Goal: Task Accomplishment & Management: Use online tool/utility

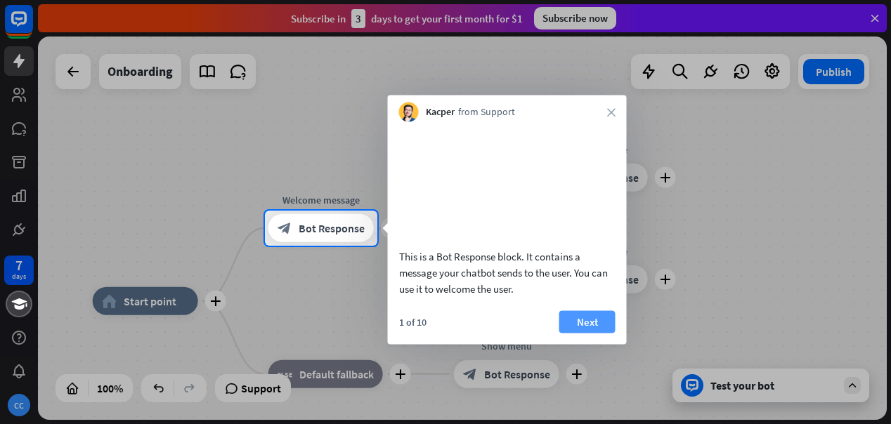
click at [602, 333] on button "Next" at bounding box center [587, 322] width 56 height 22
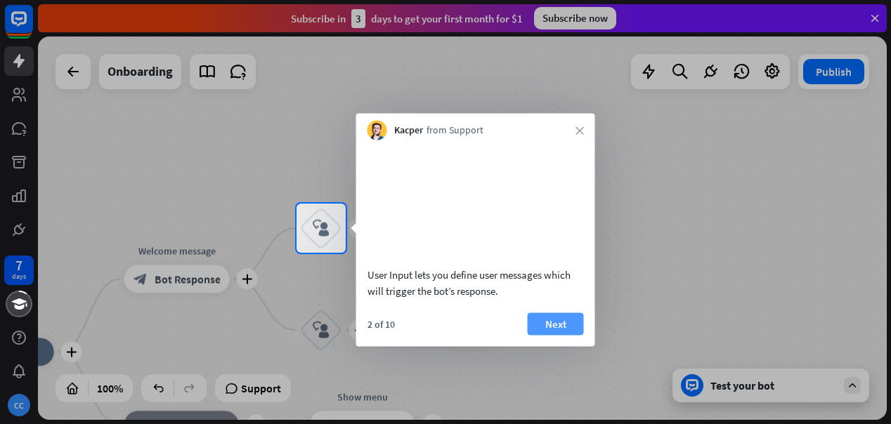
click at [575, 318] on button "Next" at bounding box center [556, 324] width 56 height 22
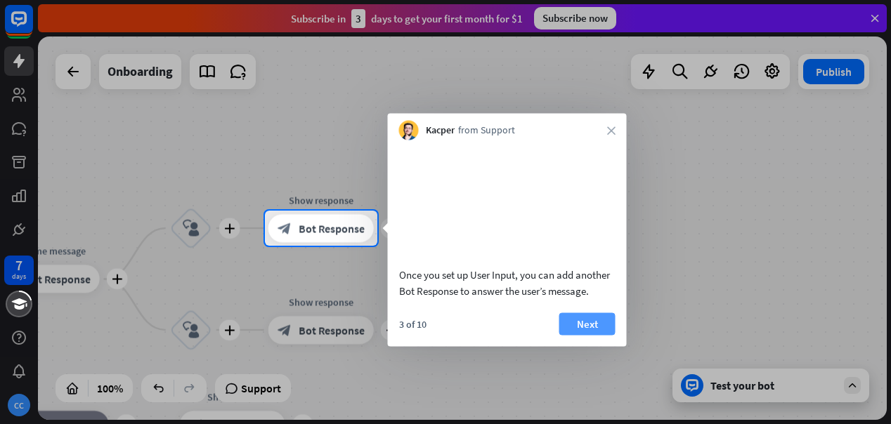
click at [581, 324] on button "Next" at bounding box center [587, 324] width 56 height 22
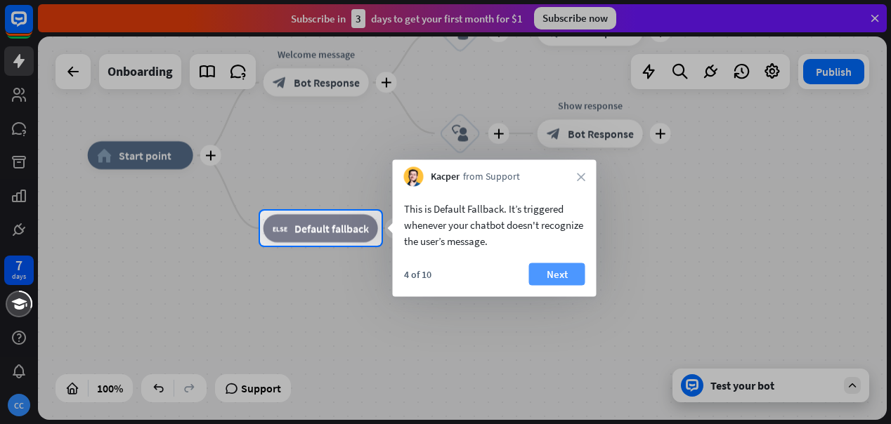
click at [568, 278] on button "Next" at bounding box center [557, 275] width 56 height 22
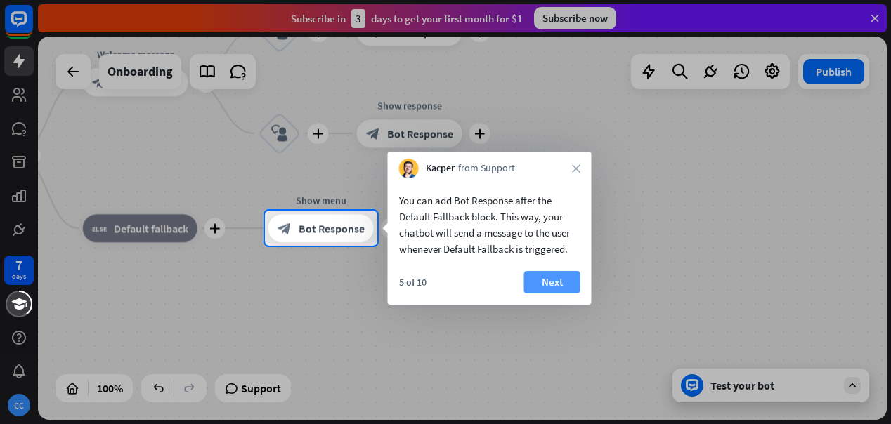
click at [576, 281] on button "Next" at bounding box center [552, 282] width 56 height 22
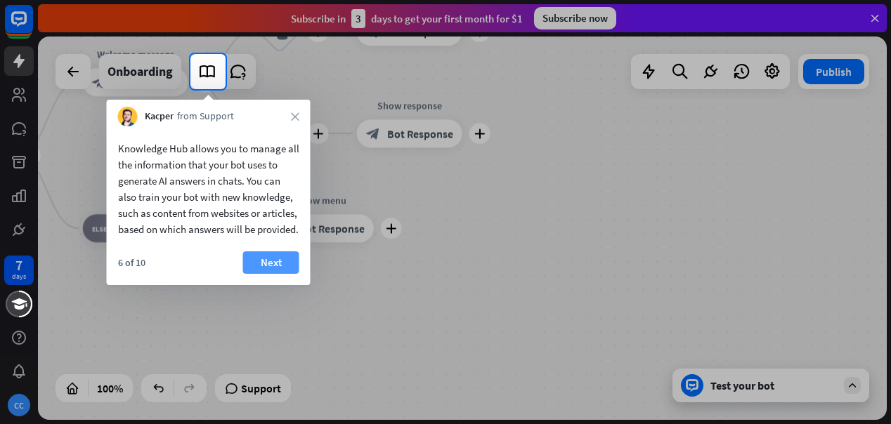
click at [278, 274] on button "Next" at bounding box center [271, 263] width 56 height 22
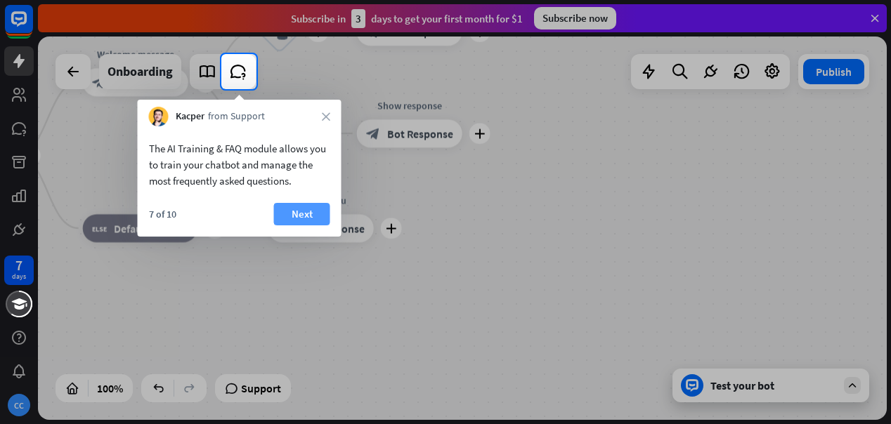
click at [304, 212] on button "Next" at bounding box center [302, 214] width 56 height 22
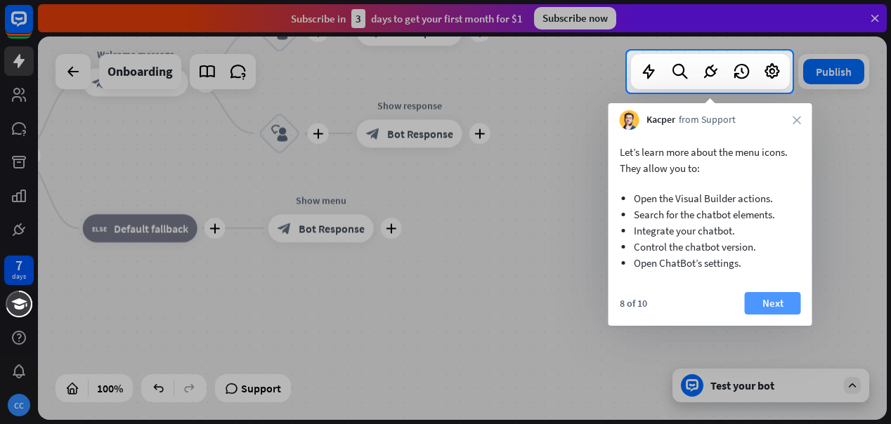
click at [780, 300] on button "Next" at bounding box center [773, 303] width 56 height 22
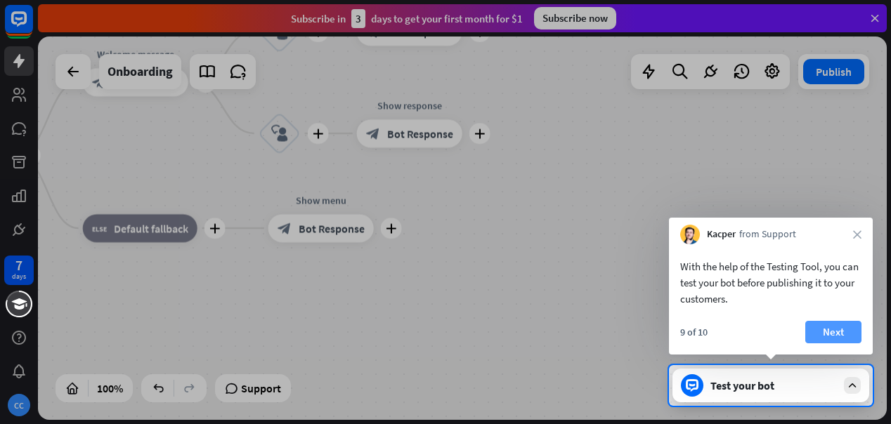
click at [851, 330] on button "Next" at bounding box center [833, 332] width 56 height 22
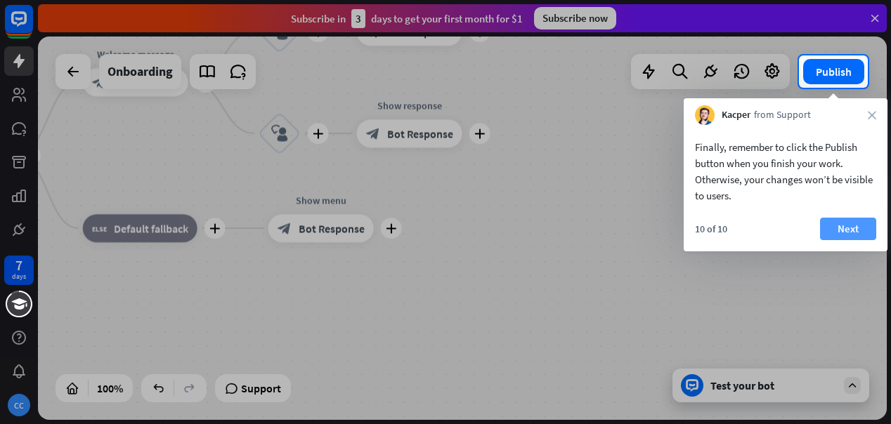
click at [855, 226] on button "Next" at bounding box center [848, 229] width 56 height 22
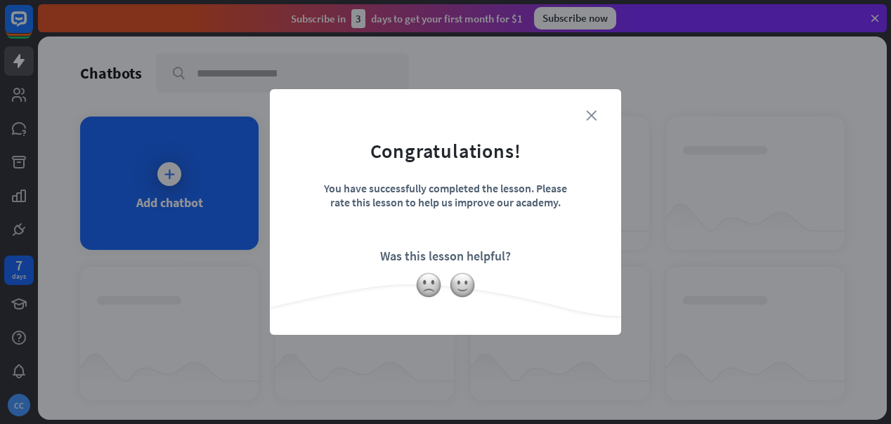
click at [594, 113] on icon "close" at bounding box center [591, 115] width 11 height 11
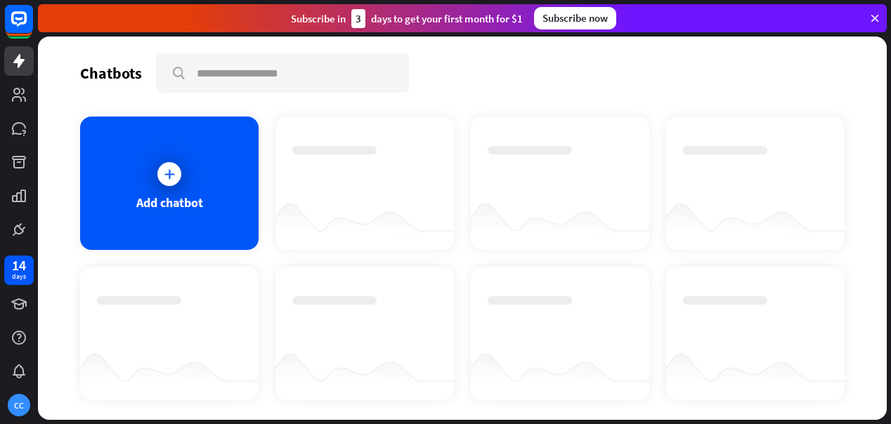
click at [417, 197] on div at bounding box center [365, 222] width 179 height 54
click at [174, 175] on icon at bounding box center [169, 174] width 14 height 14
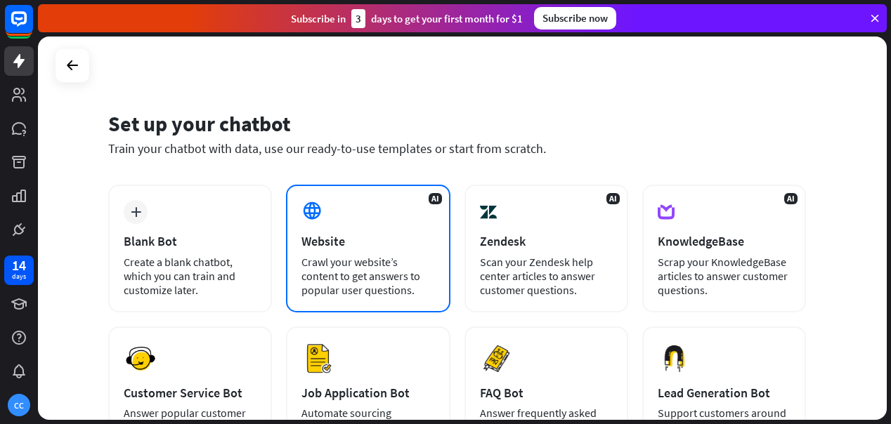
click at [334, 257] on div "Crawl your website’s content to get answers to popular user questions." at bounding box center [368, 276] width 133 height 42
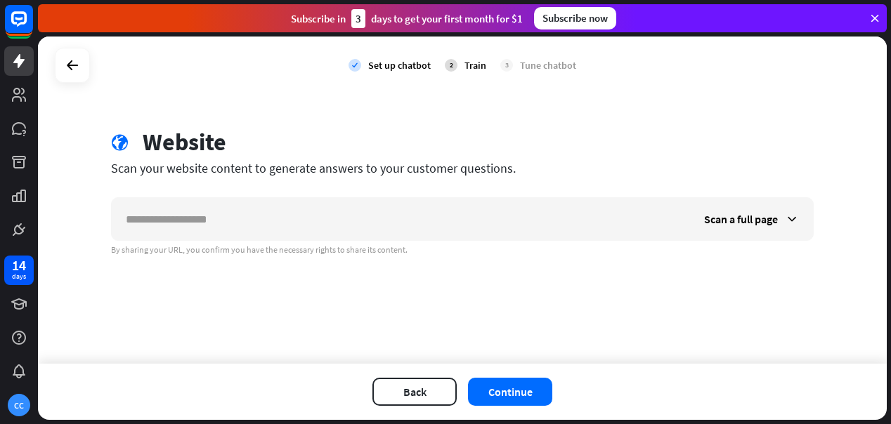
type input "*"
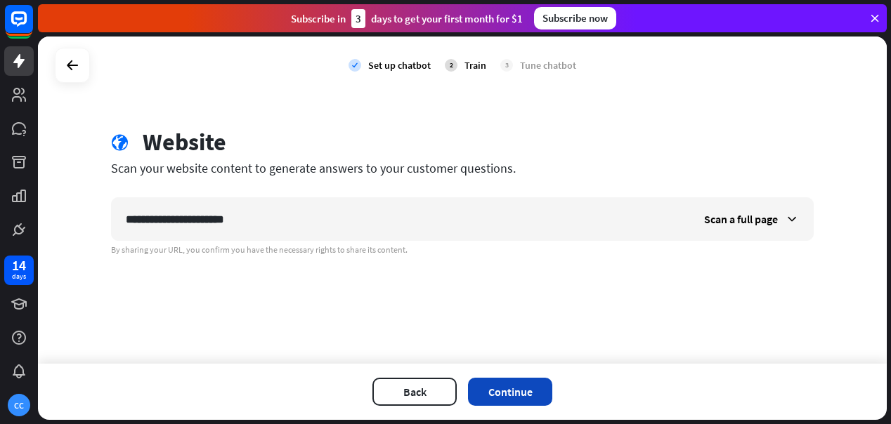
type input "**********"
click at [523, 391] on button "Continue" at bounding box center [510, 392] width 84 height 28
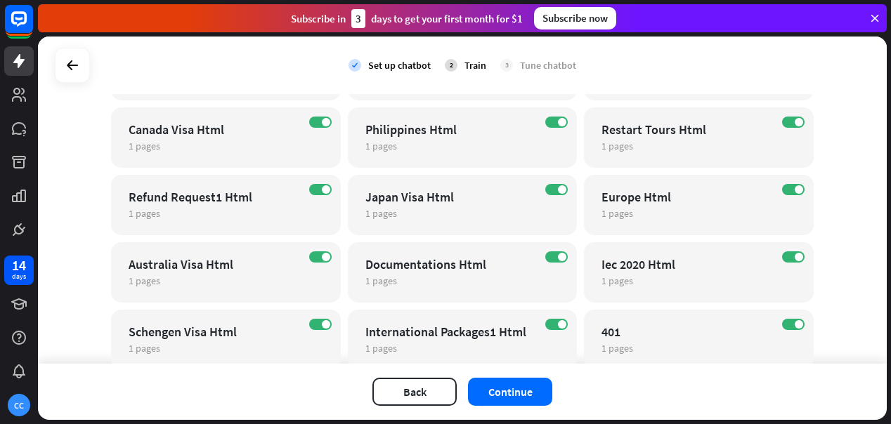
scroll to position [71, 0]
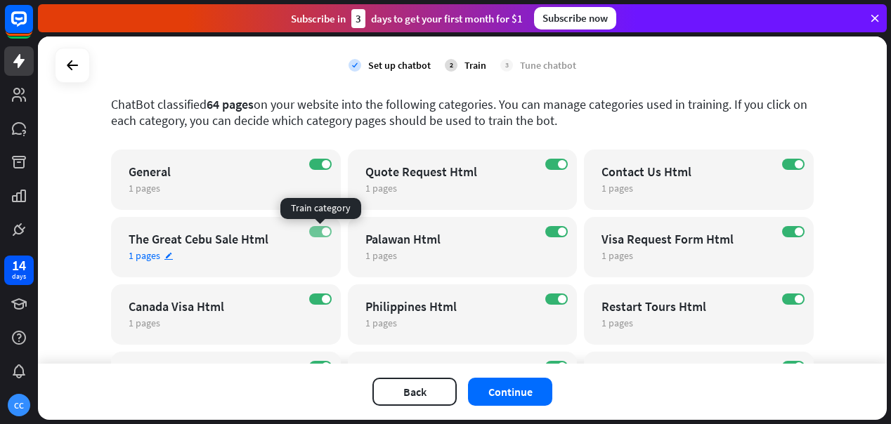
click at [316, 232] on label "ON" at bounding box center [320, 231] width 22 height 11
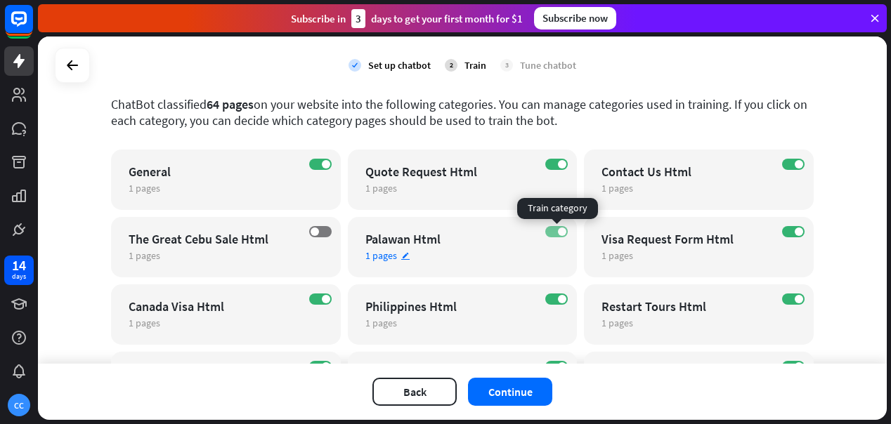
click at [557, 233] on label "ON" at bounding box center [556, 231] width 22 height 11
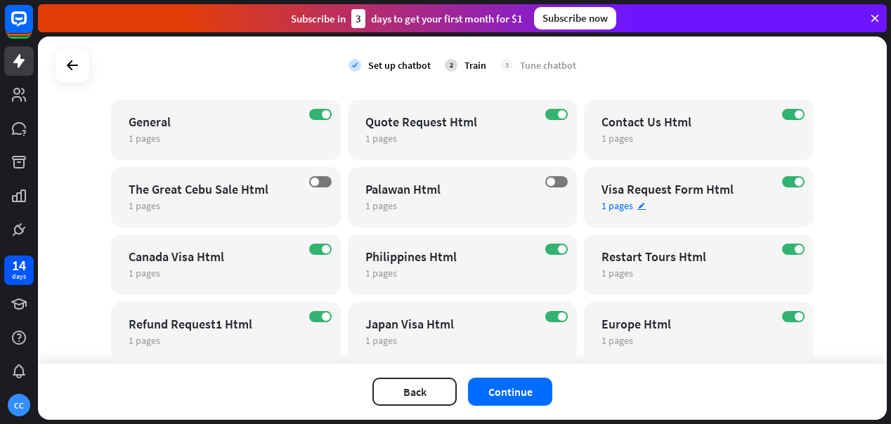
scroll to position [134, 0]
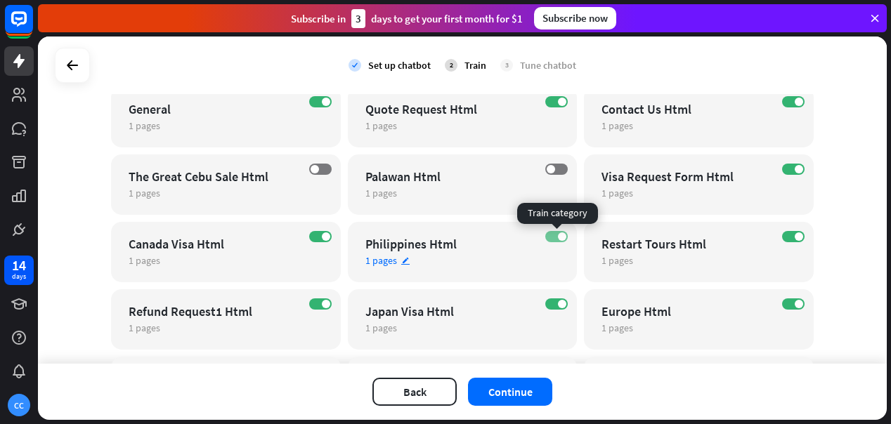
click at [558, 235] on label "ON" at bounding box center [556, 236] width 22 height 11
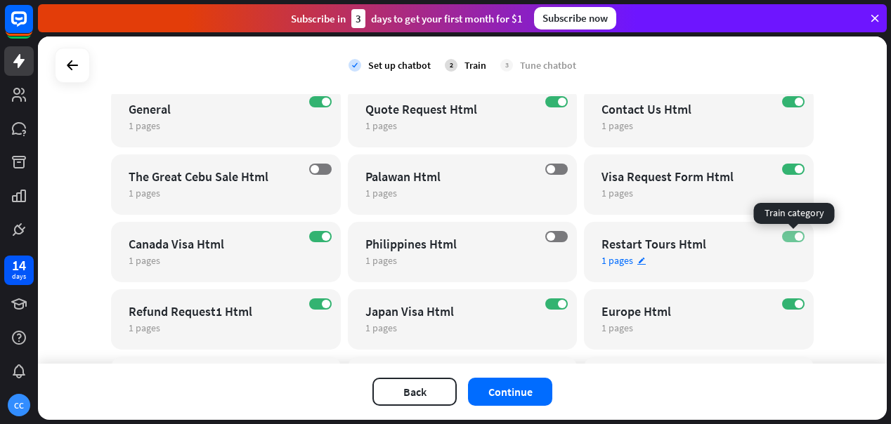
click at [791, 236] on label "ON" at bounding box center [793, 236] width 22 height 11
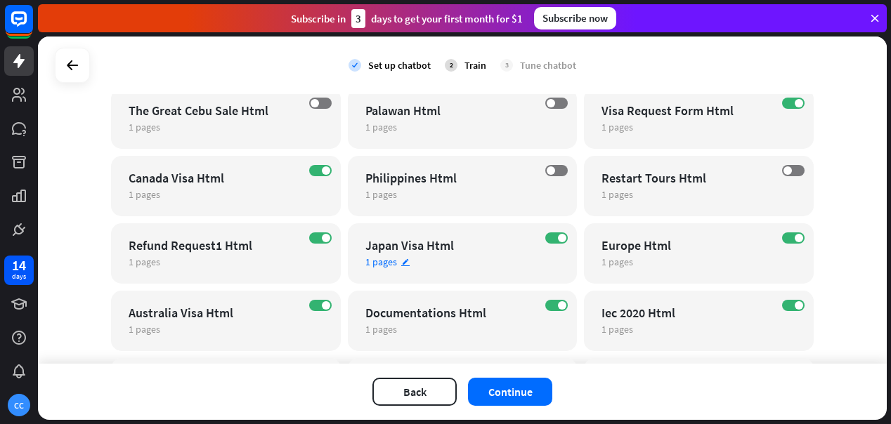
scroll to position [228, 0]
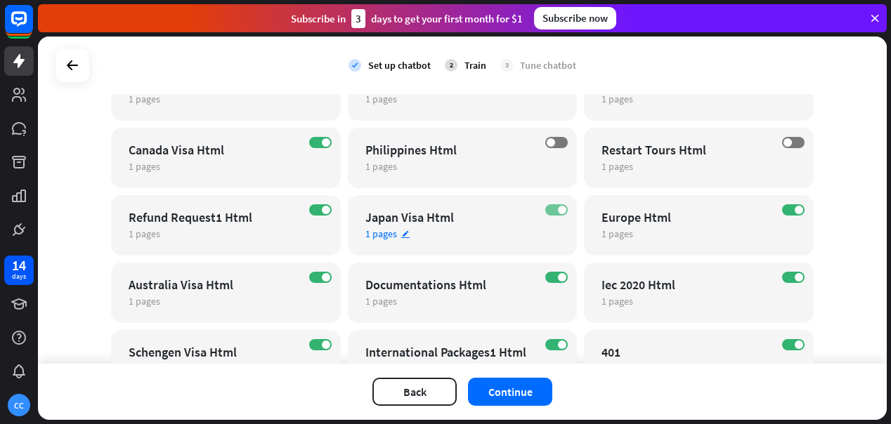
click at [559, 211] on span at bounding box center [562, 210] width 8 height 8
click at [559, 211] on label "OFF" at bounding box center [556, 210] width 22 height 11
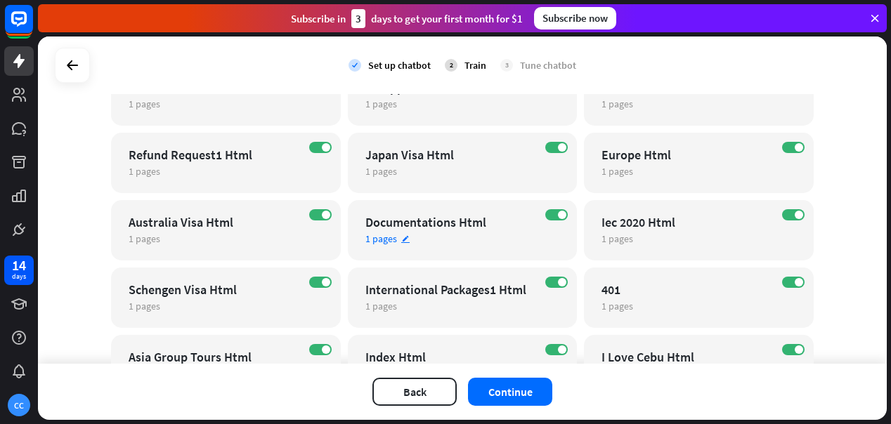
scroll to position [291, 0]
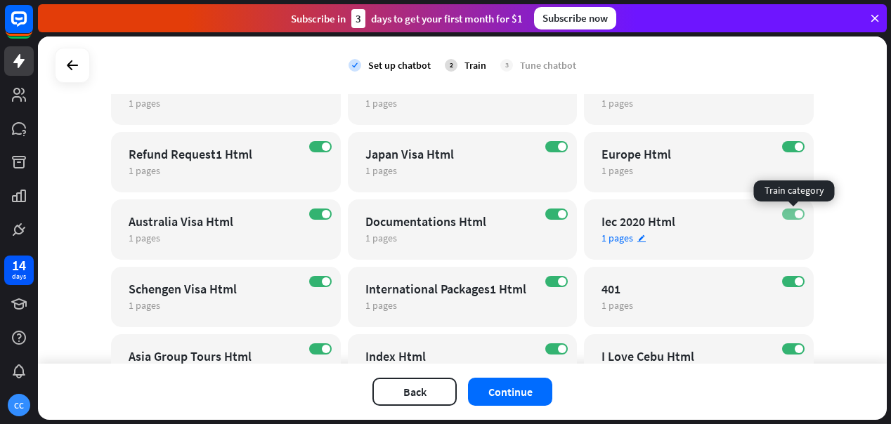
click at [796, 212] on span at bounding box center [799, 214] width 8 height 8
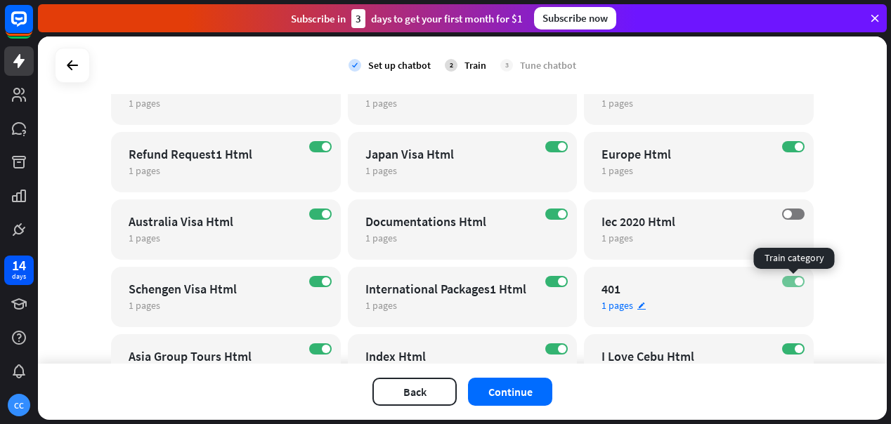
click at [791, 282] on label "ON" at bounding box center [793, 281] width 22 height 11
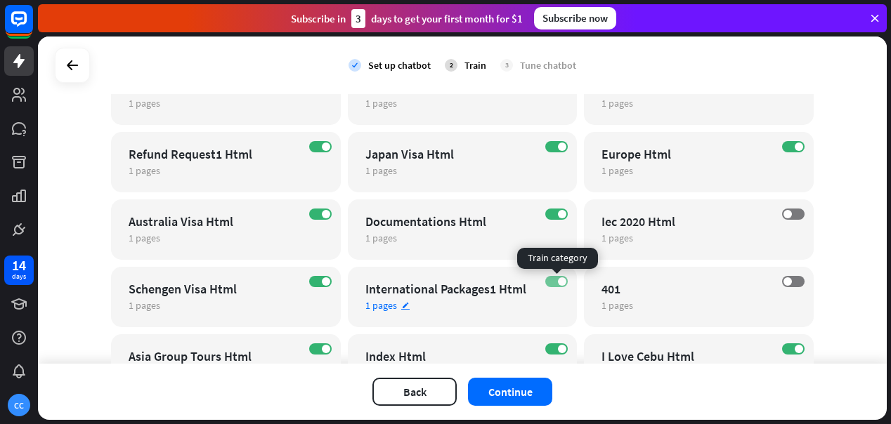
click at [560, 283] on span at bounding box center [562, 282] width 8 height 8
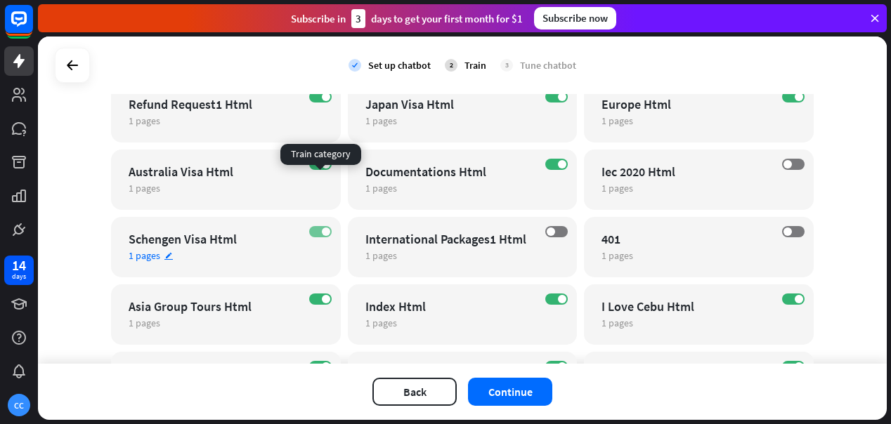
scroll to position [414, 0]
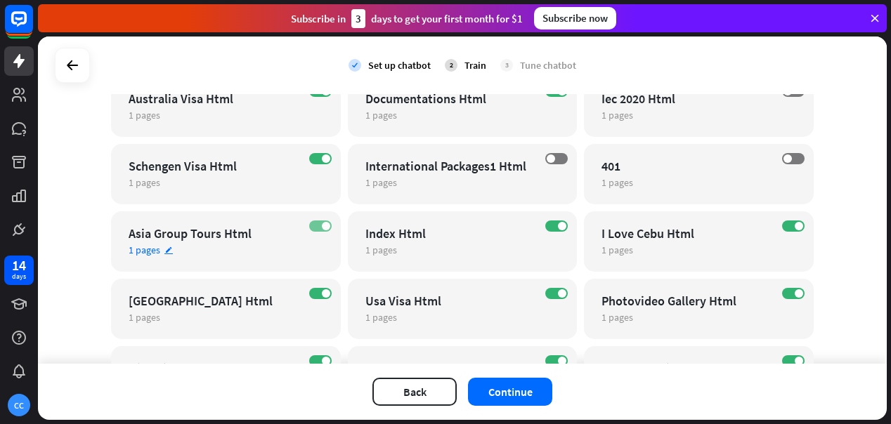
click at [318, 226] on label "ON" at bounding box center [320, 226] width 22 height 11
click at [558, 228] on span at bounding box center [562, 226] width 8 height 8
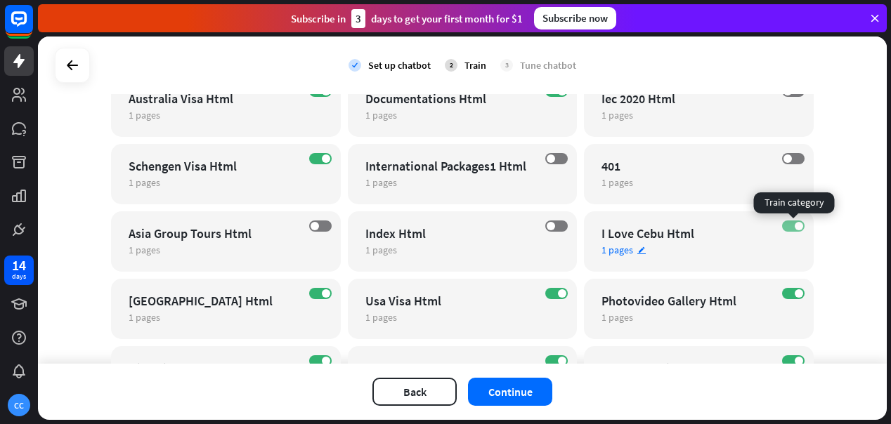
click at [796, 226] on span at bounding box center [799, 226] width 8 height 8
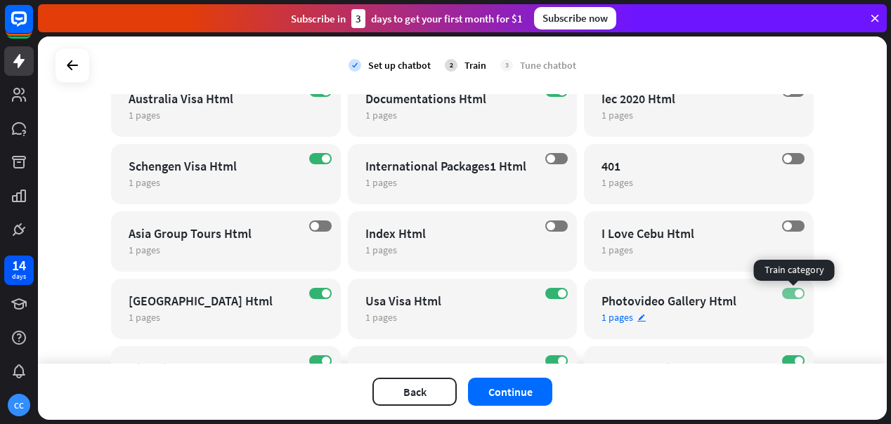
click at [793, 293] on label "ON" at bounding box center [793, 293] width 22 height 11
click at [793, 293] on label "OFF" at bounding box center [793, 293] width 22 height 11
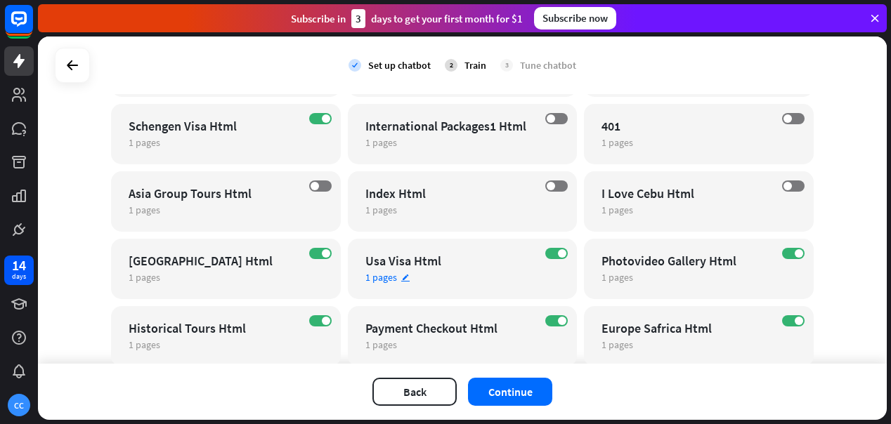
scroll to position [518, 0]
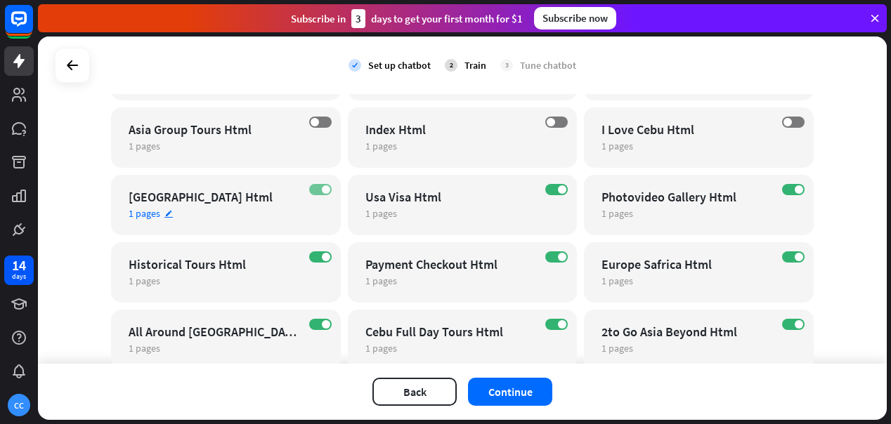
click at [322, 191] on span at bounding box center [326, 190] width 8 height 8
click at [320, 257] on label "ON" at bounding box center [320, 257] width 22 height 11
click at [563, 254] on span at bounding box center [562, 257] width 8 height 8
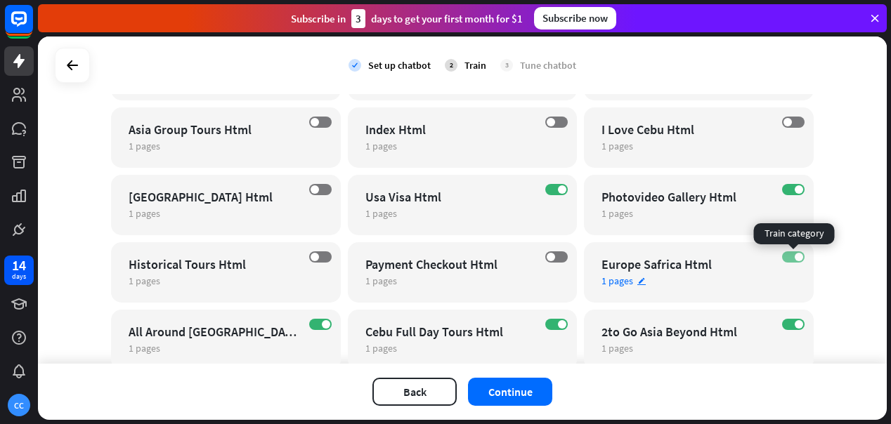
click at [795, 257] on span at bounding box center [799, 257] width 8 height 8
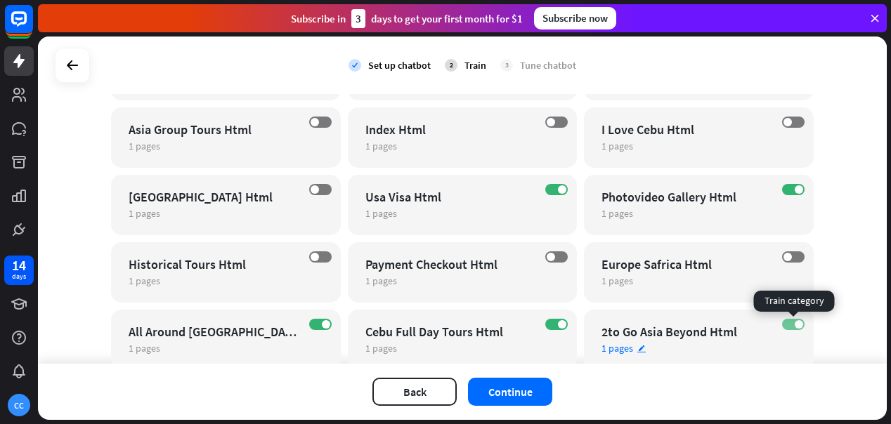
click at [793, 327] on label "ON" at bounding box center [793, 324] width 22 height 11
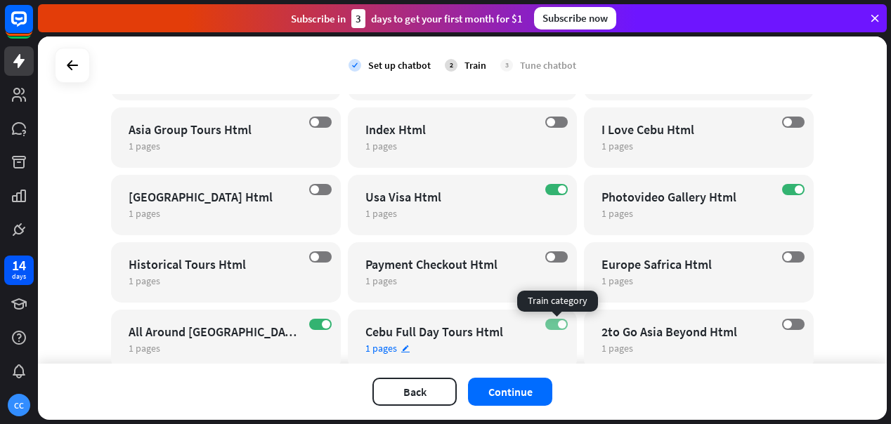
click at [557, 323] on label "ON" at bounding box center [556, 324] width 22 height 11
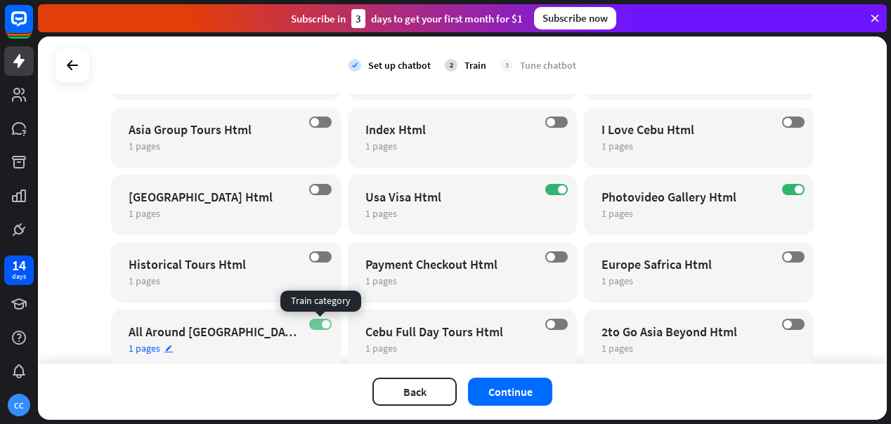
click at [318, 323] on label "ON" at bounding box center [320, 324] width 22 height 11
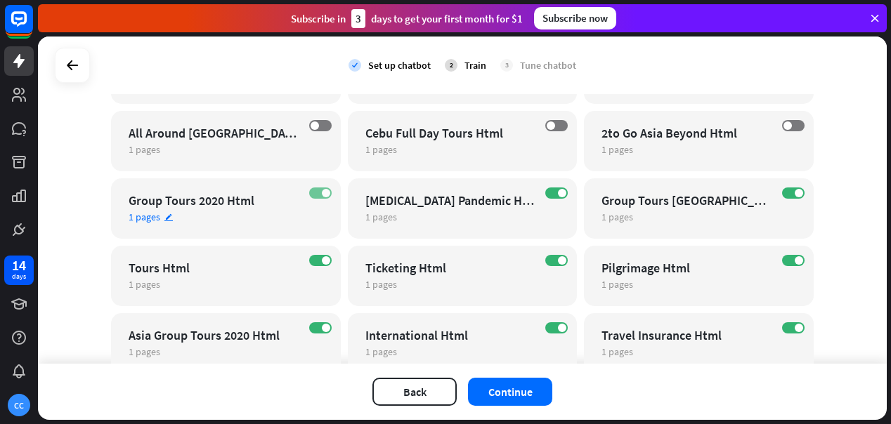
click at [320, 192] on label "ON" at bounding box center [320, 193] width 22 height 11
click at [562, 190] on span at bounding box center [562, 193] width 8 height 8
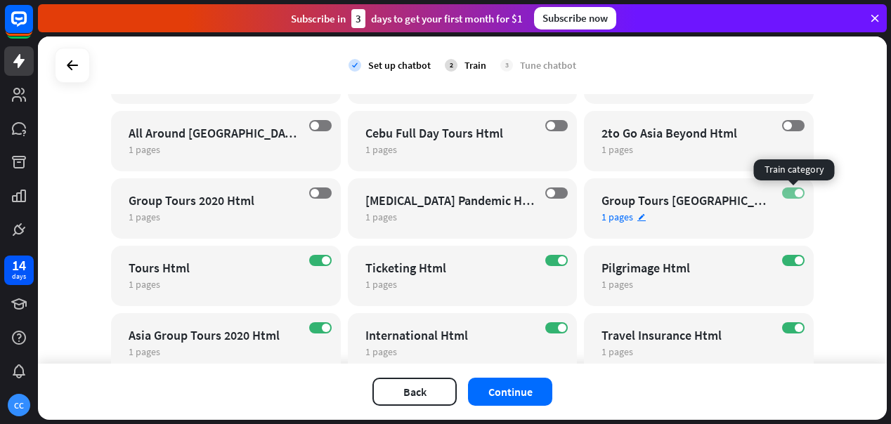
click at [792, 195] on label "ON" at bounding box center [793, 193] width 22 height 11
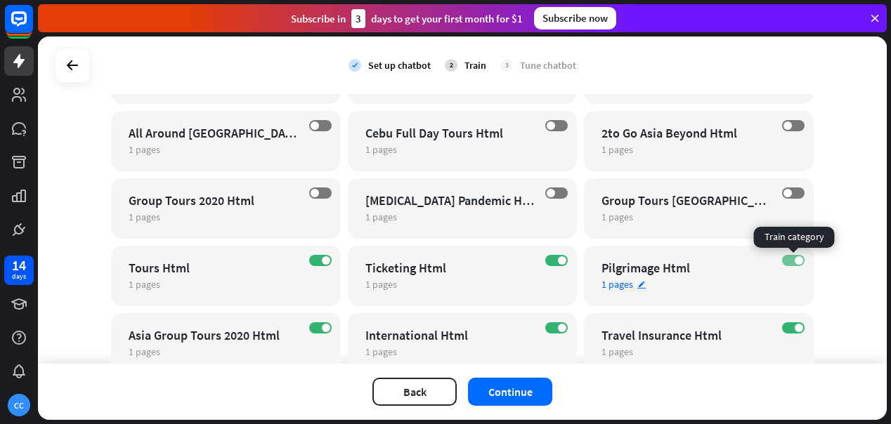
click at [789, 263] on label "ON" at bounding box center [793, 260] width 22 height 11
click at [555, 259] on label "ON" at bounding box center [556, 260] width 22 height 11
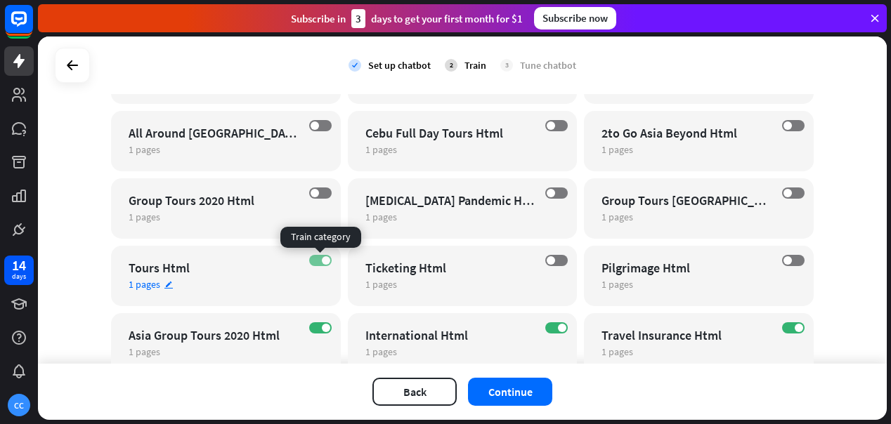
click at [315, 256] on label "ON" at bounding box center [320, 260] width 22 height 11
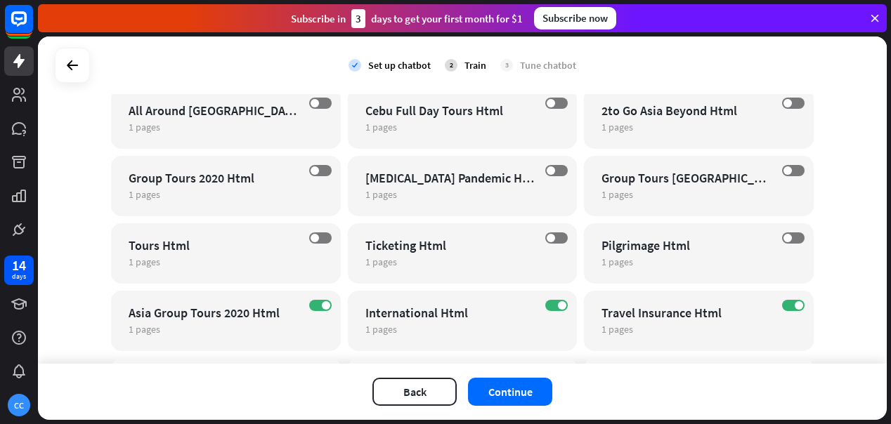
scroll to position [741, 0]
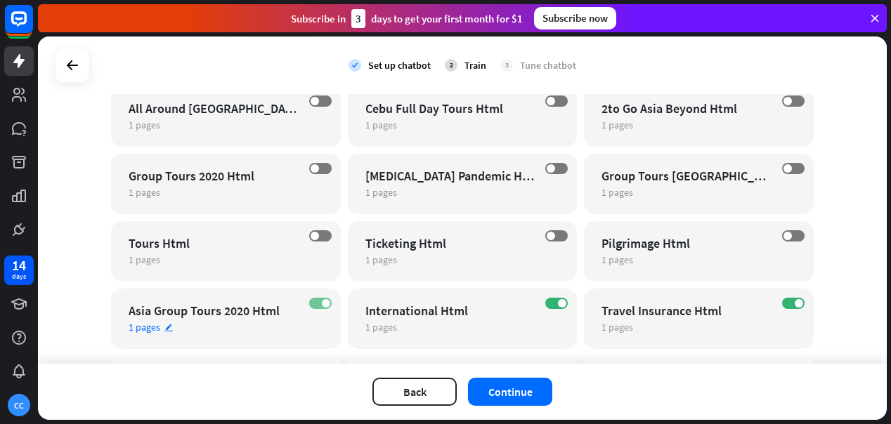
click at [322, 304] on span at bounding box center [326, 303] width 8 height 8
click at [791, 302] on label "ON" at bounding box center [793, 303] width 22 height 11
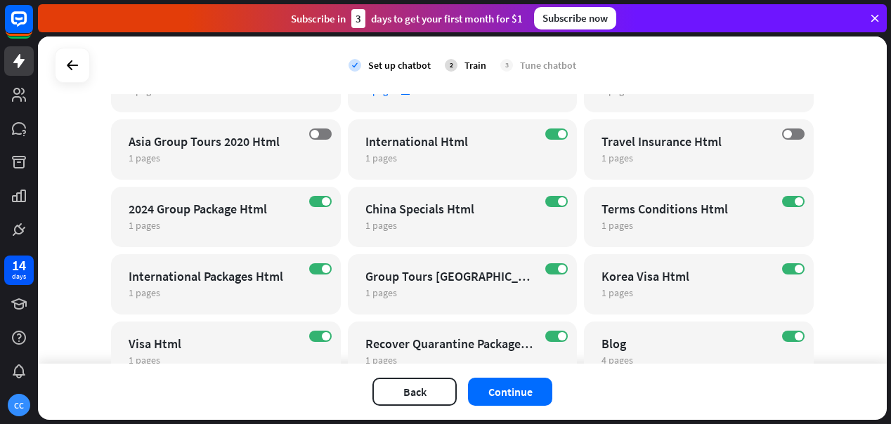
scroll to position [893, 0]
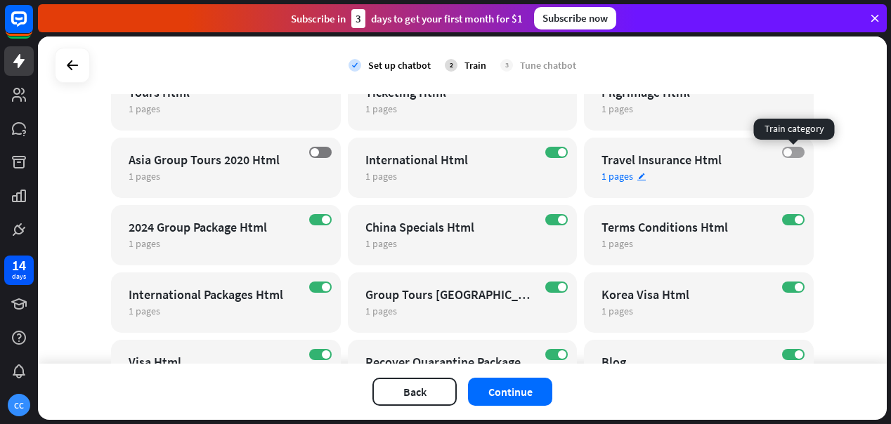
click at [796, 151] on label "OFF" at bounding box center [793, 152] width 22 height 11
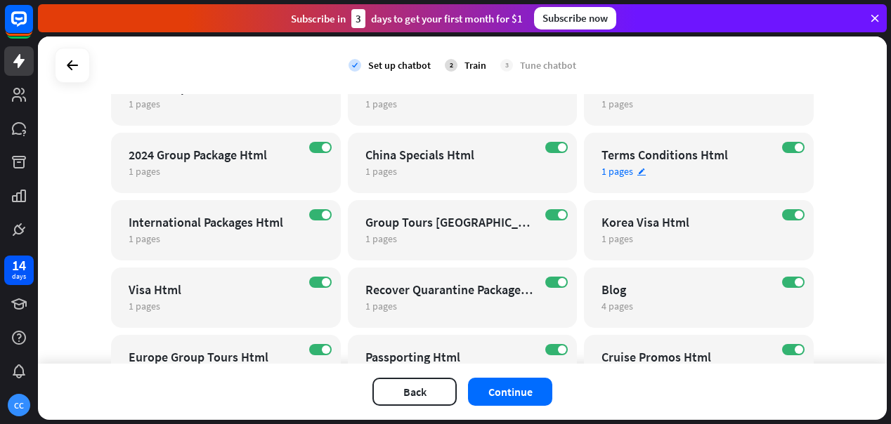
scroll to position [987, 0]
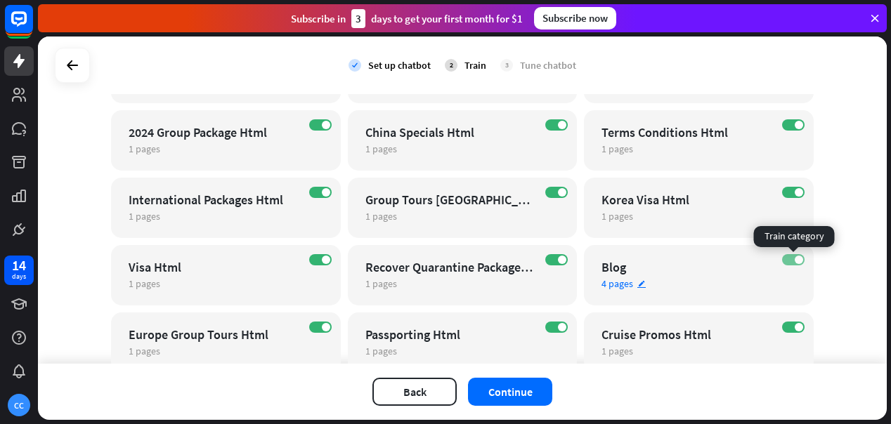
click at [793, 261] on label "ON" at bounding box center [793, 259] width 22 height 11
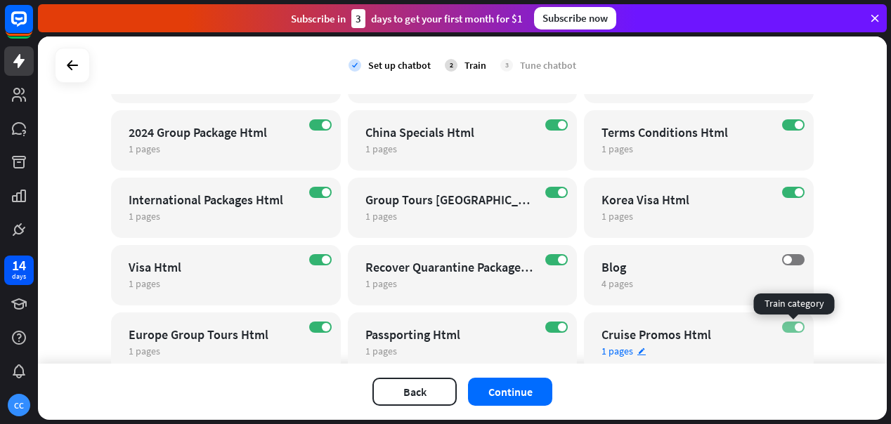
click at [793, 329] on label "ON" at bounding box center [793, 327] width 22 height 11
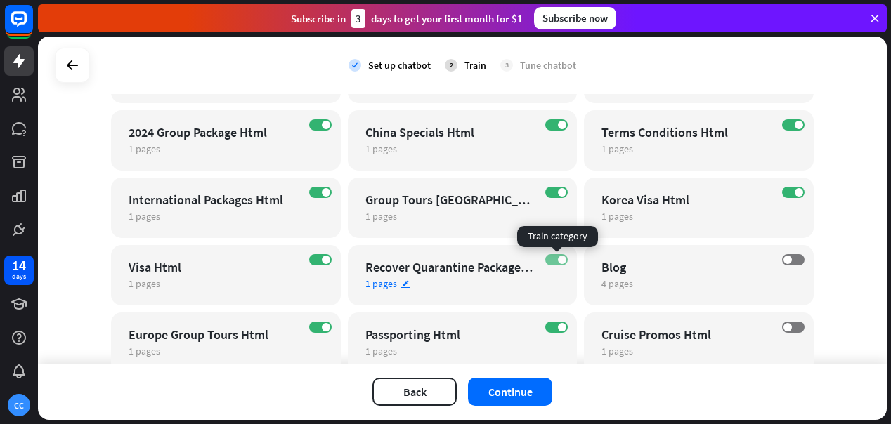
click at [559, 257] on span at bounding box center [562, 260] width 8 height 8
click at [555, 193] on label "ON" at bounding box center [556, 192] width 22 height 11
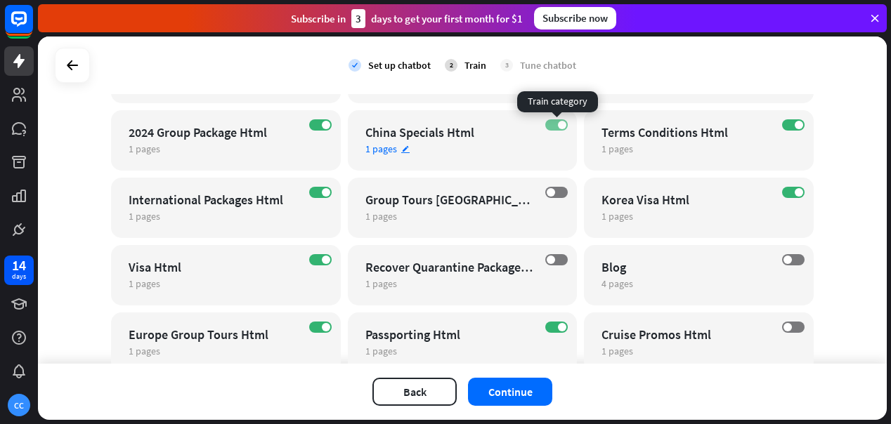
click at [553, 127] on label "ON" at bounding box center [556, 124] width 22 height 11
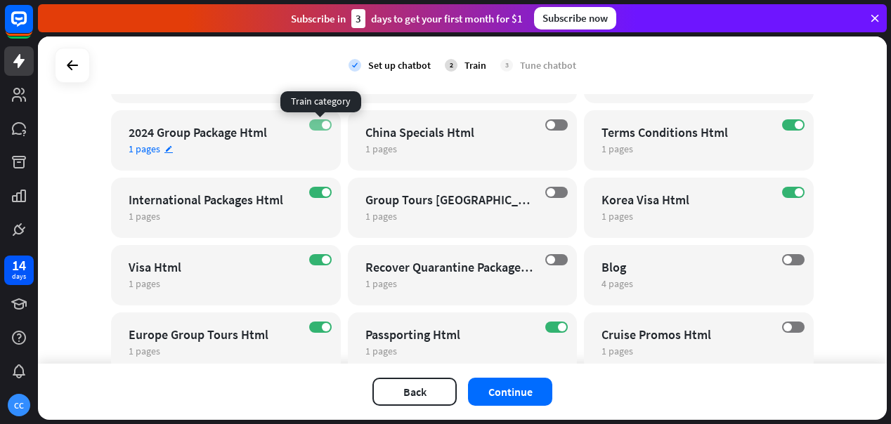
click at [320, 123] on label "ON" at bounding box center [320, 124] width 22 height 11
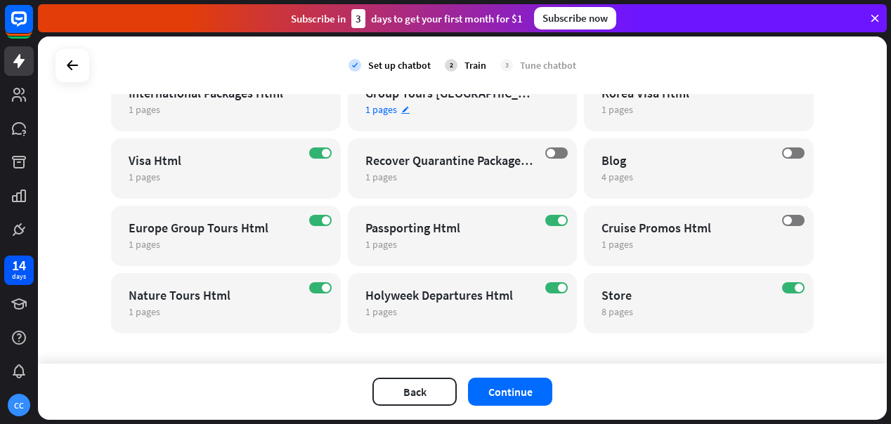
scroll to position [1096, 0]
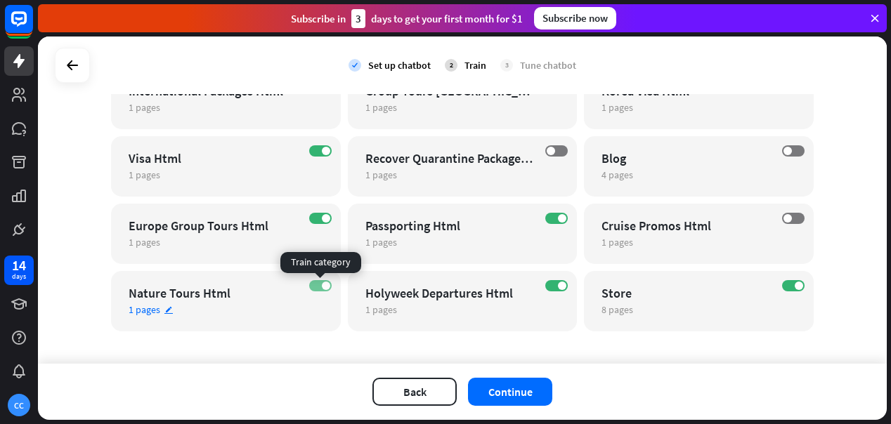
click at [323, 287] on span at bounding box center [326, 286] width 8 height 8
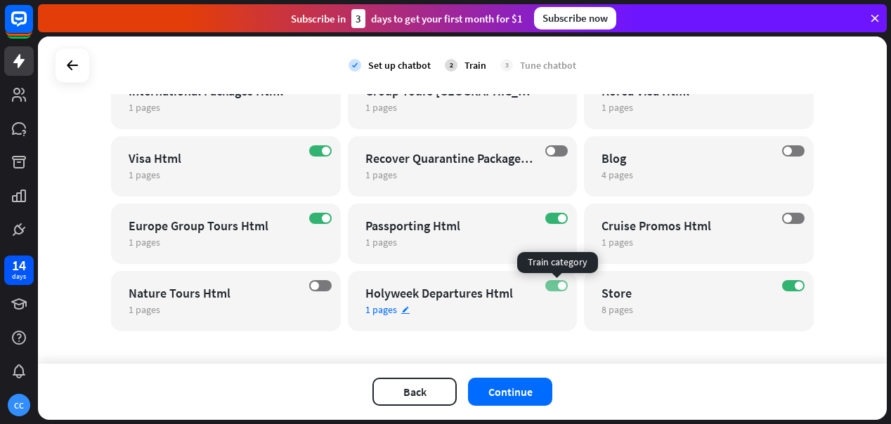
click at [561, 286] on span at bounding box center [562, 286] width 8 height 8
click at [795, 288] on span at bounding box center [799, 286] width 8 height 8
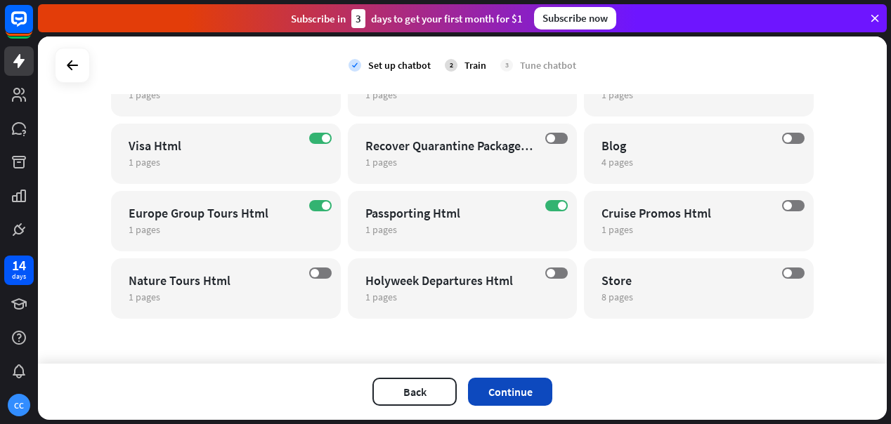
click at [516, 389] on button "Continue" at bounding box center [510, 392] width 84 height 28
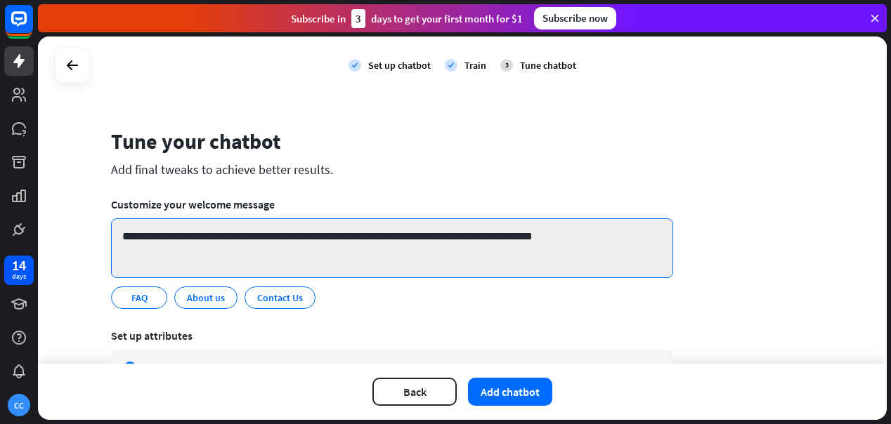
click at [398, 231] on textarea "**********" at bounding box center [392, 249] width 562 height 60
click at [342, 238] on textarea "**********" at bounding box center [392, 249] width 562 height 60
drag, startPoint x: 342, startPoint y: 238, endPoint x: 427, endPoint y: 237, distance: 85.7
click at [427, 237] on textarea "**********" at bounding box center [392, 249] width 562 height 60
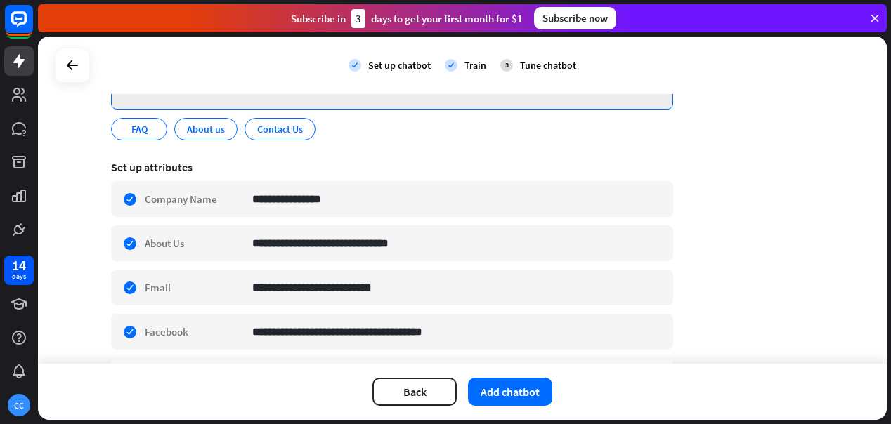
scroll to position [172, 0]
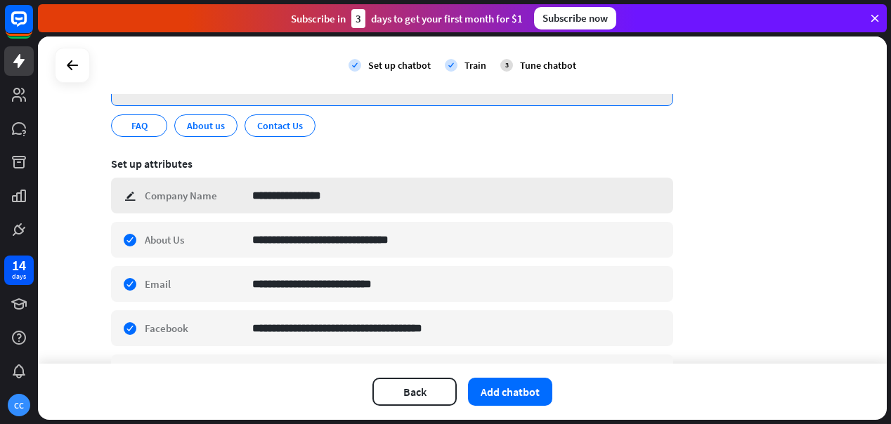
type textarea "**********"
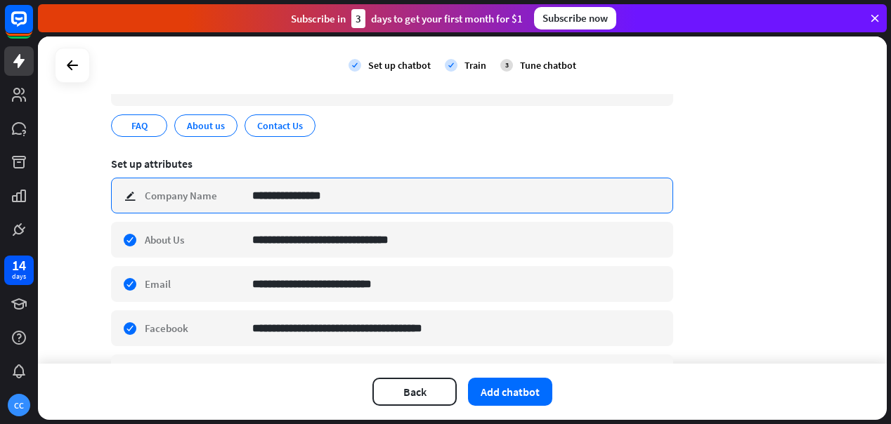
click at [330, 197] on input "**********" at bounding box center [457, 196] width 410 height 34
type input "**********"
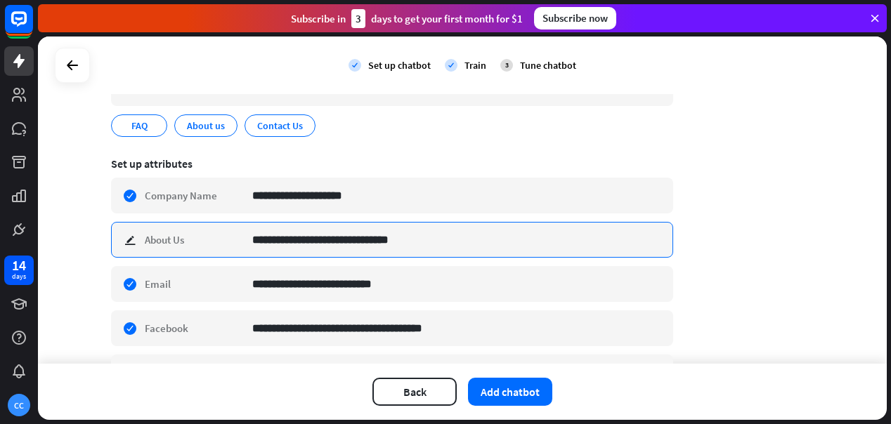
click at [332, 241] on input "**********" at bounding box center [457, 240] width 410 height 34
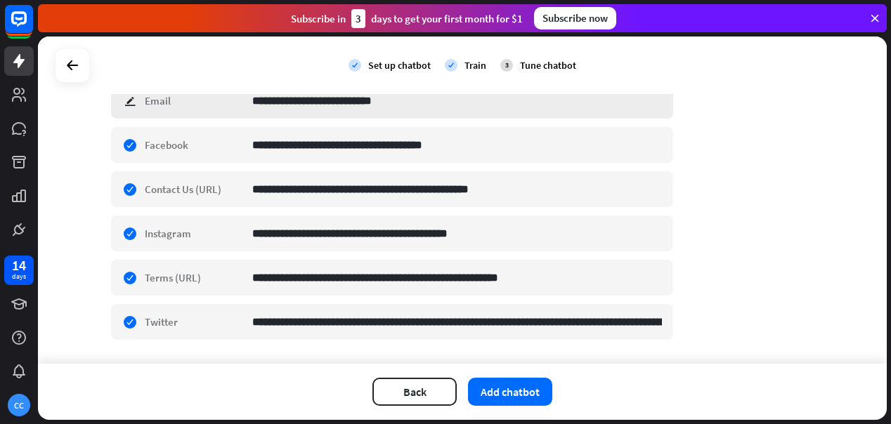
scroll to position [395, 0]
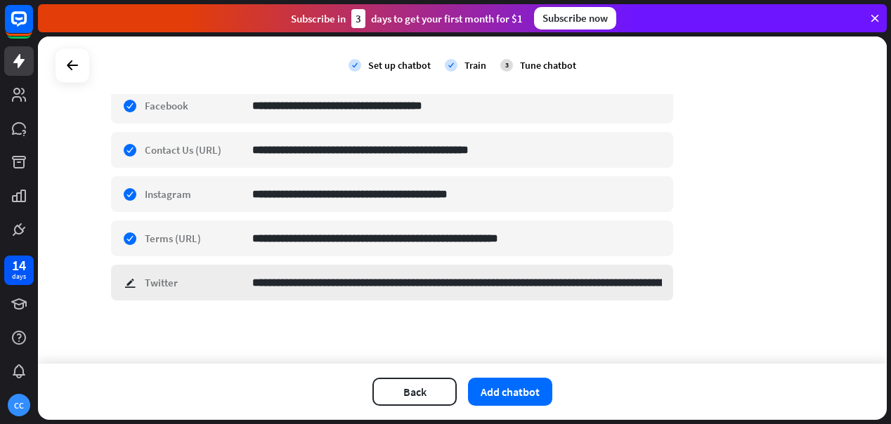
type input "**********"
drag, startPoint x: 247, startPoint y: 282, endPoint x: 581, endPoint y: 279, distance: 333.1
click at [581, 279] on div "**********" at bounding box center [392, 283] width 562 height 36
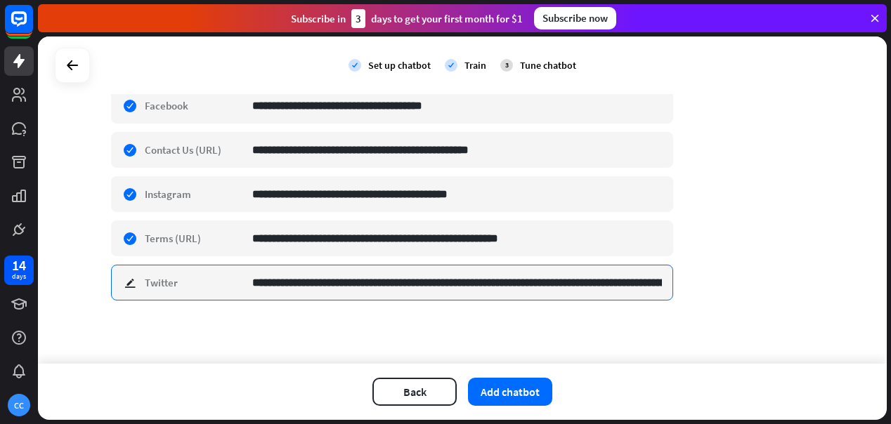
scroll to position [0, 136]
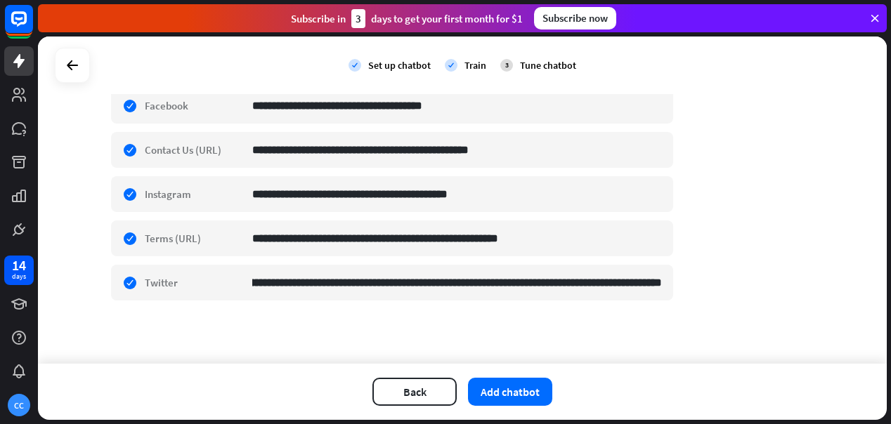
click at [210, 350] on div "**********" at bounding box center [462, 201] width 849 height 328
click at [131, 283] on div "**********" at bounding box center [392, 283] width 562 height 36
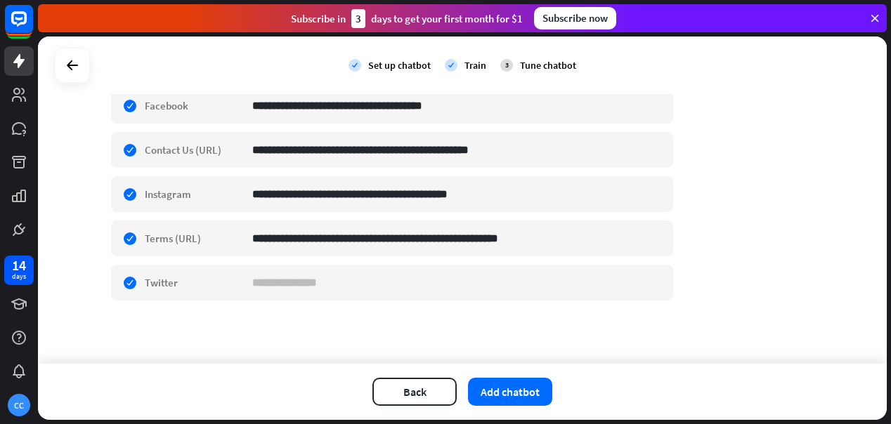
click at [340, 337] on div "**********" at bounding box center [462, 201] width 849 height 328
click at [127, 283] on div "check edit Twitter" at bounding box center [392, 283] width 562 height 36
click at [129, 283] on div "check edit Twitter" at bounding box center [392, 283] width 562 height 36
click at [143, 323] on div "**********" at bounding box center [462, 201] width 849 height 328
click at [172, 377] on div "Back Add chatbot" at bounding box center [462, 392] width 849 height 56
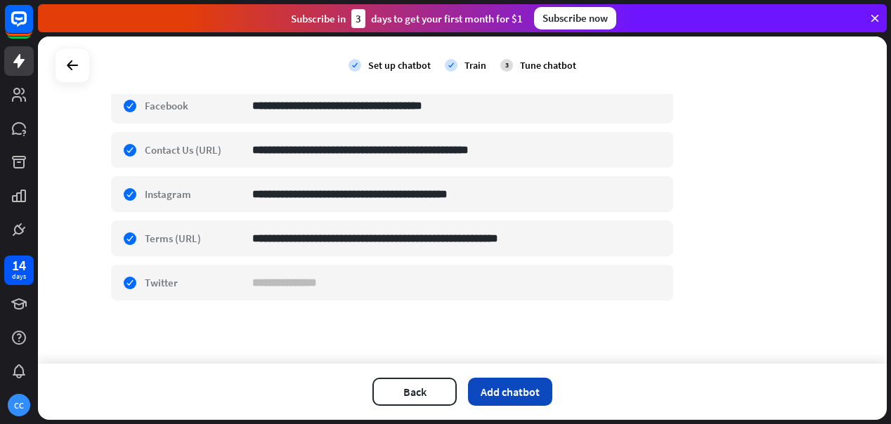
click at [525, 391] on button "Add chatbot" at bounding box center [510, 392] width 84 height 28
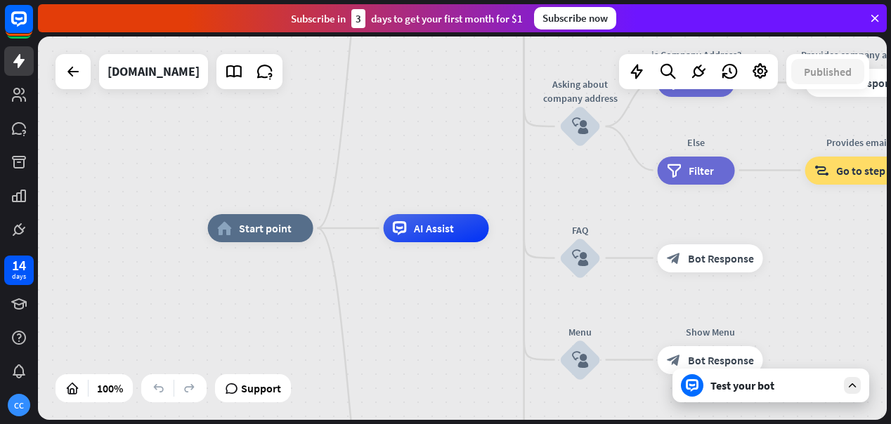
click at [727, 395] on div "Test your bot" at bounding box center [771, 386] width 197 height 34
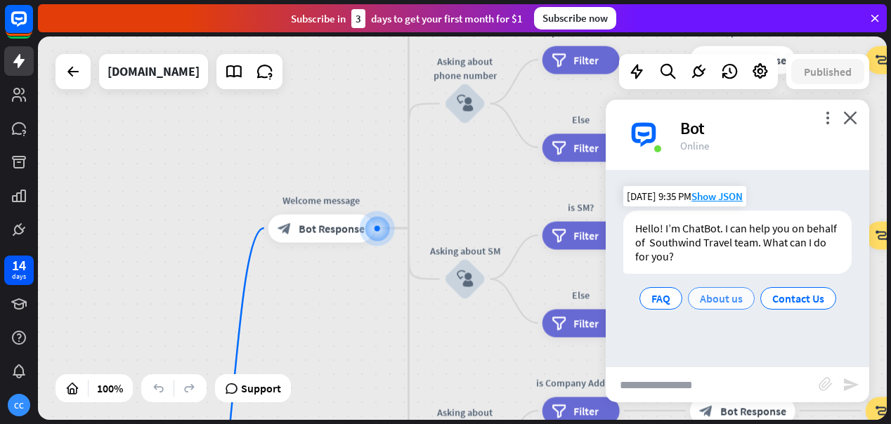
click at [730, 295] on span "About us" at bounding box center [721, 299] width 43 height 14
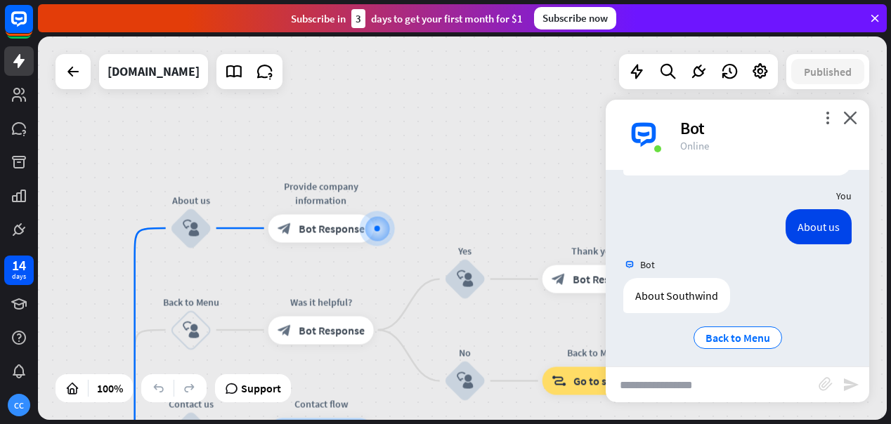
scroll to position [105, 0]
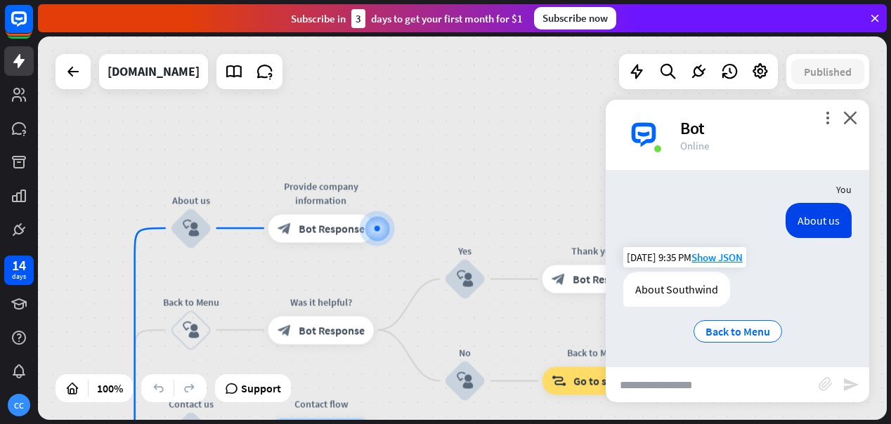
click at [692, 287] on div "About Southwind" at bounding box center [676, 289] width 107 height 35
click at [744, 330] on span "Back to Menu" at bounding box center [738, 332] width 65 height 14
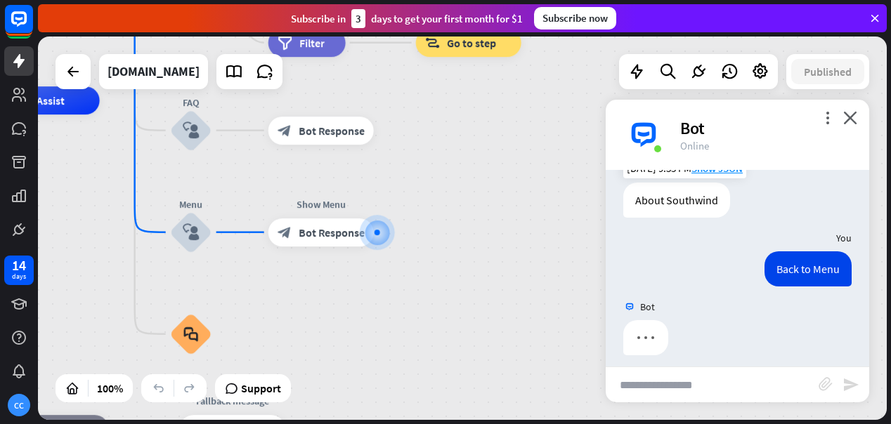
scroll to position [204, 0]
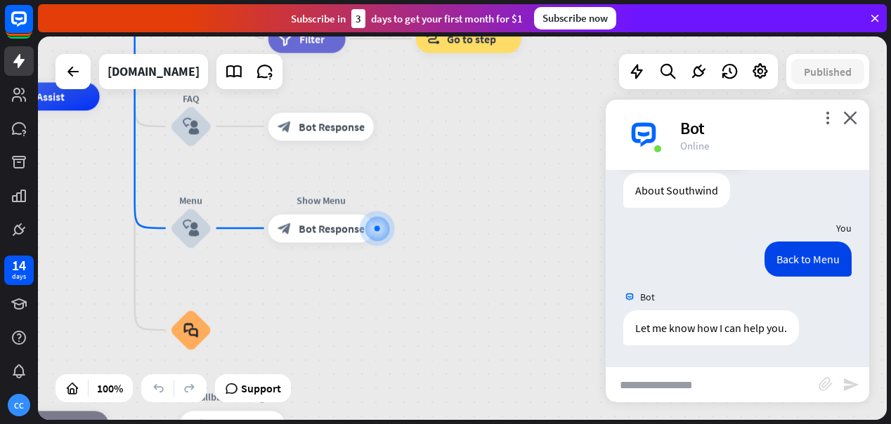
click at [761, 380] on input "text" at bounding box center [712, 385] width 213 height 35
type input "**********"
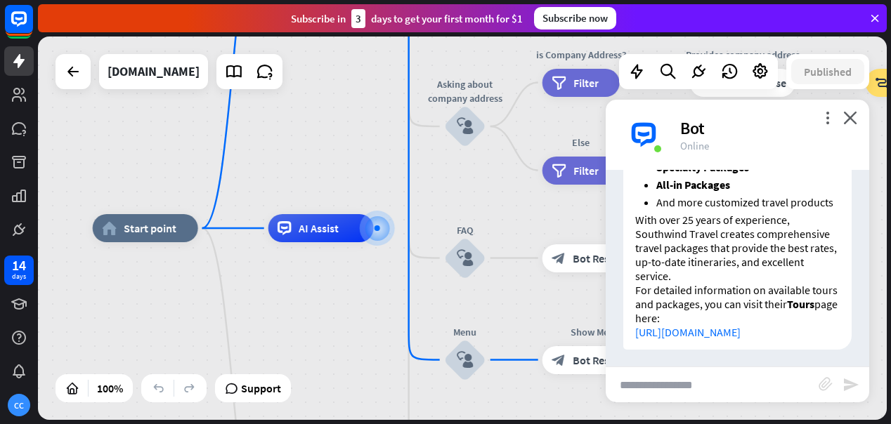
scroll to position [584, 0]
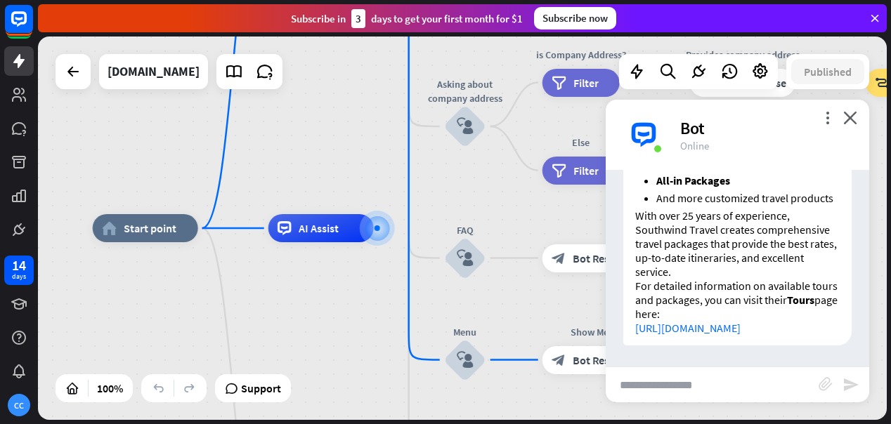
click at [734, 321] on link "[URL][DOMAIN_NAME]" at bounding box center [687, 328] width 105 height 14
click at [716, 386] on input "text" at bounding box center [712, 385] width 213 height 35
type input "**********"
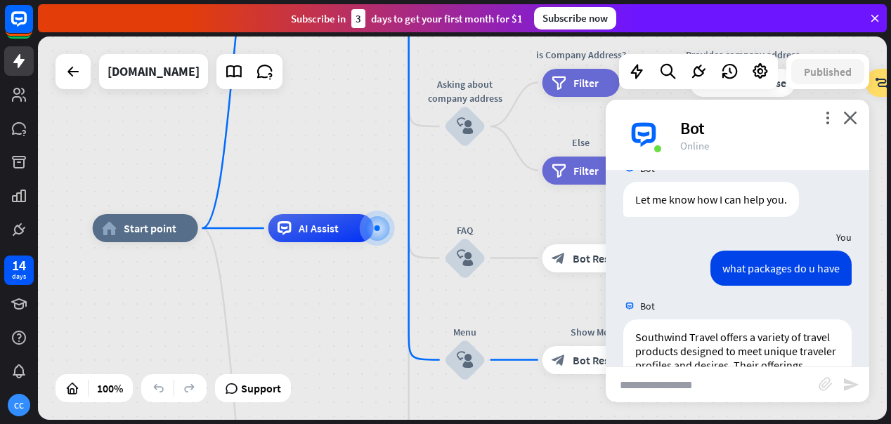
scroll to position [0, 0]
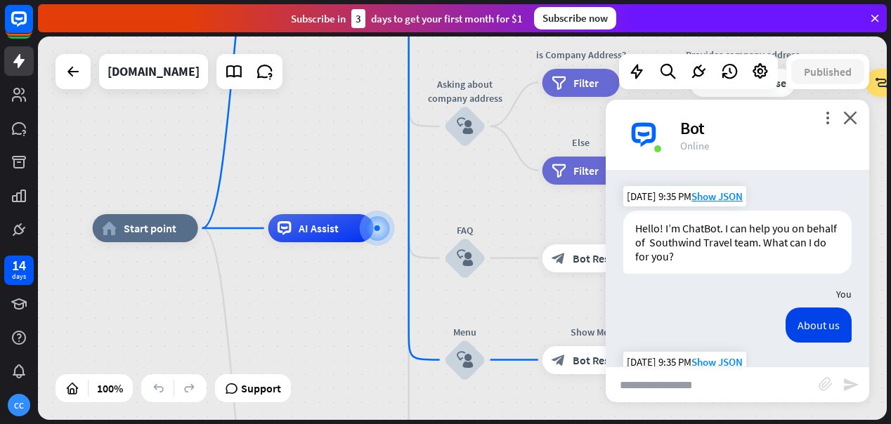
click at [697, 128] on div "Bot" at bounding box center [766, 128] width 172 height 22
click at [829, 117] on icon "more_vert" at bounding box center [827, 117] width 13 height 13
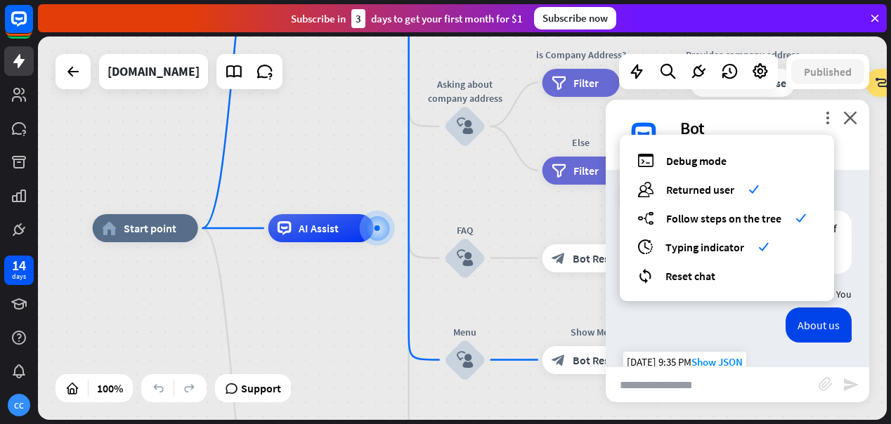
click at [692, 285] on div "debug Debug mode users Returned user check builder_tree Follow steps on the tre…" at bounding box center [727, 218] width 214 height 167
click at [692, 276] on span "Reset chat" at bounding box center [691, 276] width 50 height 14
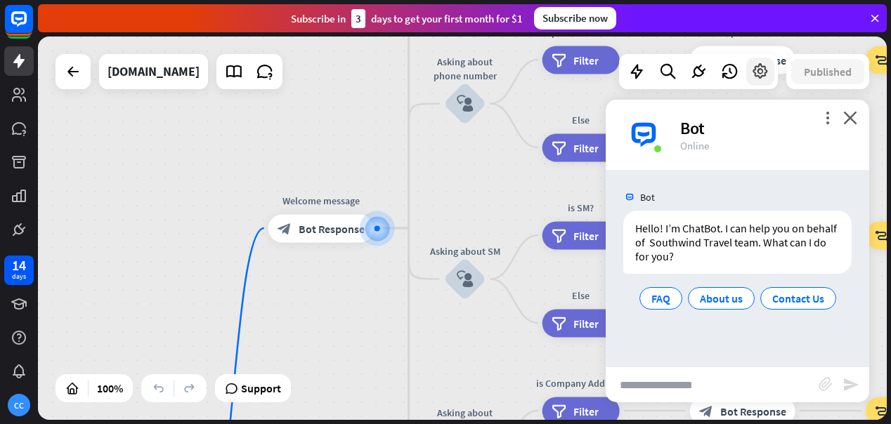
click at [759, 71] on icon at bounding box center [760, 72] width 18 height 18
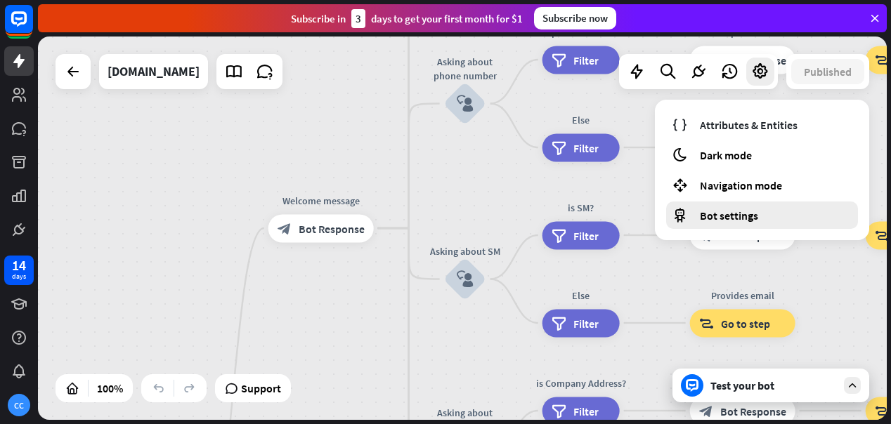
click at [727, 213] on span "Bot settings" at bounding box center [729, 216] width 58 height 14
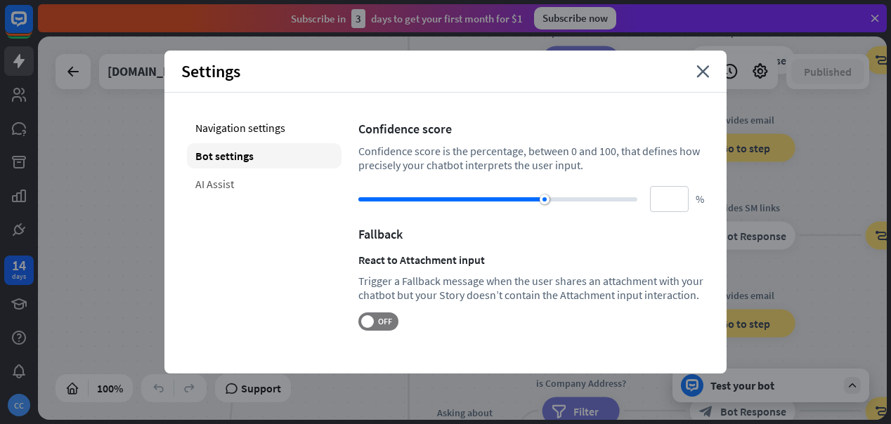
click at [211, 181] on div "AI Assist" at bounding box center [264, 183] width 155 height 25
type input "**"
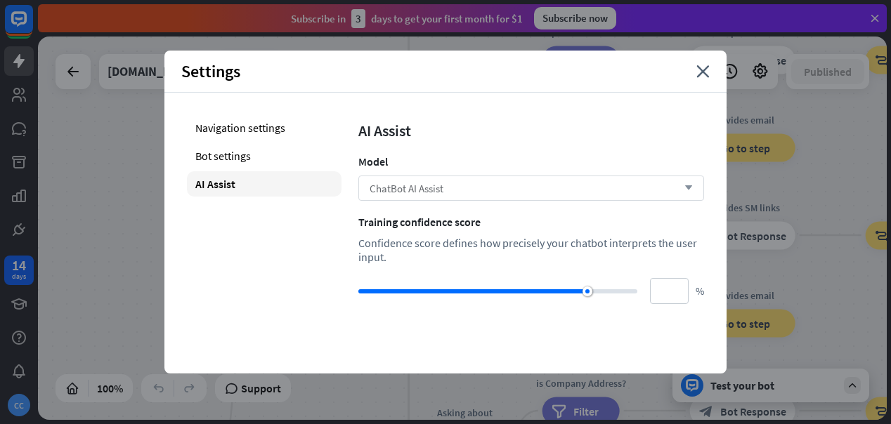
click at [411, 187] on span "ChatBot AI Assist" at bounding box center [407, 188] width 74 height 13
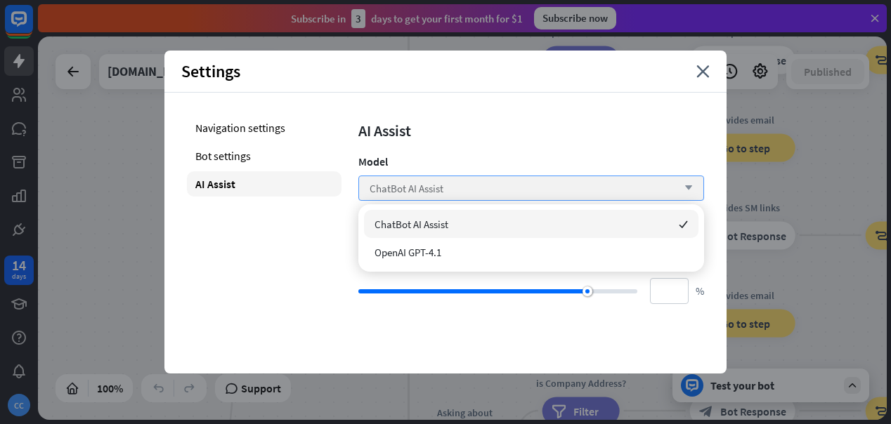
click at [411, 187] on span "ChatBot AI Assist" at bounding box center [407, 188] width 74 height 13
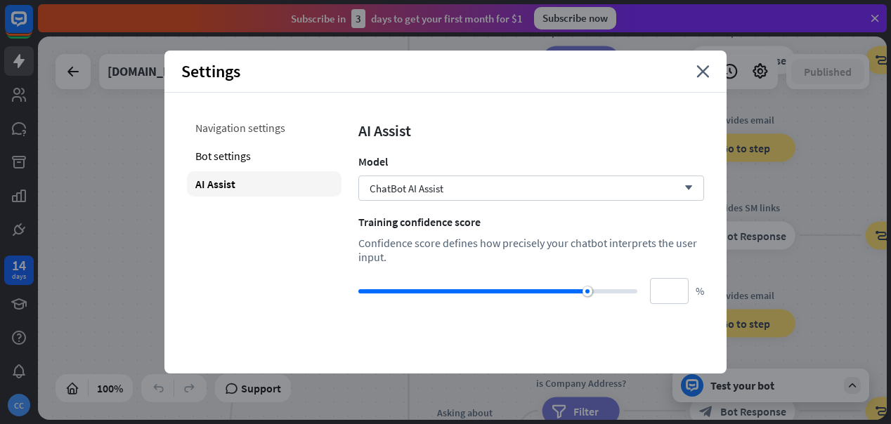
click at [283, 131] on div "Navigation settings" at bounding box center [264, 127] width 155 height 25
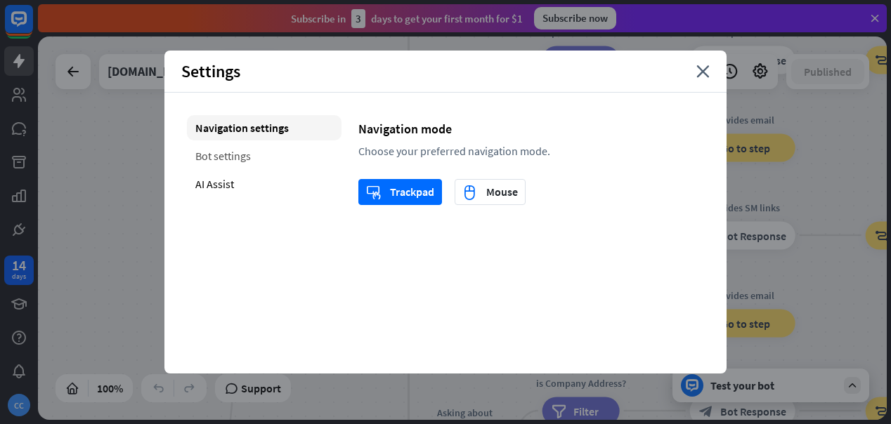
click at [244, 152] on div "Bot settings" at bounding box center [264, 155] width 155 height 25
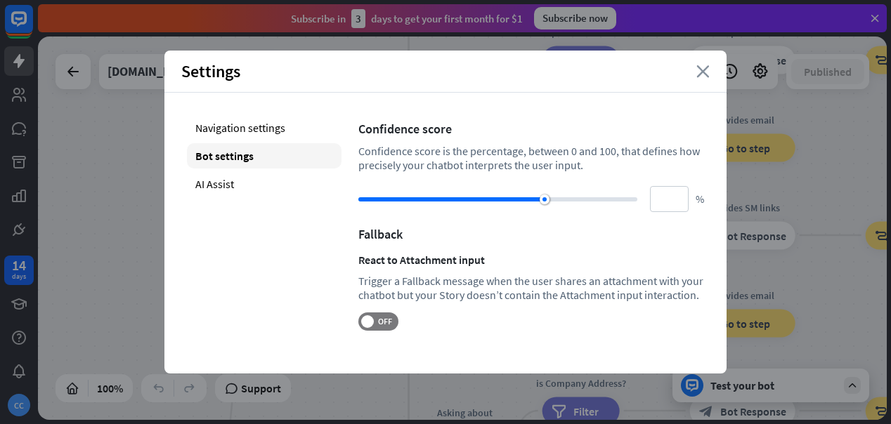
click at [703, 73] on icon "close" at bounding box center [702, 71] width 13 height 13
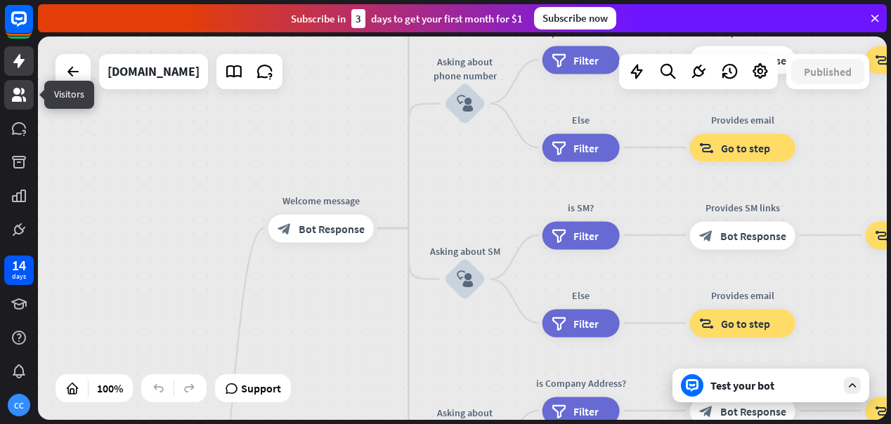
click at [18, 97] on icon at bounding box center [19, 95] width 14 height 14
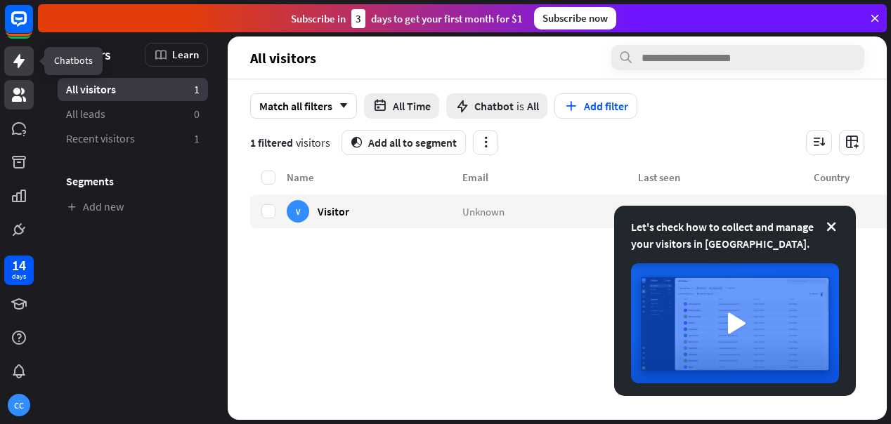
click at [18, 63] on icon at bounding box center [18, 61] width 11 height 14
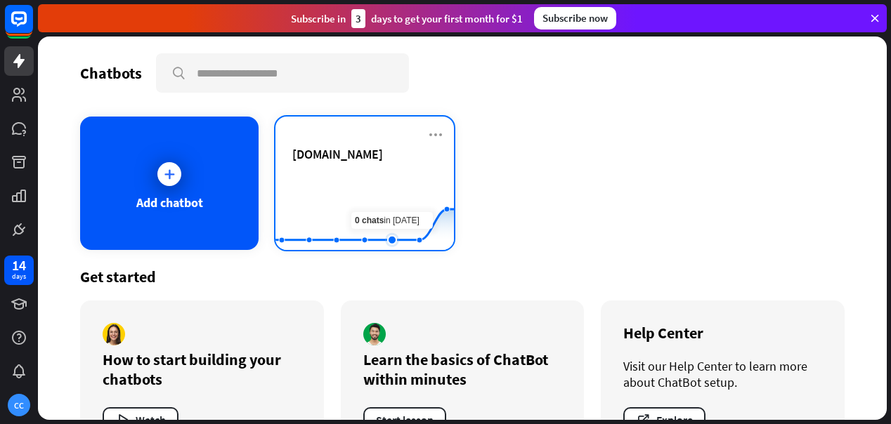
click at [383, 197] on rect at bounding box center [365, 215] width 179 height 88
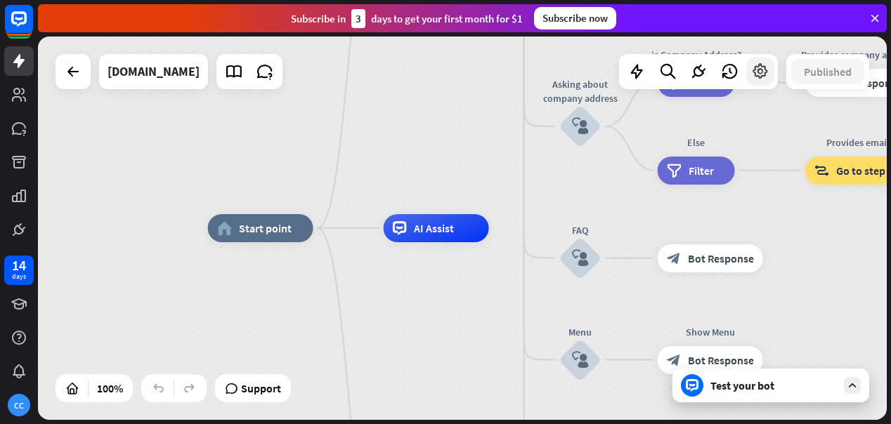
click at [763, 67] on icon at bounding box center [760, 72] width 18 height 18
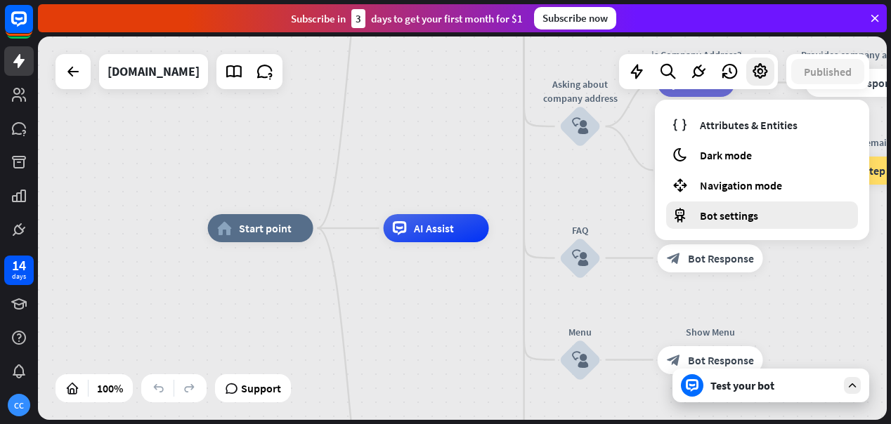
click at [728, 219] on span "Bot settings" at bounding box center [729, 216] width 58 height 14
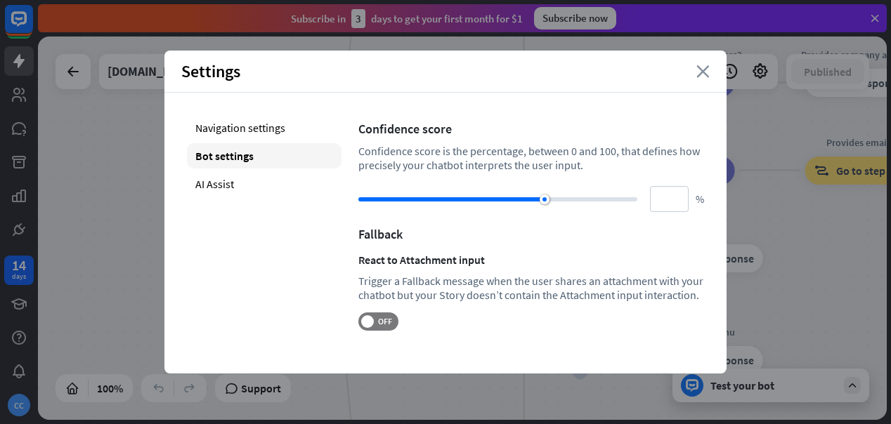
click at [705, 72] on icon "close" at bounding box center [702, 71] width 13 height 13
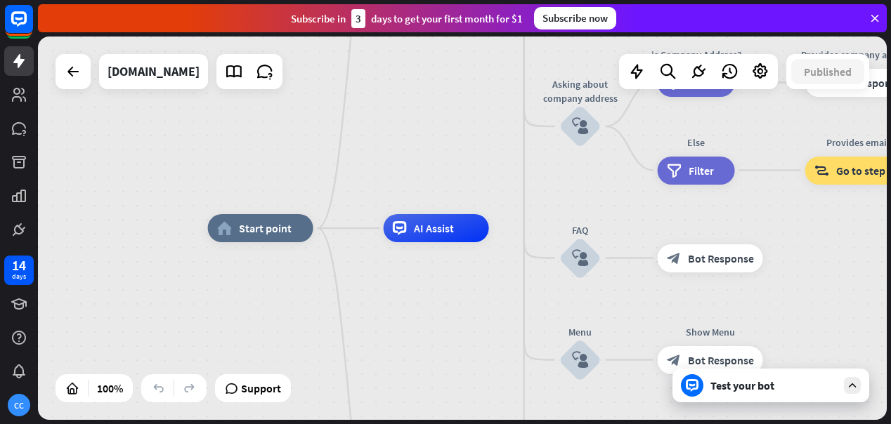
click at [732, 389] on div "Test your bot" at bounding box center [774, 386] width 127 height 14
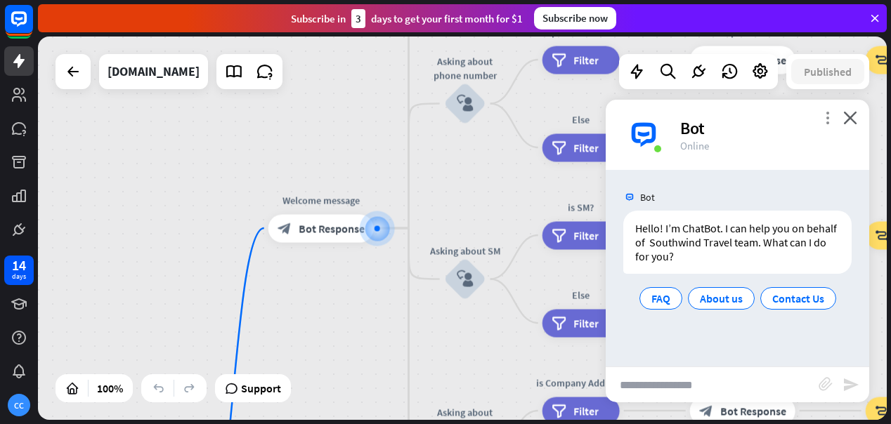
click at [824, 118] on icon "more_vert" at bounding box center [827, 117] width 13 height 13
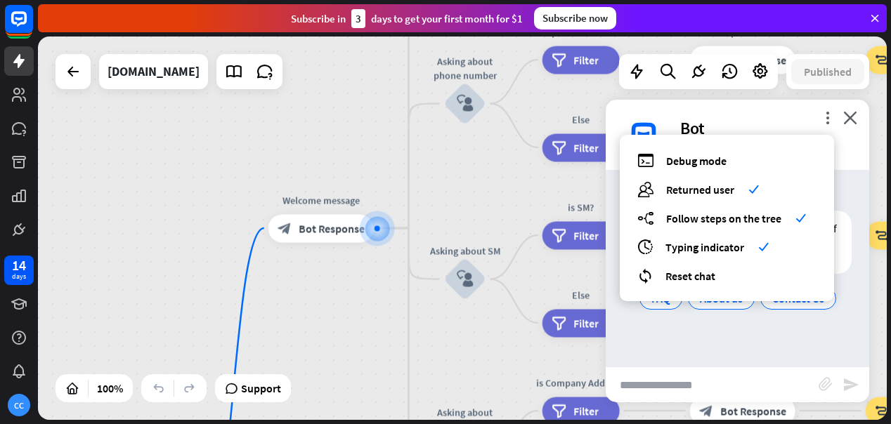
click at [731, 364] on div "Bot Hello! I’m ChatBot. I can help you on behalf of Southwind Travel team. What…" at bounding box center [738, 268] width 264 height 197
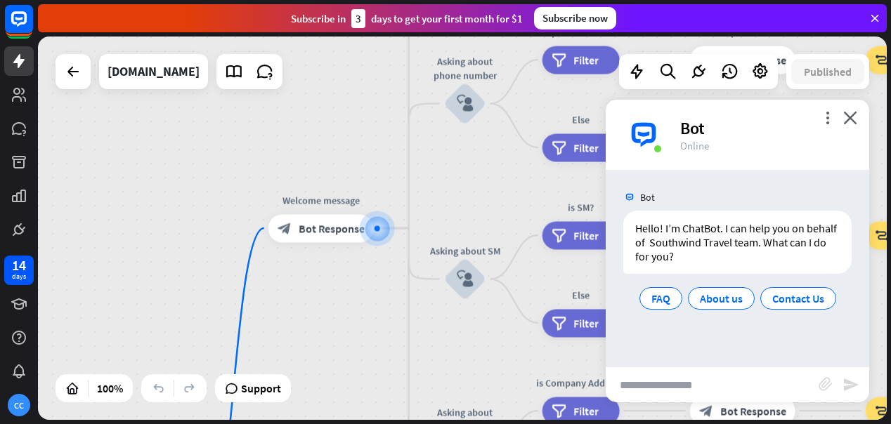
click at [717, 381] on input "text" at bounding box center [712, 385] width 213 height 35
type input "**********"
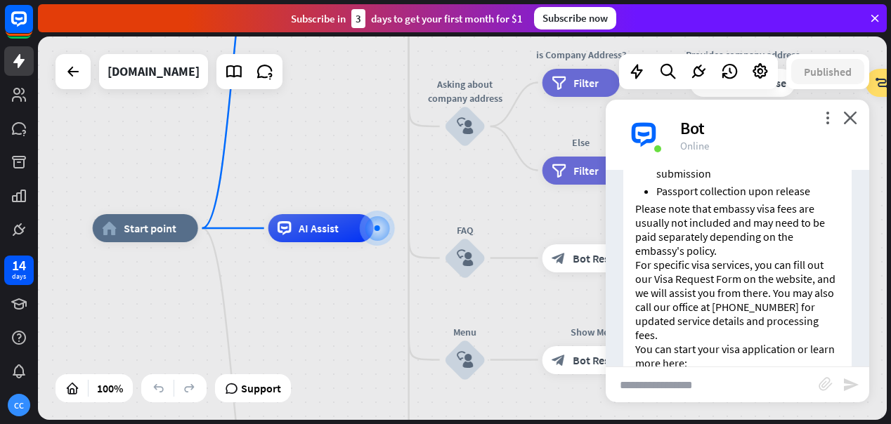
scroll to position [512, 0]
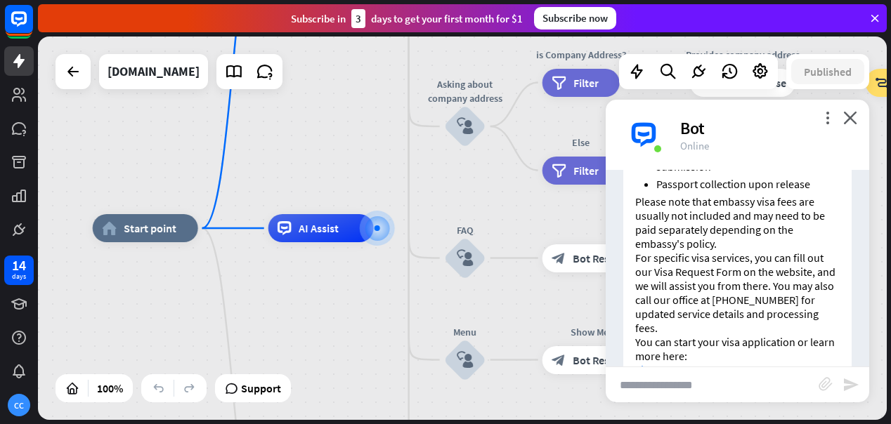
click at [696, 377] on link "Visa Information" at bounding box center [674, 384] width 78 height 14
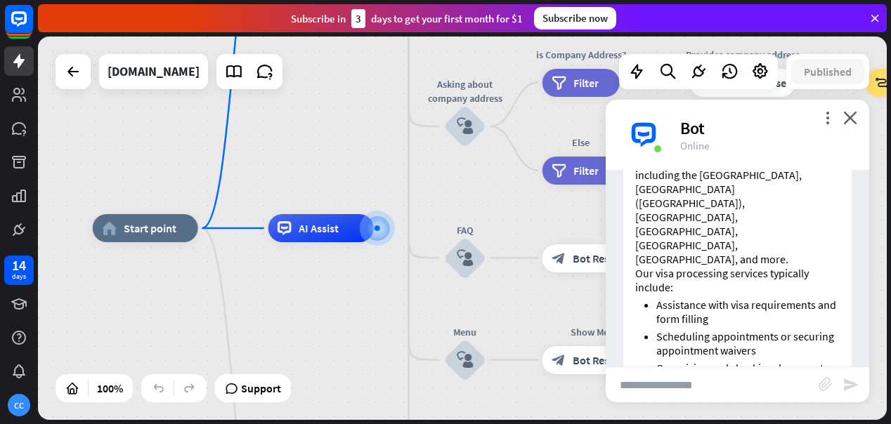
scroll to position [0, 0]
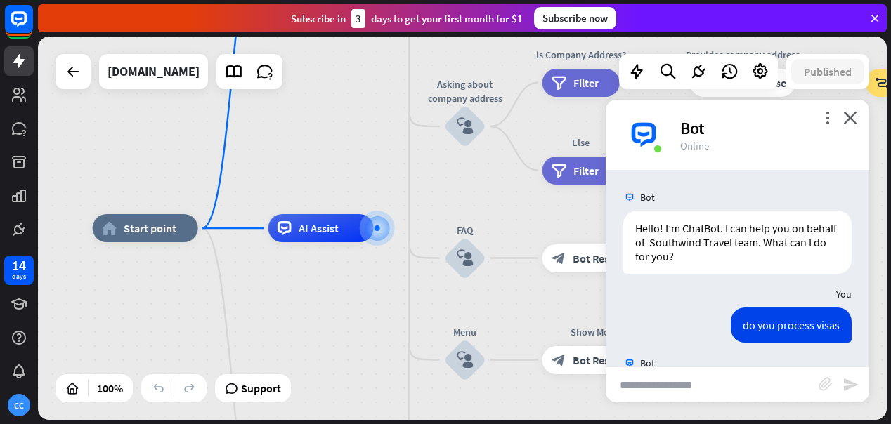
click at [687, 119] on div "Bot" at bounding box center [766, 128] width 172 height 22
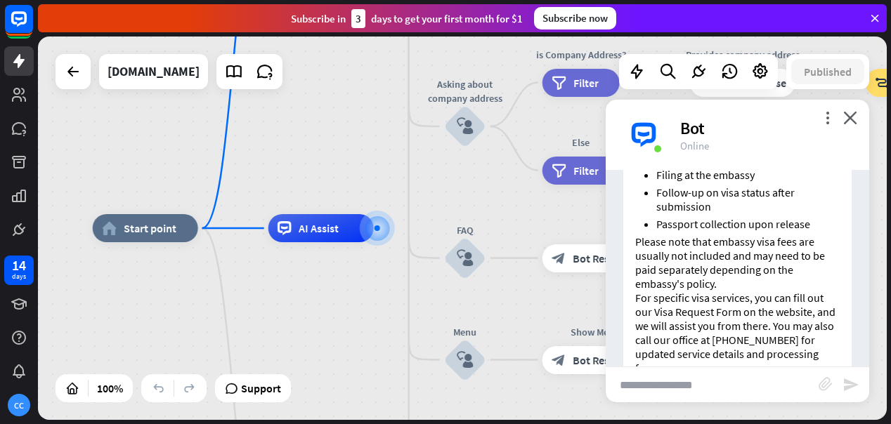
scroll to position [512, 0]
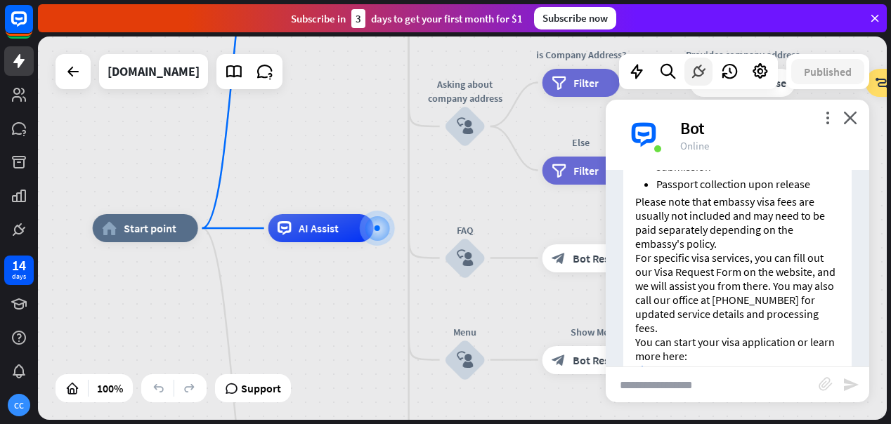
click at [700, 72] on icon at bounding box center [698, 72] width 18 height 18
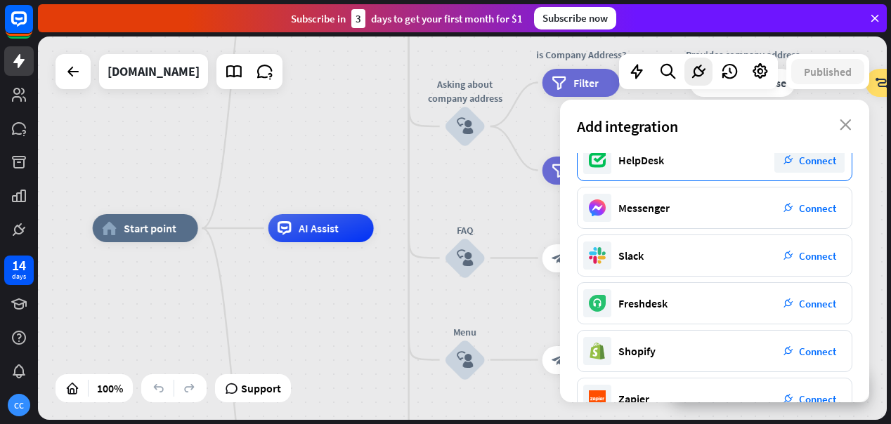
scroll to position [56, 0]
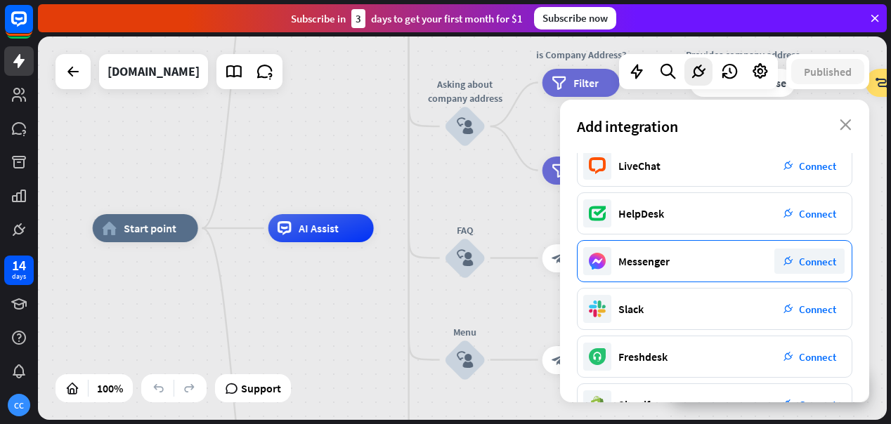
click at [836, 257] on div "plug_integration Connect" at bounding box center [809, 261] width 70 height 25
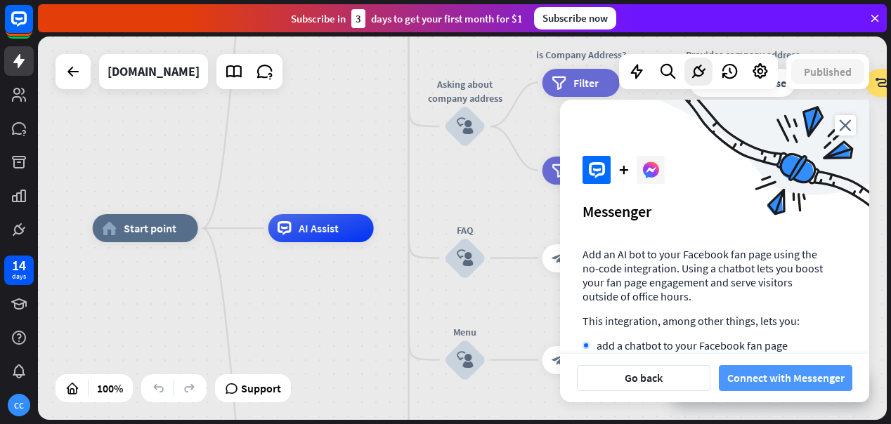
click at [761, 377] on button "Connect with Messenger" at bounding box center [786, 378] width 134 height 26
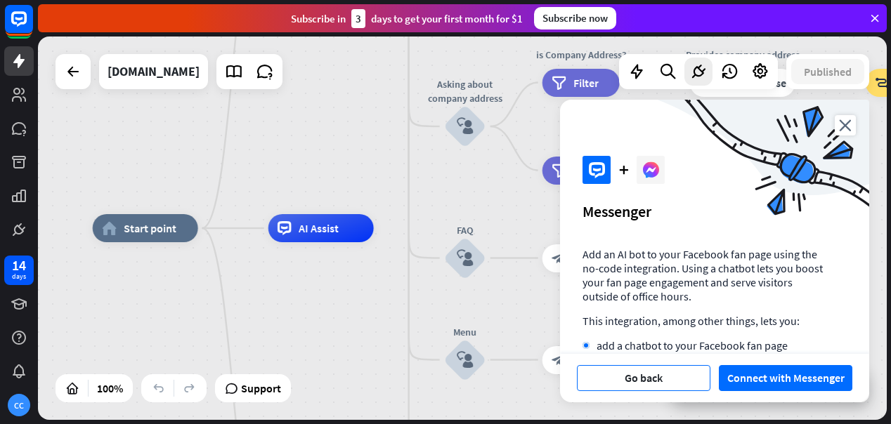
click at [655, 381] on button "Go back" at bounding box center [644, 378] width 134 height 26
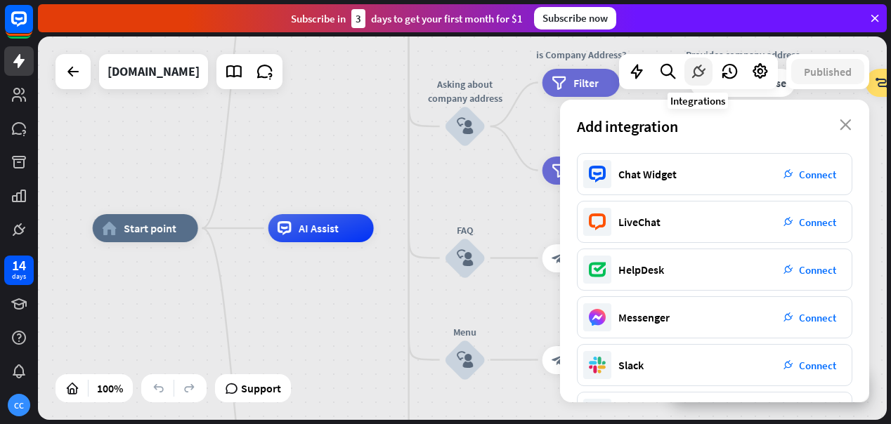
click at [696, 74] on icon at bounding box center [698, 72] width 18 height 18
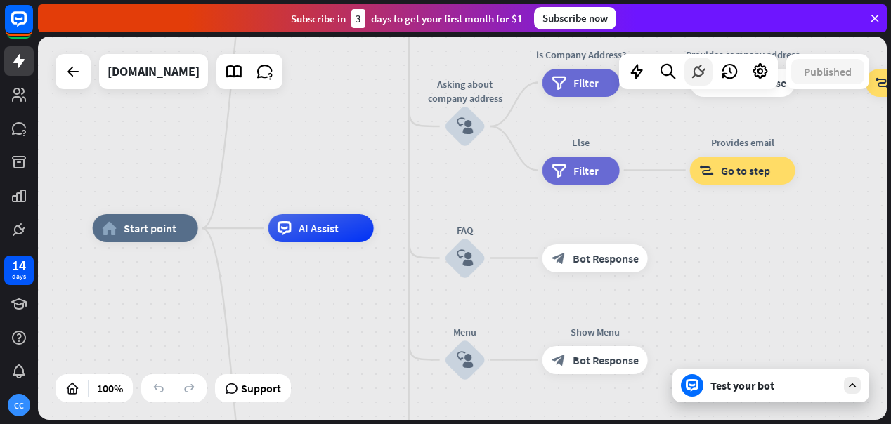
click at [696, 74] on icon at bounding box center [698, 72] width 18 height 18
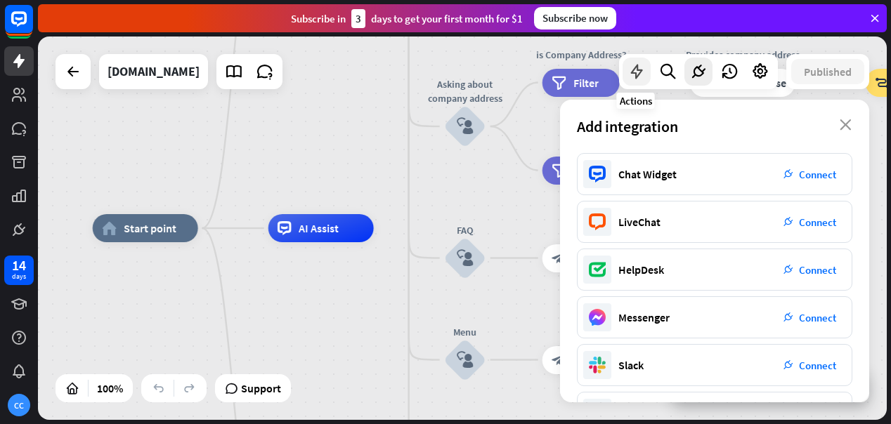
click at [633, 67] on icon at bounding box center [637, 72] width 18 height 18
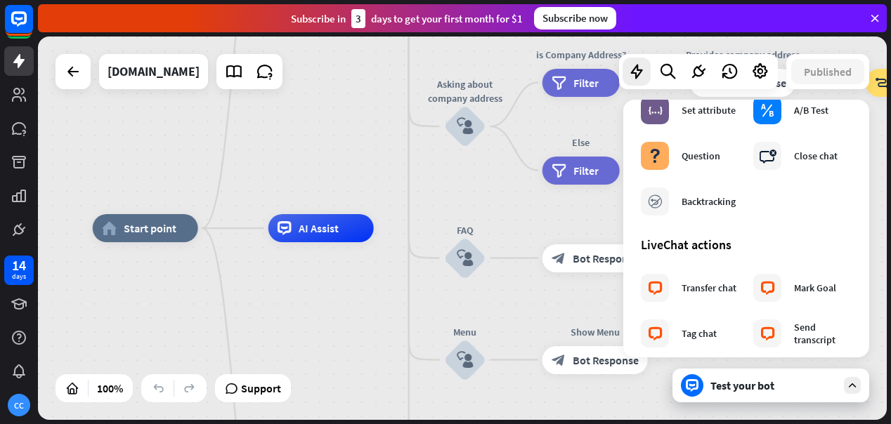
scroll to position [390, 0]
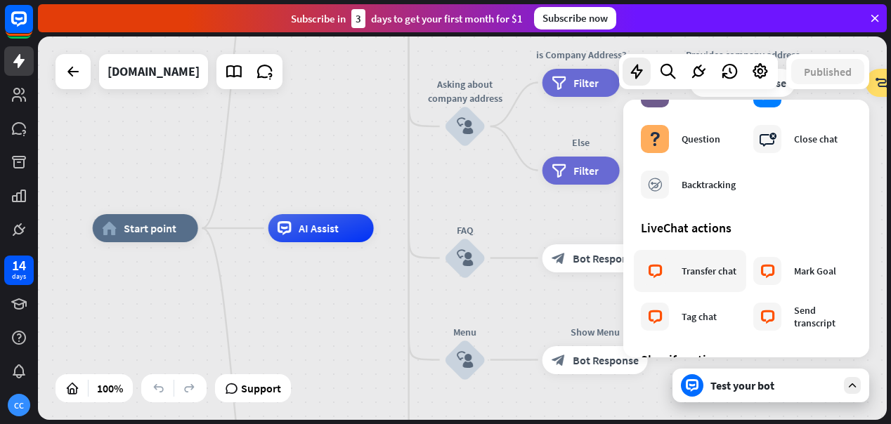
click at [694, 267] on div "Transfer chat" at bounding box center [709, 271] width 55 height 13
click at [704, 278] on div "block_livechat Transfer chat" at bounding box center [689, 271] width 96 height 28
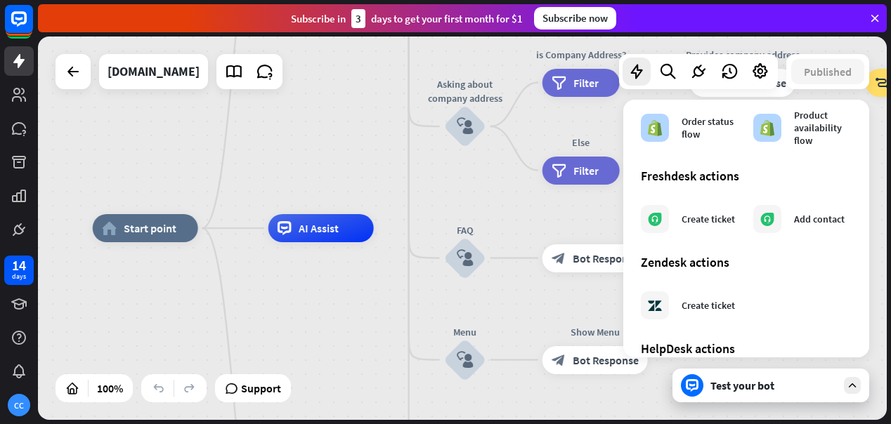
scroll to position [876, 0]
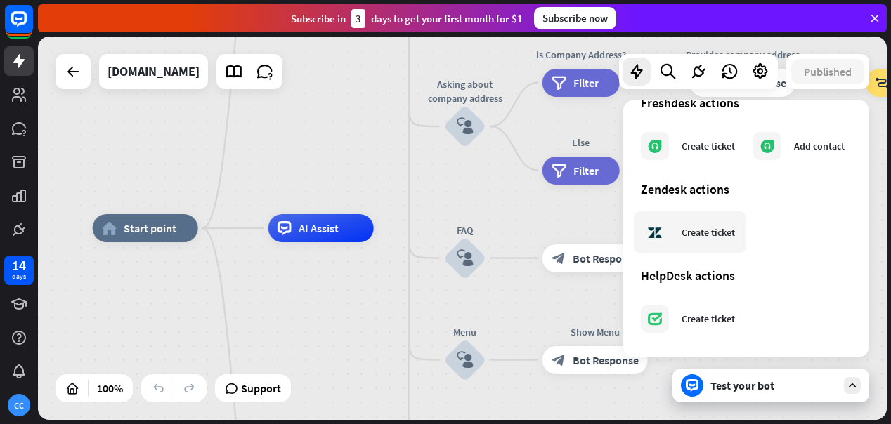
click at [717, 235] on div "Create ticket" at bounding box center [708, 232] width 53 height 13
click at [710, 322] on div "Create ticket" at bounding box center [708, 319] width 53 height 13
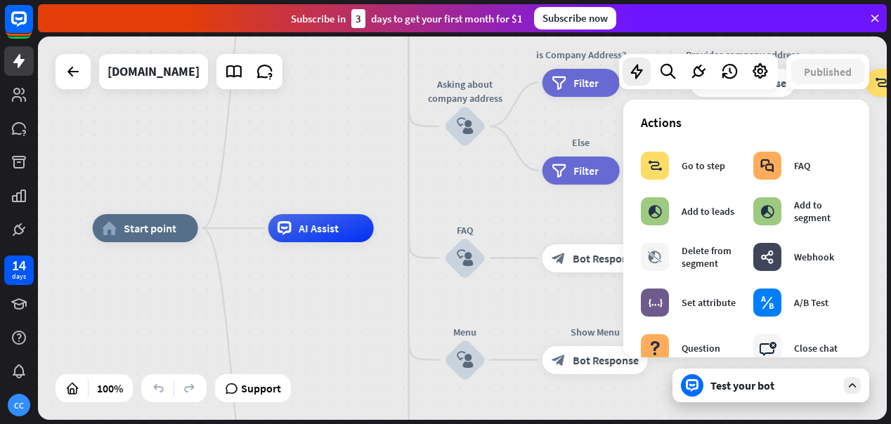
scroll to position [0, 0]
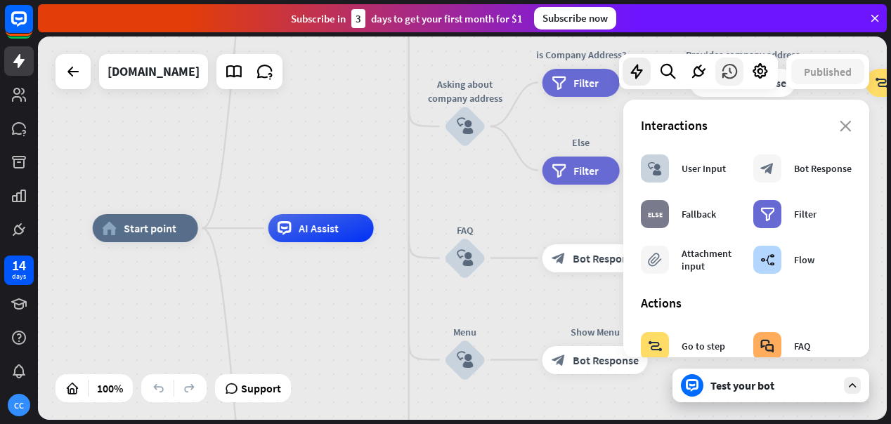
click at [732, 77] on icon at bounding box center [729, 72] width 18 height 18
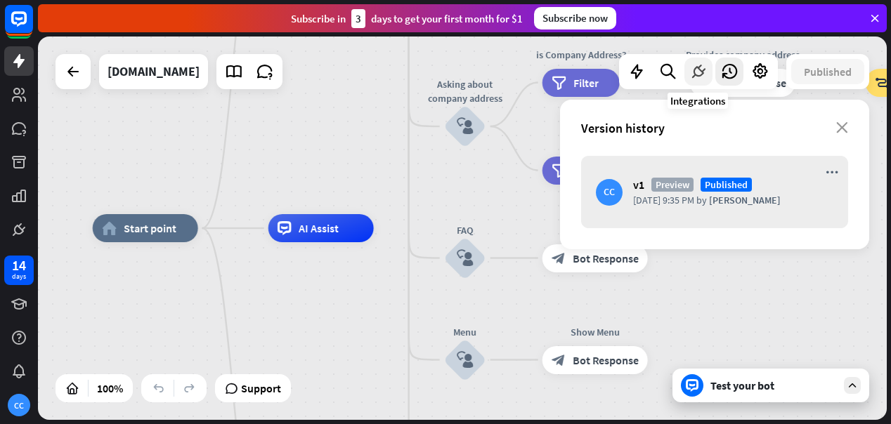
click at [698, 73] on icon at bounding box center [698, 72] width 18 height 18
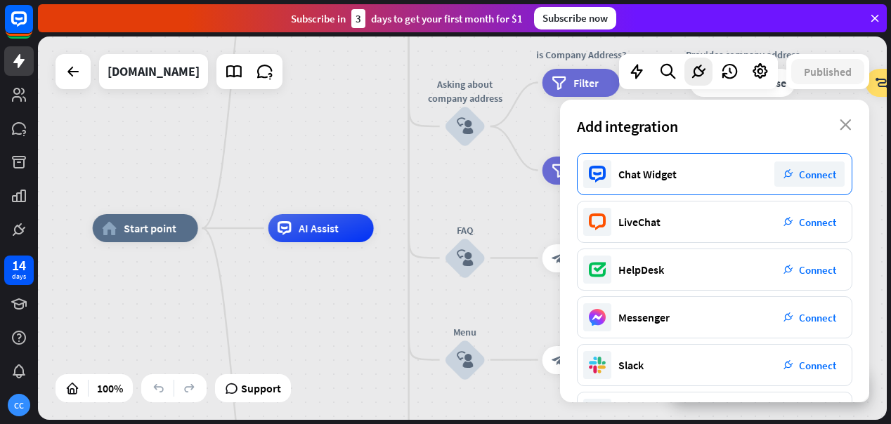
click at [823, 177] on span "Connect" at bounding box center [817, 174] width 37 height 13
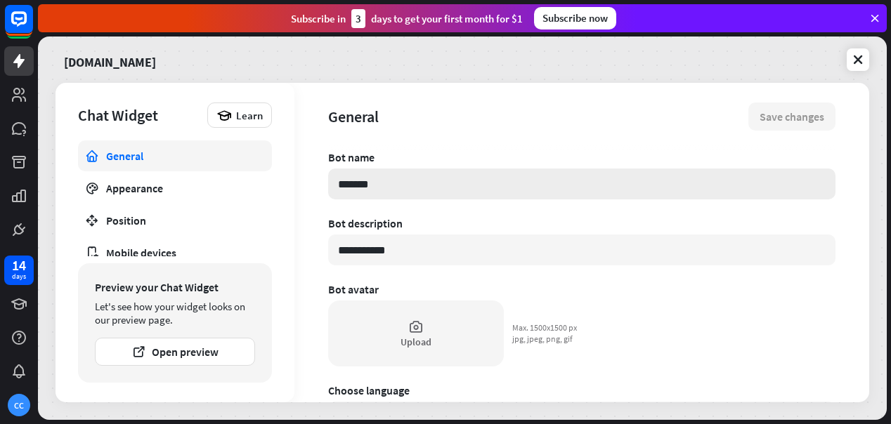
click at [570, 190] on input "*******" at bounding box center [581, 184] width 507 height 31
drag, startPoint x: 570, startPoint y: 190, endPoint x: 380, endPoint y: 171, distance: 190.7
click at [380, 171] on input "*******" at bounding box center [581, 184] width 507 height 31
type textarea "*"
type input "**"
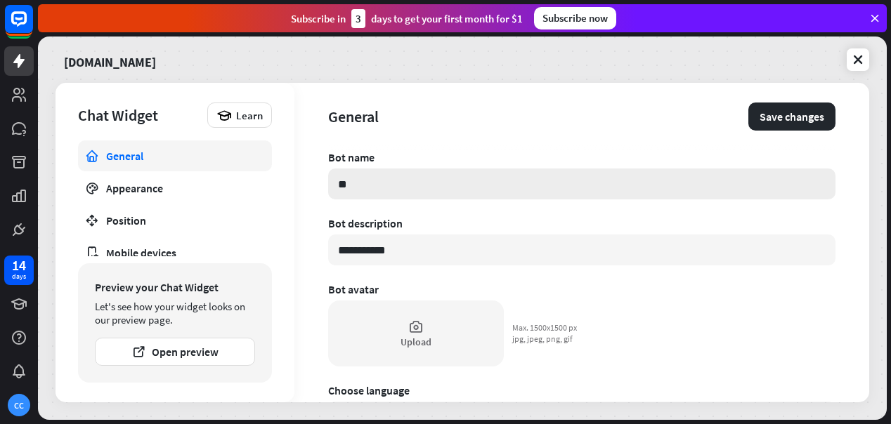
type textarea "*"
type input "***"
type textarea "*"
type input "****"
type textarea "*"
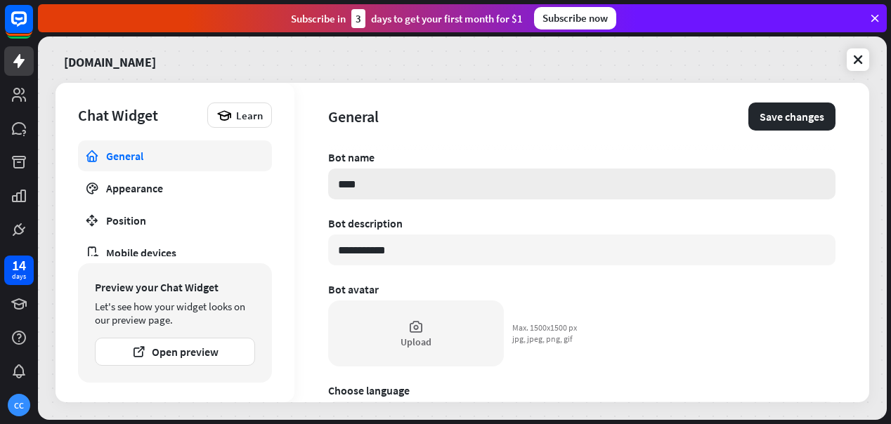
type input "*****"
type textarea "*"
type input "******"
type textarea "*"
type input "*******"
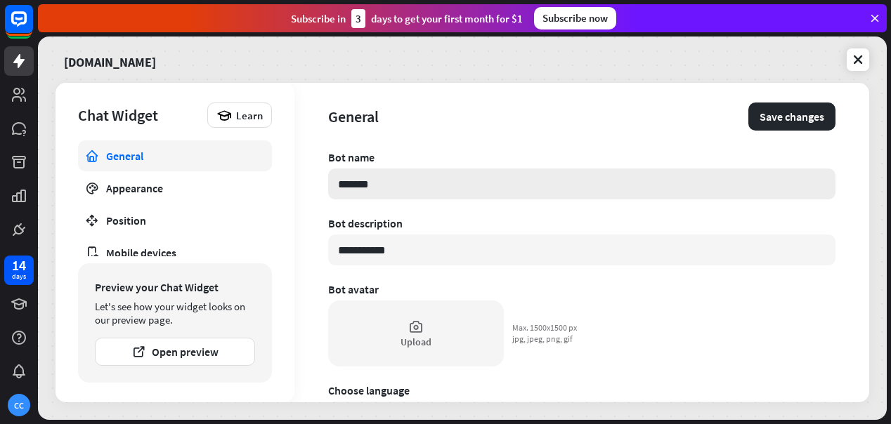
type textarea "*"
type input "*******"
type textarea "*"
type input "*******"
type textarea "*"
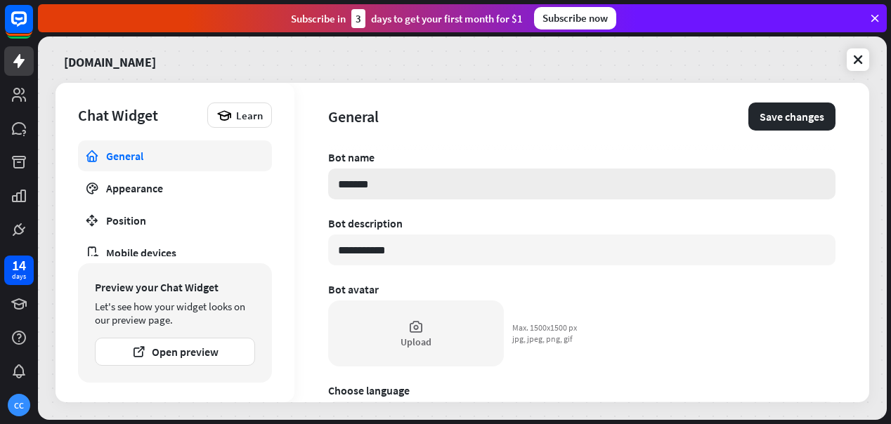
type input "******"
type textarea "*"
type input "*****"
type textarea "*"
type input "****"
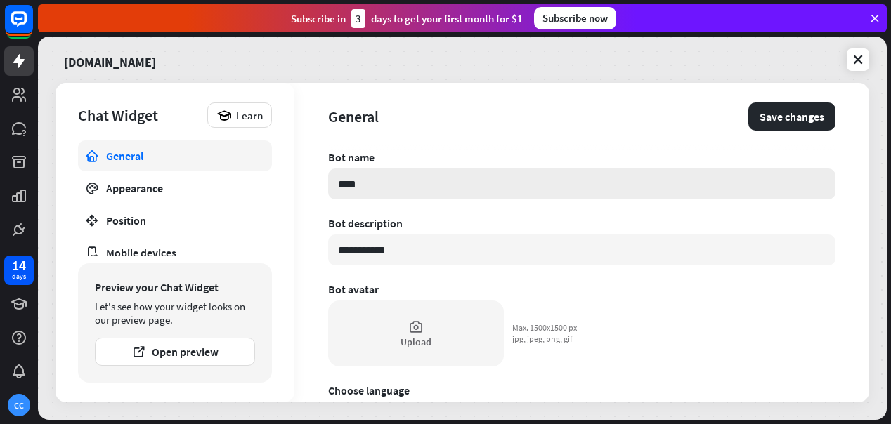
type textarea "*"
type input "***"
type textarea "*"
type input "**"
type textarea "*"
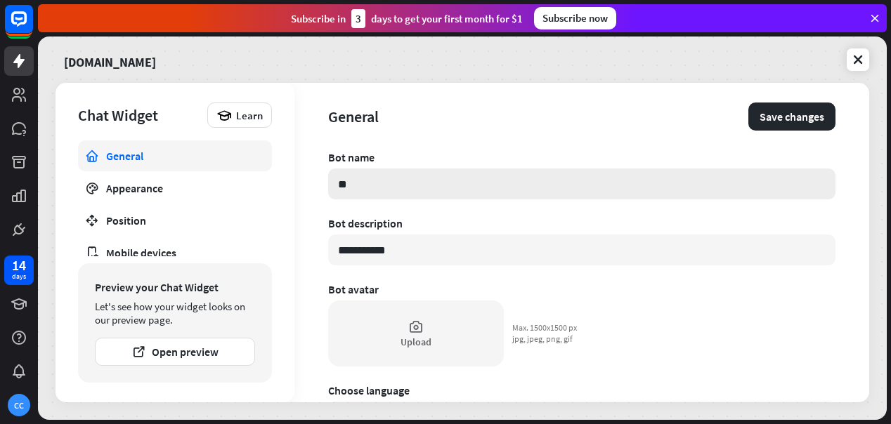
type input "*"
type textarea "*"
type input "*"
type textarea "*"
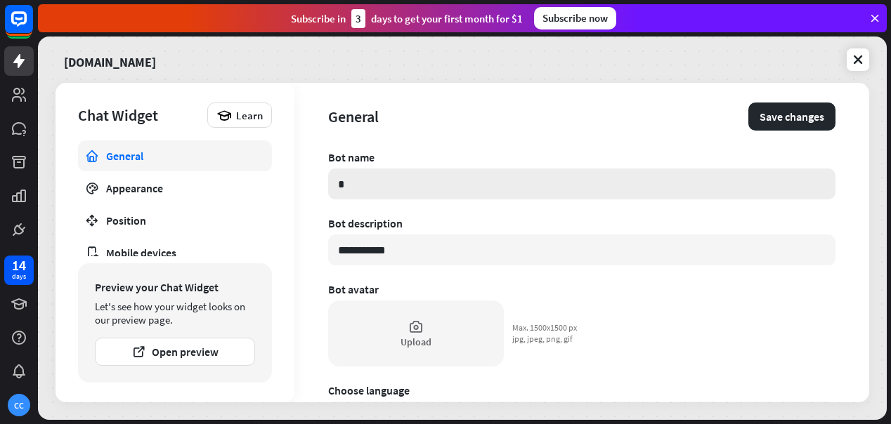
type input "**"
type textarea "*"
type input "***"
type textarea "*"
type input "****"
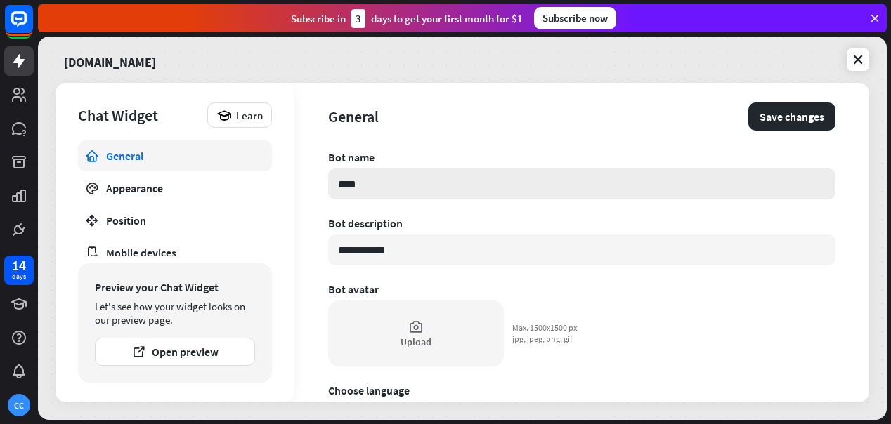
type textarea "*"
type input "*****"
type textarea "*"
type input "******"
type textarea "*"
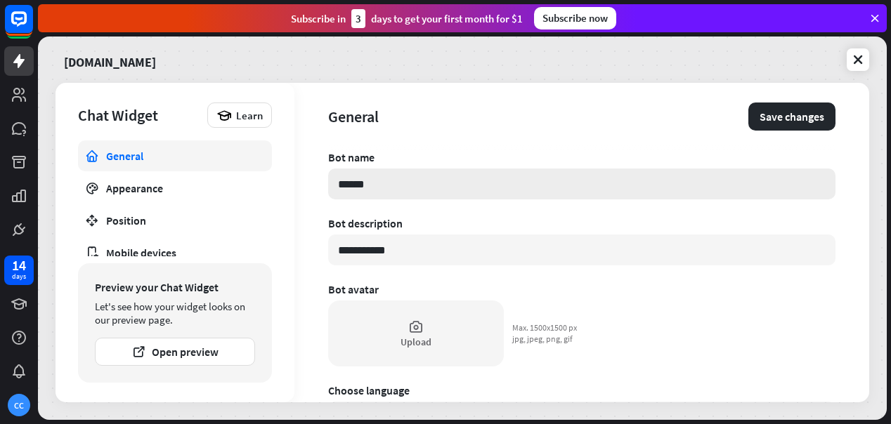
type input "*******"
type textarea "*"
type input "********"
type textarea "*"
type input "*********"
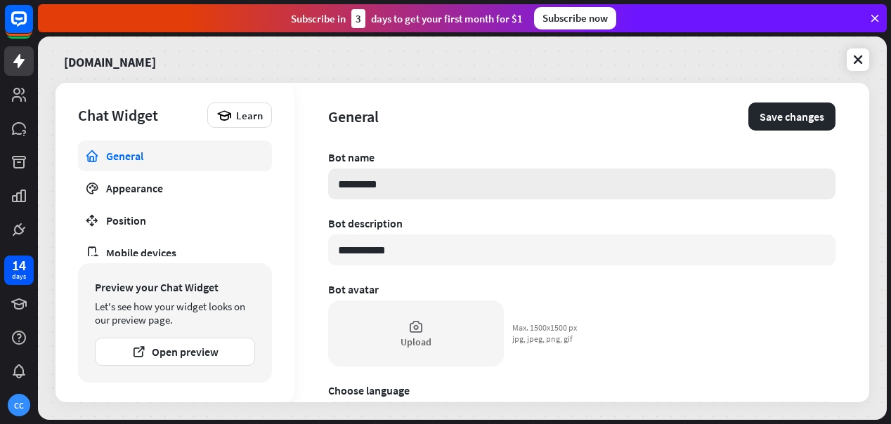
type textarea "*"
type input "*********"
type textarea "*"
type input "**********"
type textarea "*"
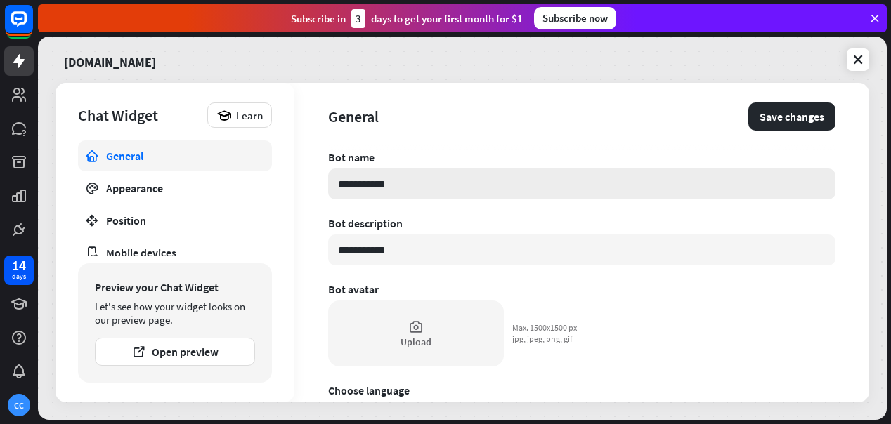
type input "**********"
type textarea "*"
type input "**********"
type textarea "*"
type input "*********"
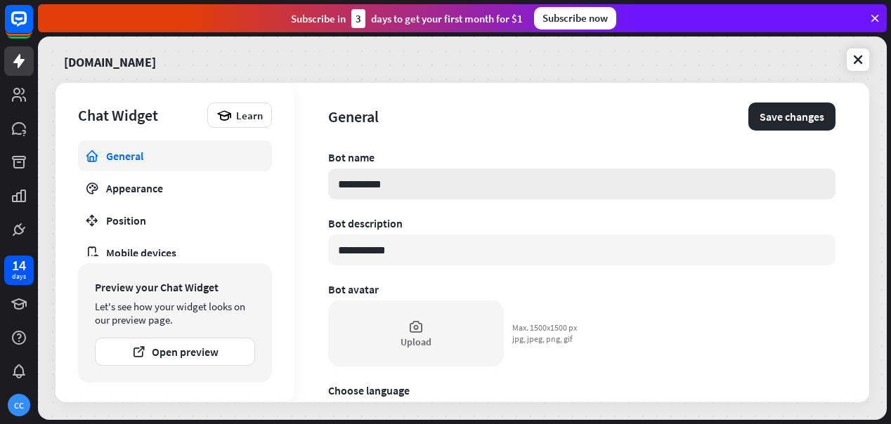
type textarea "*"
type input "*********"
type textarea "*"
type input "********"
type textarea "*"
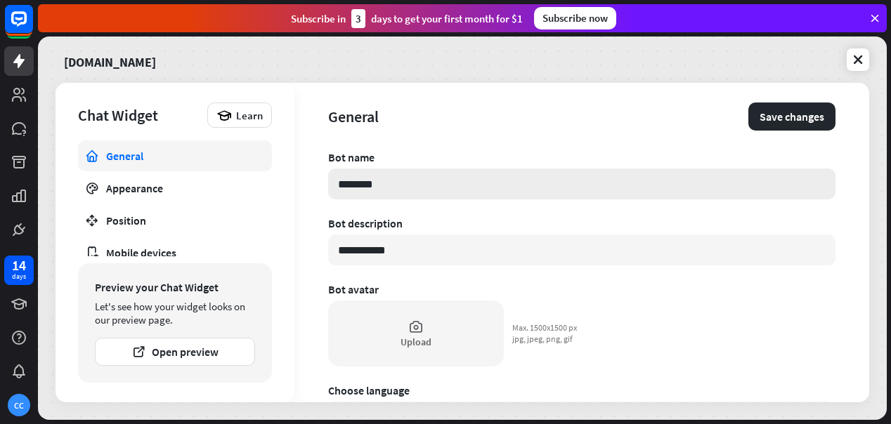
type input "*******"
type textarea "*"
type input "******"
type textarea "*"
type input "*****"
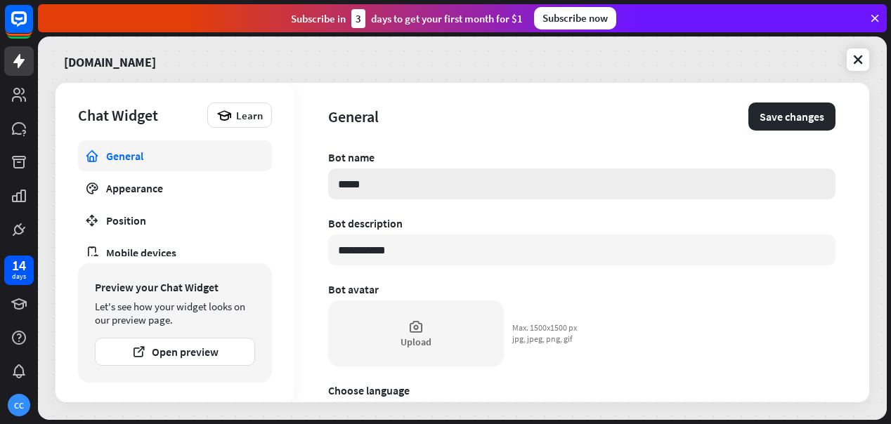
type textarea "*"
type input "****"
type textarea "*"
type input "***"
type textarea "*"
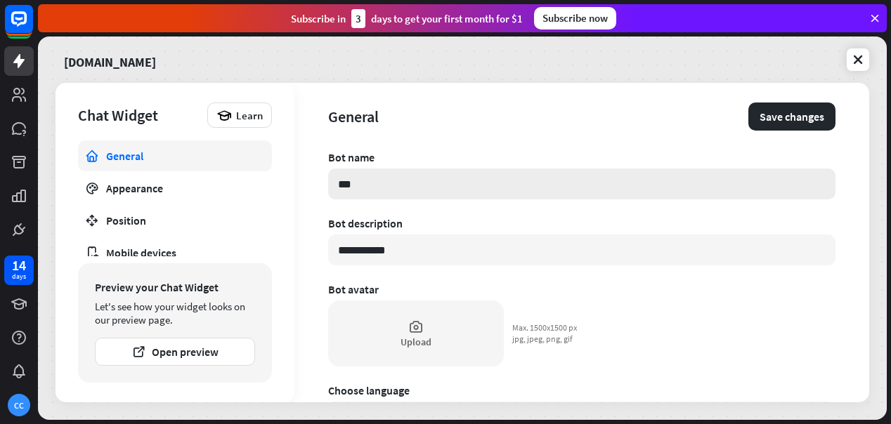
type input "**"
type textarea "*"
type input "*"
type textarea "*"
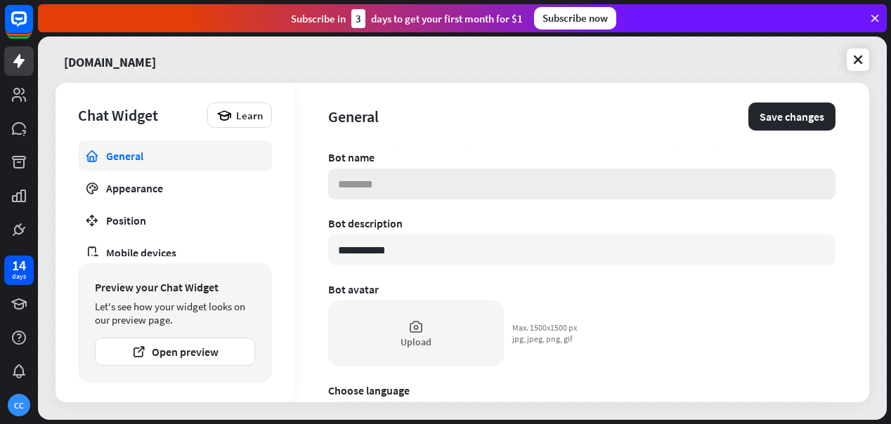
type input "*"
type textarea "*"
type input "**"
type textarea "*"
type input "***"
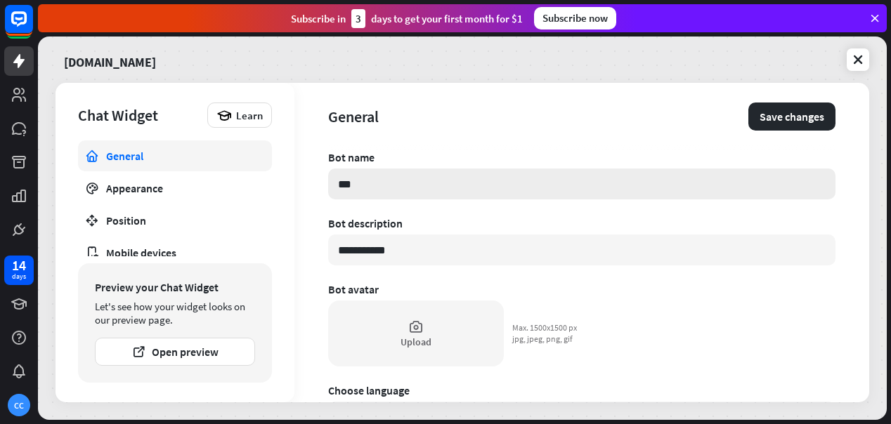
type textarea "*"
type input "****"
type textarea "*"
type input "*****"
type textarea "*"
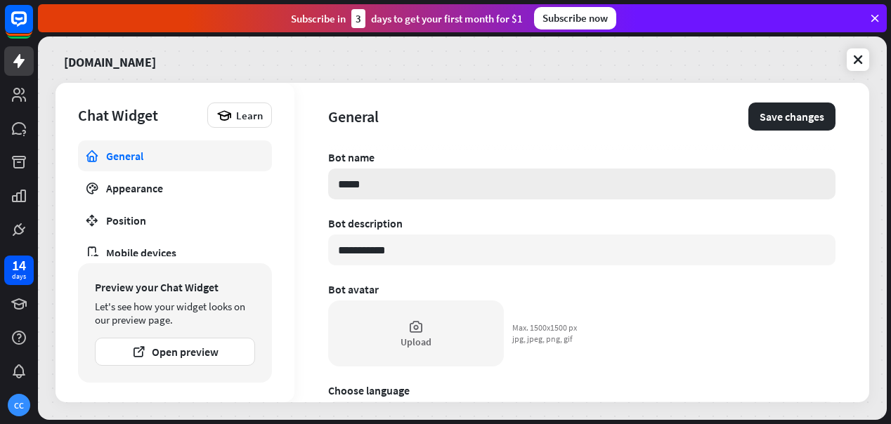
type input "******"
type textarea "*"
type input "*******"
type textarea "*"
type input "********"
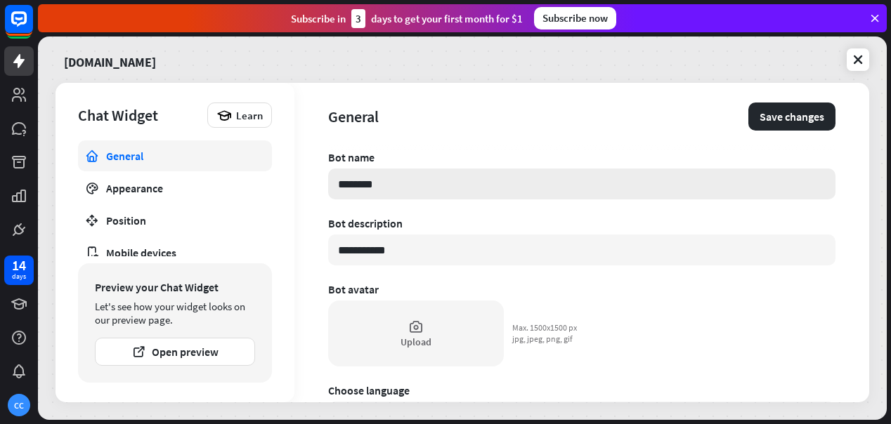
type textarea "*"
type input "*******"
type textarea "*"
type input "******"
type textarea "*"
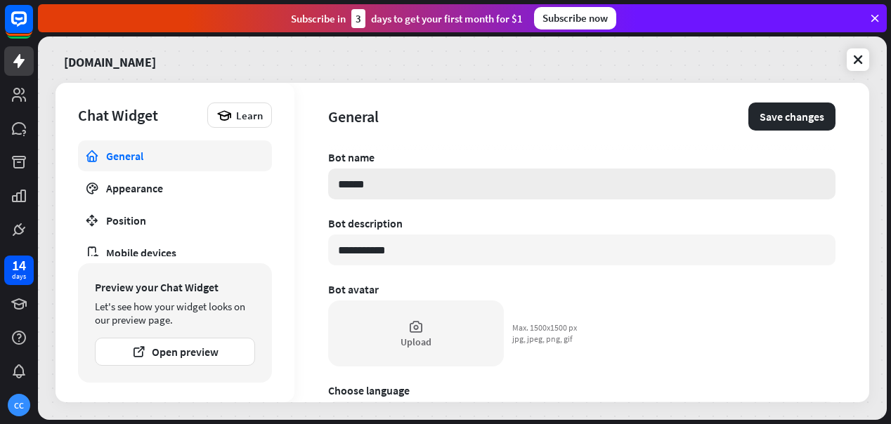
type input "*******"
type textarea "*"
type input "********"
type textarea "*"
type input "*********"
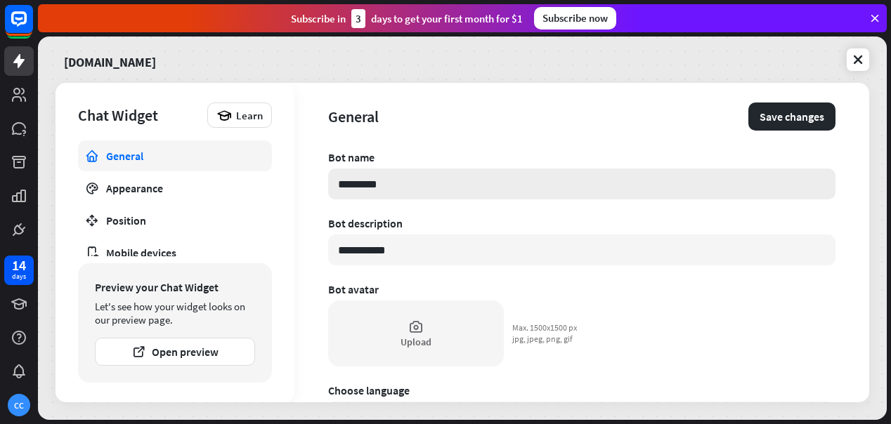
type textarea "*"
type input "*********"
type textarea "*"
type input "**********"
type textarea "*"
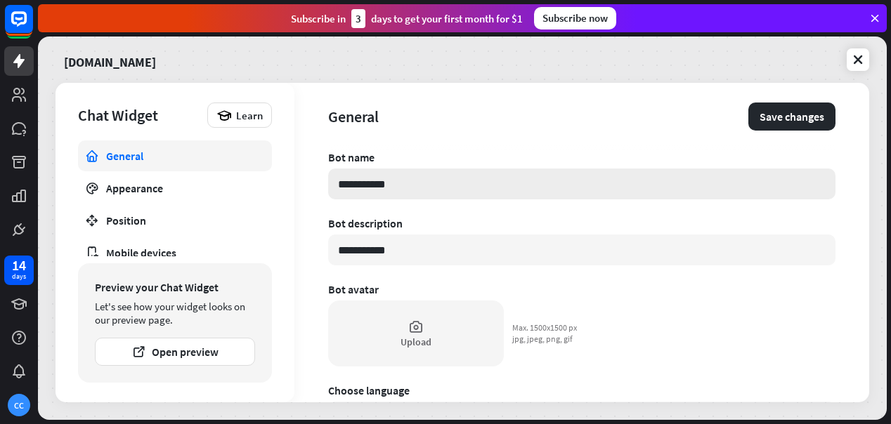
type input "**********"
type textarea "*"
type input "**********"
type textarea "*"
type input "**********"
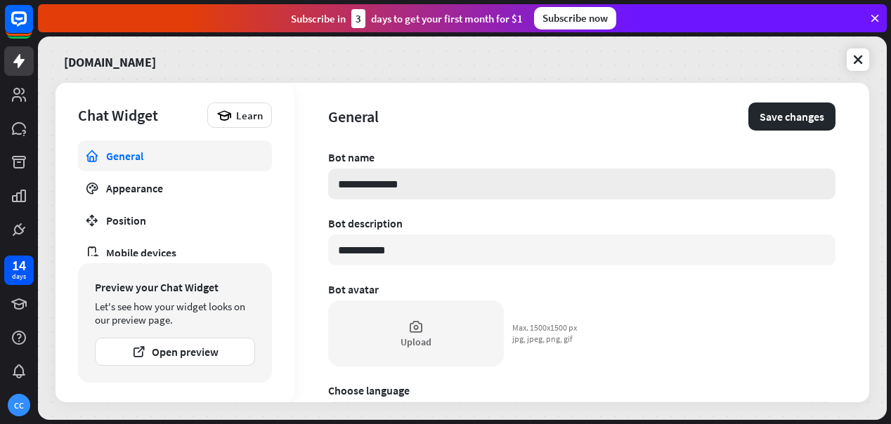
type textarea "*"
type input "**********"
type textarea "*"
type input "**********"
type textarea "*"
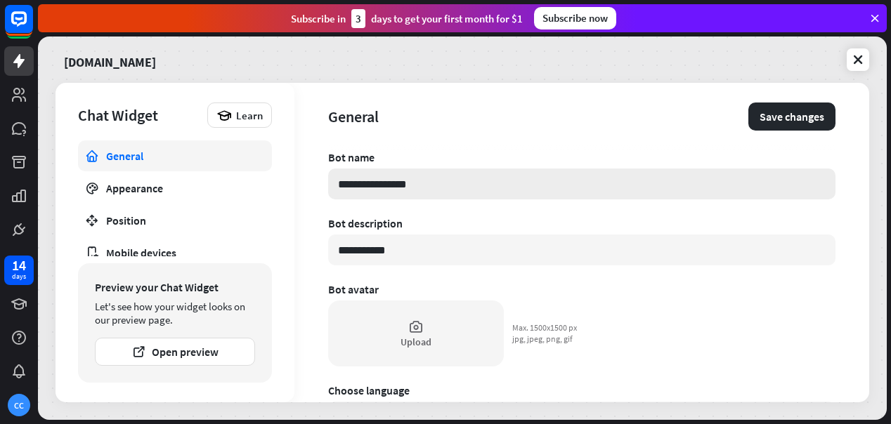
type input "**********"
type textarea "*"
type input "**********"
type textarea "*"
type input "**********"
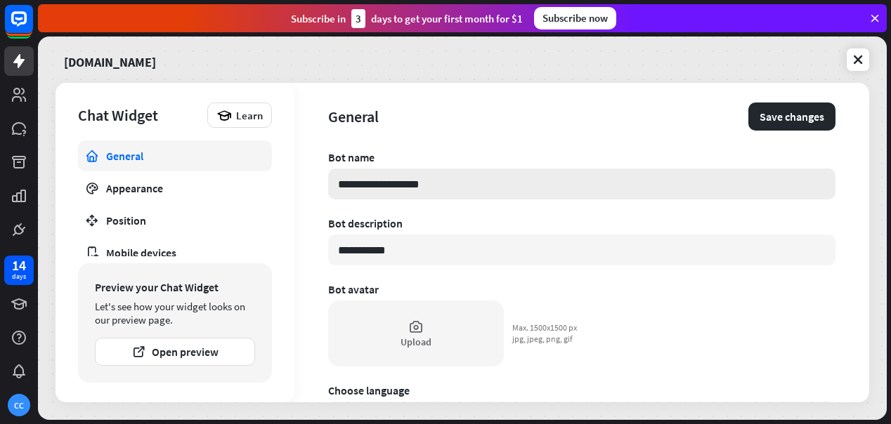
type textarea "*"
type input "**********"
type textarea "*"
type input "**********"
type textarea "*"
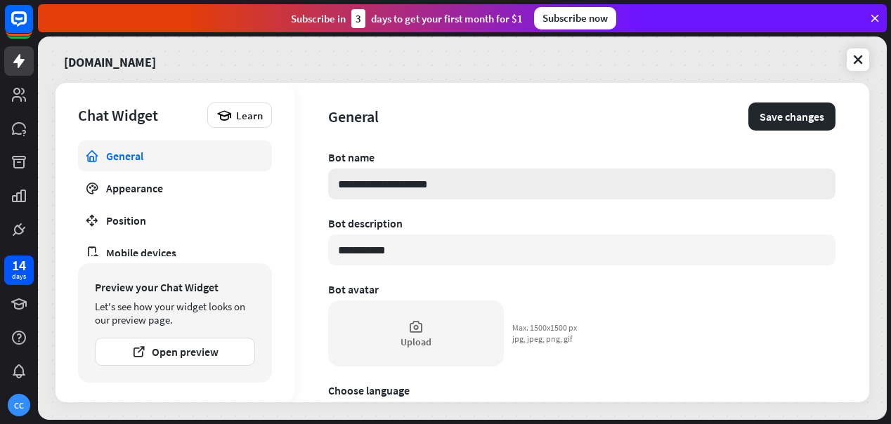
type input "**********"
type textarea "*"
type input "**********"
type textarea "*"
type input "**********"
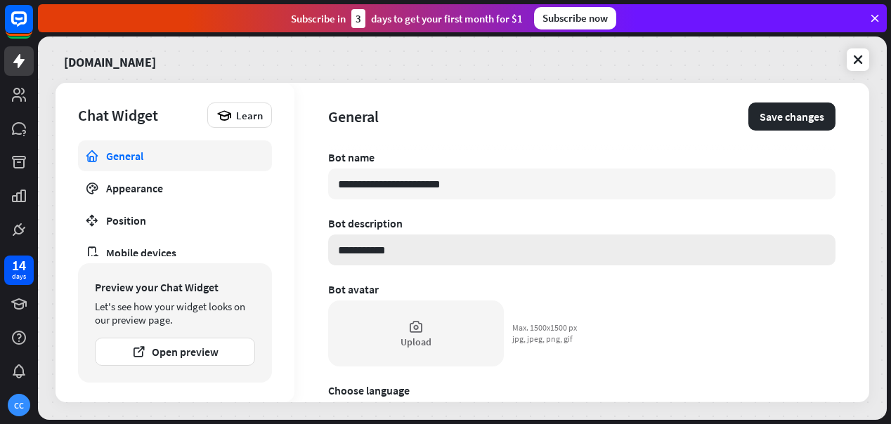
click at [523, 265] on input "**********" at bounding box center [581, 250] width 507 height 31
drag, startPoint x: 428, startPoint y: 249, endPoint x: 302, endPoint y: 239, distance: 126.2
click at [302, 239] on div "**********" at bounding box center [581, 243] width 575 height 320
type textarea "*"
type input "*"
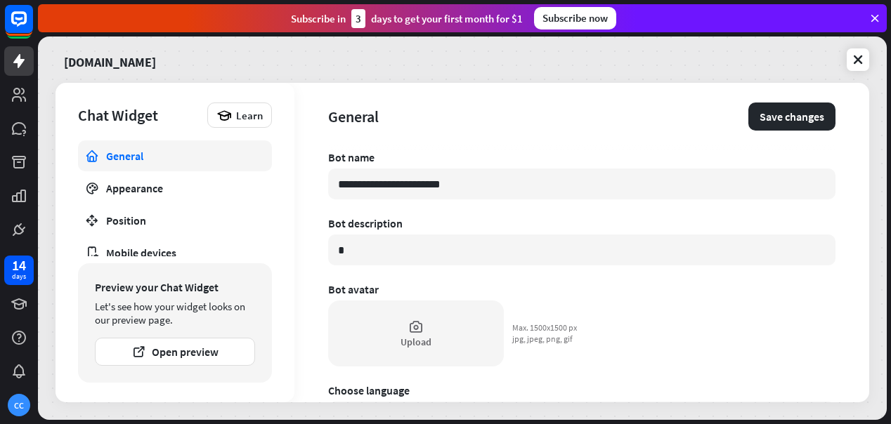
type textarea "*"
type input "**"
type textarea "*"
type input "***"
type textarea "*"
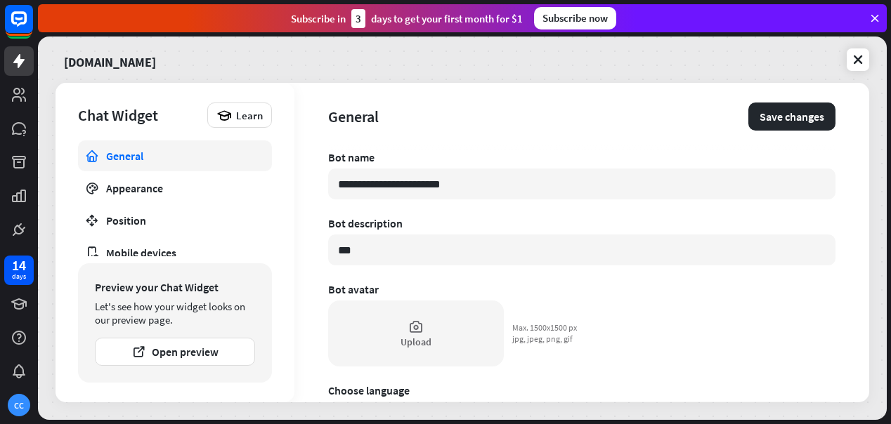
type input "****"
type textarea "*"
type input "***"
type textarea "*"
type input "**"
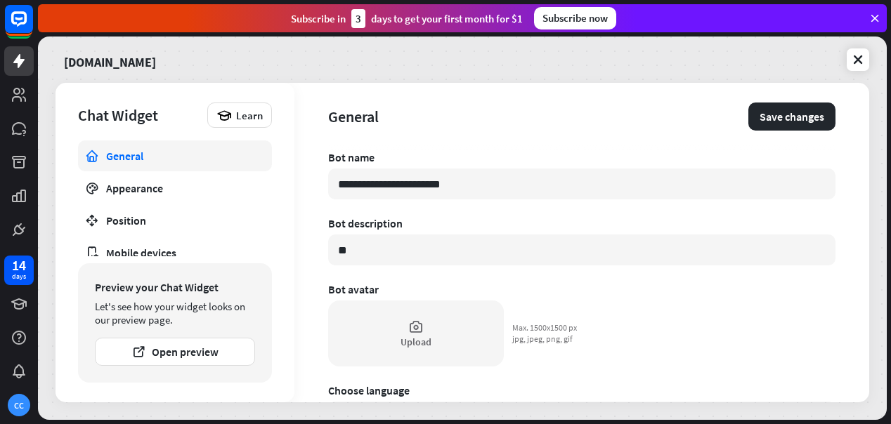
type textarea "*"
type input "*"
type textarea "*"
type input "**"
type textarea "*"
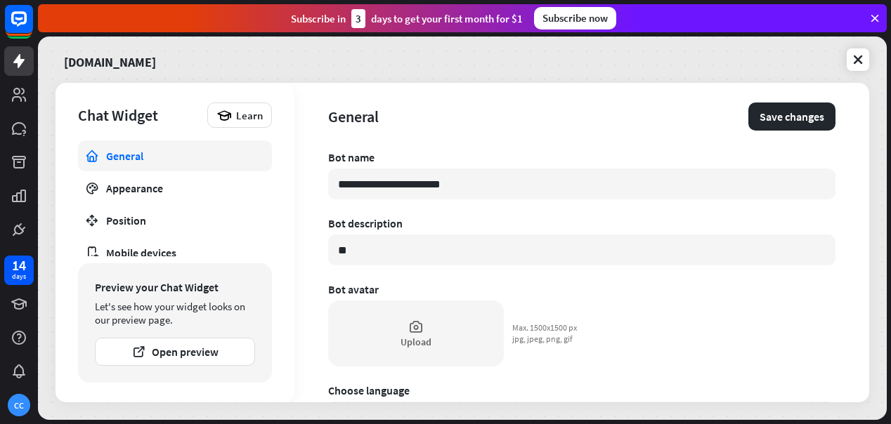
type input "***"
type textarea "*"
type input "****"
type textarea "*"
type input "******"
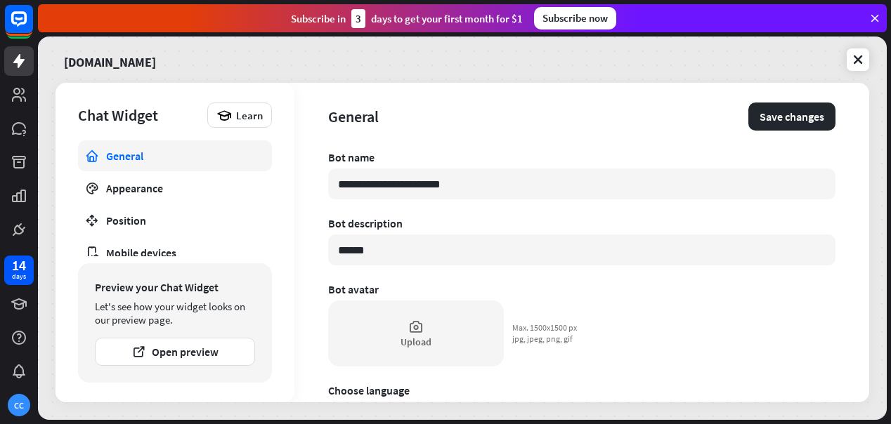
type textarea "*"
type input "*******"
type textarea "*"
type input "*******"
type textarea "*"
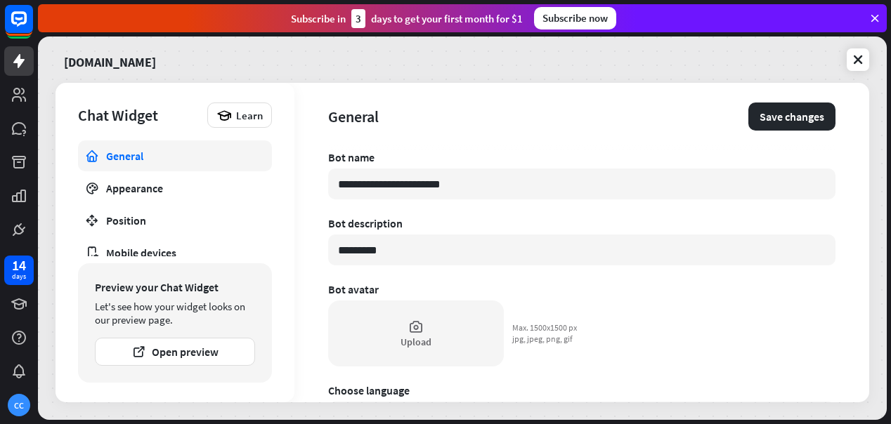
type input "*********"
type textarea "*"
type input "**********"
type textarea "*"
type input "**********"
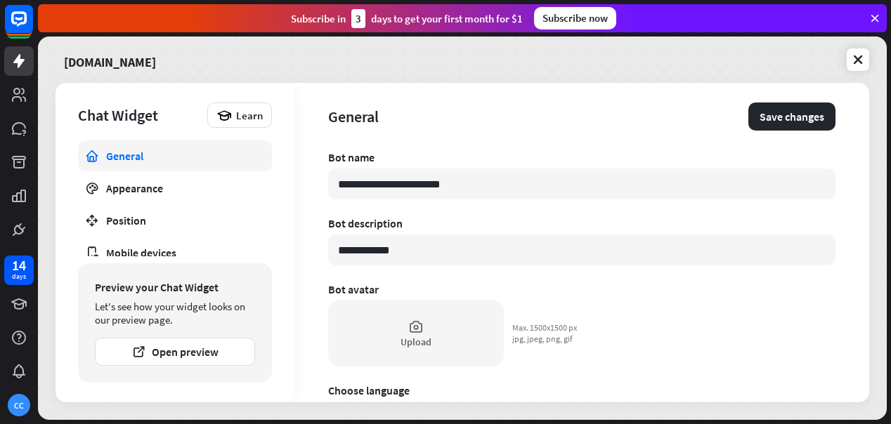
type textarea "*"
type input "**********"
type textarea "*"
type input "**********"
type textarea "*"
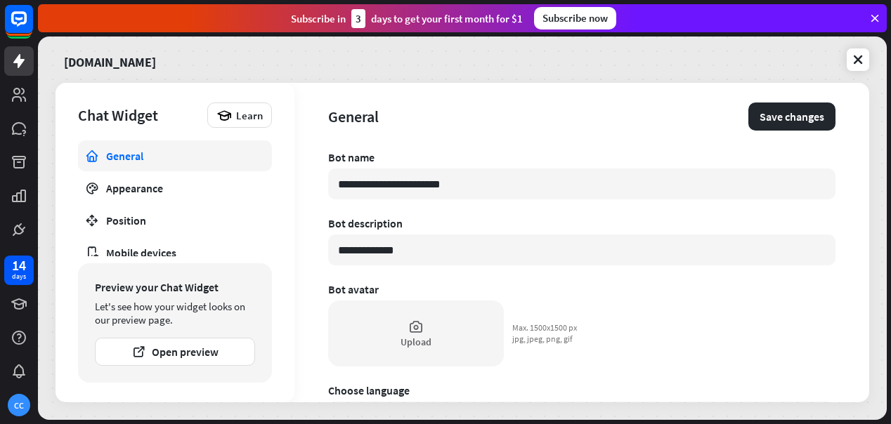
type input "**********"
type textarea "*"
type input "**********"
type textarea "*"
type input "**********"
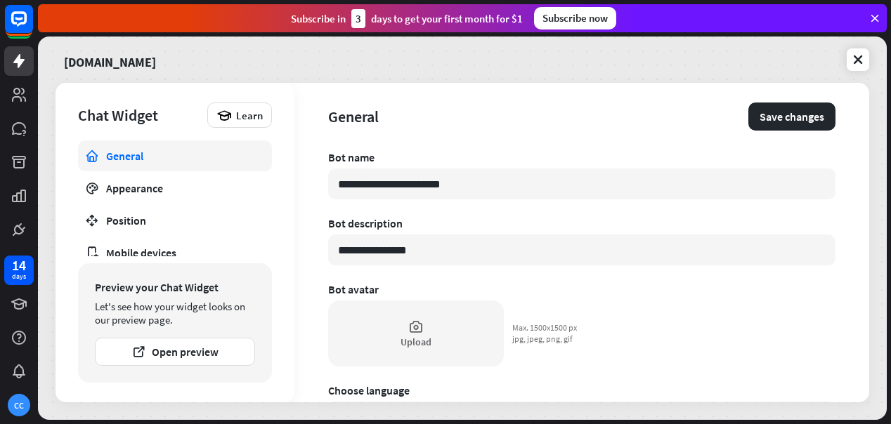
type textarea "*"
type input "**********"
click at [612, 296] on div "Bot avatar" at bounding box center [581, 290] width 507 height 14
click at [406, 348] on div "Upload" at bounding box center [416, 342] width 31 height 13
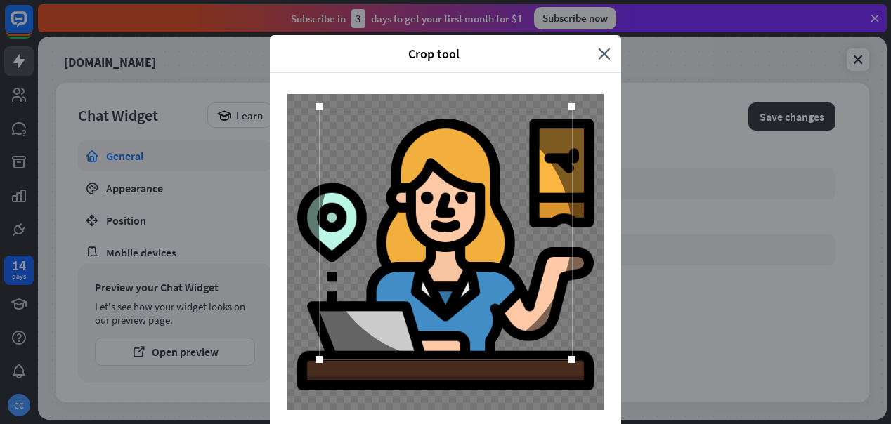
drag, startPoint x: 503, startPoint y: 243, endPoint x: 503, endPoint y: 224, distance: 19.0
click at [503, 224] on div at bounding box center [445, 233] width 253 height 253
click at [603, 56] on icon "close" at bounding box center [604, 54] width 13 height 16
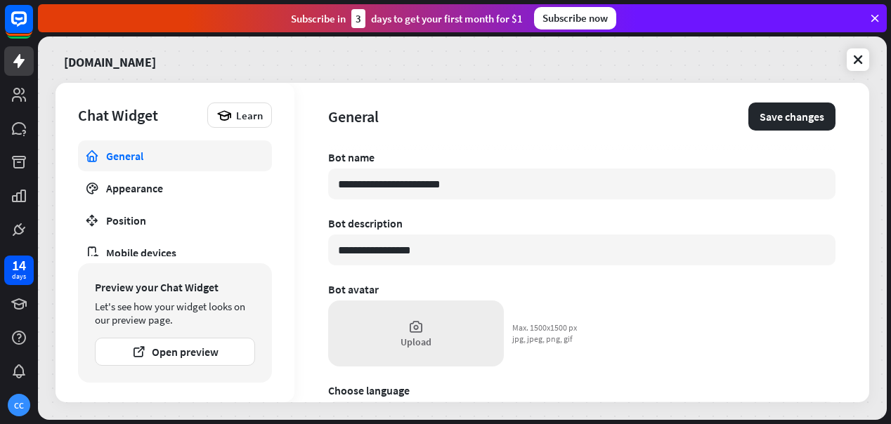
click at [421, 335] on div "Upload" at bounding box center [416, 334] width 176 height 66
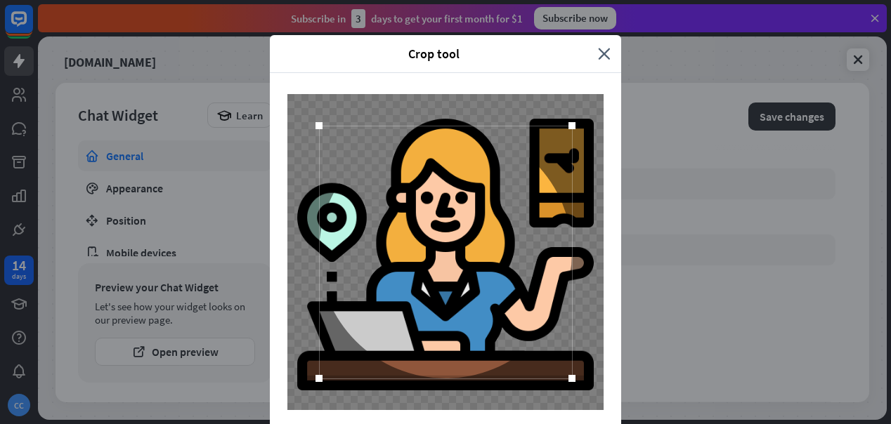
click at [804, 117] on div "Crop tool close Cancel Crop image" at bounding box center [445, 212] width 891 height 424
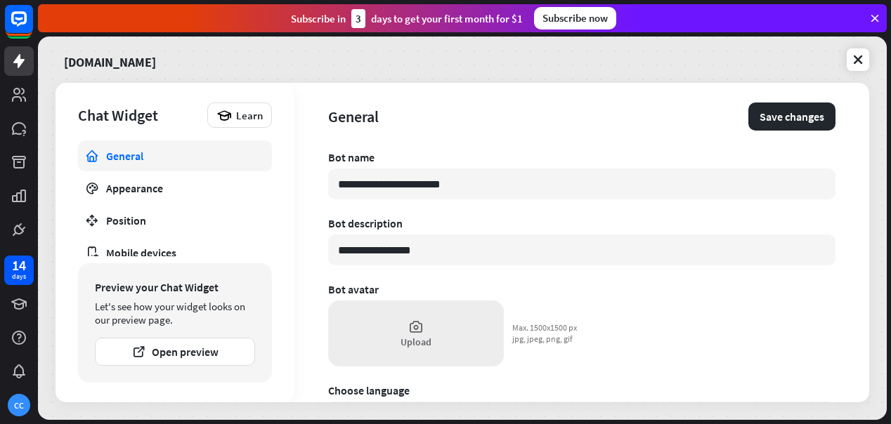
click at [415, 350] on div "Upload" at bounding box center [416, 334] width 176 height 66
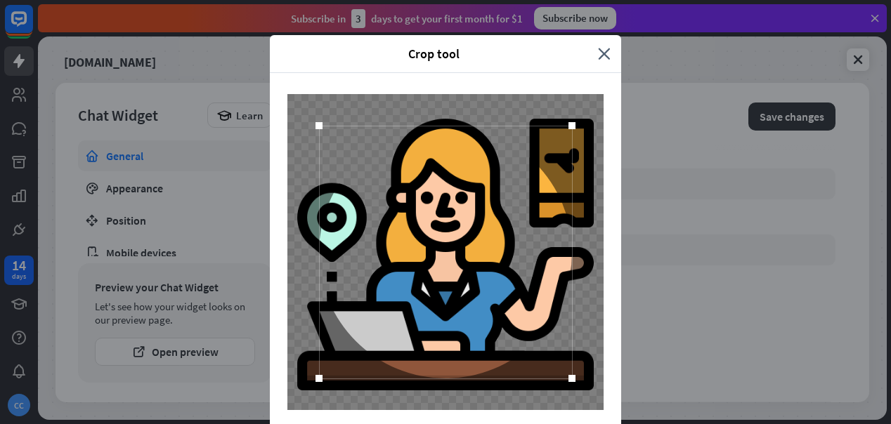
click at [558, 271] on div at bounding box center [445, 252] width 253 height 253
click at [424, 61] on span "Crop tool" at bounding box center [433, 54] width 307 height 16
click at [393, 221] on div at bounding box center [445, 252] width 253 height 253
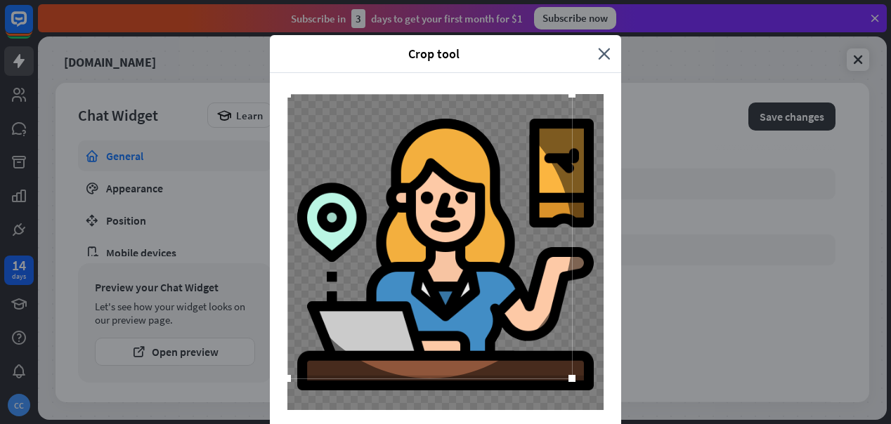
drag, startPoint x: 319, startPoint y: 126, endPoint x: 287, endPoint y: 110, distance: 36.1
click at [287, 110] on div at bounding box center [445, 252] width 351 height 358
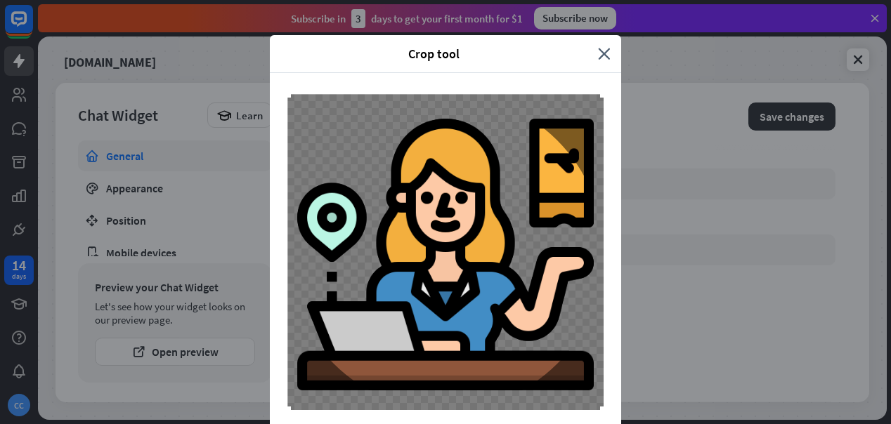
drag, startPoint x: 571, startPoint y: 380, endPoint x: 604, endPoint y: 412, distance: 45.7
click at [604, 412] on div "Crop tool close Cancel Crop image" at bounding box center [445, 212] width 891 height 424
click at [611, 356] on div at bounding box center [445, 252] width 351 height 358
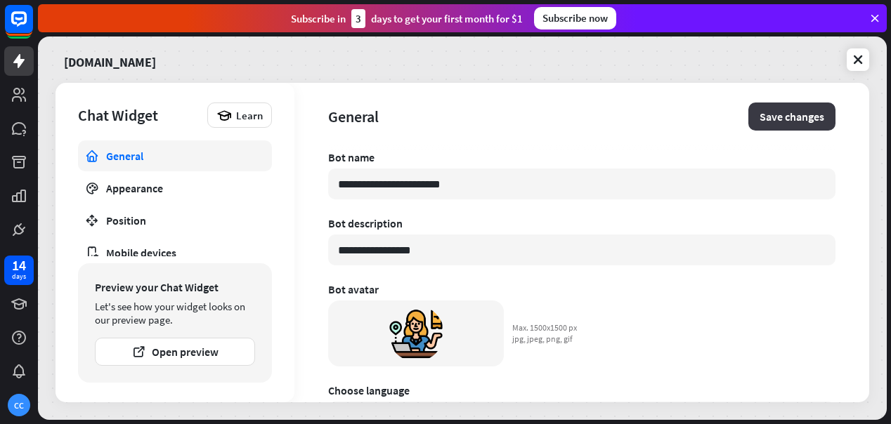
click at [805, 117] on button "Save changes" at bounding box center [791, 117] width 87 height 28
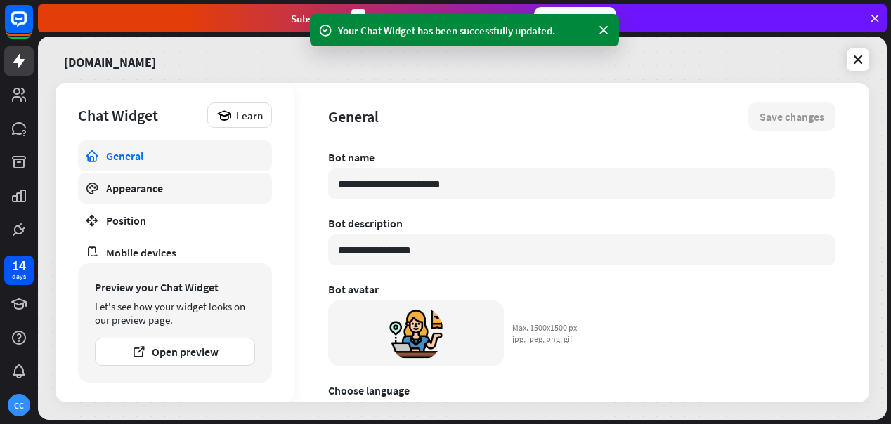
click at [160, 196] on link "Appearance" at bounding box center [175, 188] width 194 height 31
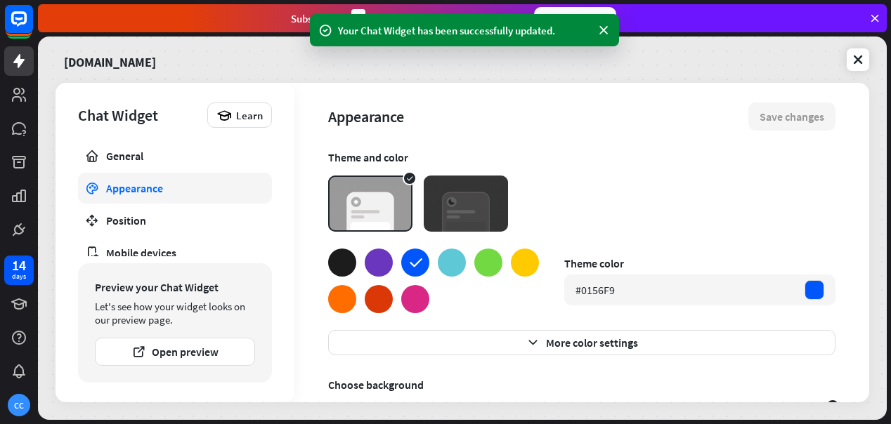
click at [344, 298] on div at bounding box center [342, 299] width 28 height 28
type textarea "*"
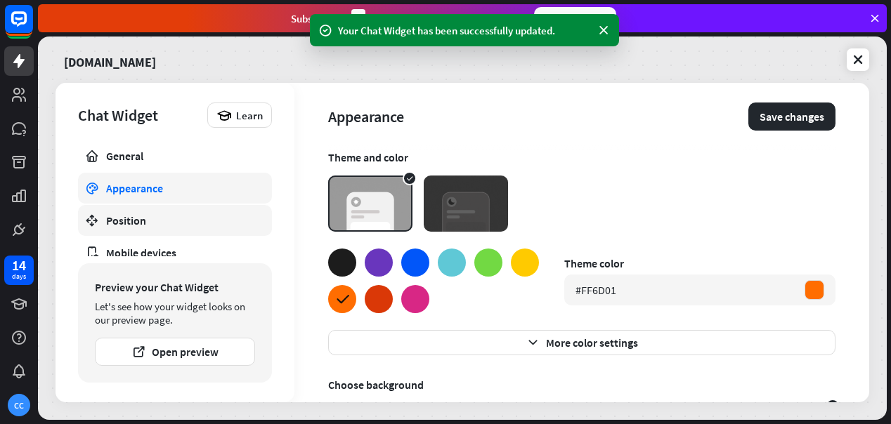
click at [179, 220] on div "Position" at bounding box center [175, 221] width 138 height 14
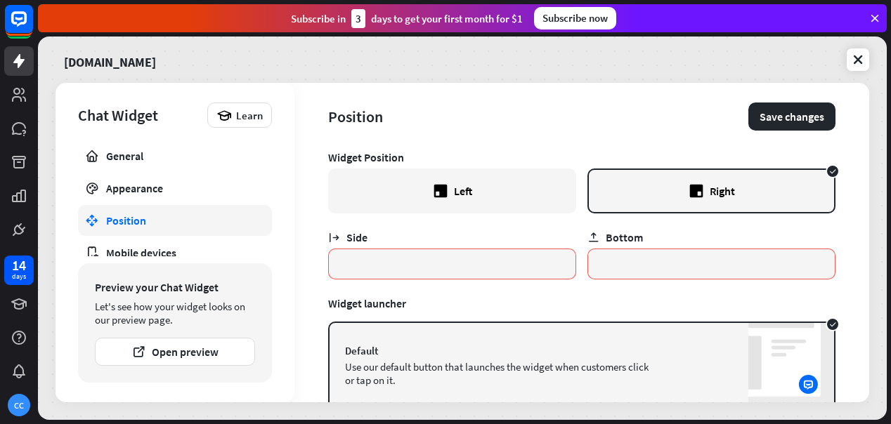
scroll to position [77, 0]
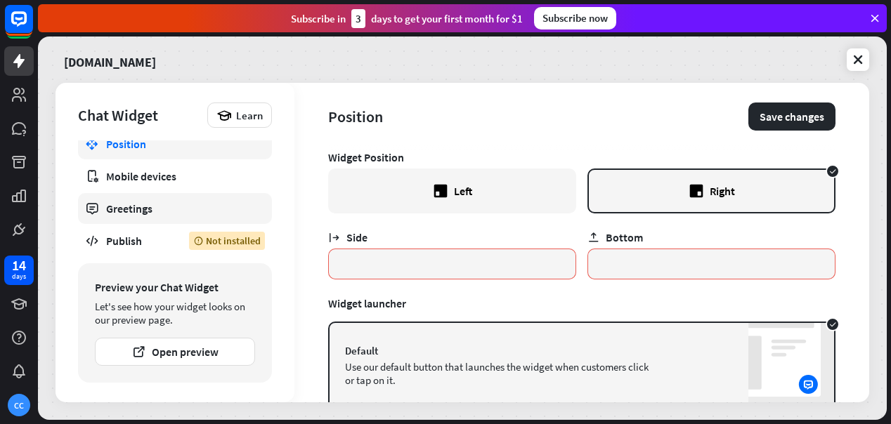
click at [157, 210] on div "Greetings" at bounding box center [175, 209] width 138 height 14
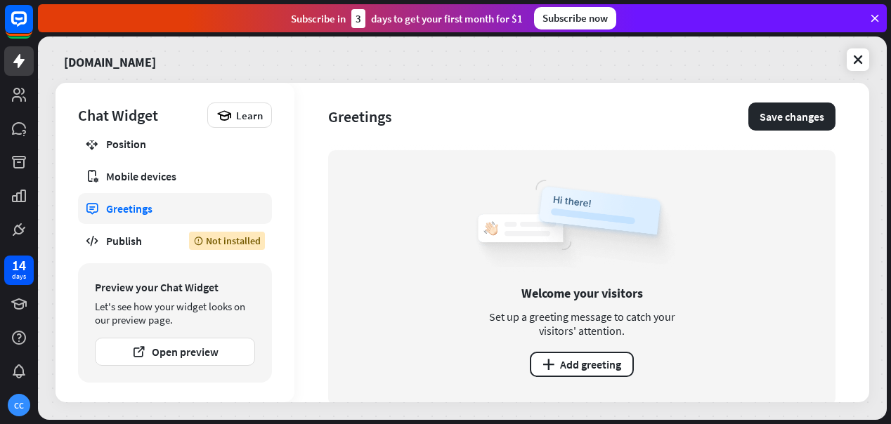
scroll to position [30, 0]
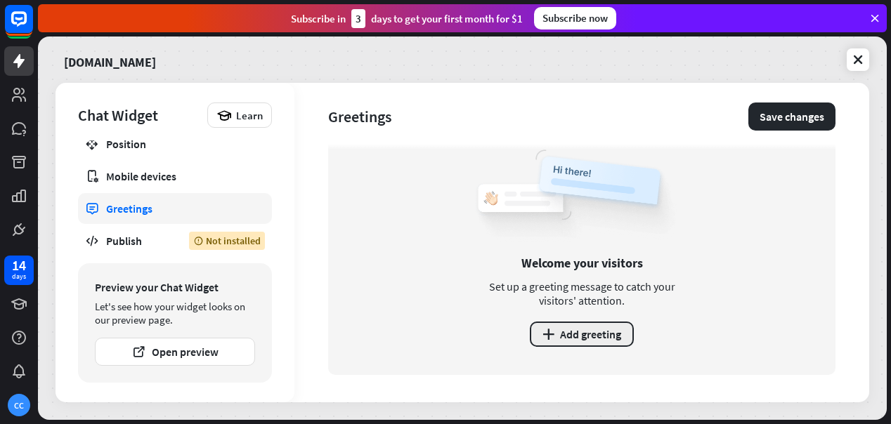
click at [599, 334] on button "plus Add greeting" at bounding box center [582, 334] width 104 height 25
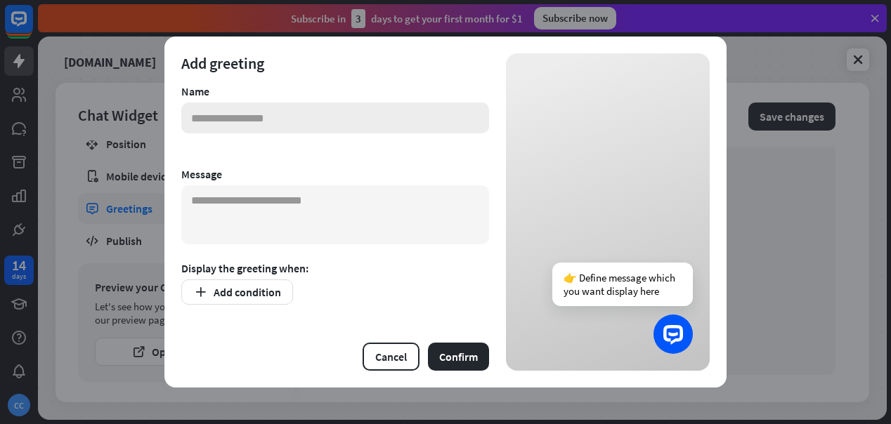
click at [401, 122] on input "text" at bounding box center [335, 118] width 308 height 31
type input "**********"
drag, startPoint x: 368, startPoint y: 108, endPoint x: 388, endPoint y: 127, distance: 27.3
click at [388, 127] on input "**********" at bounding box center [335, 118] width 308 height 31
type input "*******"
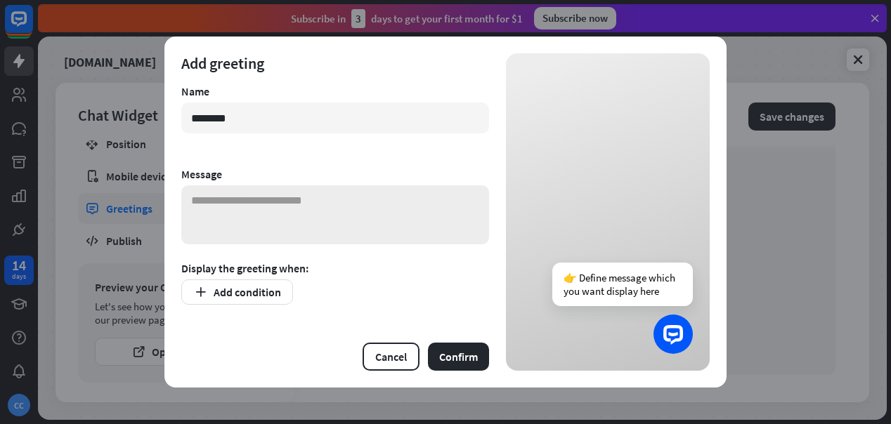
click at [326, 209] on textarea at bounding box center [335, 215] width 308 height 59
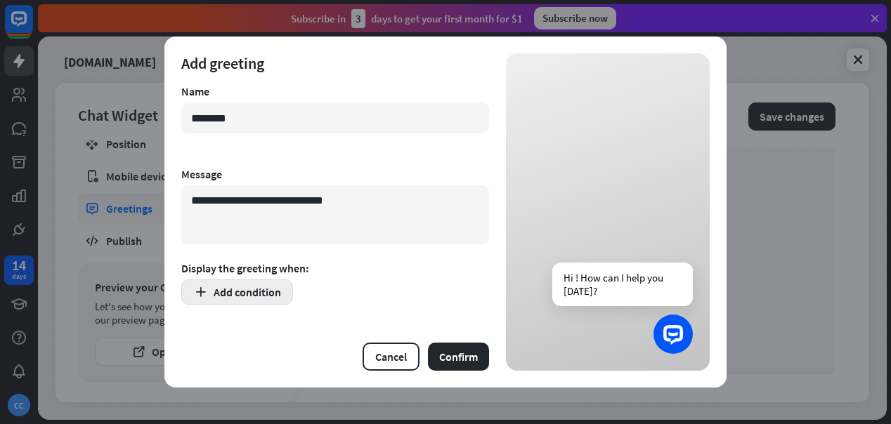
type textarea "**********"
click at [283, 293] on button "Add condition" at bounding box center [237, 292] width 112 height 25
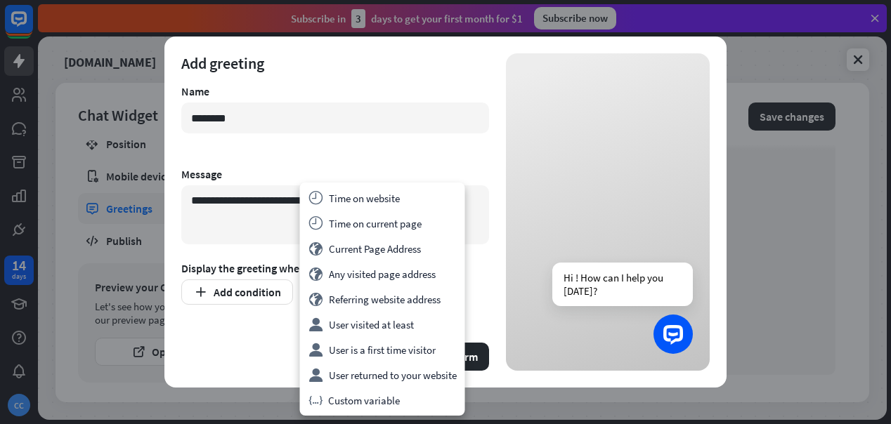
click at [238, 262] on div "Display the greeting when:" at bounding box center [335, 268] width 308 height 14
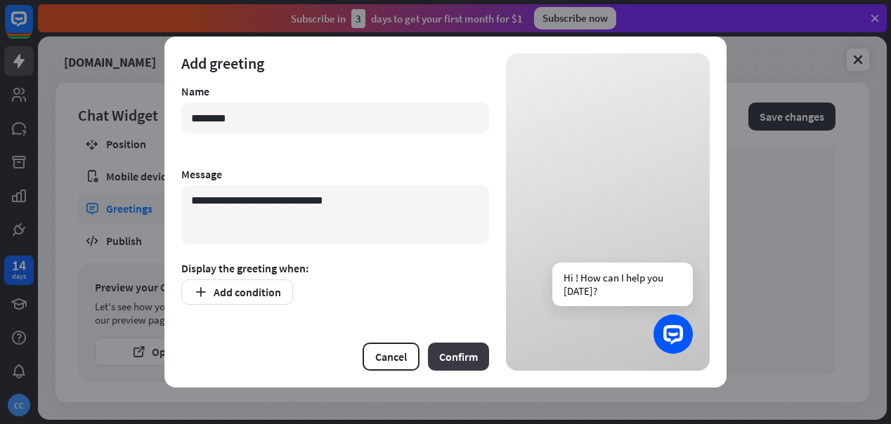
click at [476, 356] on button "Confirm" at bounding box center [458, 357] width 61 height 28
click at [389, 356] on button "Cancel" at bounding box center [391, 357] width 57 height 28
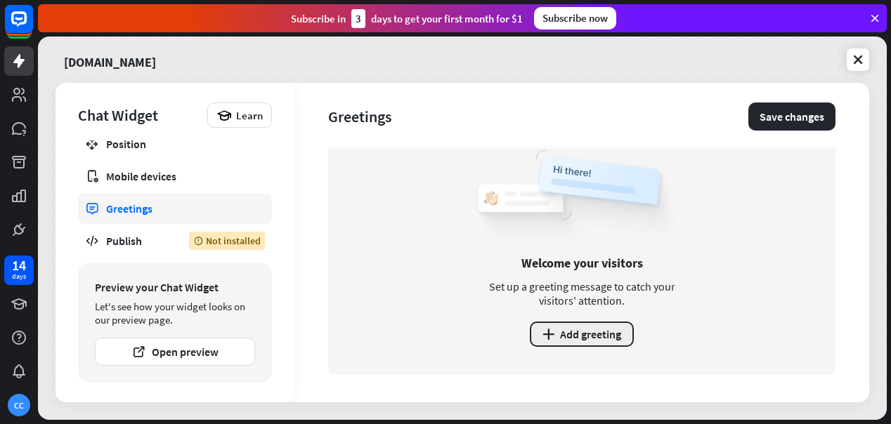
click at [584, 330] on button "plus Add greeting" at bounding box center [582, 334] width 104 height 25
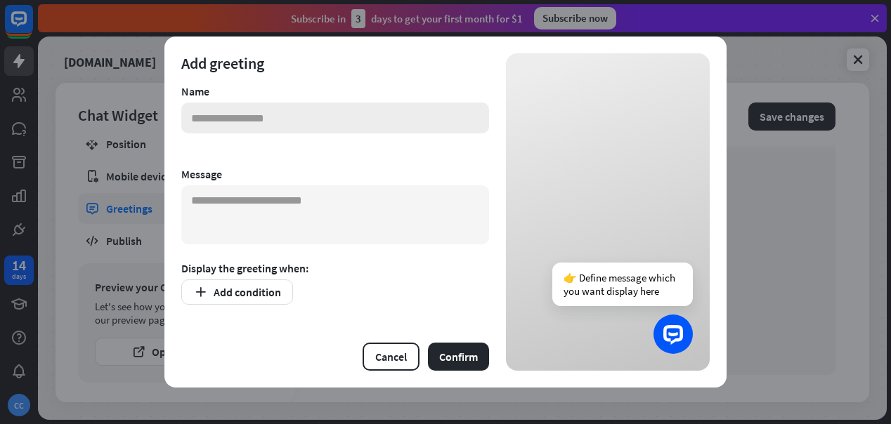
click at [332, 119] on input "text" at bounding box center [335, 118] width 308 height 31
type input "*"
type input "******"
click at [325, 202] on textarea at bounding box center [335, 215] width 308 height 59
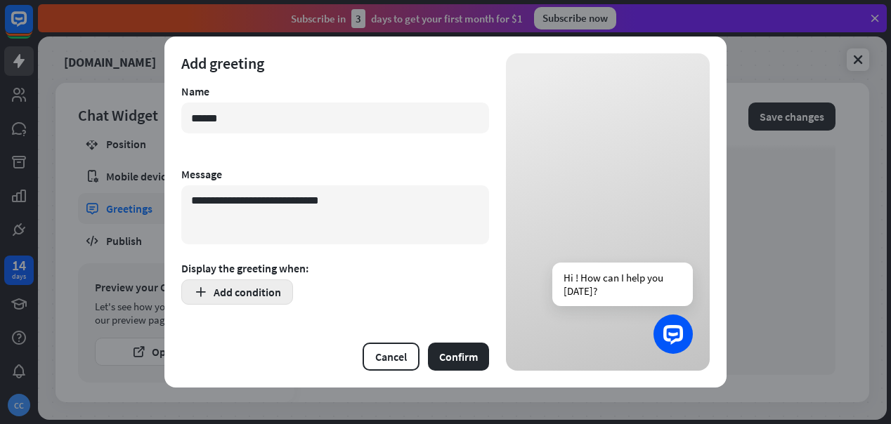
type textarea "**********"
click at [268, 292] on button "Add condition" at bounding box center [237, 292] width 112 height 25
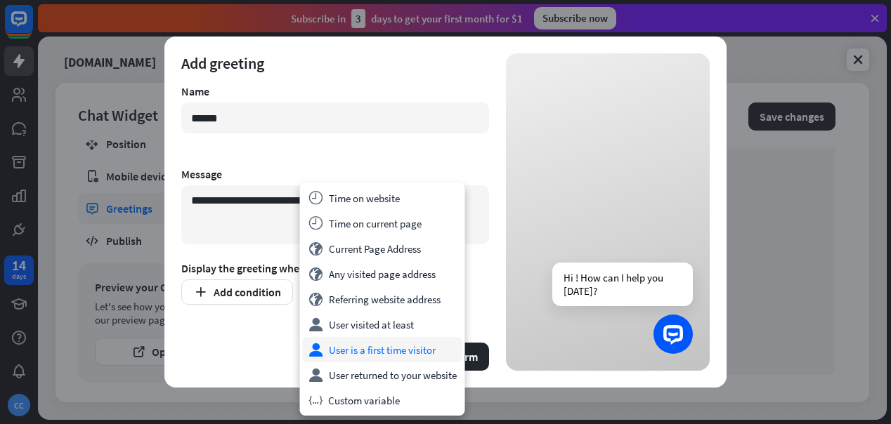
click at [408, 355] on div "user User is a first time visitor" at bounding box center [383, 349] width 160 height 25
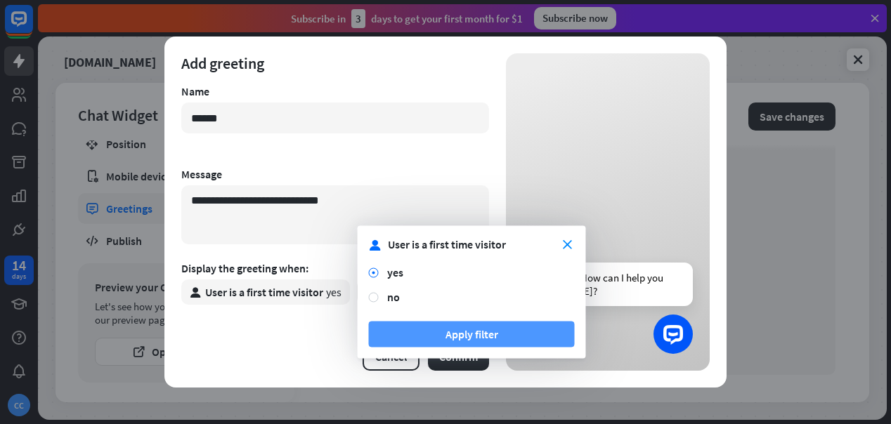
click at [426, 334] on button "Apply filter" at bounding box center [472, 335] width 206 height 26
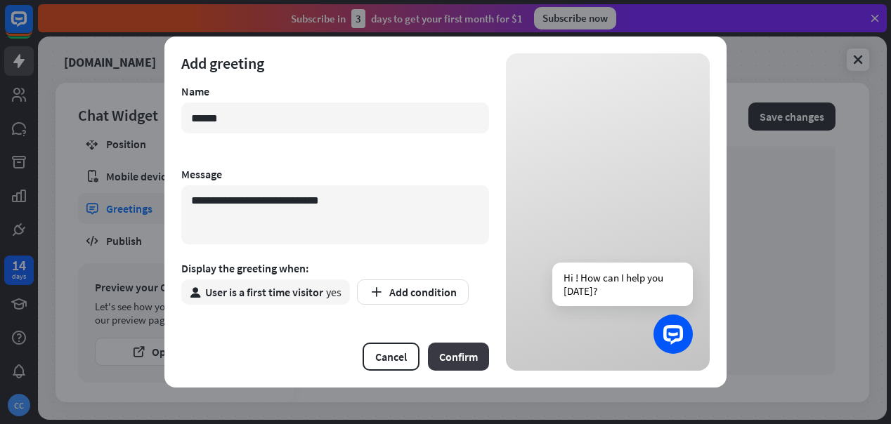
click at [472, 354] on button "Confirm" at bounding box center [458, 357] width 61 height 28
type textarea "*"
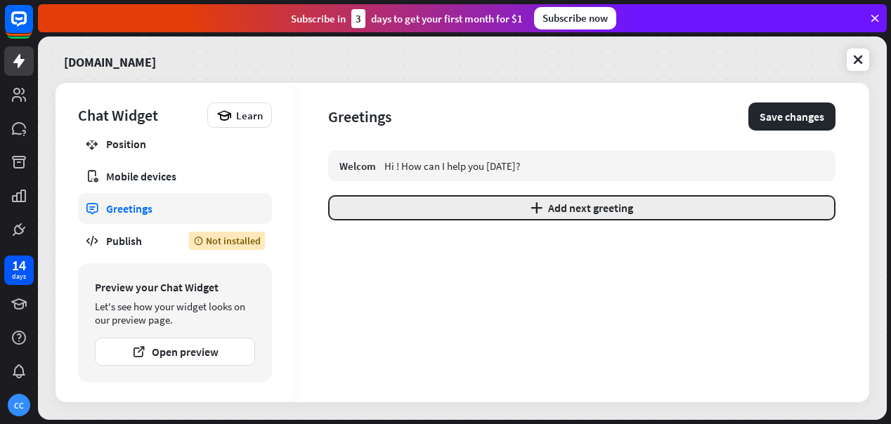
click at [578, 200] on button "plus Add next greeting" at bounding box center [581, 207] width 507 height 25
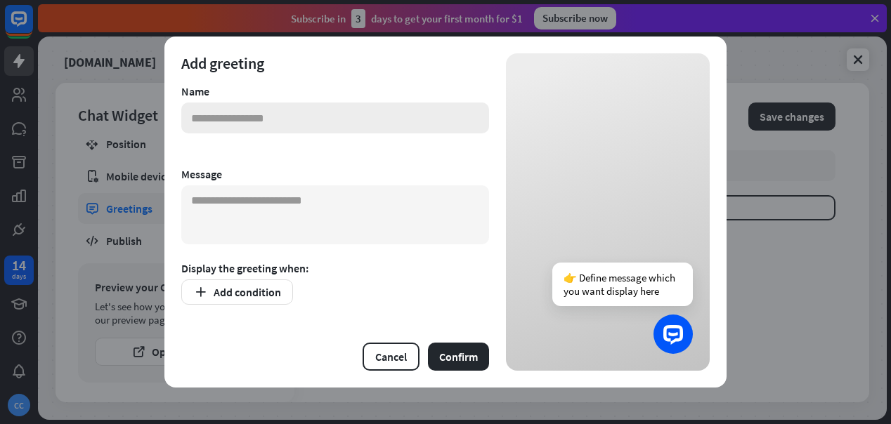
click at [255, 120] on input "text" at bounding box center [335, 118] width 308 height 31
type input "******"
click at [273, 202] on textarea at bounding box center [335, 215] width 308 height 59
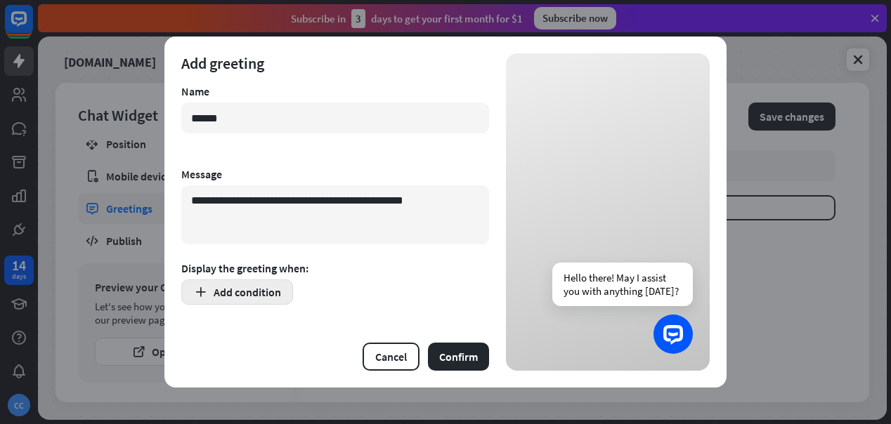
click at [261, 286] on button "Add condition" at bounding box center [237, 292] width 112 height 25
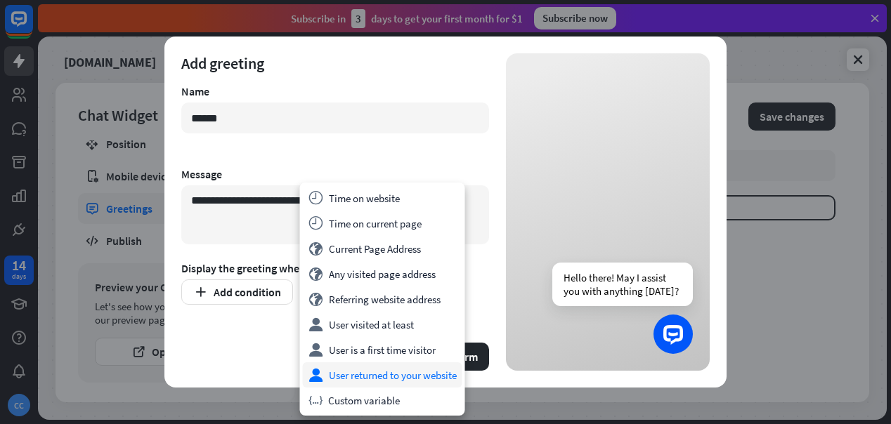
click at [362, 374] on div "user User returned to your website" at bounding box center [383, 375] width 160 height 25
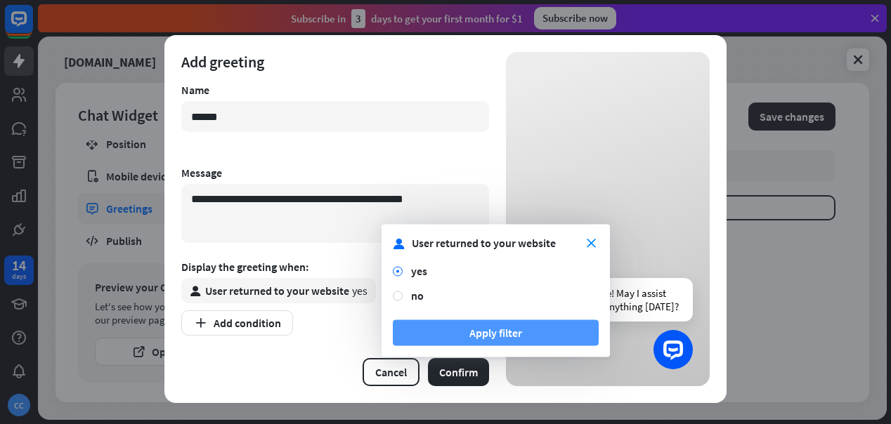
click at [538, 329] on button "Apply filter" at bounding box center [496, 333] width 206 height 26
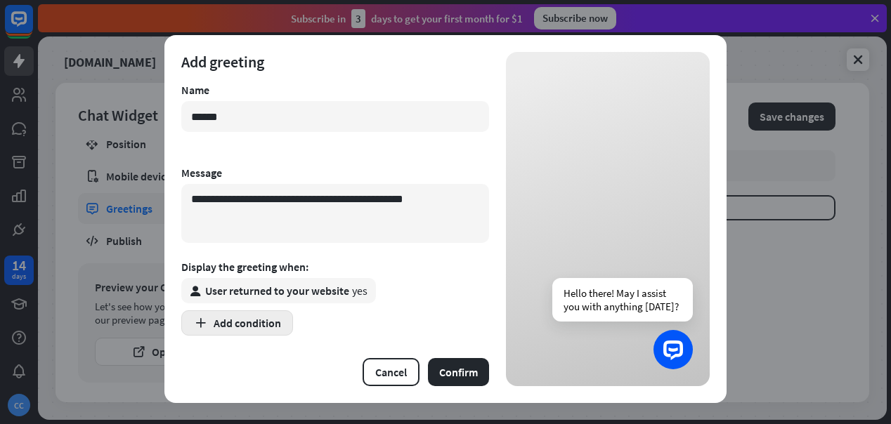
click at [264, 320] on button "Add condition" at bounding box center [237, 323] width 112 height 25
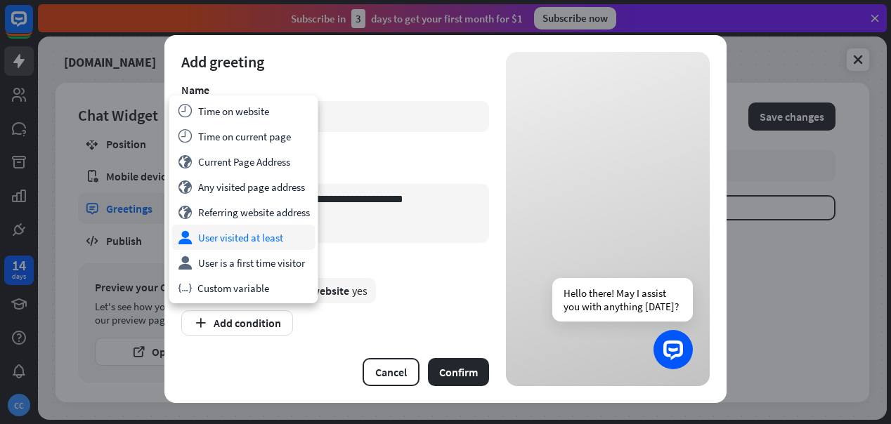
click at [273, 238] on div "user User visited at least" at bounding box center [243, 237] width 143 height 25
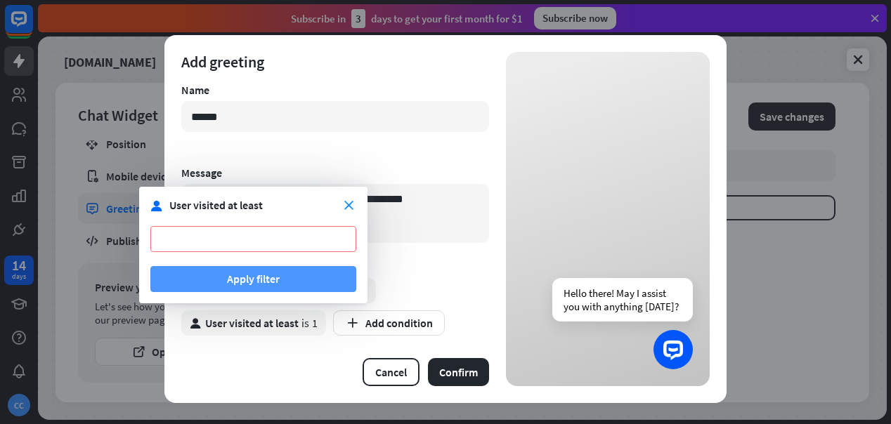
click at [276, 283] on button "Apply filter" at bounding box center [253, 279] width 206 height 26
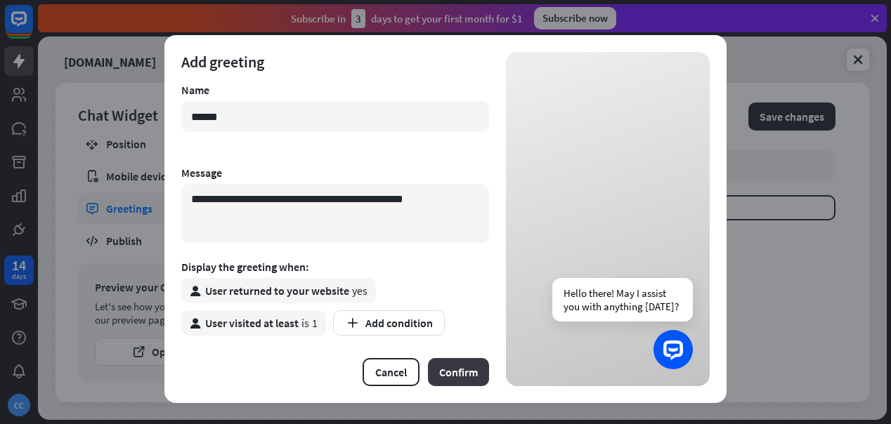
click at [457, 370] on button "Confirm" at bounding box center [458, 372] width 61 height 28
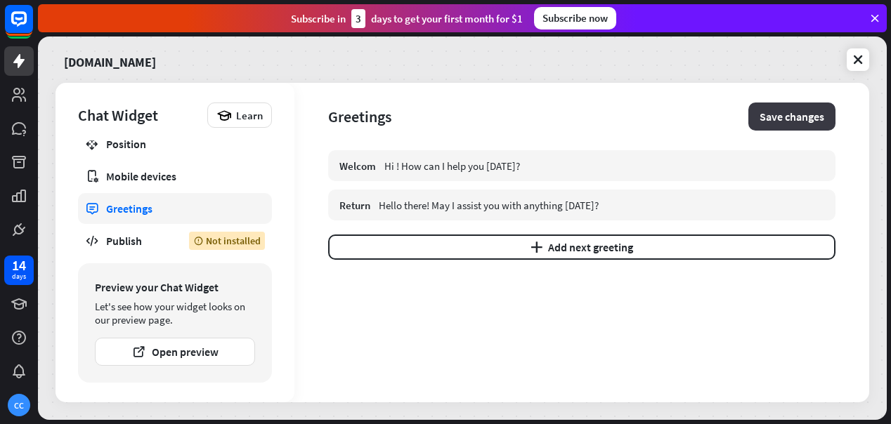
click at [813, 115] on button "Save changes" at bounding box center [791, 117] width 87 height 28
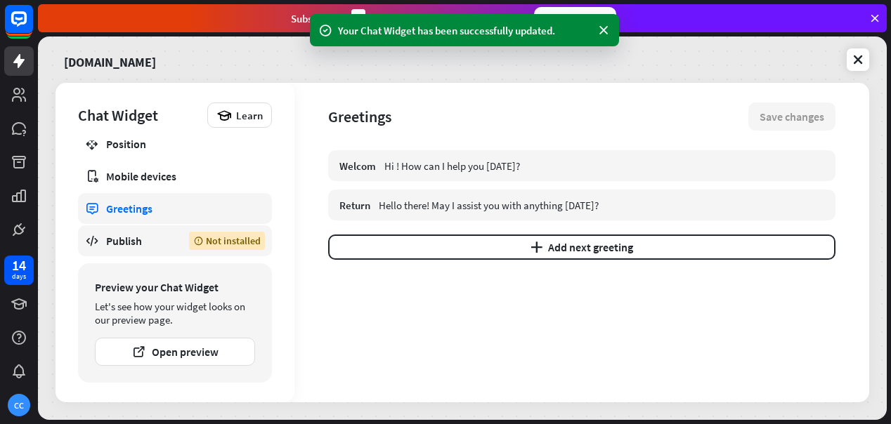
click at [136, 240] on div "Publish" at bounding box center [137, 241] width 62 height 14
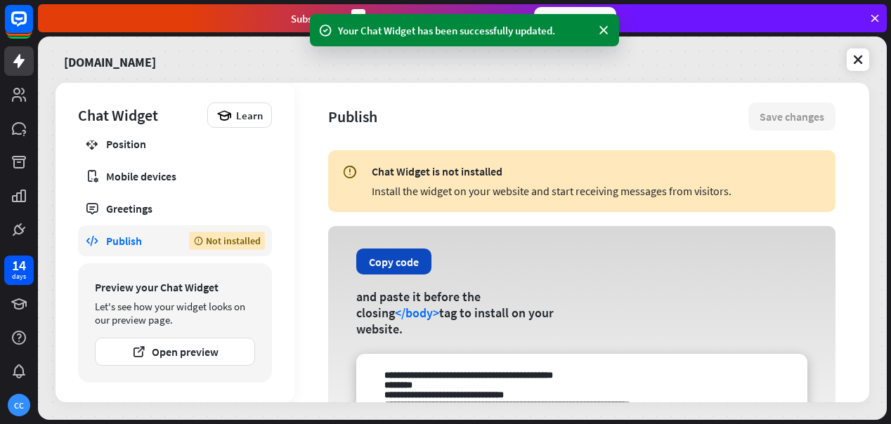
click at [396, 266] on button "Copy code" at bounding box center [393, 262] width 75 height 26
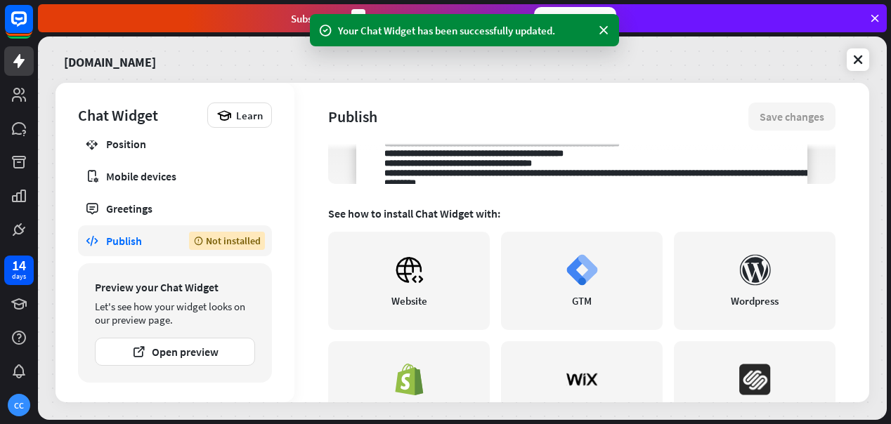
scroll to position [295, 0]
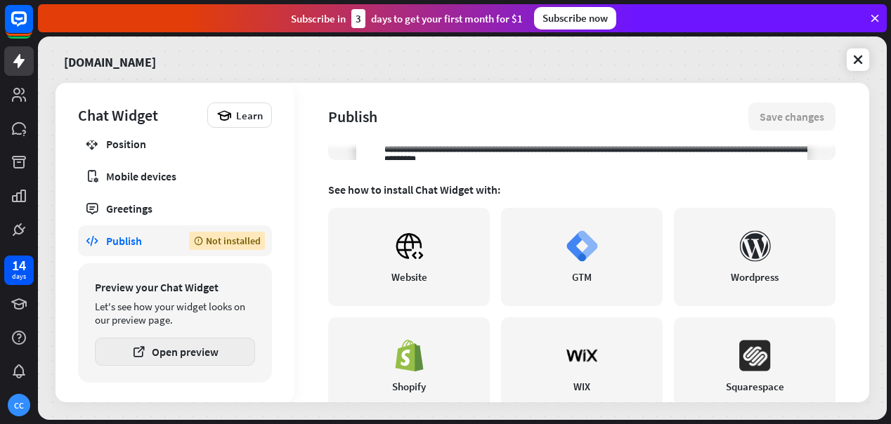
click at [202, 357] on button "Open preview" at bounding box center [175, 352] width 160 height 28
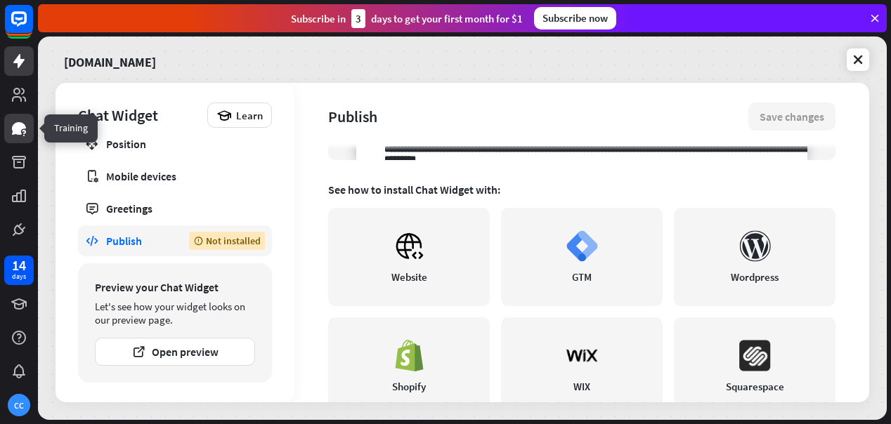
click at [18, 132] on icon at bounding box center [19, 128] width 14 height 13
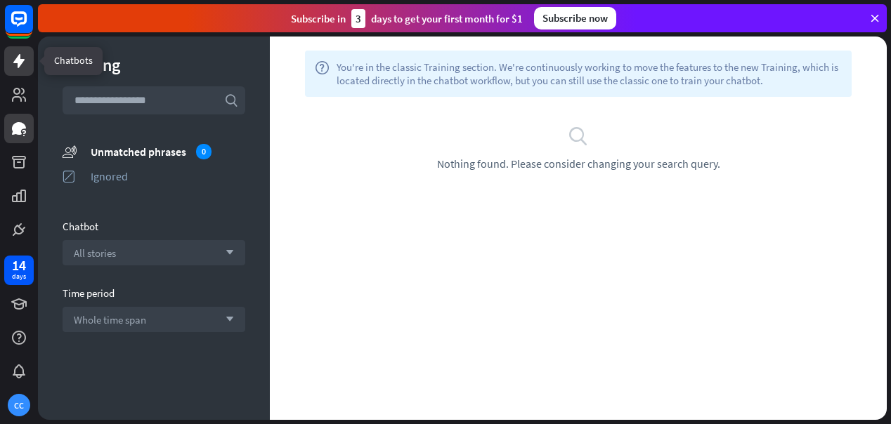
click at [22, 64] on icon at bounding box center [19, 61] width 17 height 17
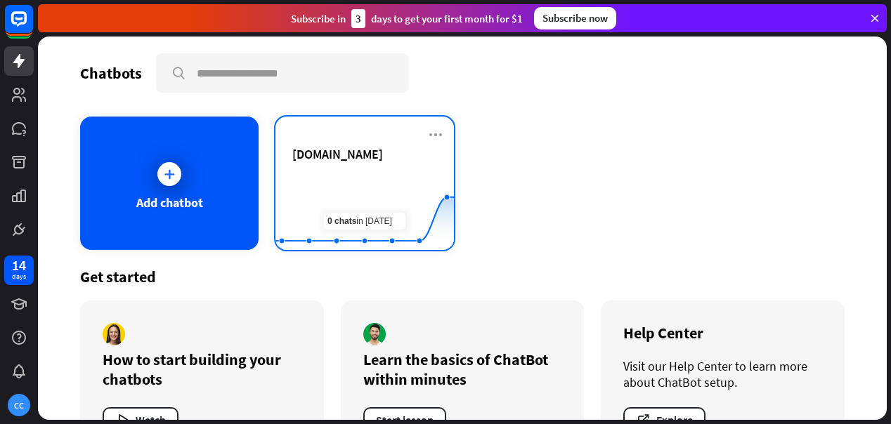
click at [377, 169] on div "[DOMAIN_NAME]" at bounding box center [364, 170] width 145 height 49
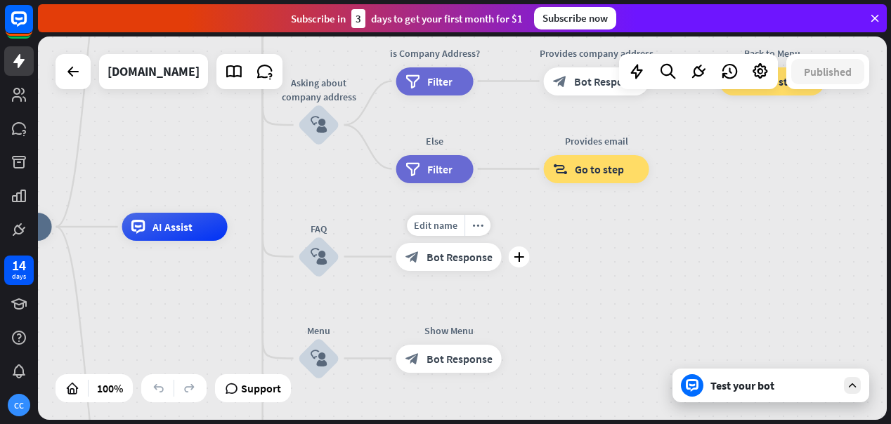
click at [457, 262] on span "Bot Response" at bounding box center [460, 257] width 66 height 14
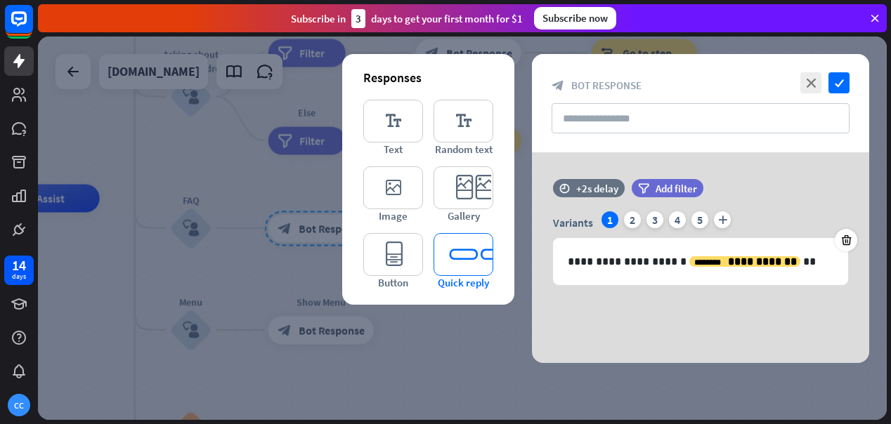
click at [479, 253] on icon "editor_quick_replies" at bounding box center [464, 254] width 60 height 43
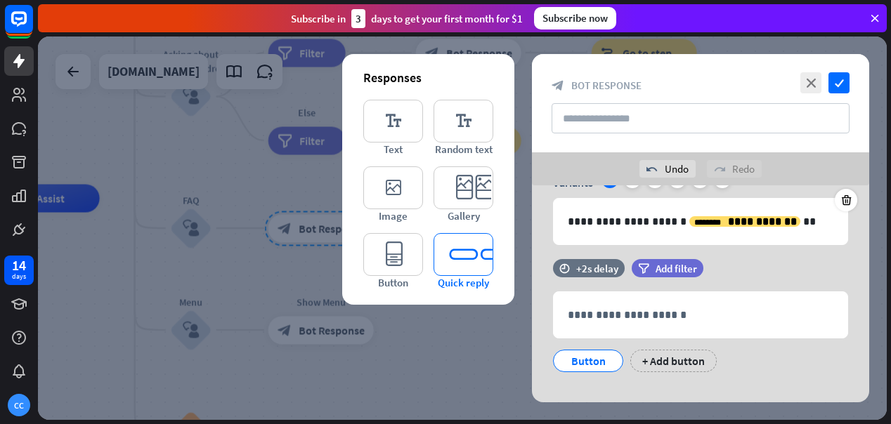
scroll to position [92, 0]
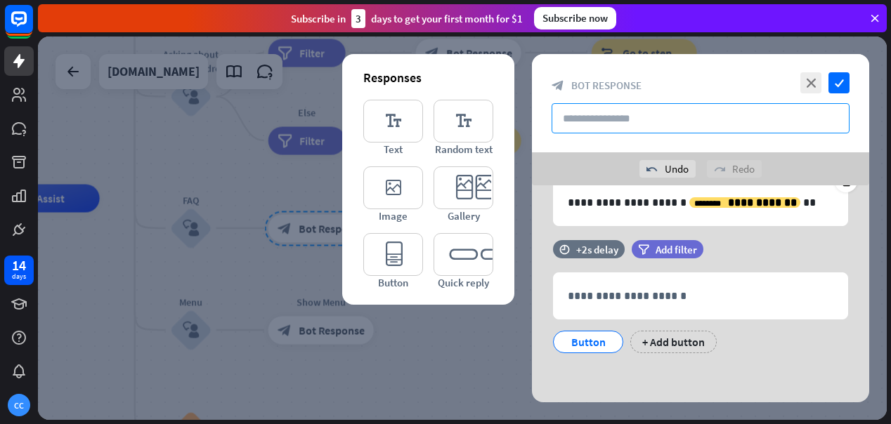
click at [675, 121] on input "text" at bounding box center [701, 118] width 298 height 30
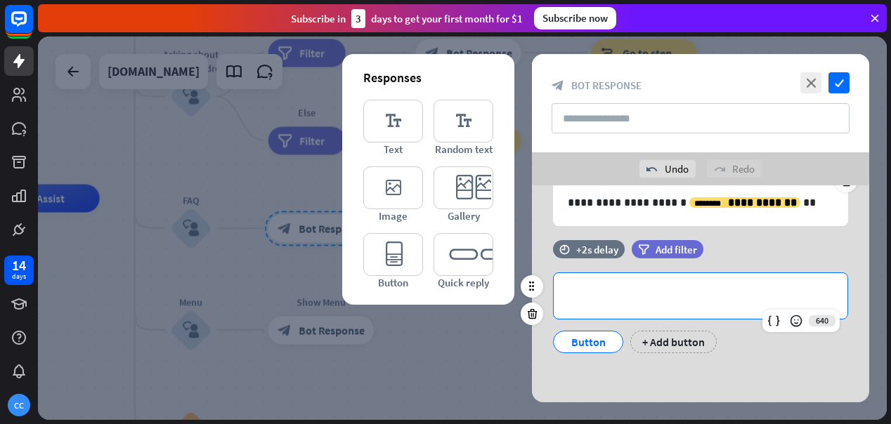
click at [623, 290] on p "**********" at bounding box center [701, 296] width 266 height 18
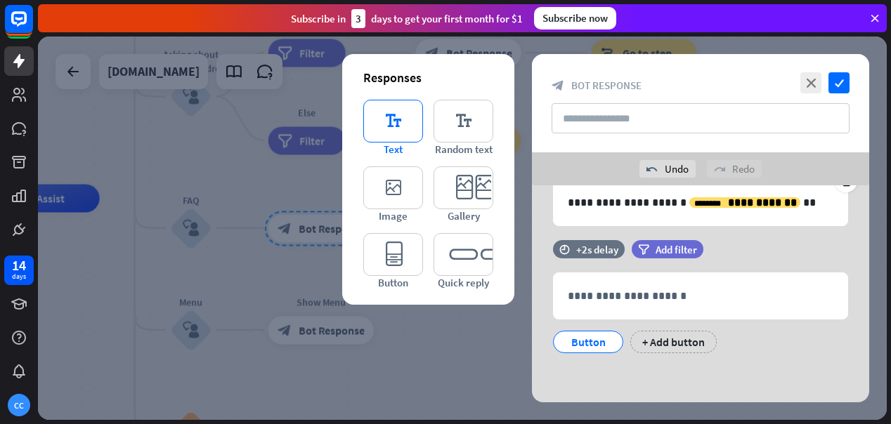
click at [393, 125] on icon "editor_text" at bounding box center [393, 121] width 60 height 43
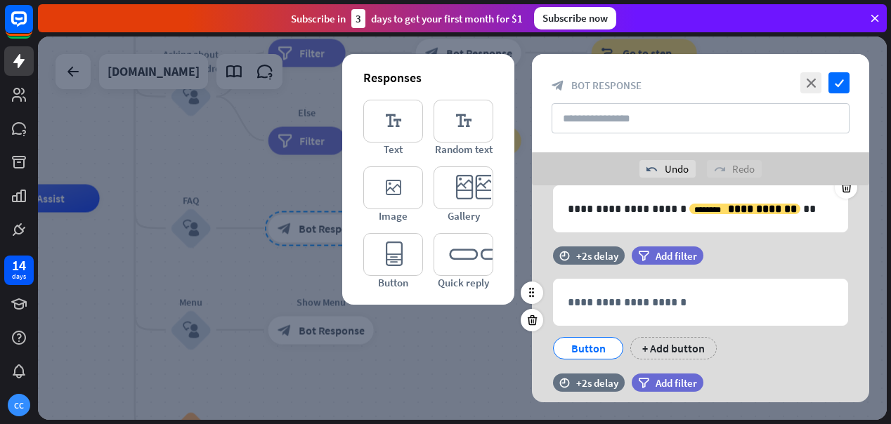
scroll to position [0, 0]
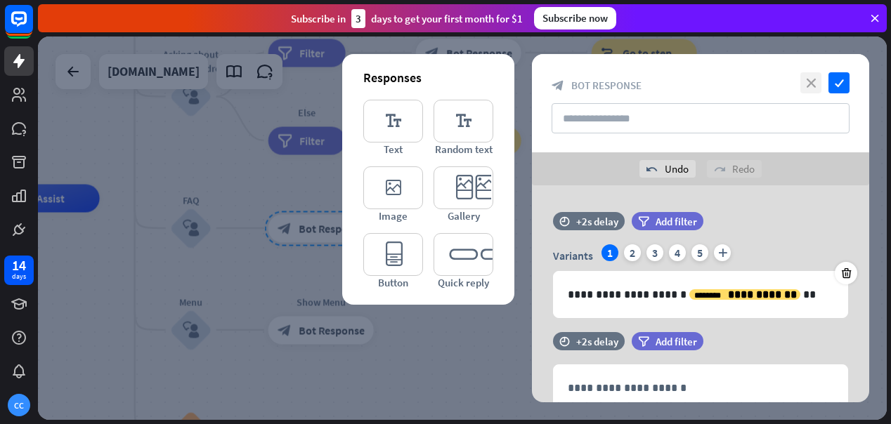
click at [810, 86] on icon "close" at bounding box center [811, 82] width 21 height 21
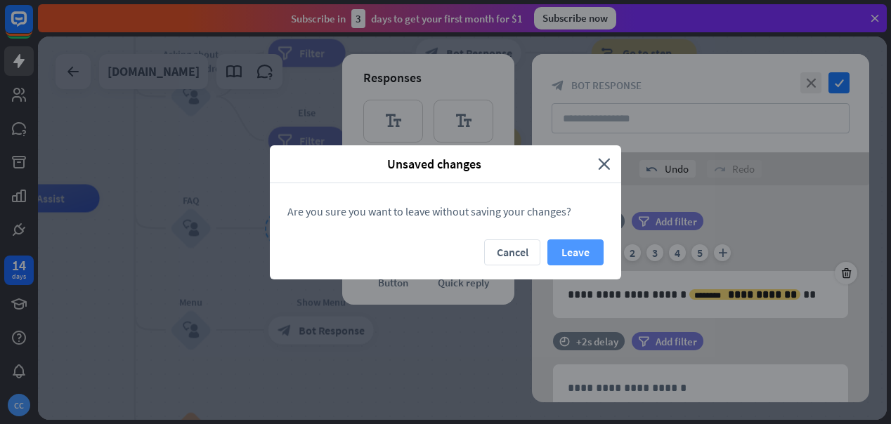
click at [592, 251] on button "Leave" at bounding box center [575, 253] width 56 height 26
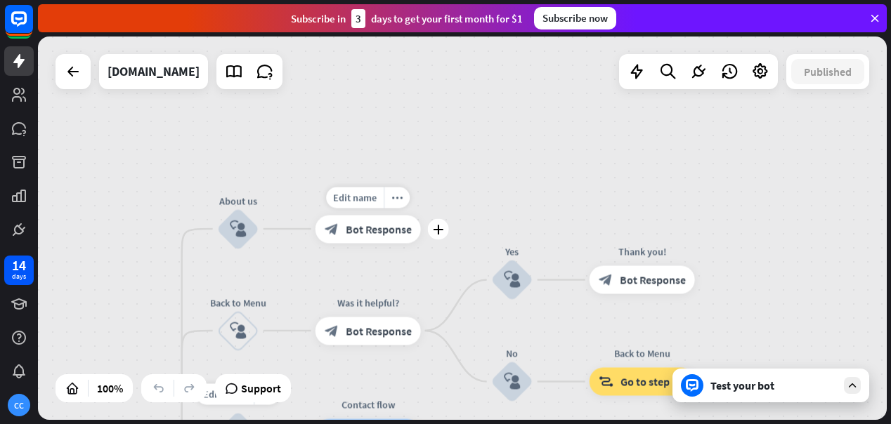
click at [381, 235] on span "Bot Response" at bounding box center [379, 229] width 66 height 14
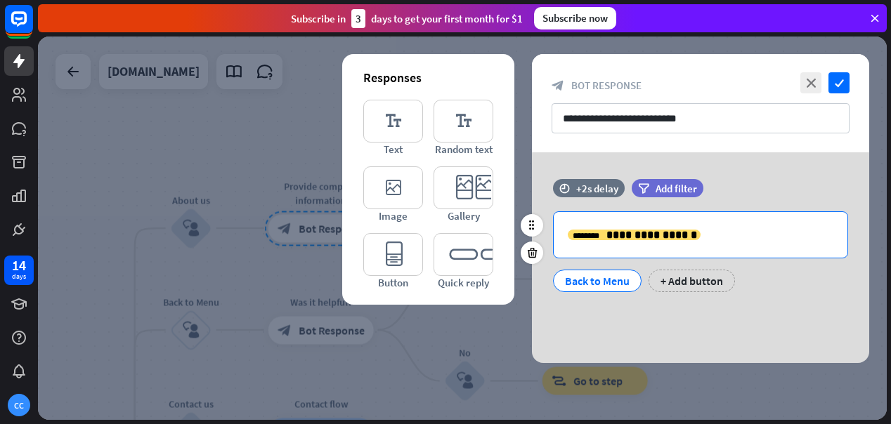
click at [696, 231] on p "**********" at bounding box center [701, 235] width 266 height 18
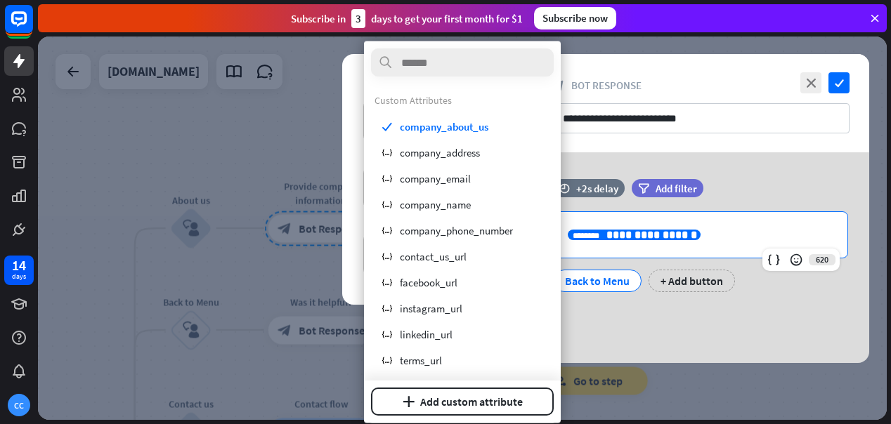
click at [701, 235] on p "**********" at bounding box center [701, 235] width 266 height 18
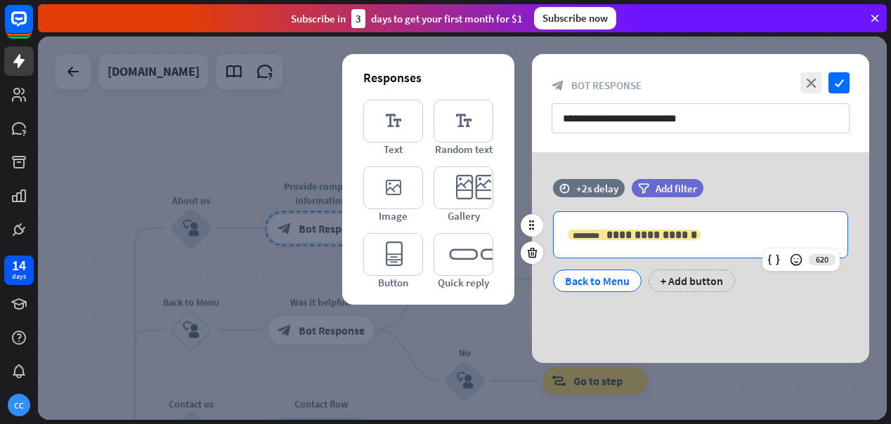
click at [576, 237] on icon "********" at bounding box center [586, 236] width 27 height 8
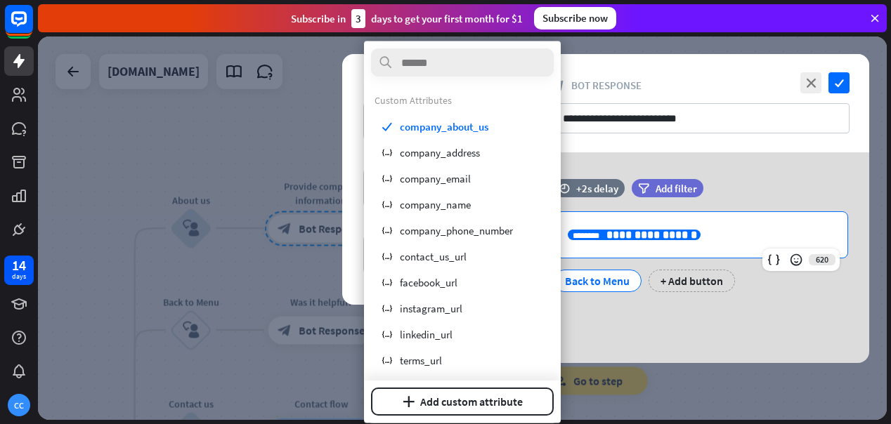
click at [577, 238] on icon "********" at bounding box center [586, 236] width 27 height 8
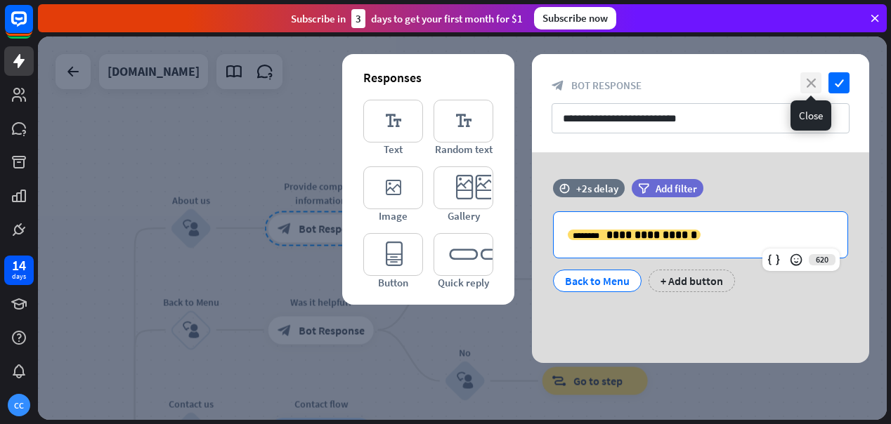
click at [808, 78] on icon "close" at bounding box center [811, 82] width 21 height 21
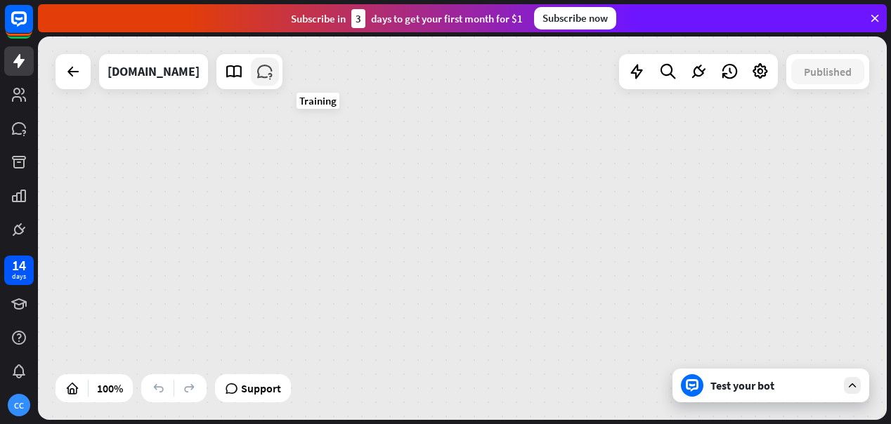
click at [274, 74] on icon at bounding box center [265, 72] width 18 height 18
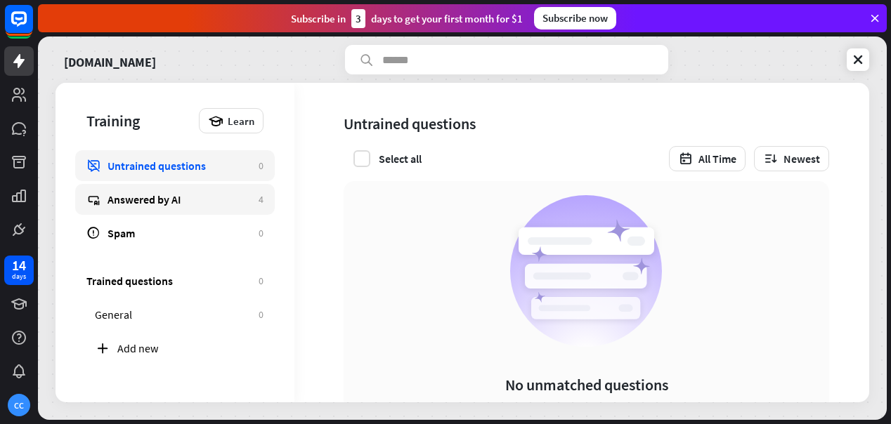
click at [183, 202] on div "Answered by AI" at bounding box center [180, 200] width 144 height 14
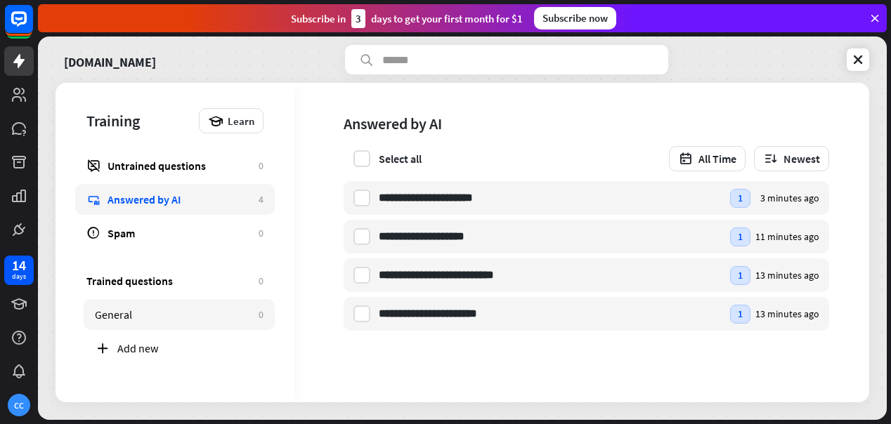
click at [143, 314] on div "General" at bounding box center [173, 315] width 157 height 14
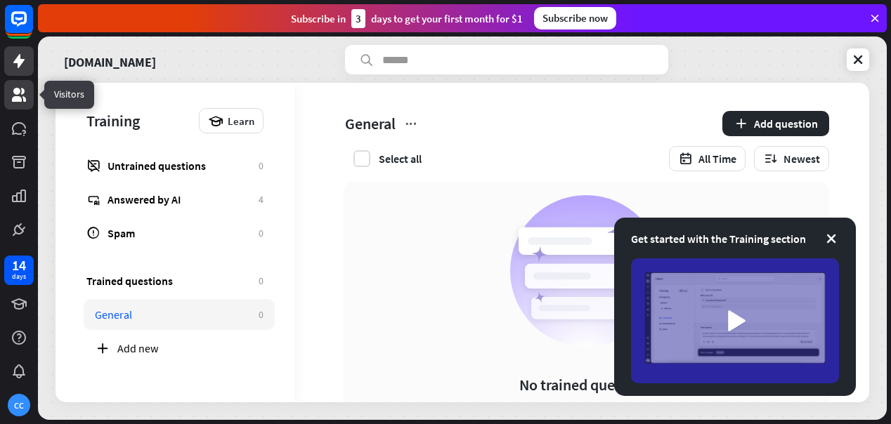
click at [22, 91] on icon at bounding box center [19, 95] width 14 height 14
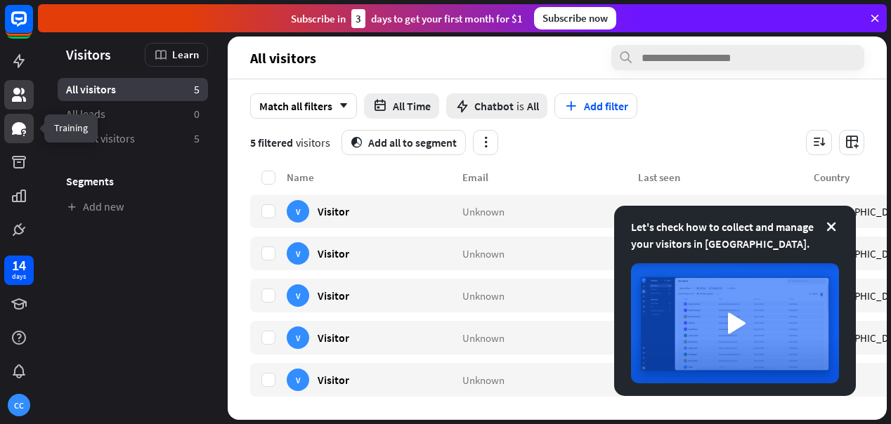
click at [20, 127] on icon at bounding box center [19, 128] width 14 height 13
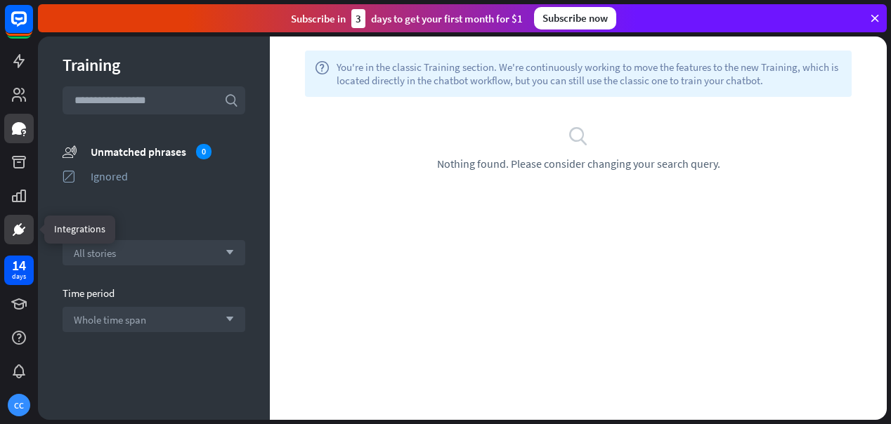
click at [24, 240] on link at bounding box center [19, 230] width 30 height 30
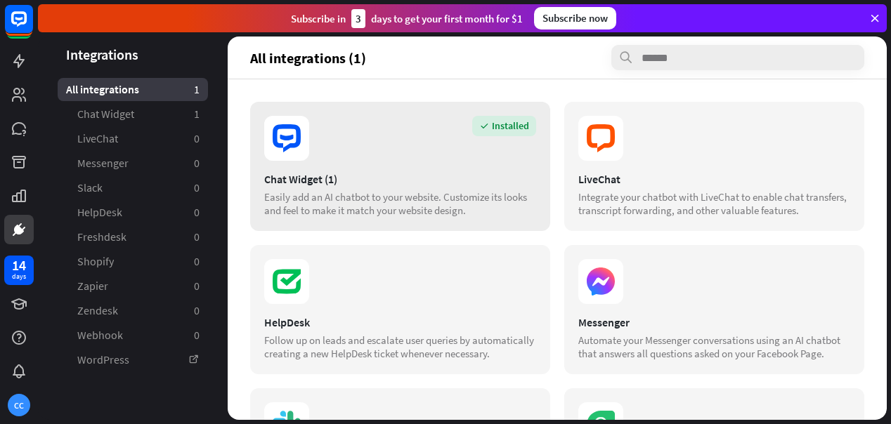
click at [316, 179] on div "Chat Widget (1)" at bounding box center [400, 179] width 272 height 14
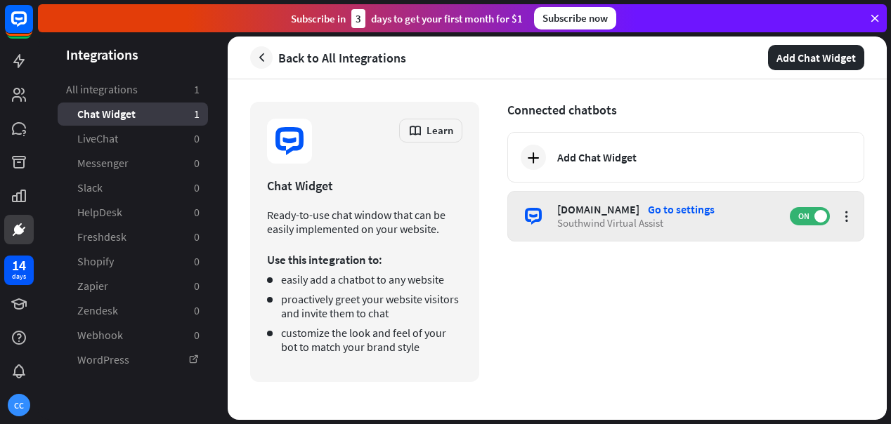
click at [636, 223] on div "Southwind Virtual Assist" at bounding box center [666, 222] width 219 height 13
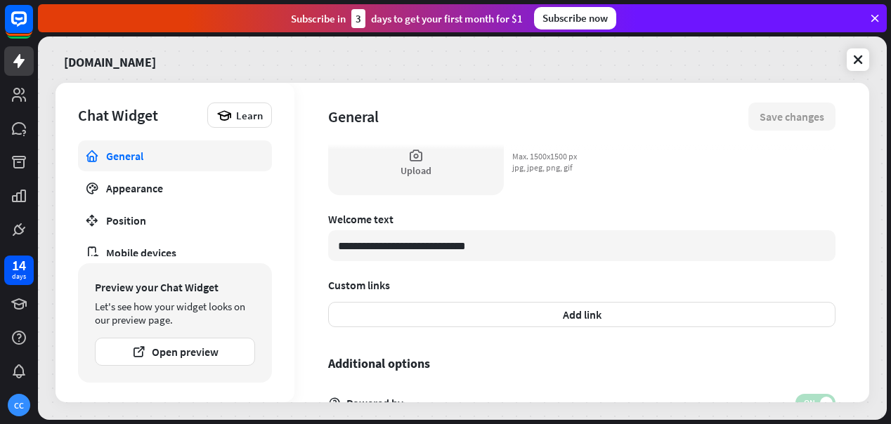
scroll to position [501, 0]
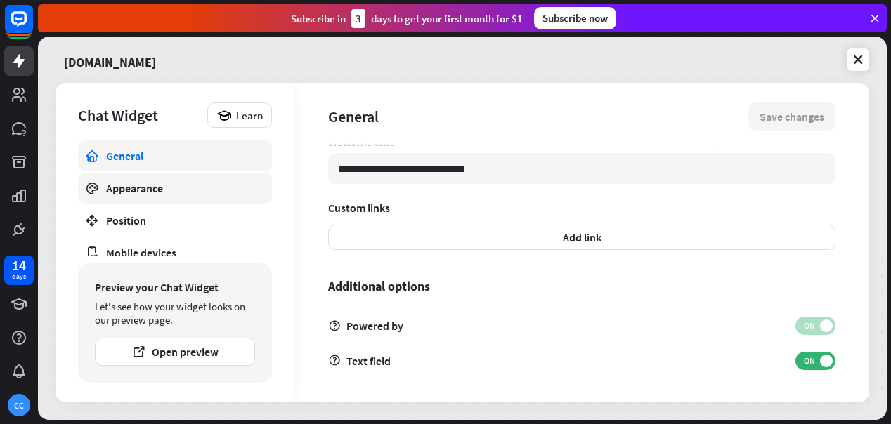
click at [174, 186] on div "Appearance" at bounding box center [175, 188] width 138 height 14
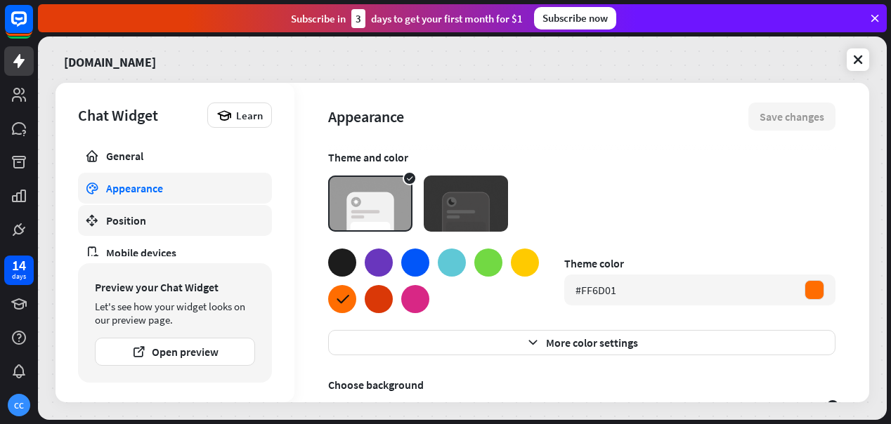
click at [155, 216] on div "Position" at bounding box center [175, 221] width 138 height 14
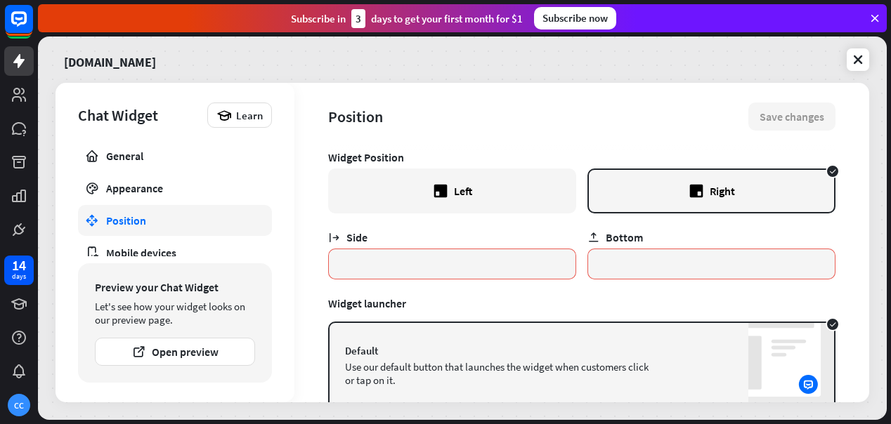
scroll to position [77, 0]
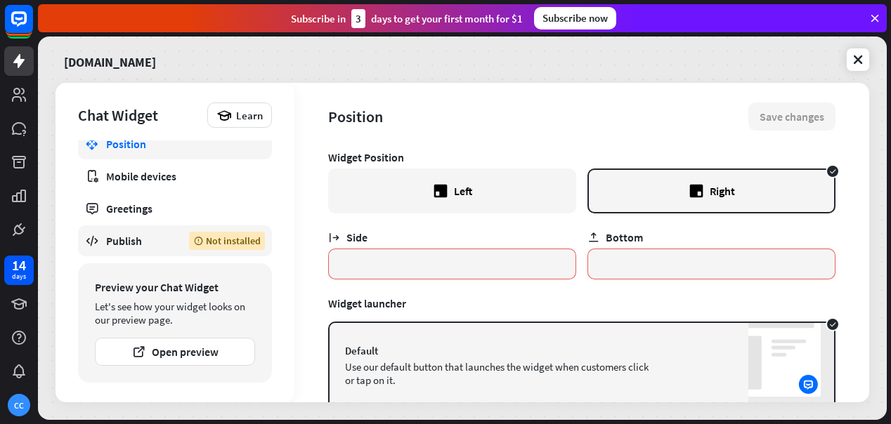
click at [148, 238] on div "Publish" at bounding box center [137, 241] width 62 height 14
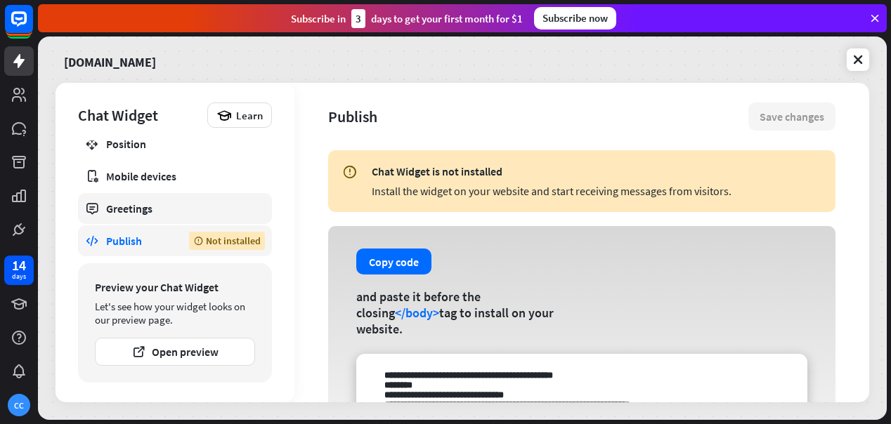
click at [151, 198] on link "Greetings" at bounding box center [175, 208] width 194 height 31
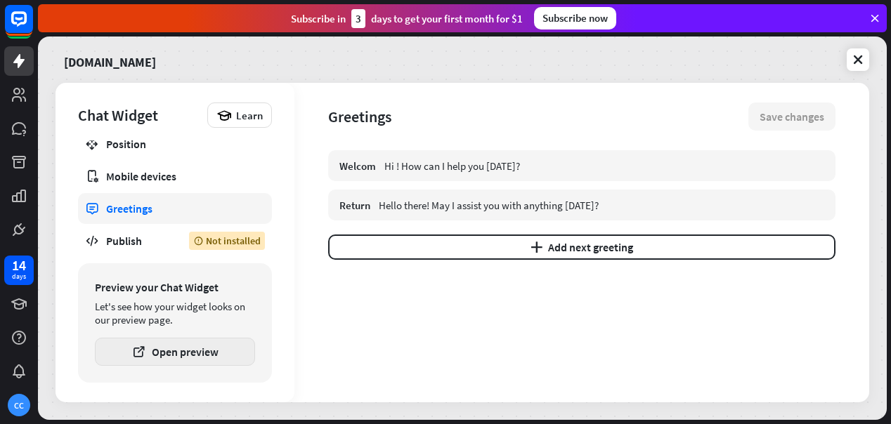
click at [171, 351] on button "Open preview" at bounding box center [175, 352] width 160 height 28
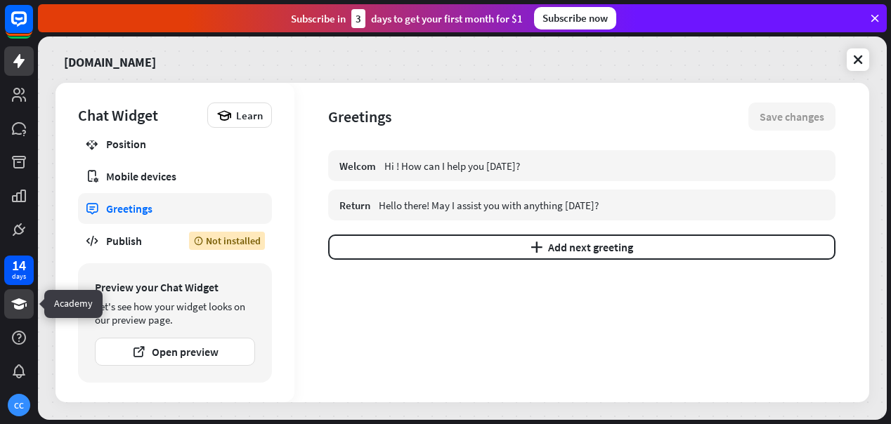
click at [22, 306] on icon at bounding box center [18, 304] width 15 height 11
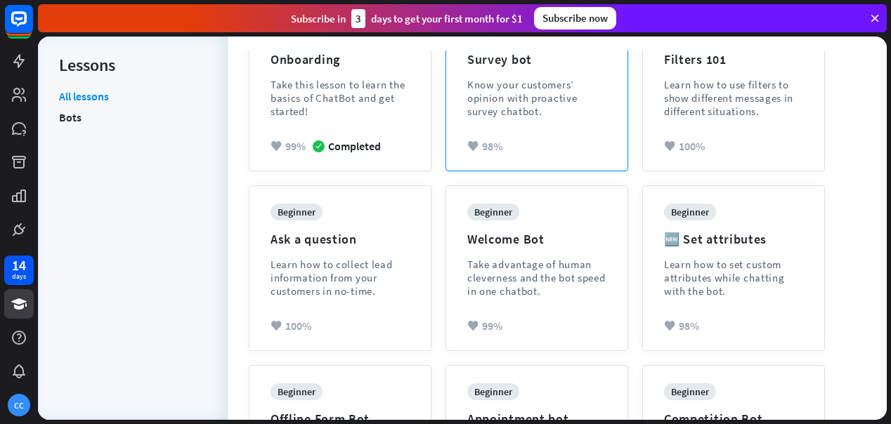
scroll to position [217, 0]
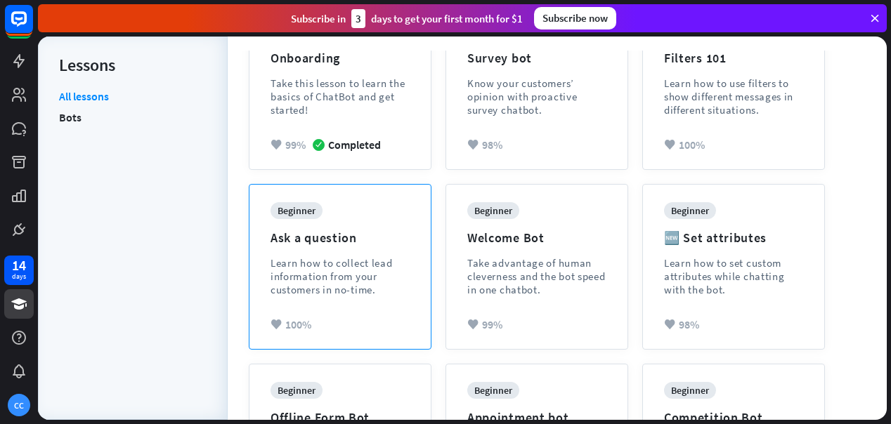
click at [311, 224] on div "beginner Ask a question Learn how to collect lead information from your custome…" at bounding box center [340, 259] width 139 height 115
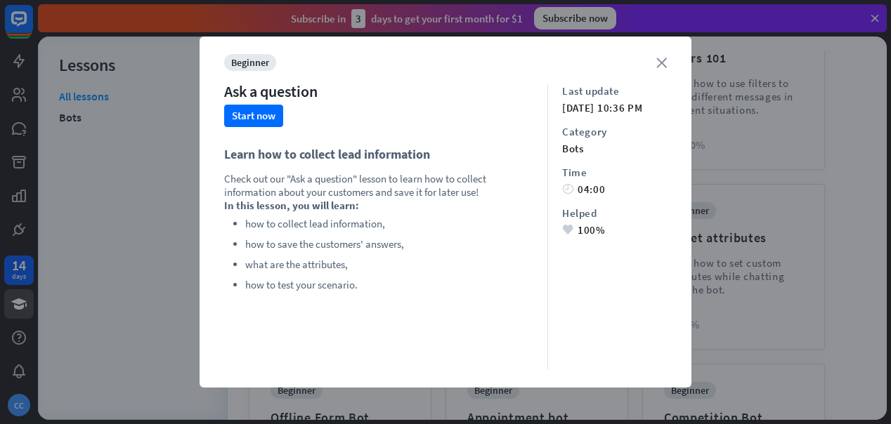
click at [663, 67] on icon "close" at bounding box center [661, 63] width 11 height 11
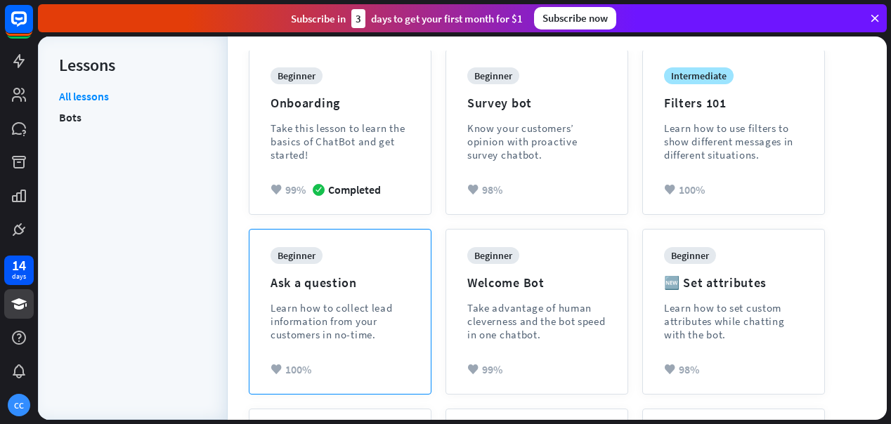
scroll to position [108, 0]
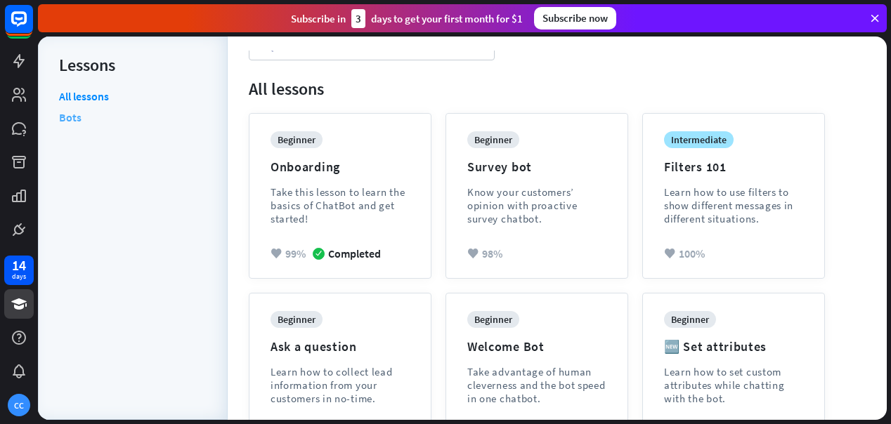
click at [77, 121] on link "Bots" at bounding box center [70, 117] width 22 height 21
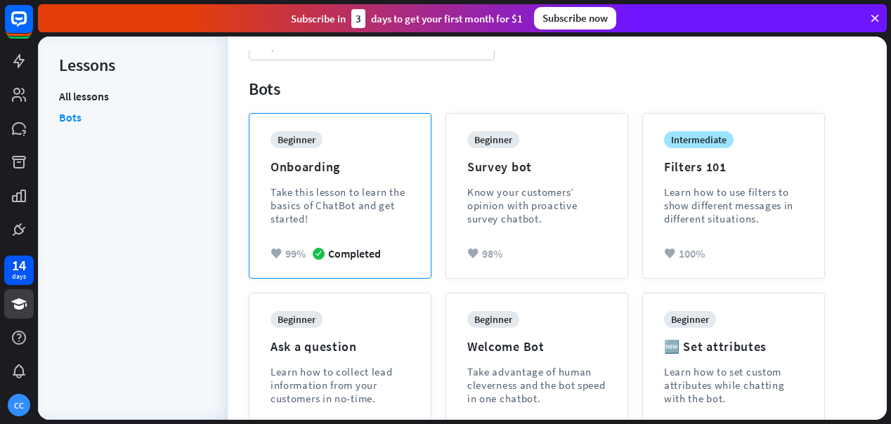
scroll to position [246, 0]
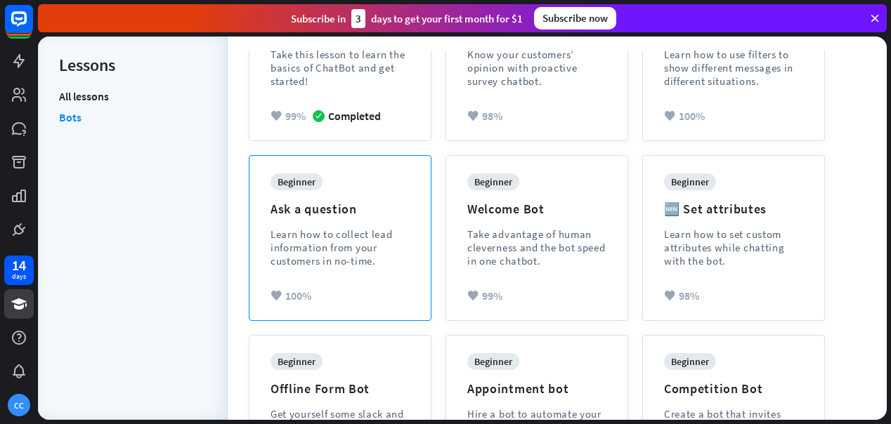
click at [305, 193] on div "beginner Ask a question Learn how to collect lead information from your custome…" at bounding box center [340, 231] width 139 height 115
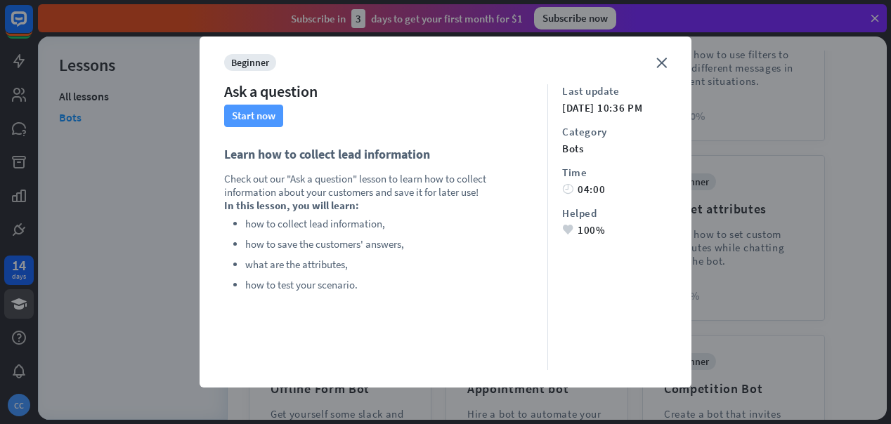
click at [275, 125] on button "Start now" at bounding box center [253, 116] width 59 height 22
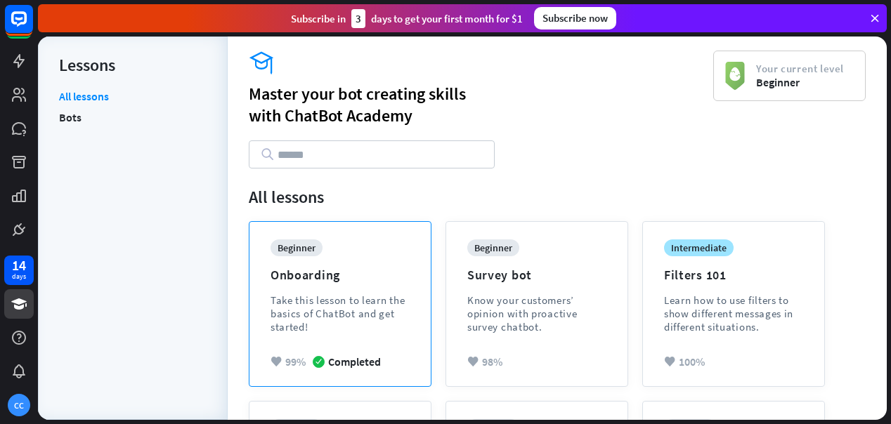
click at [318, 272] on div "Onboarding" at bounding box center [306, 275] width 70 height 16
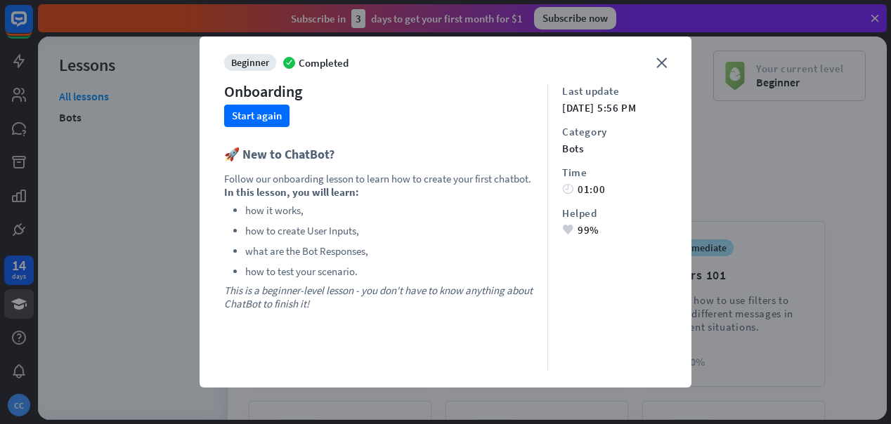
click at [318, 58] on div "Completed" at bounding box center [315, 62] width 65 height 17
click at [663, 62] on icon "close" at bounding box center [661, 63] width 11 height 11
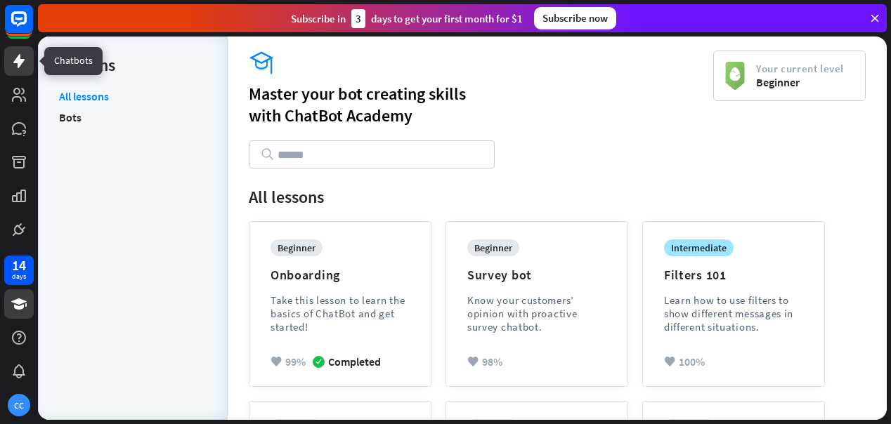
click at [17, 65] on icon at bounding box center [19, 61] width 17 height 17
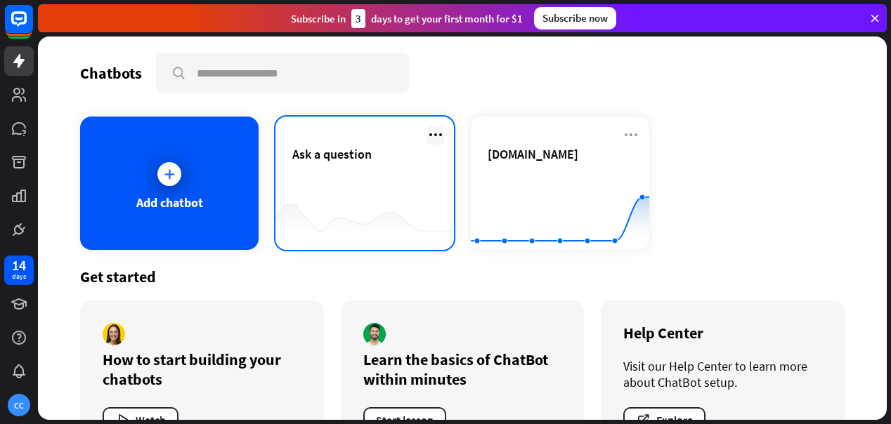
click at [433, 136] on icon at bounding box center [435, 135] width 17 height 17
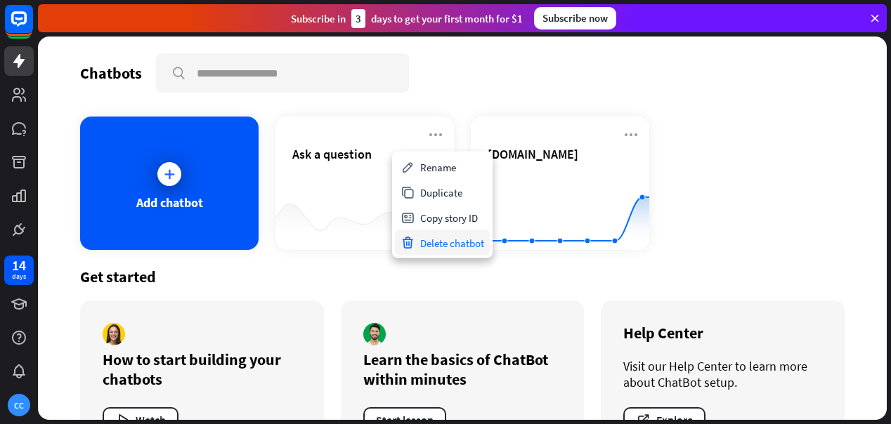
click at [438, 247] on div "Delete chatbot" at bounding box center [442, 243] width 95 height 25
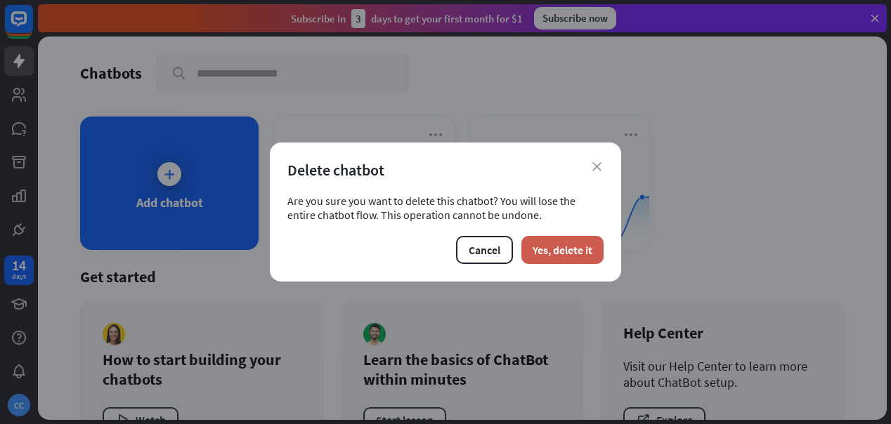
click at [578, 256] on button "Yes, delete it" at bounding box center [562, 250] width 82 height 28
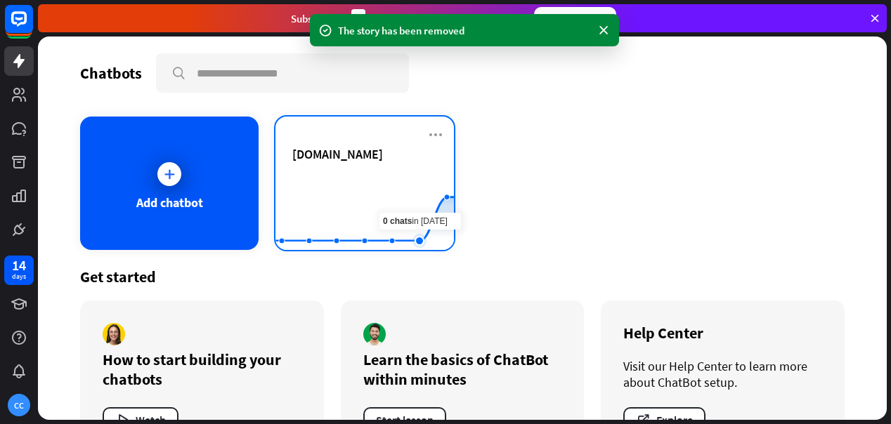
click at [420, 183] on rect at bounding box center [365, 215] width 179 height 88
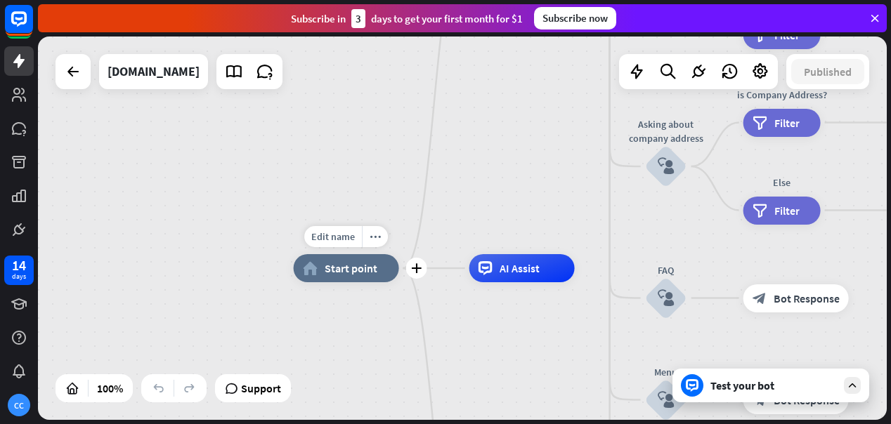
click at [370, 268] on span "Start point" at bounding box center [351, 268] width 53 height 14
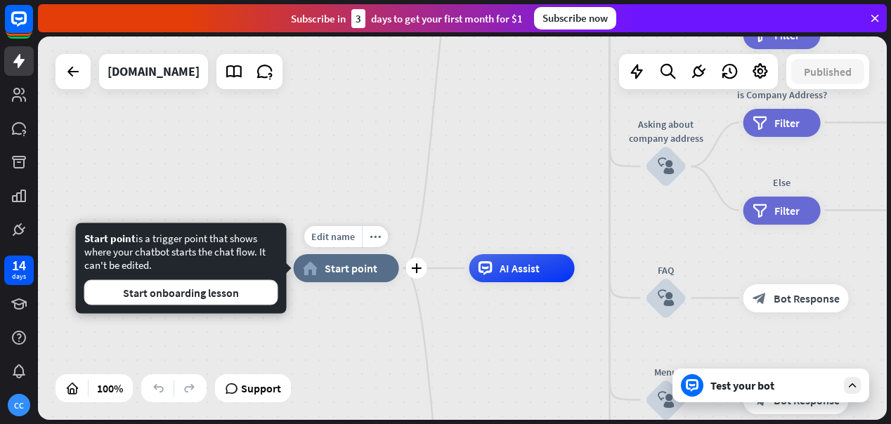
click at [370, 269] on span "Start point" at bounding box center [351, 268] width 53 height 14
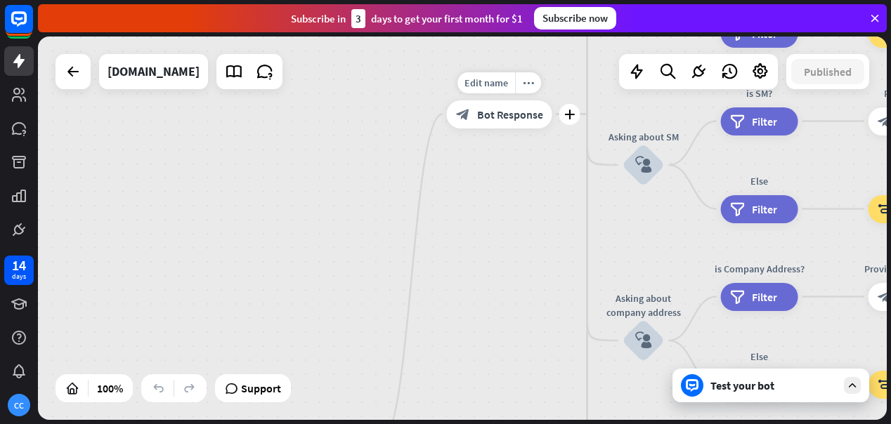
click at [523, 119] on span "Bot Response" at bounding box center [510, 115] width 66 height 14
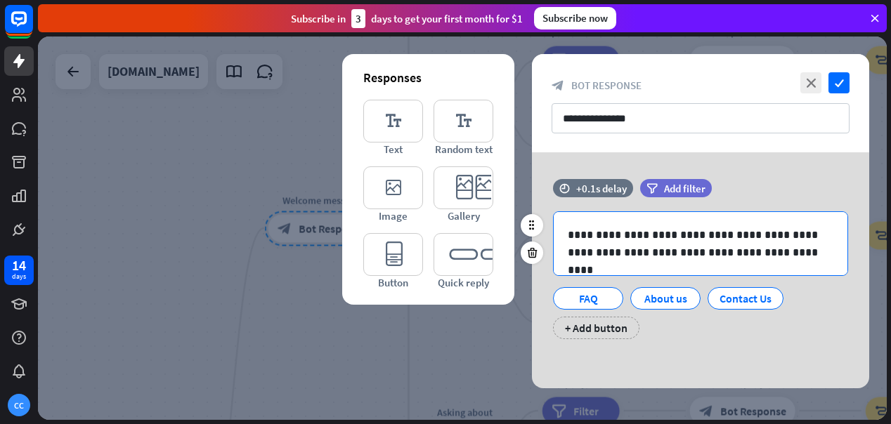
click at [654, 233] on p "**********" at bounding box center [701, 243] width 266 height 35
drag, startPoint x: 654, startPoint y: 233, endPoint x: 606, endPoint y: 233, distance: 47.8
click at [606, 233] on p "**********" at bounding box center [701, 243] width 266 height 35
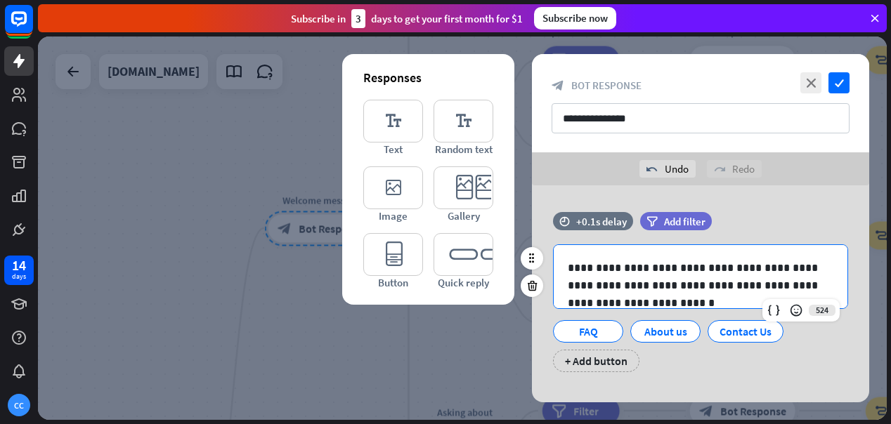
click at [748, 269] on p "**********" at bounding box center [701, 276] width 266 height 35
drag, startPoint x: 748, startPoint y: 269, endPoint x: 824, endPoint y: 264, distance: 75.4
click at [824, 264] on p "**********" at bounding box center [701, 276] width 266 height 35
drag, startPoint x: 749, startPoint y: 269, endPoint x: 739, endPoint y: 252, distance: 20.1
click at [748, 269] on p "**********" at bounding box center [701, 276] width 266 height 35
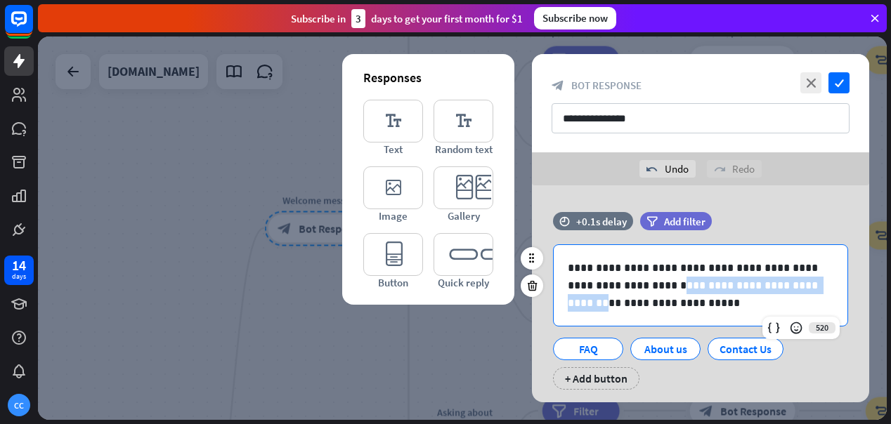
drag, startPoint x: 758, startPoint y: 287, endPoint x: 609, endPoint y: 280, distance: 149.2
click at [609, 280] on p "**********" at bounding box center [701, 285] width 266 height 53
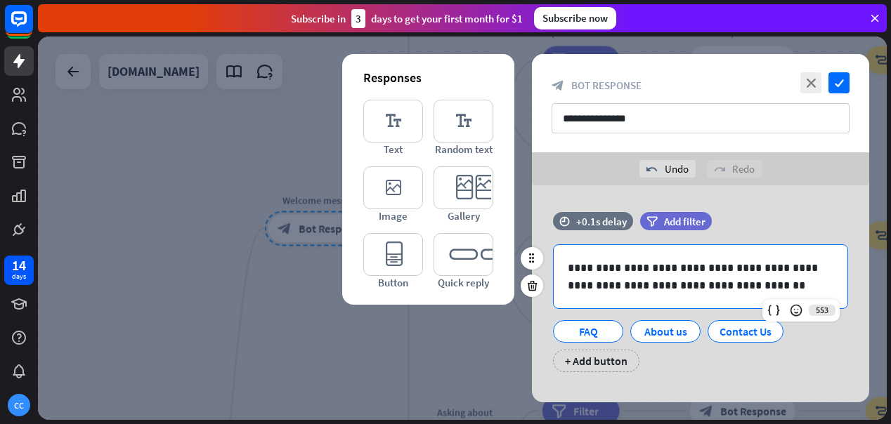
click at [726, 287] on p "**********" at bounding box center [701, 276] width 266 height 35
drag, startPoint x: 720, startPoint y: 287, endPoint x: 607, endPoint y: 286, distance: 113.2
click at [607, 286] on p "**********" at bounding box center [701, 276] width 266 height 35
click at [574, 337] on div "FAQ" at bounding box center [588, 331] width 46 height 21
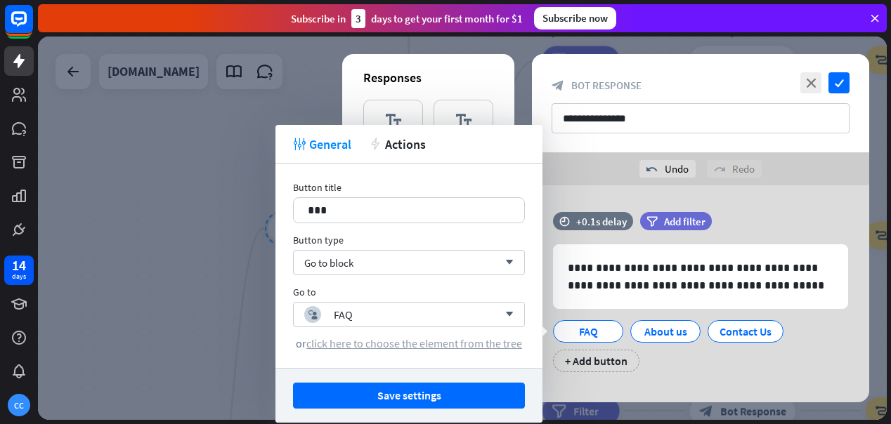
click at [452, 346] on span "click here to choose the element from the tree" at bounding box center [414, 344] width 216 height 14
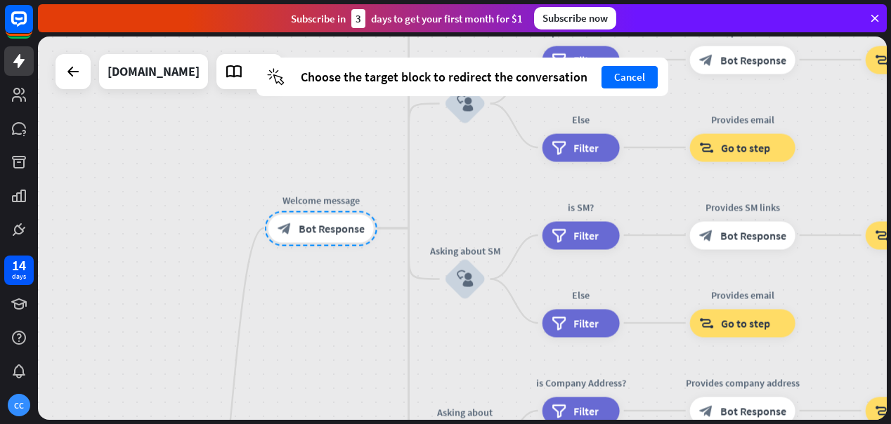
click at [345, 238] on div at bounding box center [321, 228] width 112 height 35
click at [344, 226] on div at bounding box center [321, 228] width 112 height 35
click at [630, 76] on button "Cancel" at bounding box center [630, 77] width 56 height 22
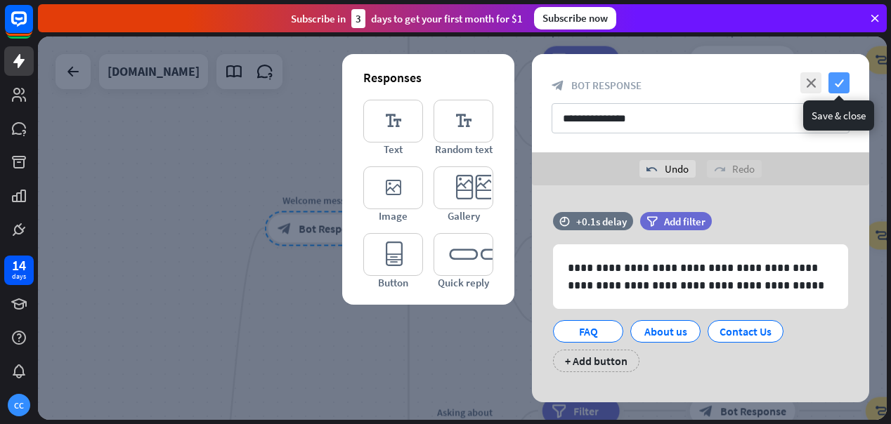
click at [838, 84] on icon "check" at bounding box center [839, 82] width 21 height 21
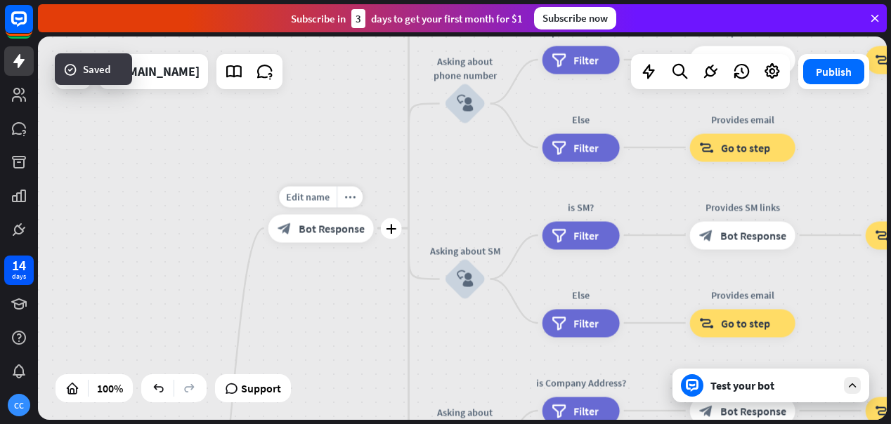
click at [345, 238] on div "block_bot_response Bot Response" at bounding box center [320, 228] width 105 height 28
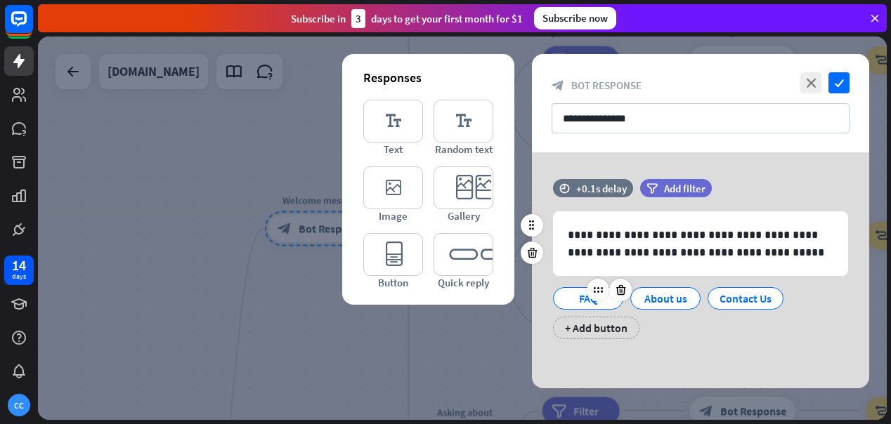
click at [569, 302] on div "FAQ" at bounding box center [588, 298] width 46 height 21
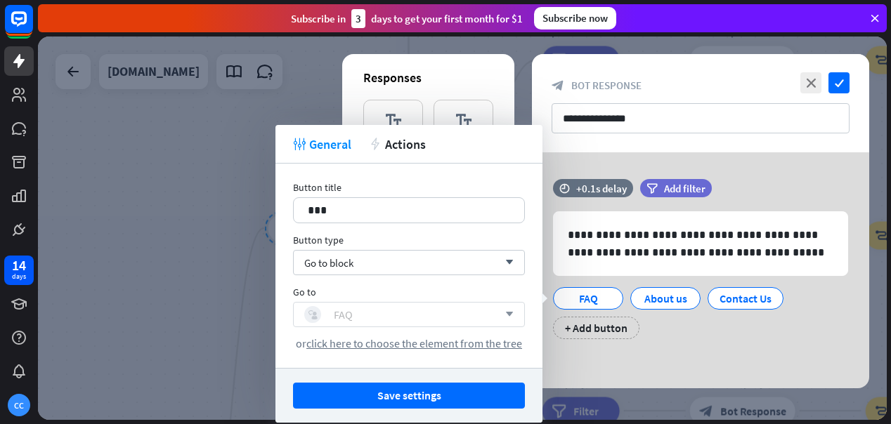
click at [470, 317] on div "block_user_input FAQ" at bounding box center [401, 314] width 194 height 17
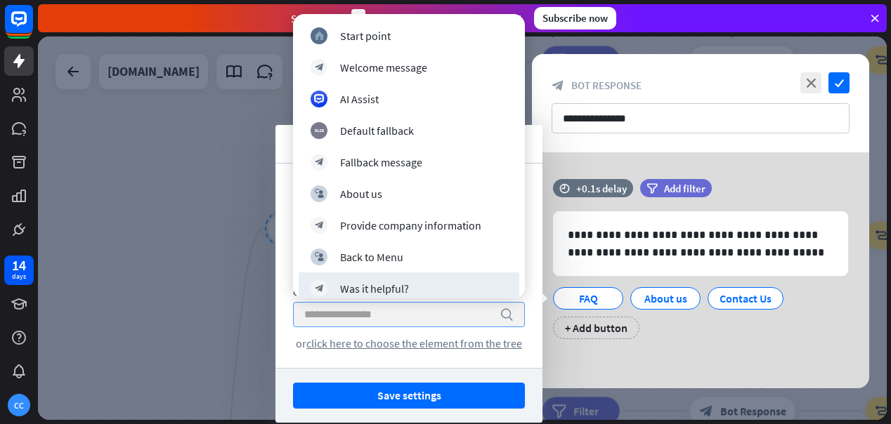
click at [435, 364] on div "Button title 17 *** Button type Go to block arrow_down Go to search or click he…" at bounding box center [409, 266] width 267 height 205
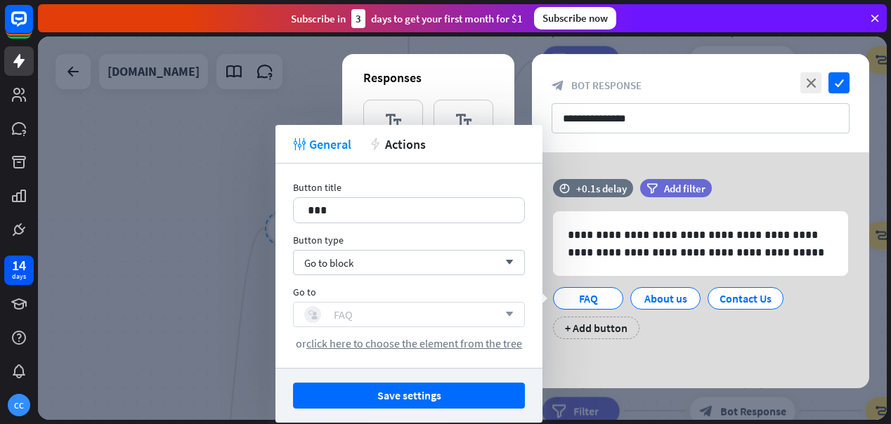
click at [405, 318] on div "block_user_input FAQ" at bounding box center [401, 314] width 194 height 17
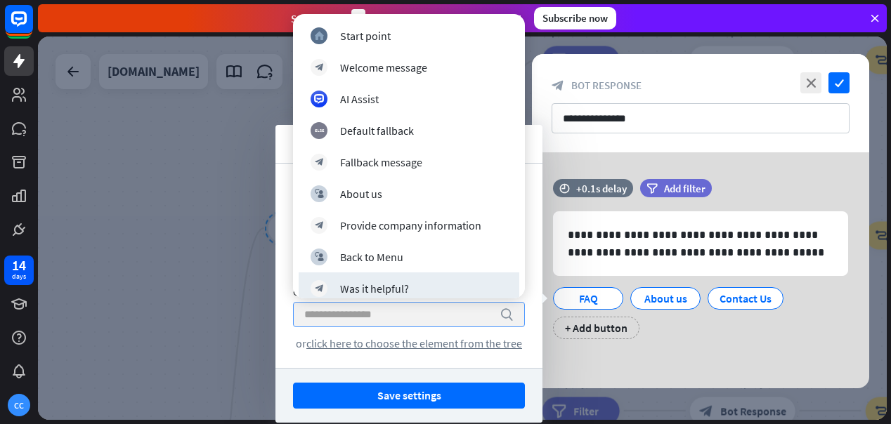
click at [377, 367] on div "Button title 17 *** Button type Go to block arrow_down Go to search or click he…" at bounding box center [409, 266] width 267 height 205
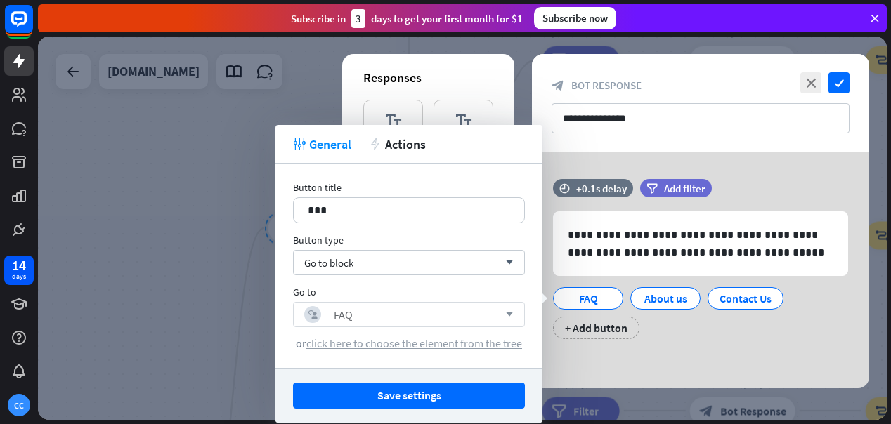
click at [404, 344] on span "click here to choose the element from the tree" at bounding box center [414, 344] width 216 height 14
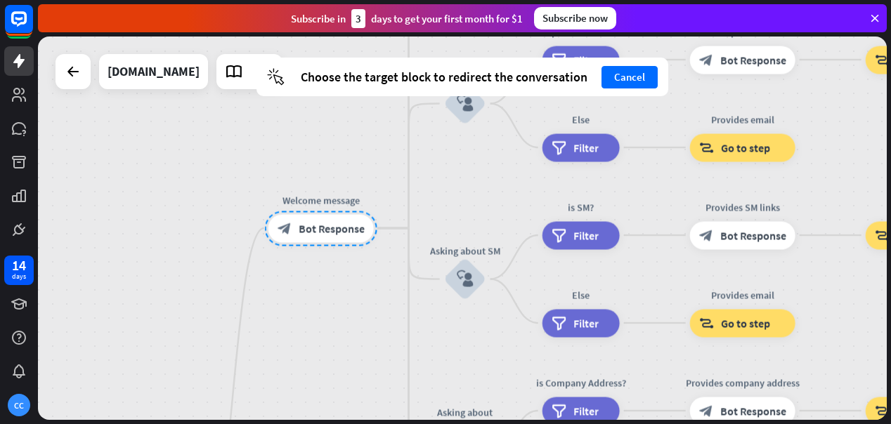
click at [344, 227] on div at bounding box center [321, 228] width 112 height 35
click at [630, 71] on button "Cancel" at bounding box center [630, 77] width 56 height 22
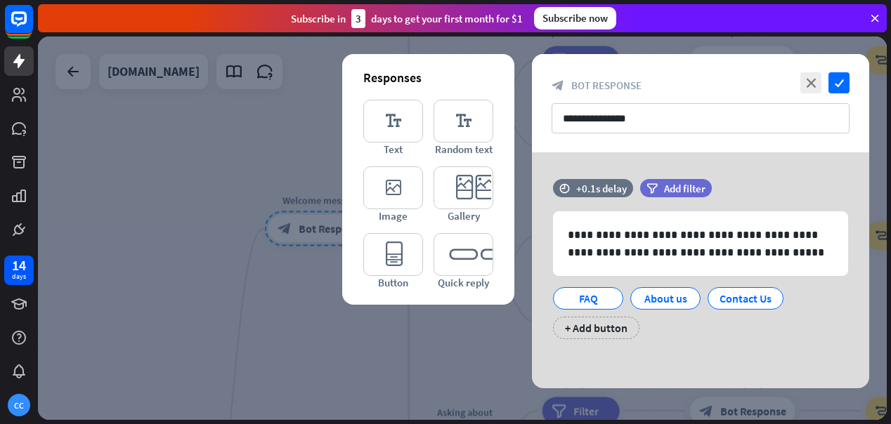
click at [315, 238] on div at bounding box center [462, 229] width 849 height 384
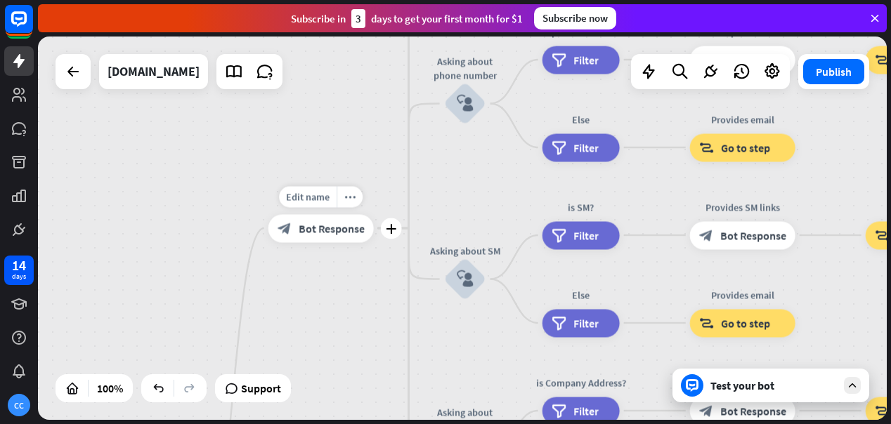
click at [334, 229] on span "Bot Response" at bounding box center [332, 228] width 66 height 14
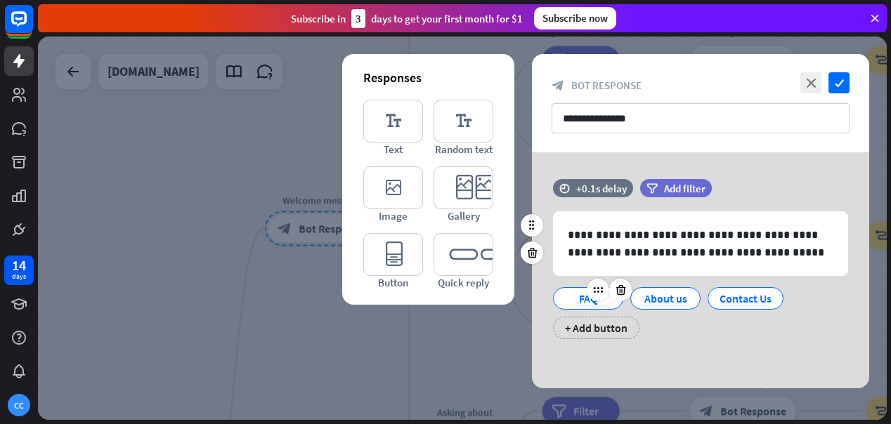
click at [595, 303] on div "FAQ" at bounding box center [588, 298] width 46 height 21
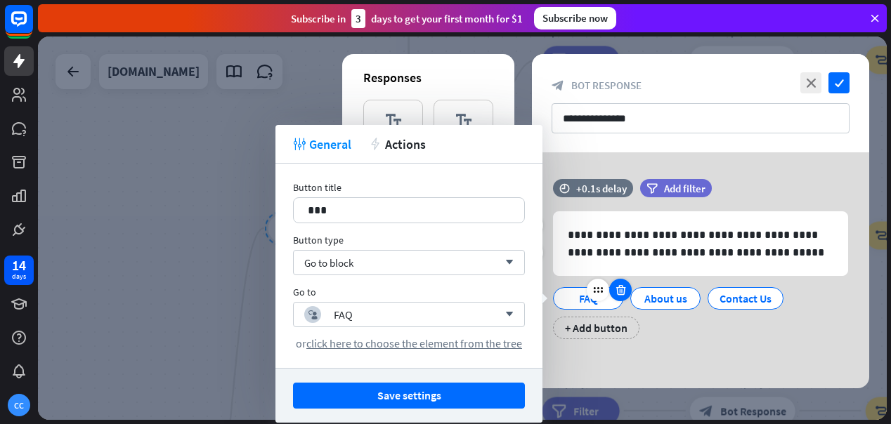
click at [625, 294] on icon at bounding box center [620, 290] width 13 height 13
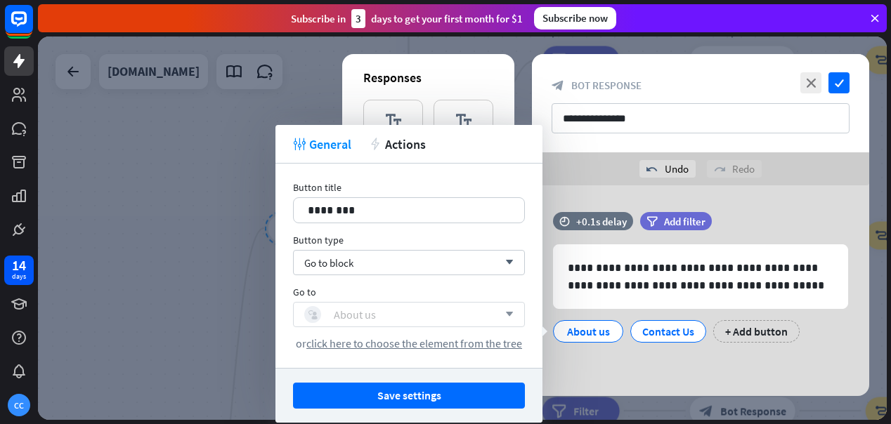
click at [441, 320] on div "block_user_input About us" at bounding box center [401, 314] width 194 height 17
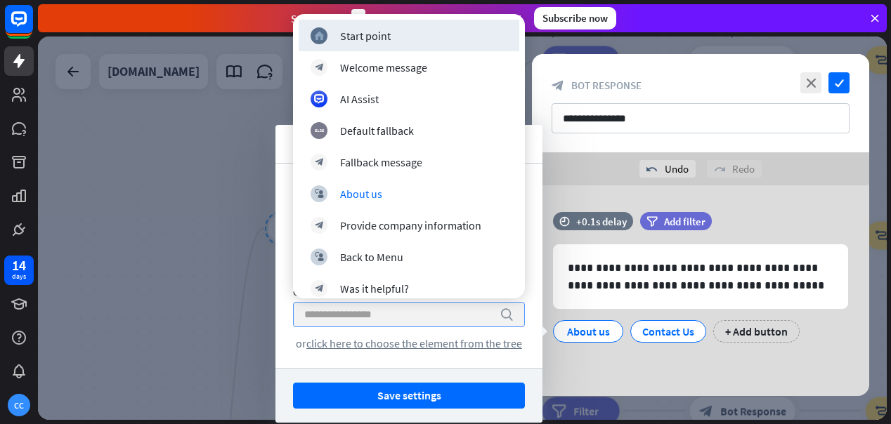
click at [441, 320] on input "search" at bounding box center [398, 315] width 188 height 24
click at [578, 327] on div "About us" at bounding box center [588, 331] width 46 height 21
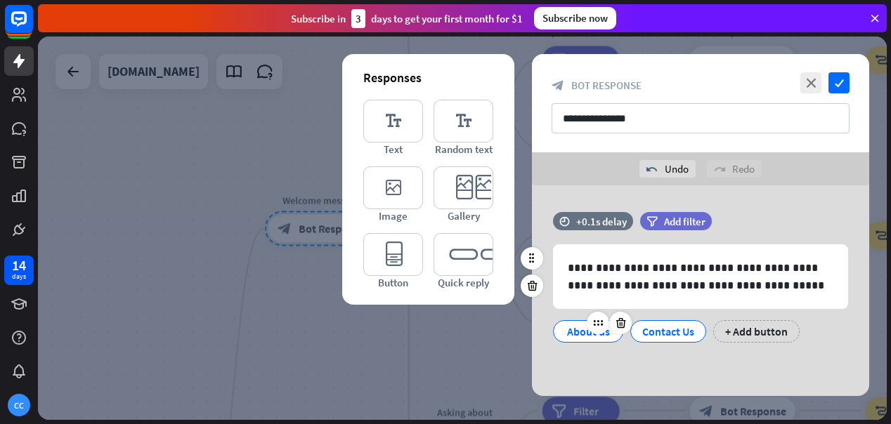
click at [579, 333] on div "About us" at bounding box center [588, 331] width 46 height 21
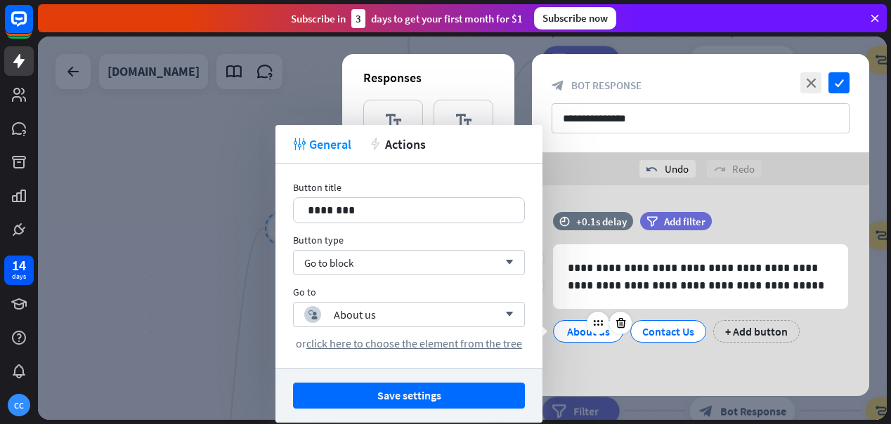
click at [579, 333] on div "About us" at bounding box center [588, 331] width 46 height 21
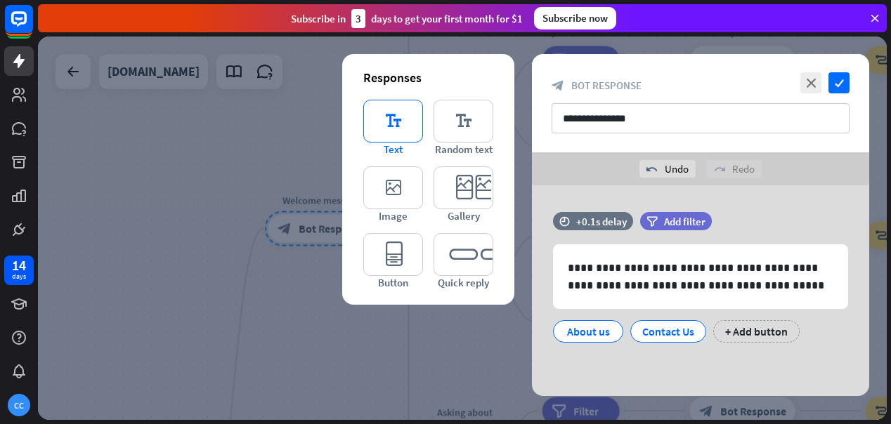
click at [402, 126] on icon "editor_text" at bounding box center [393, 121] width 60 height 43
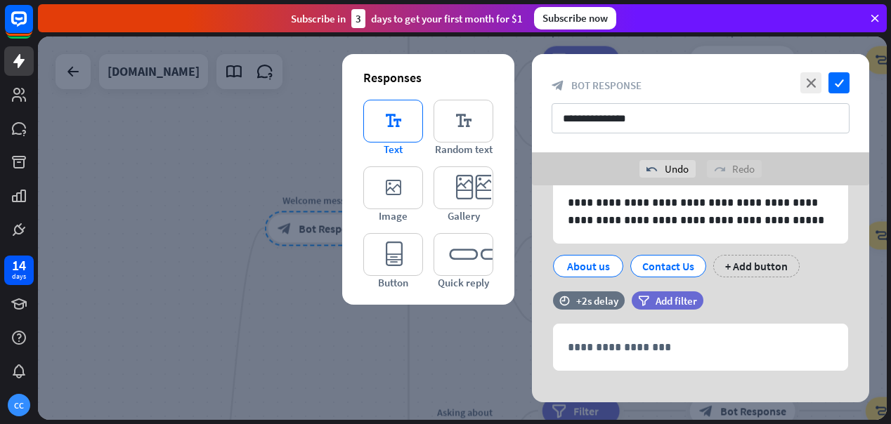
scroll to position [83, 0]
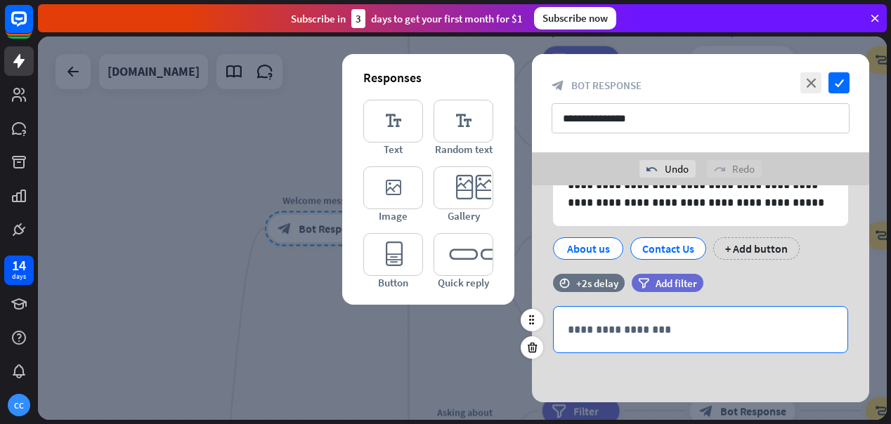
click at [611, 320] on div "**********" at bounding box center [701, 330] width 294 height 46
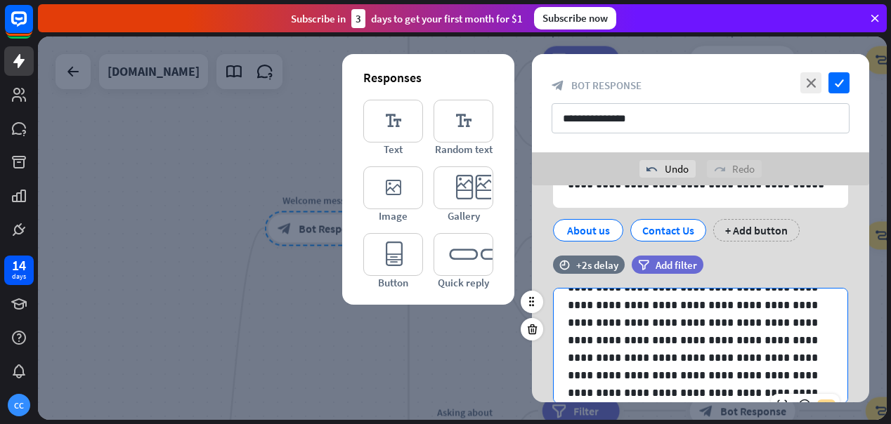
scroll to position [255, 0]
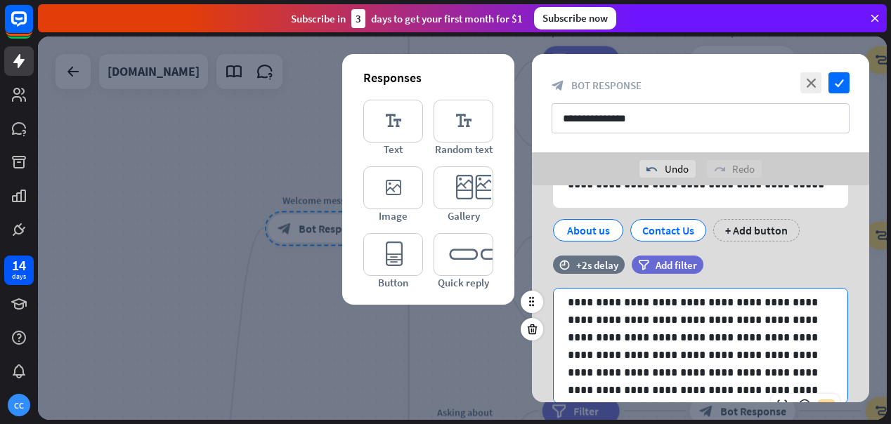
click at [664, 372] on p at bounding box center [701, 223] width 266 height 351
drag, startPoint x: 664, startPoint y: 372, endPoint x: 720, endPoint y: 392, distance: 59.6
click at [720, 392] on p at bounding box center [701, 223] width 266 height 351
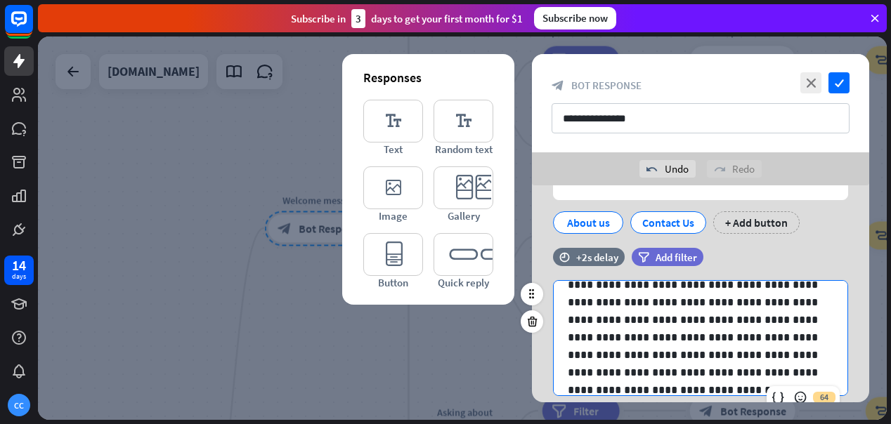
scroll to position [152, 0]
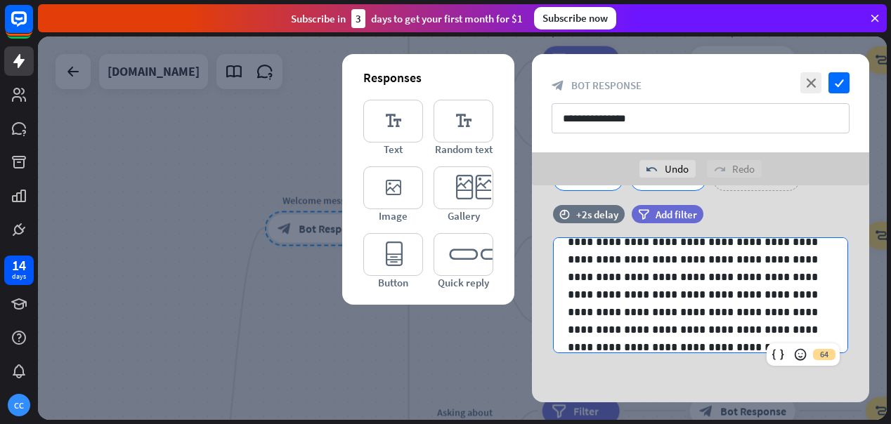
click at [727, 369] on div "**********" at bounding box center [700, 218] width 337 height 369
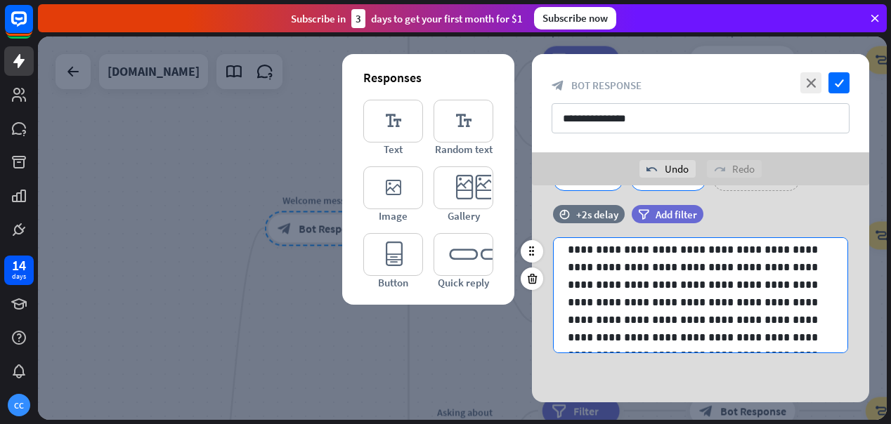
scroll to position [0, 0]
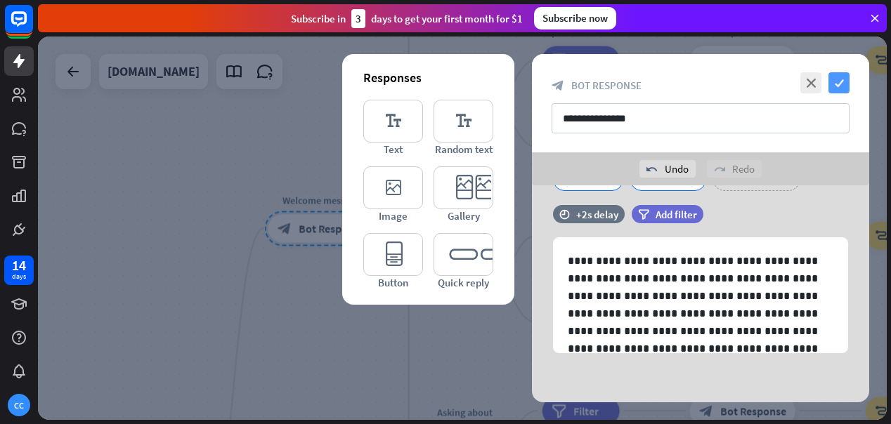
click at [845, 82] on icon "check" at bounding box center [839, 82] width 21 height 21
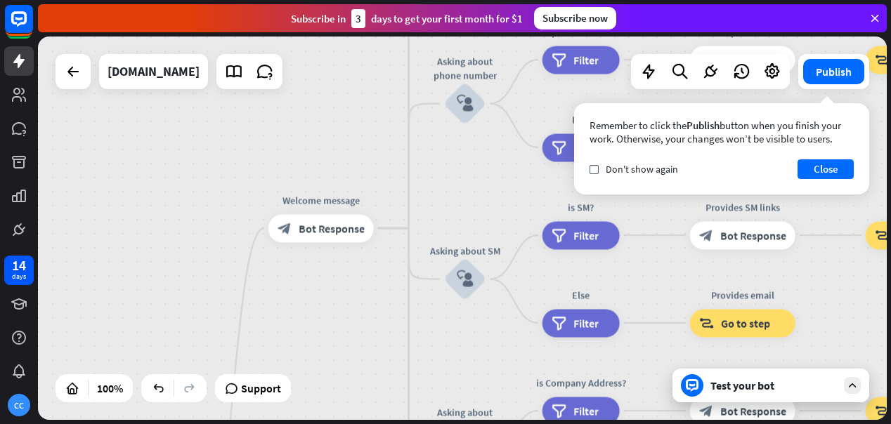
click at [798, 384] on div "Test your bot" at bounding box center [774, 386] width 127 height 14
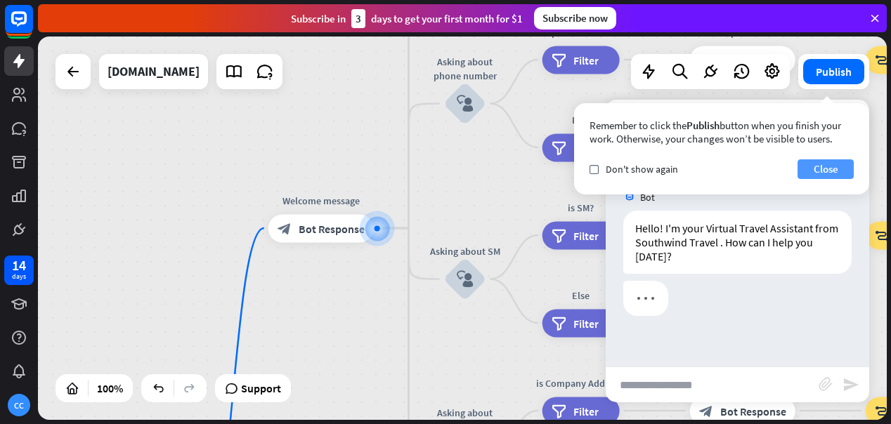
click at [834, 167] on button "Close" at bounding box center [826, 170] width 56 height 20
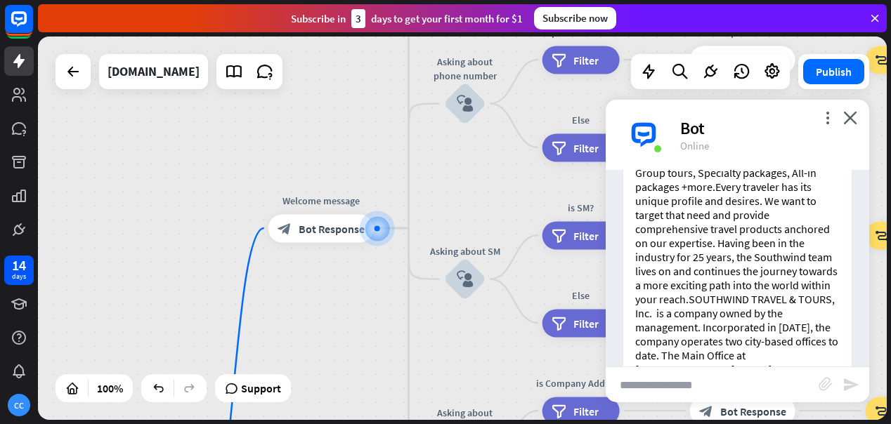
scroll to position [308, 0]
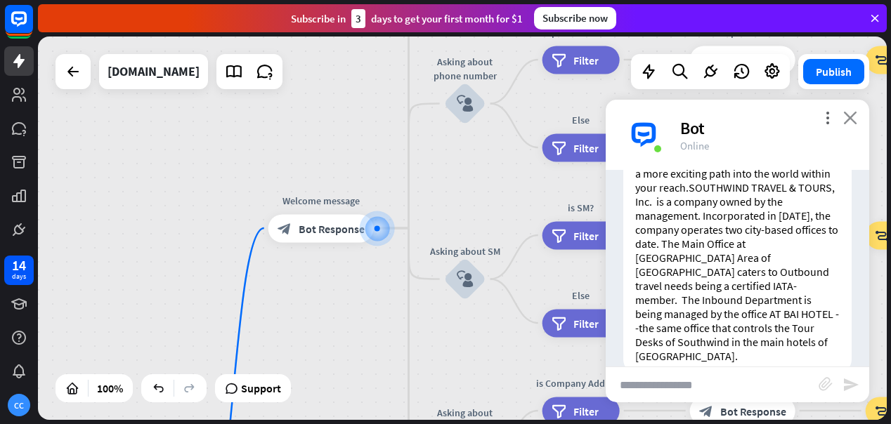
click at [846, 115] on icon "close" at bounding box center [850, 117] width 14 height 13
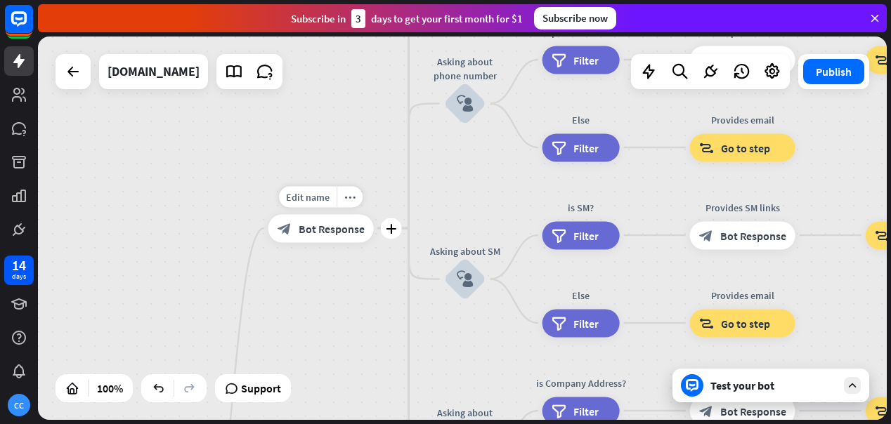
click at [339, 234] on span "Bot Response" at bounding box center [332, 228] width 66 height 14
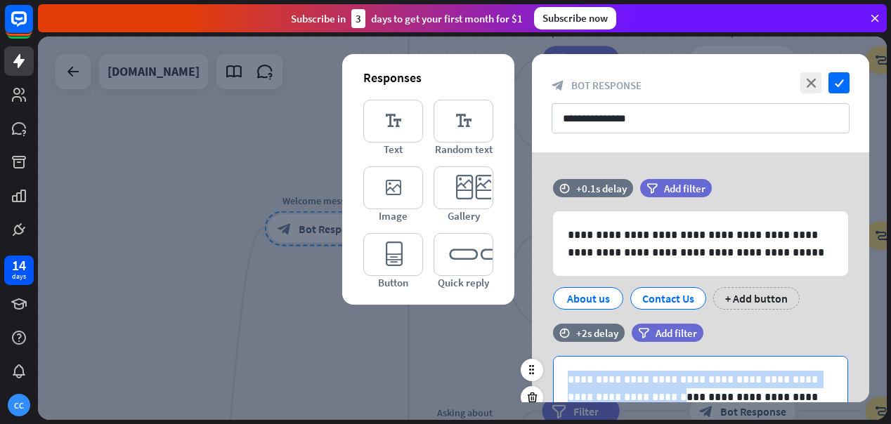
drag, startPoint x: 569, startPoint y: 375, endPoint x: 619, endPoint y: 390, distance: 52.0
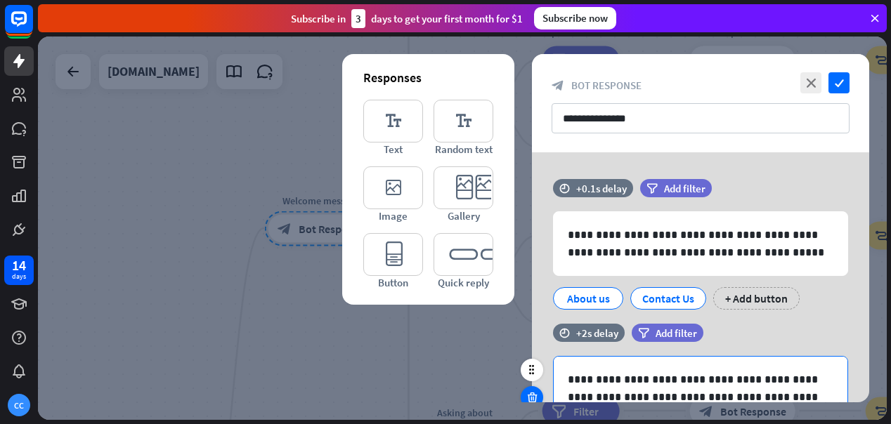
click at [534, 394] on icon at bounding box center [532, 397] width 13 height 13
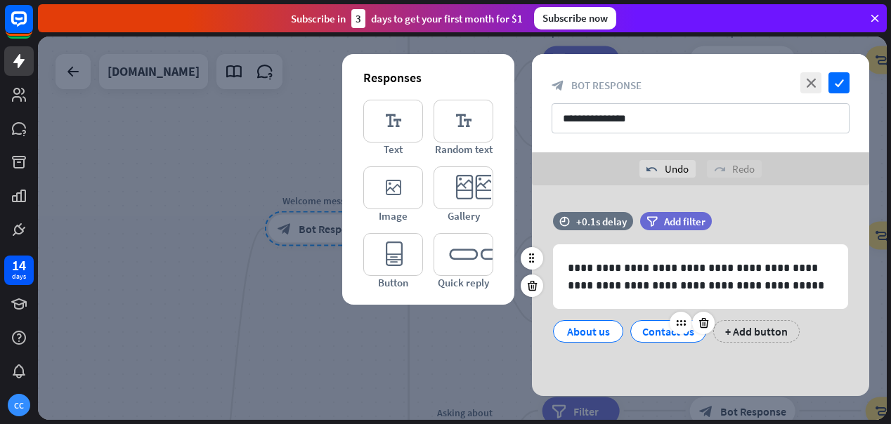
click at [656, 332] on div "Contact Us" at bounding box center [668, 331] width 52 height 21
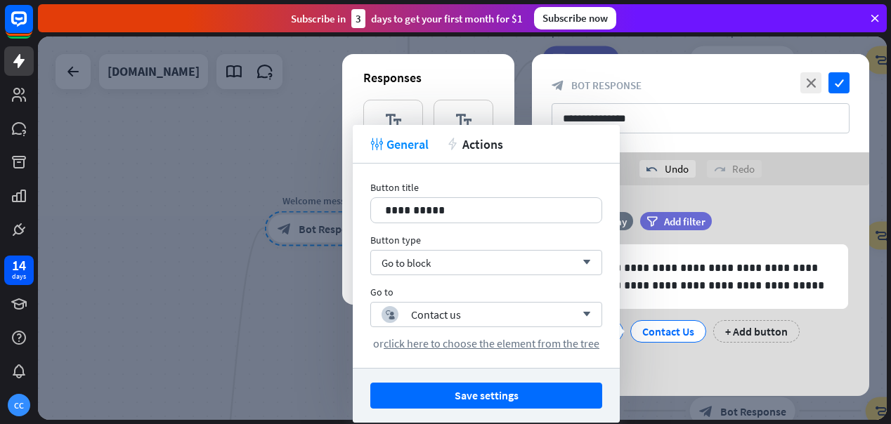
click at [725, 363] on div "**********" at bounding box center [700, 291] width 337 height 211
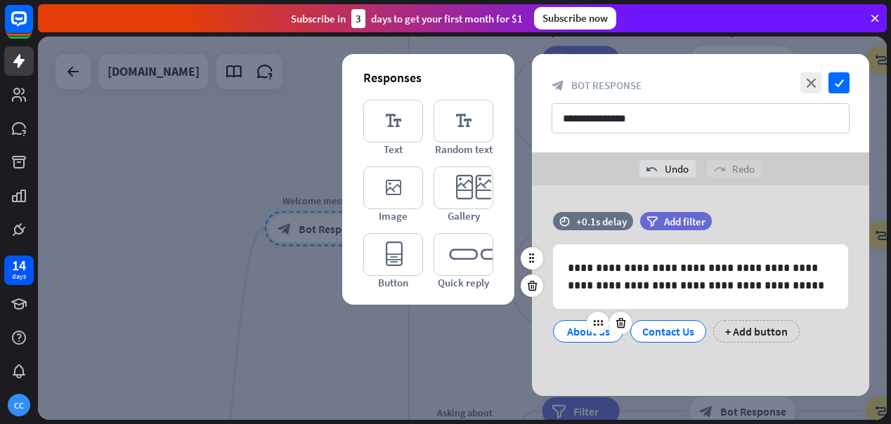
click at [596, 336] on div "About us" at bounding box center [588, 331] width 46 height 21
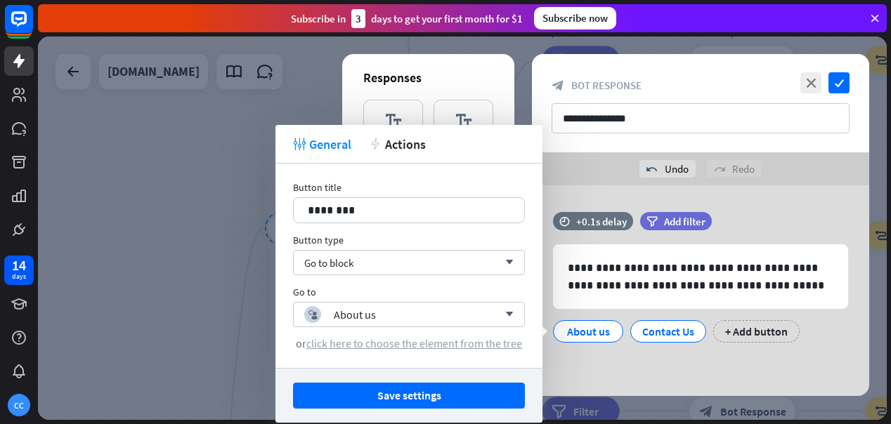
click at [461, 342] on span "click here to choose the element from the tree" at bounding box center [414, 344] width 216 height 14
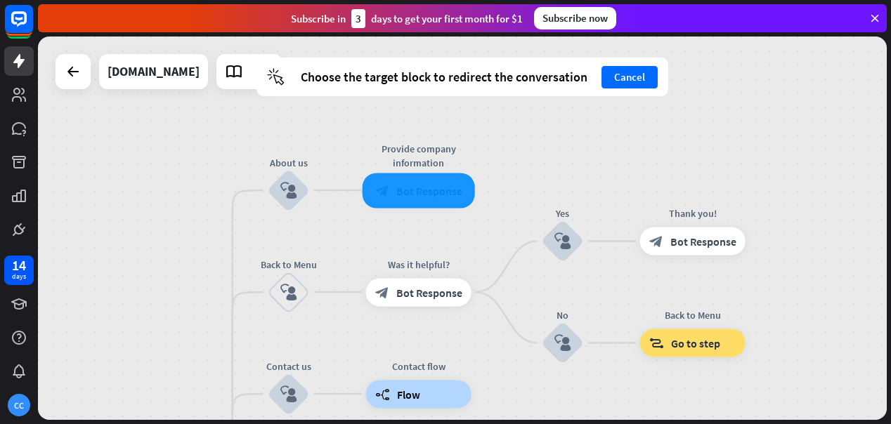
click at [443, 189] on div at bounding box center [419, 190] width 112 height 35
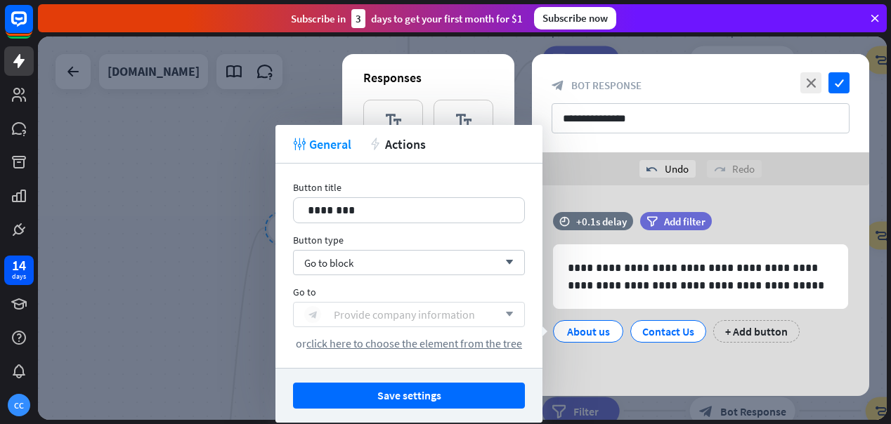
click at [446, 316] on div "Provide company information" at bounding box center [404, 315] width 141 height 14
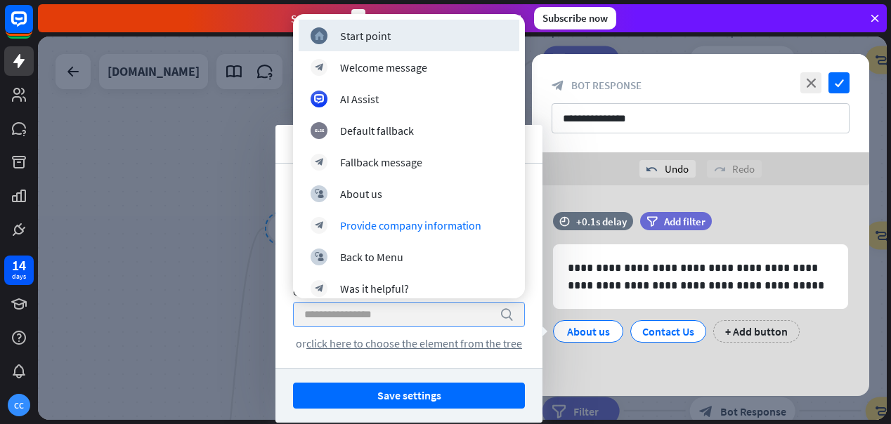
click at [446, 316] on input "search" at bounding box center [398, 315] width 188 height 24
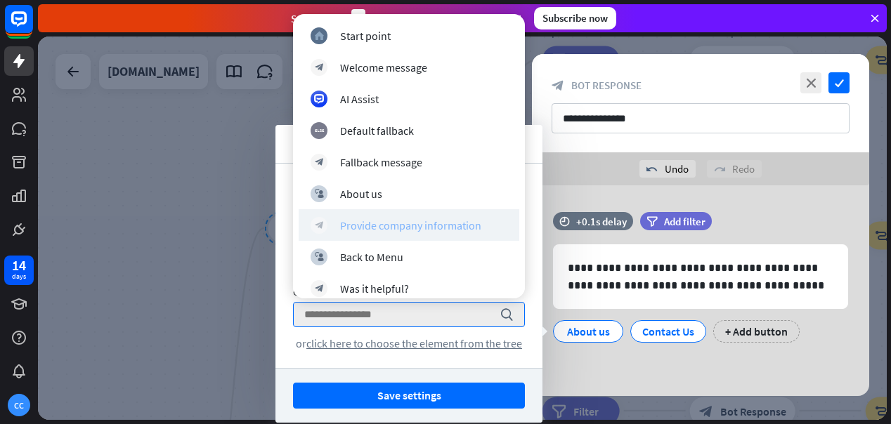
click at [433, 226] on div "Provide company information" at bounding box center [410, 226] width 141 height 14
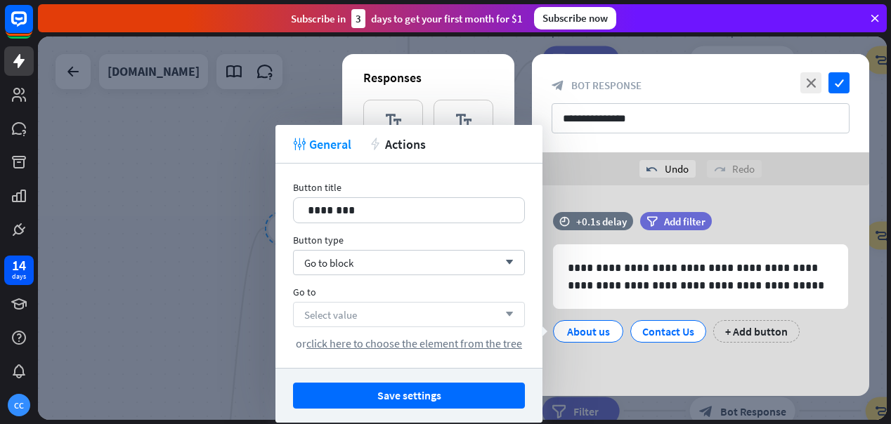
click at [431, 317] on div "Select value arrow_down" at bounding box center [409, 314] width 232 height 25
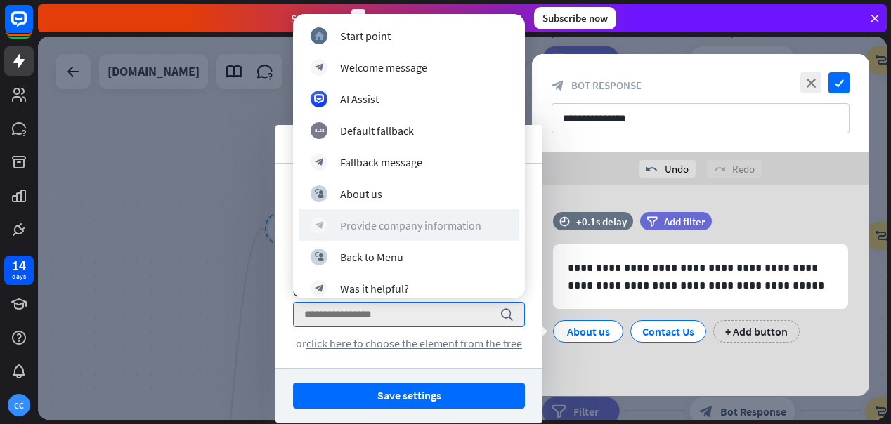
click at [439, 228] on div "Provide company information" at bounding box center [410, 226] width 141 height 14
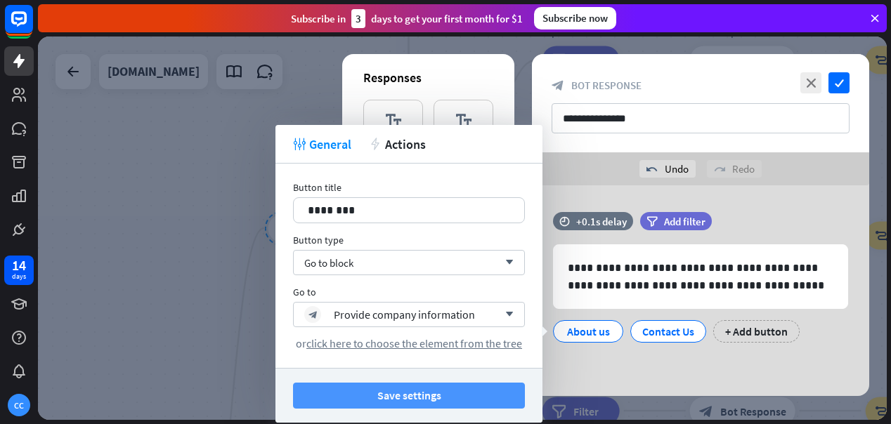
click at [448, 396] on button "Save settings" at bounding box center [409, 396] width 232 height 26
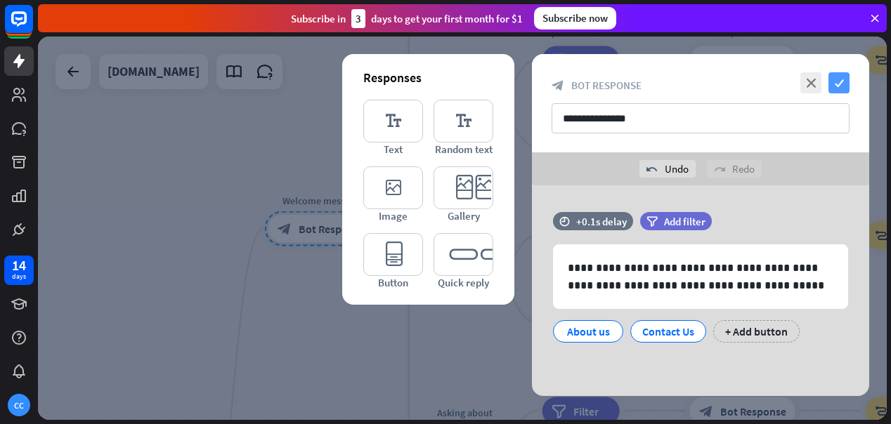
click at [839, 80] on icon "check" at bounding box center [839, 82] width 21 height 21
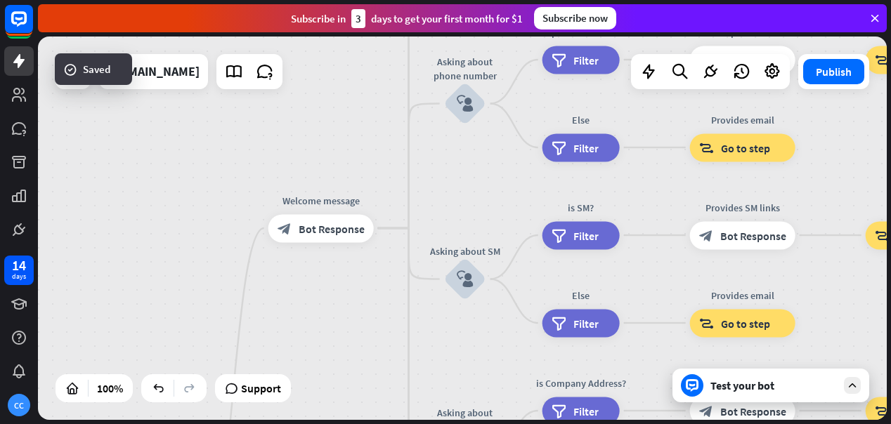
click at [756, 391] on div "Test your bot" at bounding box center [774, 386] width 127 height 14
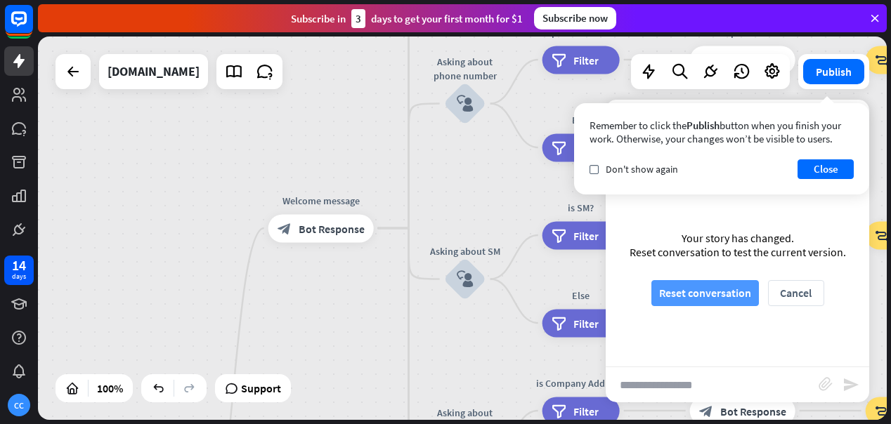
click at [726, 287] on button "Reset conversation" at bounding box center [706, 293] width 108 height 26
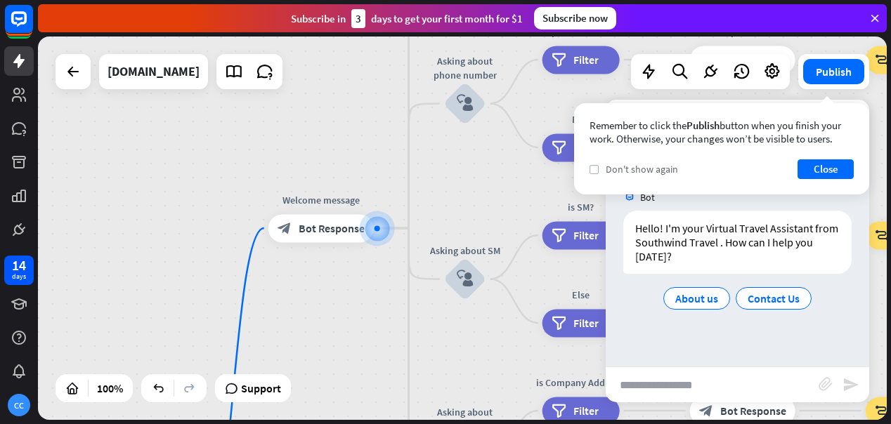
click at [591, 168] on icon "check" at bounding box center [594, 170] width 6 height 6
click at [823, 171] on button "Close" at bounding box center [826, 170] width 56 height 20
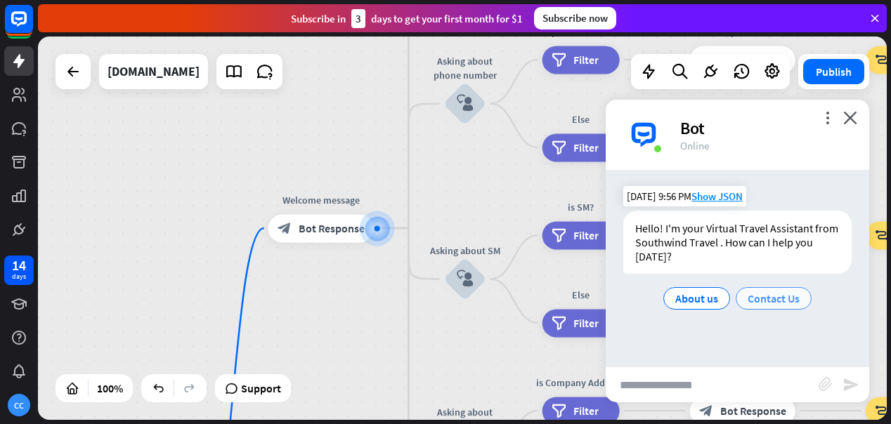
click at [788, 298] on span "Contact Us" at bounding box center [774, 299] width 52 height 14
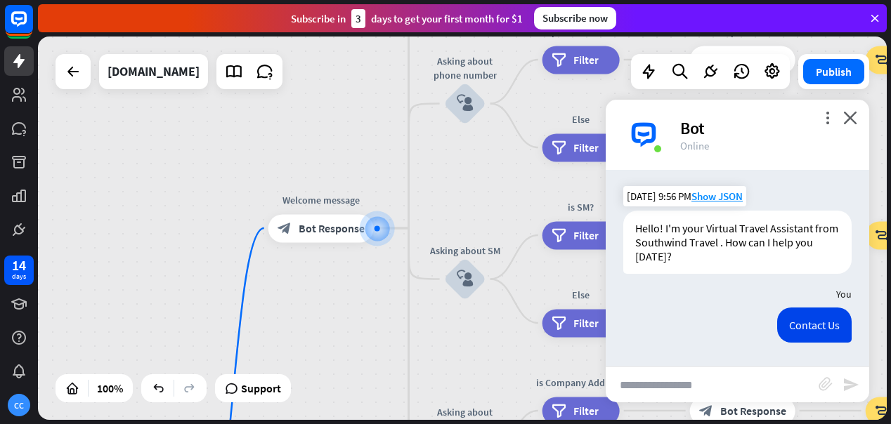
scroll to position [65, 0]
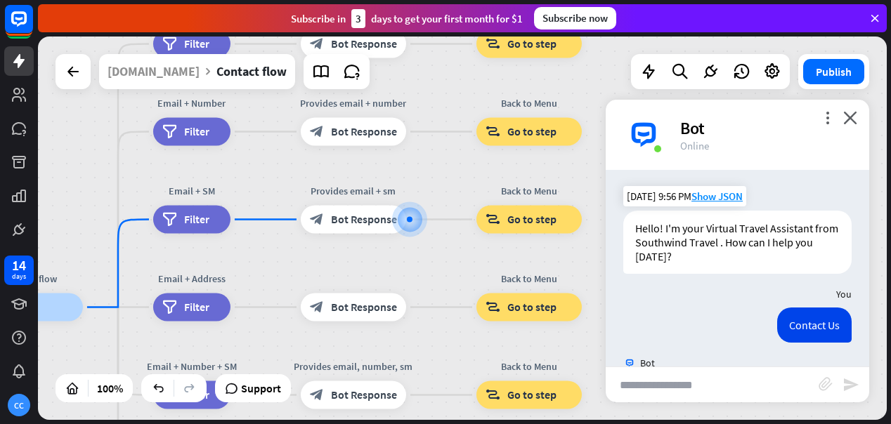
scroll to position [66, 0]
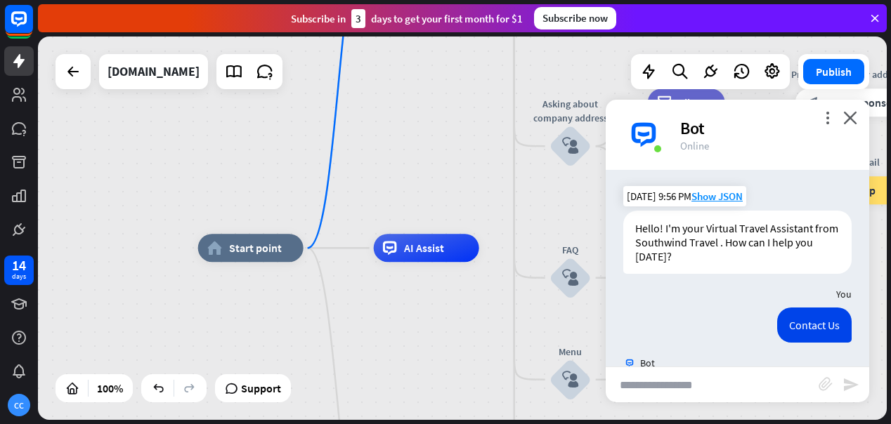
scroll to position [271, 0]
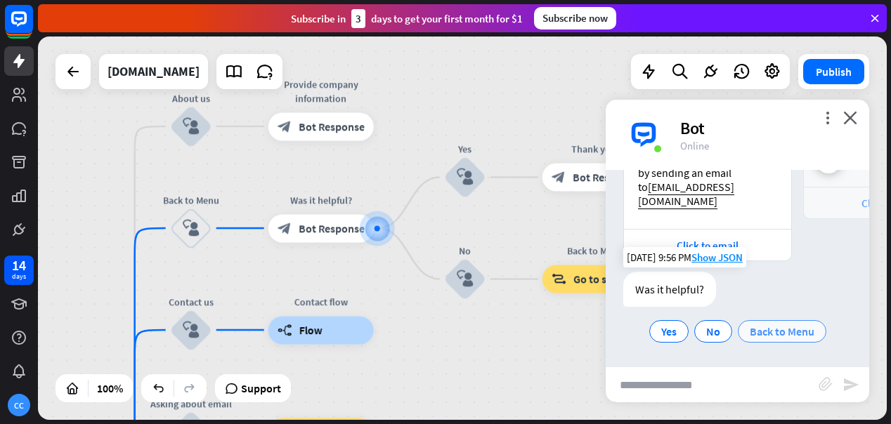
click at [782, 330] on span "Back to Menu" at bounding box center [782, 332] width 65 height 14
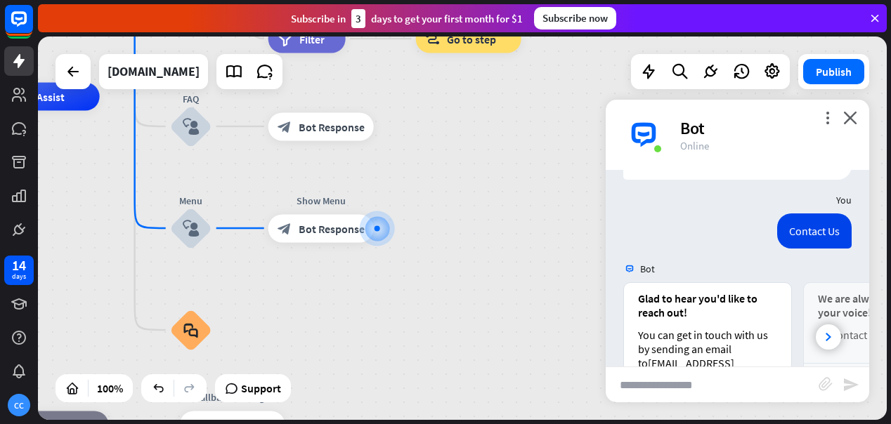
scroll to position [0, 0]
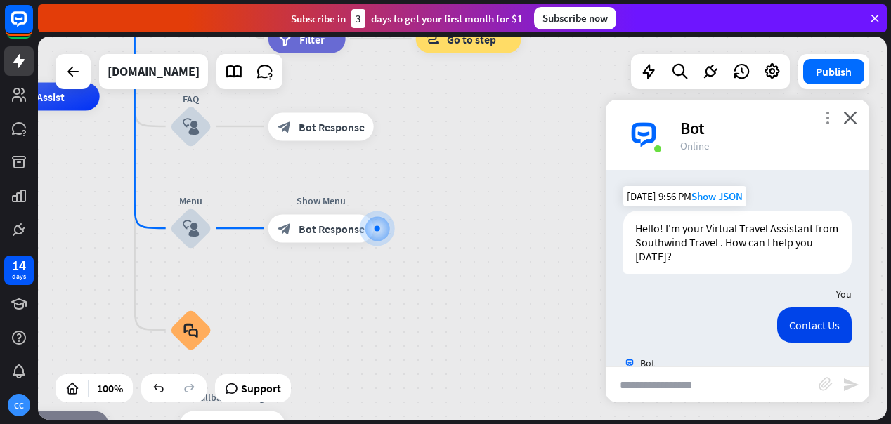
click at [824, 116] on icon "more_vert" at bounding box center [827, 117] width 13 height 13
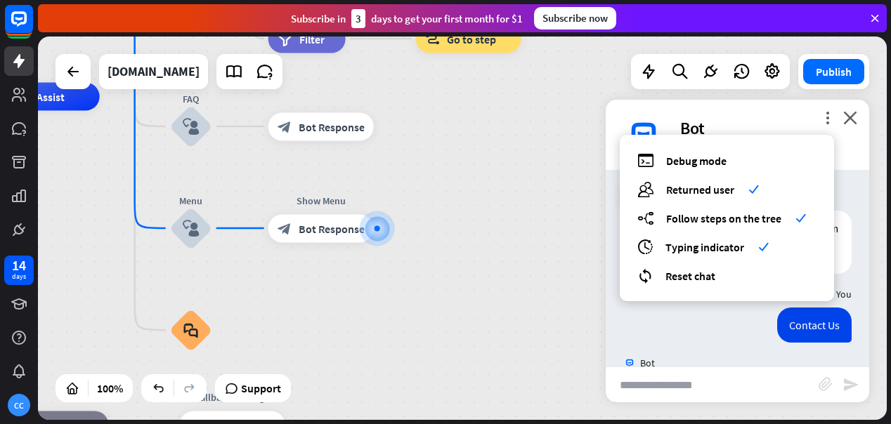
click at [784, 115] on div "more_vert debug Debug mode users Returned user check builder_tree Follow steps …" at bounding box center [738, 135] width 264 height 70
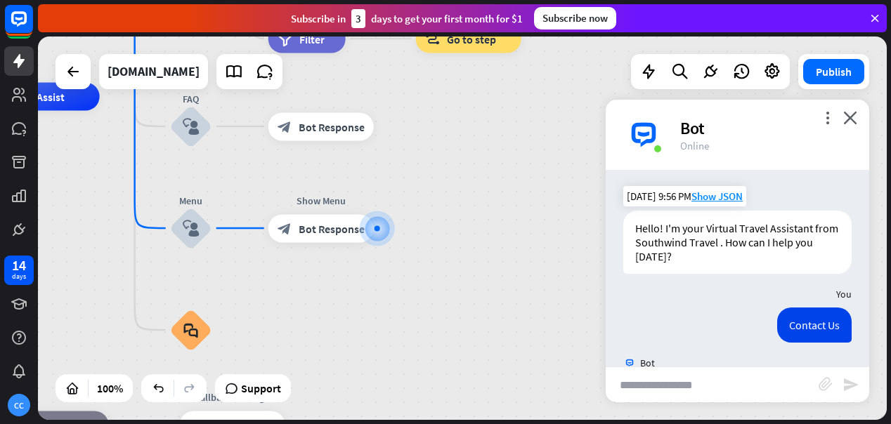
click at [663, 357] on div "Bot" at bounding box center [738, 363] width 264 height 27
click at [649, 134] on img at bounding box center [644, 135] width 42 height 42
click at [823, 124] on div "Bot" at bounding box center [766, 128] width 172 height 22
click at [832, 118] on icon "more_vert" at bounding box center [827, 117] width 13 height 13
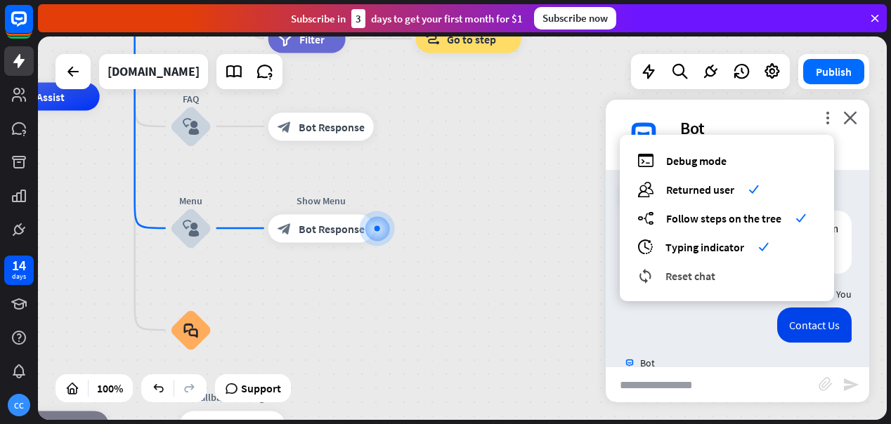
click at [713, 271] on span "Reset chat" at bounding box center [691, 276] width 50 height 14
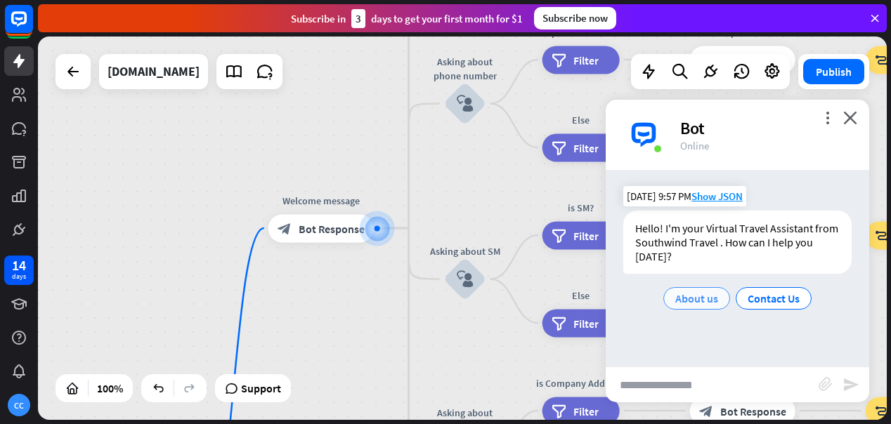
click at [698, 297] on span "About us" at bounding box center [696, 299] width 43 height 14
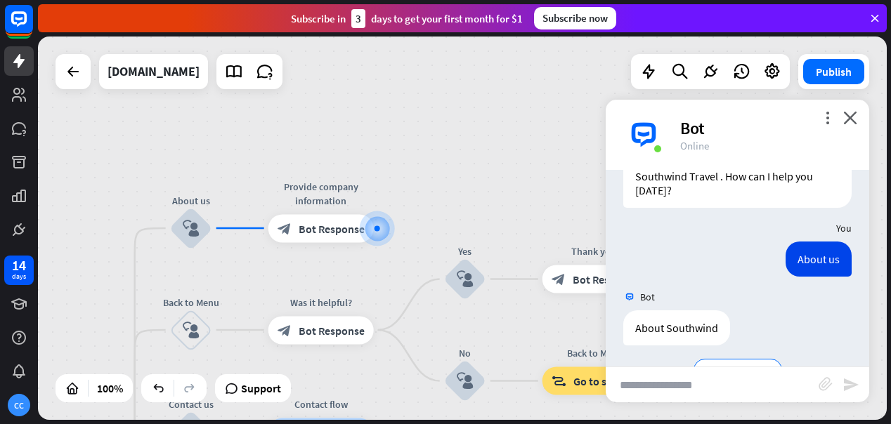
scroll to position [105, 0]
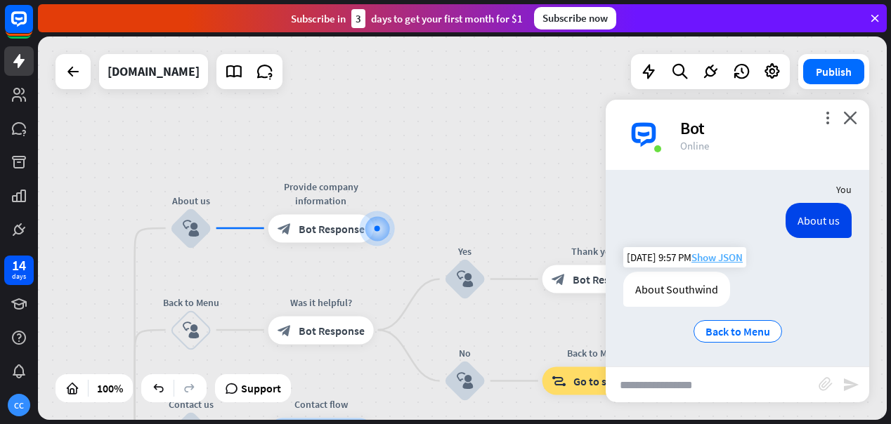
click at [722, 257] on span "Show JSON" at bounding box center [717, 257] width 51 height 13
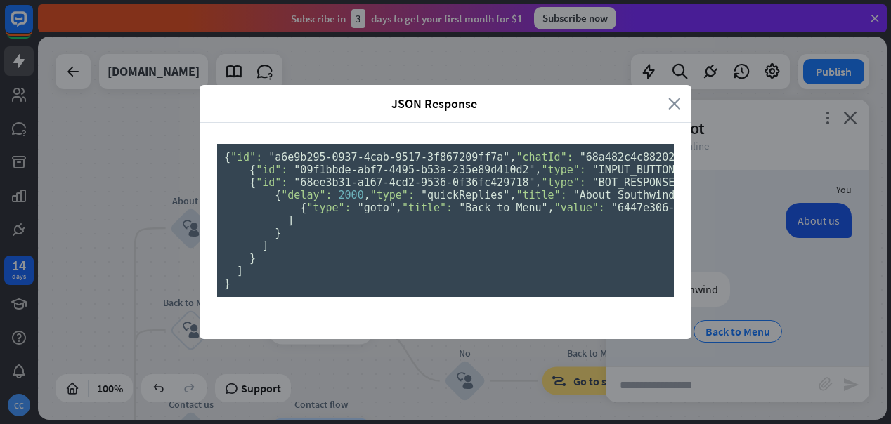
click at [680, 96] on icon "close" at bounding box center [674, 104] width 13 height 16
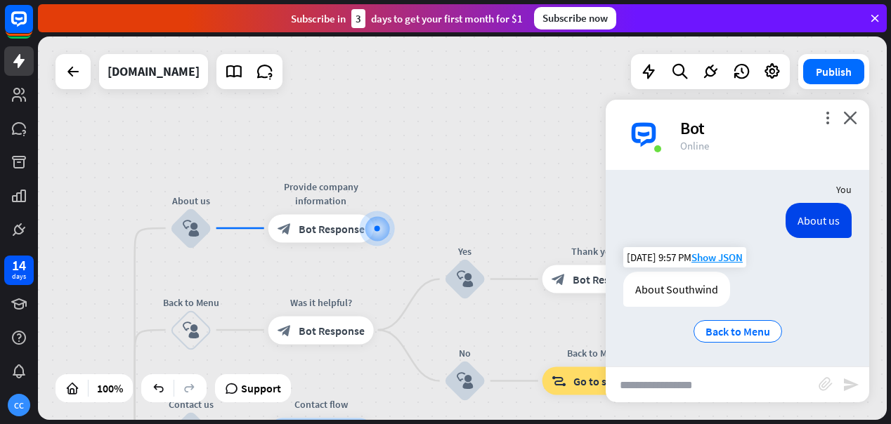
click at [680, 291] on div "About Southwind" at bounding box center [676, 289] width 107 height 35
click at [710, 262] on span "Show JSON" at bounding box center [717, 257] width 51 height 13
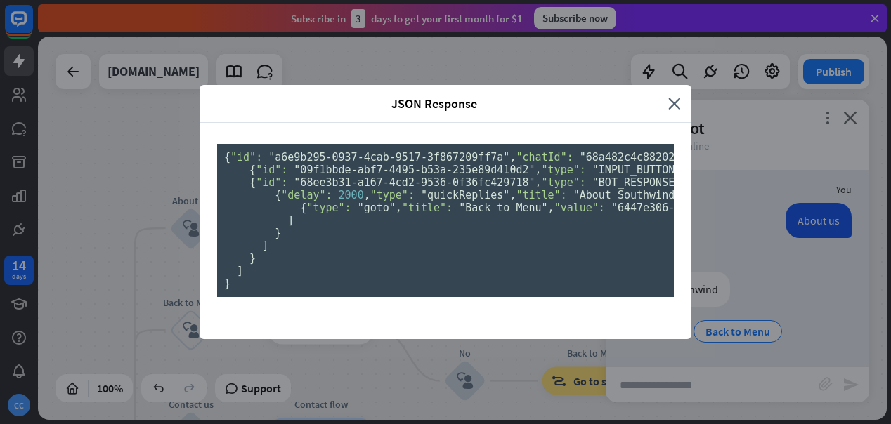
scroll to position [0, 0]
click at [676, 96] on icon "close" at bounding box center [674, 104] width 13 height 16
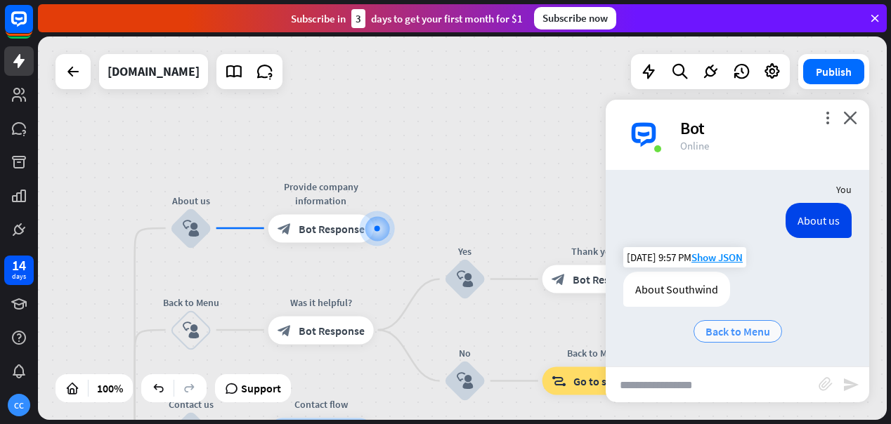
click at [732, 329] on span "Back to Menu" at bounding box center [738, 332] width 65 height 14
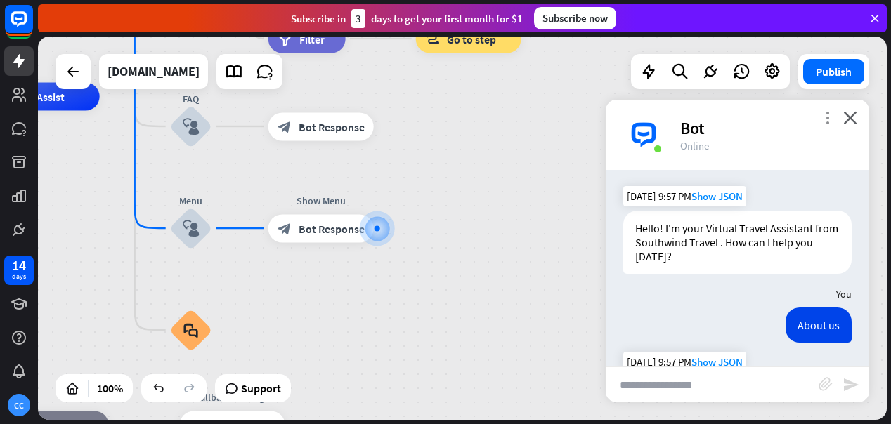
click at [826, 119] on icon "more_vert" at bounding box center [827, 117] width 13 height 13
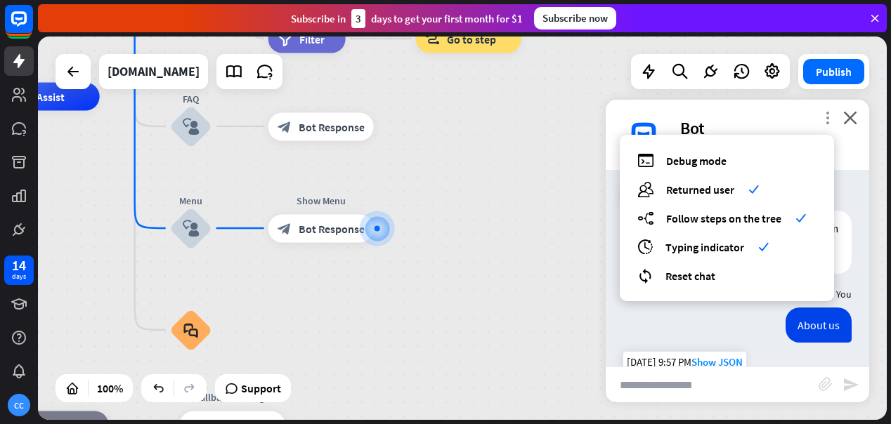
click at [826, 119] on icon "more_vert" at bounding box center [827, 117] width 13 height 13
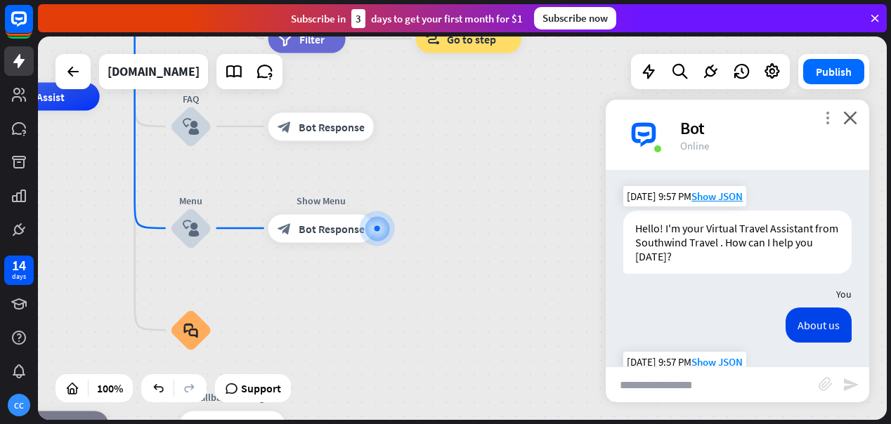
click at [828, 120] on icon "more_vert" at bounding box center [827, 117] width 13 height 13
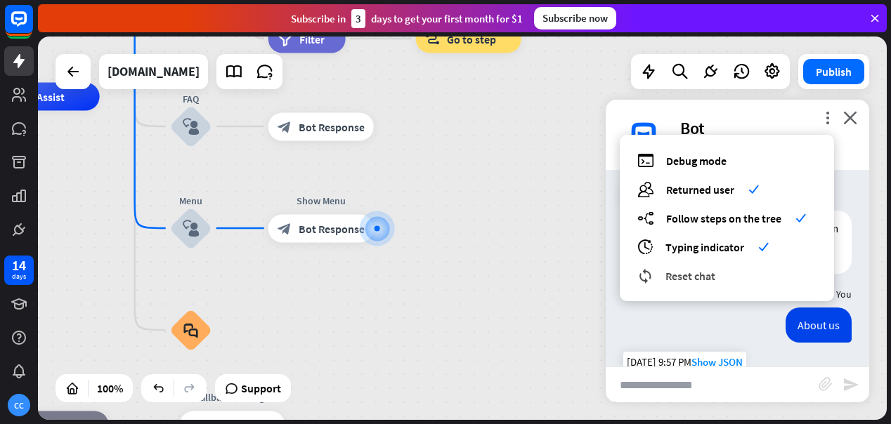
click at [713, 270] on span "Reset chat" at bounding box center [691, 276] width 50 height 14
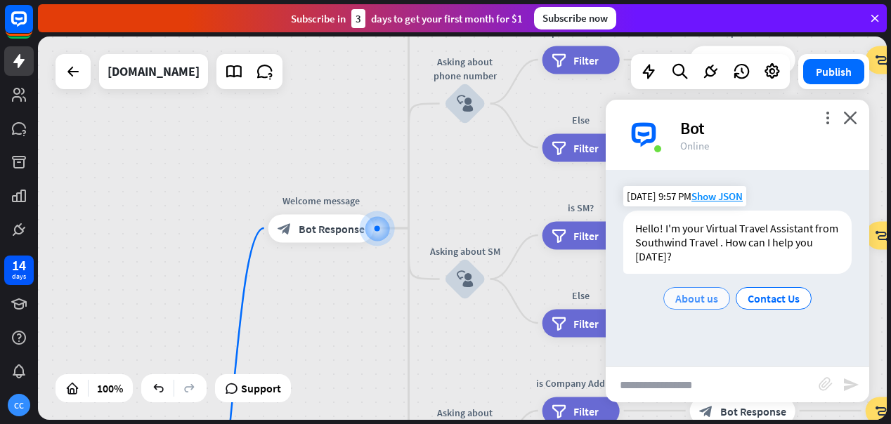
click at [700, 302] on span "About us" at bounding box center [696, 299] width 43 height 14
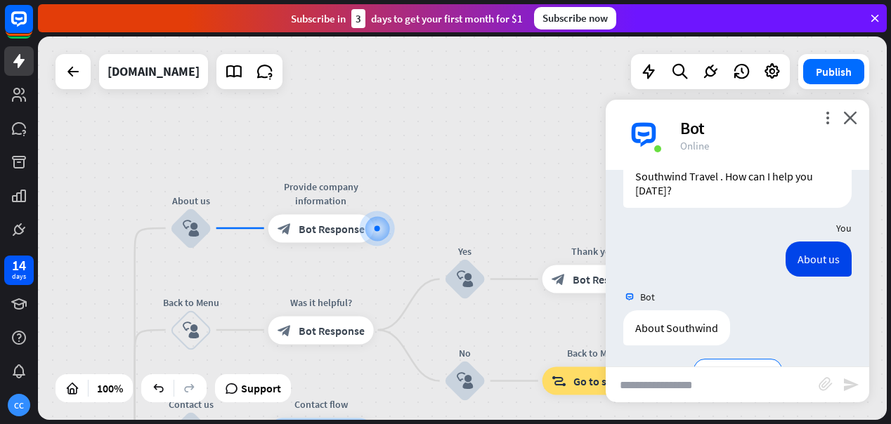
scroll to position [105, 0]
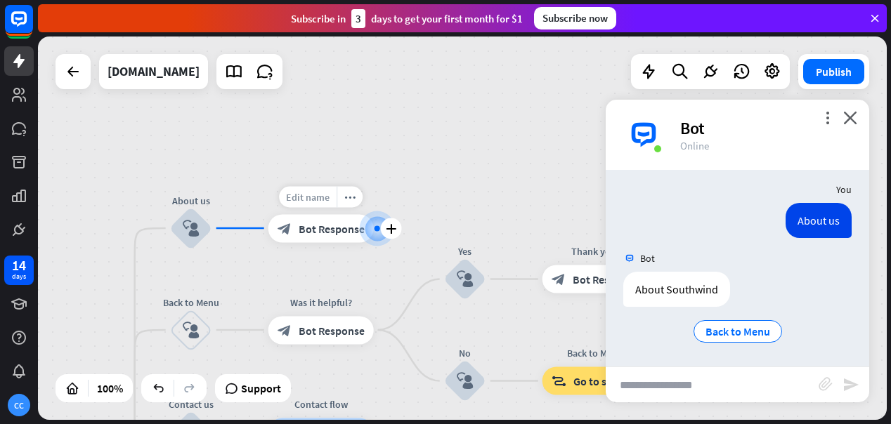
click at [323, 195] on span "Edit name" at bounding box center [308, 196] width 44 height 13
click at [330, 228] on span "Bot Response" at bounding box center [332, 228] width 66 height 14
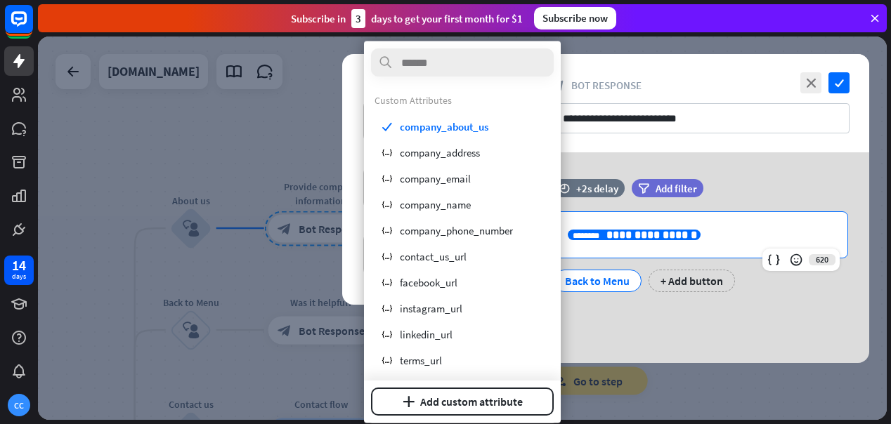
click at [695, 235] on p "**********" at bounding box center [701, 235] width 266 height 18
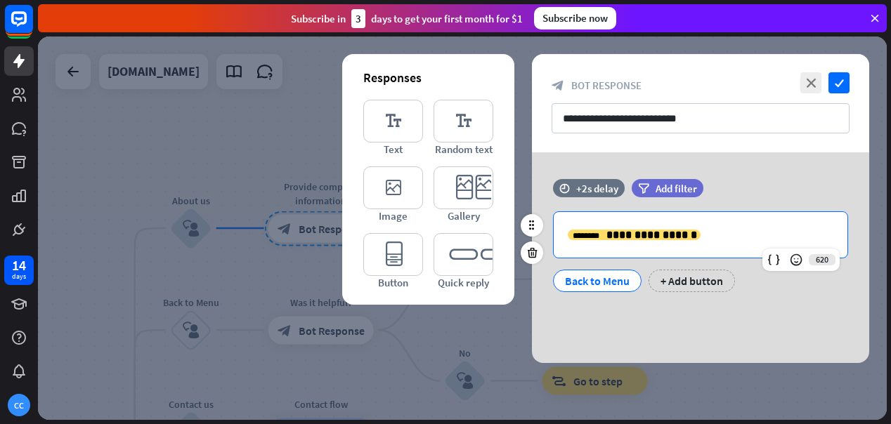
drag, startPoint x: 695, startPoint y: 235, endPoint x: 562, endPoint y: 232, distance: 133.6
click at [562, 232] on div "**********" at bounding box center [701, 235] width 294 height 46
click at [622, 236] on span "**********" at bounding box center [652, 235] width 91 height 11
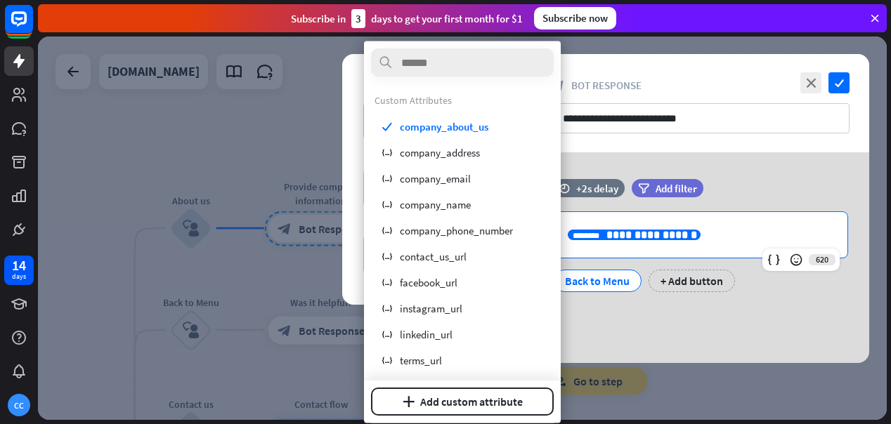
click at [625, 235] on span "**********" at bounding box center [652, 235] width 91 height 11
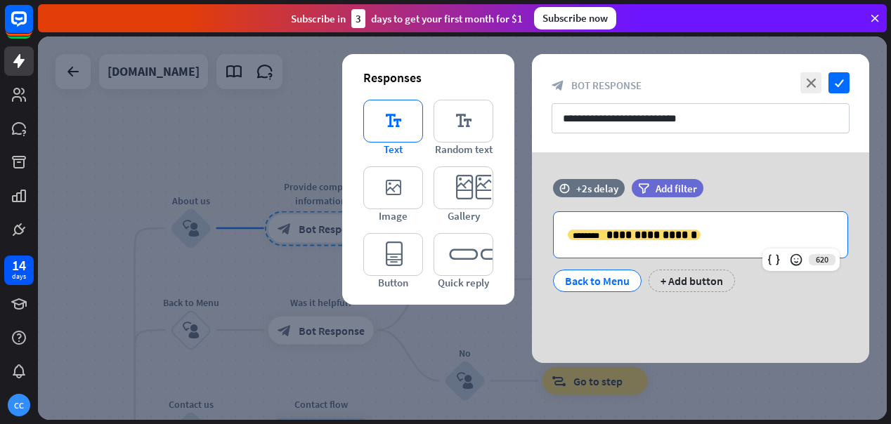
click at [409, 124] on icon "editor_text" at bounding box center [393, 121] width 60 height 43
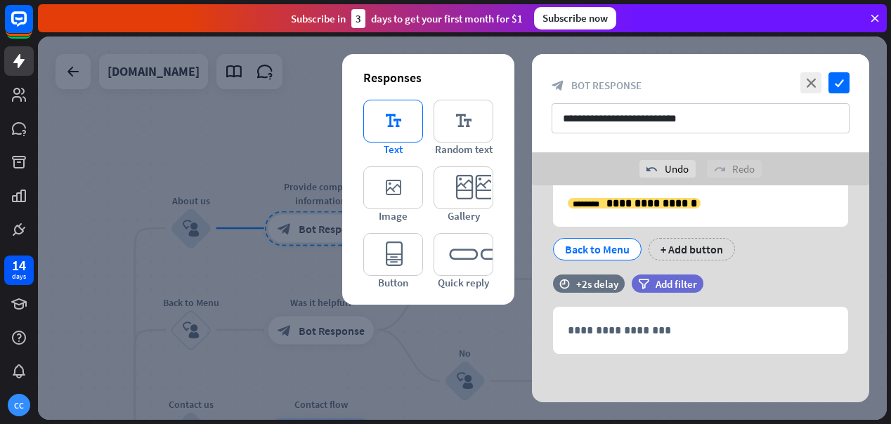
scroll to position [65, 0]
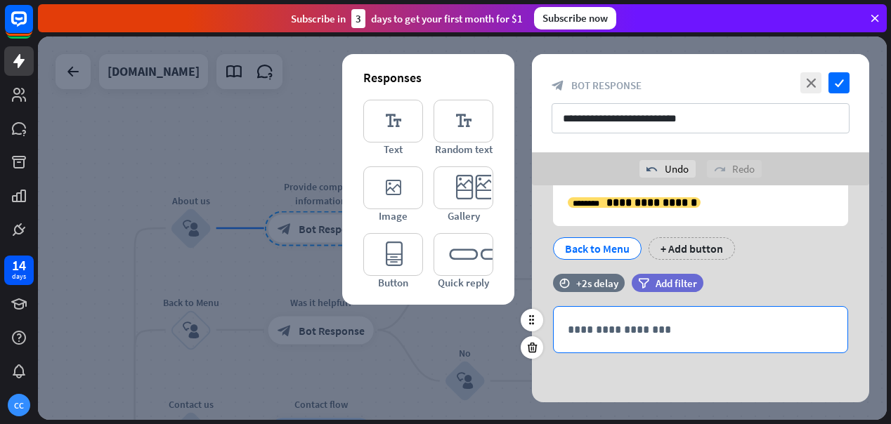
click at [636, 334] on p "**********" at bounding box center [701, 330] width 266 height 18
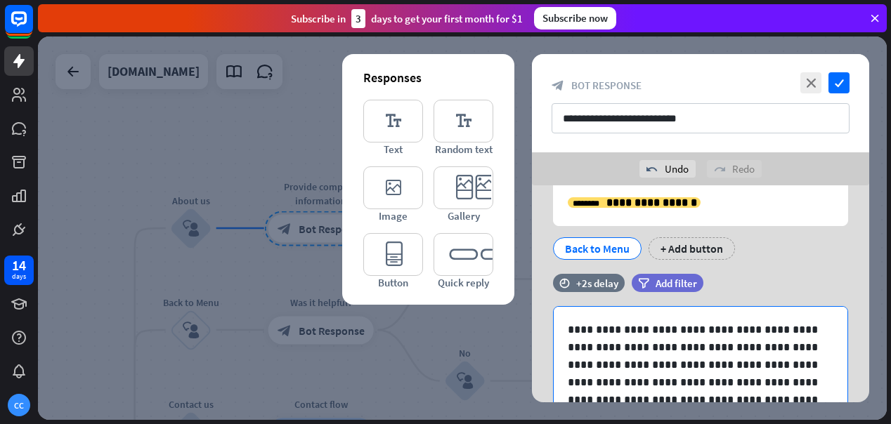
scroll to position [84, 0]
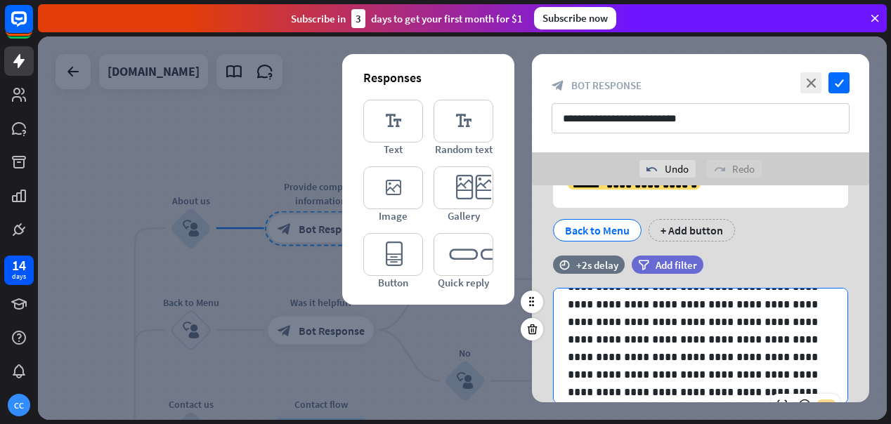
click at [661, 376] on p at bounding box center [701, 225] width 266 height 351
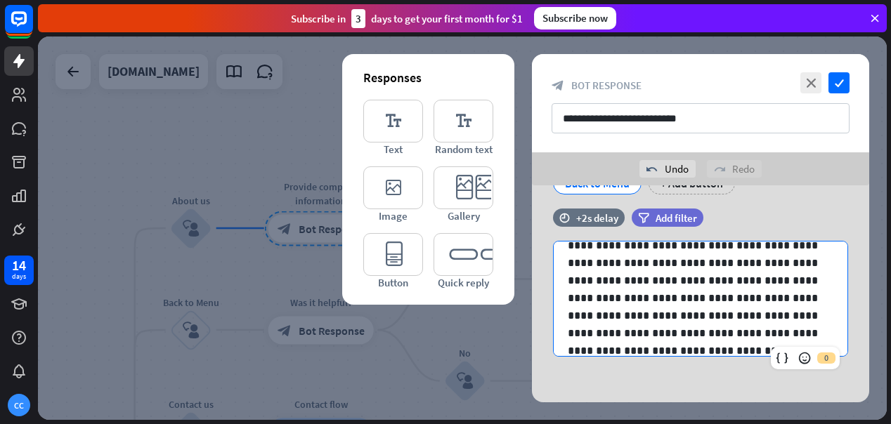
scroll to position [134, 0]
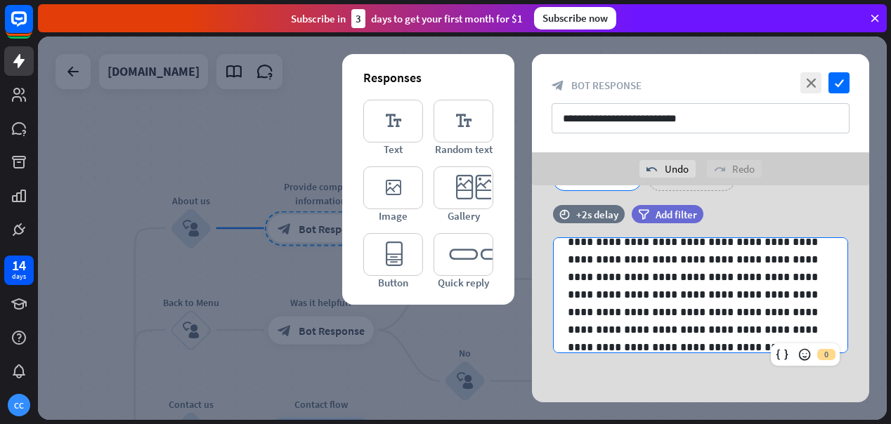
drag, startPoint x: 661, startPoint y: 376, endPoint x: 722, endPoint y: 401, distance: 65.3
click at [722, 401] on div "**********" at bounding box center [700, 226] width 337 height 351
click at [839, 82] on icon "check" at bounding box center [839, 82] width 21 height 21
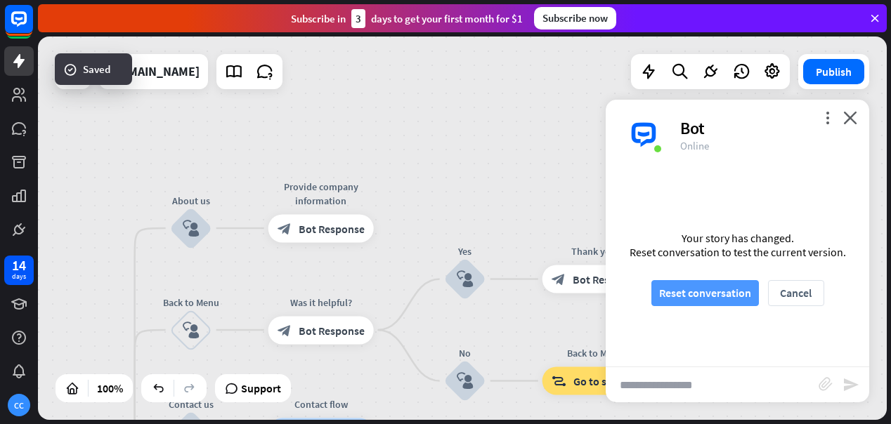
click at [730, 294] on button "Reset conversation" at bounding box center [706, 293] width 108 height 26
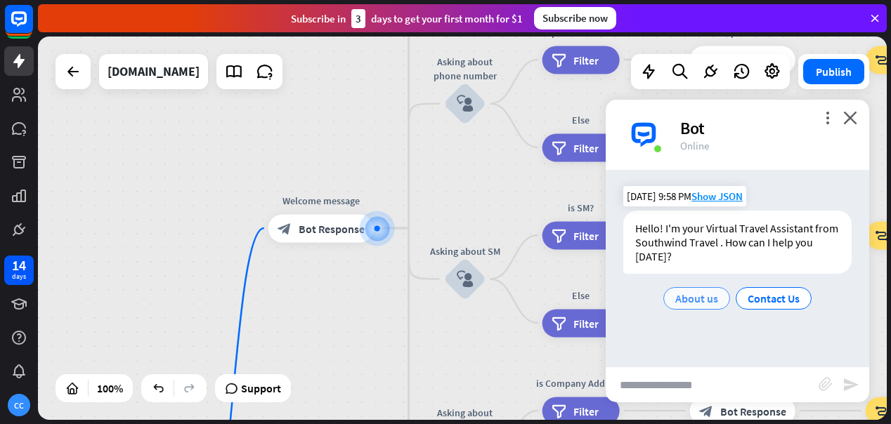
click at [705, 298] on span "About us" at bounding box center [696, 299] width 43 height 14
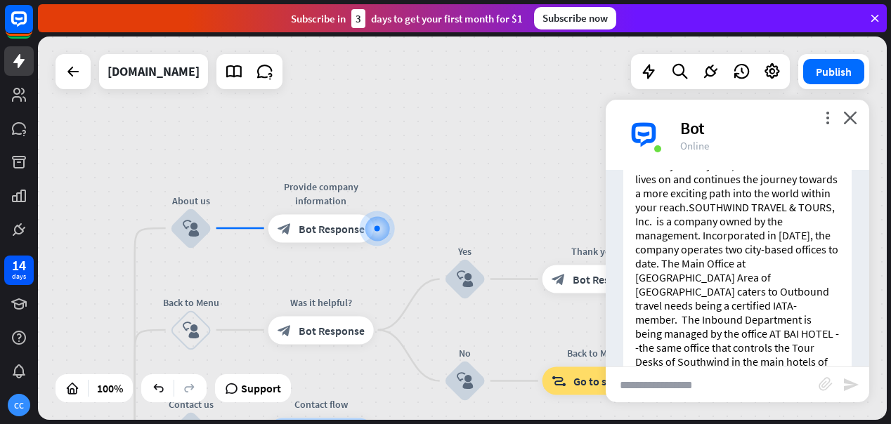
scroll to position [446, 0]
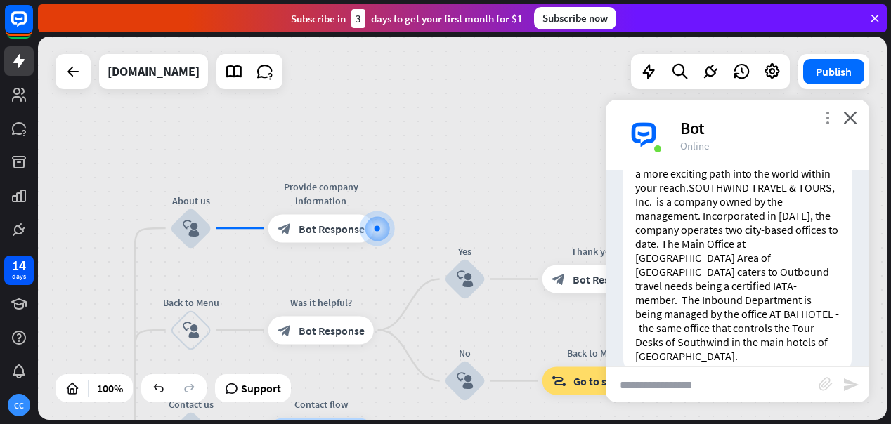
click at [832, 117] on icon "more_vert" at bounding box center [827, 117] width 13 height 13
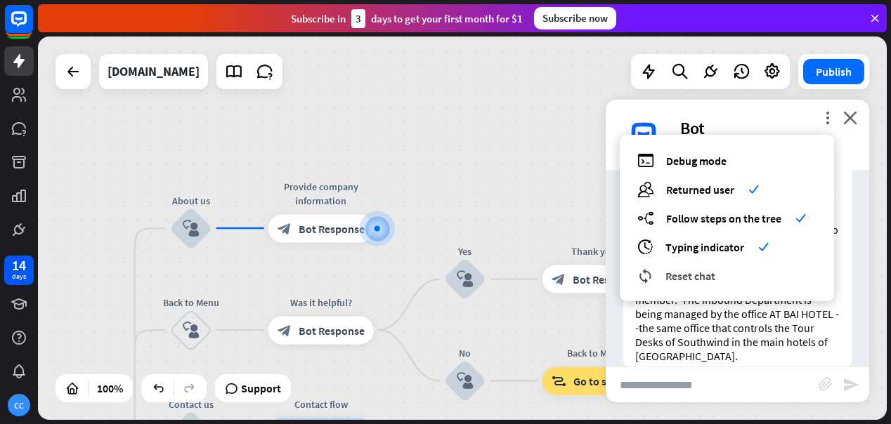
click at [750, 274] on div "reset_chat Reset chat" at bounding box center [726, 276] width 179 height 16
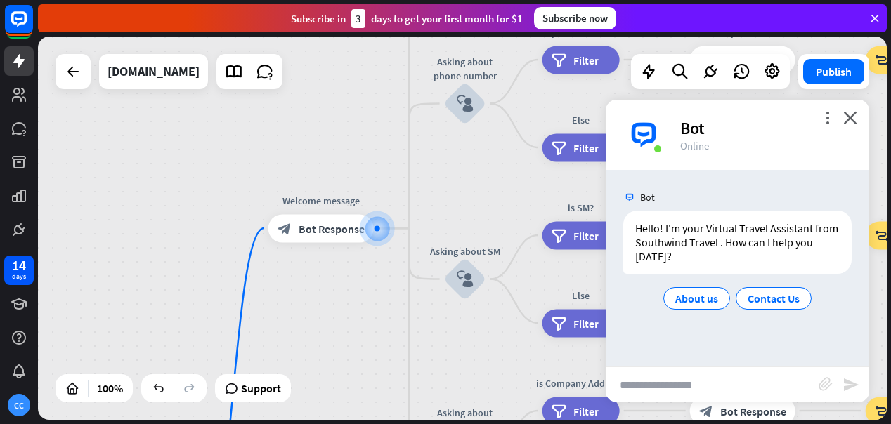
click at [736, 375] on input "text" at bounding box center [712, 385] width 213 height 35
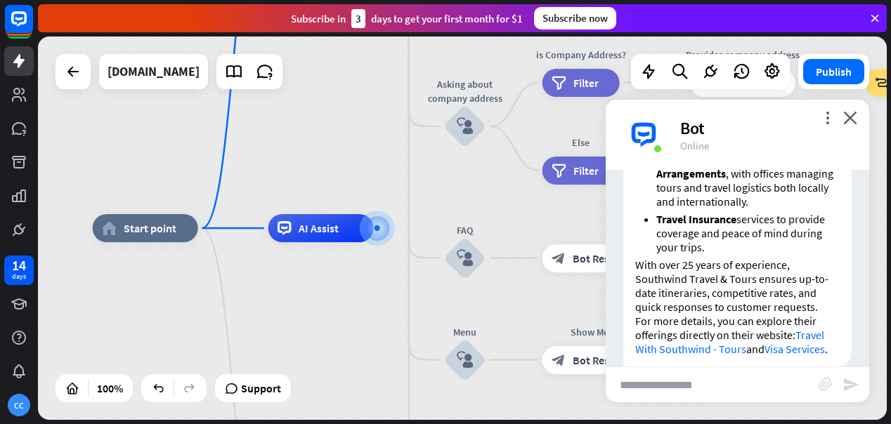
scroll to position [530, 0]
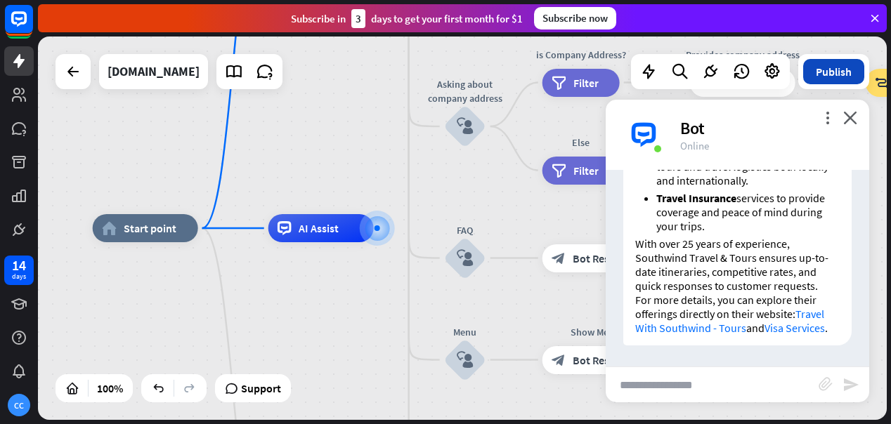
click at [836, 72] on button "Publish" at bounding box center [833, 71] width 61 height 25
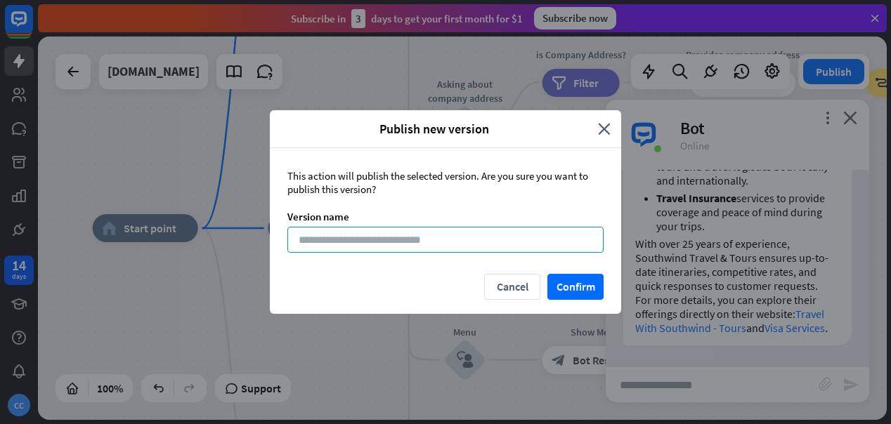
click at [426, 241] on input at bounding box center [445, 240] width 316 height 26
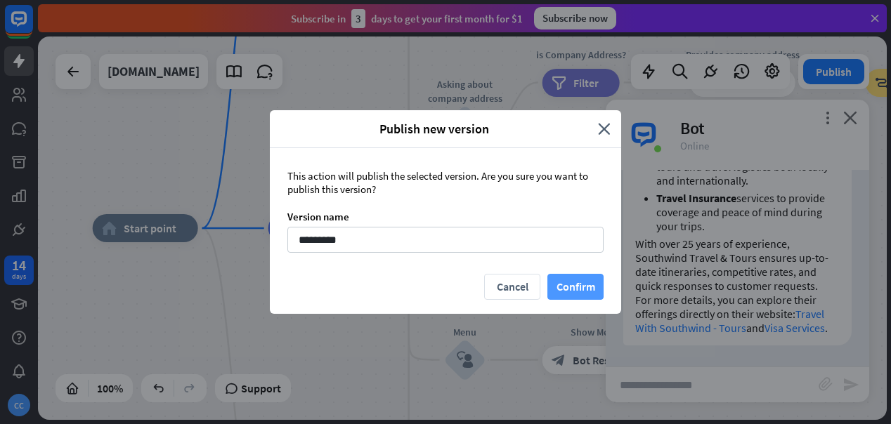
click at [571, 283] on button "Confirm" at bounding box center [575, 287] width 56 height 26
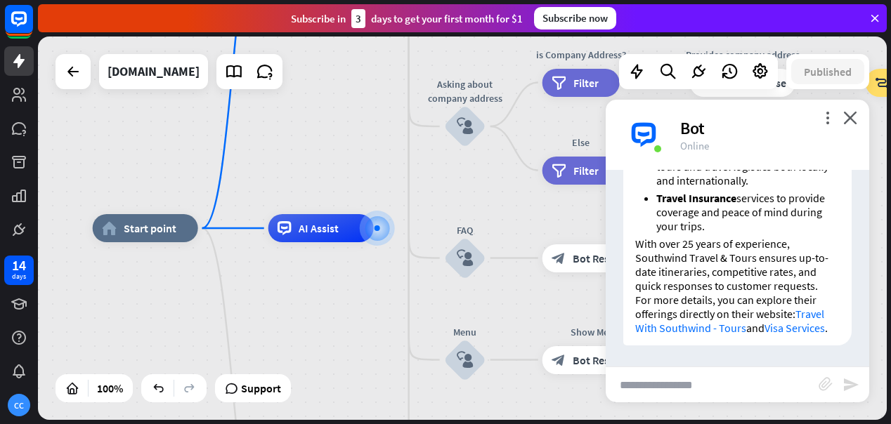
click at [693, 129] on div "Bot" at bounding box center [766, 128] width 172 height 22
click at [639, 75] on icon at bounding box center [637, 72] width 18 height 18
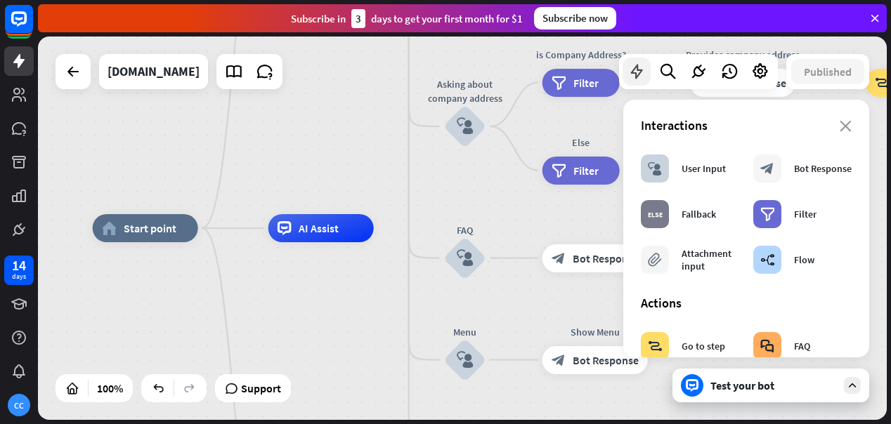
click at [639, 76] on icon at bounding box center [637, 72] width 18 height 18
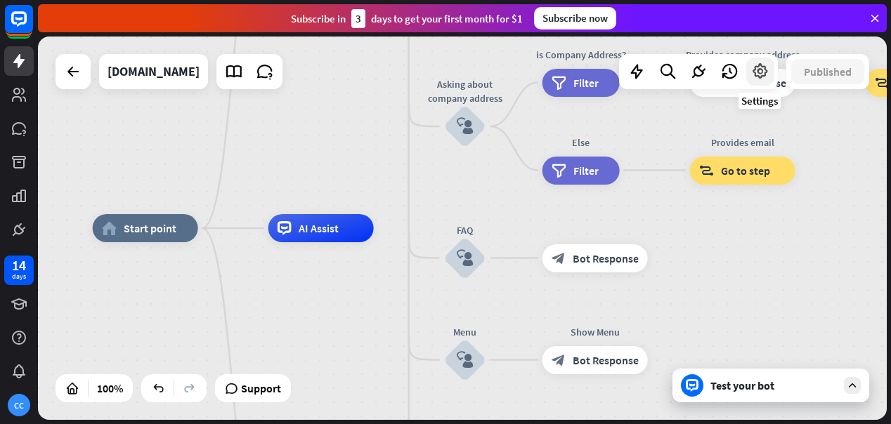
click at [763, 70] on icon at bounding box center [760, 72] width 18 height 18
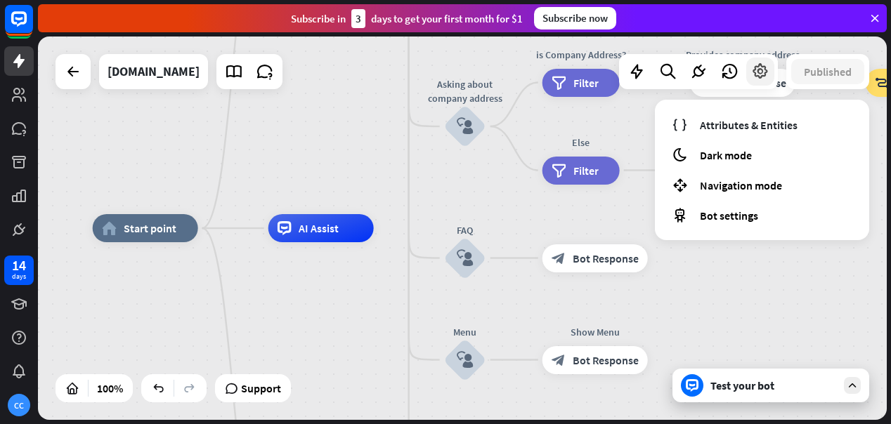
click at [763, 70] on icon at bounding box center [760, 72] width 18 height 18
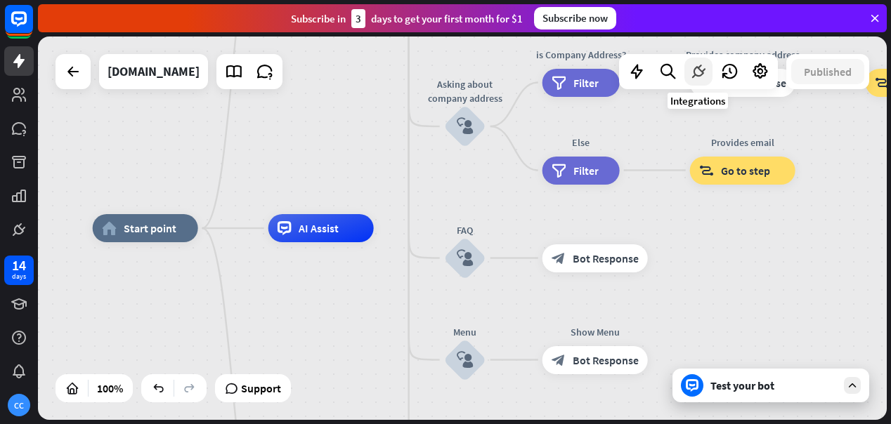
click at [696, 74] on icon at bounding box center [698, 72] width 18 height 18
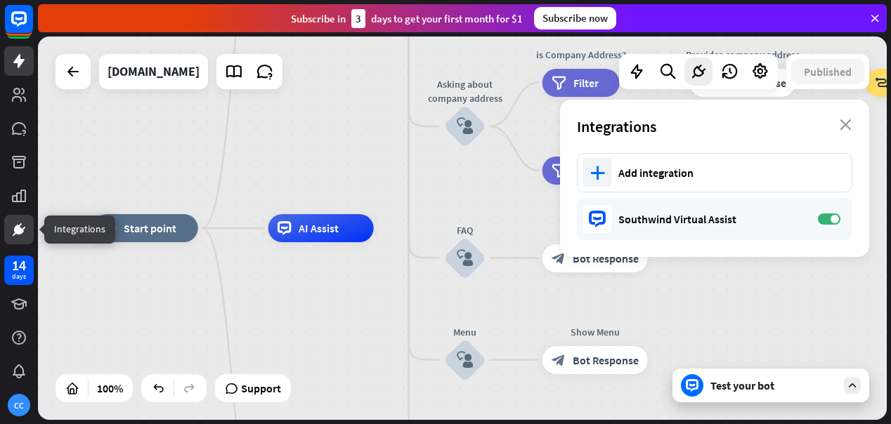
click at [21, 231] on icon at bounding box center [19, 230] width 8 height 8
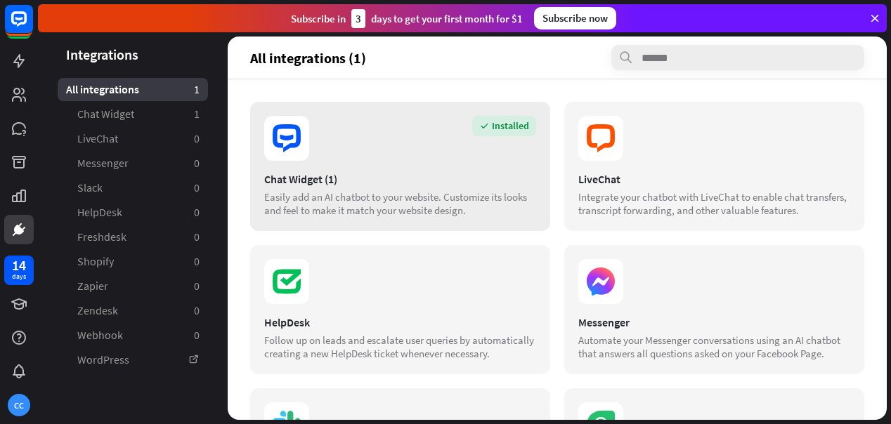
click at [290, 153] on icon at bounding box center [286, 138] width 45 height 45
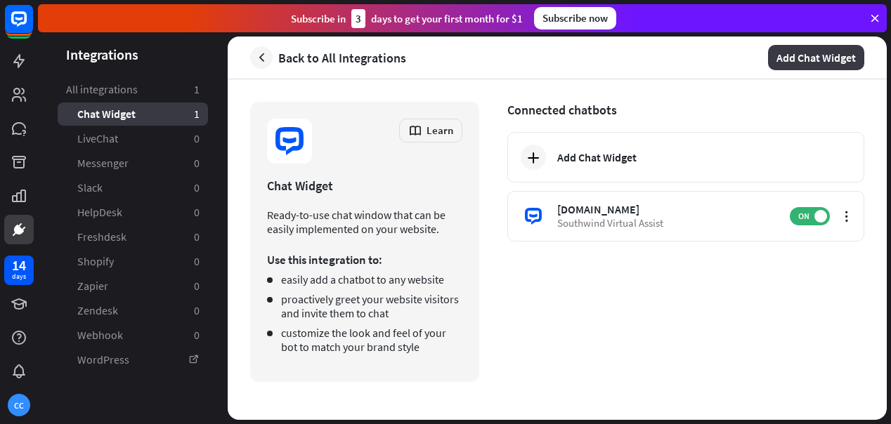
click at [818, 60] on button "Add Chat Widget" at bounding box center [816, 57] width 96 height 25
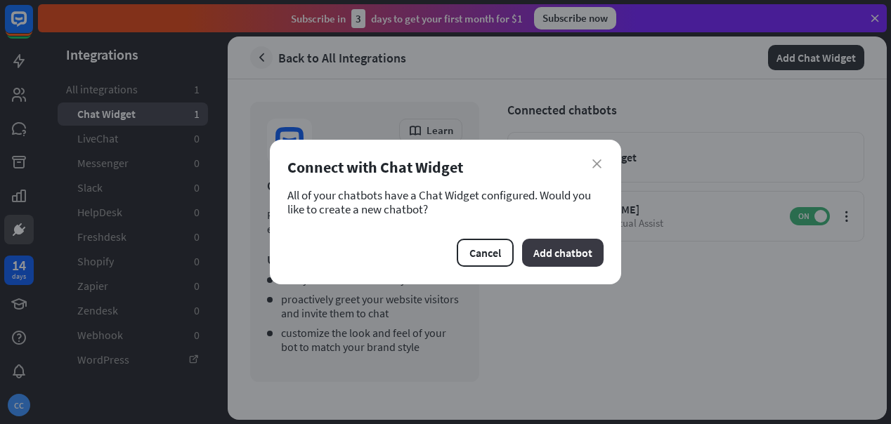
click at [569, 255] on button "Add chatbot" at bounding box center [563, 253] width 82 height 28
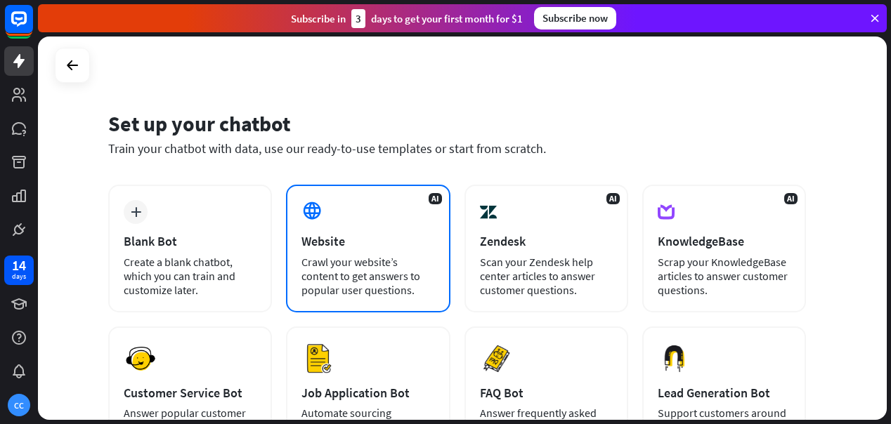
click at [351, 247] on div "Website" at bounding box center [368, 241] width 133 height 16
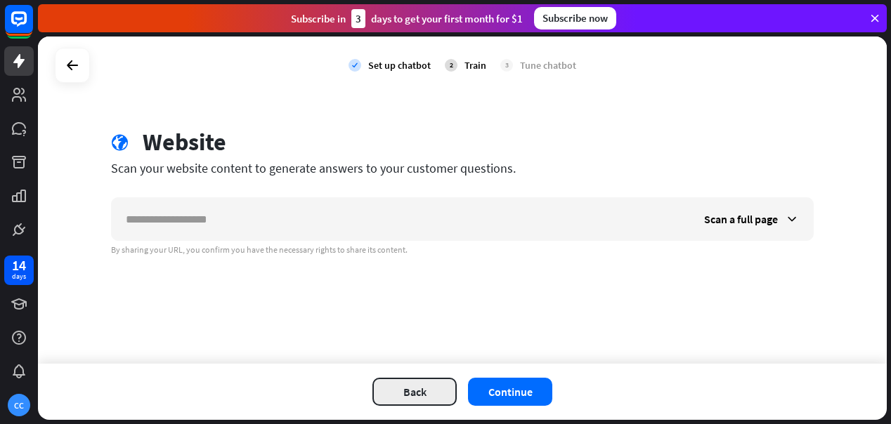
click at [427, 394] on button "Back" at bounding box center [414, 392] width 84 height 28
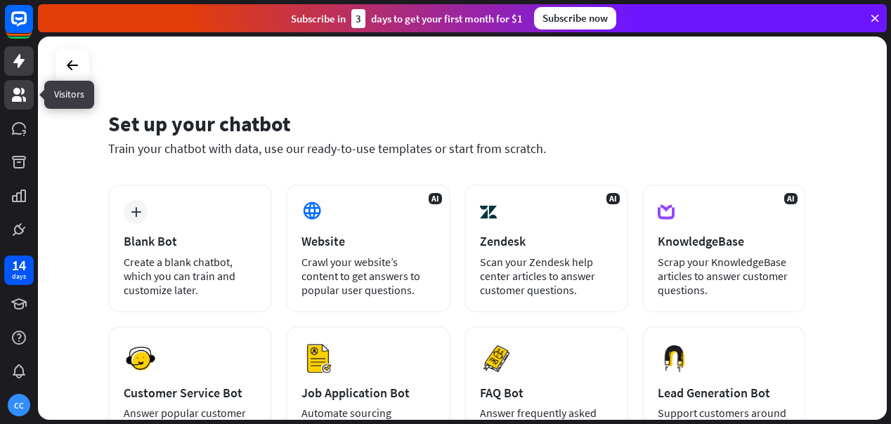
click at [26, 99] on icon at bounding box center [19, 94] width 17 height 17
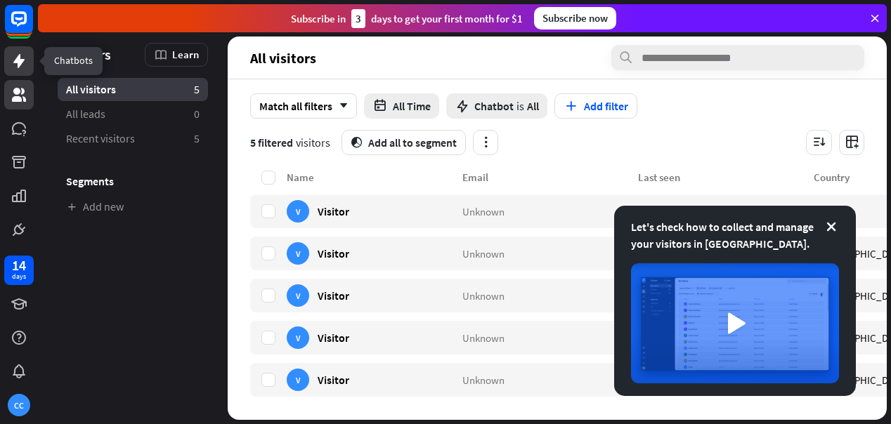
click at [19, 64] on icon at bounding box center [18, 61] width 11 height 14
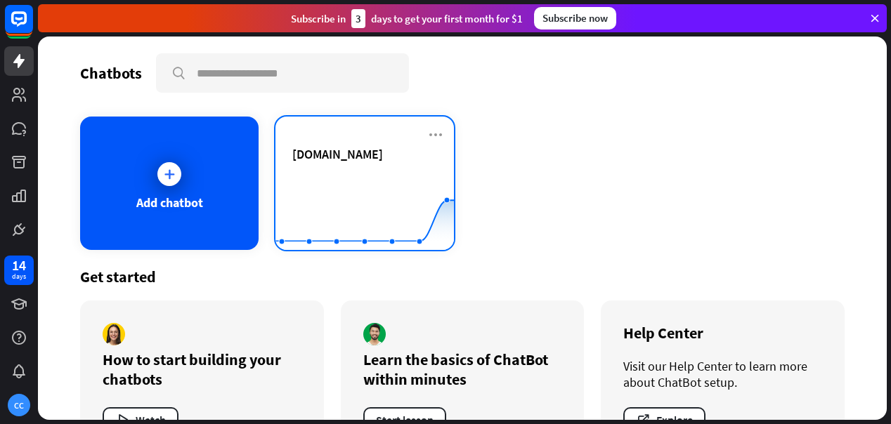
click at [391, 173] on rect at bounding box center [365, 215] width 179 height 88
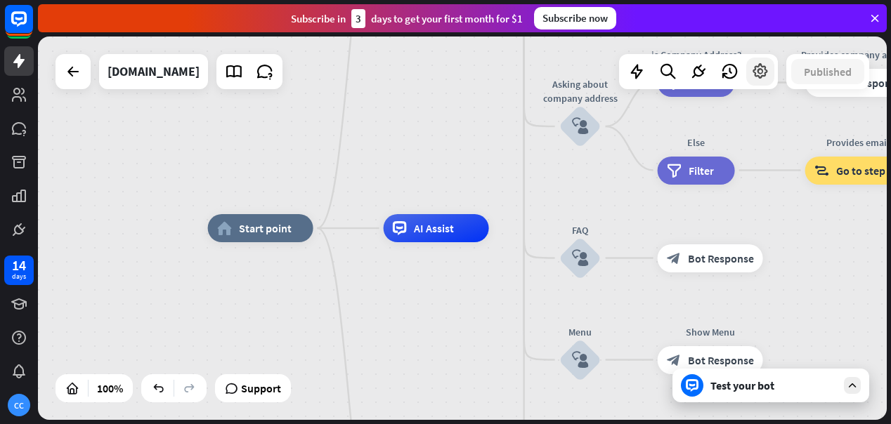
click at [764, 71] on icon at bounding box center [760, 72] width 18 height 18
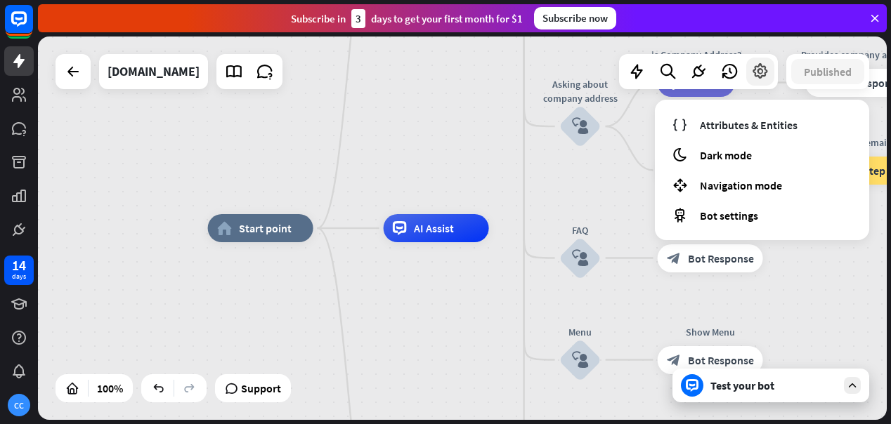
click at [764, 71] on icon at bounding box center [760, 72] width 18 height 18
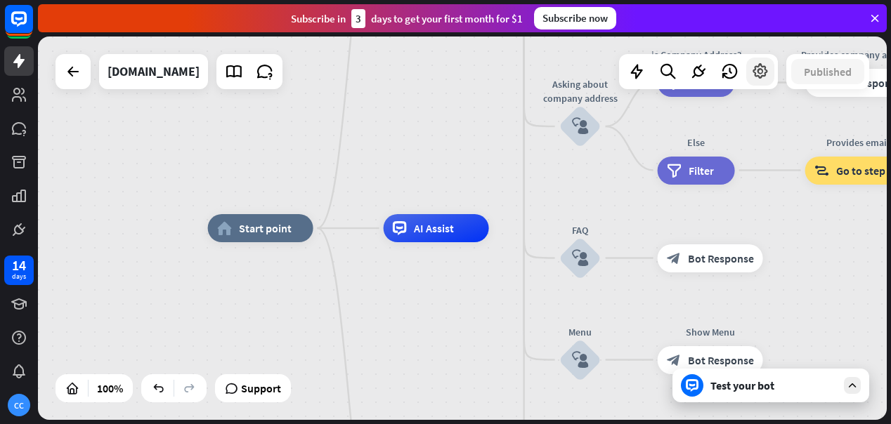
click at [764, 72] on icon at bounding box center [760, 72] width 18 height 18
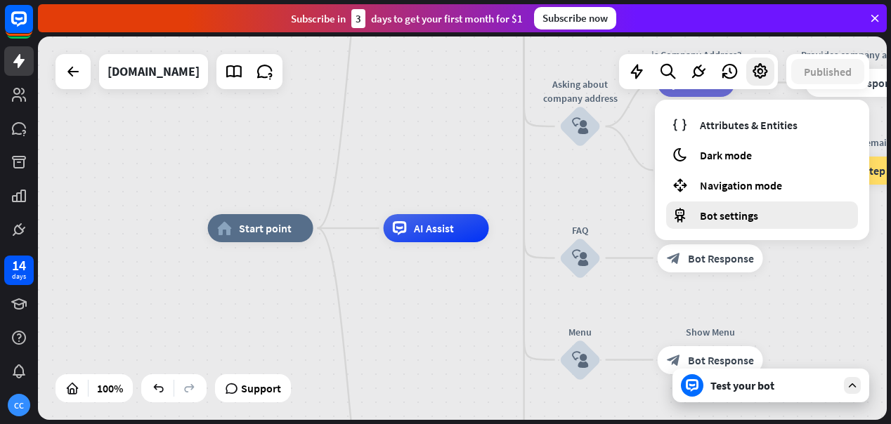
click at [722, 218] on span "Bot settings" at bounding box center [729, 216] width 58 height 14
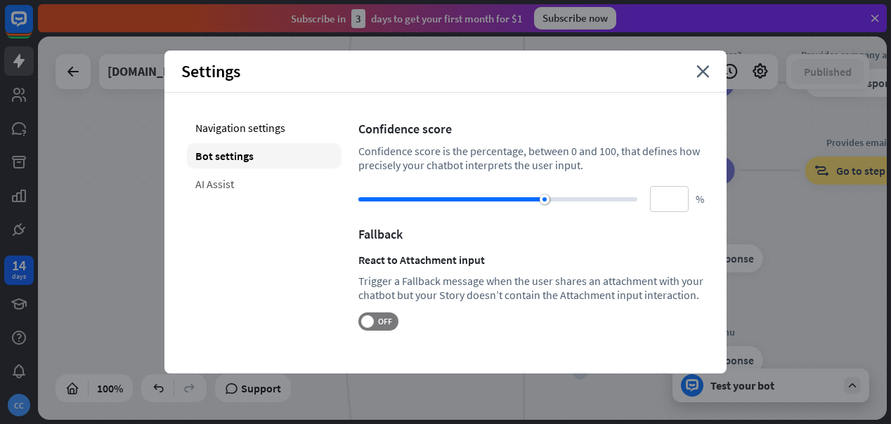
click at [209, 188] on div "AI Assist" at bounding box center [264, 183] width 155 height 25
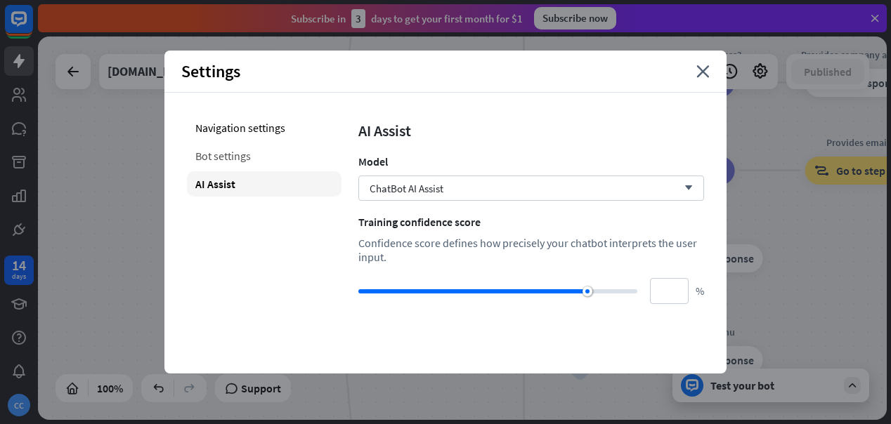
click at [236, 158] on div "Bot settings" at bounding box center [264, 155] width 155 height 25
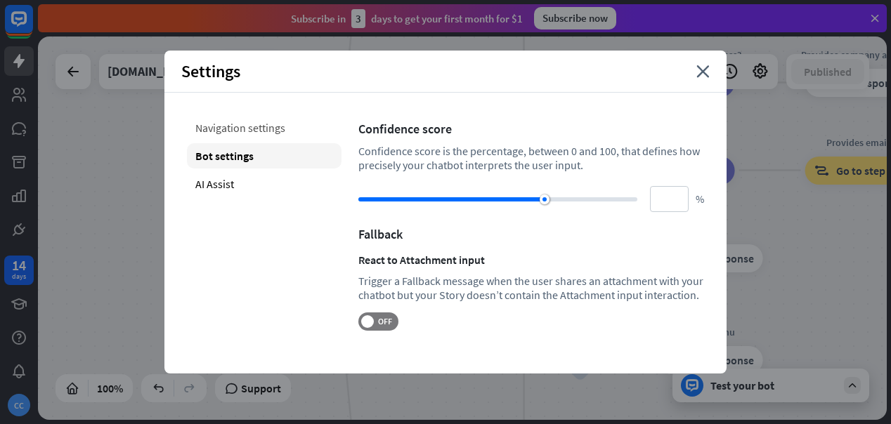
click at [240, 132] on div "Navigation settings" at bounding box center [264, 127] width 155 height 25
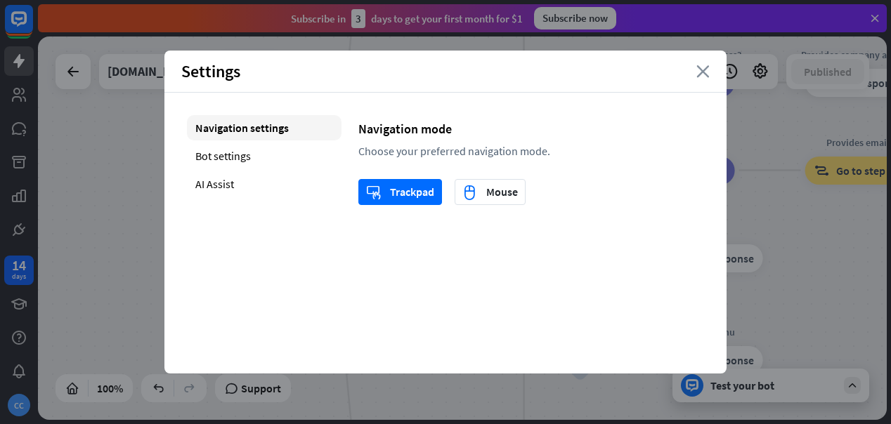
click at [706, 70] on icon "close" at bounding box center [702, 71] width 13 height 13
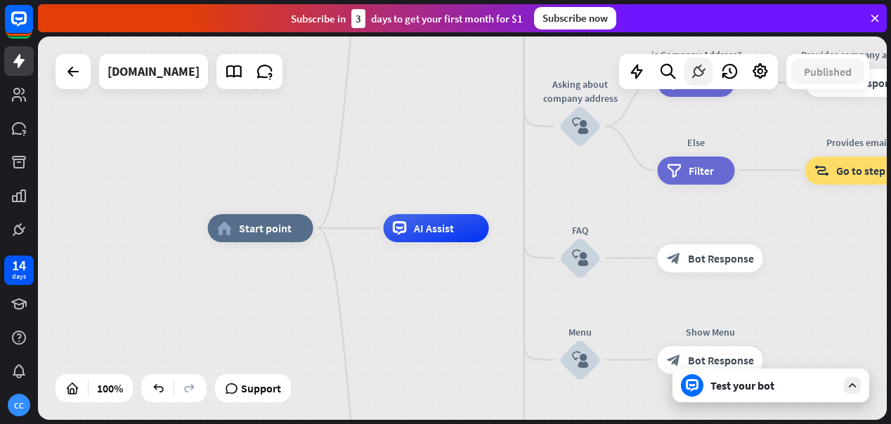
click at [698, 70] on icon at bounding box center [698, 72] width 18 height 18
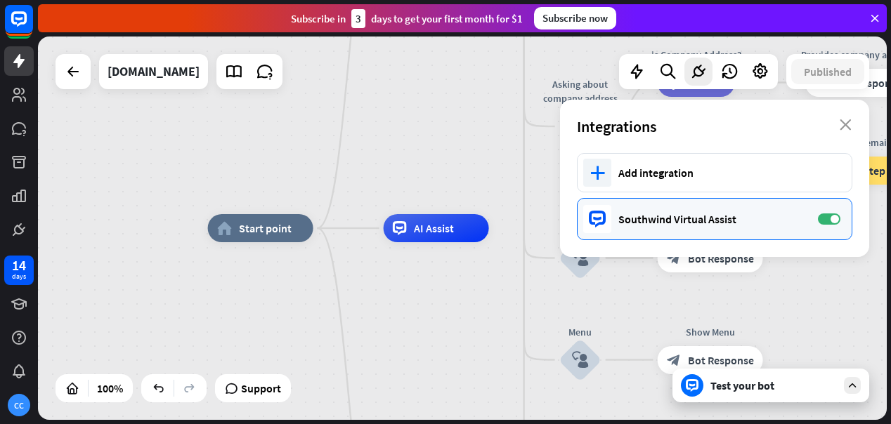
click at [693, 229] on div "Southwind Virtual Assist ON" at bounding box center [715, 219] width 276 height 42
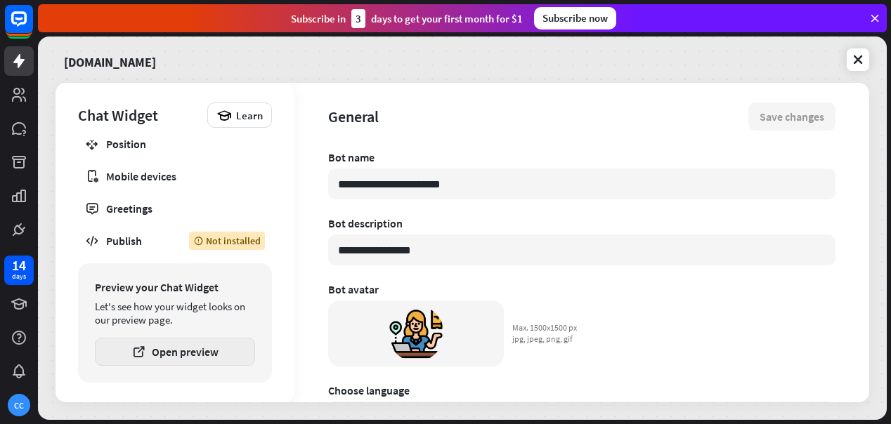
click at [161, 353] on button "Open preview" at bounding box center [175, 352] width 160 height 28
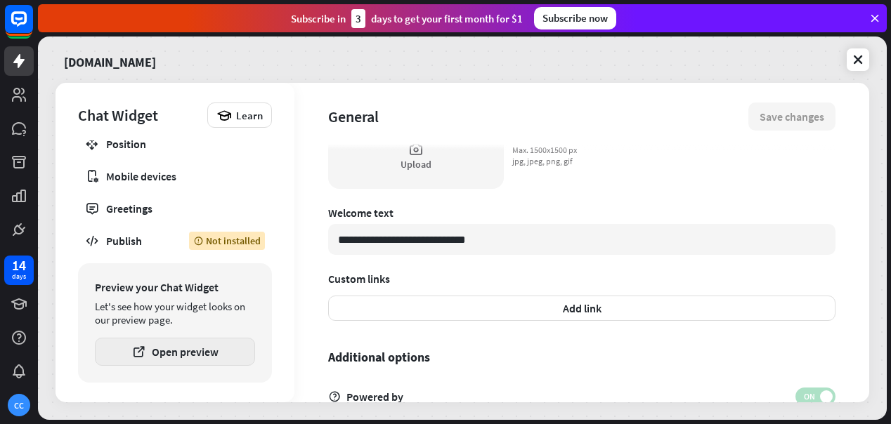
scroll to position [501, 0]
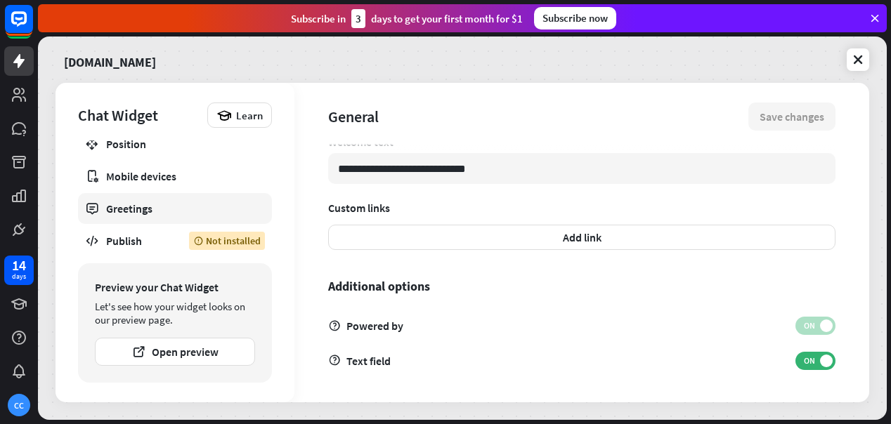
click at [153, 207] on div "Greetings" at bounding box center [175, 209] width 138 height 14
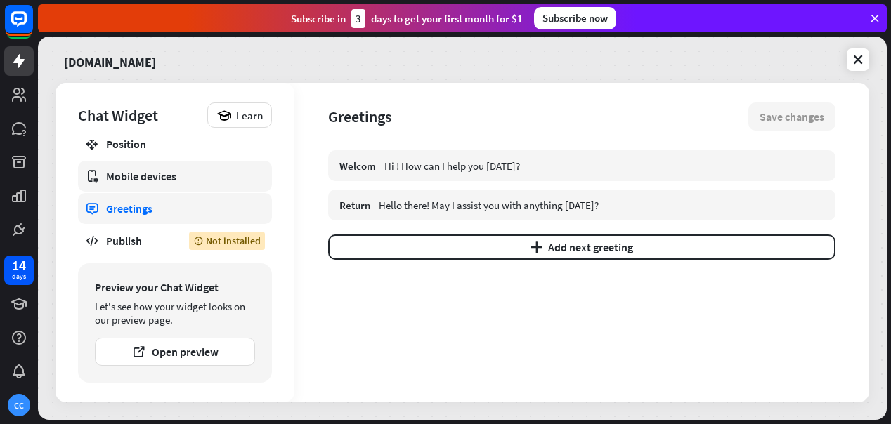
click at [153, 174] on div "Mobile devices" at bounding box center [175, 176] width 138 height 14
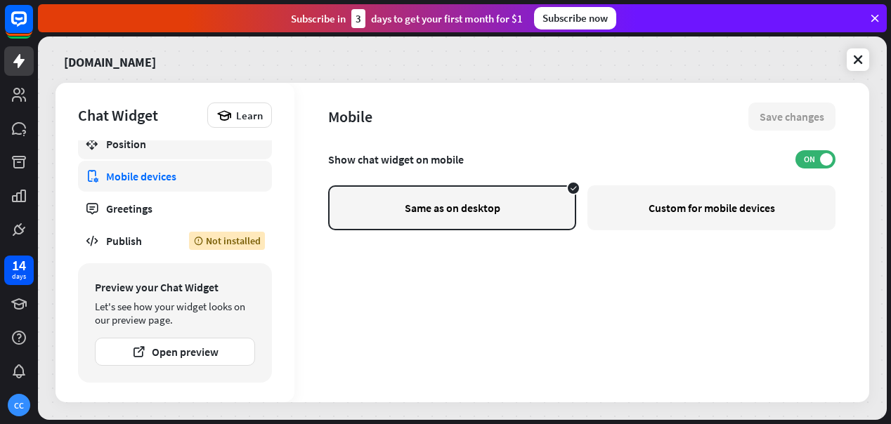
click at [138, 145] on div "Position" at bounding box center [175, 144] width 138 height 14
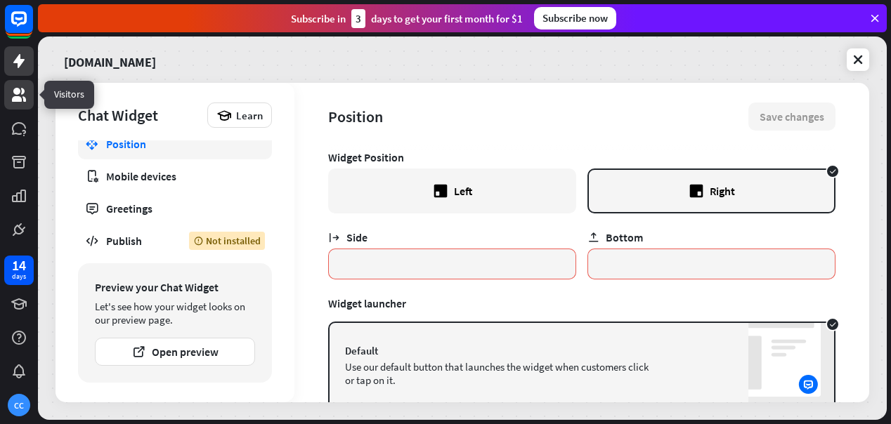
click at [19, 97] on icon at bounding box center [19, 95] width 14 height 14
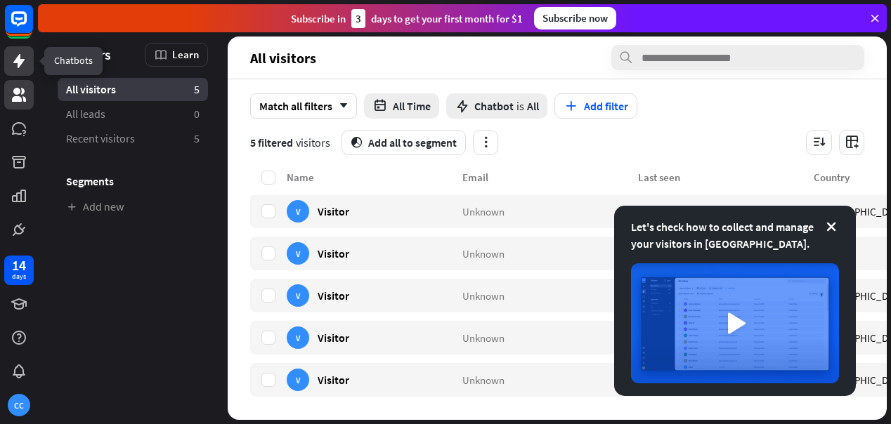
click at [25, 67] on icon at bounding box center [19, 61] width 17 height 17
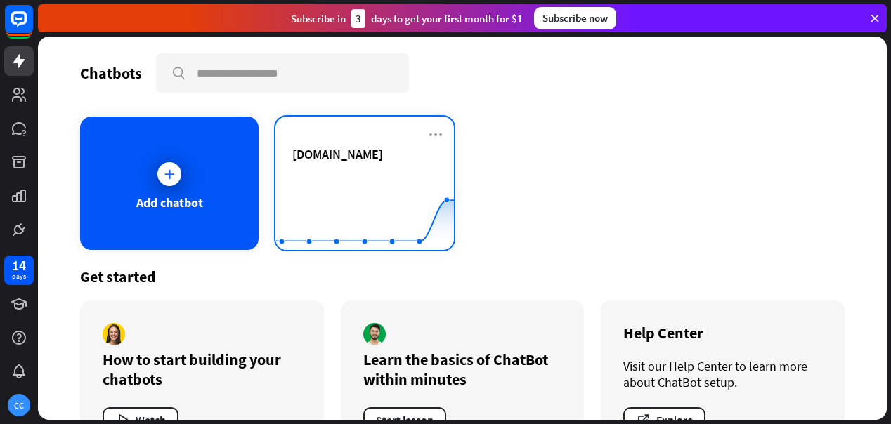
click at [349, 176] on rect at bounding box center [365, 215] width 179 height 88
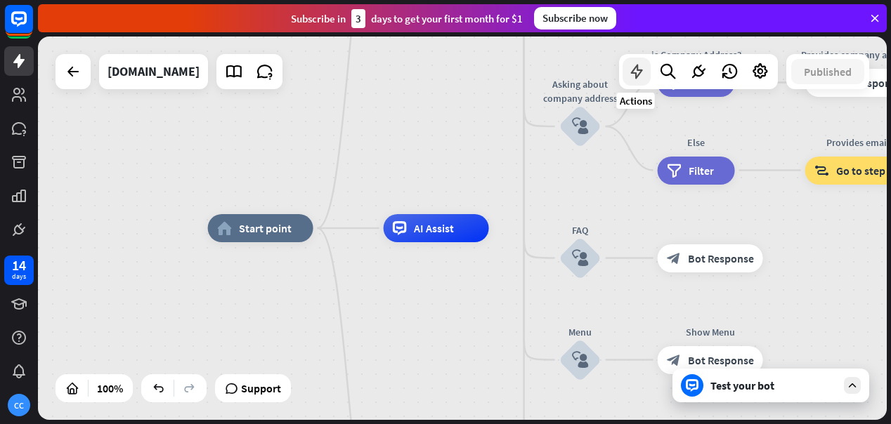
click at [640, 72] on icon at bounding box center [637, 72] width 18 height 18
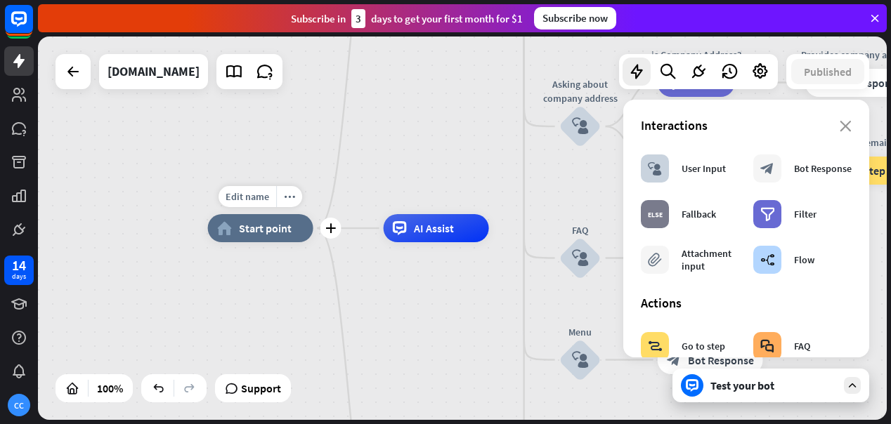
click at [267, 236] on div "home_2 Start point" at bounding box center [260, 228] width 105 height 28
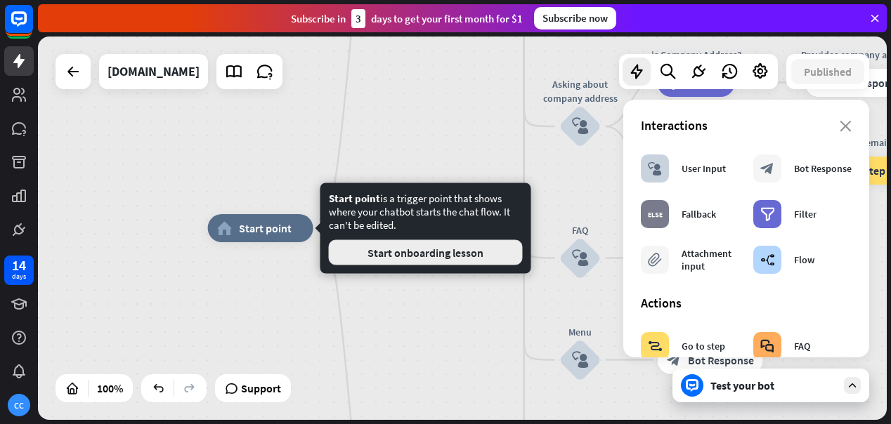
click at [399, 254] on button "Start onboarding lesson" at bounding box center [426, 252] width 194 height 25
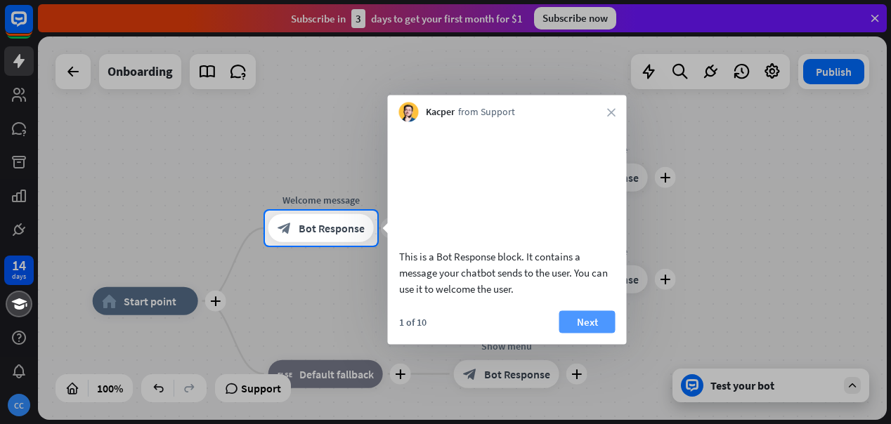
click at [584, 333] on button "Next" at bounding box center [587, 322] width 56 height 22
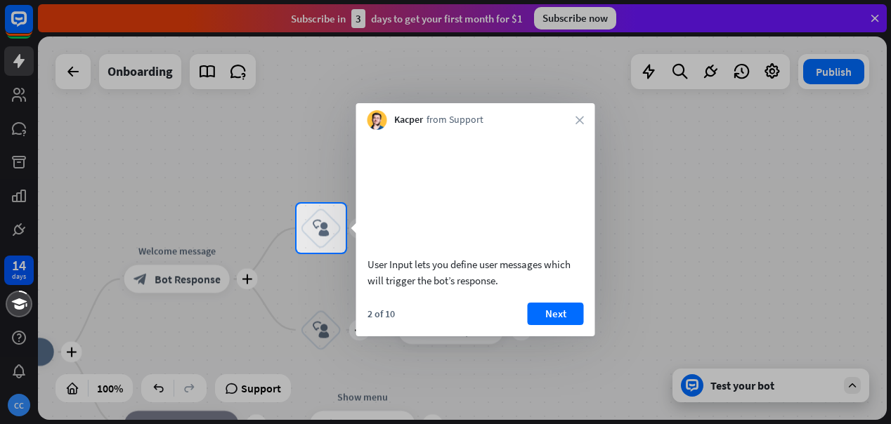
click at [704, 167] on div at bounding box center [445, 102] width 891 height 204
click at [582, 115] on div "Kacper from Support close" at bounding box center [475, 116] width 239 height 27
click at [579, 119] on icon "close" at bounding box center [580, 120] width 8 height 8
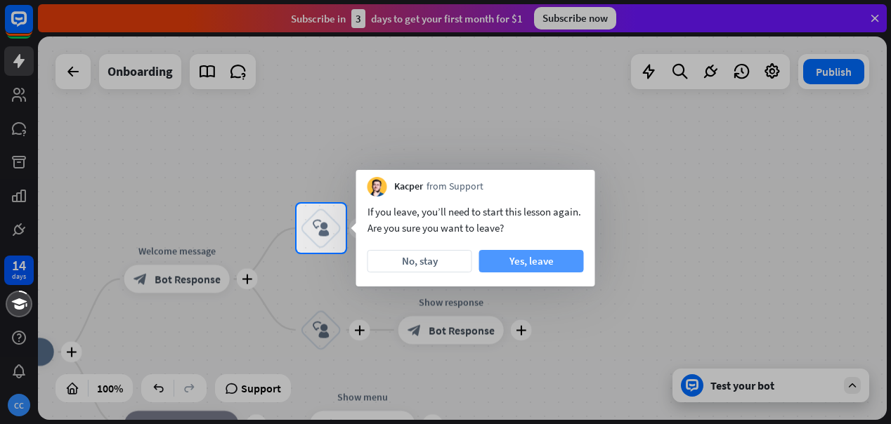
click at [538, 267] on button "Yes, leave" at bounding box center [531, 261] width 105 height 22
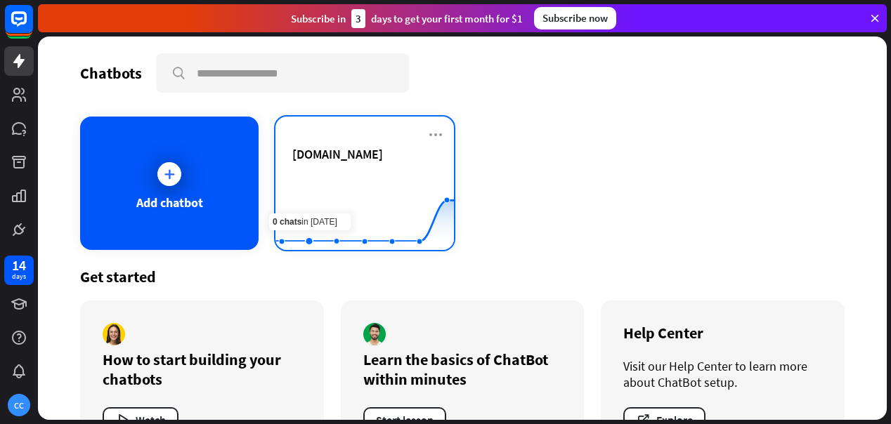
click at [338, 173] on rect at bounding box center [365, 215] width 179 height 88
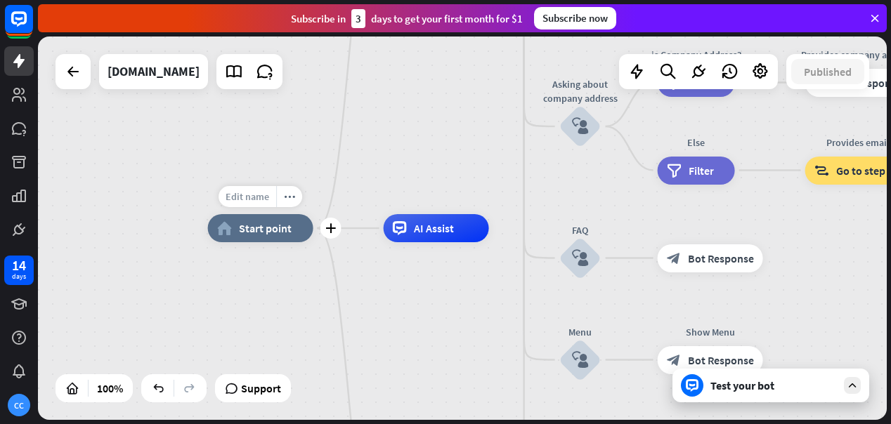
click at [257, 192] on span "Edit name" at bounding box center [248, 196] width 44 height 13
click at [268, 242] on div "plus home_2 Start point" at bounding box center [260, 228] width 105 height 28
click at [274, 238] on div "home_2 Start point" at bounding box center [260, 228] width 105 height 28
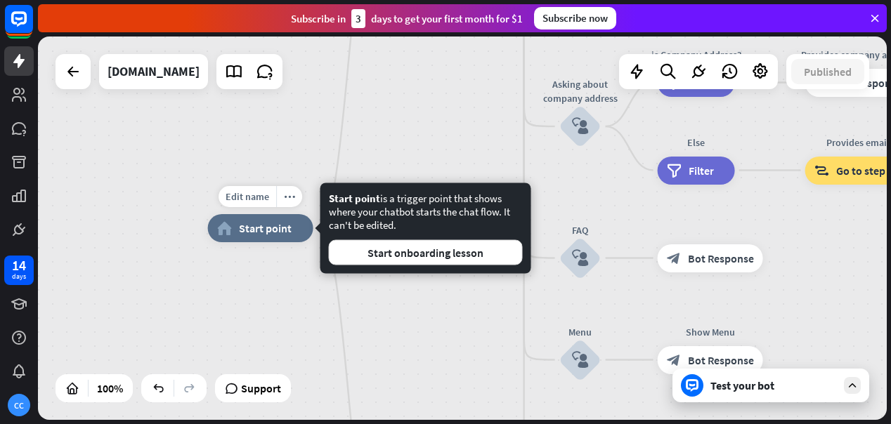
click at [276, 225] on span "Start point" at bounding box center [265, 228] width 53 height 14
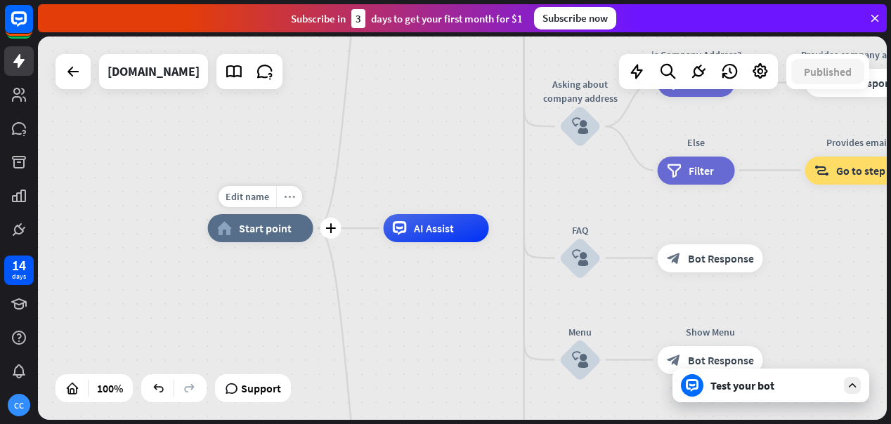
click at [286, 190] on div "more_horiz" at bounding box center [289, 196] width 26 height 21
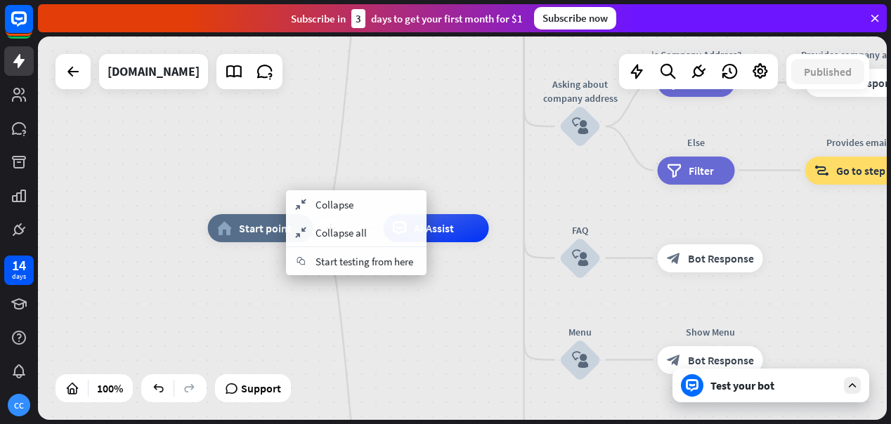
click at [259, 224] on span "Start point" at bounding box center [265, 228] width 53 height 14
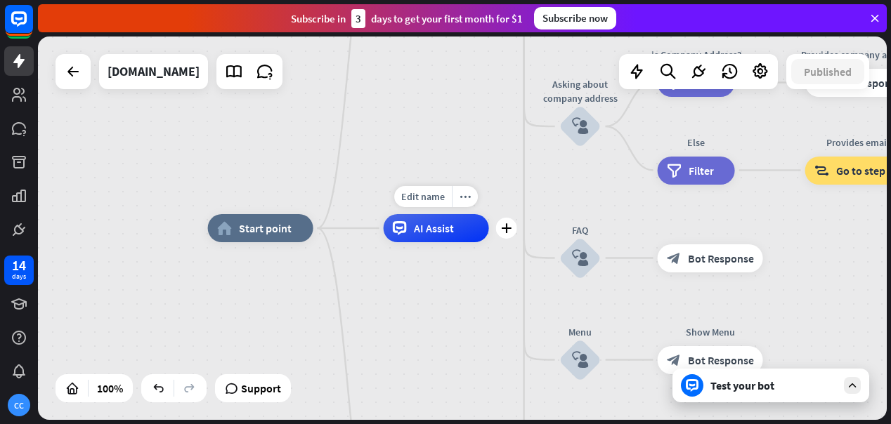
click at [442, 233] on span "AI Assist" at bounding box center [434, 228] width 40 height 14
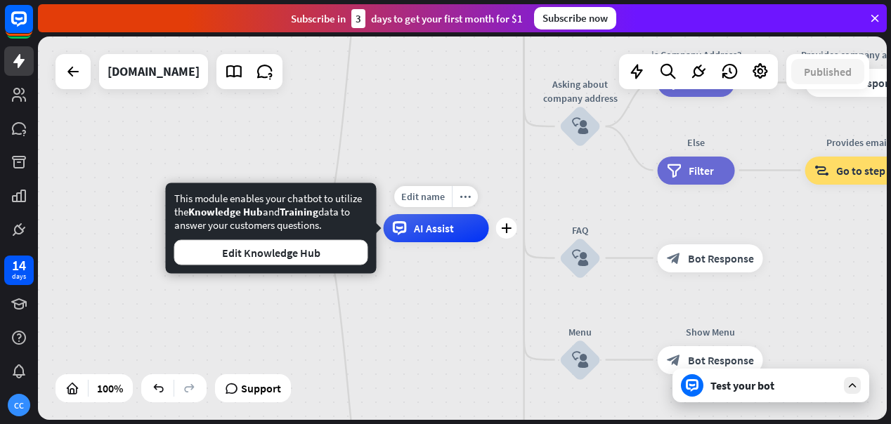
click at [442, 233] on span "AI Assist" at bounding box center [434, 228] width 40 height 14
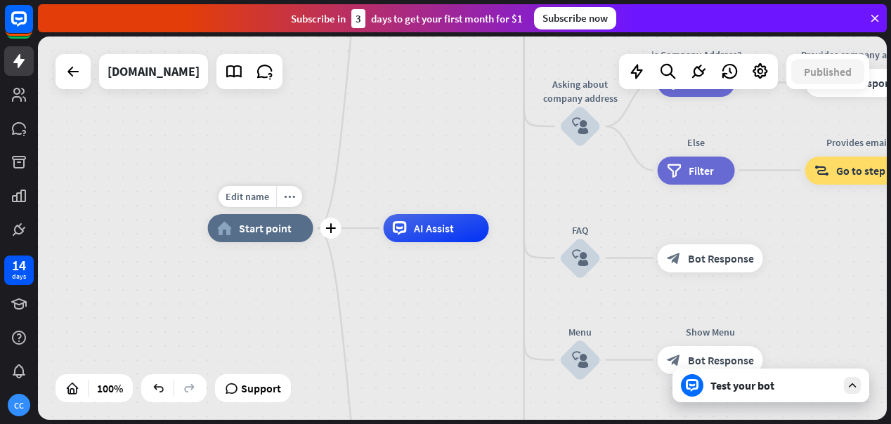
click at [293, 238] on div "home_2 Start point" at bounding box center [260, 228] width 105 height 28
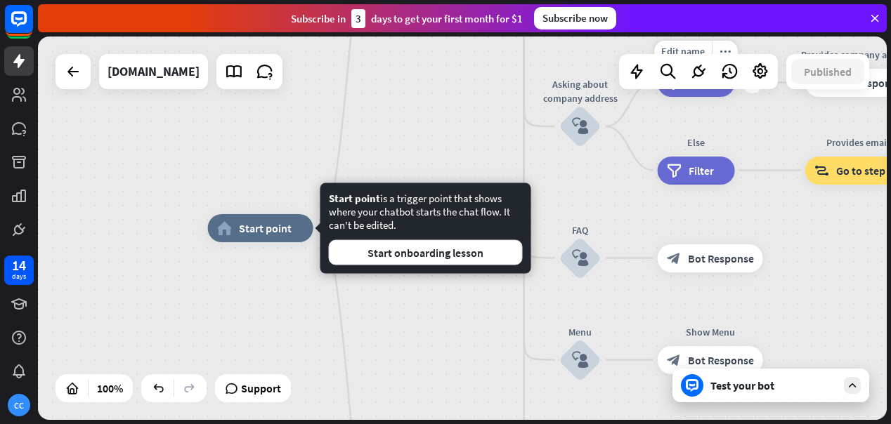
click at [765, 106] on div "home_2 Start point Welcome message block_bot_response Bot Response About us blo…" at bounding box center [462, 229] width 849 height 384
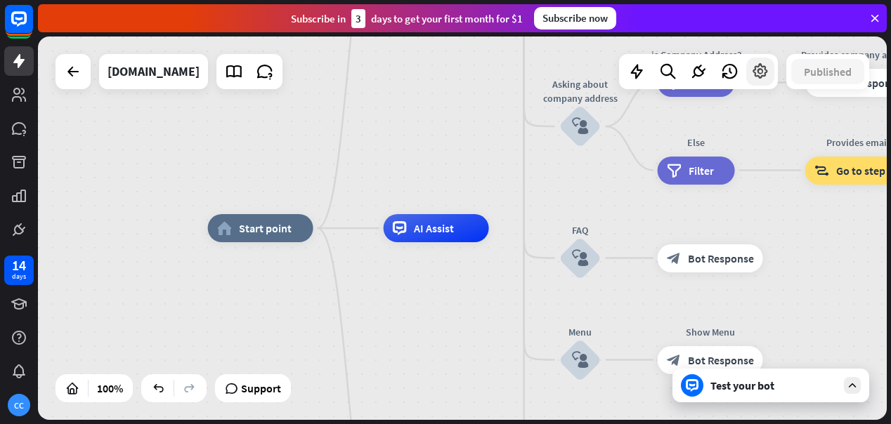
click at [757, 79] on icon at bounding box center [760, 72] width 18 height 18
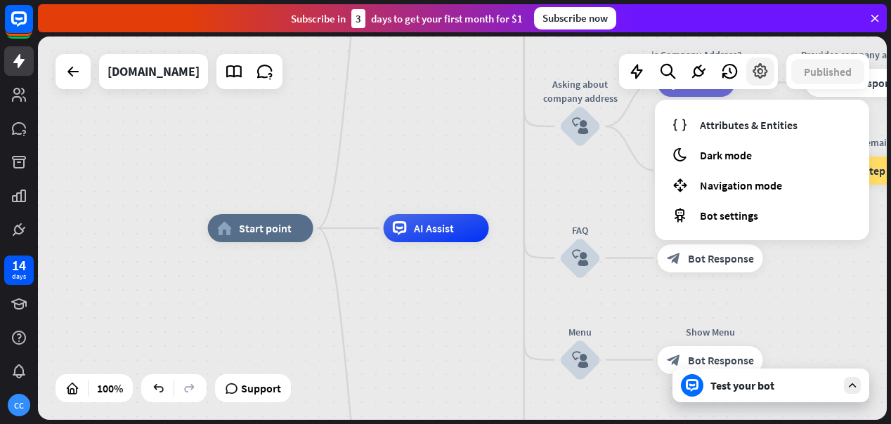
click at [757, 79] on icon at bounding box center [760, 72] width 18 height 18
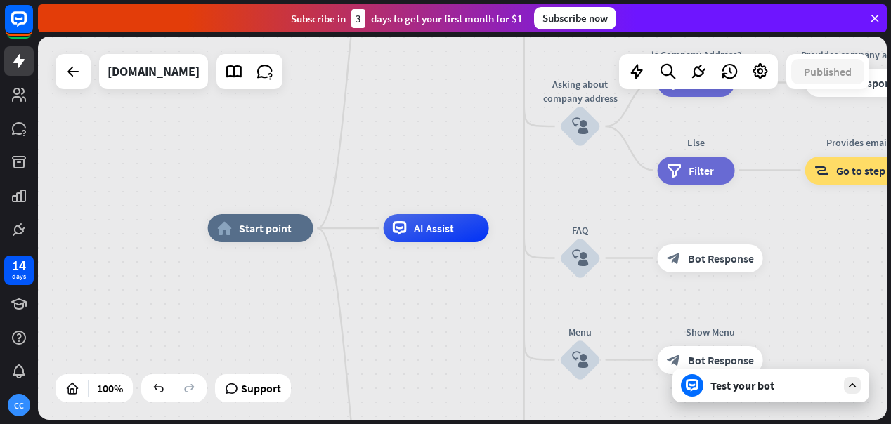
click at [734, 392] on div "Test your bot" at bounding box center [774, 386] width 127 height 14
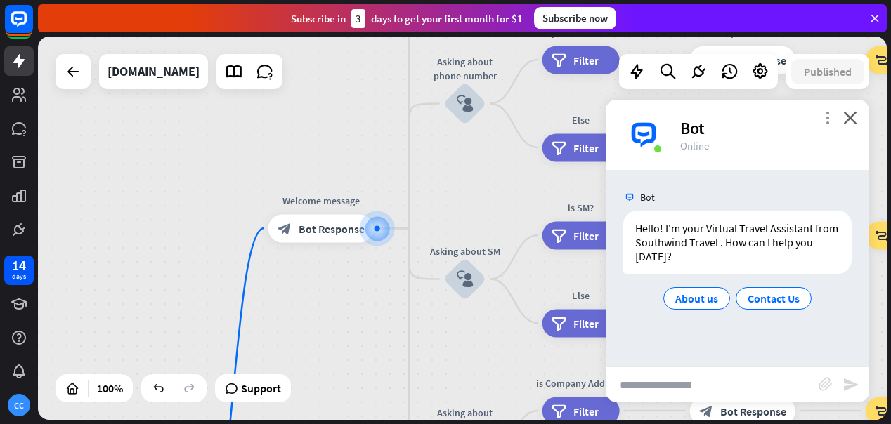
click at [830, 111] on icon "more_vert" at bounding box center [827, 117] width 13 height 13
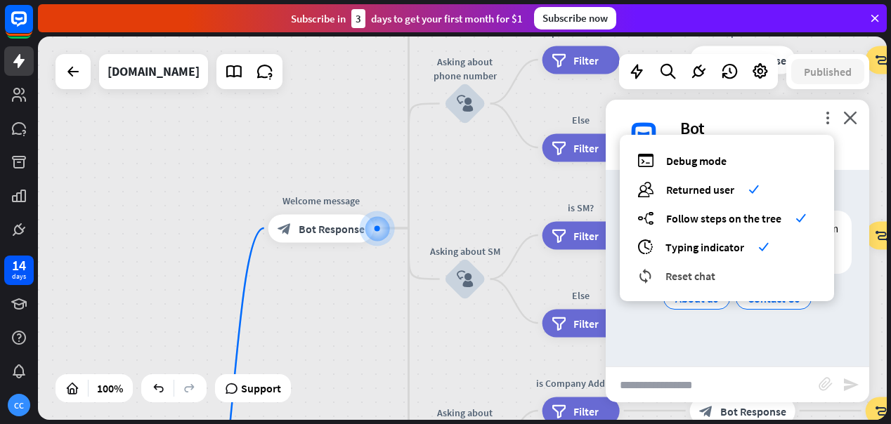
click at [705, 283] on span "Reset chat" at bounding box center [691, 276] width 50 height 14
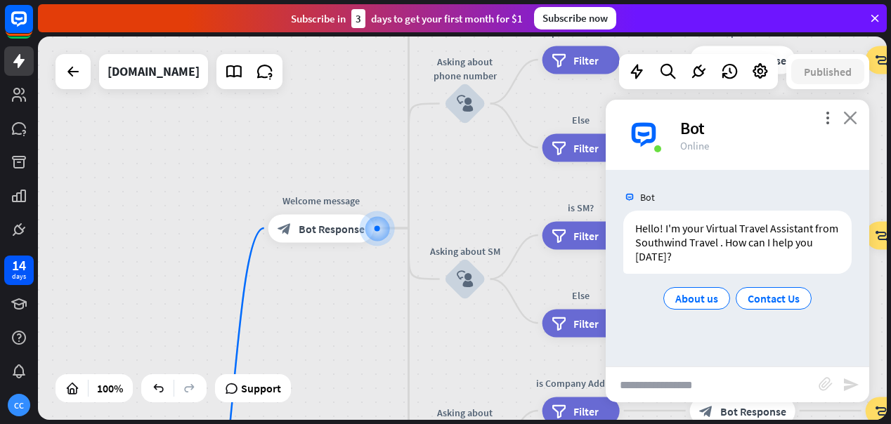
click at [850, 122] on icon "close" at bounding box center [850, 117] width 14 height 13
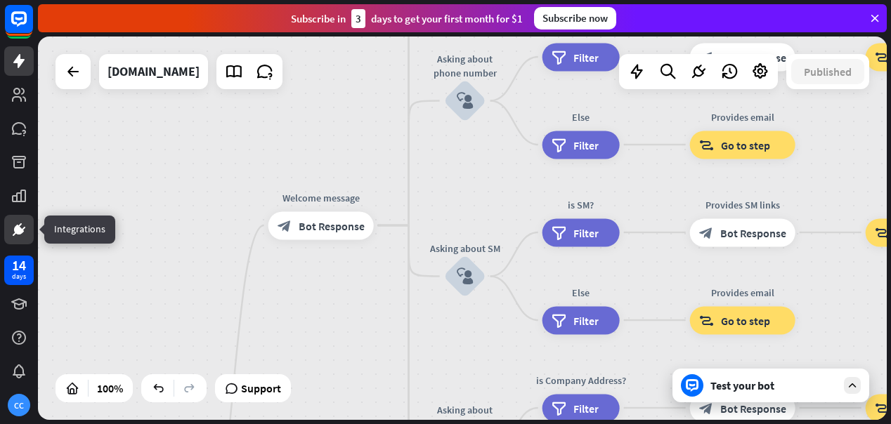
click at [22, 226] on icon at bounding box center [19, 229] width 17 height 17
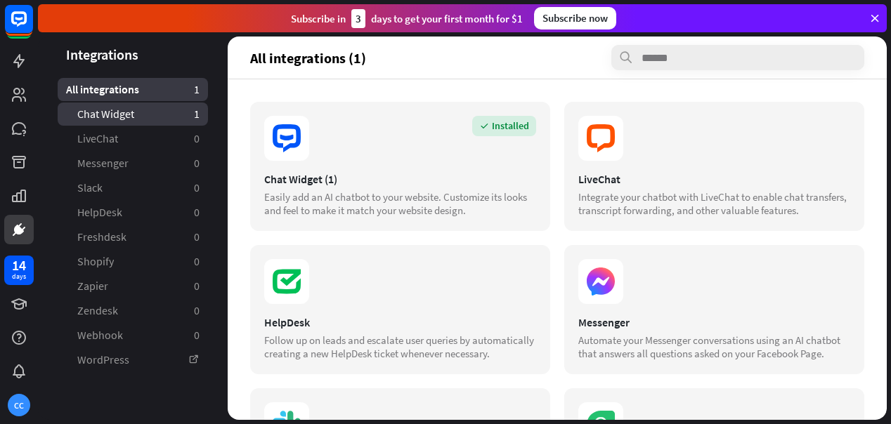
click at [134, 115] on link "Chat Widget 1" at bounding box center [133, 114] width 150 height 23
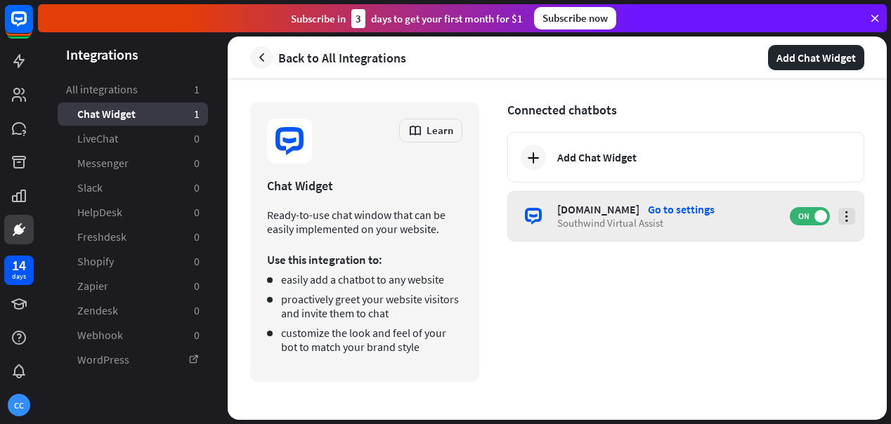
click at [849, 215] on icon at bounding box center [847, 216] width 14 height 14
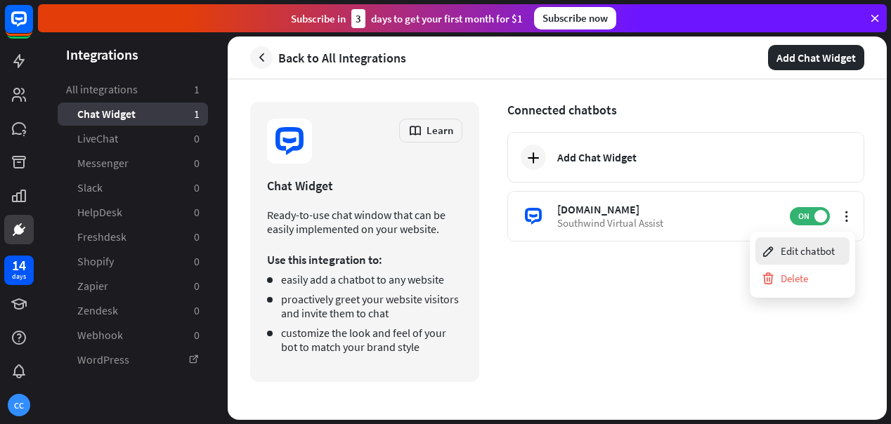
click at [812, 257] on div "Edit chatbot" at bounding box center [798, 251] width 74 height 27
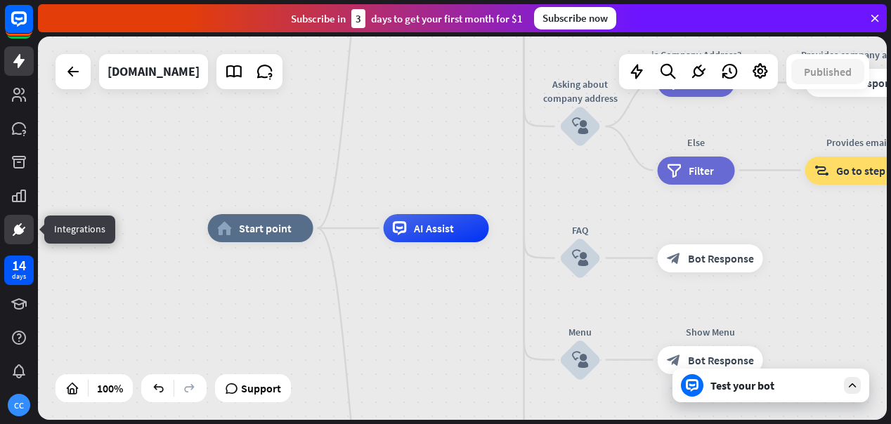
click at [24, 225] on icon at bounding box center [19, 229] width 17 height 17
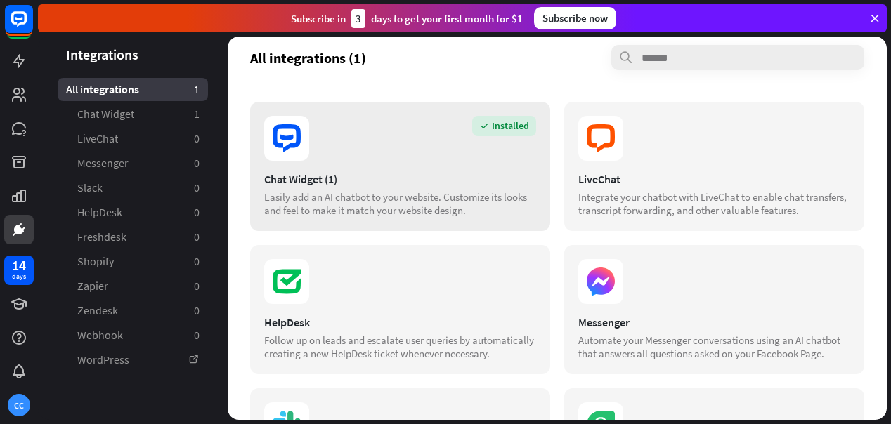
click at [308, 180] on div "Chat Widget (1)" at bounding box center [400, 179] width 272 height 14
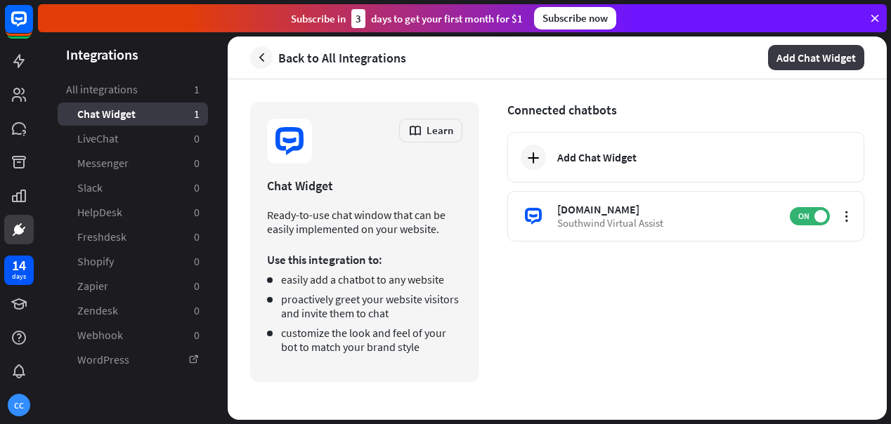
click at [837, 51] on button "Add Chat Widget" at bounding box center [816, 57] width 96 height 25
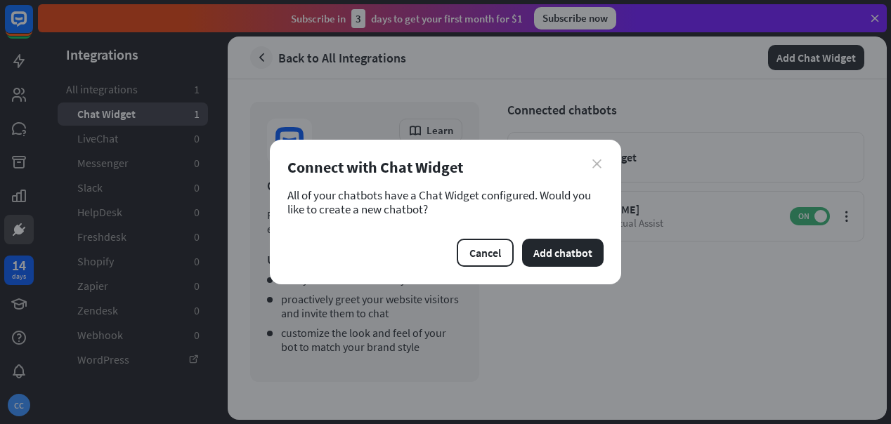
click at [600, 163] on icon "close" at bounding box center [596, 164] width 9 height 9
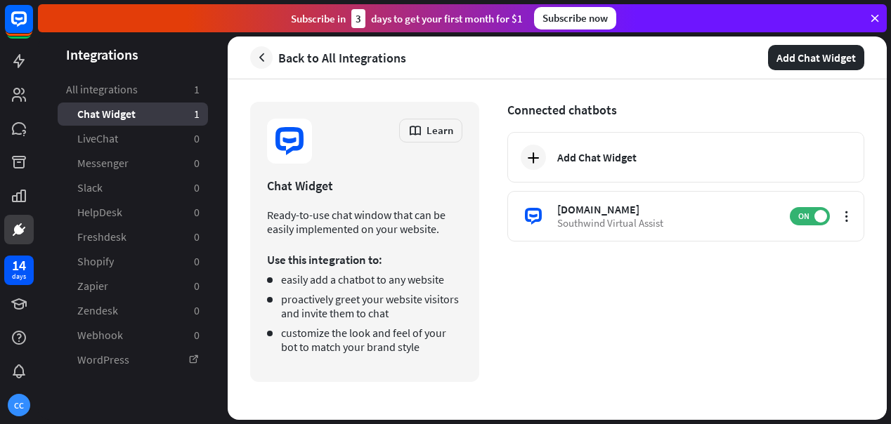
click at [313, 182] on div "Chat Widget" at bounding box center [364, 186] width 195 height 16
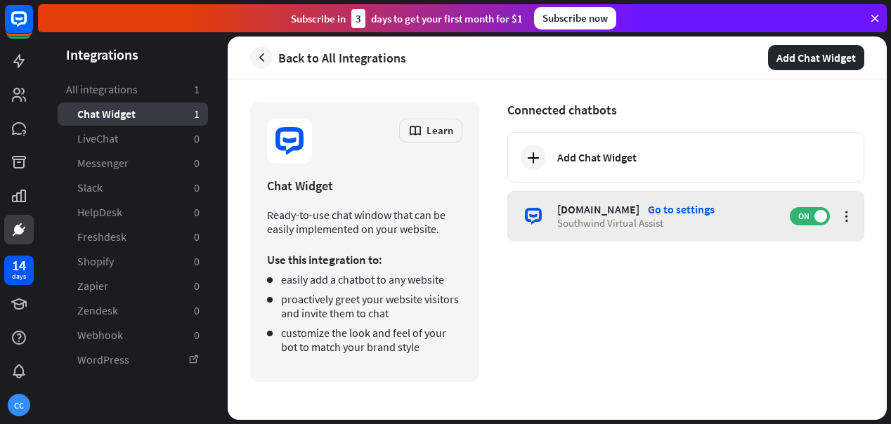
click at [715, 213] on div "Go to settings" at bounding box center [681, 209] width 67 height 14
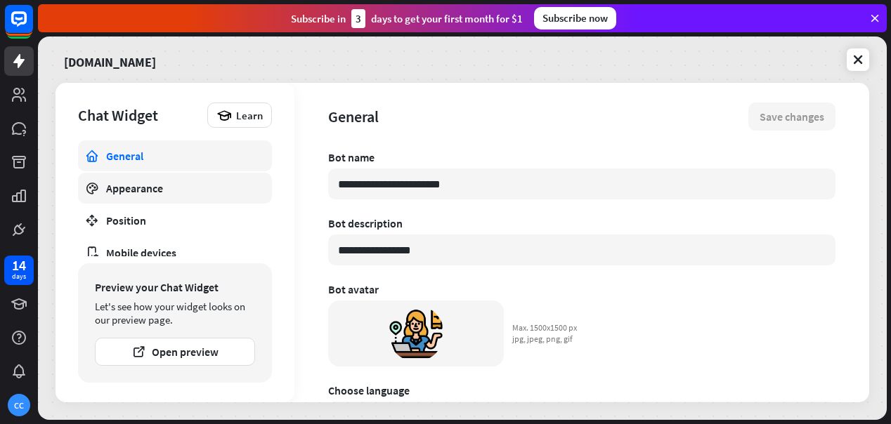
click at [135, 192] on div "Appearance" at bounding box center [175, 188] width 138 height 14
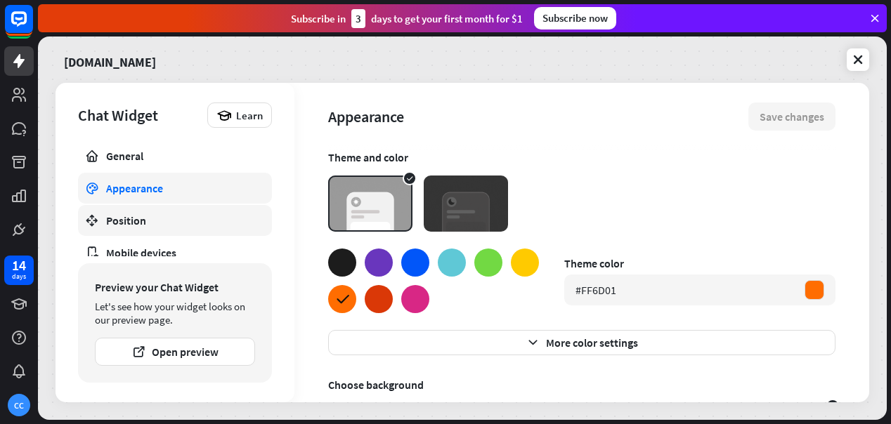
click at [131, 219] on div "Position" at bounding box center [175, 221] width 138 height 14
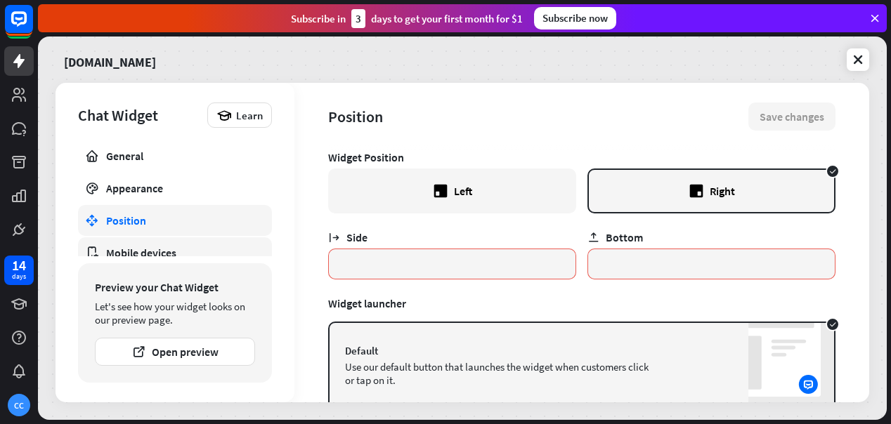
click at [138, 254] on div "Mobile devices" at bounding box center [175, 253] width 138 height 14
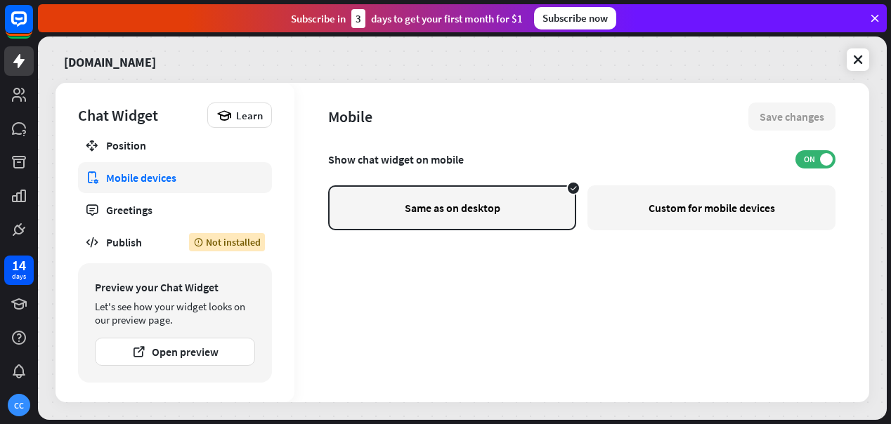
scroll to position [77, 0]
click at [136, 237] on div "Publish" at bounding box center [137, 241] width 62 height 14
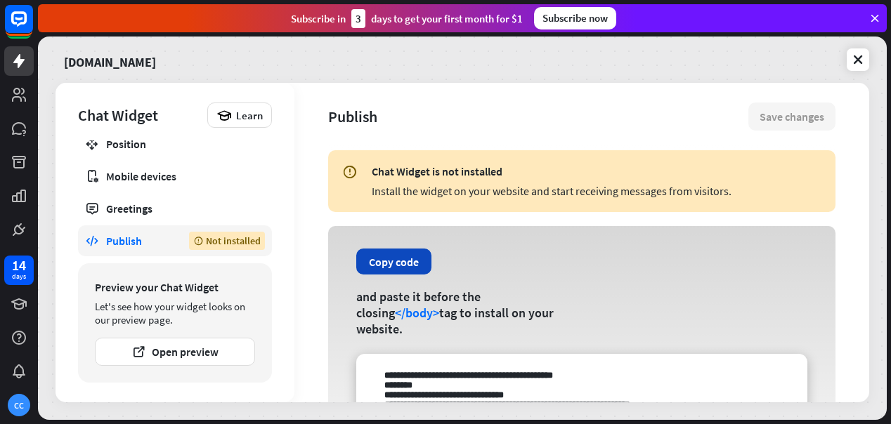
click at [396, 273] on button "Copy code" at bounding box center [393, 262] width 75 height 26
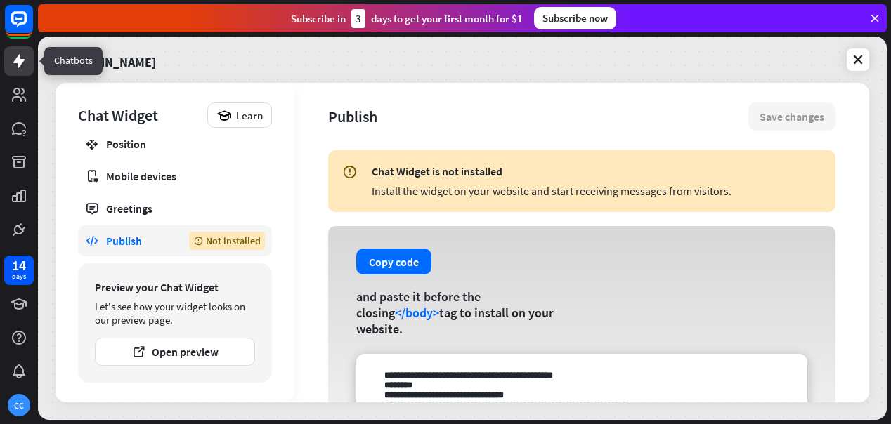
click at [19, 64] on icon at bounding box center [18, 61] width 11 height 14
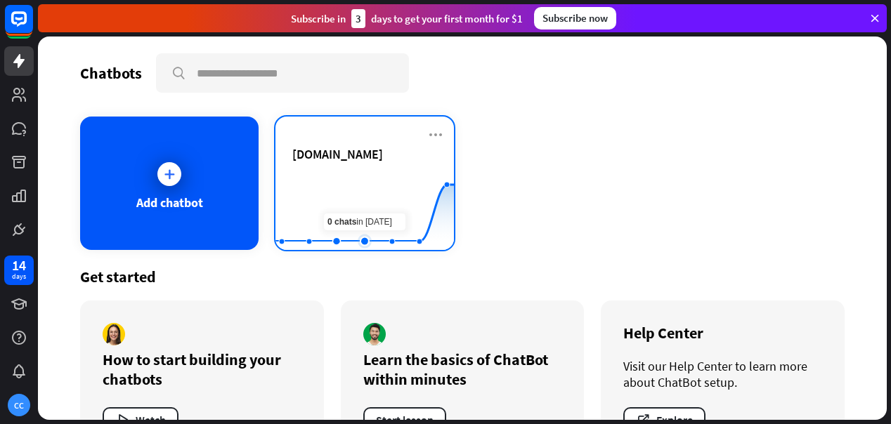
click at [354, 201] on rect at bounding box center [365, 215] width 179 height 88
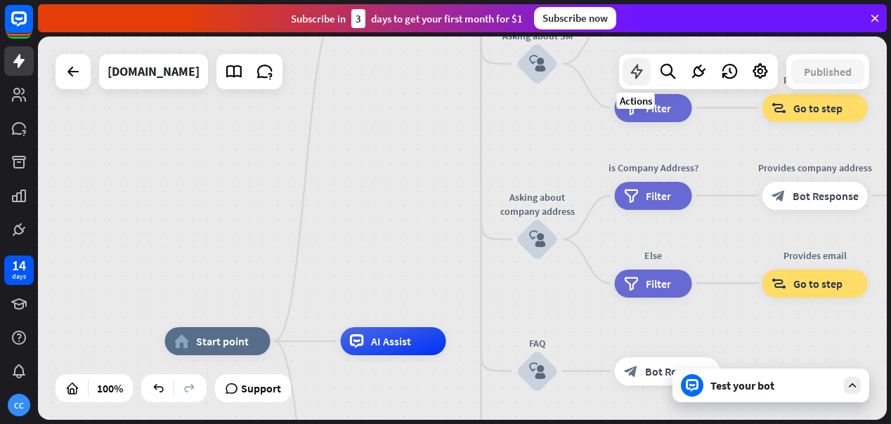
click at [640, 79] on icon at bounding box center [637, 72] width 18 height 18
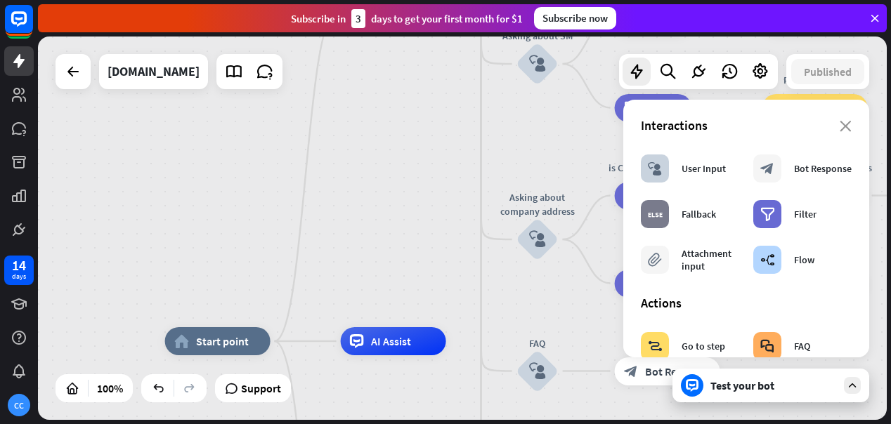
click at [424, 216] on div "home_2 Start point Welcome message block_bot_response Bot Response About us blo…" at bounding box center [462, 229] width 849 height 384
click at [850, 127] on icon "close" at bounding box center [846, 126] width 12 height 11
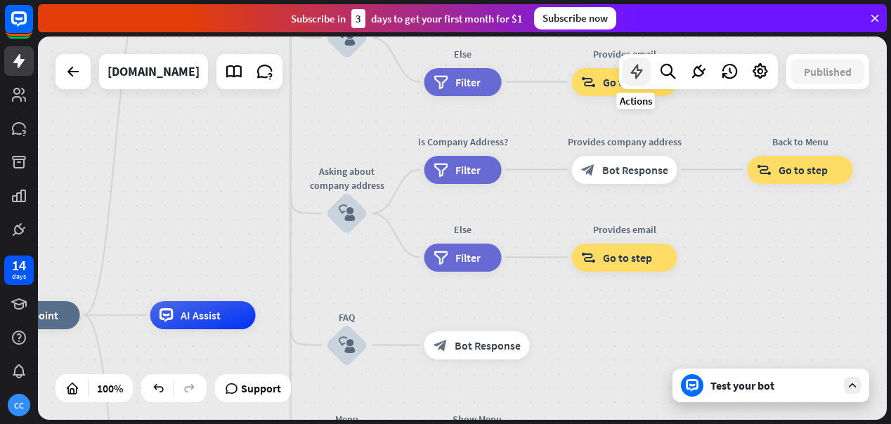
click at [638, 75] on icon at bounding box center [637, 72] width 18 height 18
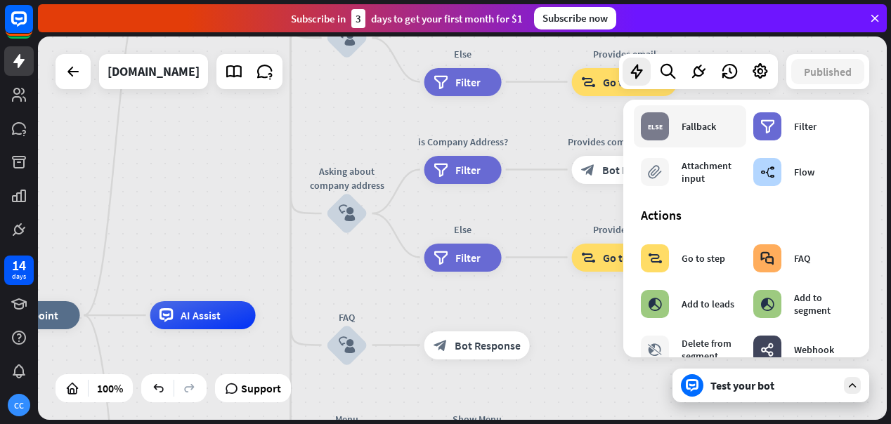
scroll to position [63, 0]
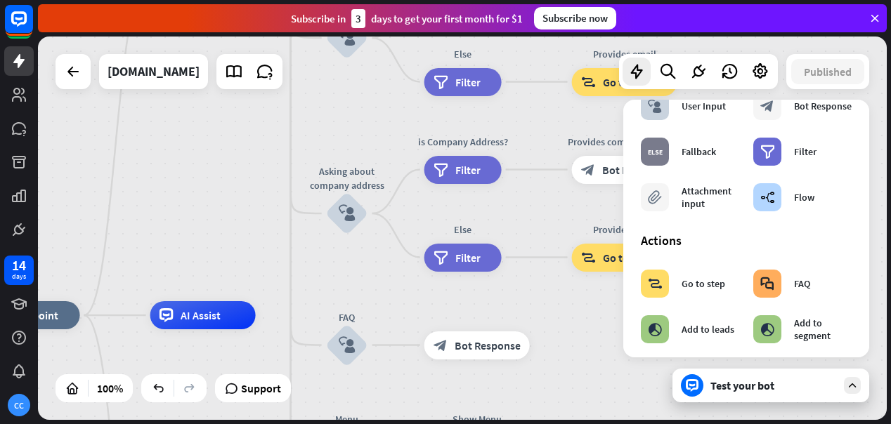
click at [335, 276] on div "home_2 Start point Welcome message block_bot_response Bot Response About us blo…" at bounding box center [462, 229] width 849 height 384
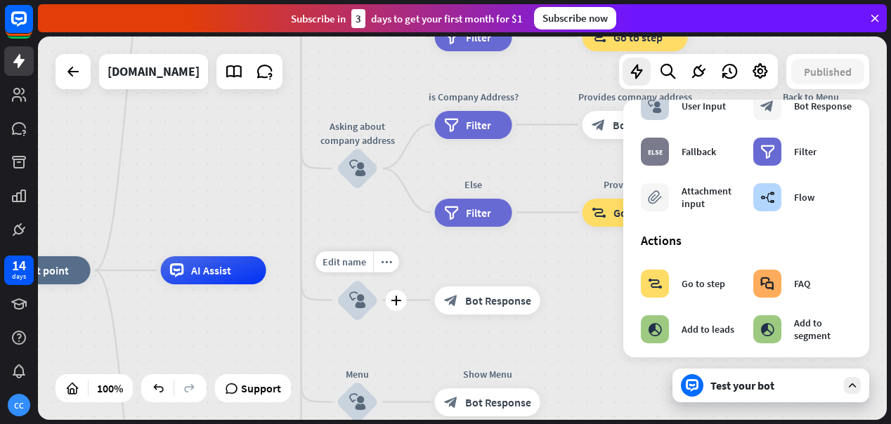
click at [361, 297] on icon "block_user_input" at bounding box center [357, 300] width 17 height 17
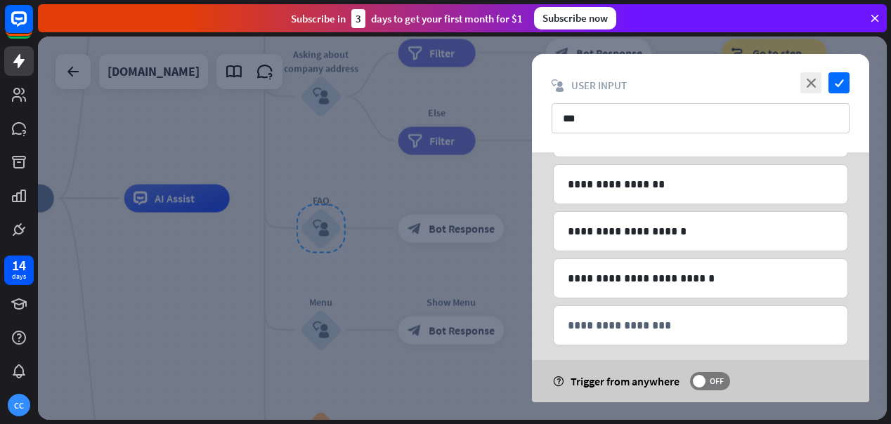
scroll to position [253, 0]
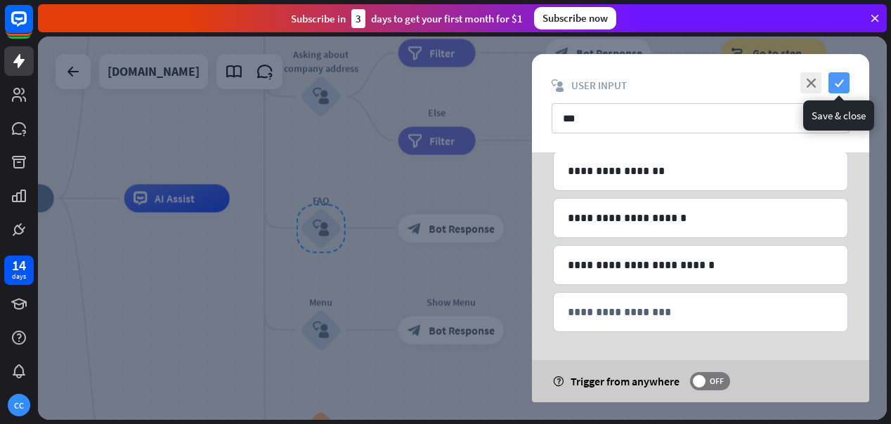
click at [843, 80] on icon "check" at bounding box center [839, 82] width 21 height 21
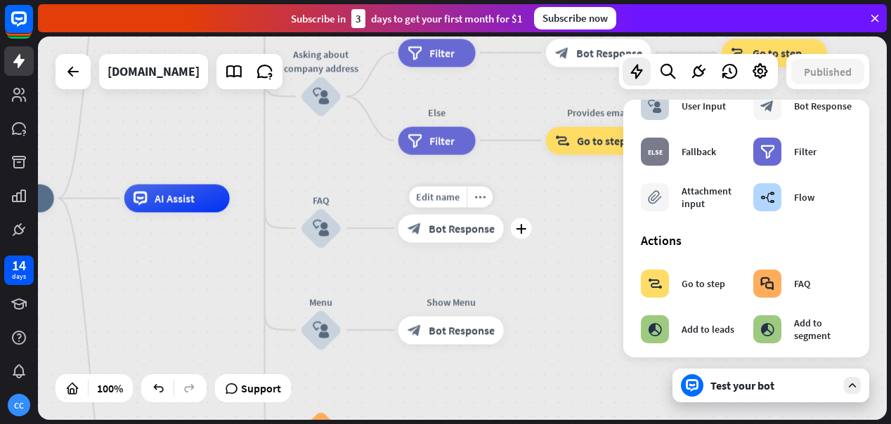
click at [472, 231] on span "Bot Response" at bounding box center [462, 228] width 66 height 14
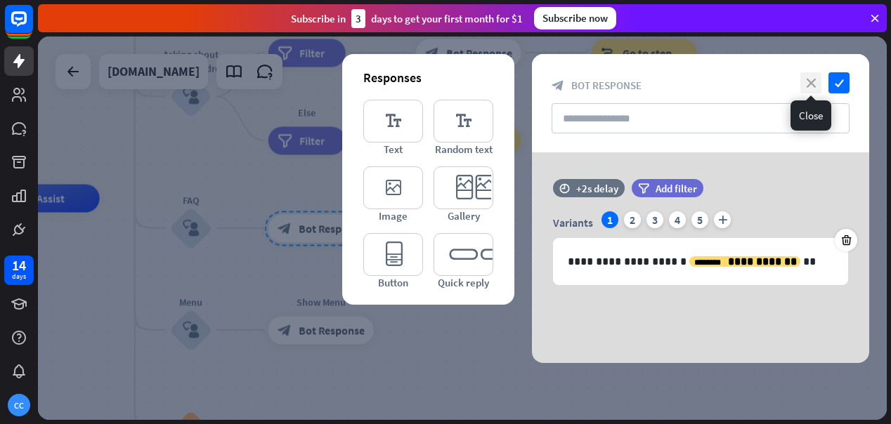
click at [812, 82] on icon "close" at bounding box center [811, 82] width 21 height 21
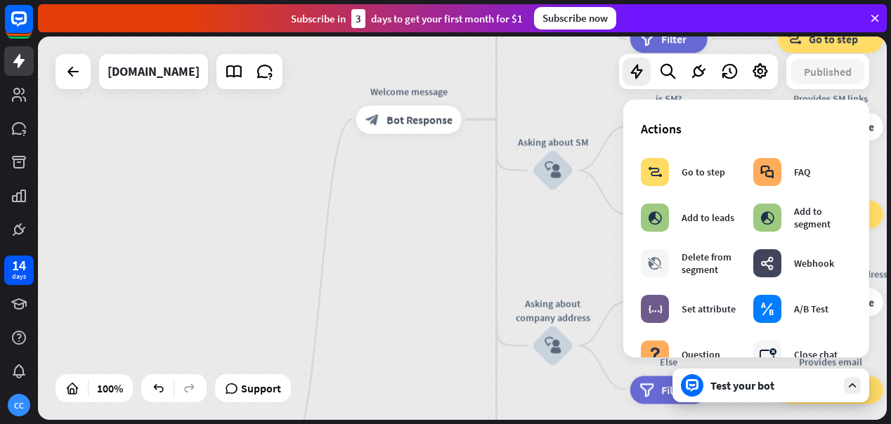
scroll to position [412, 0]
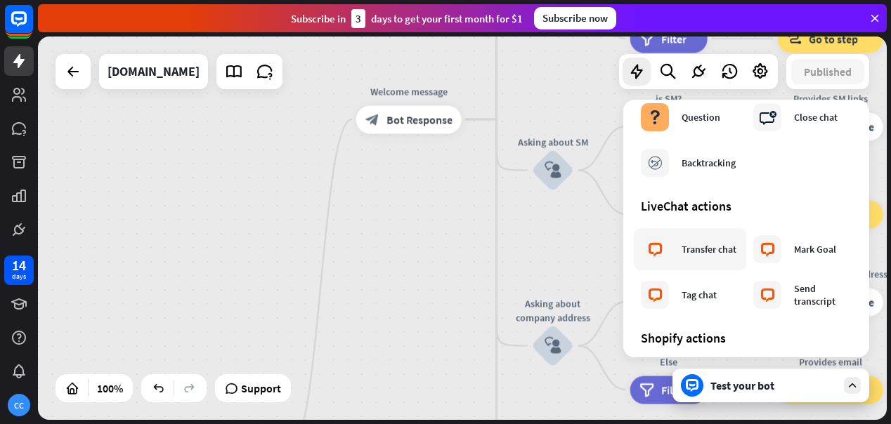
click at [718, 252] on div "Transfer chat" at bounding box center [709, 249] width 55 height 13
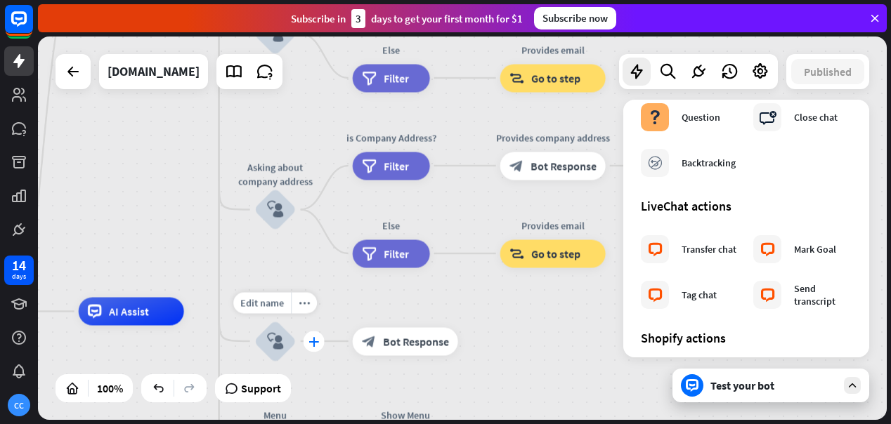
click at [313, 347] on div "plus" at bounding box center [314, 341] width 21 height 21
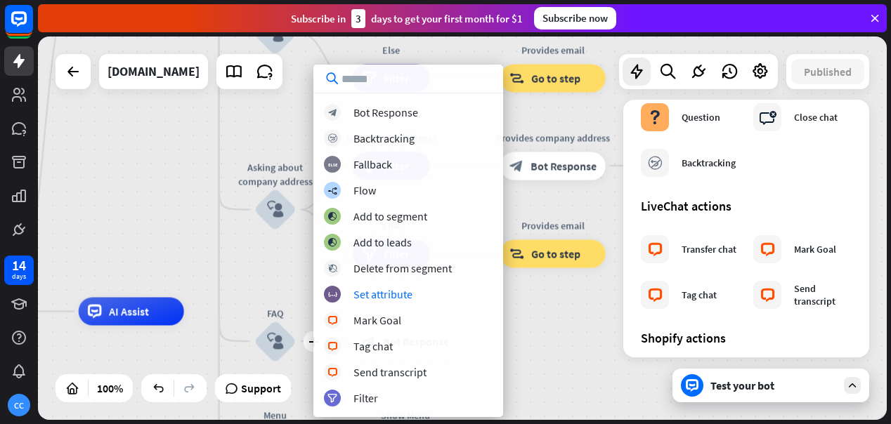
click at [276, 275] on div "home_2 Start point Welcome message block_bot_response Bot Response About us blo…" at bounding box center [462, 229] width 849 height 384
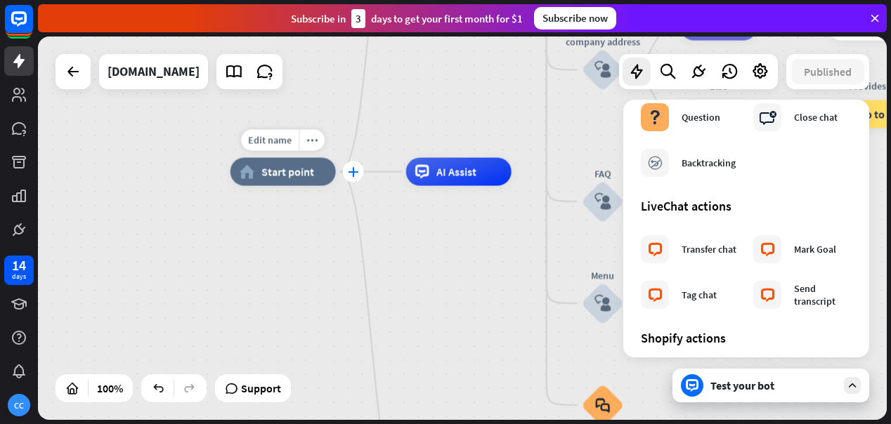
click at [354, 179] on div "plus" at bounding box center [353, 172] width 21 height 21
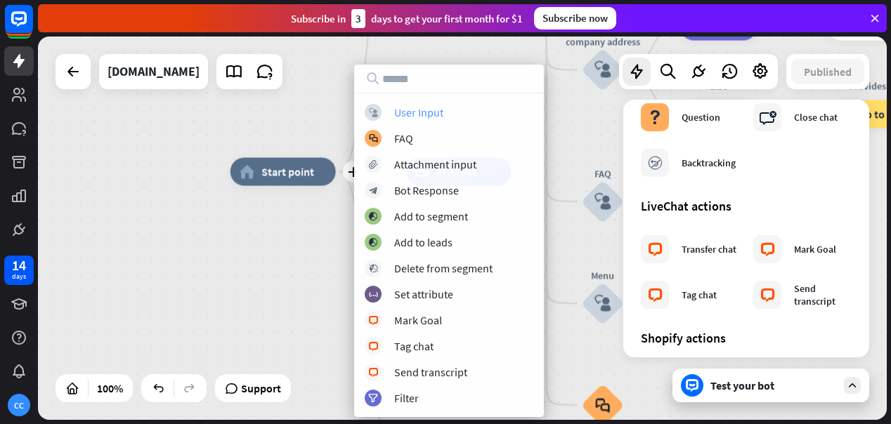
click at [432, 114] on div "User Input" at bounding box center [418, 112] width 49 height 14
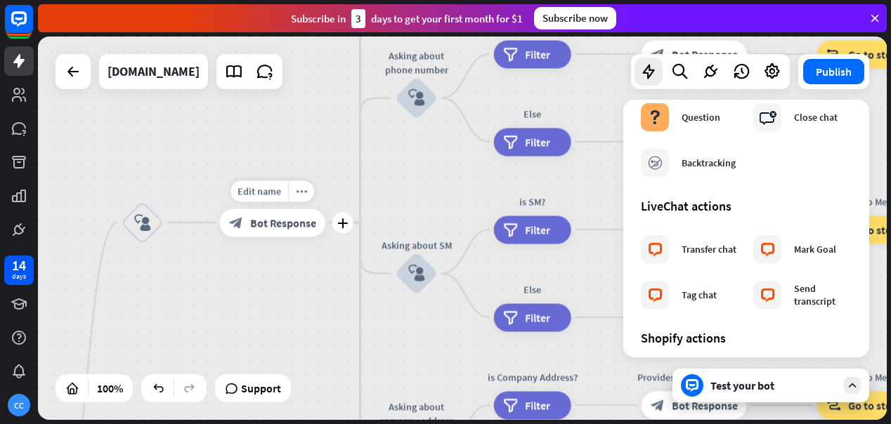
click at [346, 221] on icon "plus" at bounding box center [342, 223] width 11 height 10
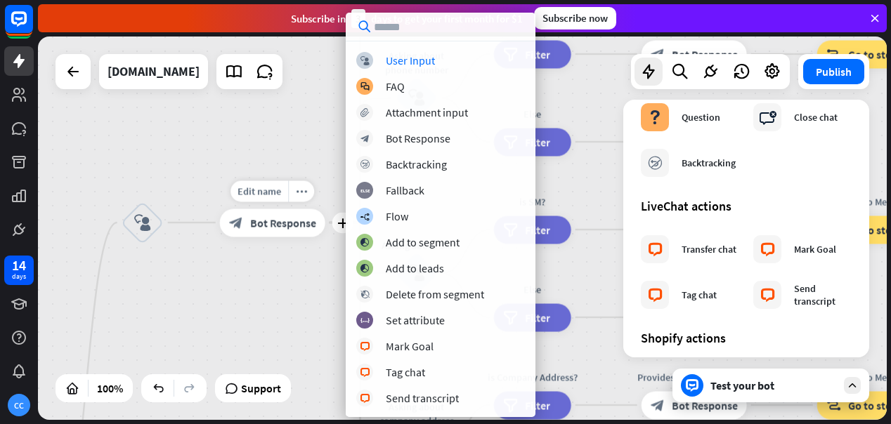
click at [302, 228] on span "Bot Response" at bounding box center [283, 223] width 66 height 14
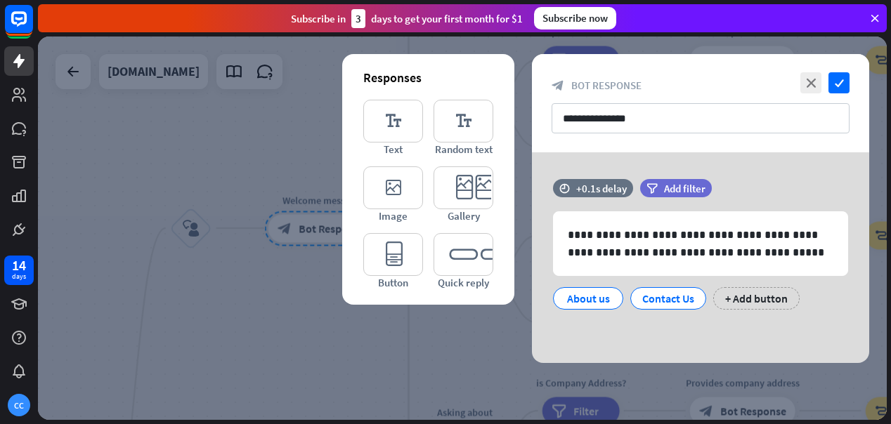
click at [290, 352] on div at bounding box center [462, 229] width 849 height 384
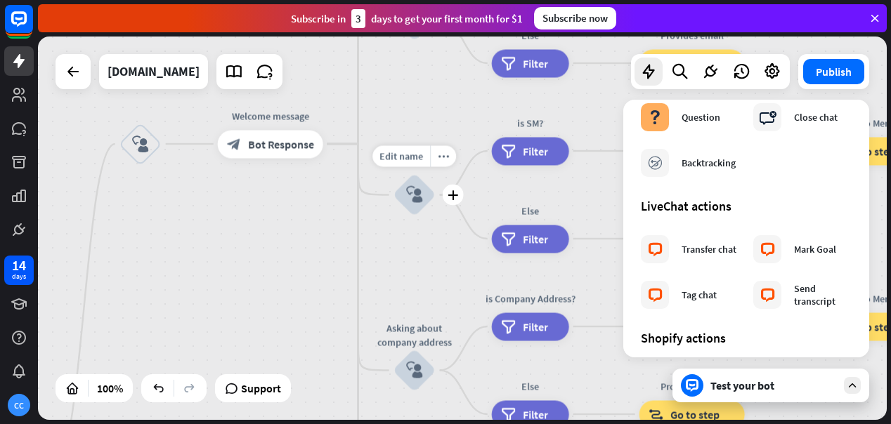
click at [416, 202] on icon "block_user_input" at bounding box center [414, 195] width 17 height 17
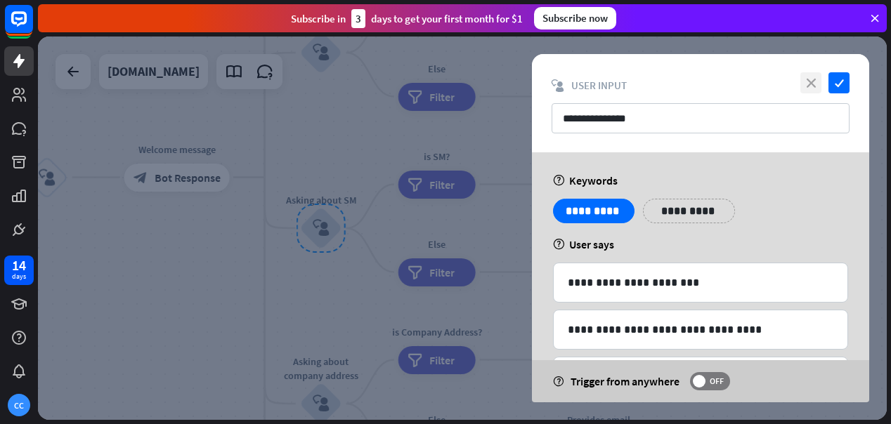
click at [814, 82] on icon "close" at bounding box center [811, 82] width 21 height 21
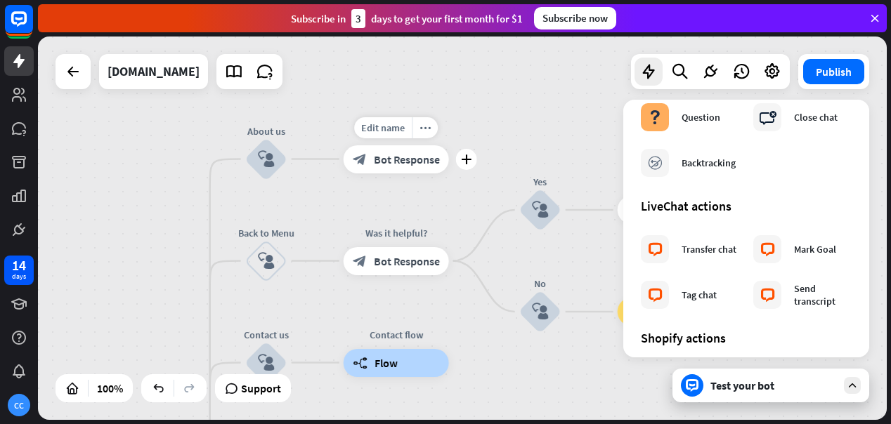
click at [417, 157] on span "Bot Response" at bounding box center [407, 160] width 66 height 14
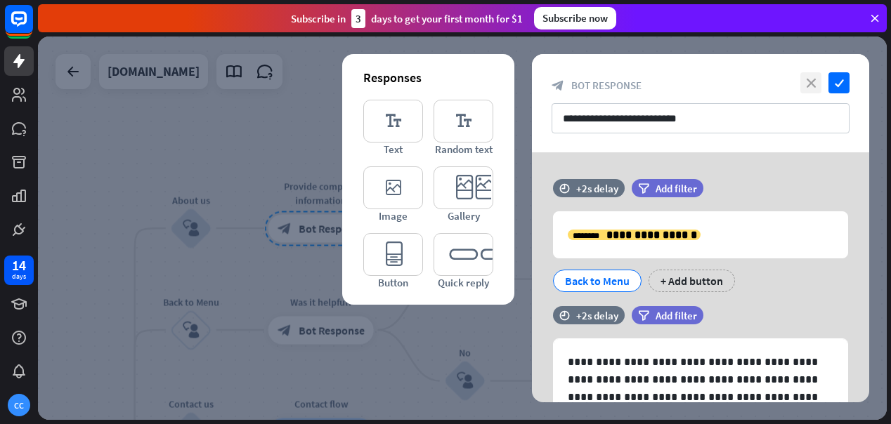
click at [812, 76] on icon "close" at bounding box center [811, 82] width 21 height 21
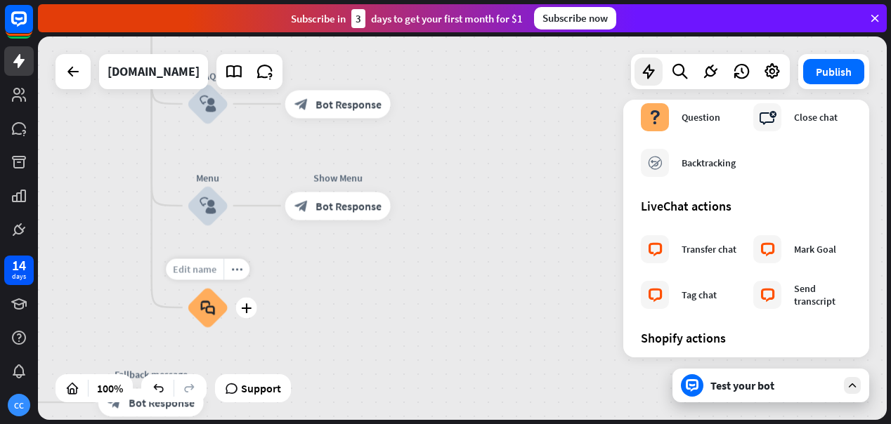
click at [208, 269] on span "Edit name" at bounding box center [195, 269] width 44 height 13
click at [348, 262] on div "home_2 Start point block_user_input Welcome message block_bot_response Bot Resp…" at bounding box center [161, 263] width 849 height 384
click at [212, 307] on icon "block_faq" at bounding box center [207, 307] width 15 height 15
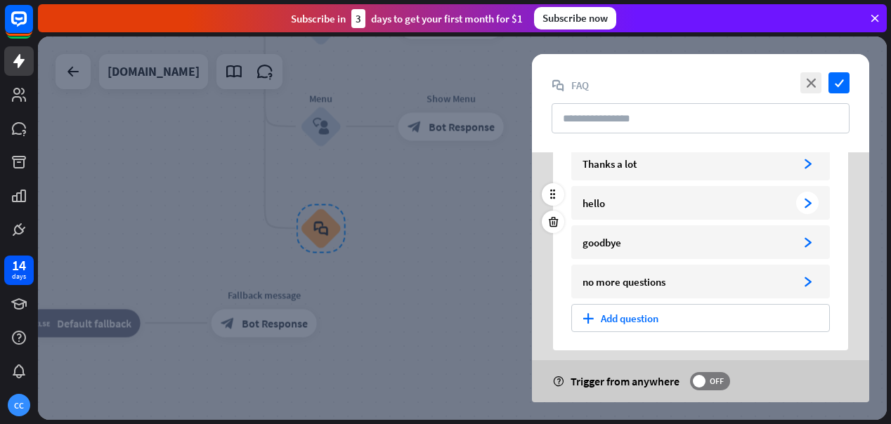
scroll to position [67, 0]
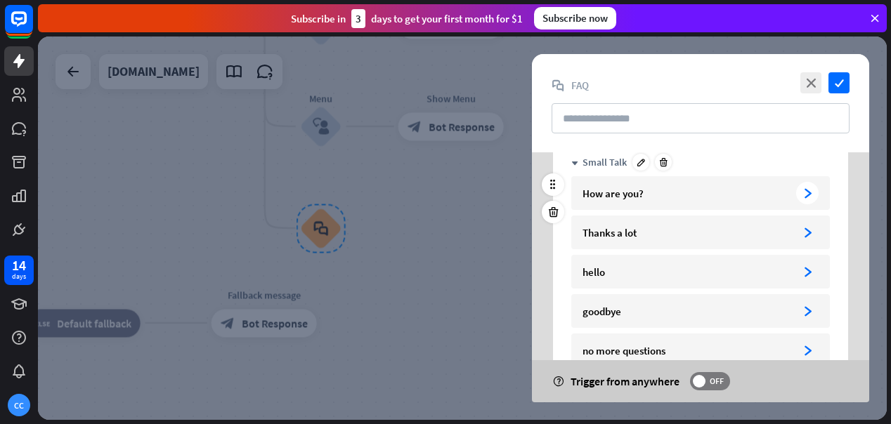
click at [675, 200] on div "How are you? arrowhead_right" at bounding box center [700, 193] width 259 height 34
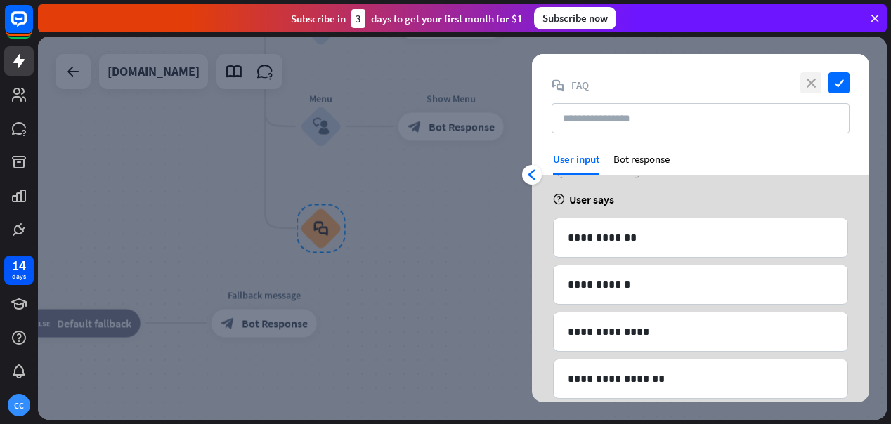
click at [815, 83] on icon "close" at bounding box center [811, 82] width 21 height 21
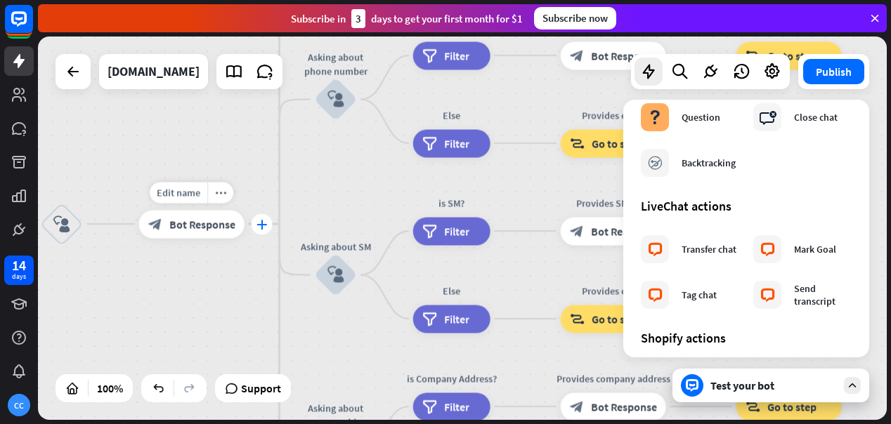
click at [259, 231] on div "plus" at bounding box center [262, 224] width 21 height 21
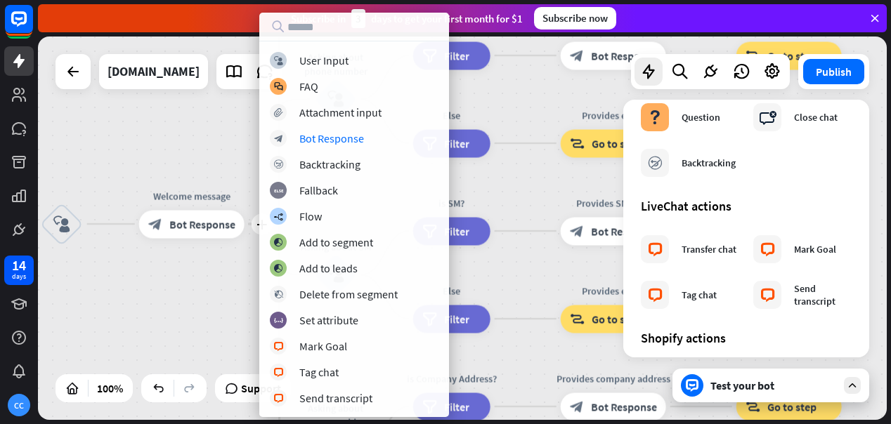
click at [221, 284] on div "home_2 Start point block_user_input Edit name more_horiz plus Welcome message b…" at bounding box center [462, 229] width 849 height 384
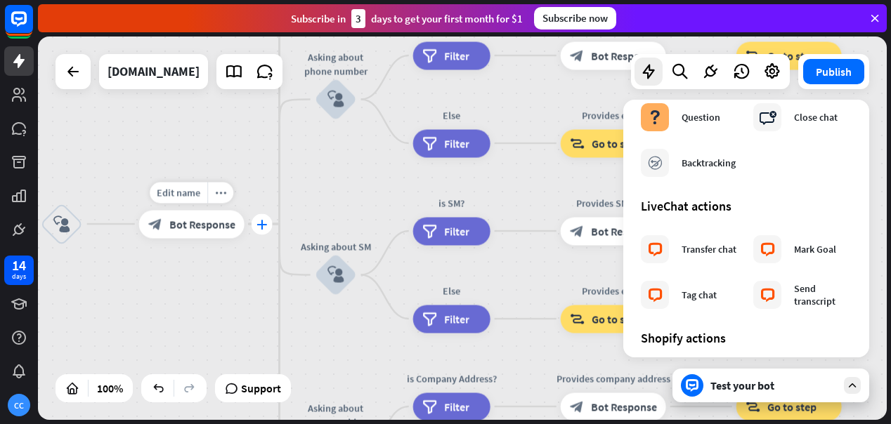
click at [259, 228] on icon "plus" at bounding box center [262, 224] width 11 height 10
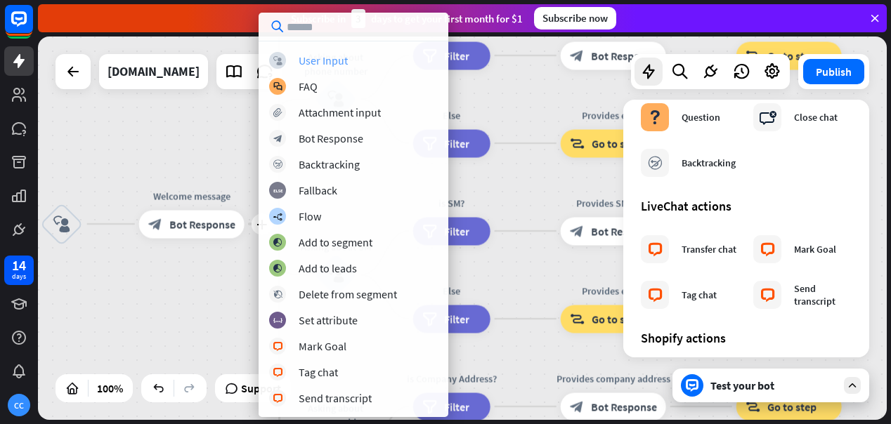
click at [332, 64] on div "User Input" at bounding box center [323, 60] width 49 height 14
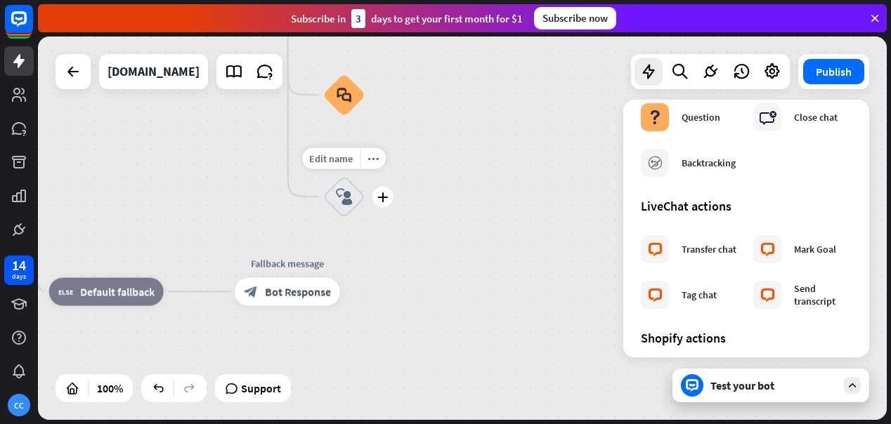
click at [347, 202] on icon "block_user_input" at bounding box center [344, 196] width 17 height 17
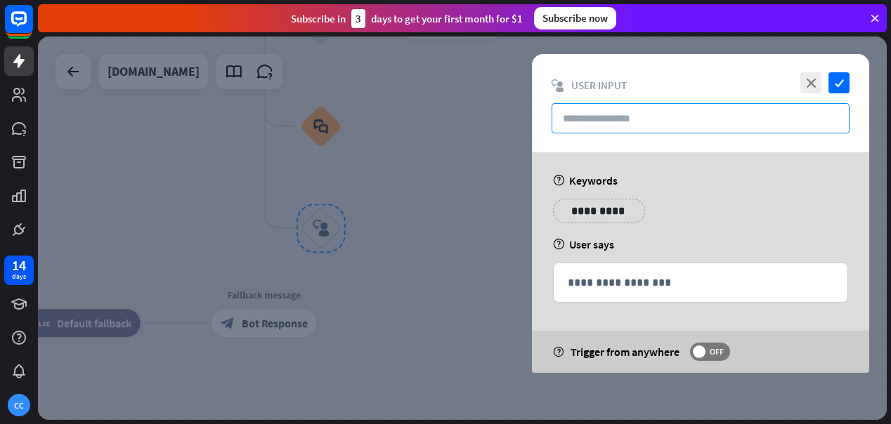
click at [626, 119] on input "text" at bounding box center [701, 118] width 298 height 30
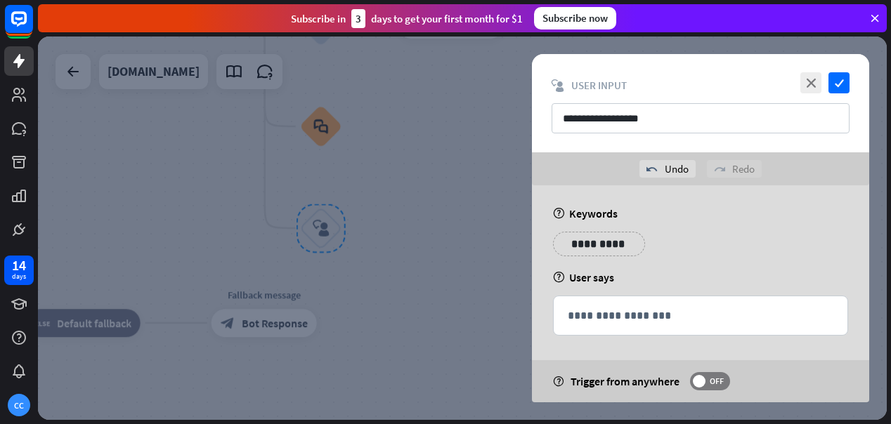
click at [708, 226] on div "**********" at bounding box center [700, 296] width 337 height 221
click at [610, 239] on p "**********" at bounding box center [599, 244] width 71 height 18
click at [705, 280] on div "help User says" at bounding box center [700, 278] width 295 height 14
click at [708, 387] on label "OFF" at bounding box center [710, 381] width 40 height 18
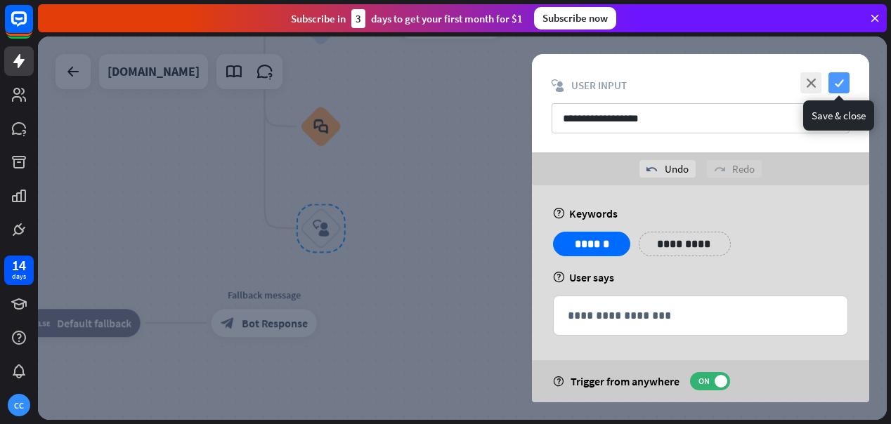
click at [848, 77] on icon "check" at bounding box center [839, 82] width 21 height 21
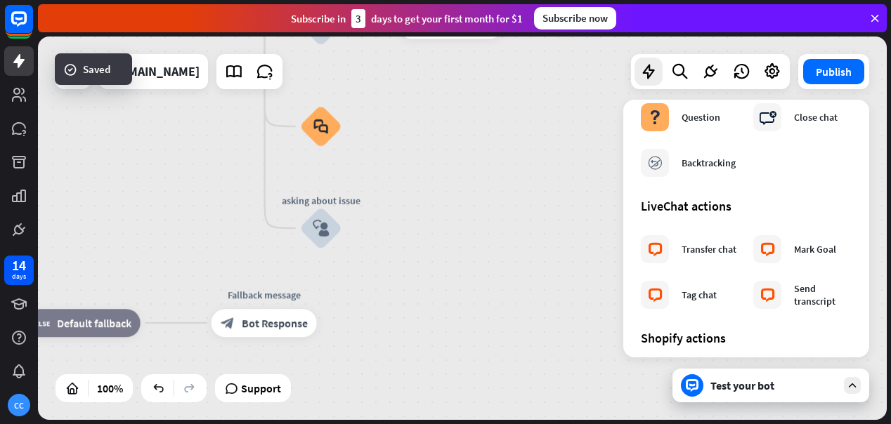
click at [743, 388] on div "Test your bot" at bounding box center [774, 386] width 127 height 14
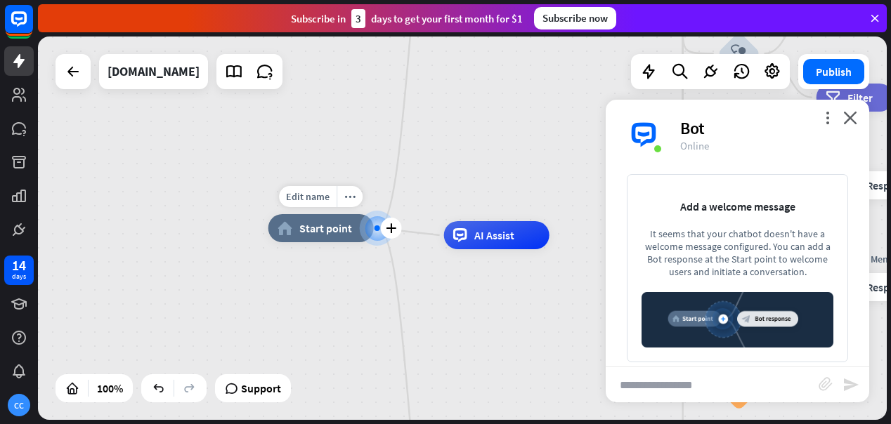
click at [375, 231] on div at bounding box center [377, 228] width 14 height 14
click at [851, 118] on icon "close" at bounding box center [850, 117] width 14 height 13
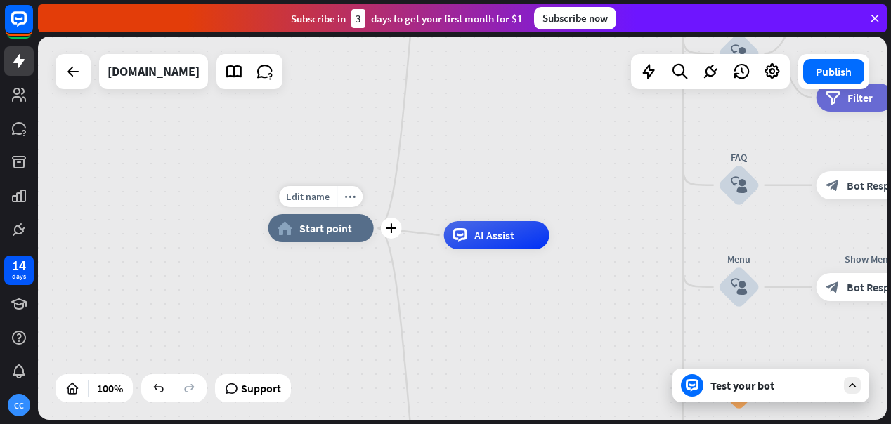
click at [354, 231] on div "home_2 Start point" at bounding box center [320, 228] width 105 height 28
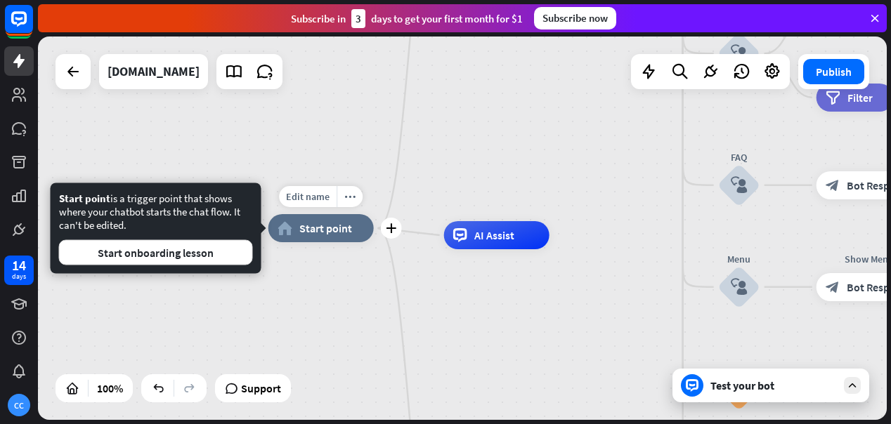
click at [354, 231] on div "home_2 Start point" at bounding box center [320, 228] width 105 height 28
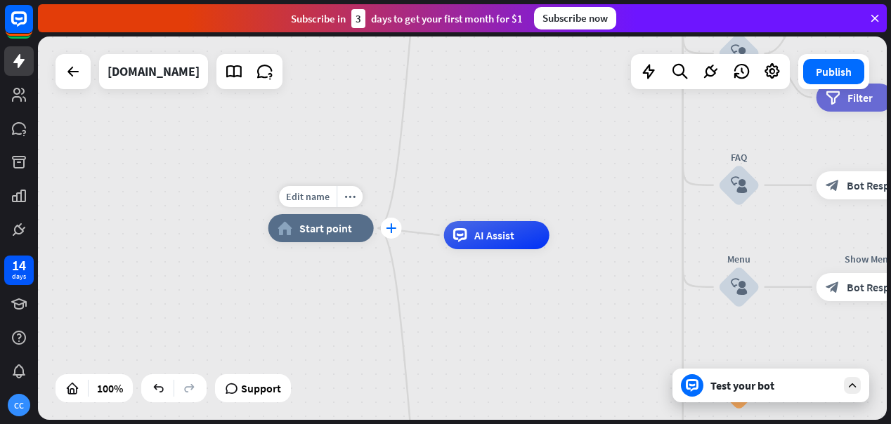
click at [388, 226] on icon "plus" at bounding box center [391, 228] width 11 height 10
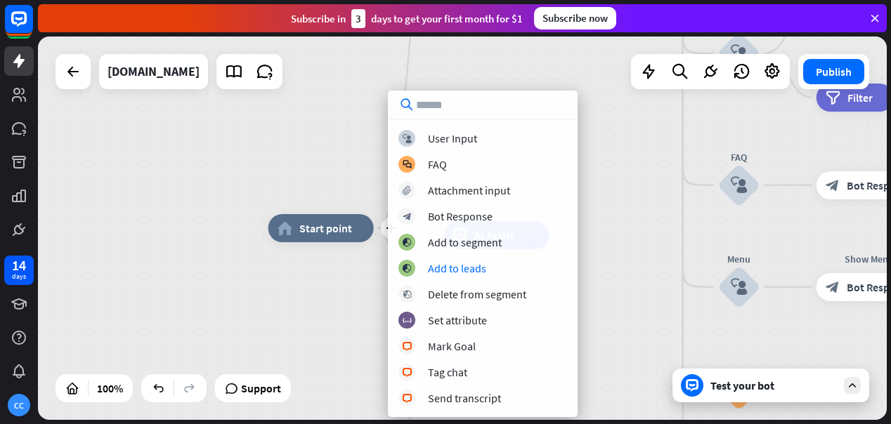
click at [337, 305] on div "plus home_2 Start point block_user_input Welcome message block_bot_response Bot…" at bounding box center [692, 420] width 849 height 384
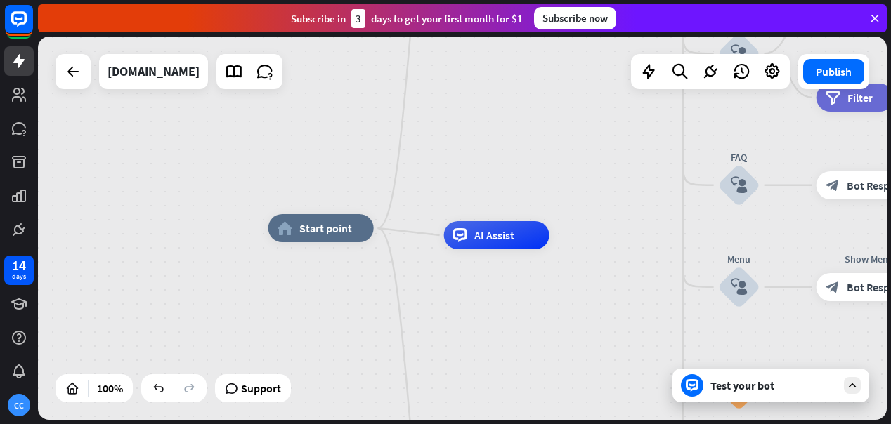
click at [718, 391] on div "Test your bot" at bounding box center [774, 386] width 127 height 14
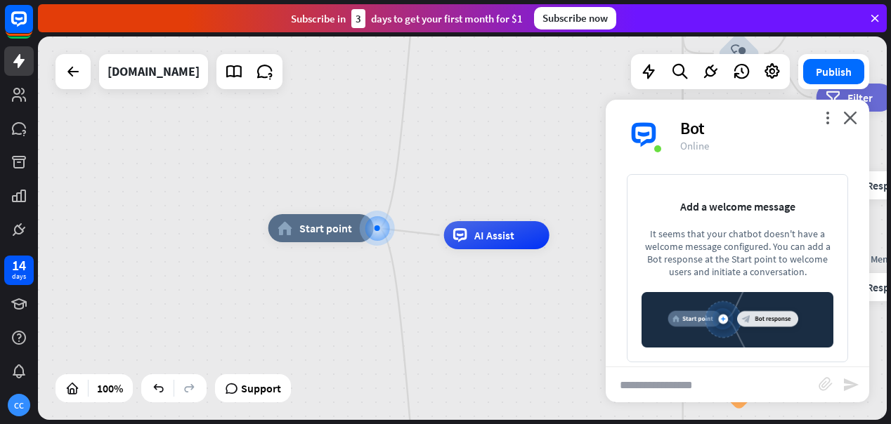
click at [747, 322] on img at bounding box center [738, 319] width 192 height 55
click at [848, 118] on icon "close" at bounding box center [850, 117] width 14 height 13
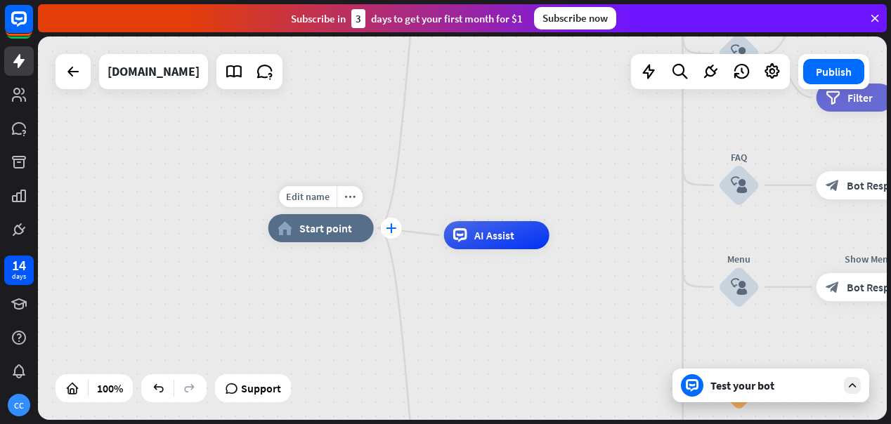
click at [391, 228] on icon "plus" at bounding box center [391, 228] width 11 height 10
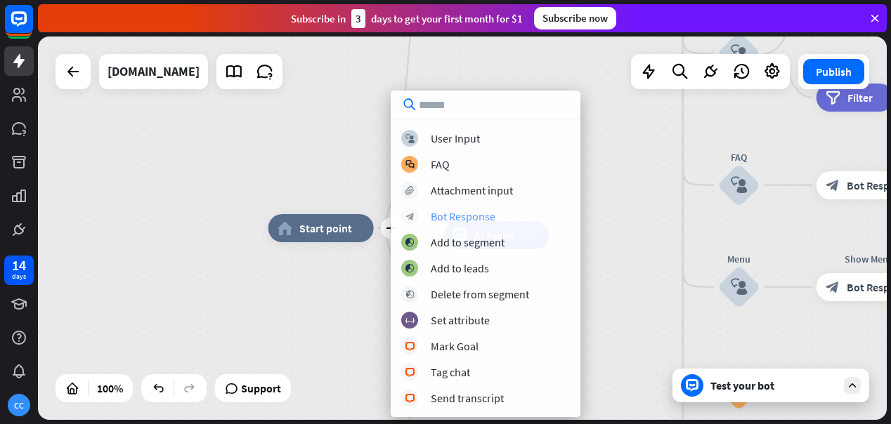
click at [458, 216] on div "Bot Response" at bounding box center [463, 216] width 65 height 14
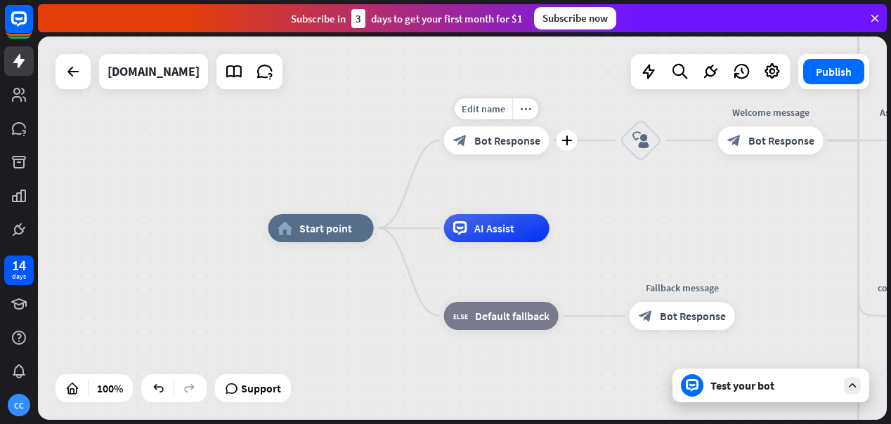
click at [494, 144] on span "Bot Response" at bounding box center [507, 141] width 66 height 14
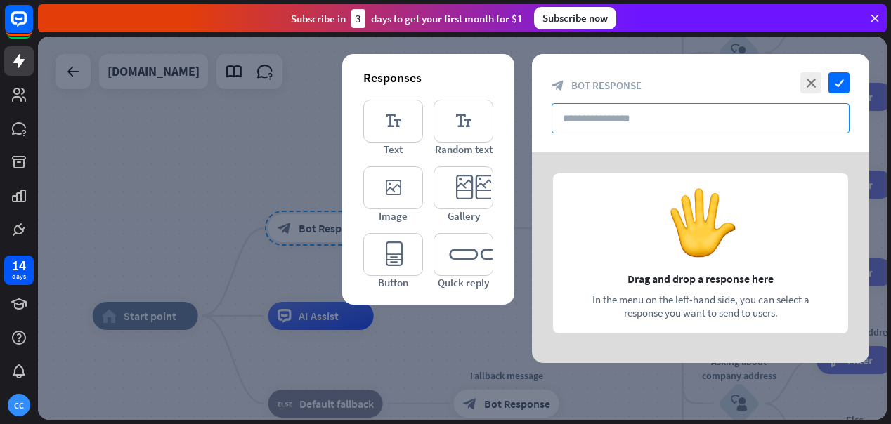
click at [634, 122] on input "text" at bounding box center [701, 118] width 298 height 30
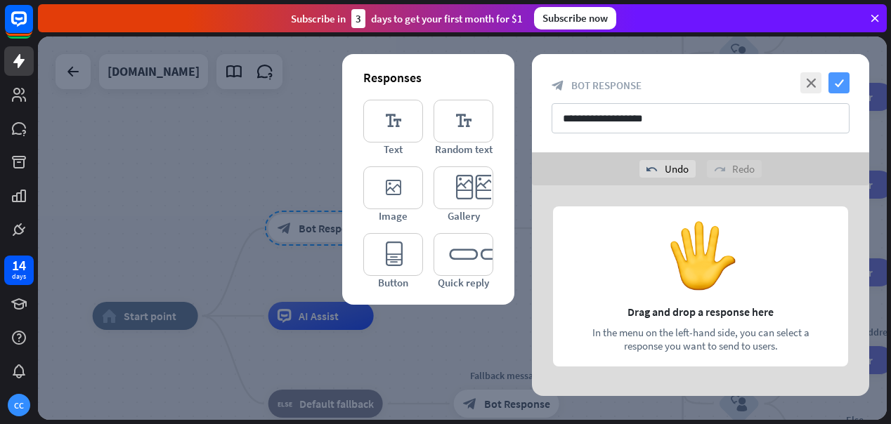
click at [834, 82] on icon "check" at bounding box center [839, 82] width 21 height 21
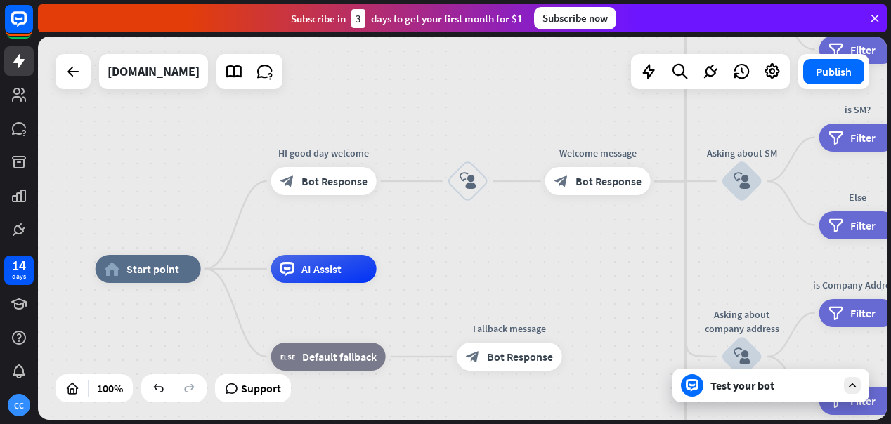
click at [756, 384] on div "Test your bot" at bounding box center [774, 386] width 127 height 14
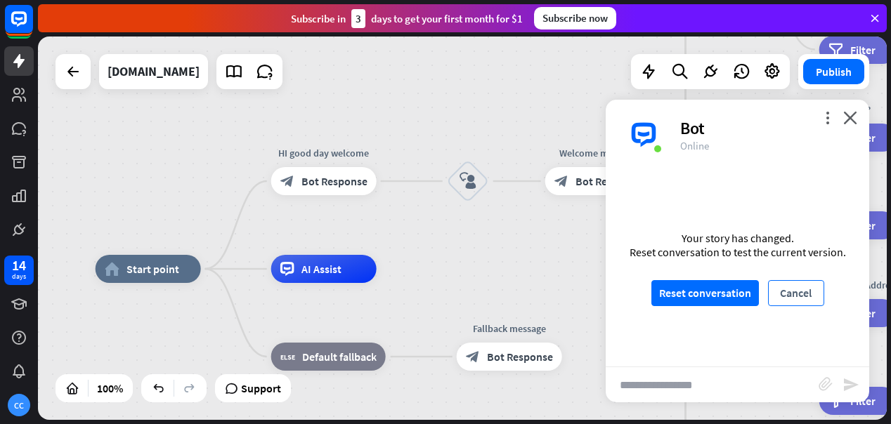
click at [803, 294] on button "Cancel" at bounding box center [796, 293] width 56 height 26
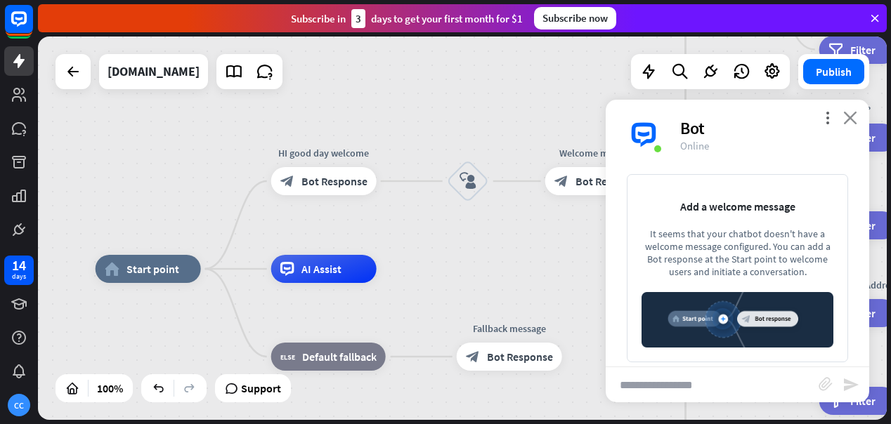
click at [852, 119] on icon "close" at bounding box center [850, 117] width 14 height 13
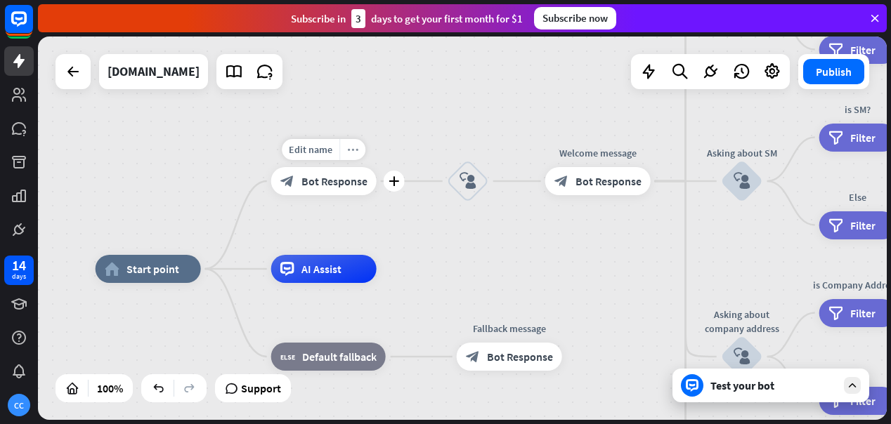
click at [352, 149] on icon "more_horiz" at bounding box center [352, 150] width 11 height 11
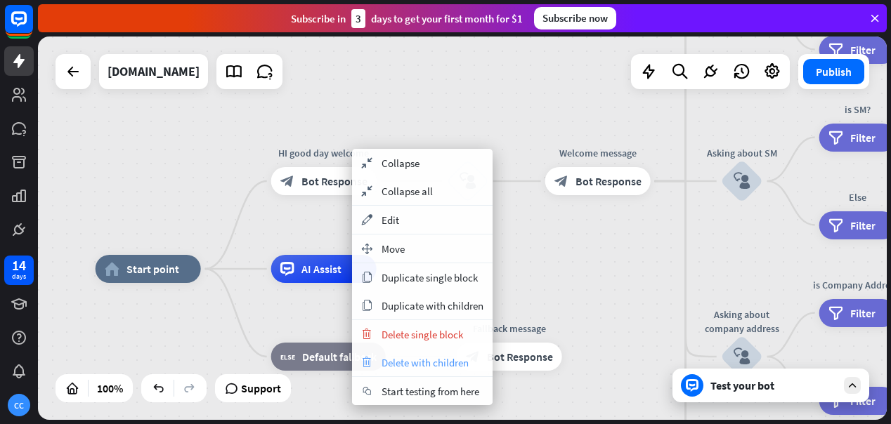
click at [434, 364] on span "Delete with children" at bounding box center [425, 362] width 87 height 13
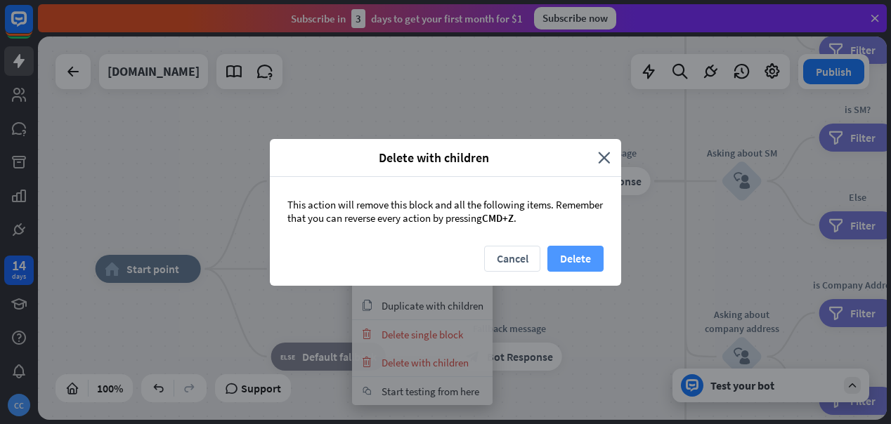
click at [576, 257] on button "Delete" at bounding box center [575, 259] width 56 height 26
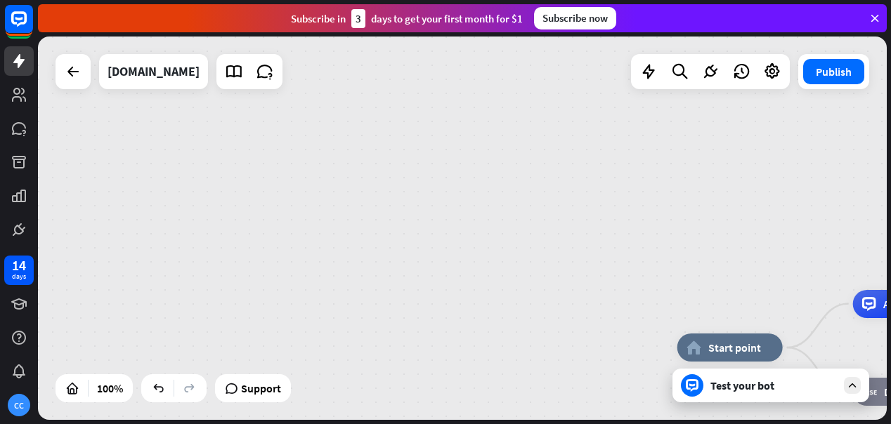
click at [872, 17] on icon at bounding box center [875, 18] width 13 height 13
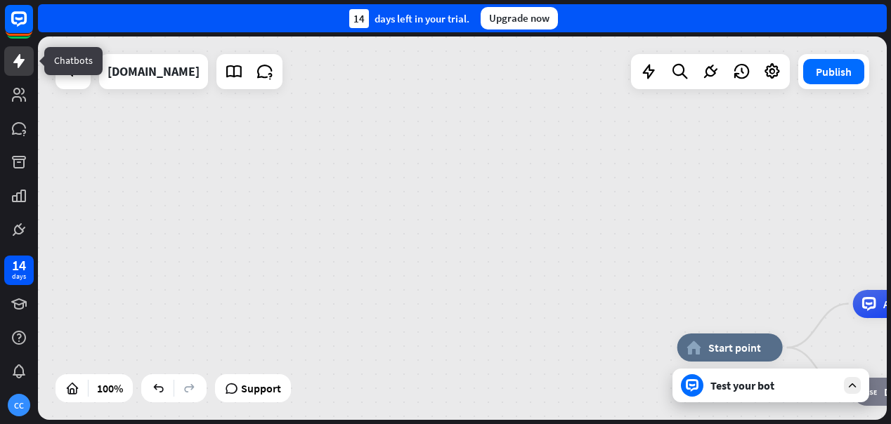
click at [20, 58] on icon at bounding box center [18, 61] width 11 height 14
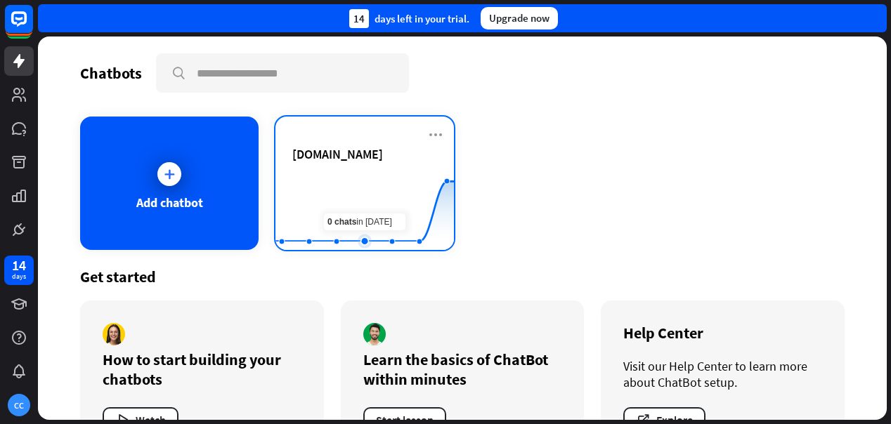
click at [372, 183] on rect at bounding box center [365, 215] width 179 height 88
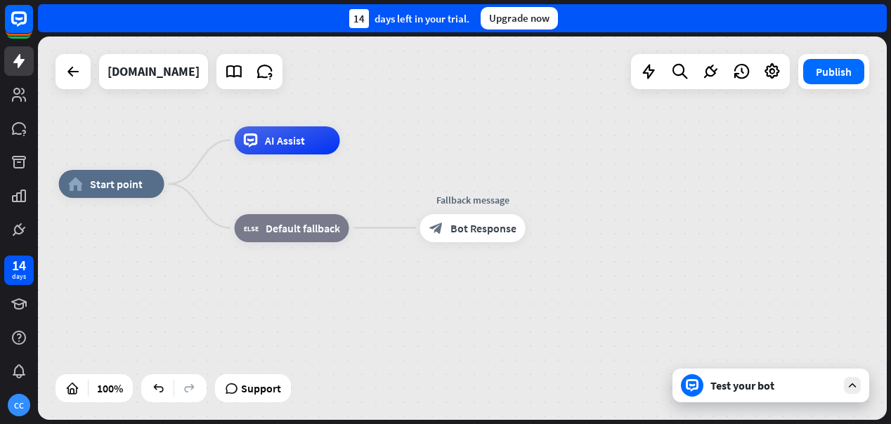
click at [760, 385] on div "Test your bot" at bounding box center [774, 386] width 127 height 14
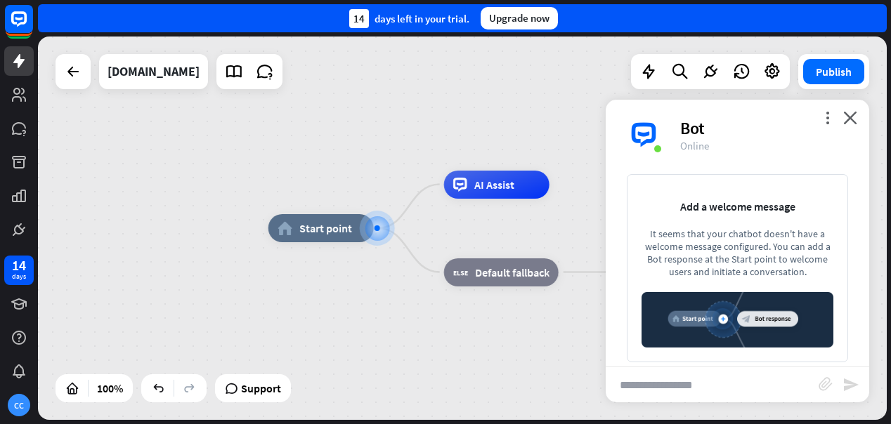
click at [854, 124] on div "more_vert close Bot Online" at bounding box center [738, 135] width 264 height 70
click at [850, 119] on icon "close" at bounding box center [850, 117] width 14 height 13
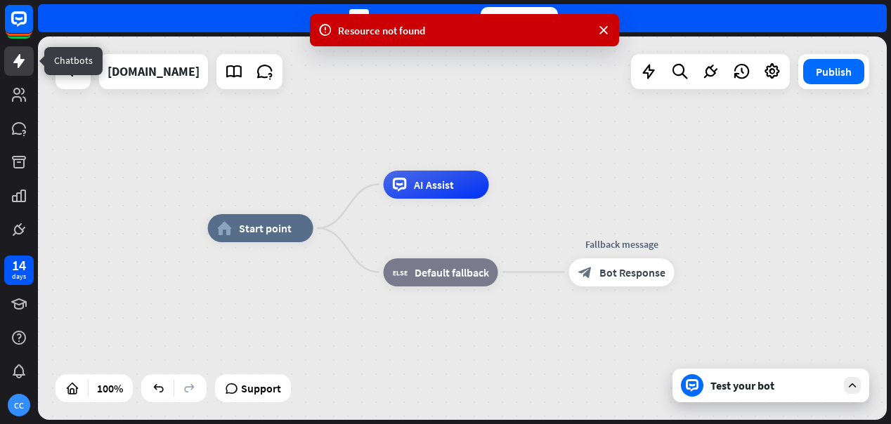
click at [22, 66] on icon at bounding box center [19, 61] width 17 height 17
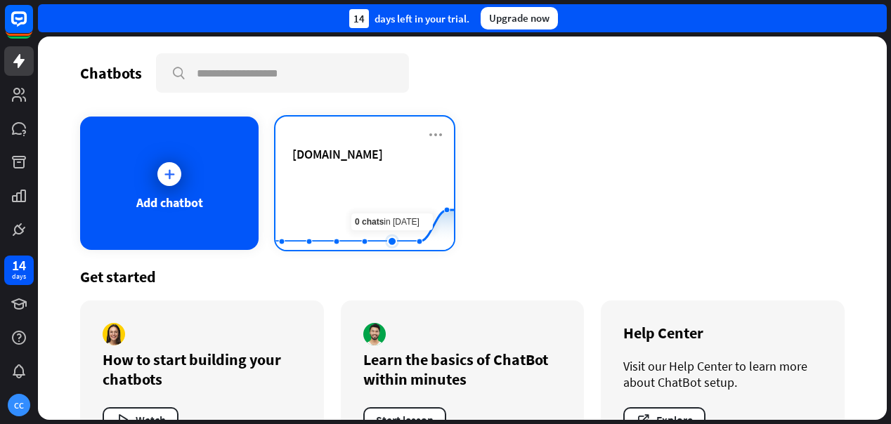
click at [404, 188] on rect at bounding box center [365, 215] width 179 height 88
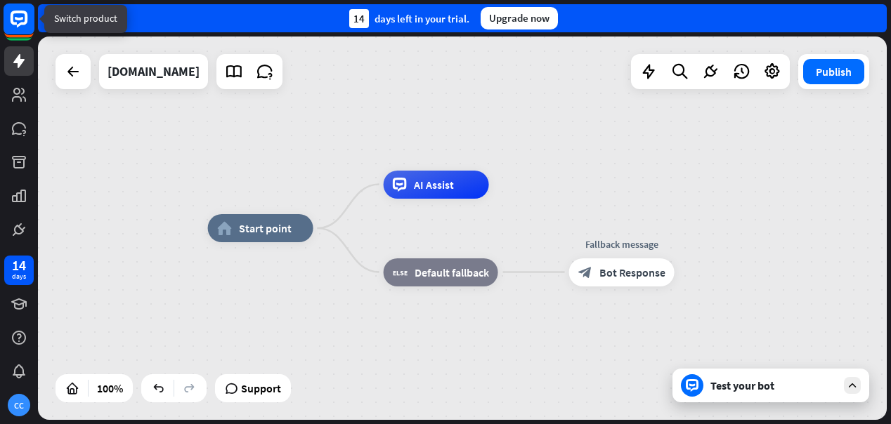
click at [22, 22] on icon at bounding box center [19, 19] width 17 height 17
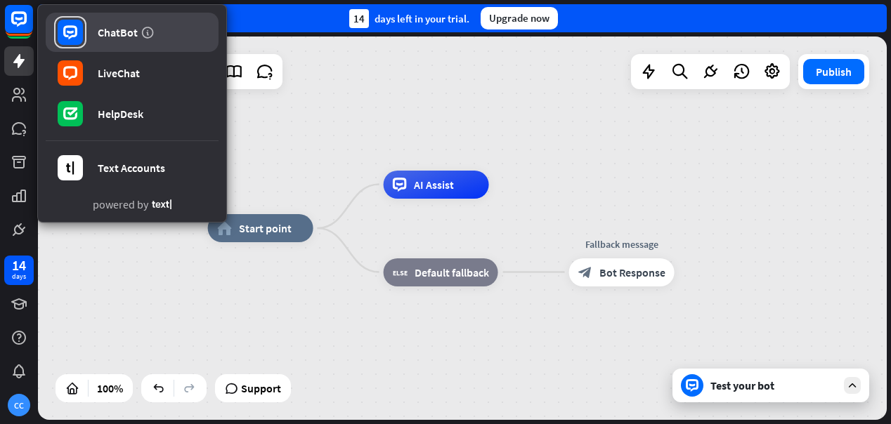
click at [115, 32] on div "ChatBot" at bounding box center [118, 32] width 40 height 14
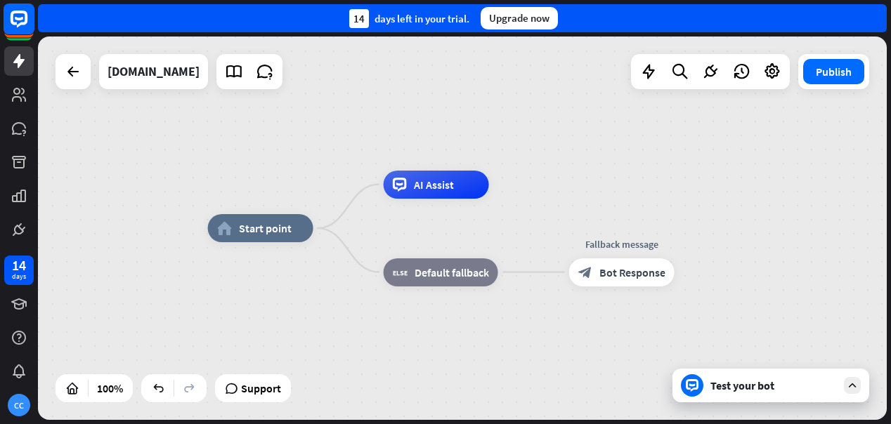
click at [20, 13] on rect at bounding box center [19, 19] width 31 height 31
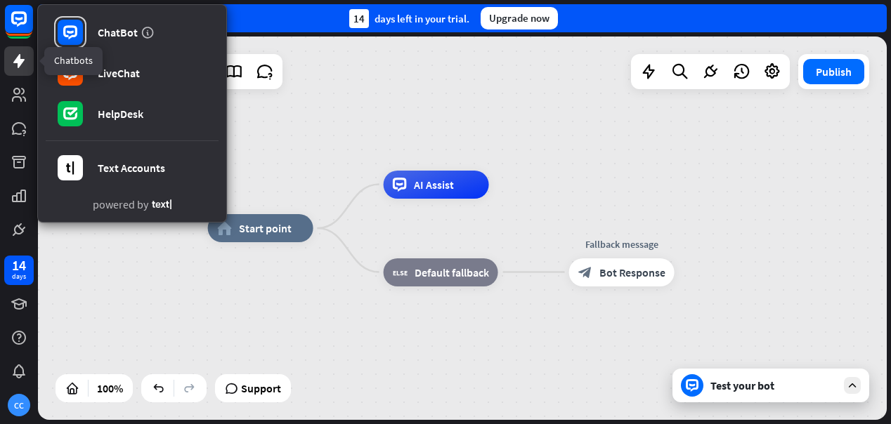
click at [16, 63] on icon at bounding box center [18, 61] width 11 height 14
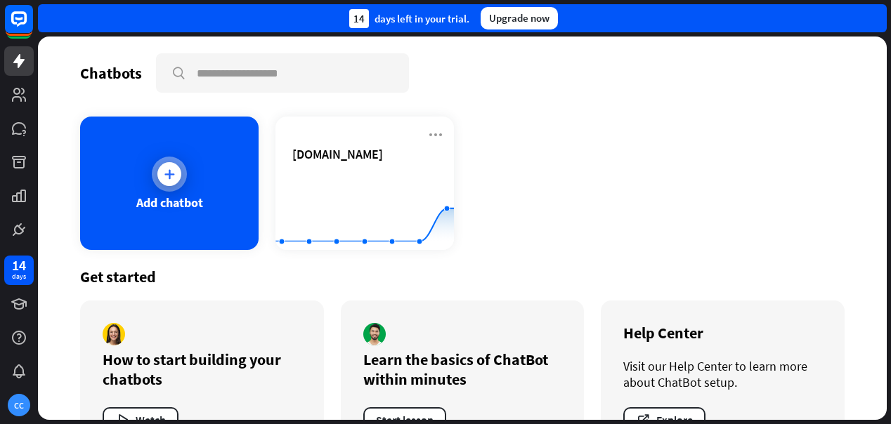
scroll to position [52, 0]
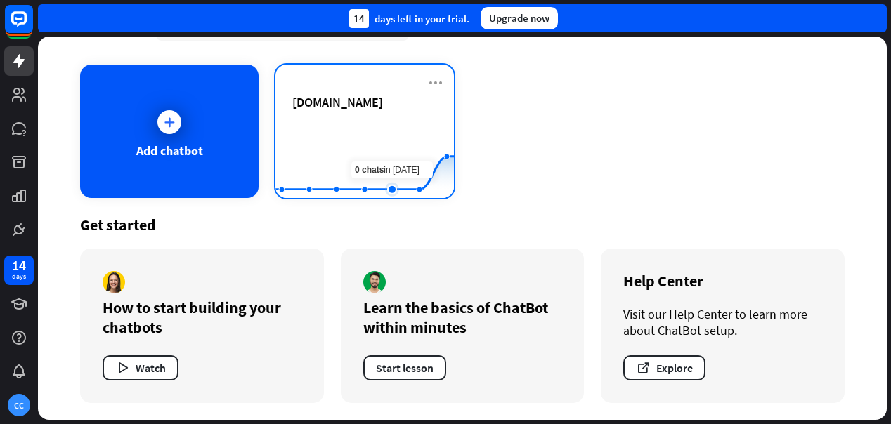
click at [386, 159] on icon "Created with Highcharts 10.1.0 0 20 40" at bounding box center [365, 163] width 179 height 88
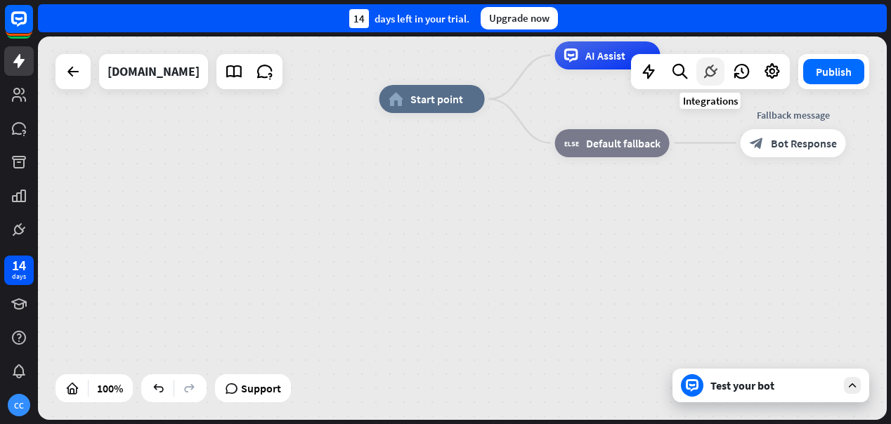
click at [714, 69] on icon at bounding box center [710, 72] width 18 height 18
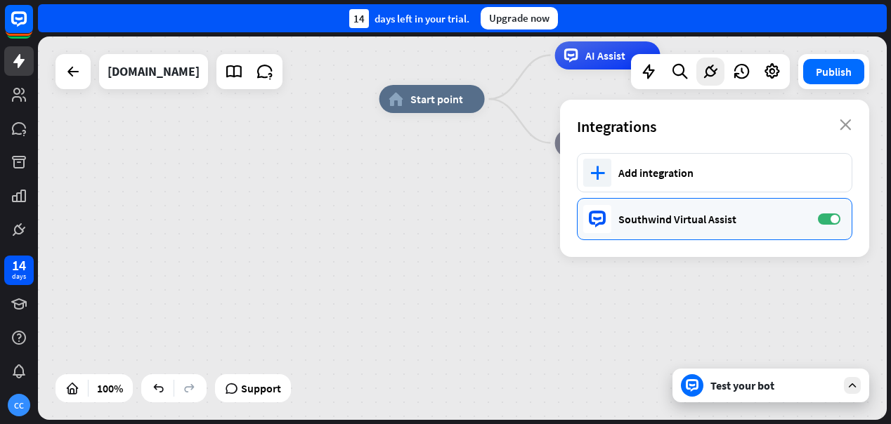
click at [700, 215] on div "Southwind Virtual Assist" at bounding box center [711, 219] width 186 height 14
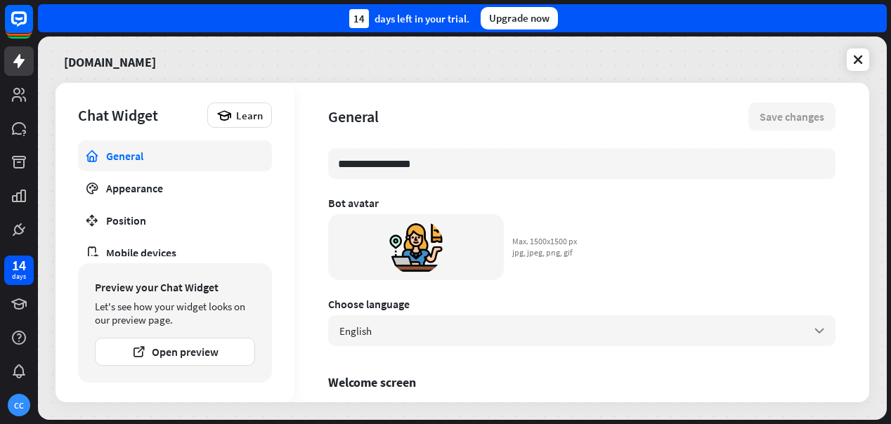
scroll to position [186, 0]
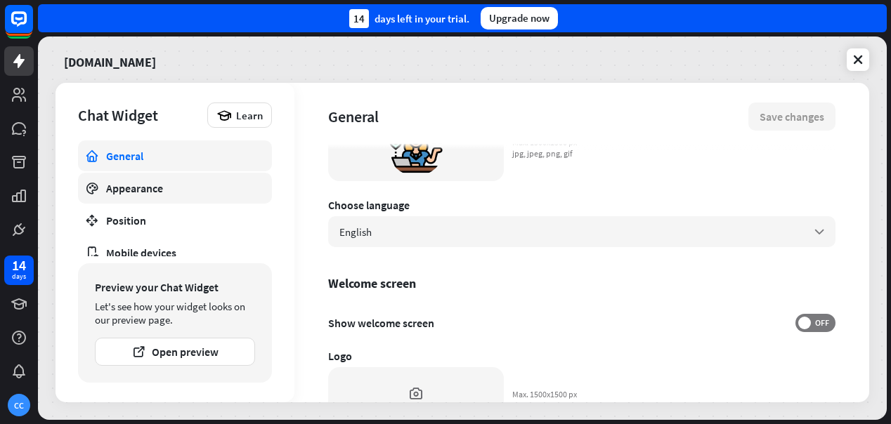
click at [182, 190] on div "Appearance" at bounding box center [175, 188] width 138 height 14
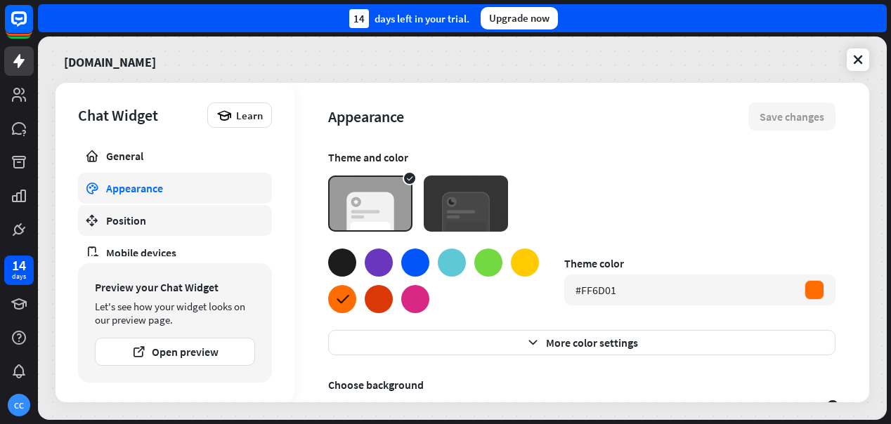
click at [167, 222] on div "Position" at bounding box center [175, 221] width 138 height 14
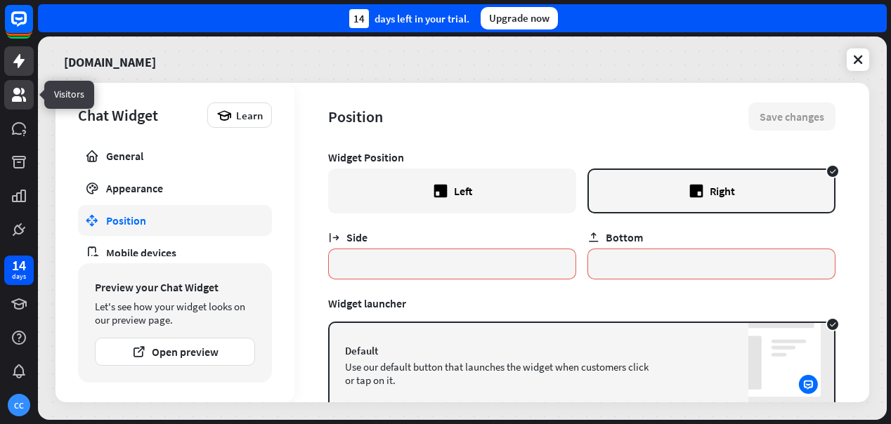
click at [20, 92] on icon at bounding box center [19, 94] width 17 height 17
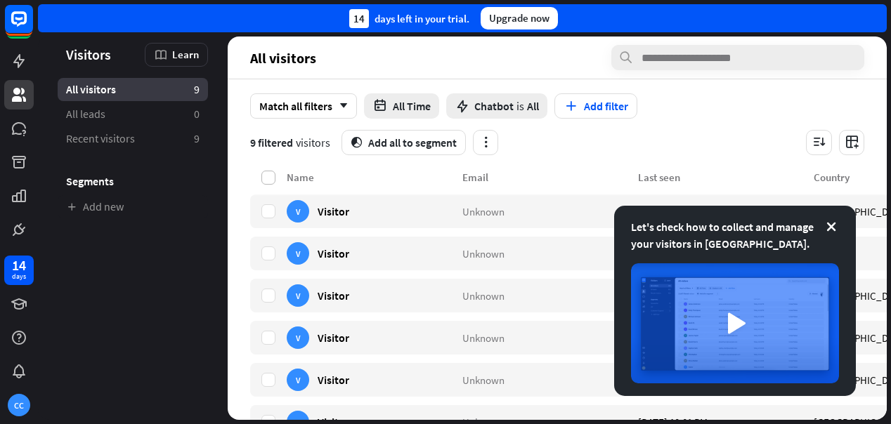
click at [273, 179] on label at bounding box center [268, 178] width 14 height 14
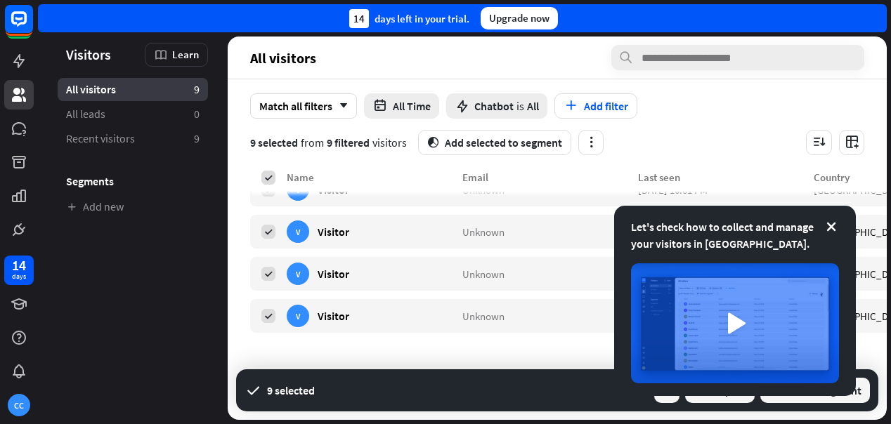
scroll to position [144, 0]
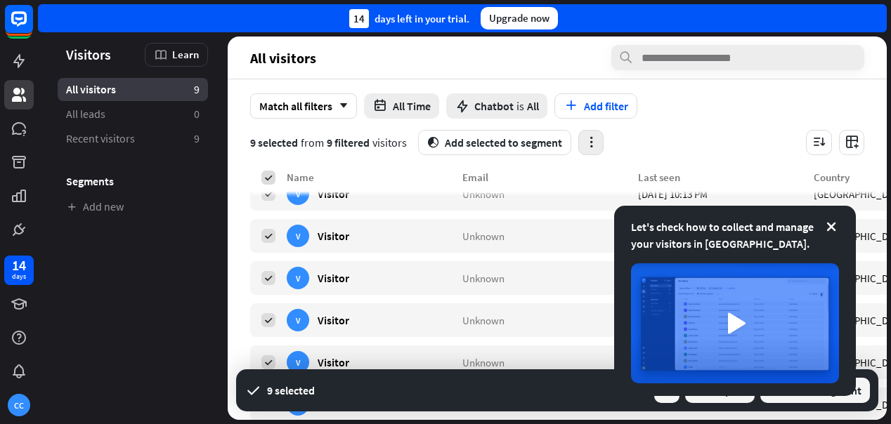
click at [587, 143] on icon "button" at bounding box center [591, 142] width 15 height 15
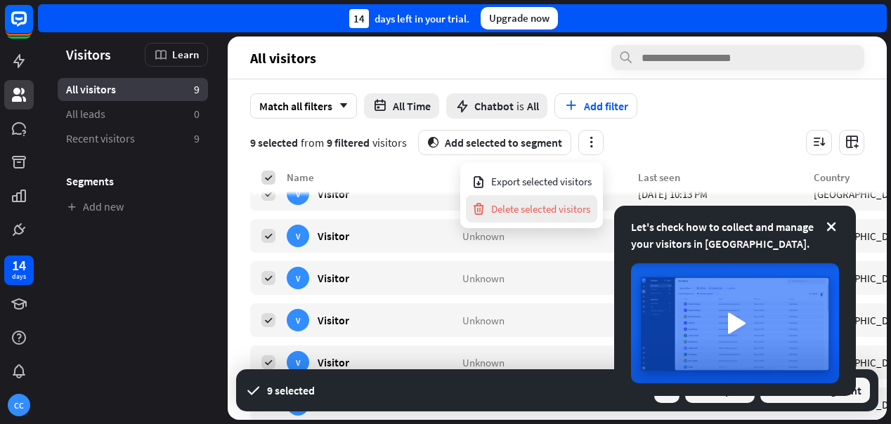
click at [562, 208] on div "Delete selected visitors" at bounding box center [531, 208] width 119 height 27
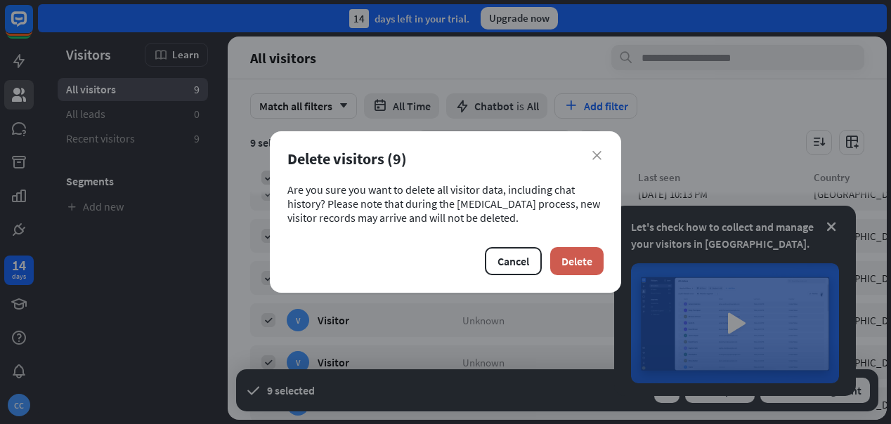
click at [595, 268] on button "Delete" at bounding box center [576, 261] width 53 height 28
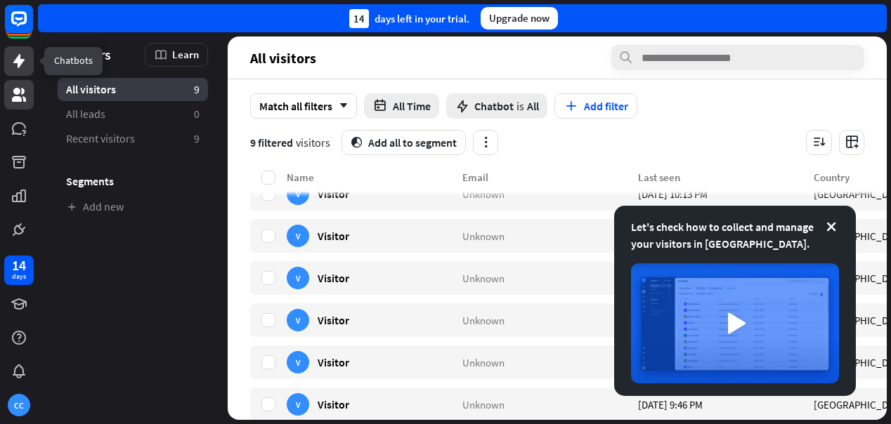
click at [23, 63] on icon at bounding box center [19, 61] width 17 height 17
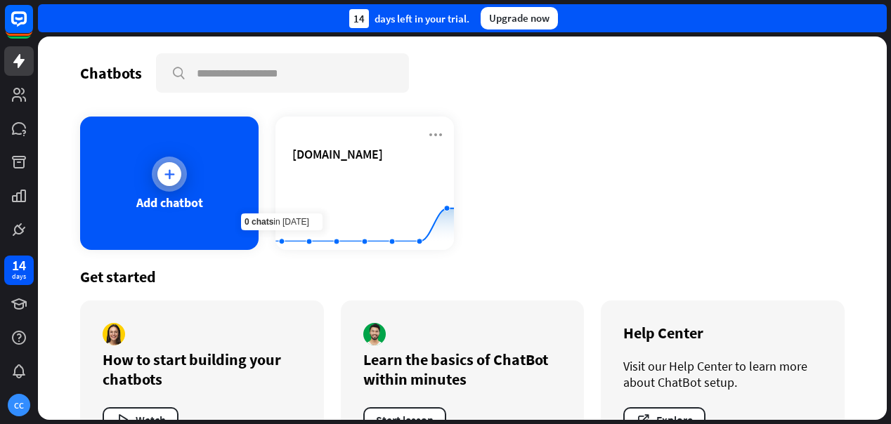
click at [181, 165] on div at bounding box center [169, 174] width 35 height 35
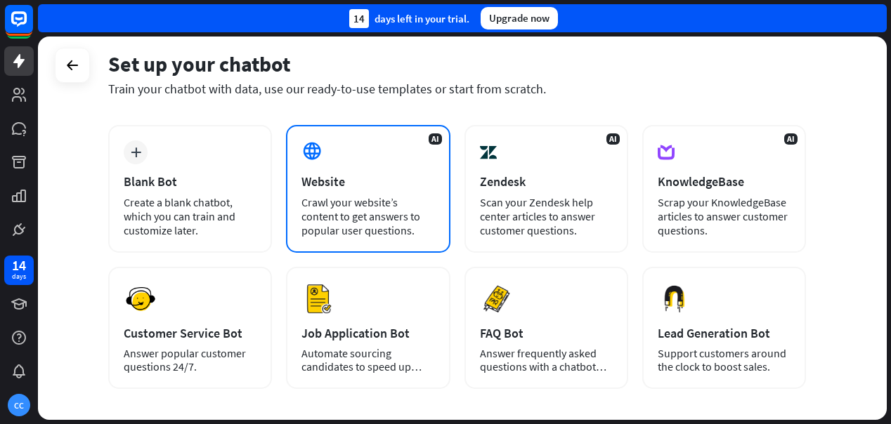
scroll to position [61, 0]
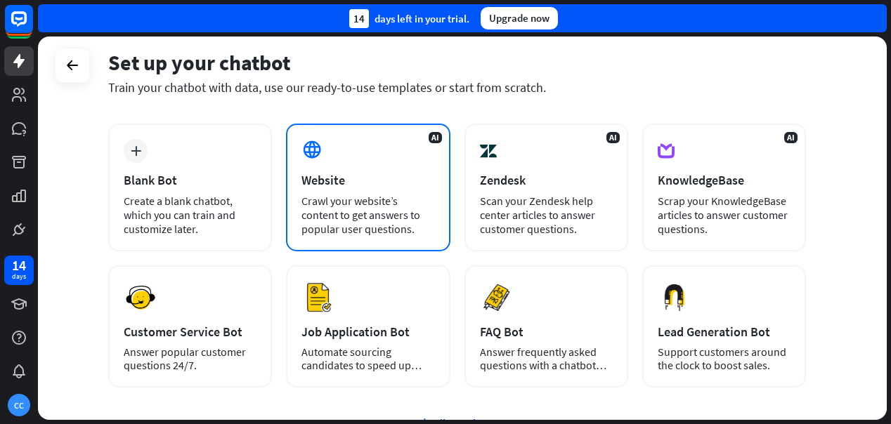
click at [368, 219] on div "Crawl your website’s content to get answers to popular user questions." at bounding box center [368, 215] width 133 height 42
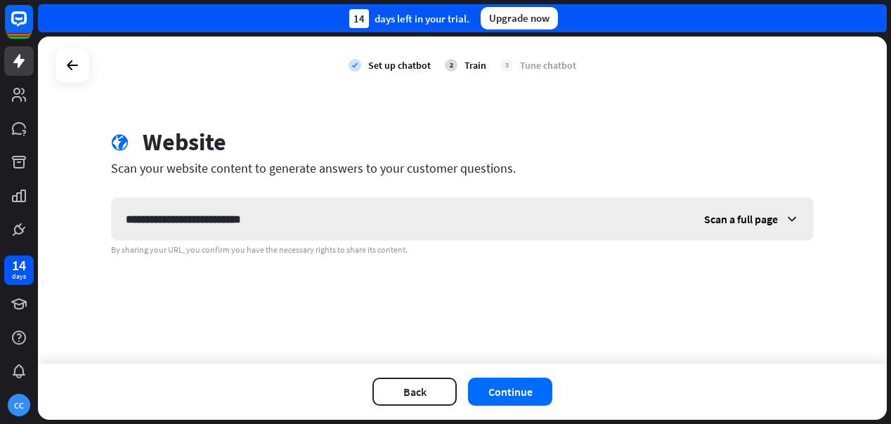
click at [775, 216] on span "Scan a full page" at bounding box center [741, 219] width 74 height 14
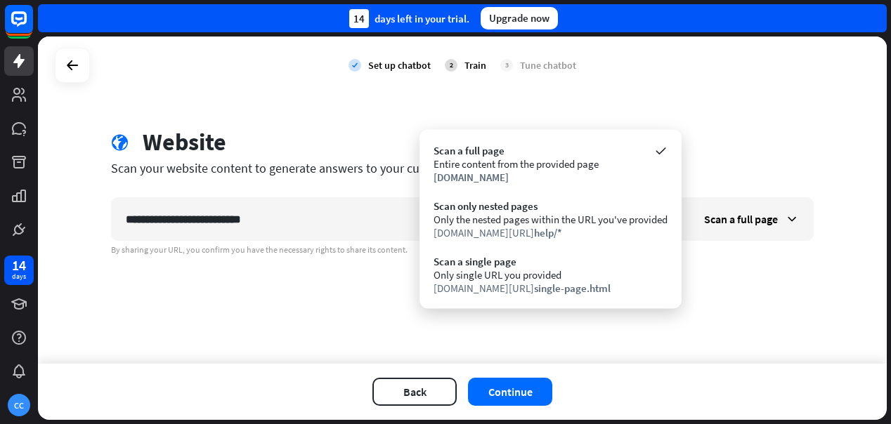
click at [758, 147] on div "globe Website" at bounding box center [462, 144] width 703 height 32
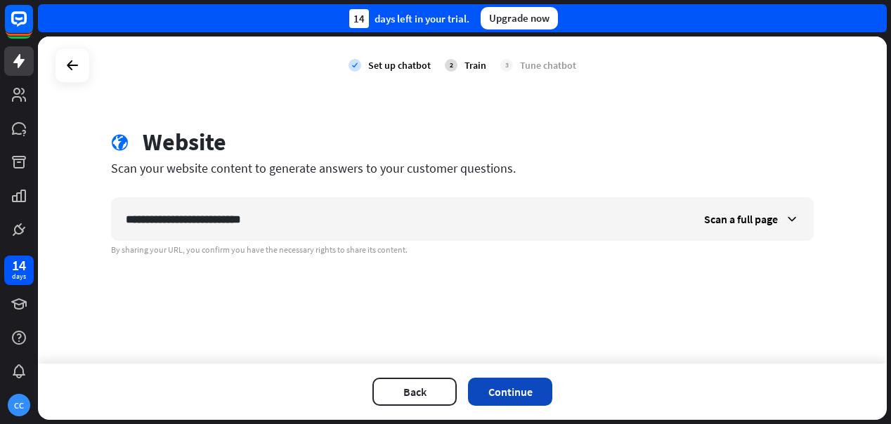
click at [511, 391] on button "Continue" at bounding box center [510, 392] width 84 height 28
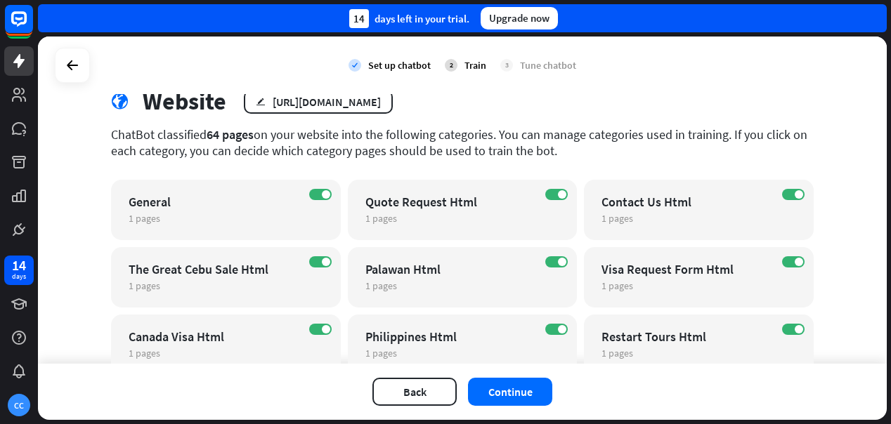
scroll to position [90, 0]
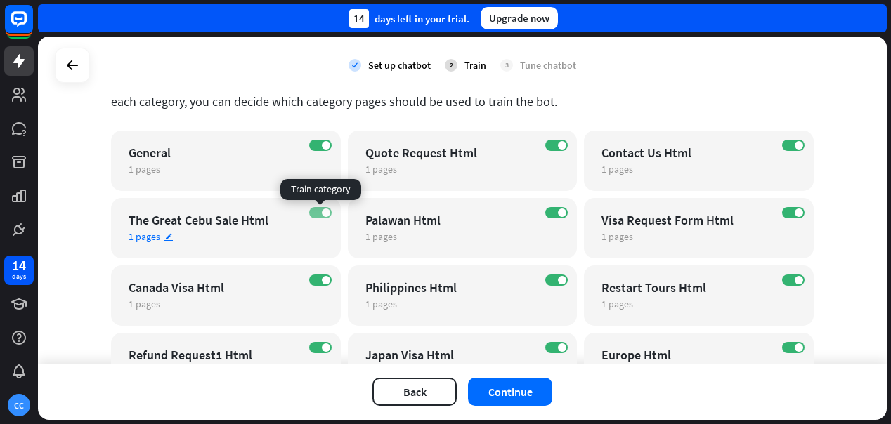
click at [317, 211] on label "ON" at bounding box center [320, 212] width 22 height 11
click at [562, 211] on span at bounding box center [562, 213] width 8 height 8
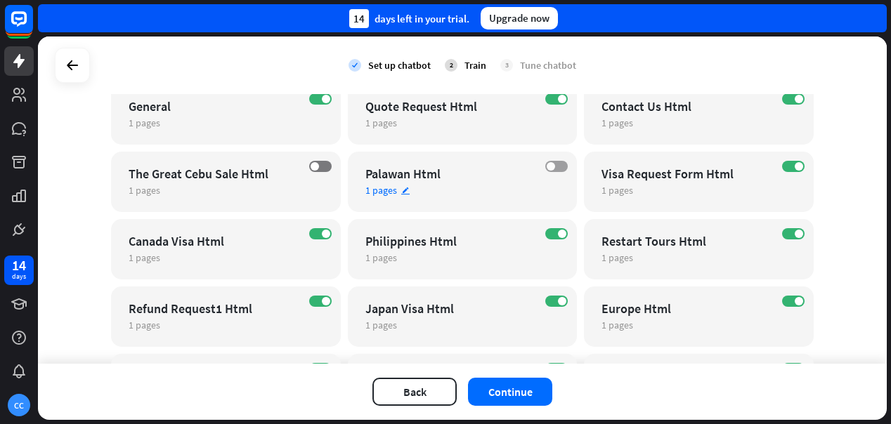
scroll to position [143, 0]
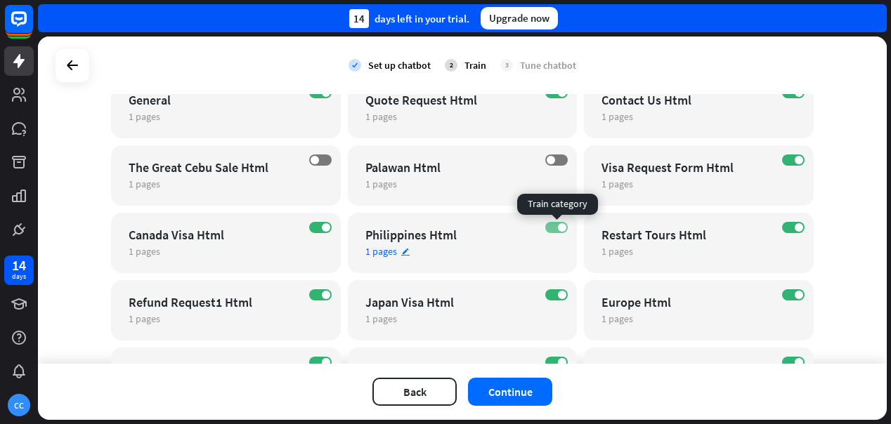
click at [555, 227] on label "ON" at bounding box center [556, 227] width 22 height 11
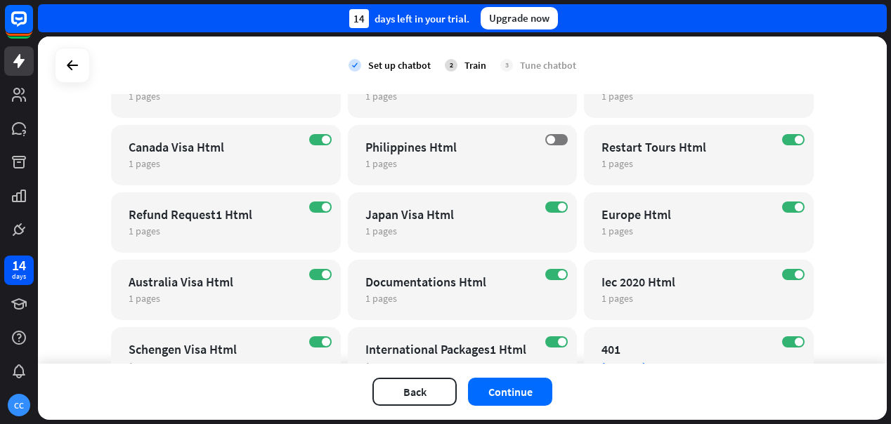
scroll to position [225, 0]
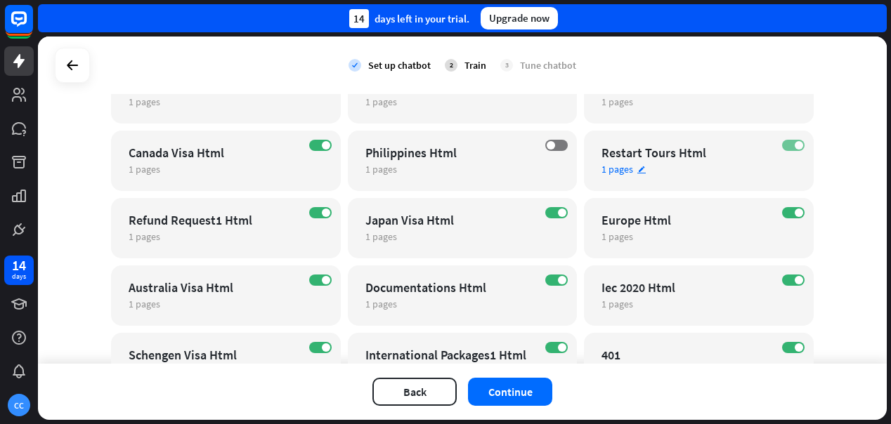
click at [793, 144] on label "ON" at bounding box center [793, 145] width 22 height 11
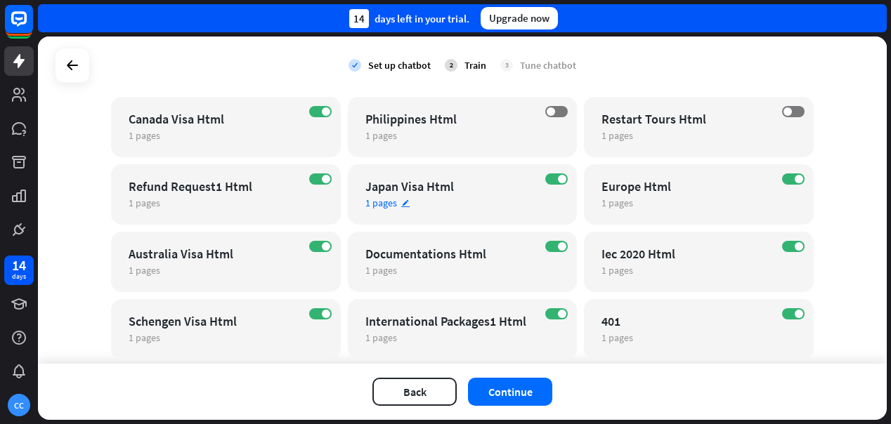
scroll to position [261, 0]
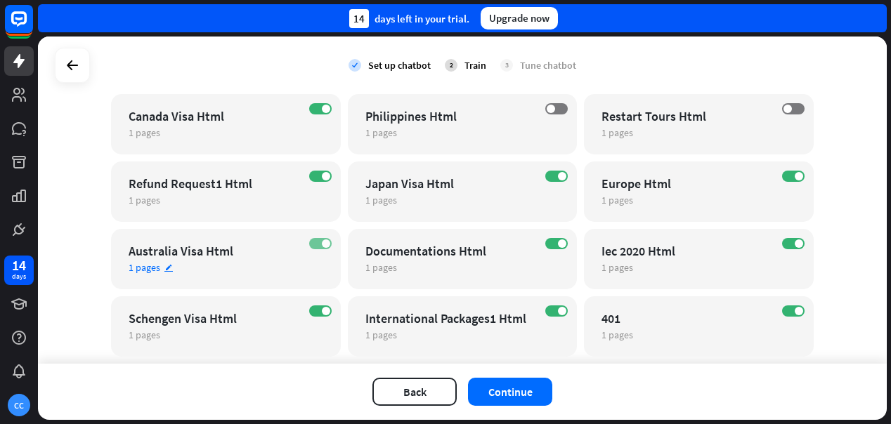
click at [319, 242] on label "ON" at bounding box center [320, 243] width 22 height 11
click at [323, 246] on label "OFF" at bounding box center [320, 243] width 22 height 11
click at [795, 244] on span at bounding box center [799, 244] width 8 height 8
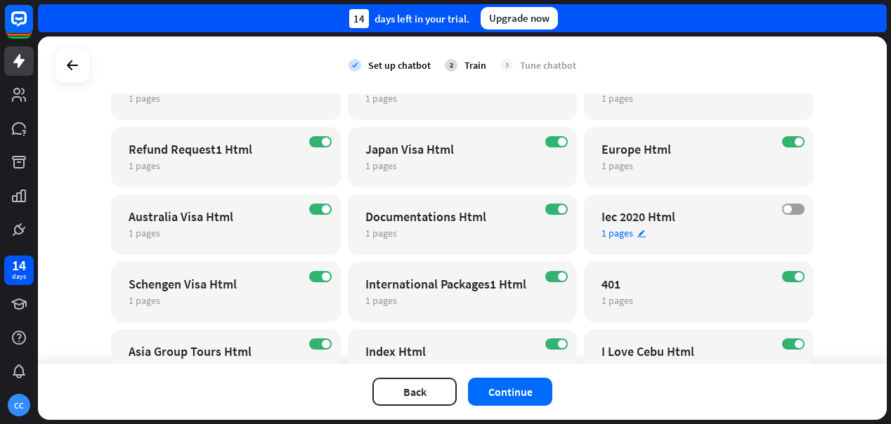
scroll to position [303, 0]
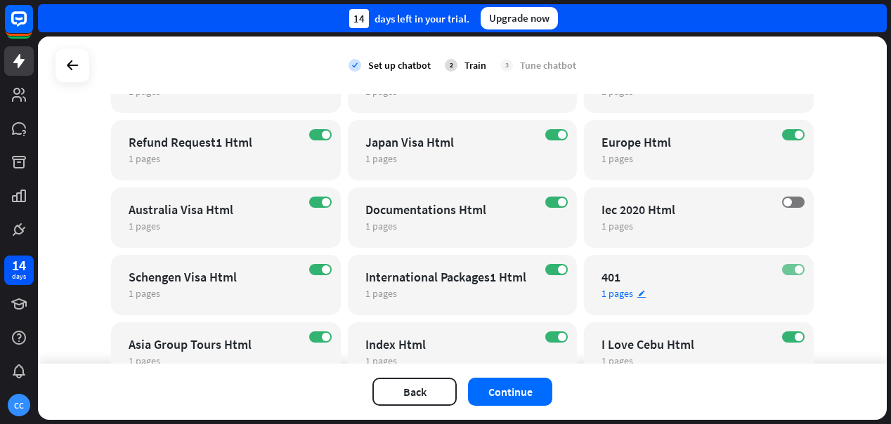
click at [793, 269] on label "ON" at bounding box center [793, 269] width 22 height 11
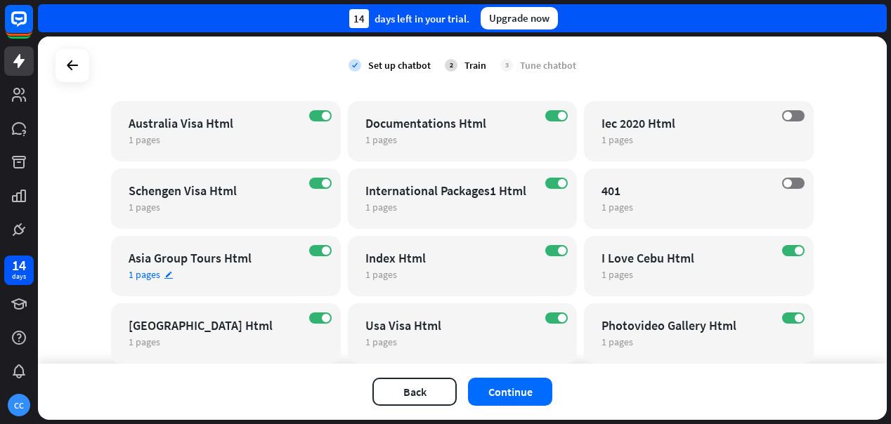
scroll to position [398, 0]
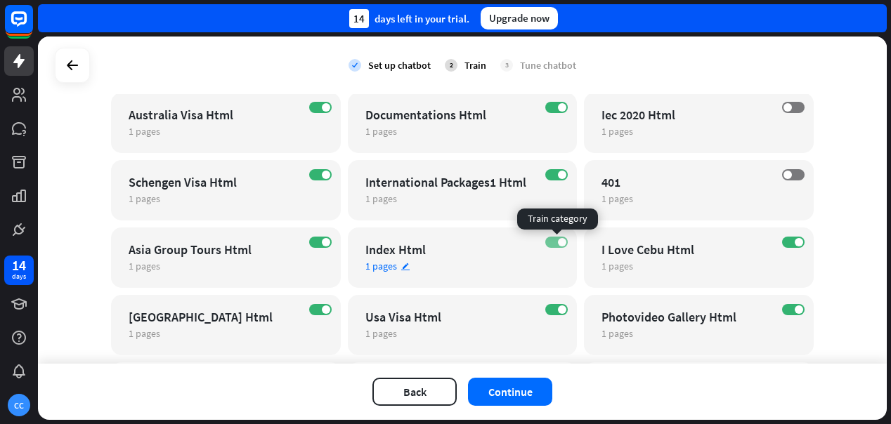
click at [557, 243] on label "ON" at bounding box center [556, 242] width 22 height 11
click at [557, 243] on label "OFF" at bounding box center [556, 242] width 22 height 11
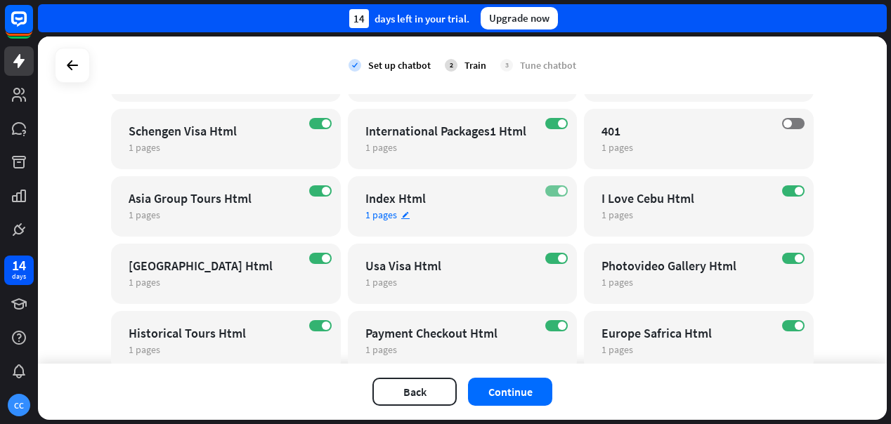
scroll to position [450, 0]
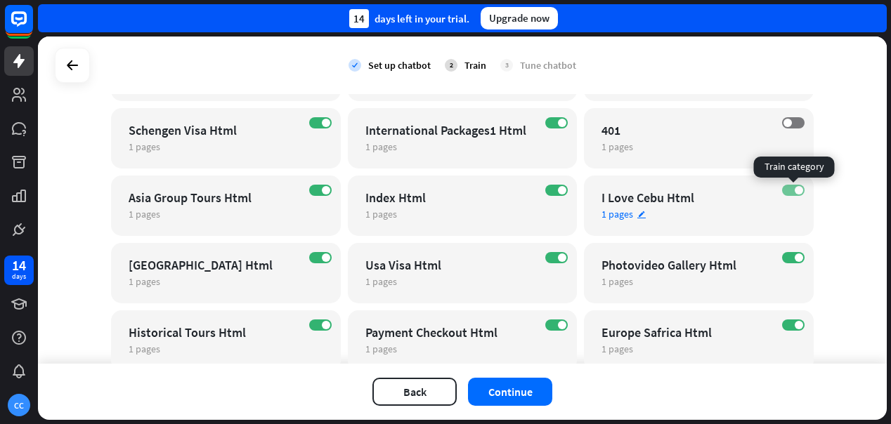
click at [795, 189] on span at bounding box center [799, 190] width 8 height 8
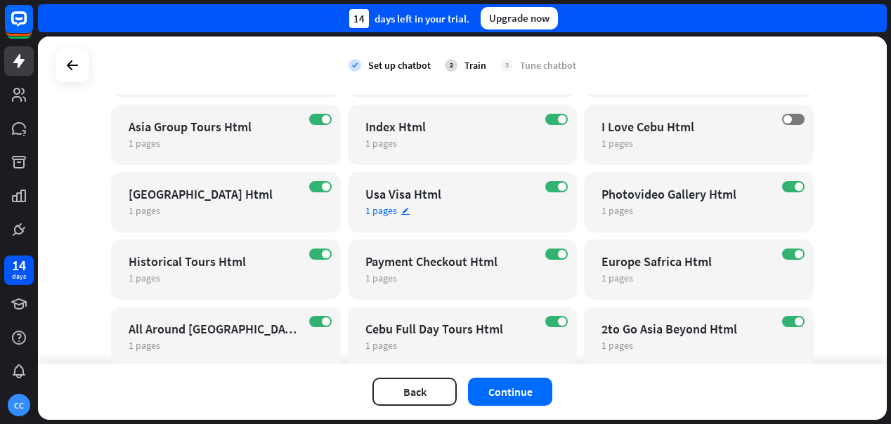
scroll to position [553, 0]
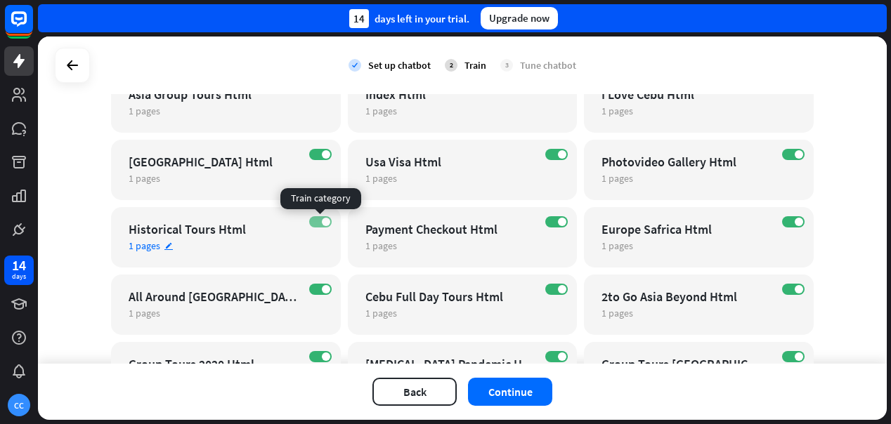
click at [318, 221] on label "ON" at bounding box center [320, 221] width 22 height 11
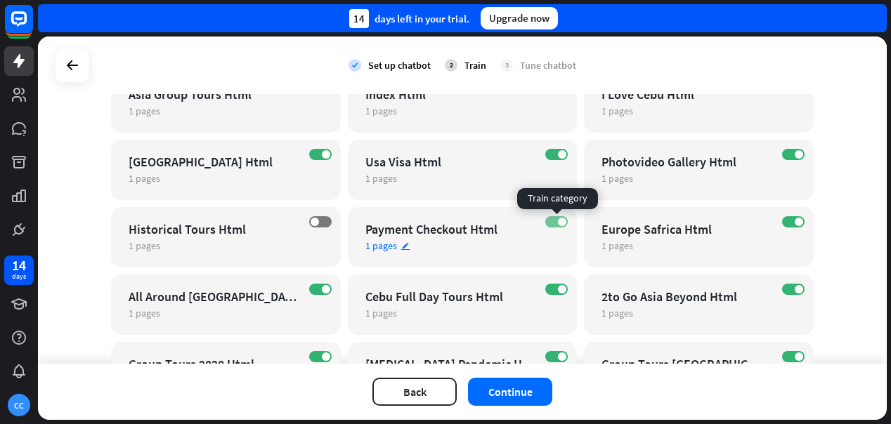
click at [555, 219] on label "ON" at bounding box center [556, 221] width 22 height 11
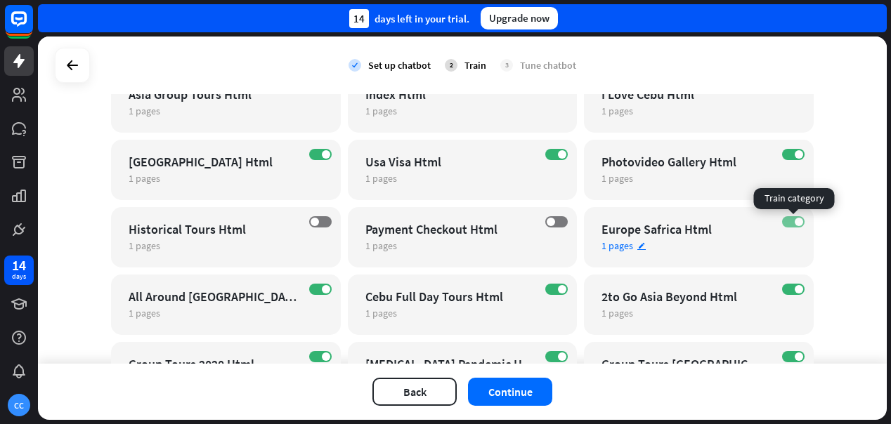
click at [796, 220] on span at bounding box center [799, 222] width 8 height 8
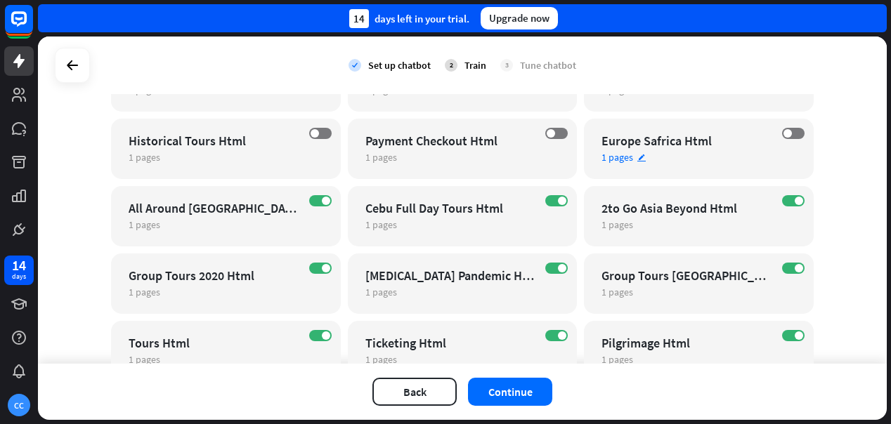
scroll to position [673, 0]
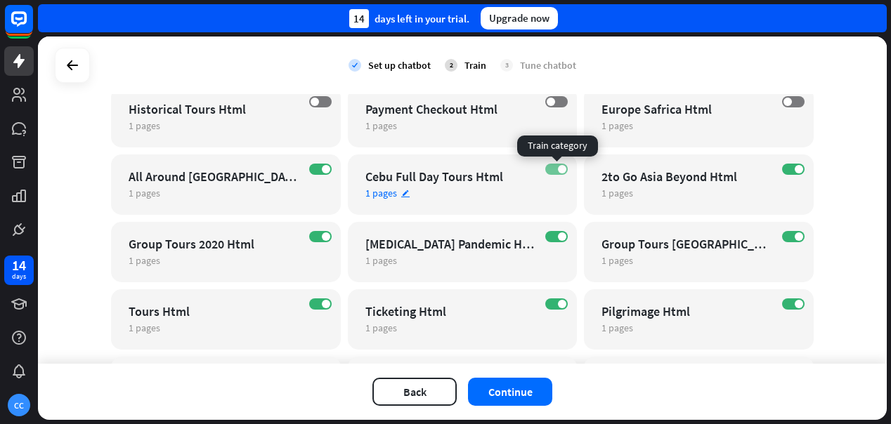
click at [561, 169] on span at bounding box center [562, 169] width 8 height 8
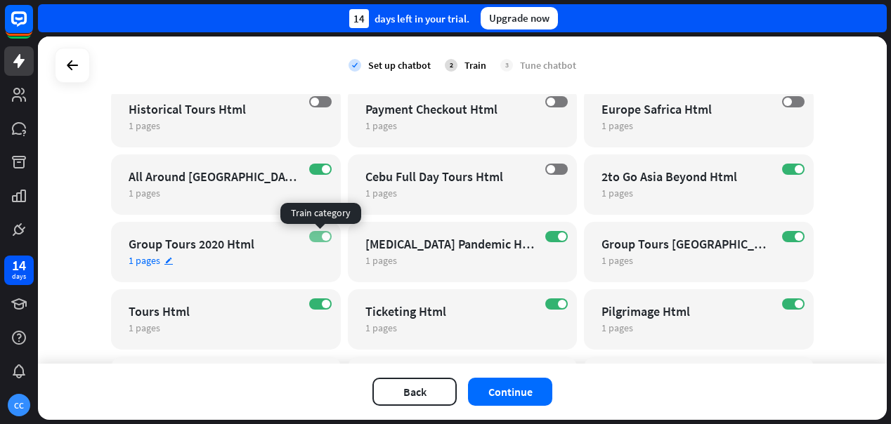
click at [320, 235] on label "ON" at bounding box center [320, 236] width 22 height 11
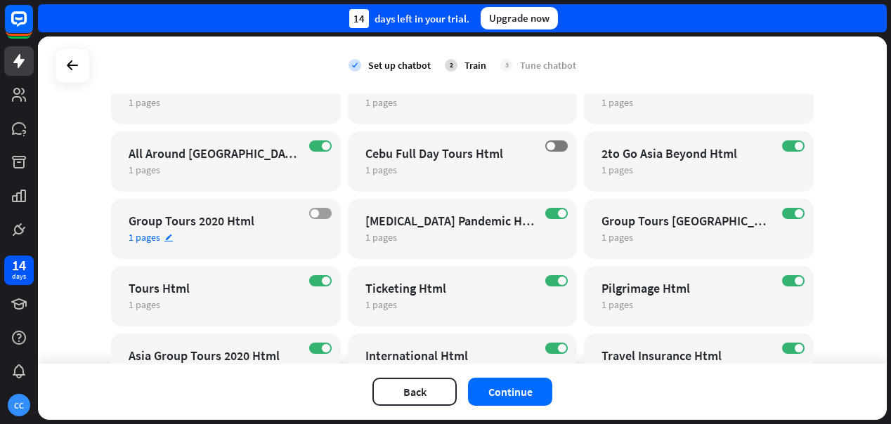
scroll to position [722, 0]
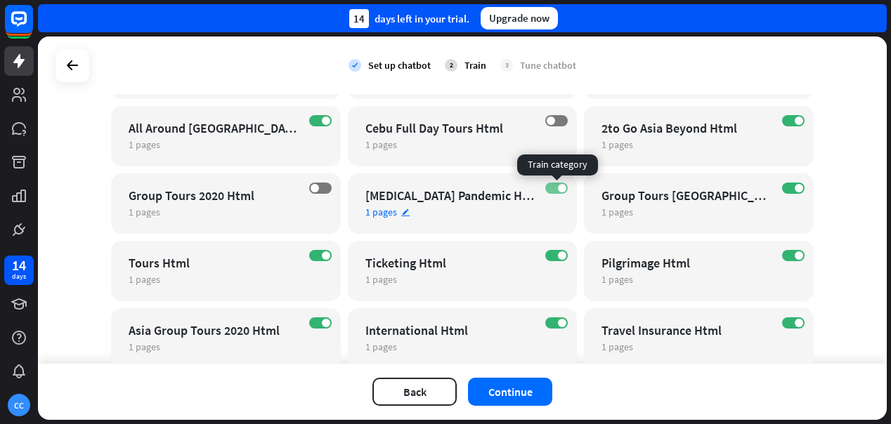
click at [562, 185] on span at bounding box center [562, 188] width 8 height 8
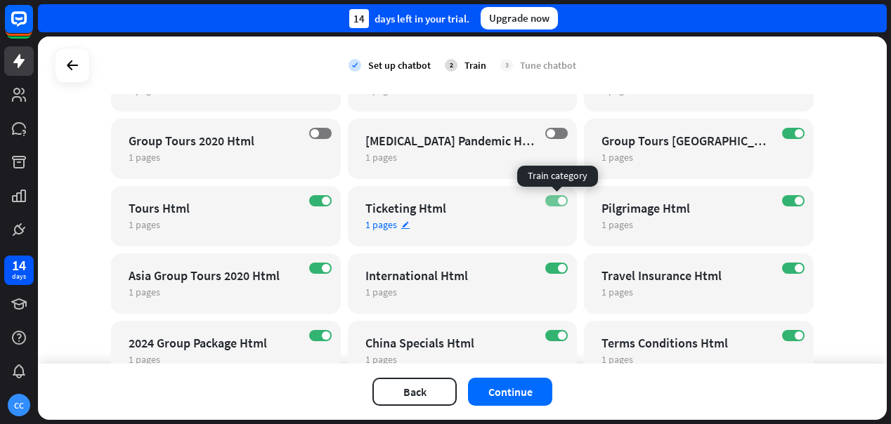
scroll to position [778, 0]
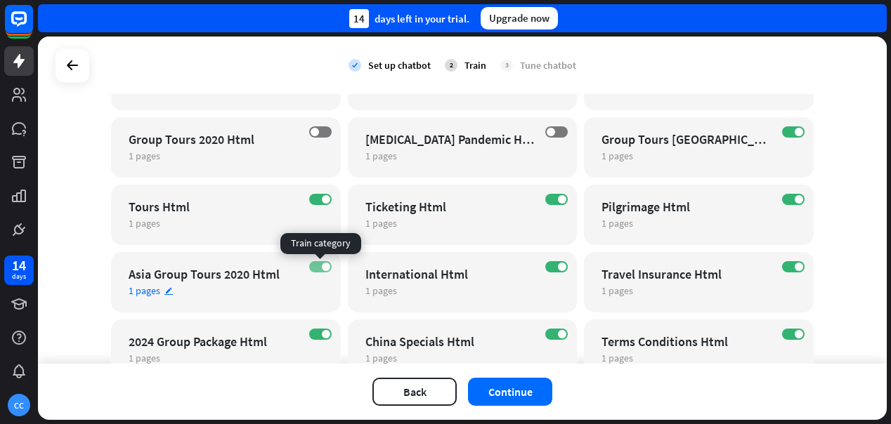
click at [320, 265] on label "ON" at bounding box center [320, 266] width 22 height 11
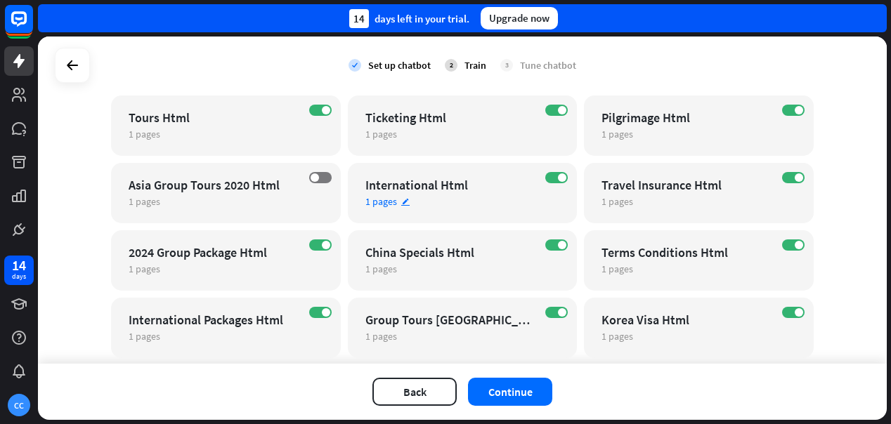
scroll to position [886, 0]
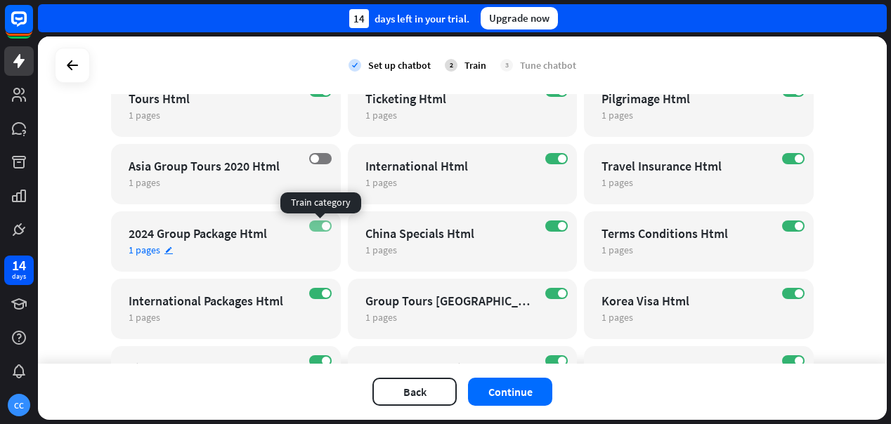
click at [317, 222] on label "ON" at bounding box center [320, 226] width 22 height 11
click at [555, 223] on label "ON" at bounding box center [556, 226] width 22 height 11
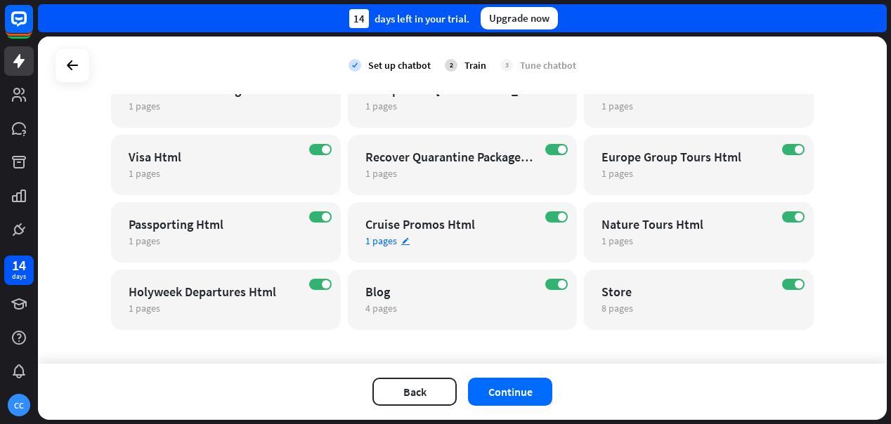
scroll to position [1109, 0]
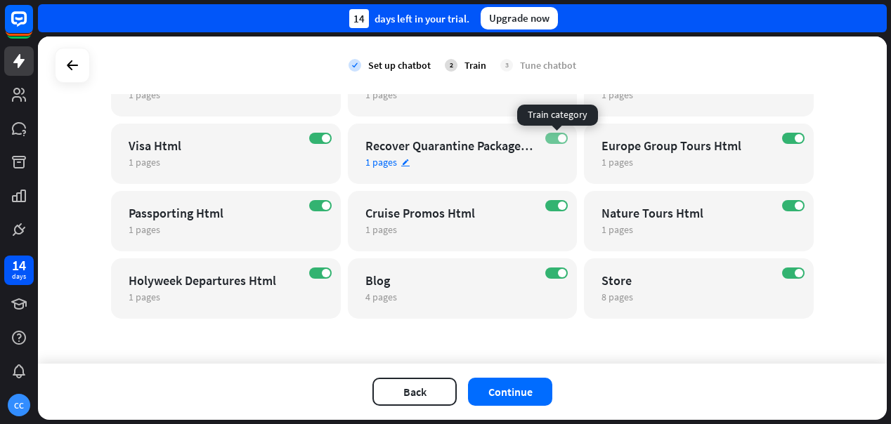
click at [556, 134] on label "ON" at bounding box center [556, 138] width 22 height 11
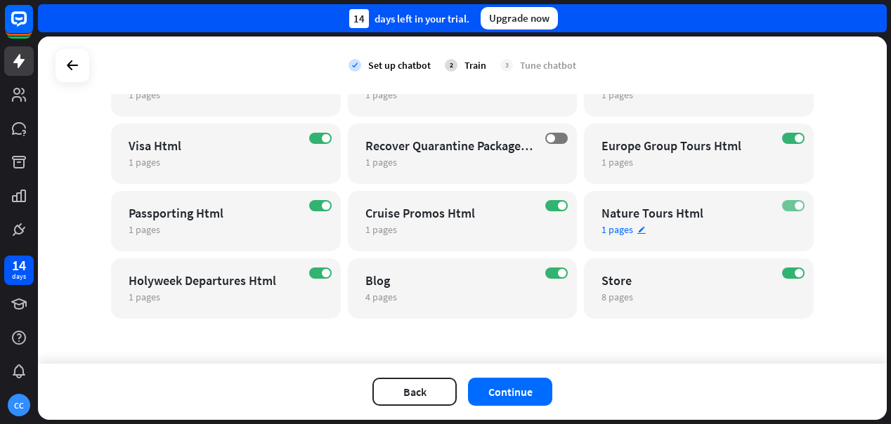
click at [801, 202] on span at bounding box center [799, 206] width 8 height 8
click at [314, 273] on label "ON" at bounding box center [320, 273] width 22 height 11
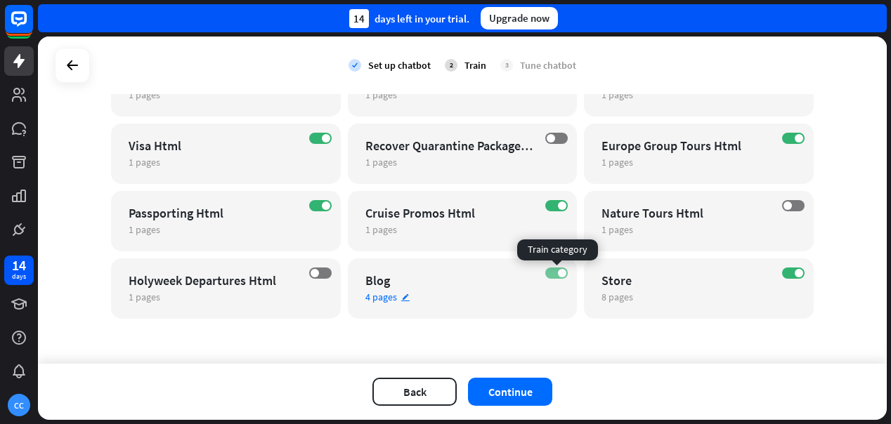
click at [558, 271] on span at bounding box center [562, 273] width 8 height 8
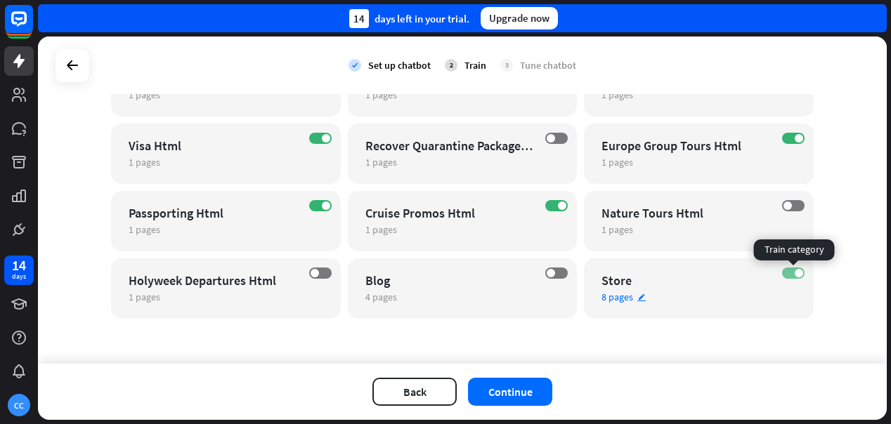
click at [796, 272] on span at bounding box center [799, 273] width 8 height 8
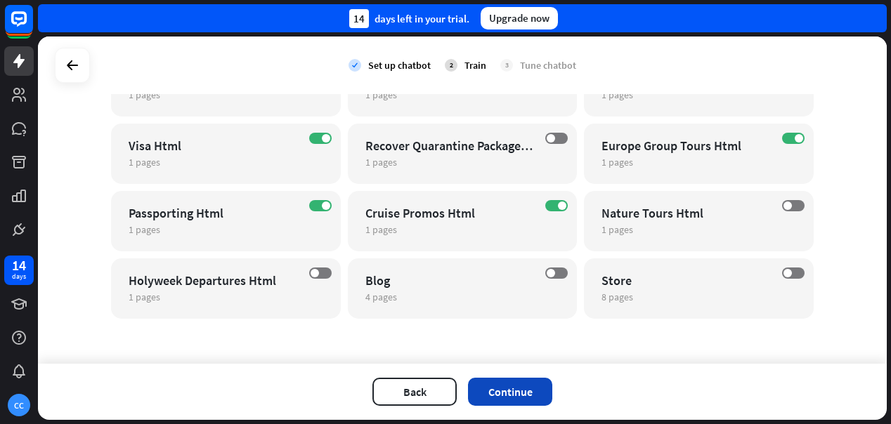
click at [531, 399] on button "Continue" at bounding box center [510, 392] width 84 height 28
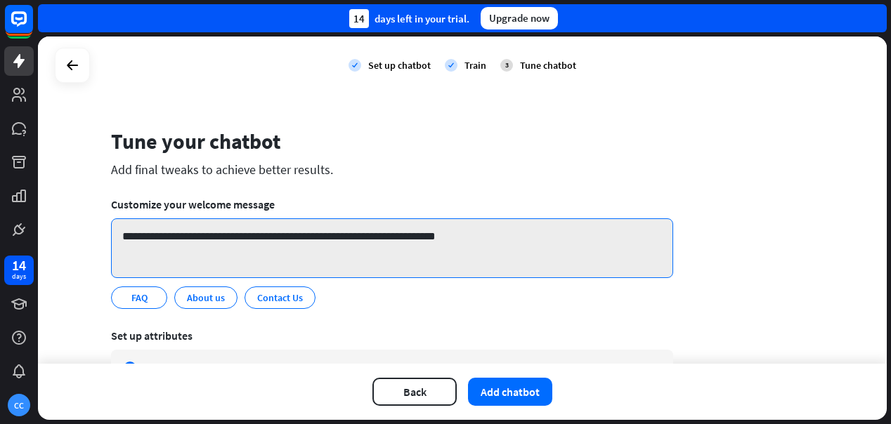
click at [188, 237] on textarea "**********" at bounding box center [392, 249] width 562 height 60
drag, startPoint x: 188, startPoint y: 237, endPoint x: 266, endPoint y: 238, distance: 78.7
click at [266, 238] on textarea "**********" at bounding box center [392, 249] width 562 height 60
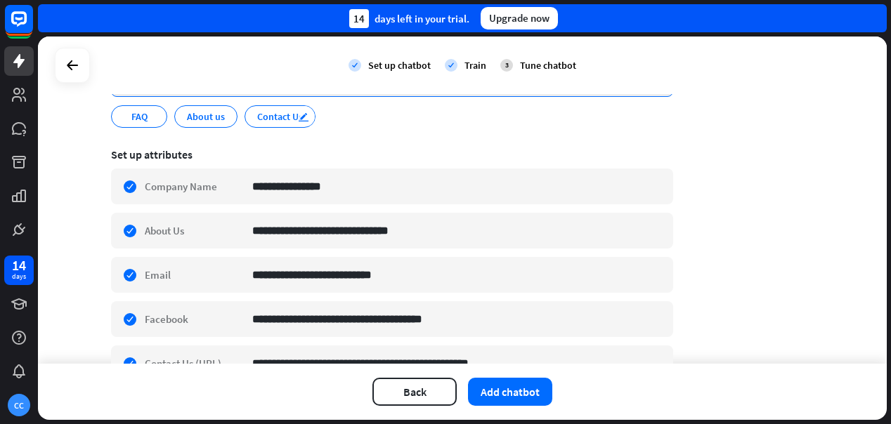
scroll to position [186, 0]
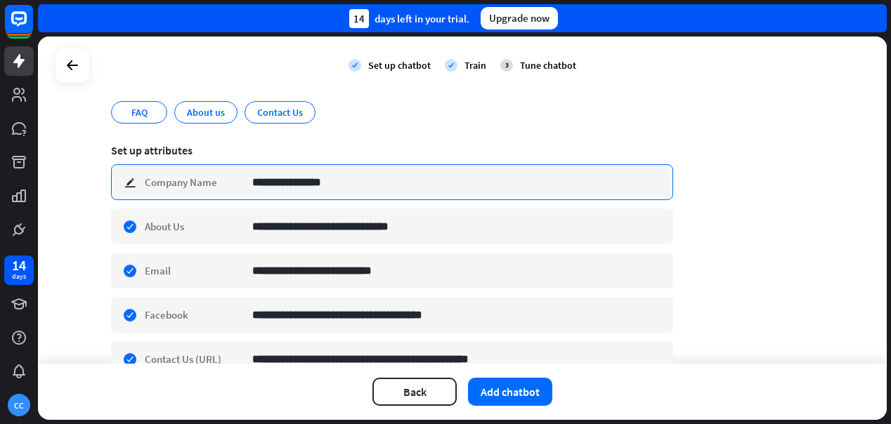
click at [337, 183] on input "**********" at bounding box center [457, 182] width 410 height 34
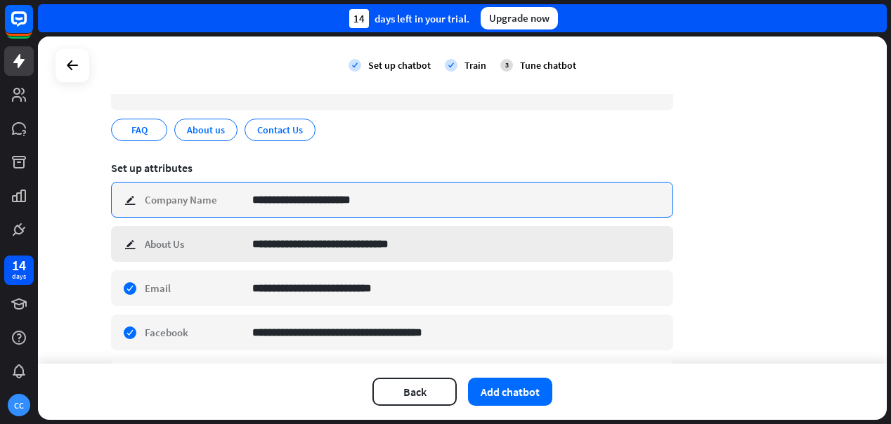
scroll to position [222, 0]
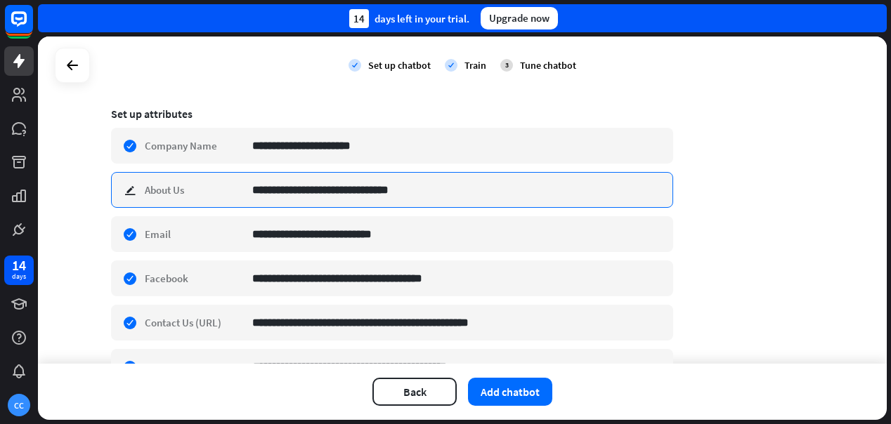
click at [254, 190] on input "**********" at bounding box center [457, 190] width 410 height 34
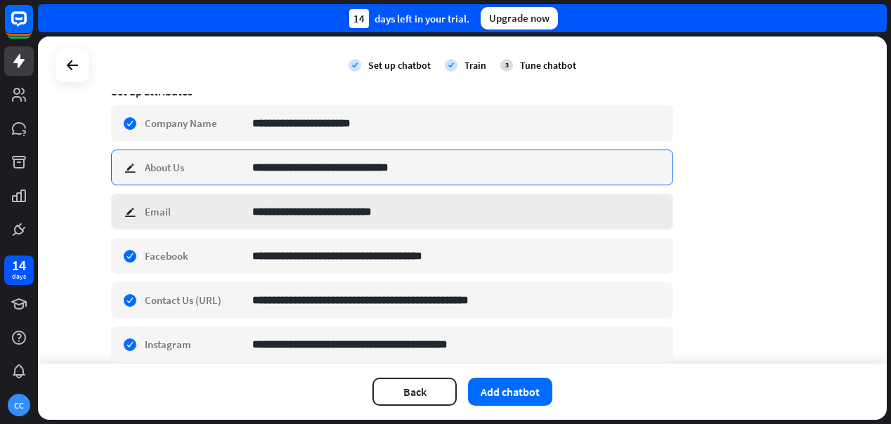
paste input "****"
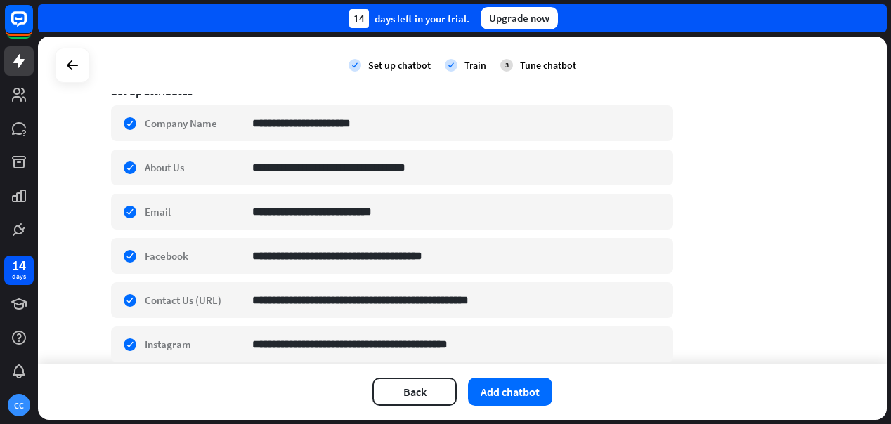
click at [733, 251] on div "**********" at bounding box center [462, 176] width 703 height 586
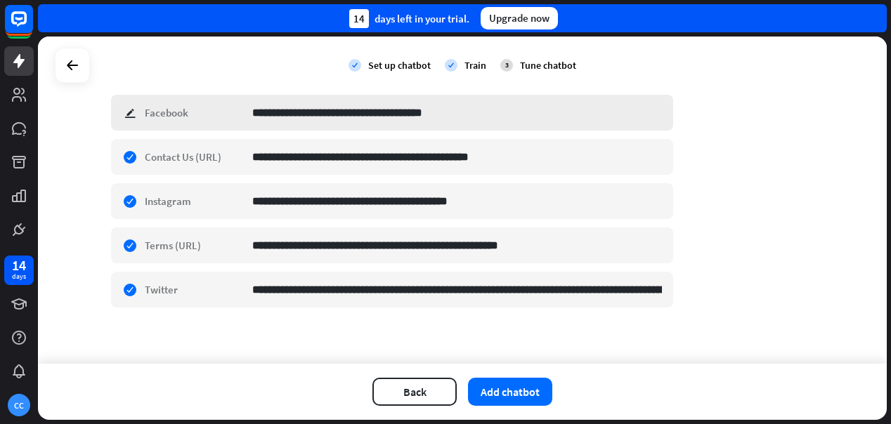
scroll to position [395, 0]
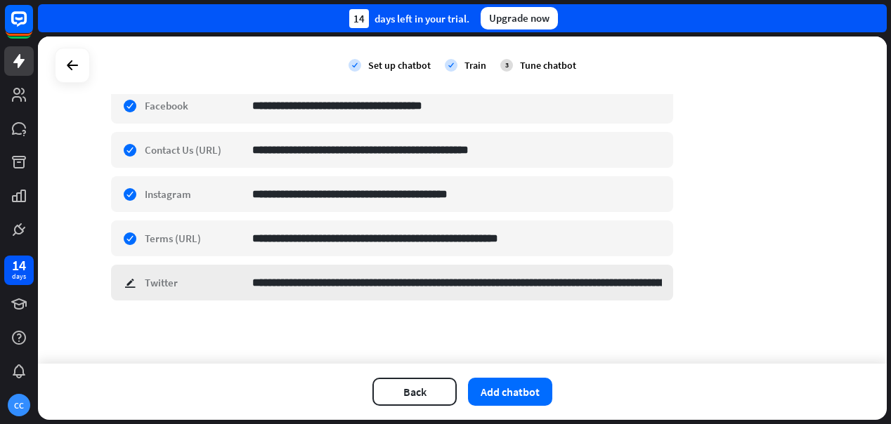
click at [252, 281] on div "**********" at bounding box center [392, 283] width 562 height 36
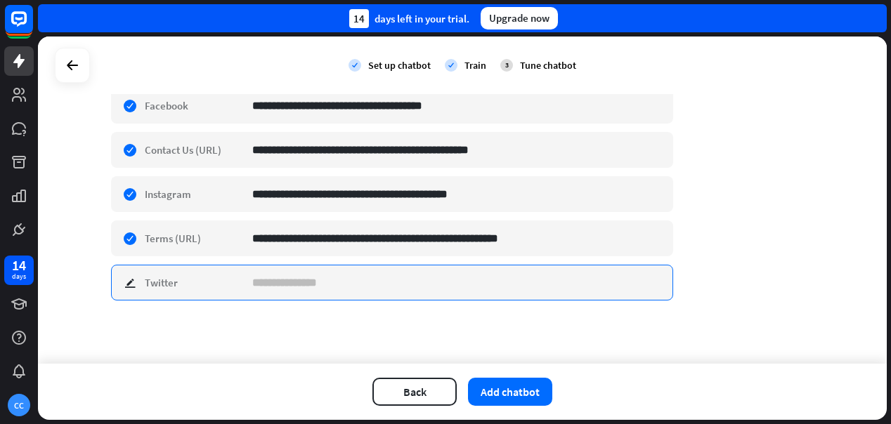
scroll to position [0, 0]
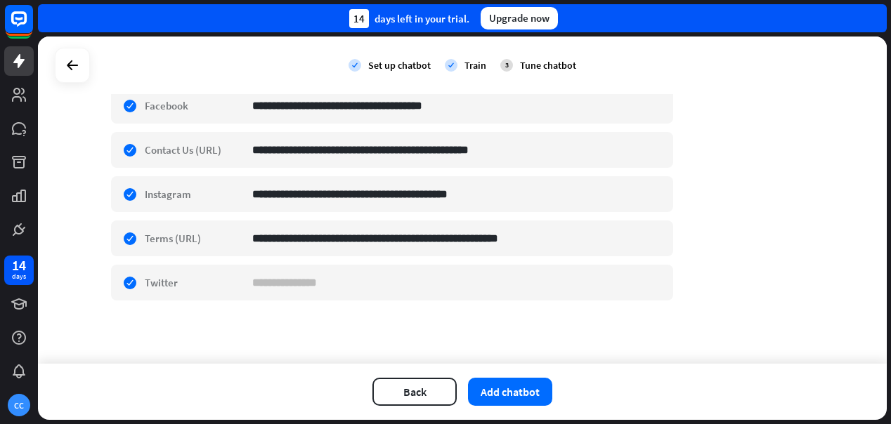
click at [692, 321] on div "**********" at bounding box center [462, 201] width 849 height 328
click at [517, 394] on button "Add chatbot" at bounding box center [510, 392] width 84 height 28
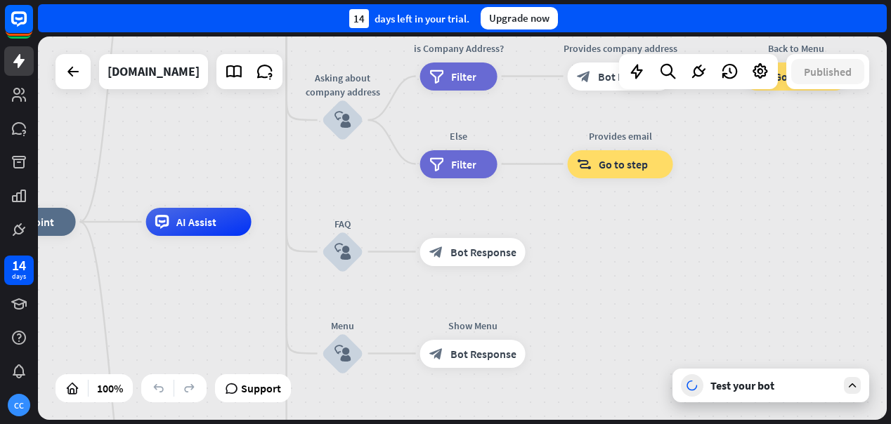
click at [746, 387] on div "Test your bot" at bounding box center [774, 386] width 127 height 14
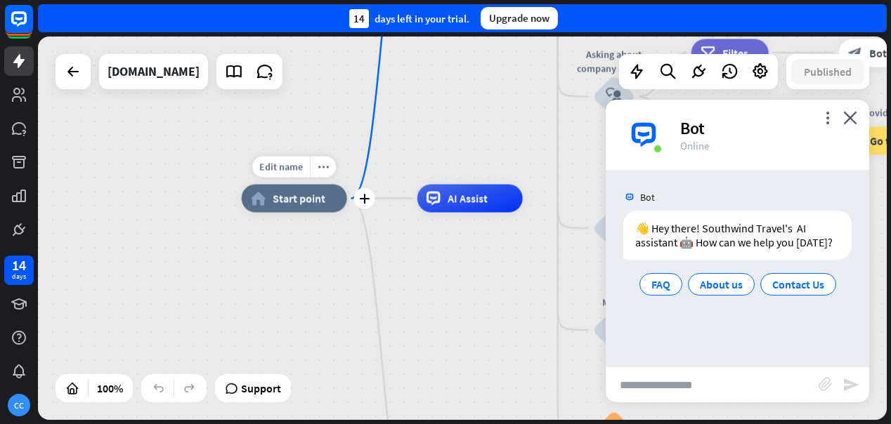
click at [303, 205] on span "Start point" at bounding box center [299, 199] width 53 height 14
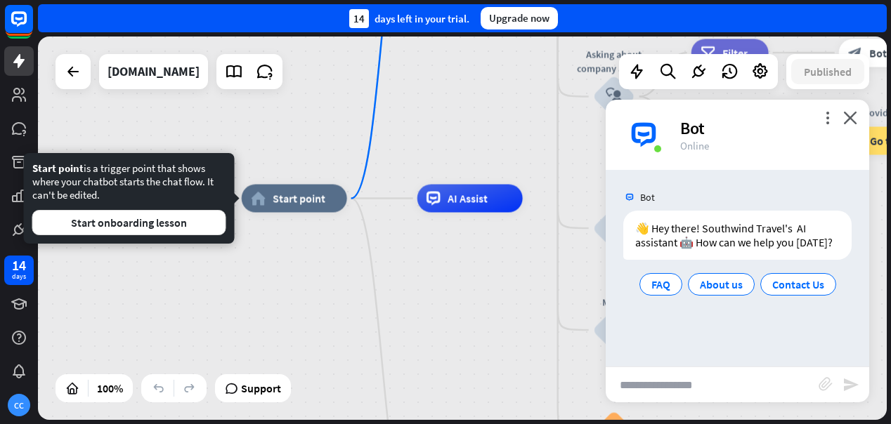
click at [276, 276] on div "home_2 Start point Welcome message block_bot_response Bot Response About us blo…" at bounding box center [666, 391] width 849 height 384
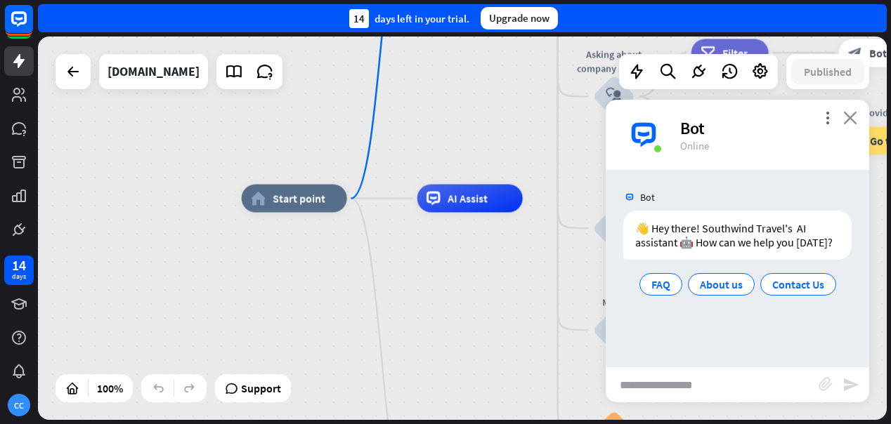
click at [854, 112] on icon "close" at bounding box center [850, 117] width 14 height 13
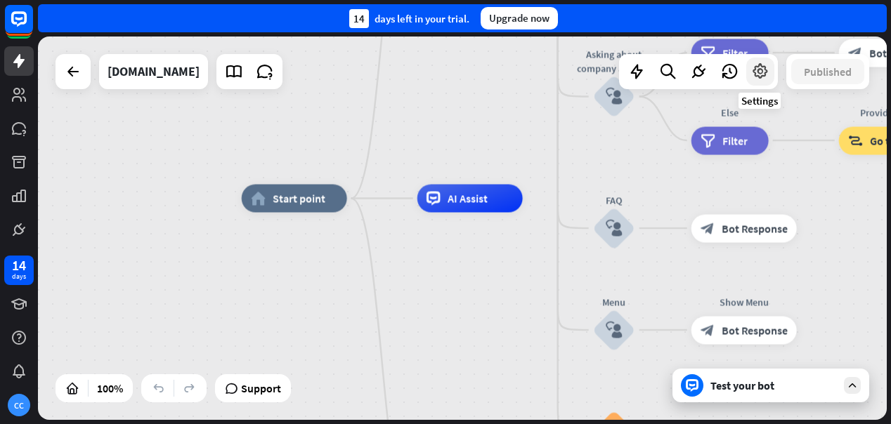
click at [758, 77] on icon at bounding box center [760, 72] width 18 height 18
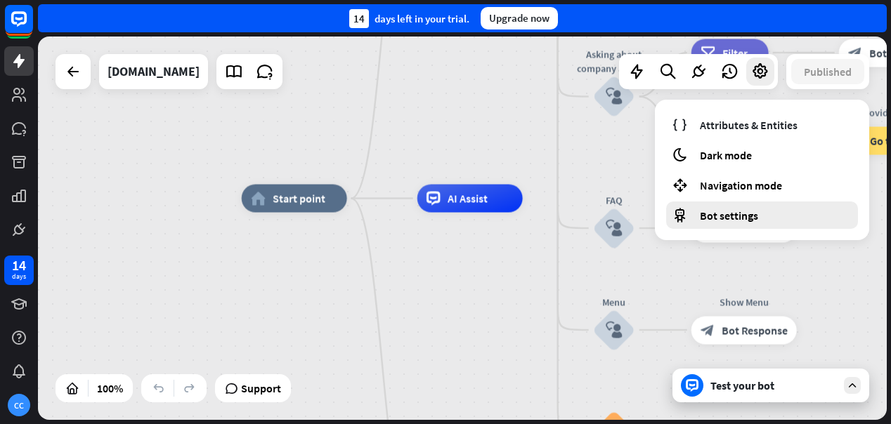
click at [707, 216] on span "Bot settings" at bounding box center [729, 216] width 58 height 14
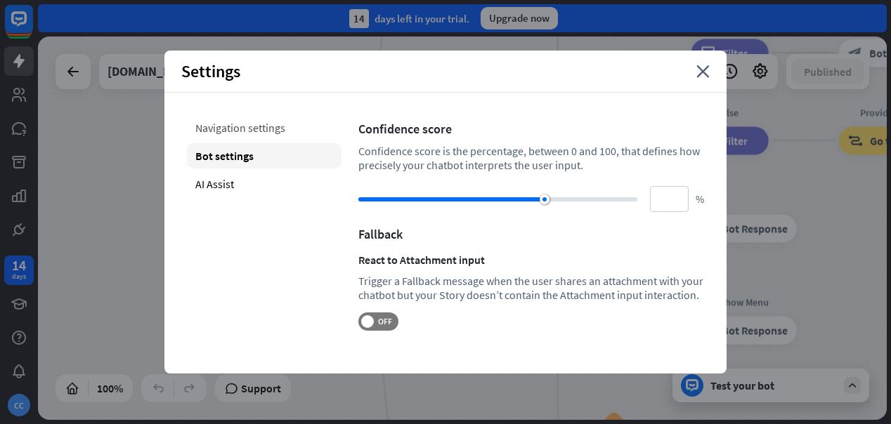
click at [268, 123] on div "Navigation settings" at bounding box center [264, 127] width 155 height 25
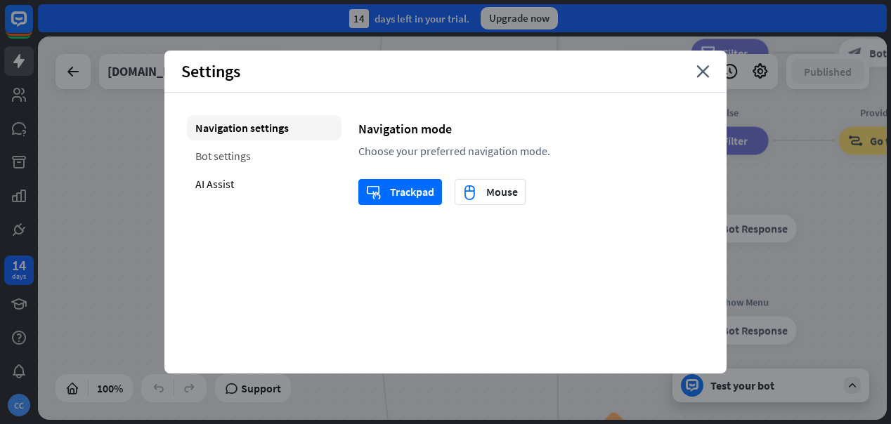
click at [233, 159] on div "Bot settings" at bounding box center [264, 155] width 155 height 25
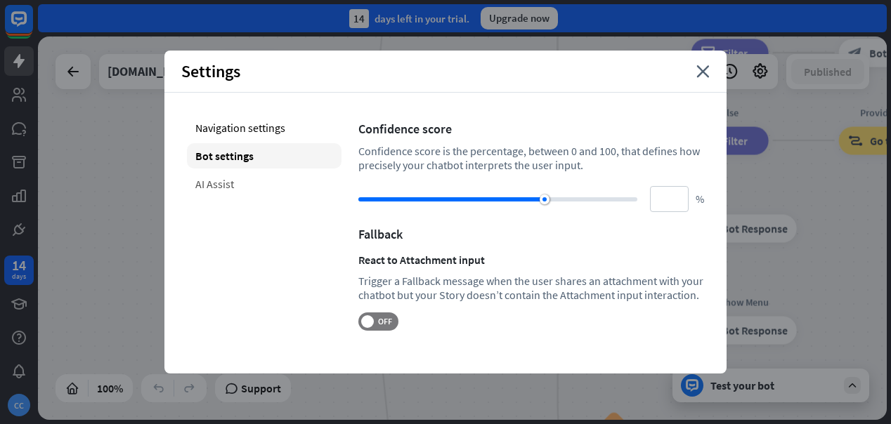
click at [226, 181] on div "AI Assist" at bounding box center [264, 183] width 155 height 25
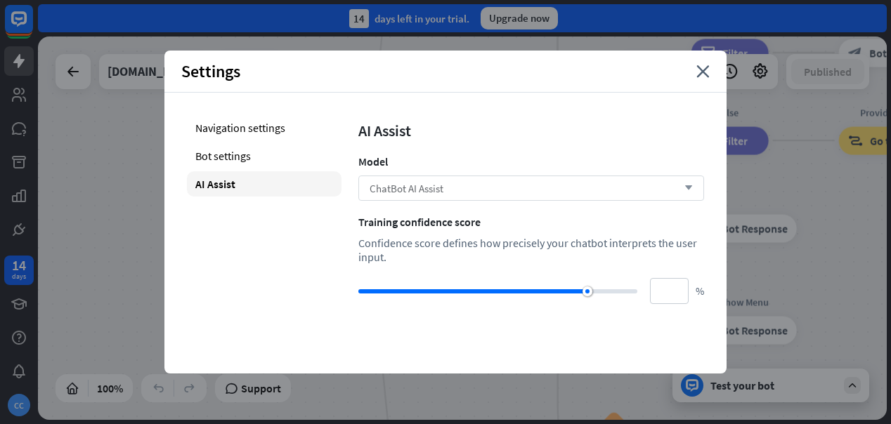
click at [480, 182] on div "ChatBot AI Assist arrow_down" at bounding box center [531, 188] width 346 height 25
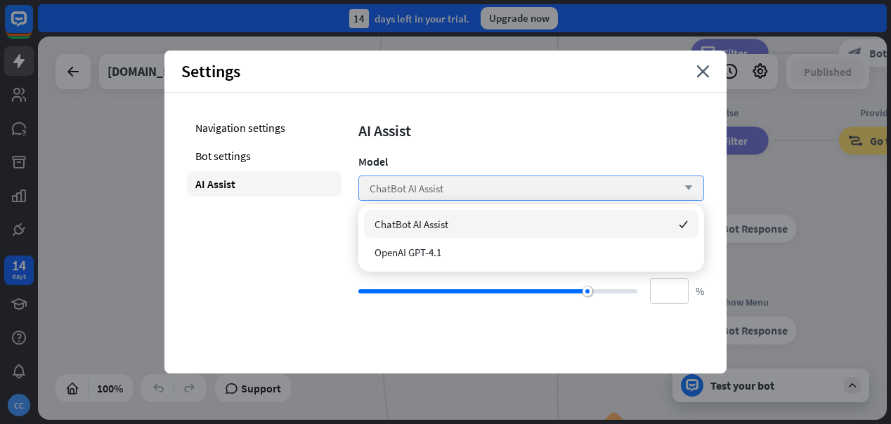
click at [480, 183] on div "ChatBot AI Assist arrow_down" at bounding box center [531, 188] width 346 height 25
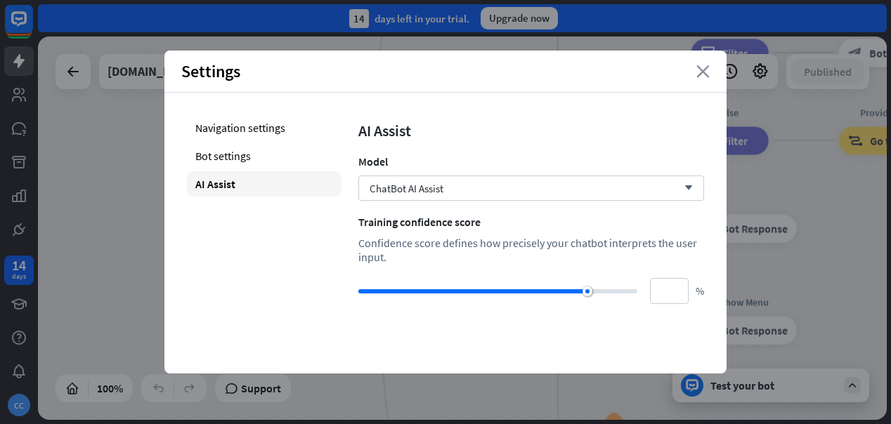
click at [705, 69] on icon "close" at bounding box center [702, 71] width 13 height 13
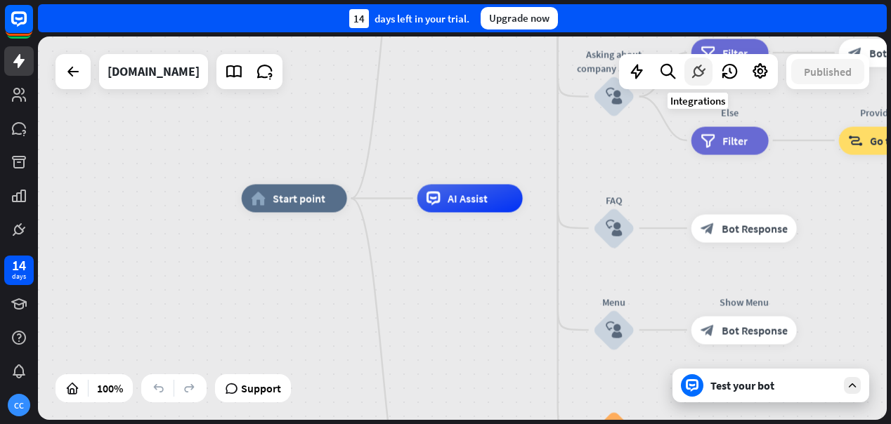
click at [698, 66] on icon at bounding box center [698, 72] width 18 height 18
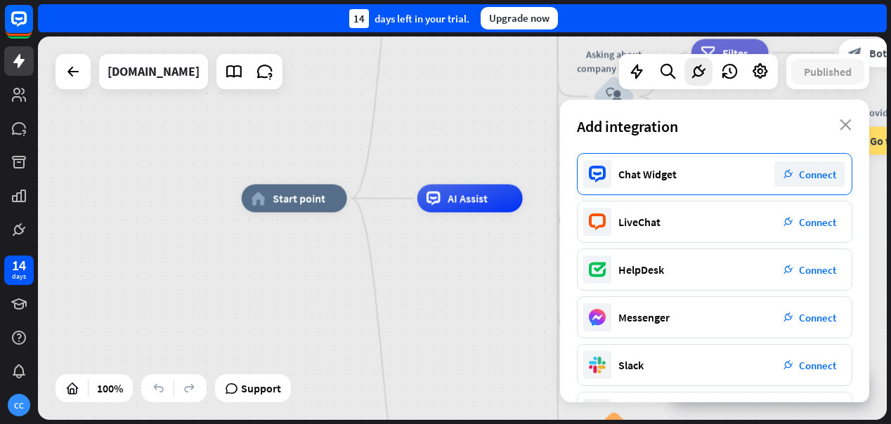
click at [667, 171] on div "Chat Widget" at bounding box center [647, 174] width 58 height 14
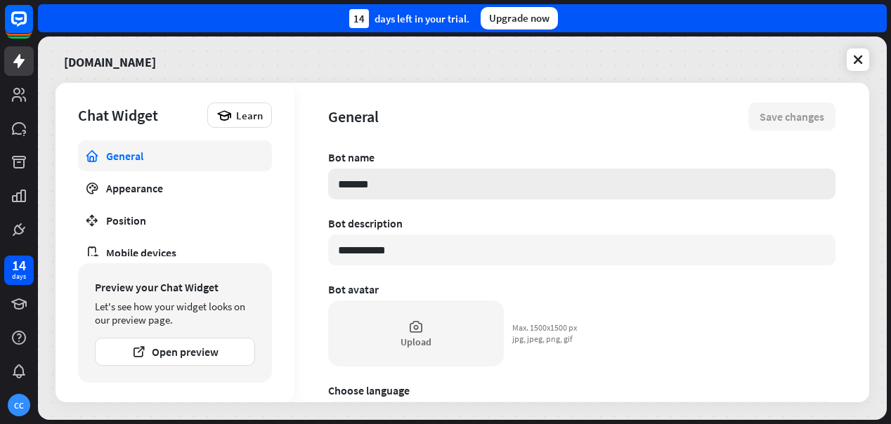
click at [398, 185] on input "*******" at bounding box center [581, 184] width 507 height 31
drag, startPoint x: 398, startPoint y: 185, endPoint x: 312, endPoint y: 188, distance: 86.5
click at [312, 188] on div "**********" at bounding box center [581, 243] width 575 height 320
click at [458, 253] on input "**********" at bounding box center [581, 250] width 507 height 31
drag, startPoint x: 458, startPoint y: 253, endPoint x: 308, endPoint y: 237, distance: 151.3
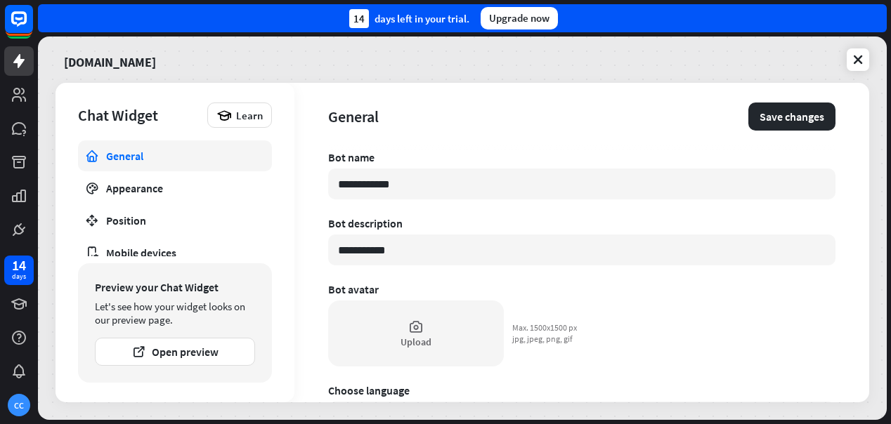
click at [308, 237] on div "**********" at bounding box center [581, 243] width 575 height 320
click at [417, 330] on icon at bounding box center [415, 326] width 15 height 15
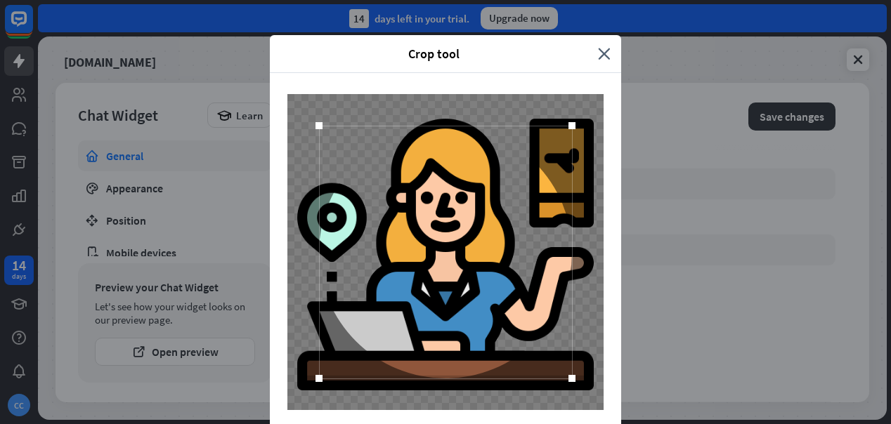
click at [782, 135] on div "Crop tool close Cancel Crop image" at bounding box center [445, 212] width 891 height 424
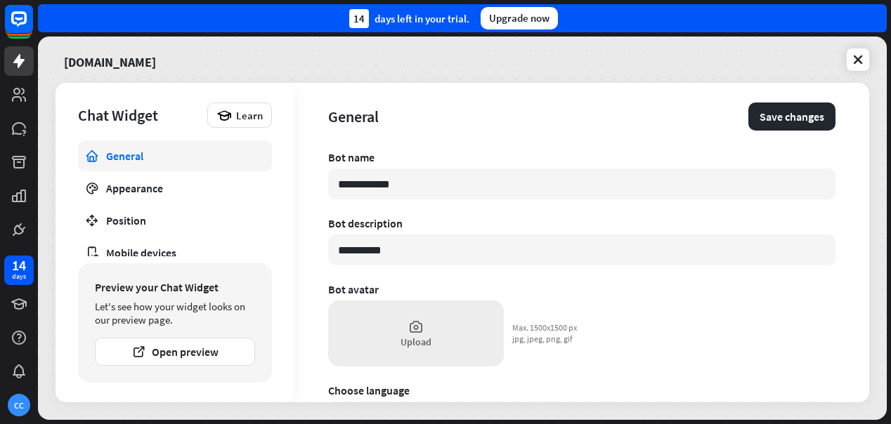
click at [422, 325] on icon at bounding box center [415, 326] width 15 height 15
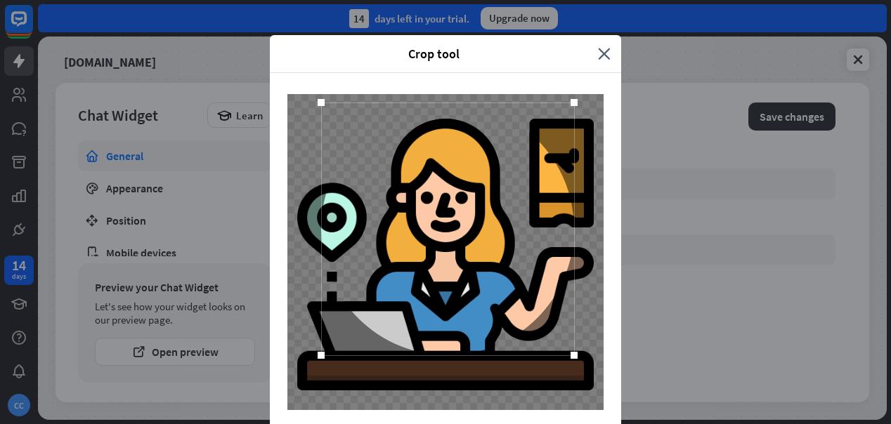
drag, startPoint x: 501, startPoint y: 246, endPoint x: 503, endPoint y: 223, distance: 23.3
click at [503, 223] on div at bounding box center [447, 229] width 253 height 253
click at [503, 223] on div at bounding box center [446, 229] width 253 height 253
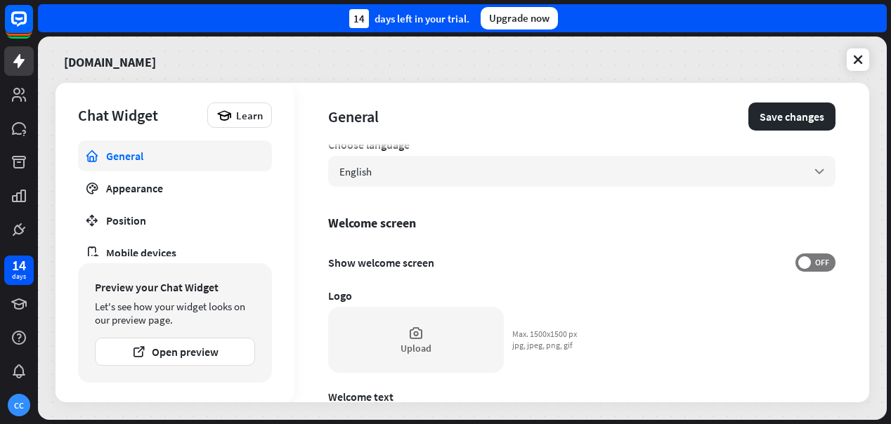
scroll to position [261, 0]
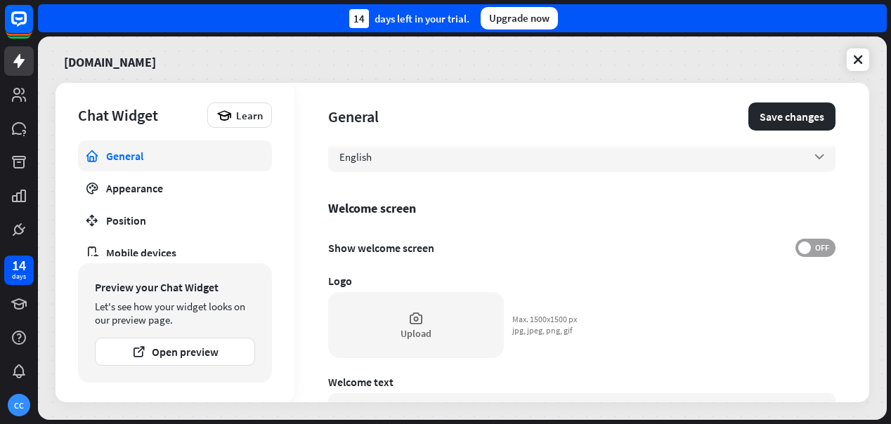
click at [817, 250] on span "OFF" at bounding box center [822, 247] width 22 height 11
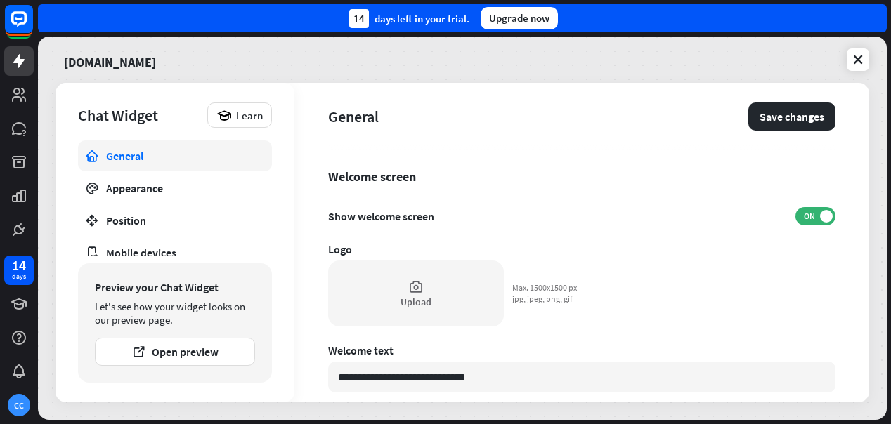
scroll to position [346, 0]
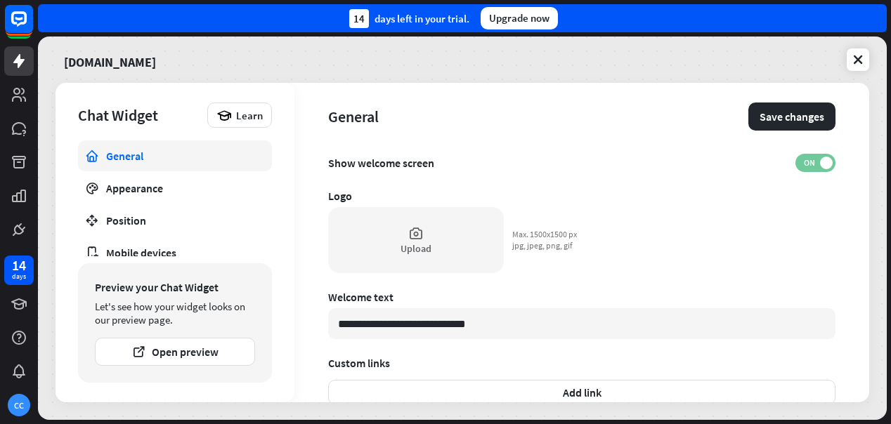
click at [817, 162] on span "ON" at bounding box center [809, 162] width 22 height 11
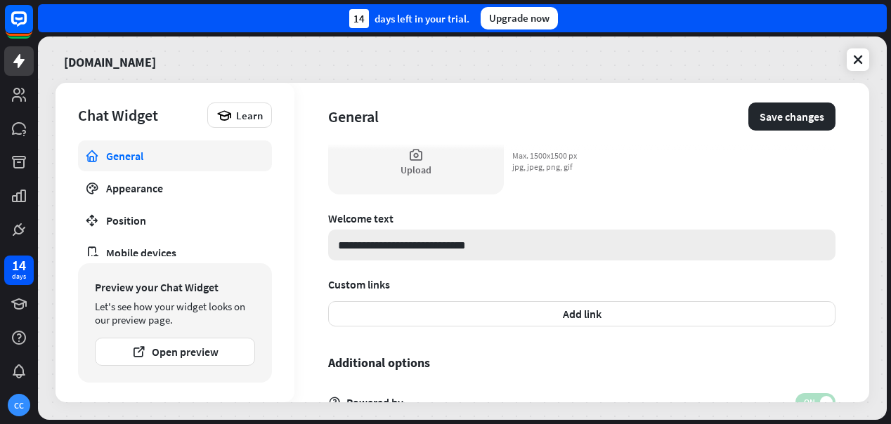
scroll to position [501, 0]
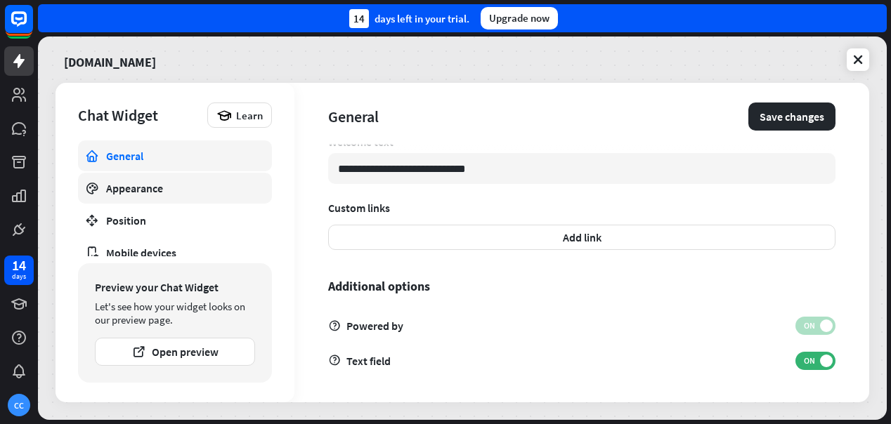
click at [160, 192] on div "Appearance" at bounding box center [175, 188] width 138 height 14
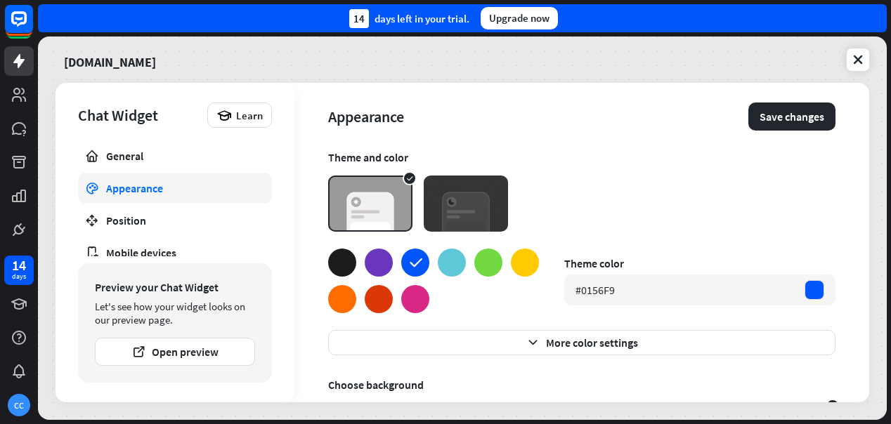
click at [348, 297] on div at bounding box center [342, 299] width 28 height 28
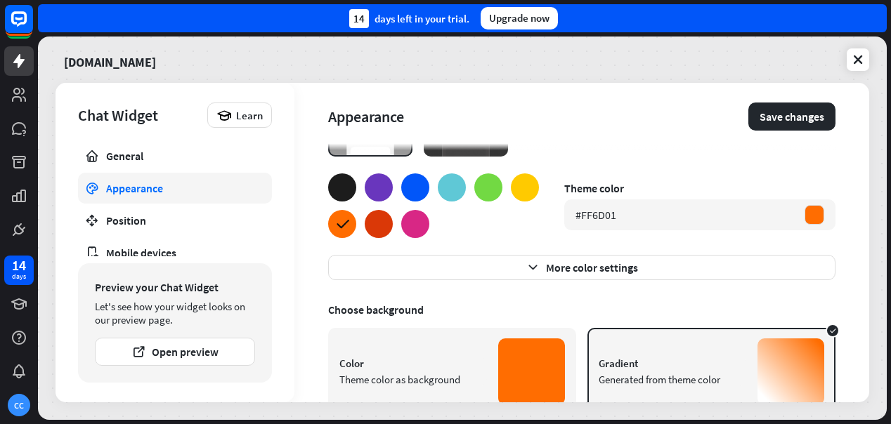
scroll to position [214, 0]
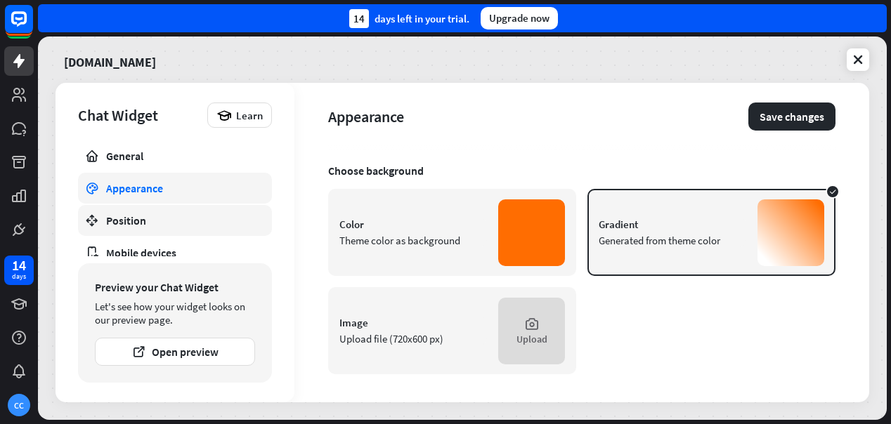
click at [163, 218] on div "Position" at bounding box center [175, 221] width 138 height 14
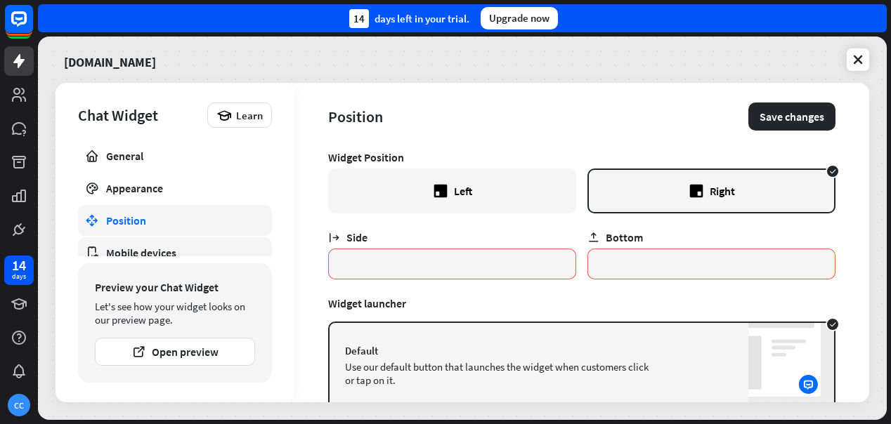
click at [160, 249] on div "Mobile devices" at bounding box center [175, 253] width 138 height 14
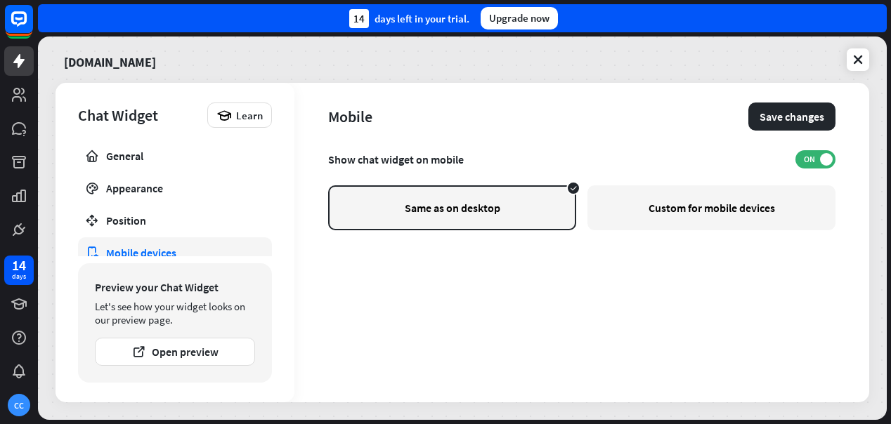
scroll to position [77, 0]
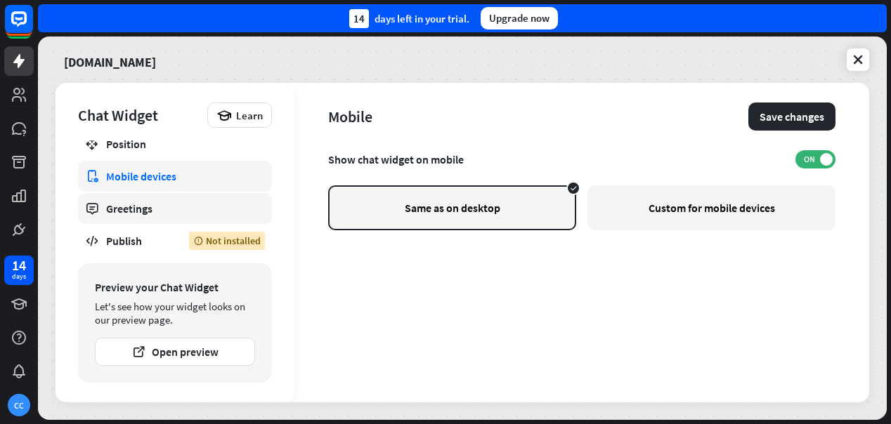
click at [143, 209] on div "Greetings" at bounding box center [175, 209] width 138 height 14
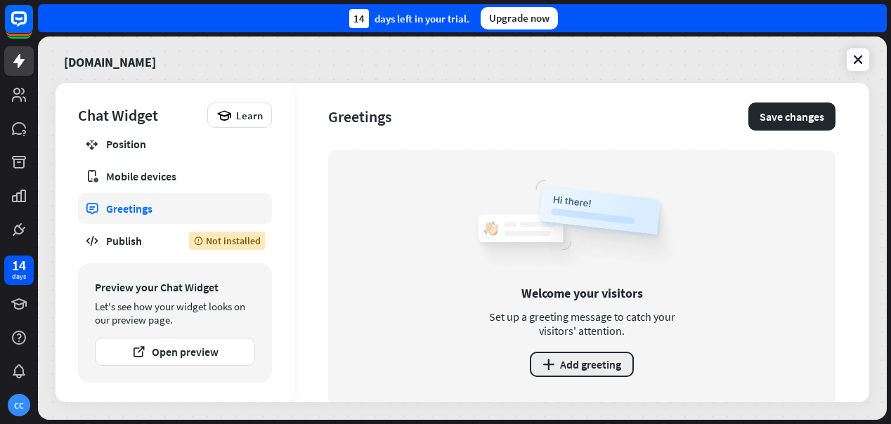
click at [590, 363] on button "plus Add greeting" at bounding box center [582, 364] width 104 height 25
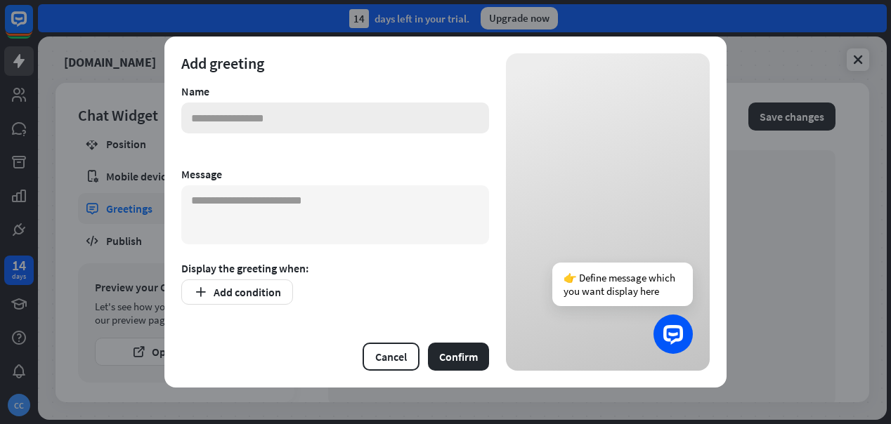
click at [385, 124] on input "text" at bounding box center [335, 118] width 308 height 31
click at [343, 212] on textarea at bounding box center [335, 215] width 308 height 59
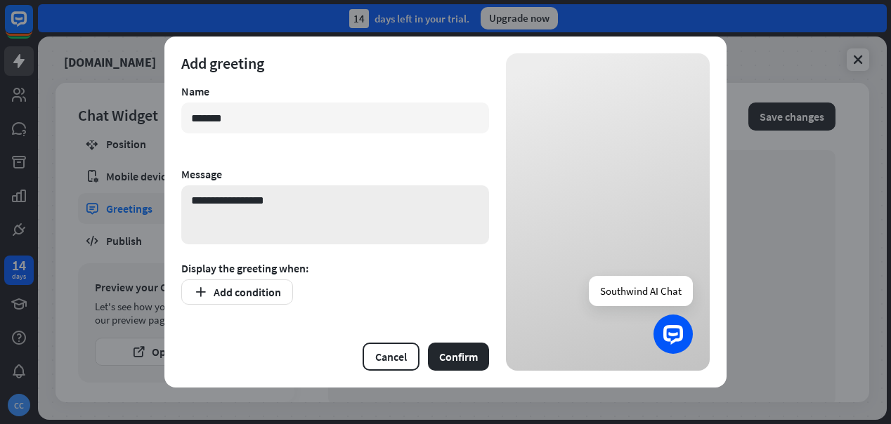
click at [258, 201] on textarea "**********" at bounding box center [335, 215] width 308 height 59
click at [242, 287] on button "Add condition" at bounding box center [237, 292] width 112 height 25
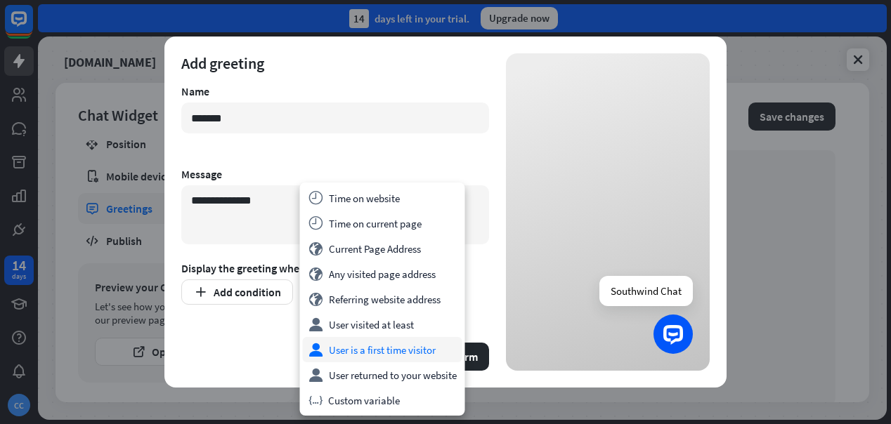
click at [369, 351] on div "user User is a first time visitor" at bounding box center [383, 349] width 160 height 25
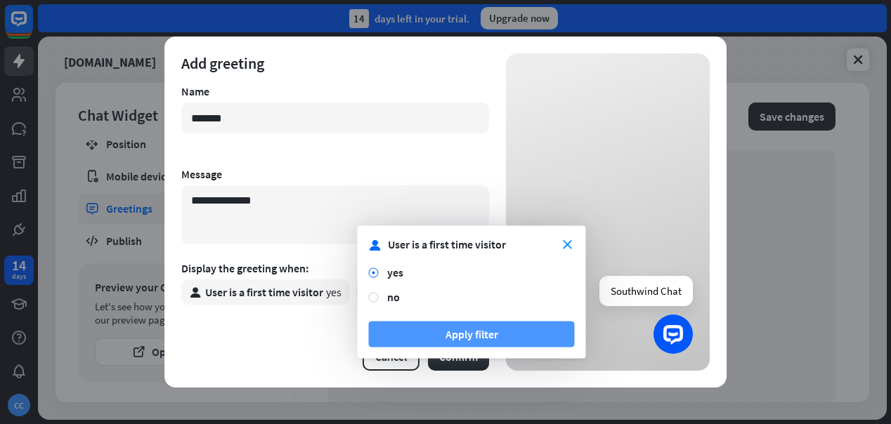
click at [441, 335] on button "Apply filter" at bounding box center [472, 335] width 206 height 26
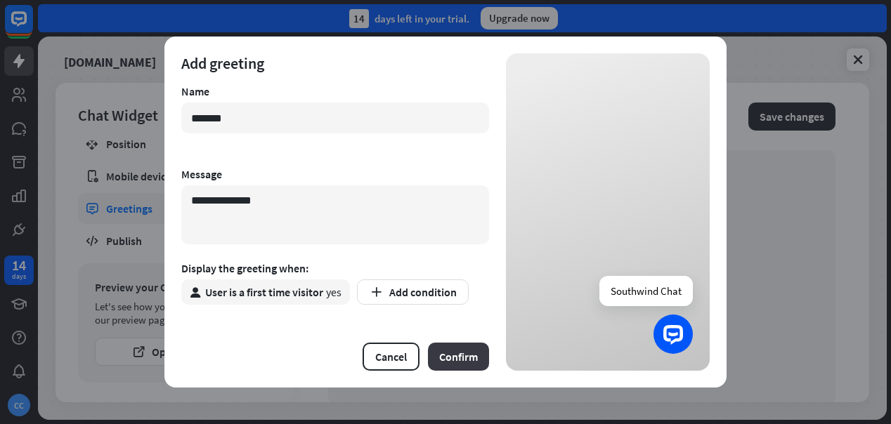
click at [468, 354] on button "Confirm" at bounding box center [458, 357] width 61 height 28
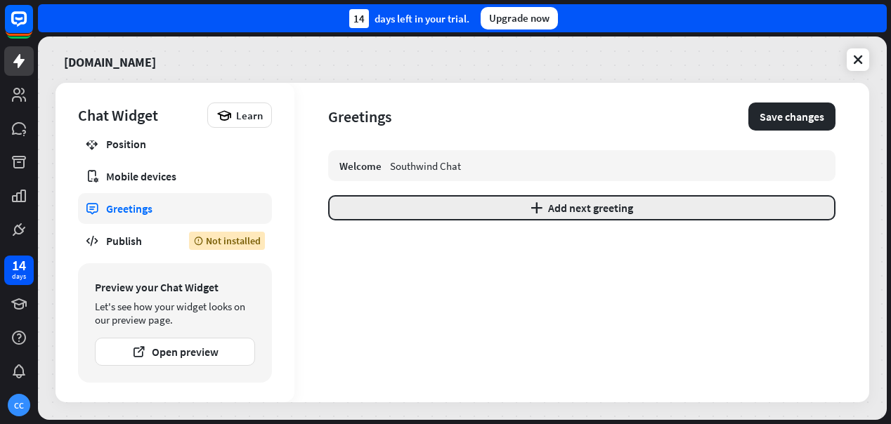
click at [549, 207] on button "plus Add next greeting" at bounding box center [581, 207] width 507 height 25
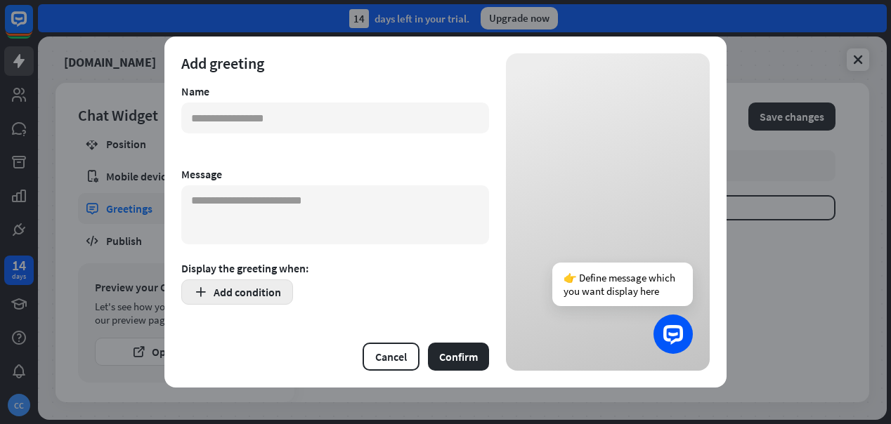
click at [266, 298] on button "Add condition" at bounding box center [237, 292] width 112 height 25
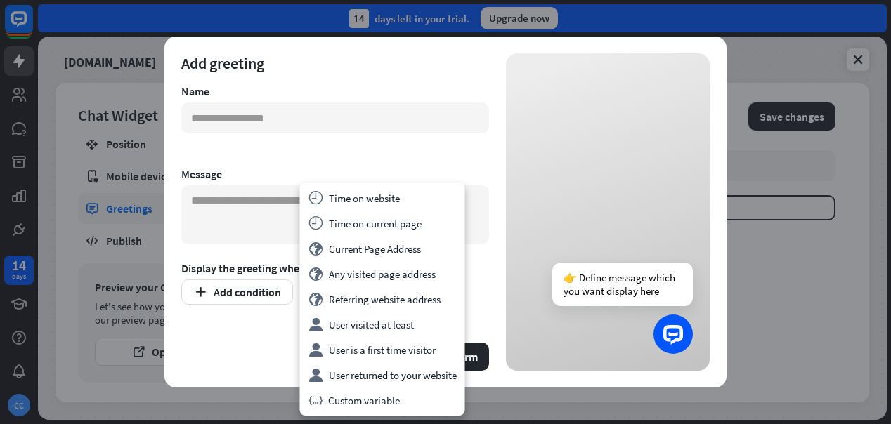
click at [503, 292] on div "Add greeting Name Message Display the greeting when: Add condition Cancel Confi…" at bounding box center [445, 212] width 562 height 351
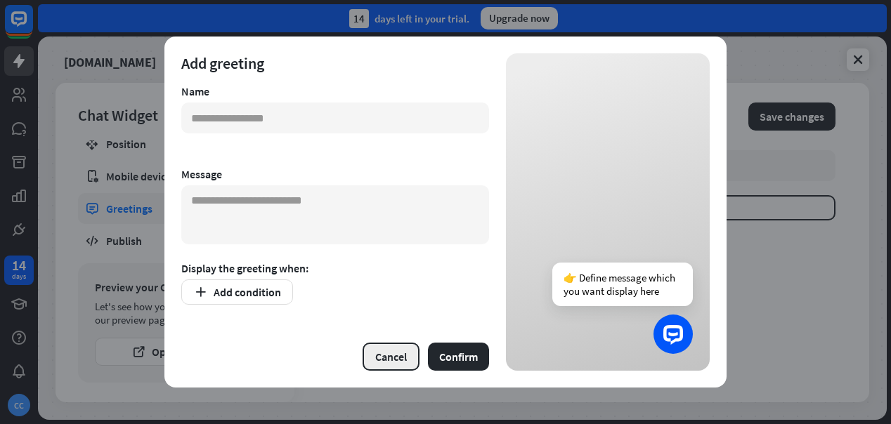
click at [396, 359] on button "Cancel" at bounding box center [391, 357] width 57 height 28
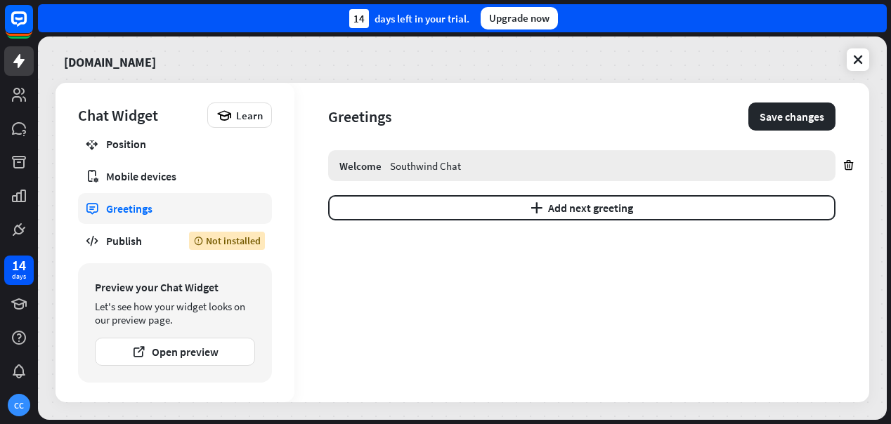
click at [500, 163] on div "Southwind Chat" at bounding box center [607, 166] width 434 height 13
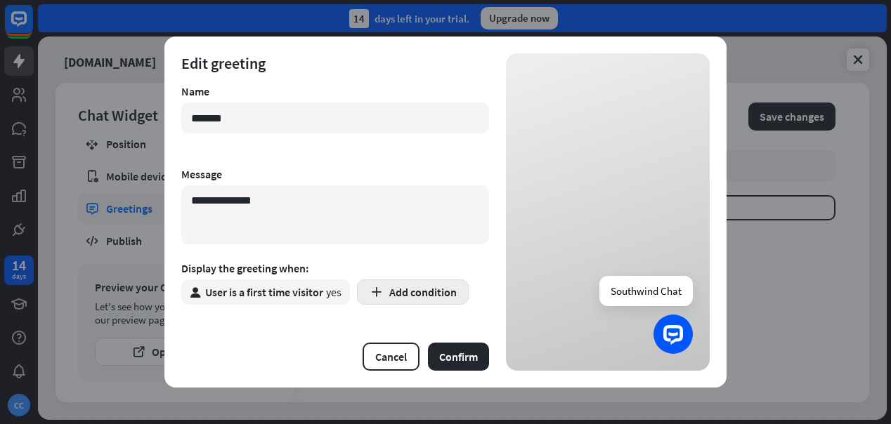
click at [413, 297] on button "Add condition" at bounding box center [413, 292] width 112 height 25
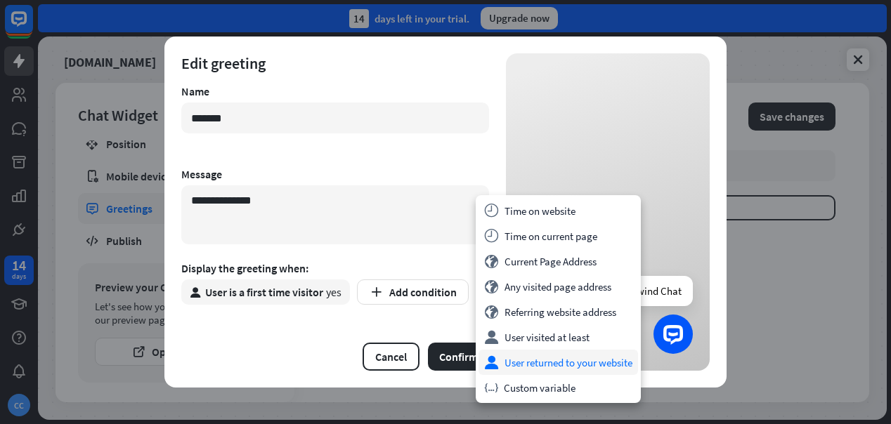
click at [535, 356] on div "user User returned to your website" at bounding box center [559, 362] width 160 height 25
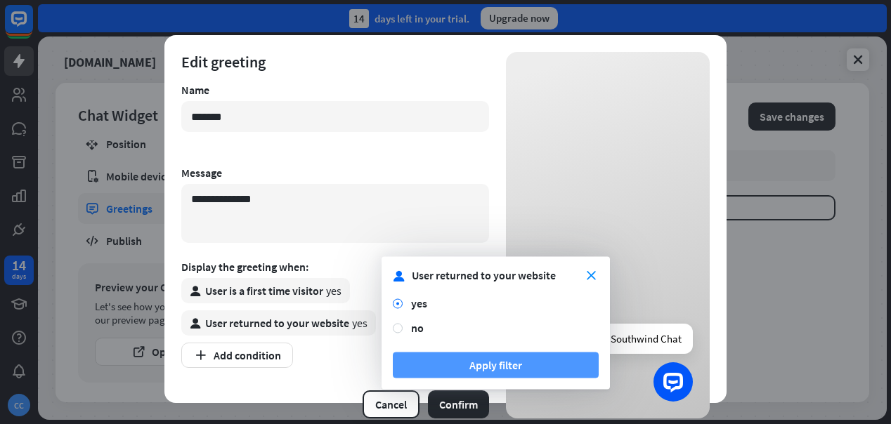
click at [472, 363] on button "Apply filter" at bounding box center [496, 366] width 206 height 26
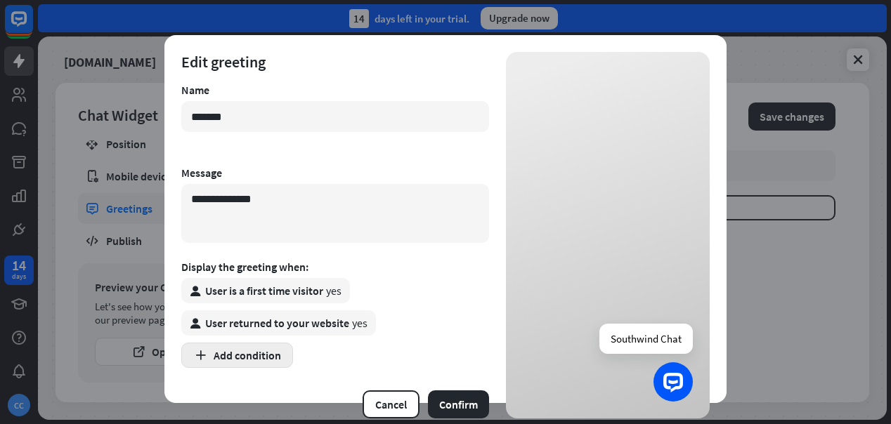
click at [242, 358] on button "Add condition" at bounding box center [237, 355] width 112 height 25
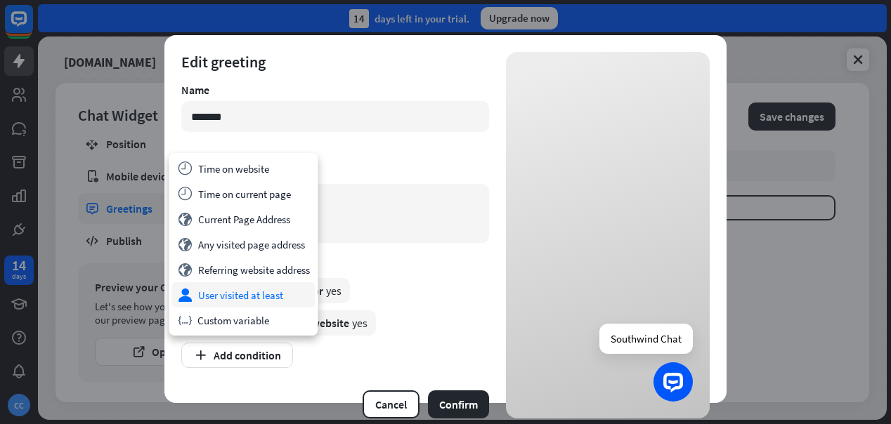
click at [266, 298] on div "user User visited at least" at bounding box center [243, 295] width 143 height 25
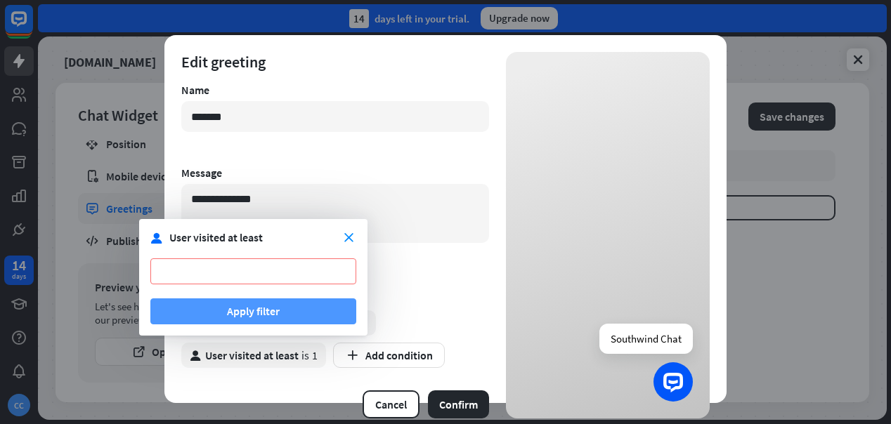
click at [319, 312] on button "Apply filter" at bounding box center [253, 312] width 206 height 26
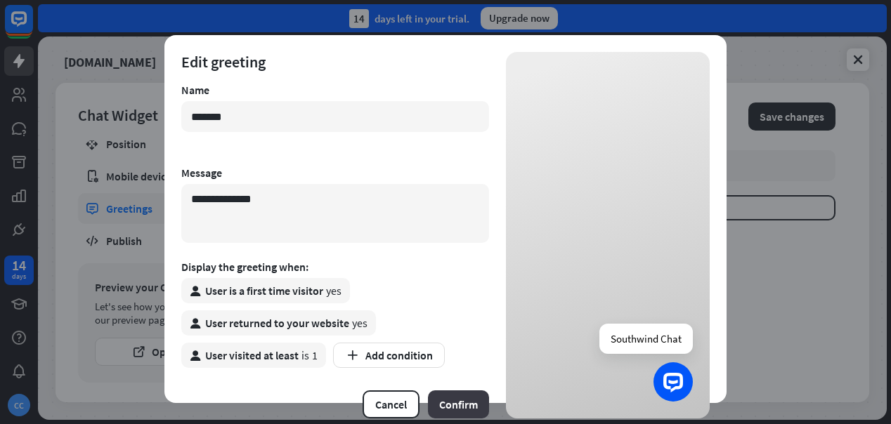
click at [475, 399] on button "Confirm" at bounding box center [458, 405] width 61 height 28
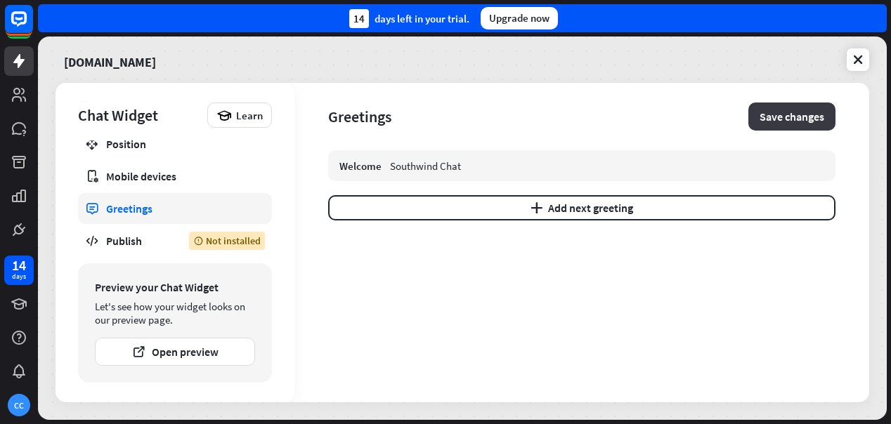
click at [797, 120] on button "Save changes" at bounding box center [791, 117] width 87 height 28
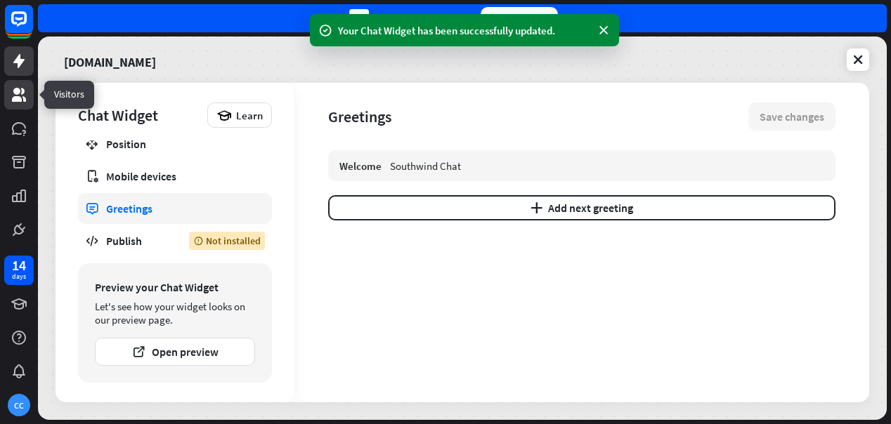
click at [26, 98] on icon at bounding box center [19, 94] width 17 height 17
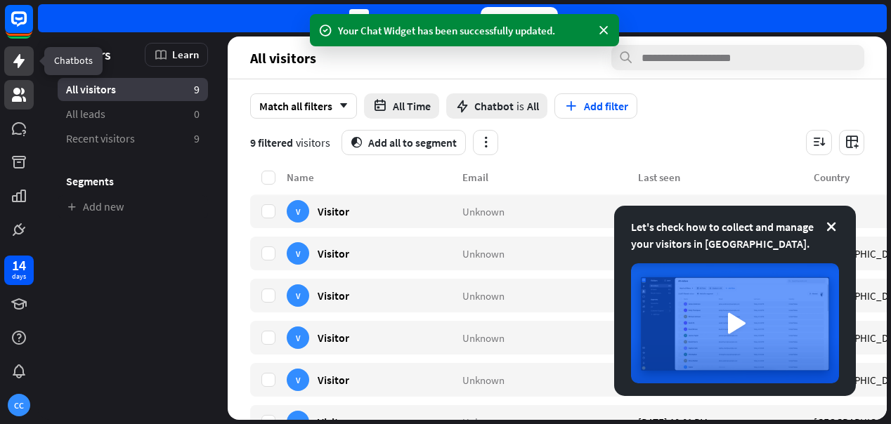
click at [16, 65] on icon at bounding box center [19, 61] width 17 height 17
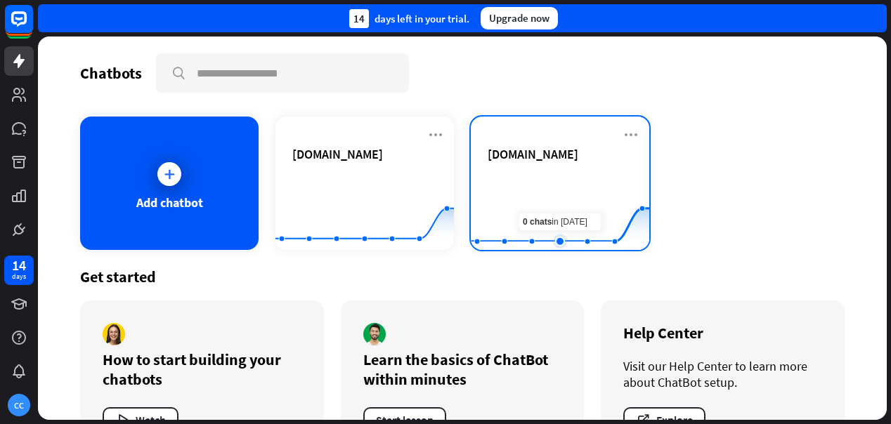
click at [566, 187] on rect at bounding box center [560, 215] width 179 height 88
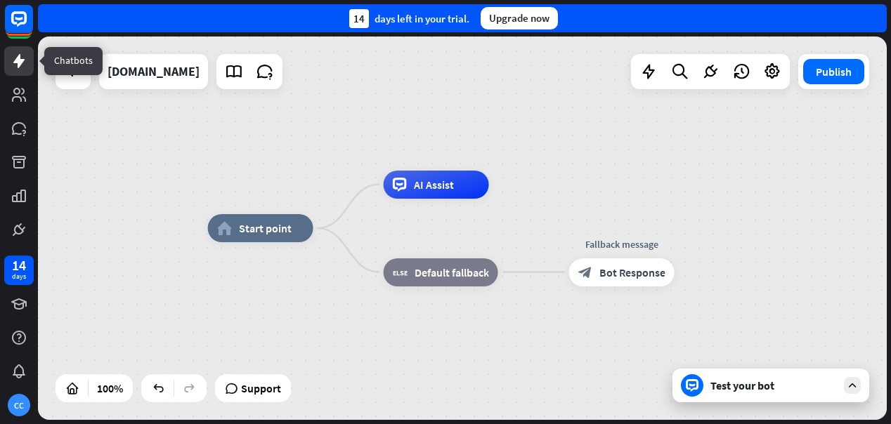
click at [20, 60] on icon at bounding box center [18, 61] width 11 height 14
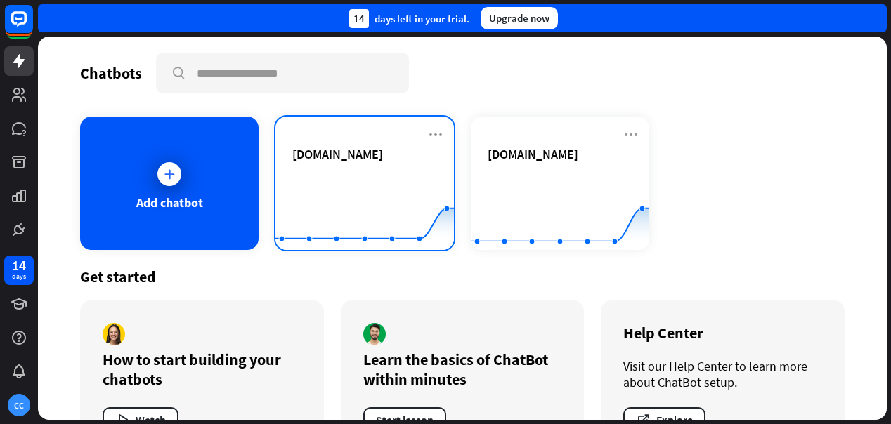
click at [349, 171] on rect at bounding box center [365, 215] width 179 height 88
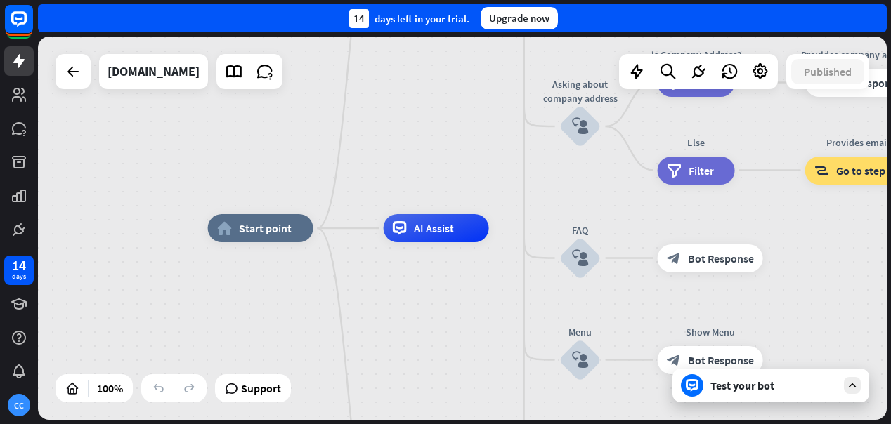
click at [725, 390] on div "Test your bot" at bounding box center [774, 386] width 127 height 14
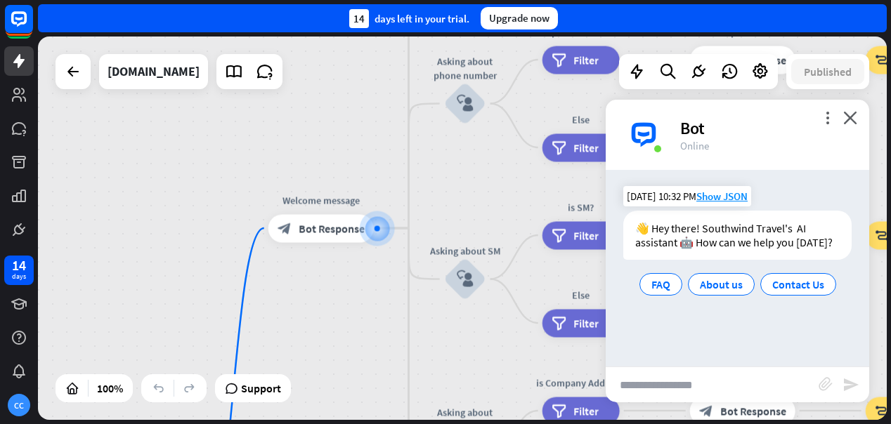
click at [737, 238] on div "👋 Hey there! Southwind Travel's AI assistant 🤖 How can we help you [DATE]?" at bounding box center [737, 235] width 228 height 49
click at [765, 69] on icon at bounding box center [760, 72] width 18 height 18
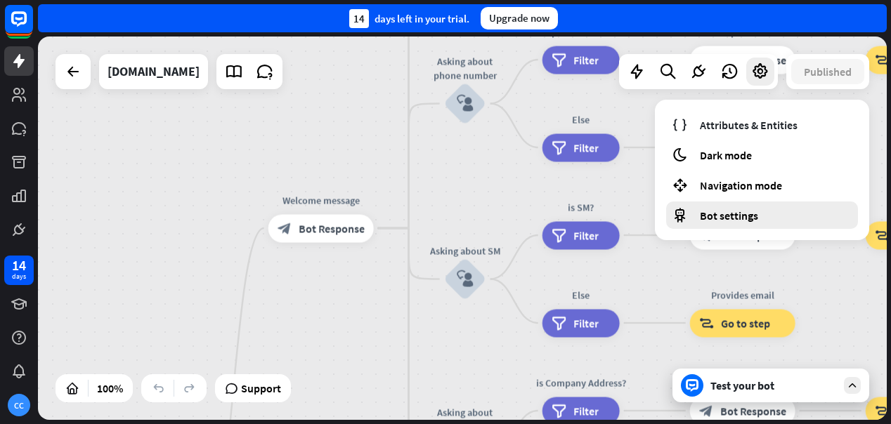
click at [722, 219] on span "Bot settings" at bounding box center [729, 216] width 58 height 14
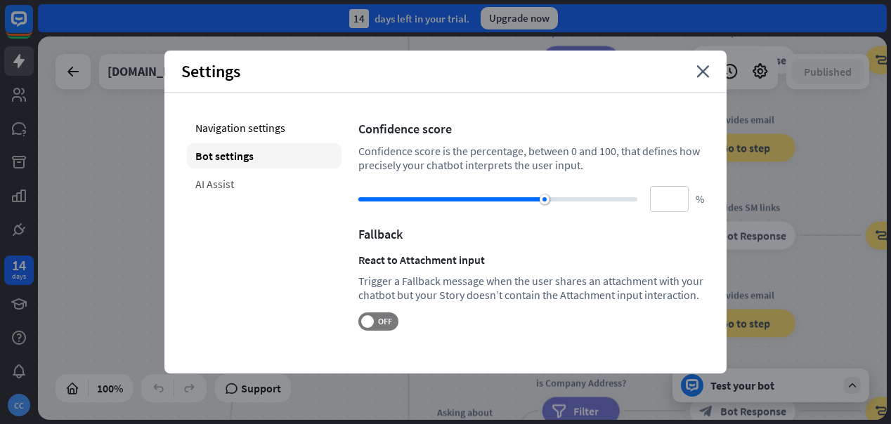
click at [222, 187] on div "AI Assist" at bounding box center [264, 183] width 155 height 25
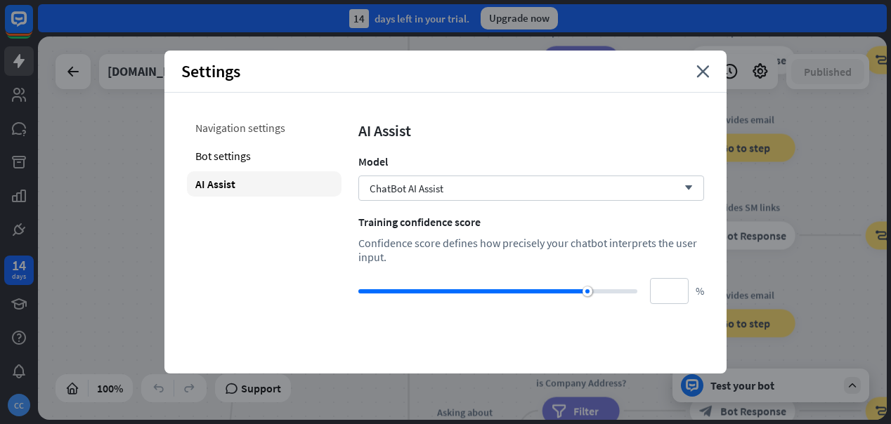
click at [245, 136] on div "Navigation settings" at bounding box center [264, 127] width 155 height 25
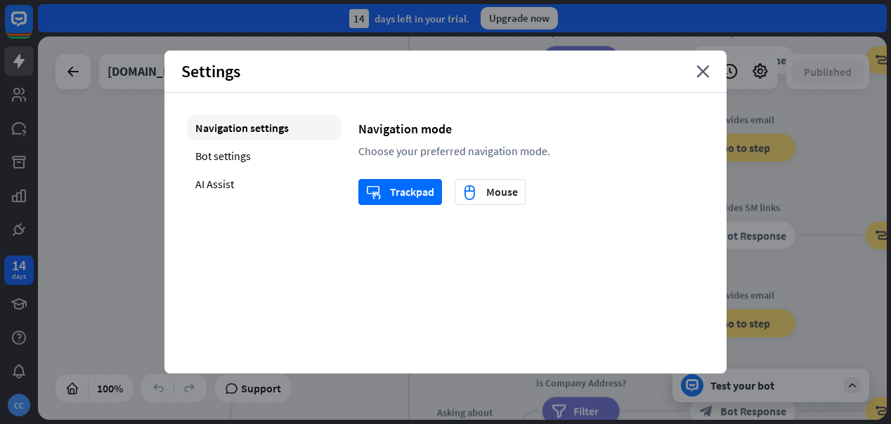
click at [704, 63] on div "Settings close" at bounding box center [445, 72] width 562 height 42
click at [711, 72] on div "Settings close" at bounding box center [445, 72] width 562 height 42
click at [701, 71] on icon "close" at bounding box center [702, 71] width 13 height 13
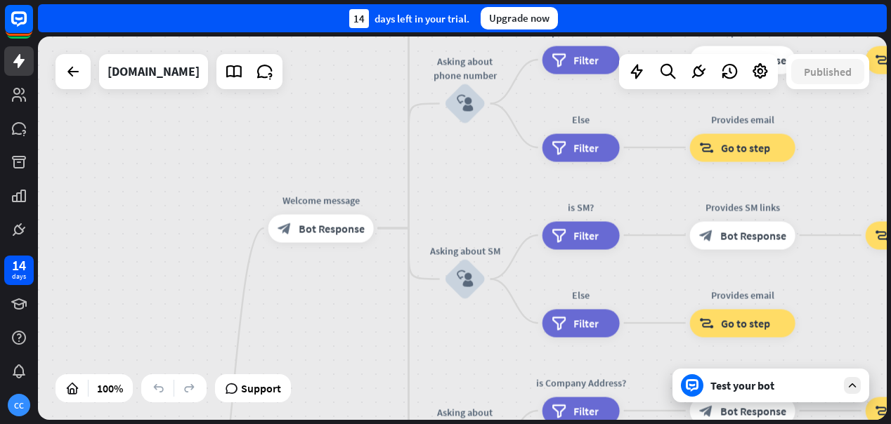
click at [769, 380] on div "Test your bot" at bounding box center [774, 386] width 127 height 14
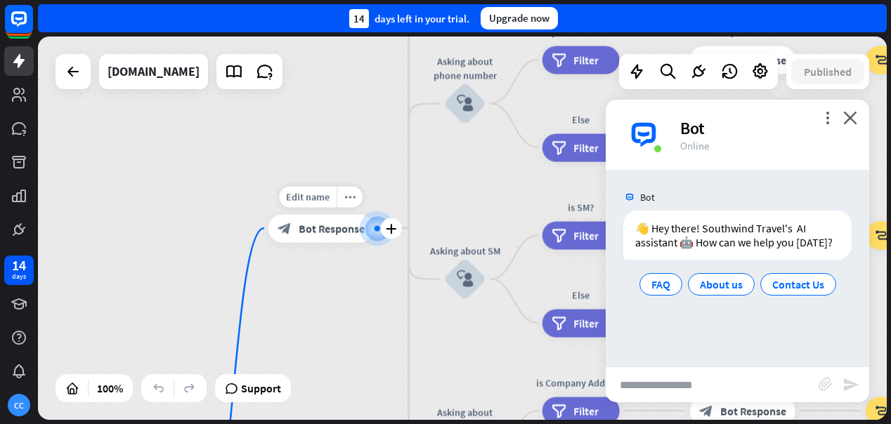
click at [332, 233] on span "Bot Response" at bounding box center [332, 228] width 66 height 14
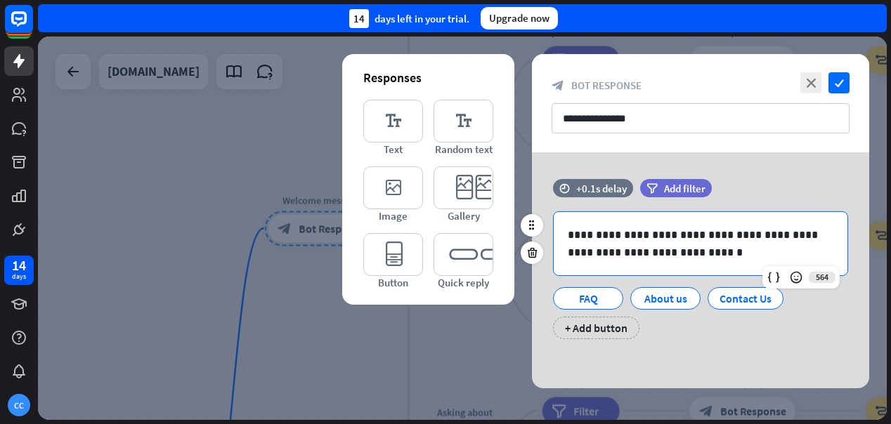
click at [633, 235] on p "**********" at bounding box center [701, 243] width 266 height 35
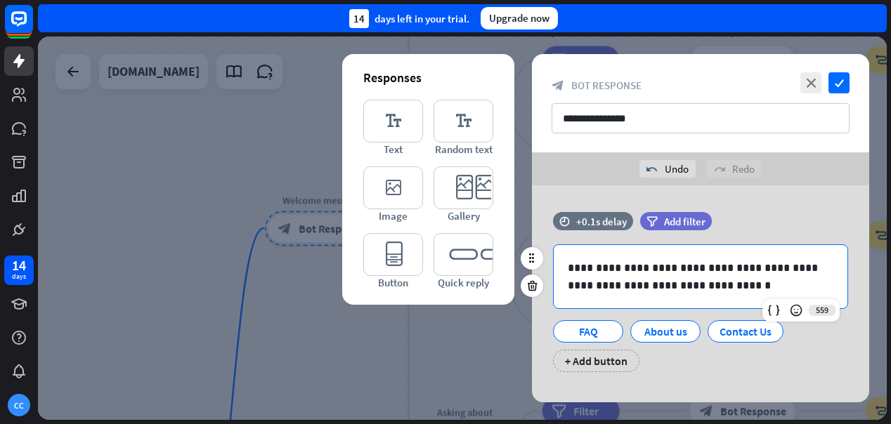
click at [708, 266] on p "**********" at bounding box center [701, 276] width 266 height 35
drag, startPoint x: 708, startPoint y: 266, endPoint x: 736, endPoint y: 270, distance: 28.3
click at [736, 270] on p "**********" at bounding box center [701, 276] width 266 height 35
click at [707, 269] on p "**********" at bounding box center [701, 276] width 266 height 35
click at [656, 268] on p "**********" at bounding box center [701, 276] width 266 height 35
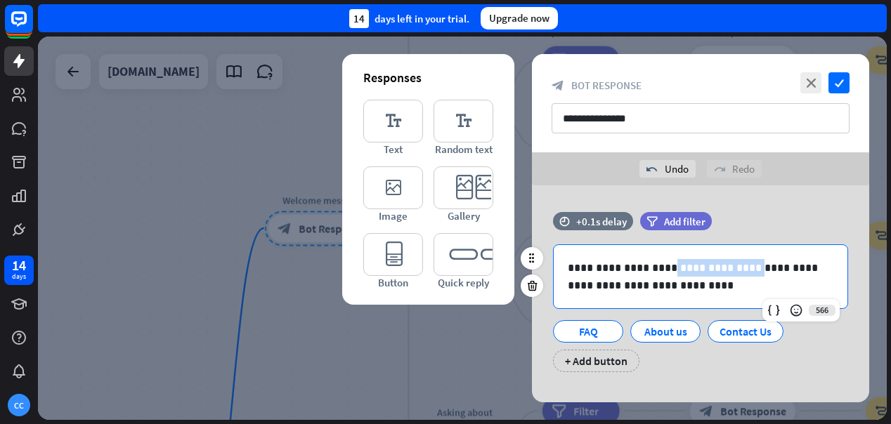
drag, startPoint x: 656, startPoint y: 268, endPoint x: 726, endPoint y: 266, distance: 69.6
click at [726, 266] on p "**********" at bounding box center [701, 276] width 266 height 35
click at [632, 268] on p "**********" at bounding box center [701, 276] width 266 height 35
drag, startPoint x: 632, startPoint y: 268, endPoint x: 750, endPoint y: 269, distance: 118.1
click at [750, 269] on p "**********" at bounding box center [701, 276] width 266 height 35
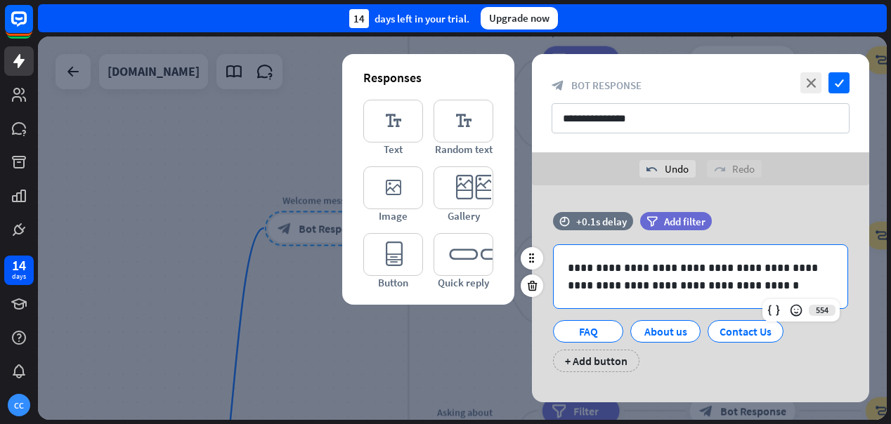
click at [619, 282] on p "**********" at bounding box center [701, 276] width 266 height 35
drag, startPoint x: 665, startPoint y: 288, endPoint x: 656, endPoint y: 254, distance: 35.5
click at [665, 288] on p "**********" at bounding box center [701, 276] width 266 height 35
click at [771, 282] on p "**********" at bounding box center [701, 276] width 266 height 35
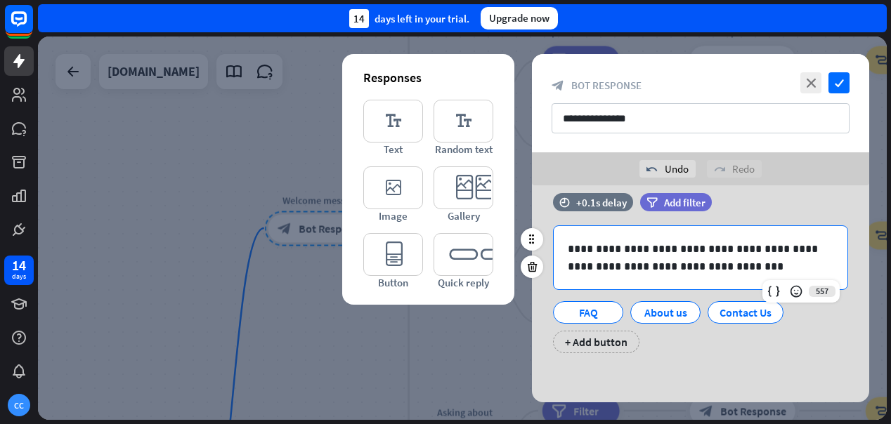
click at [713, 350] on div "FAQ About us Contact Us + Add button" at bounding box center [697, 323] width 295 height 59
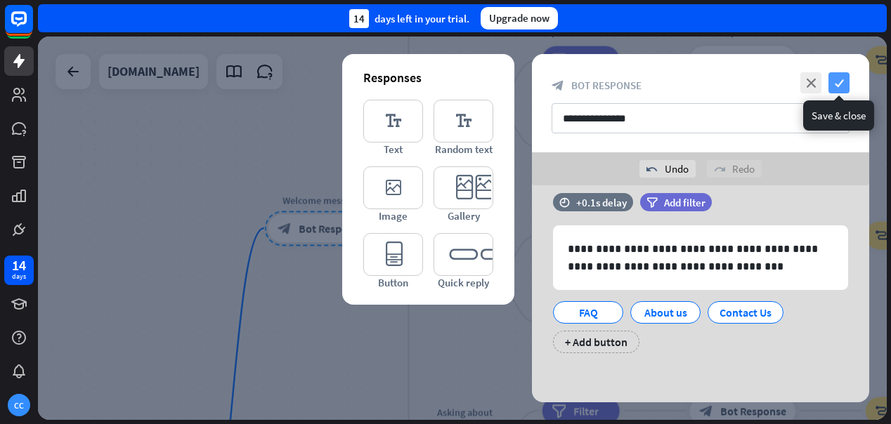
click at [841, 86] on icon "check" at bounding box center [839, 82] width 21 height 21
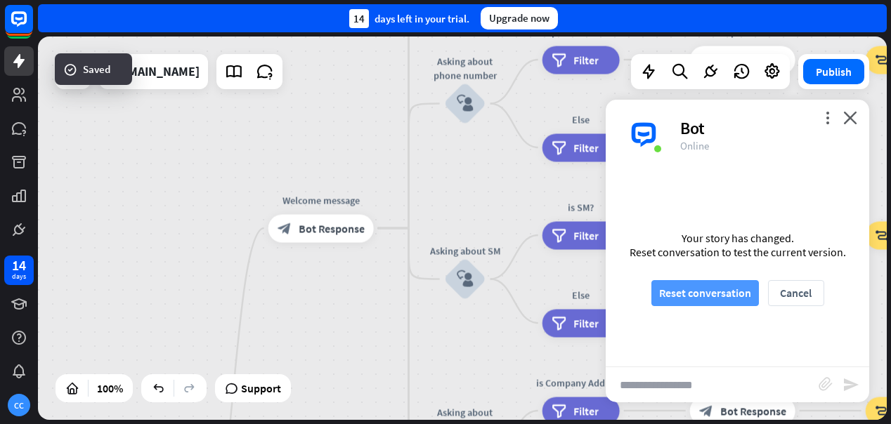
click at [727, 294] on button "Reset conversation" at bounding box center [706, 293] width 108 height 26
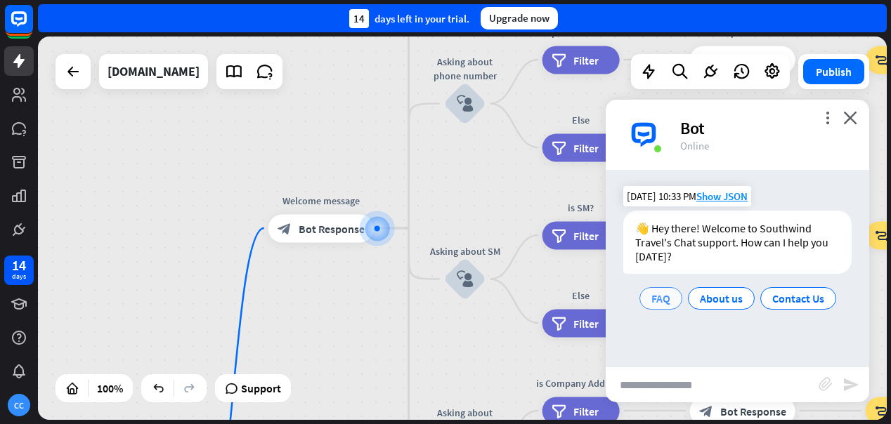
click at [657, 300] on span "FAQ" at bounding box center [661, 299] width 19 height 14
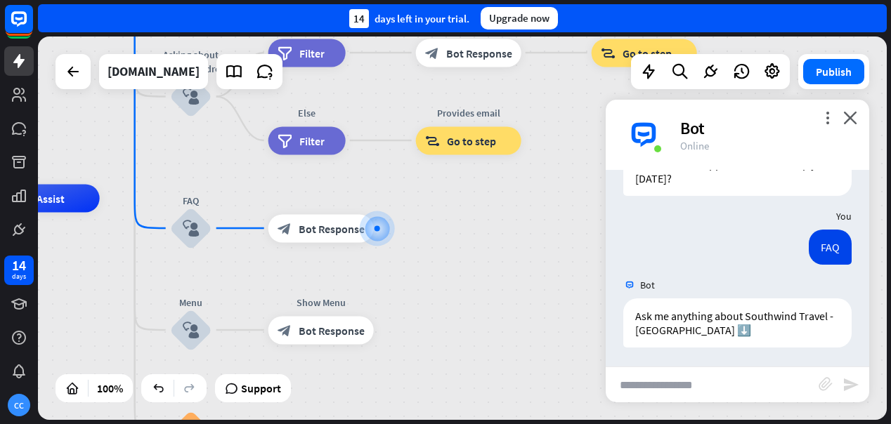
scroll to position [80, 0]
click at [715, 382] on input "text" at bounding box center [712, 385] width 213 height 35
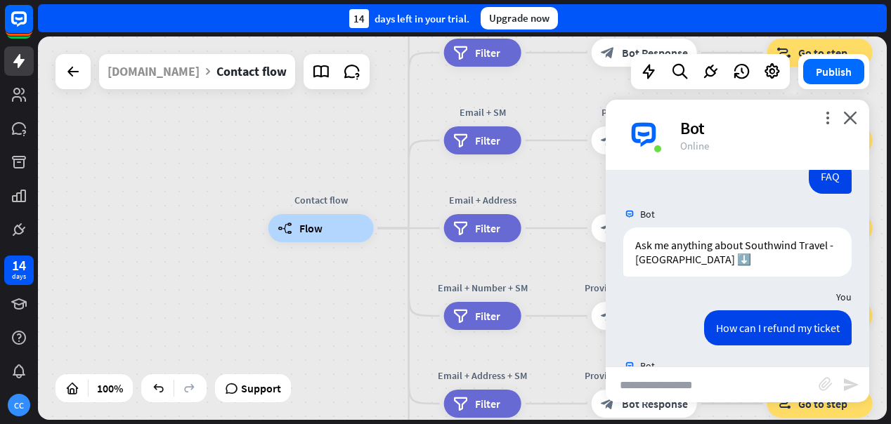
scroll to position [218, 0]
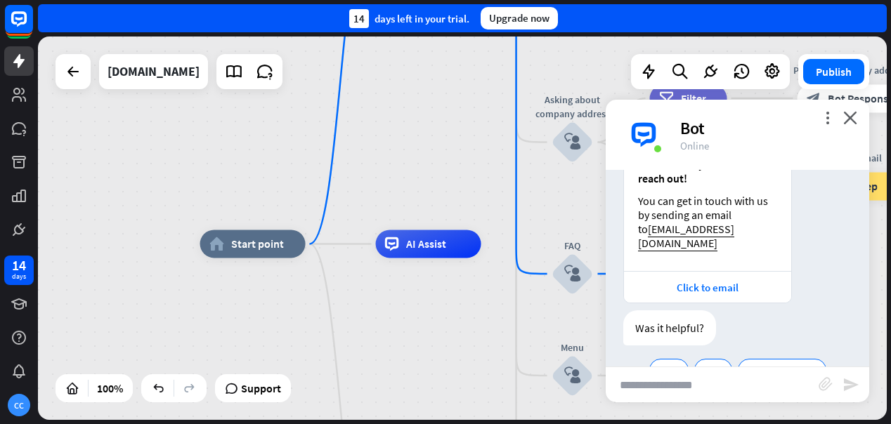
scroll to position [419, 0]
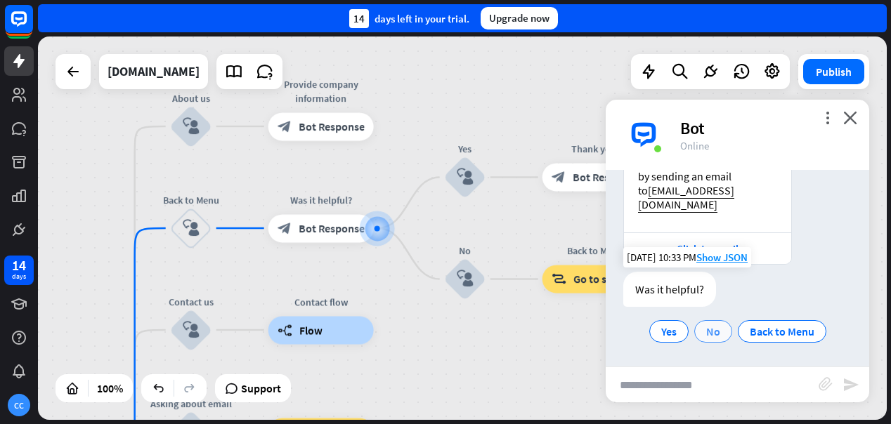
click at [719, 330] on span "No" at bounding box center [713, 332] width 14 height 14
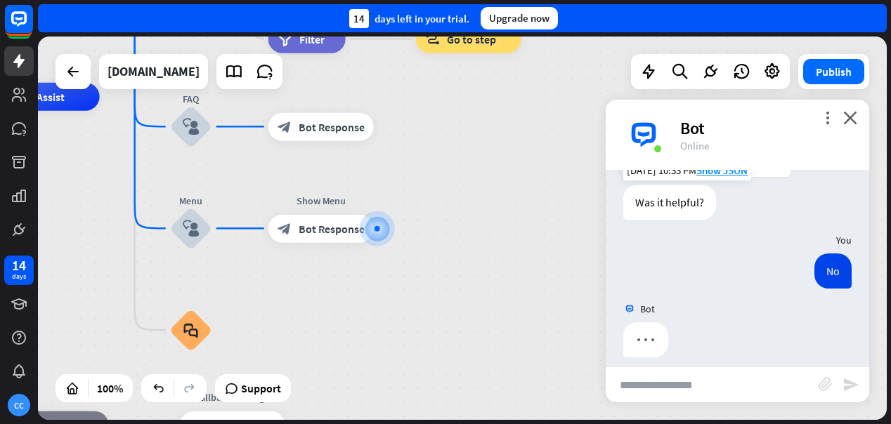
scroll to position [518, 0]
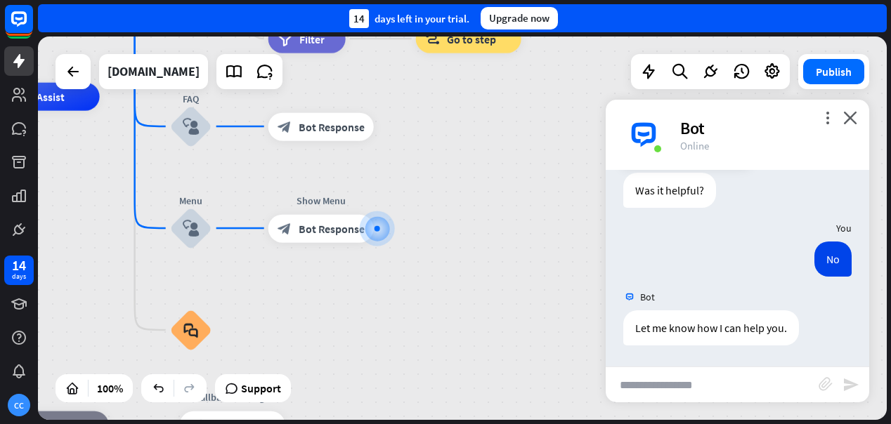
click at [733, 381] on input "text" at bounding box center [712, 385] width 213 height 35
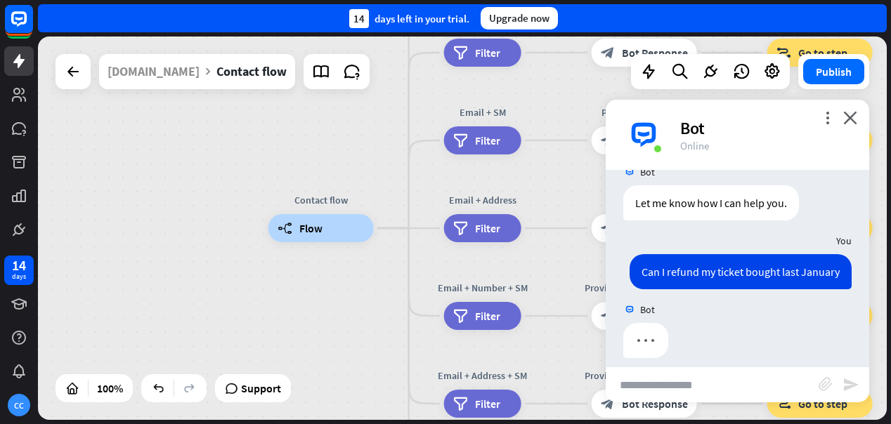
scroll to position [656, 0]
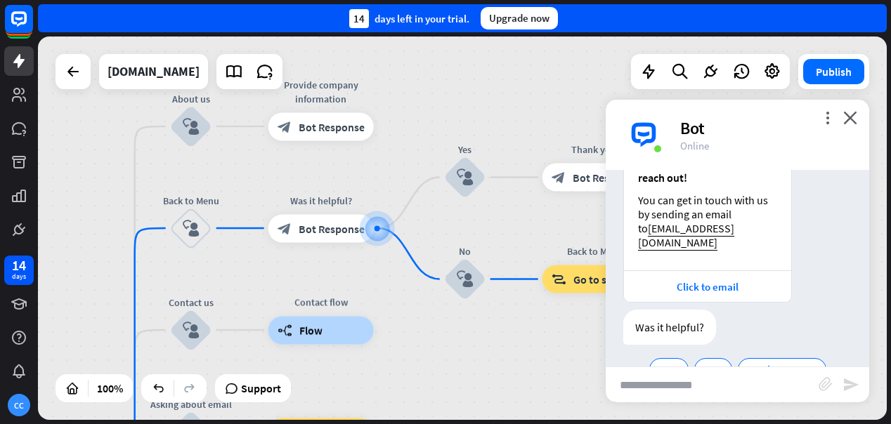
scroll to position [857, 0]
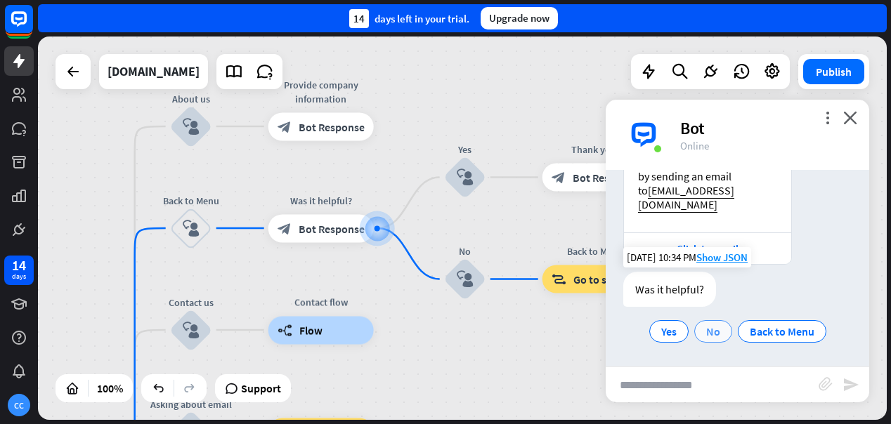
click at [719, 334] on span "No" at bounding box center [713, 332] width 14 height 14
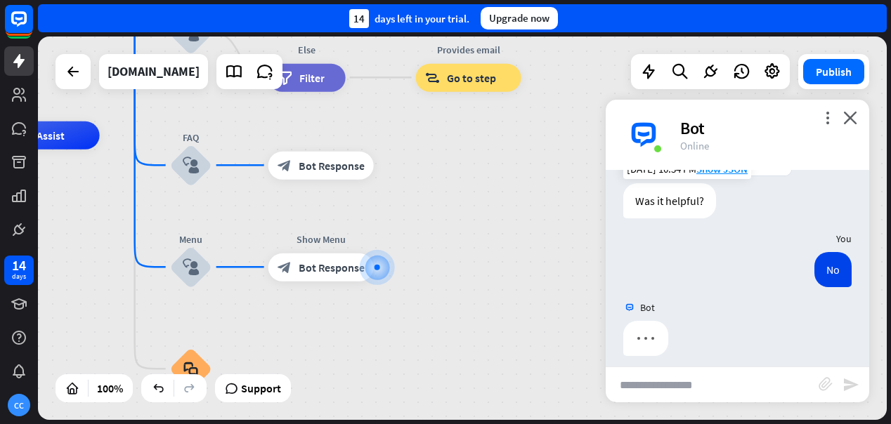
scroll to position [956, 0]
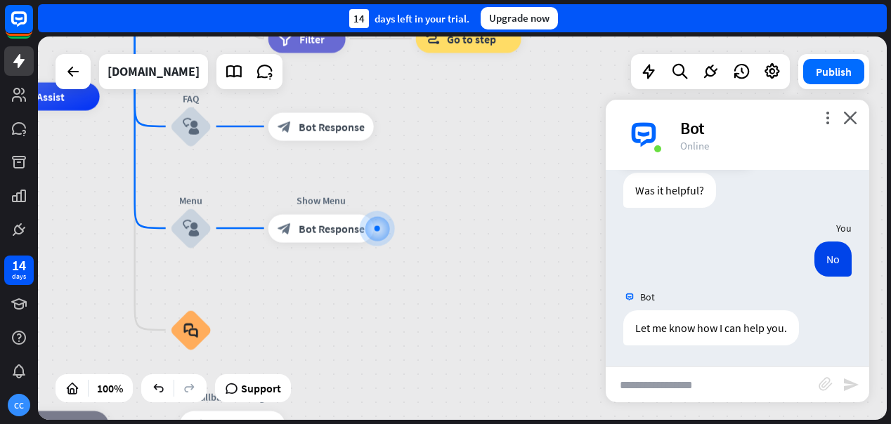
click at [716, 385] on input "text" at bounding box center [712, 385] width 213 height 35
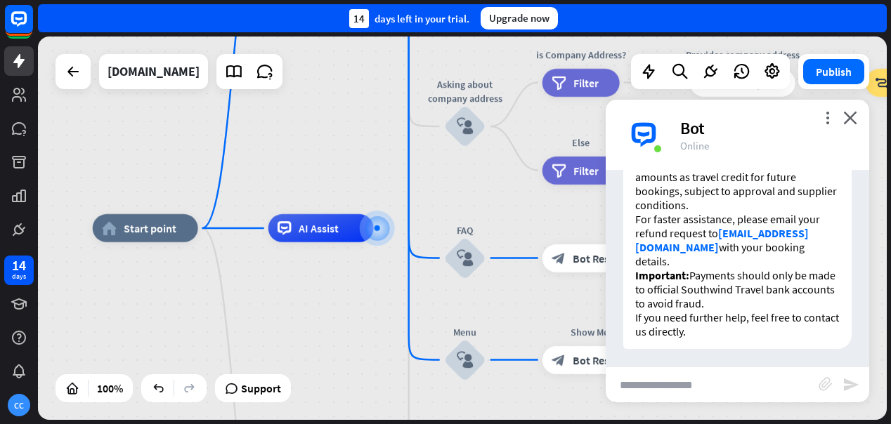
scroll to position [1561, 0]
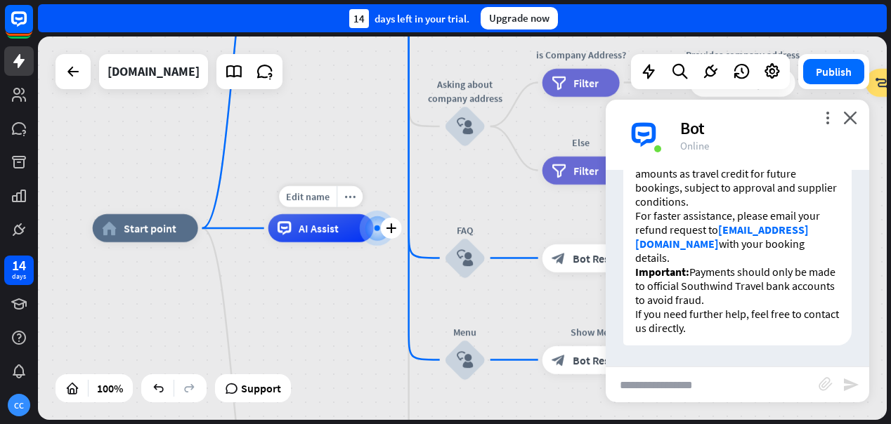
click at [345, 231] on div "AI Assist" at bounding box center [320, 228] width 105 height 28
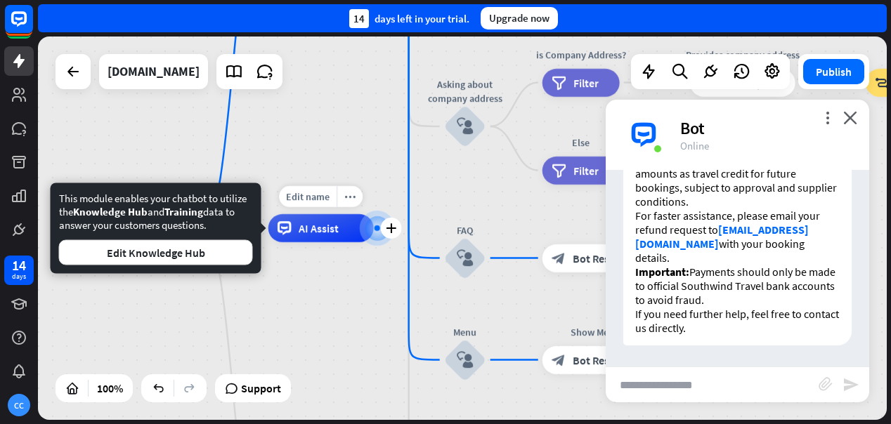
click at [346, 231] on div "AI Assist" at bounding box center [320, 228] width 105 height 28
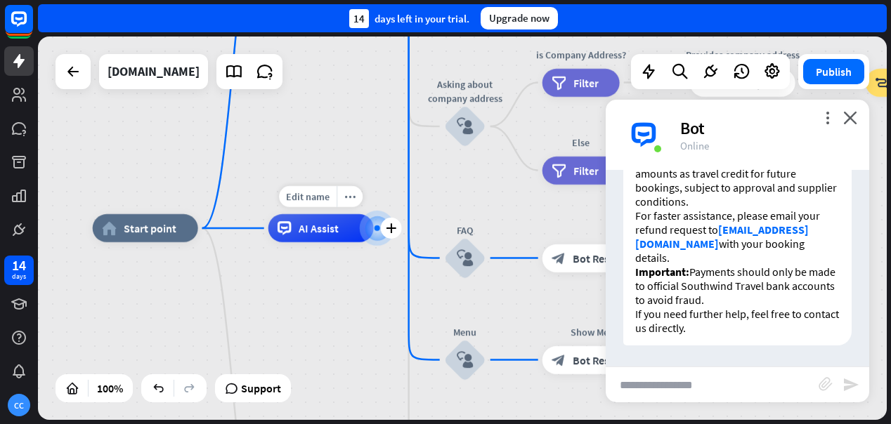
click at [346, 231] on div "AI Assist" at bounding box center [320, 228] width 105 height 28
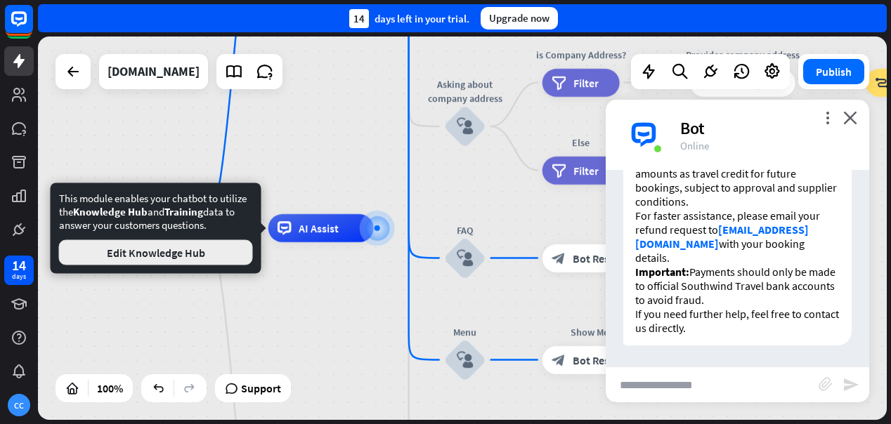
click at [210, 255] on button "Edit Knowledge Hub" at bounding box center [156, 252] width 194 height 25
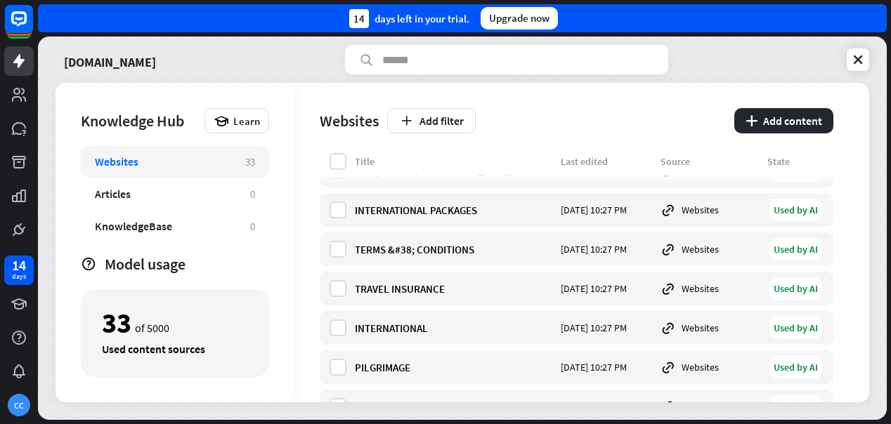
scroll to position [238, 0]
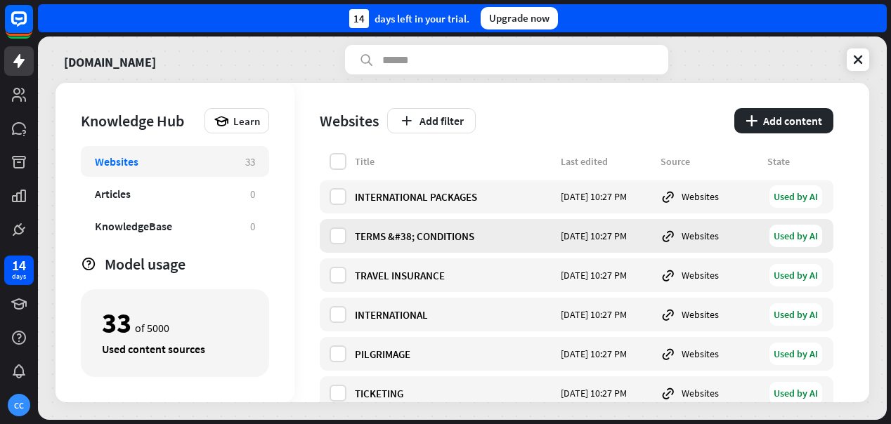
click at [720, 238] on div "Websites" at bounding box center [710, 235] width 98 height 15
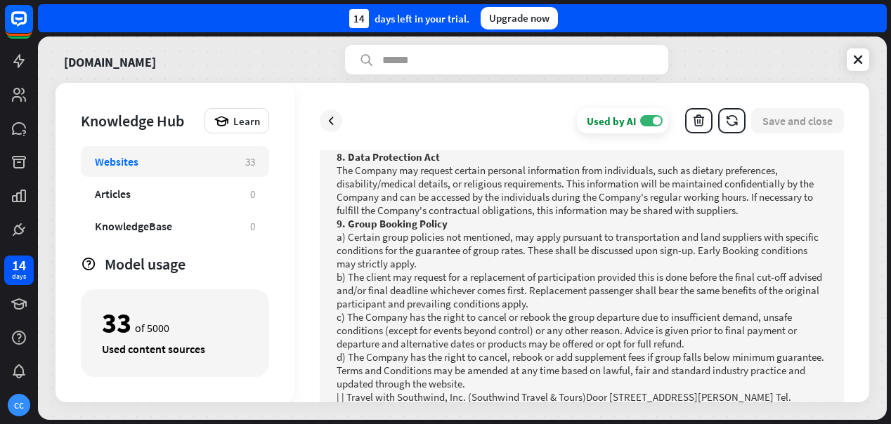
scroll to position [1641, 0]
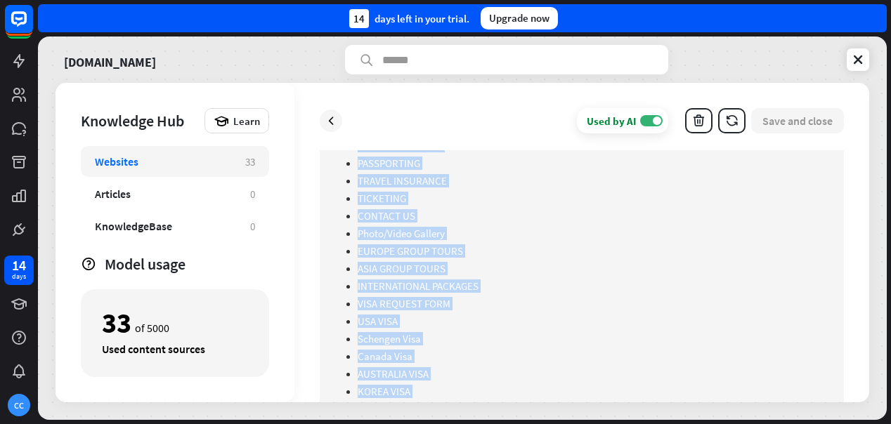
scroll to position [2213, 0]
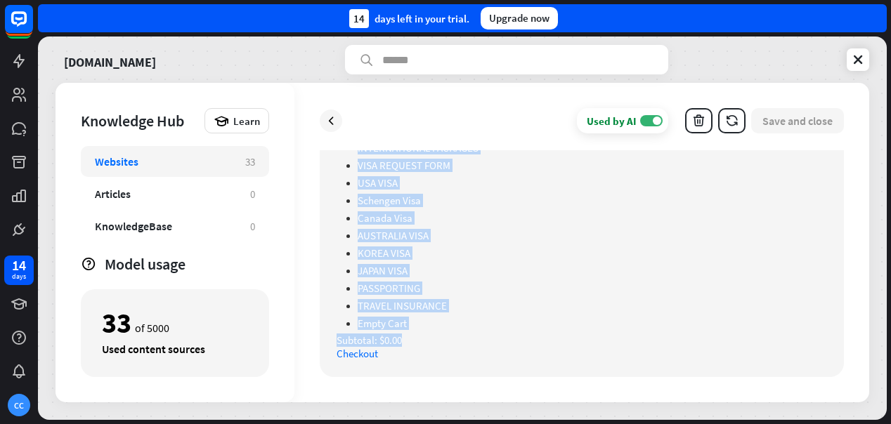
drag, startPoint x: 336, startPoint y: 290, endPoint x: 451, endPoint y: 373, distance: 142.4
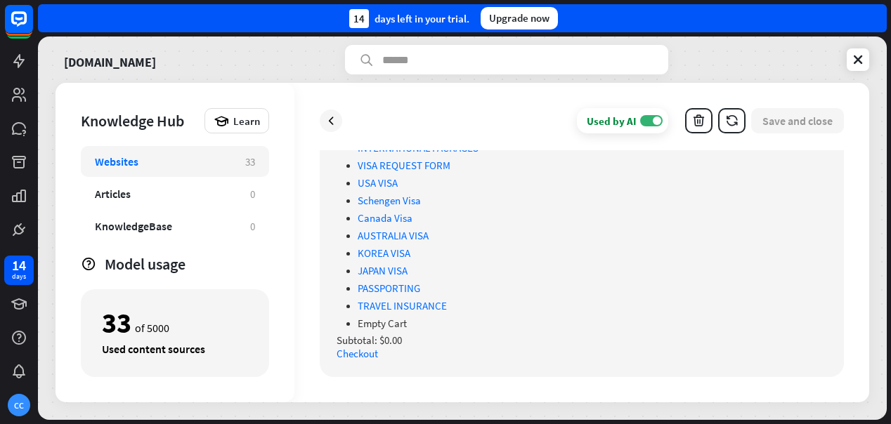
click at [476, 339] on p "Subtotal: $0.00" at bounding box center [582, 340] width 491 height 13
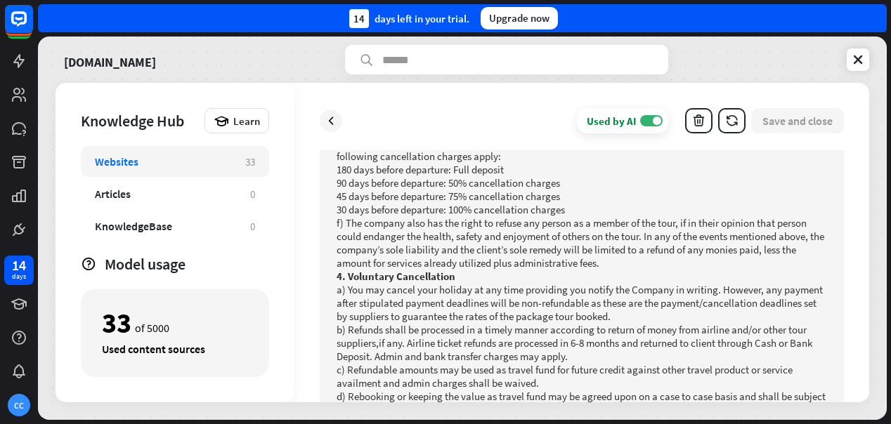
scroll to position [616, 0]
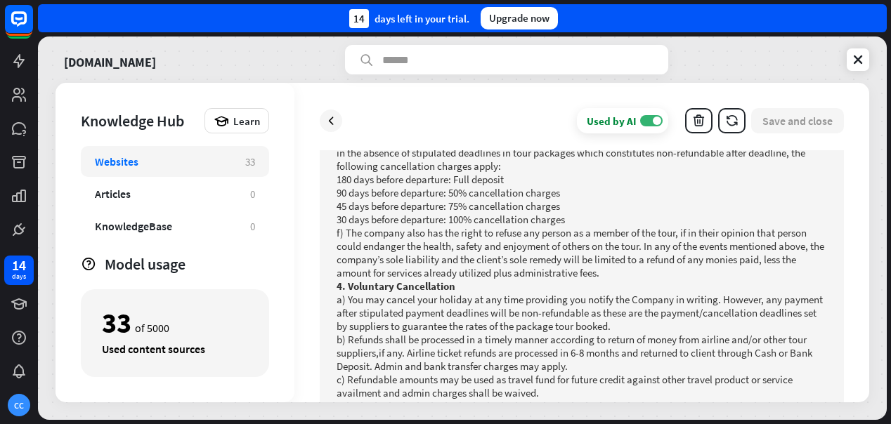
click at [165, 167] on div "Websites" at bounding box center [163, 162] width 136 height 14
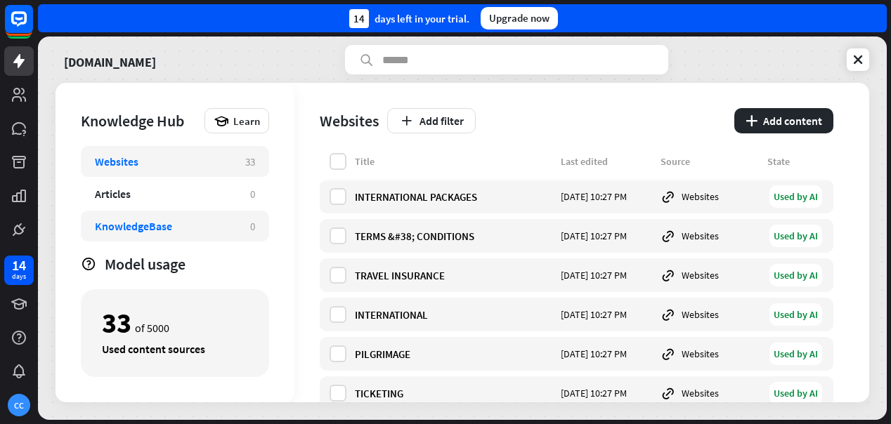
click at [167, 233] on div "KnowledgeBase" at bounding box center [133, 226] width 77 height 14
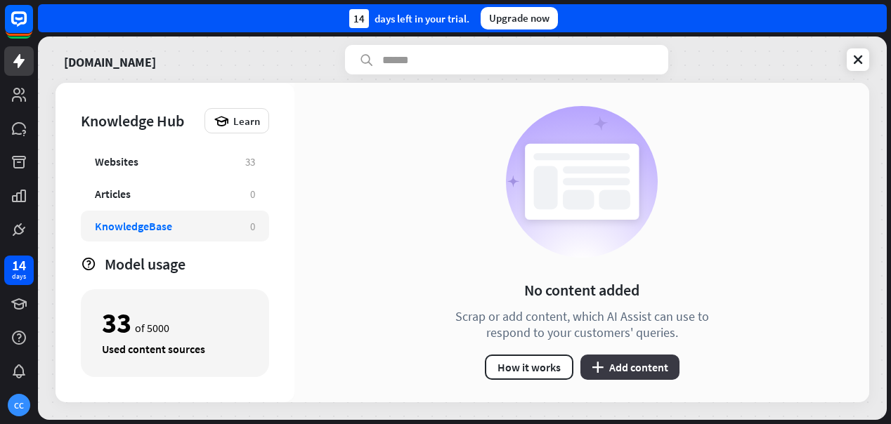
click at [644, 367] on button "plus Add content" at bounding box center [630, 367] width 99 height 25
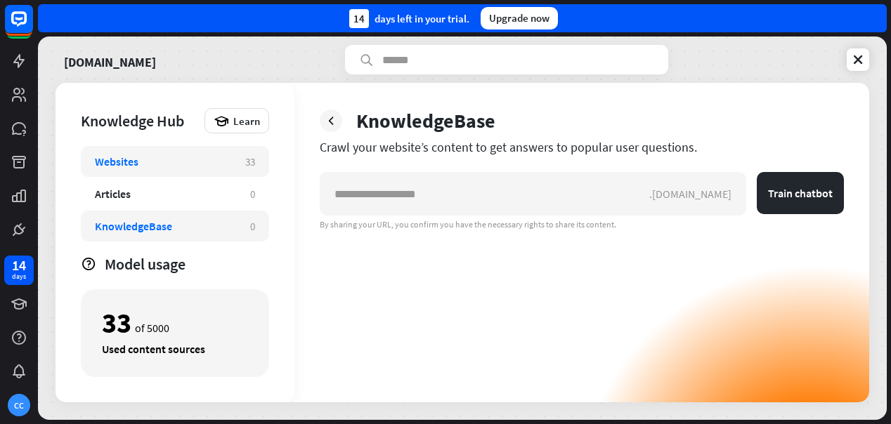
click at [155, 170] on div "Websites 33" at bounding box center [175, 161] width 188 height 31
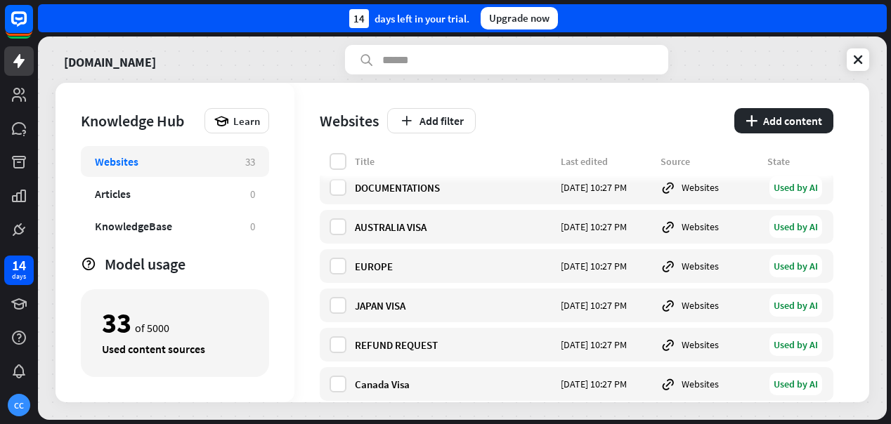
scroll to position [1103, 0]
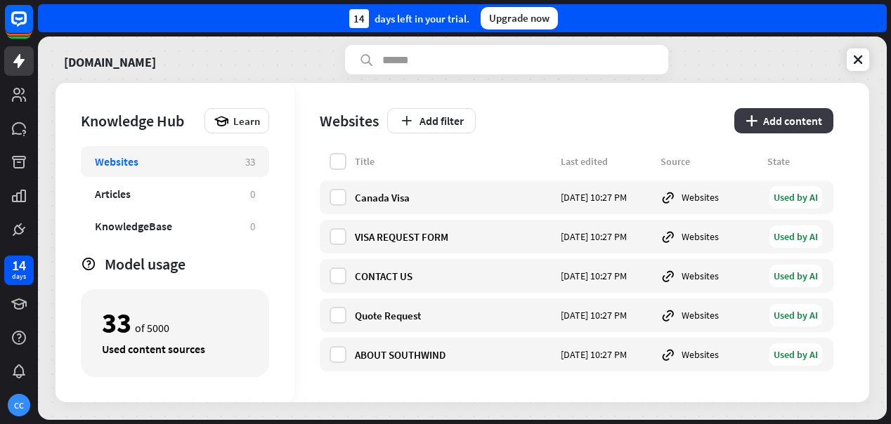
click at [783, 127] on button "plus Add content" at bounding box center [783, 120] width 99 height 25
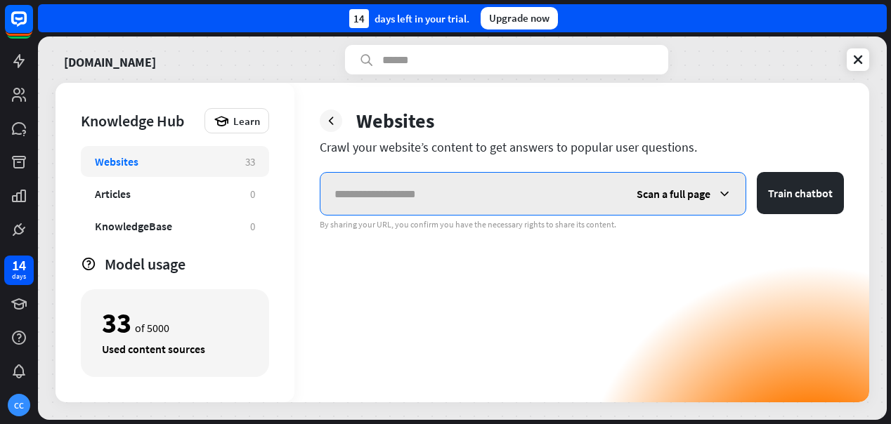
paste input "**********"
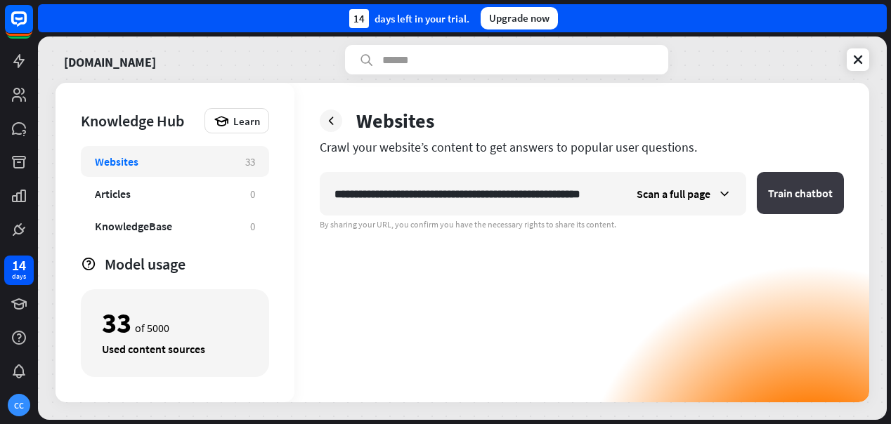
click at [801, 198] on button "Train chatbot" at bounding box center [800, 193] width 87 height 42
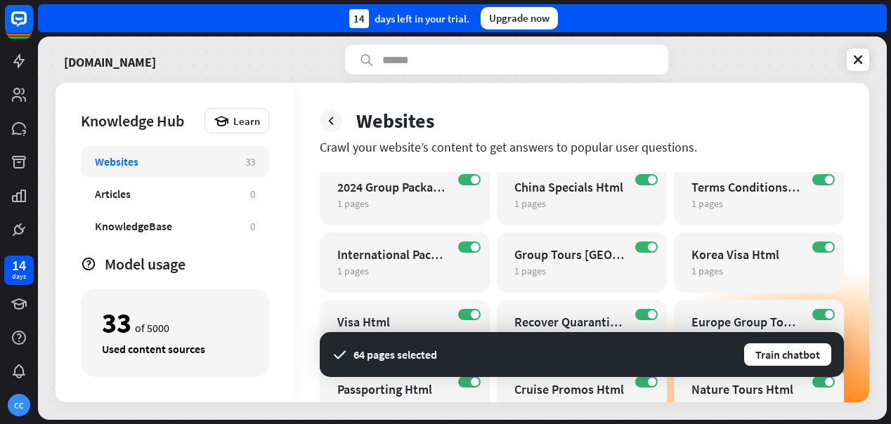
scroll to position [1054, 0]
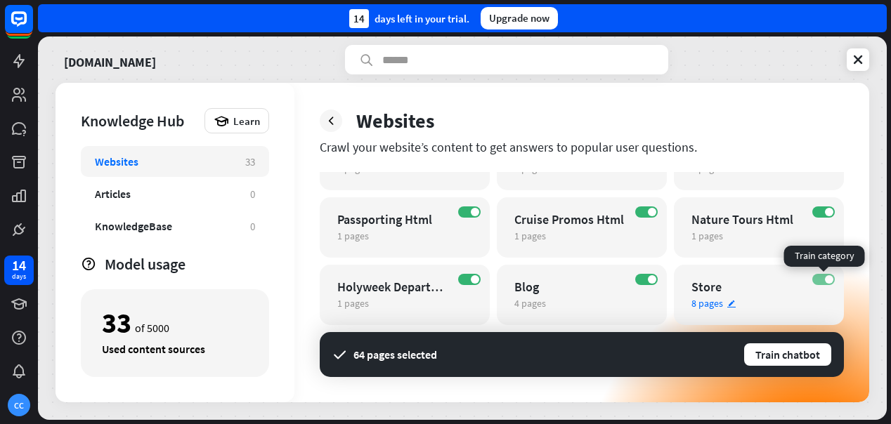
click at [829, 278] on span at bounding box center [829, 280] width 8 height 8
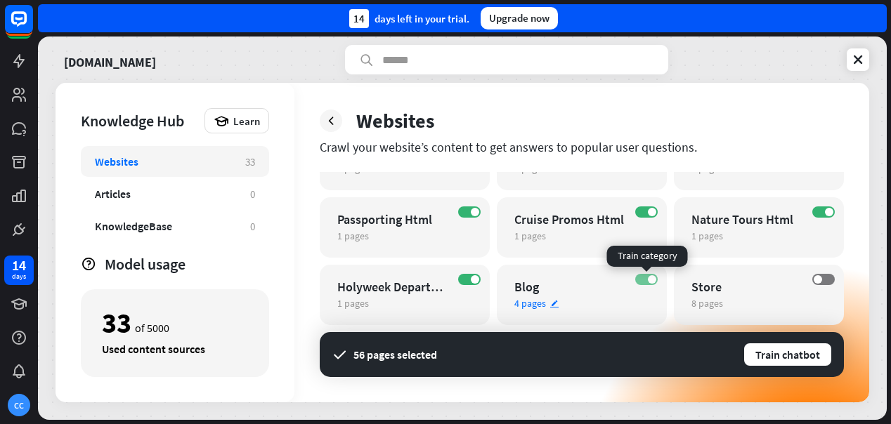
click at [647, 280] on label "ON" at bounding box center [646, 279] width 22 height 11
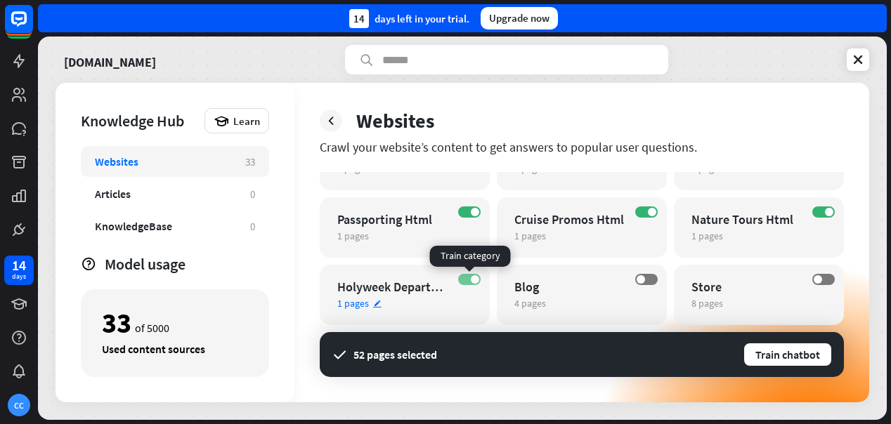
click at [463, 277] on label "ON" at bounding box center [469, 279] width 22 height 11
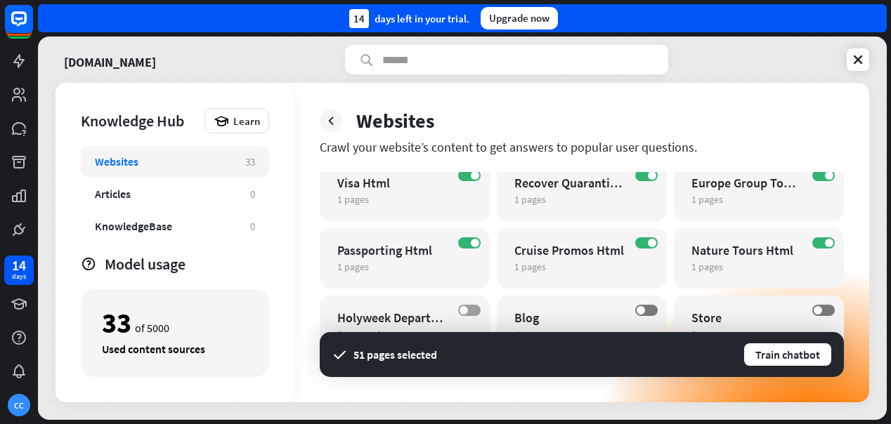
scroll to position [1004, 0]
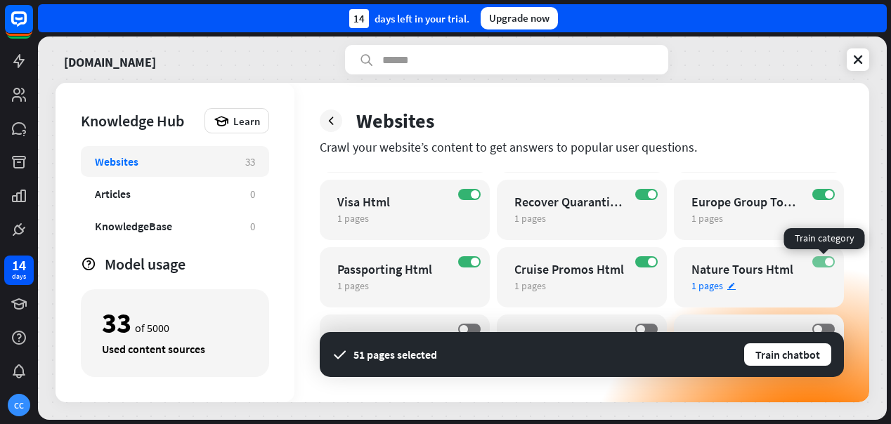
click at [822, 265] on label "ON" at bounding box center [823, 262] width 22 height 11
click at [644, 264] on label "ON" at bounding box center [646, 262] width 22 height 11
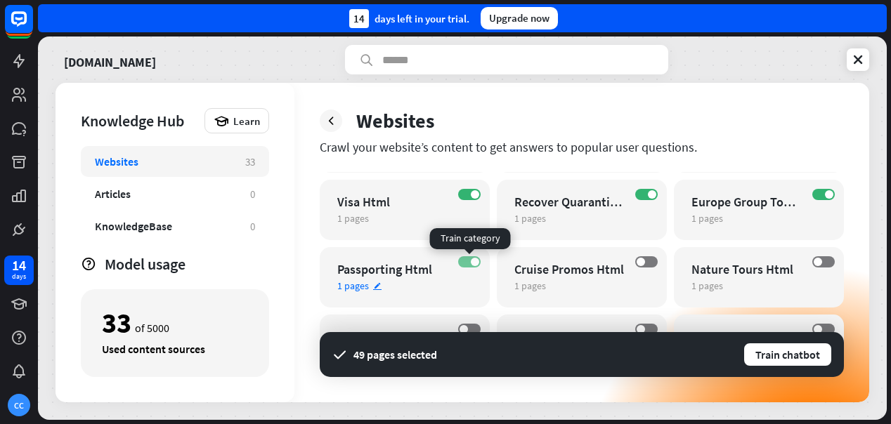
click at [474, 261] on span at bounding box center [475, 262] width 8 height 8
click at [474, 261] on label "OFF" at bounding box center [469, 262] width 22 height 11
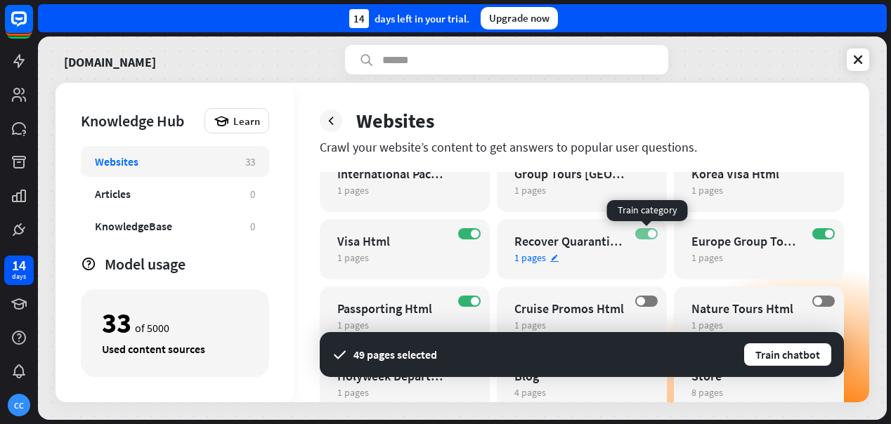
click at [650, 232] on span at bounding box center [652, 234] width 8 height 8
click at [472, 232] on span at bounding box center [475, 234] width 8 height 8
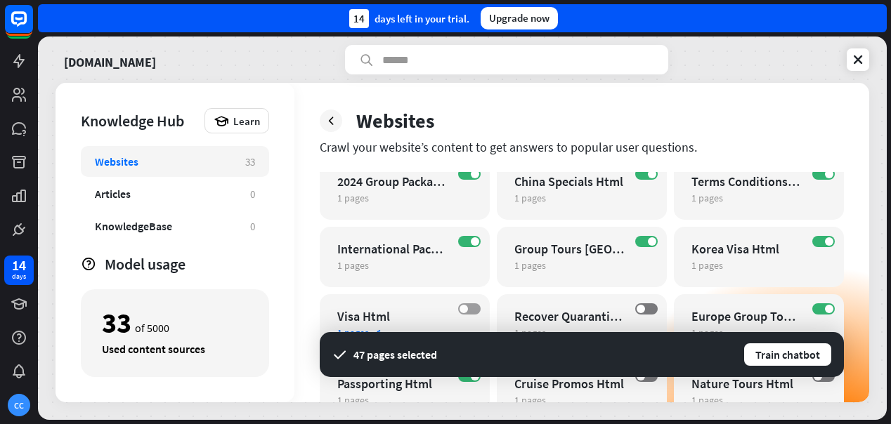
scroll to position [899, 0]
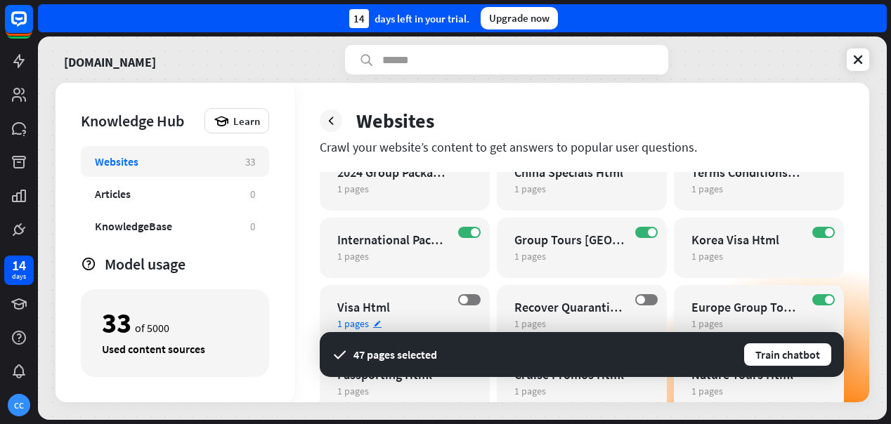
click at [472, 293] on div "OFF Visa Html 1 pages edit" at bounding box center [405, 315] width 170 height 60
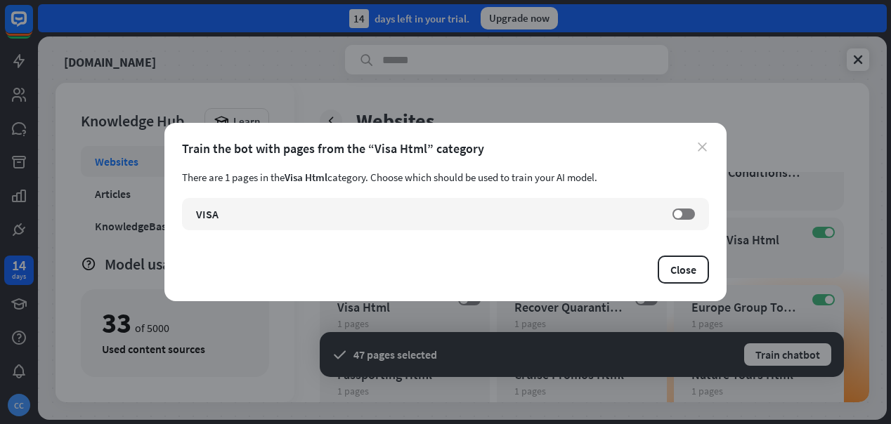
click at [703, 149] on icon "close" at bounding box center [702, 147] width 9 height 9
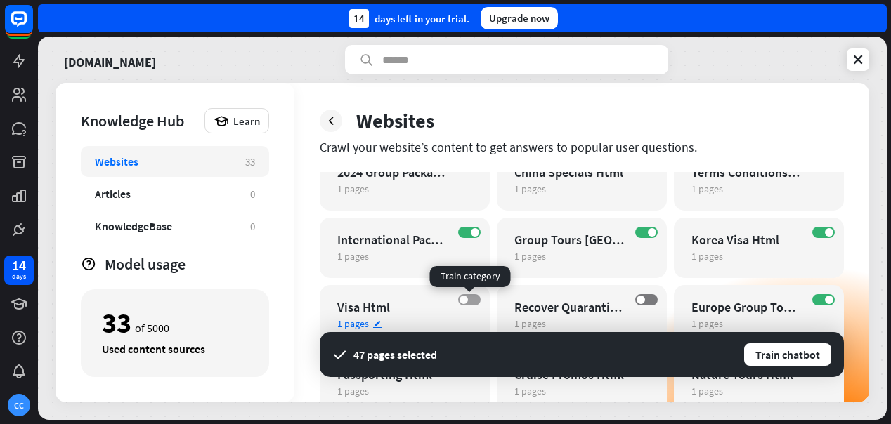
click at [476, 301] on label "OFF" at bounding box center [469, 299] width 22 height 11
click at [648, 233] on span at bounding box center [652, 232] width 8 height 8
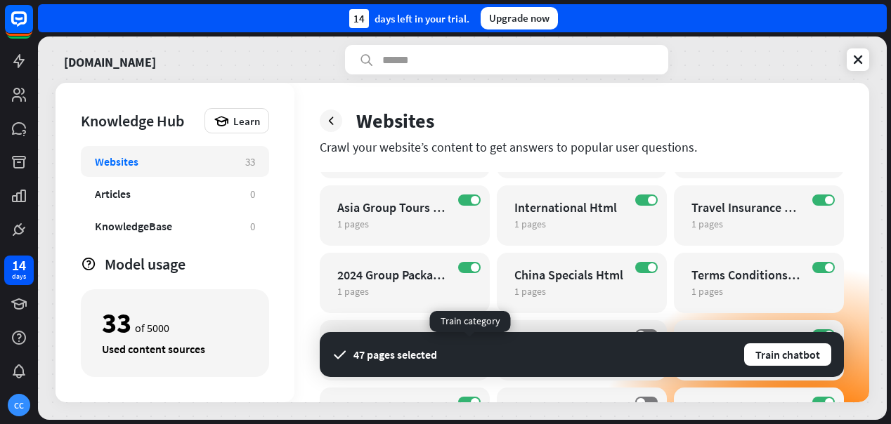
scroll to position [786, 0]
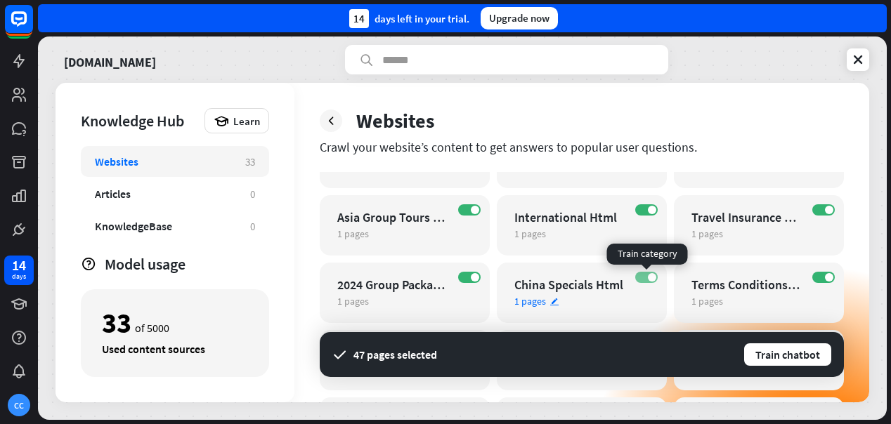
click at [647, 278] on label "ON" at bounding box center [646, 277] width 22 height 11
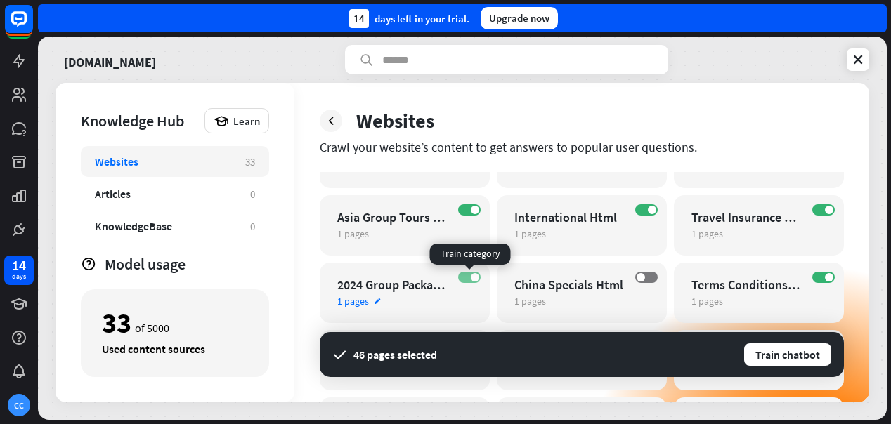
click at [465, 278] on label "ON" at bounding box center [469, 277] width 22 height 11
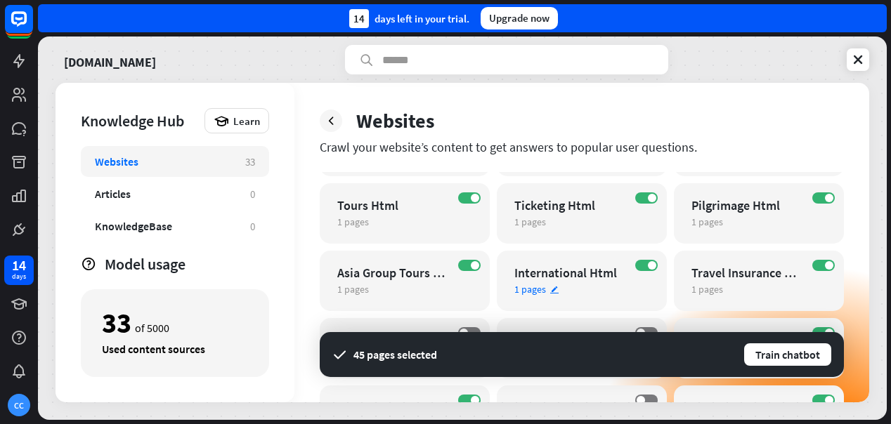
scroll to position [705, 0]
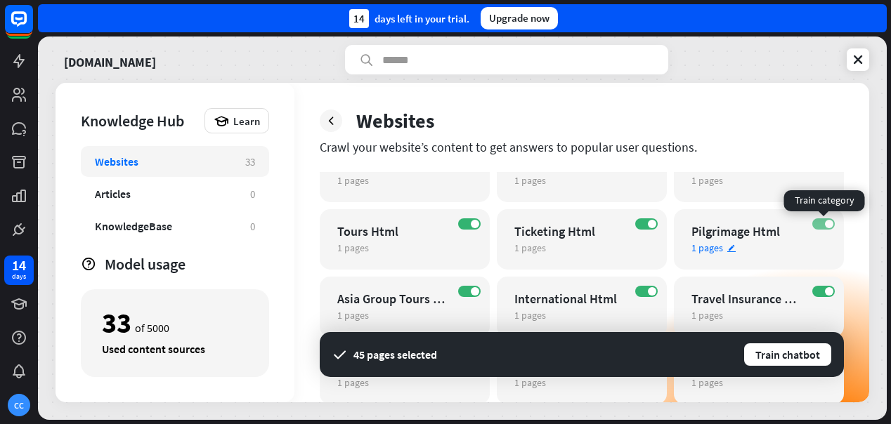
click at [823, 222] on label "ON" at bounding box center [823, 224] width 22 height 11
click at [827, 221] on label "OFF" at bounding box center [823, 224] width 22 height 11
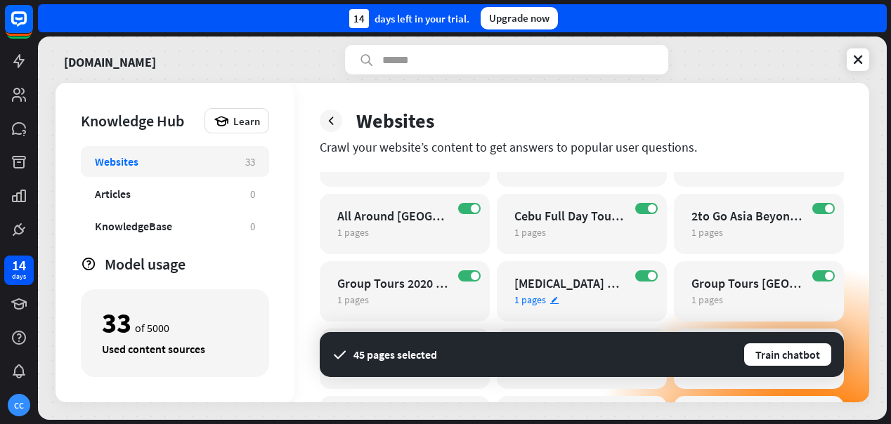
scroll to position [581, 0]
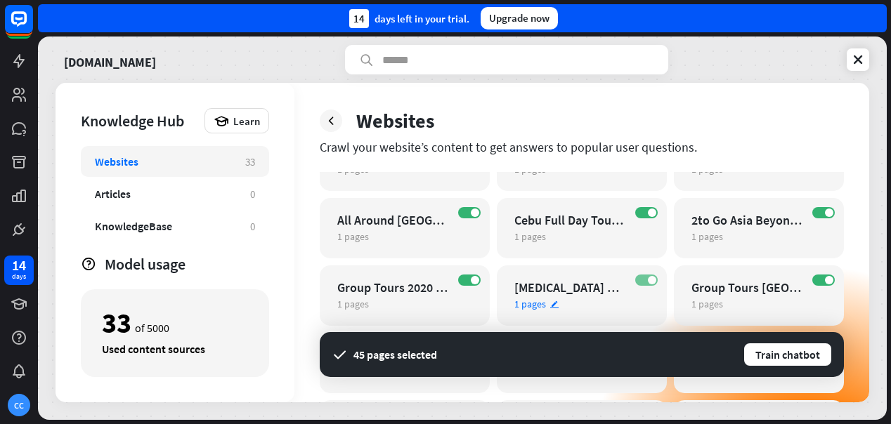
click at [644, 280] on label "ON" at bounding box center [646, 280] width 22 height 11
click at [465, 283] on label "ON" at bounding box center [469, 280] width 22 height 11
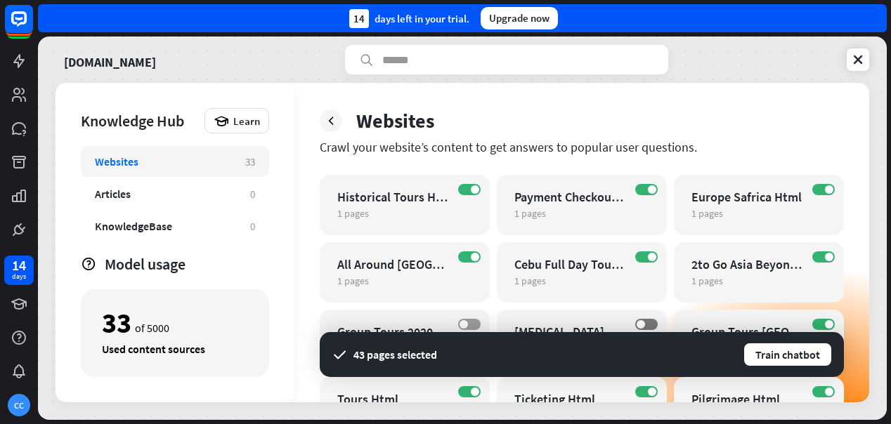
scroll to position [535, 0]
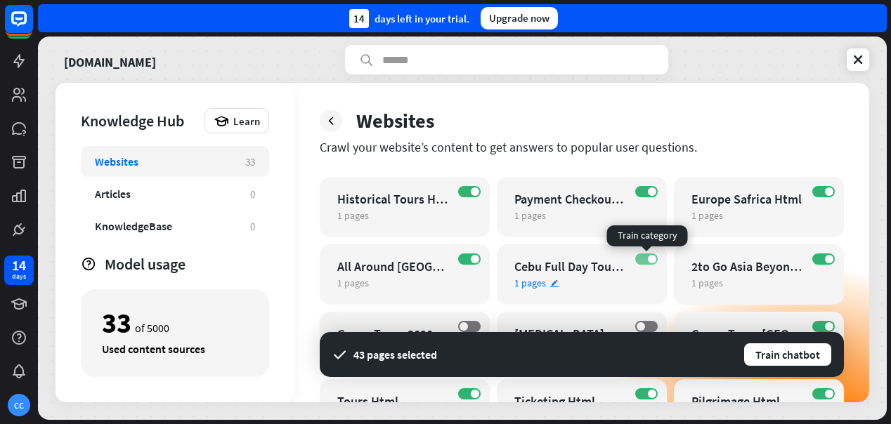
click at [644, 261] on label "ON" at bounding box center [646, 259] width 22 height 11
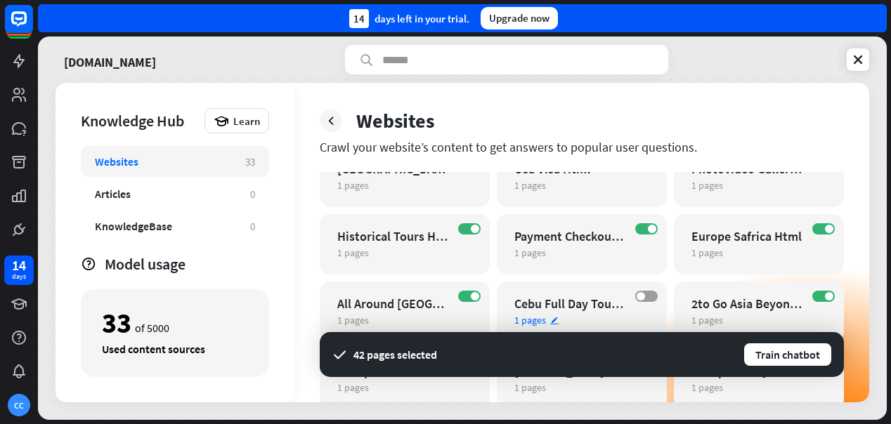
scroll to position [497, 0]
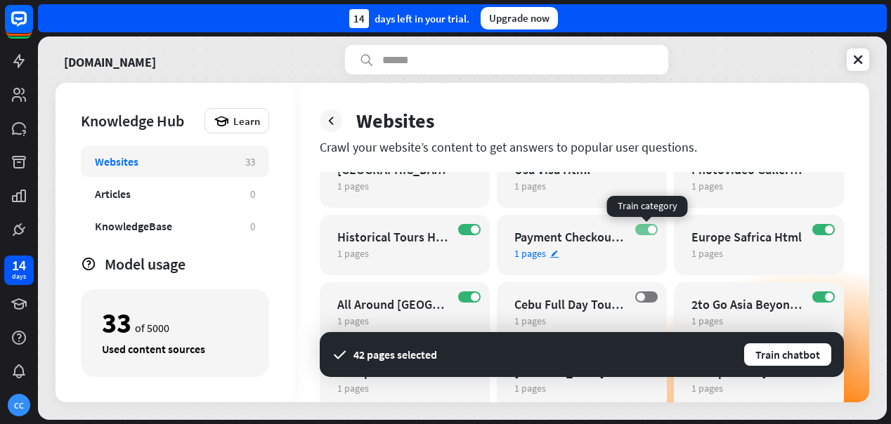
click at [650, 228] on span at bounding box center [652, 230] width 8 height 8
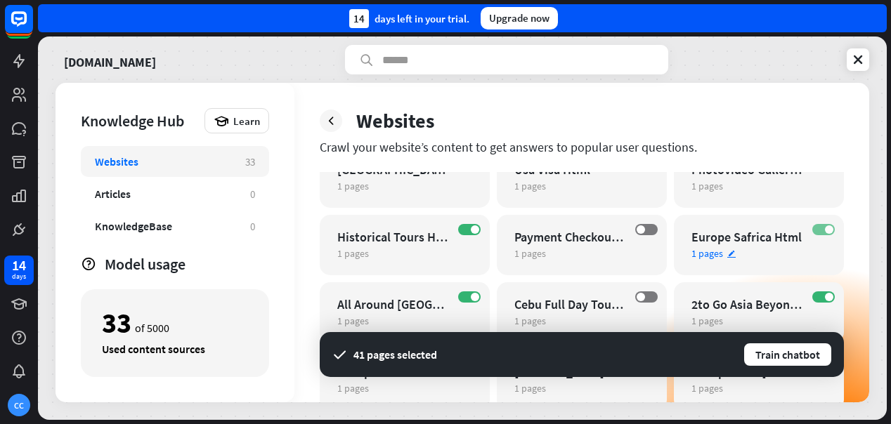
click at [824, 227] on label "ON" at bounding box center [823, 229] width 22 height 11
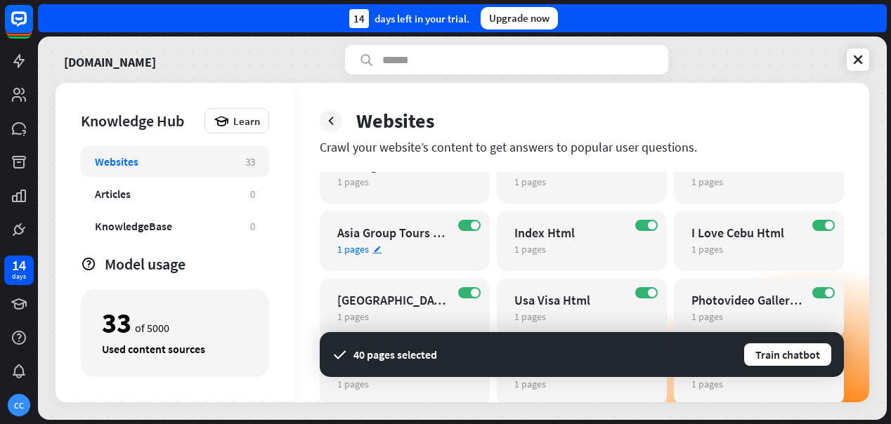
scroll to position [377, 0]
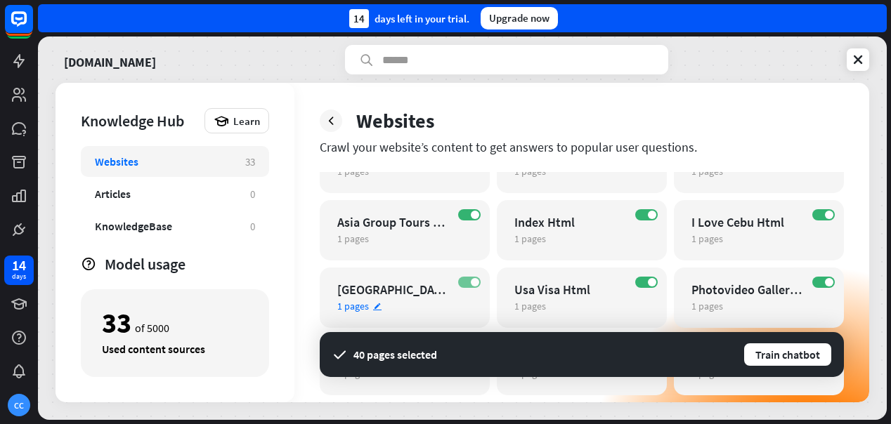
click at [474, 283] on span at bounding box center [475, 282] width 8 height 8
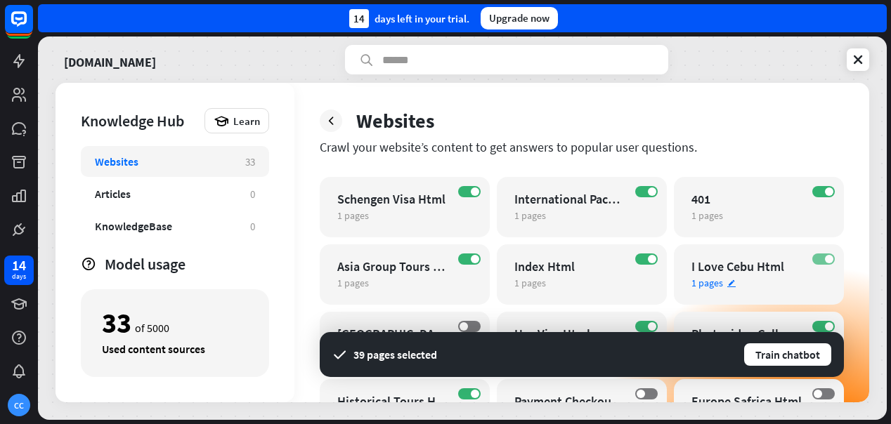
click at [819, 256] on label "ON" at bounding box center [823, 259] width 22 height 11
click at [826, 192] on span at bounding box center [829, 192] width 8 height 8
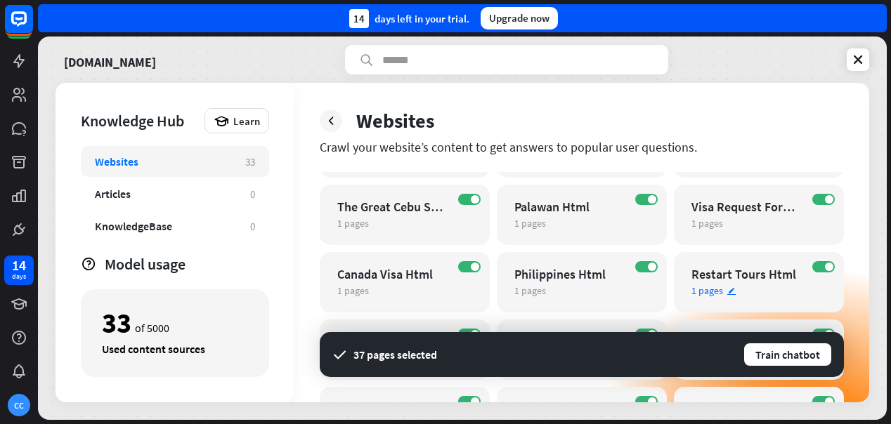
scroll to position [48, 0]
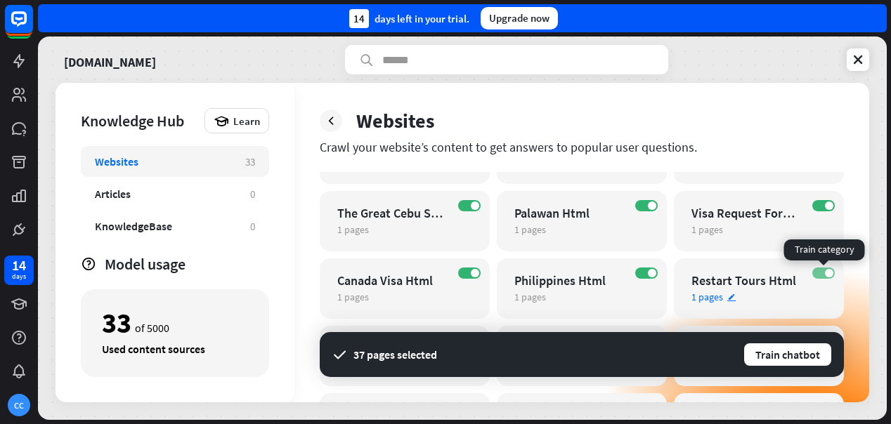
click at [822, 276] on label "ON" at bounding box center [823, 273] width 22 height 11
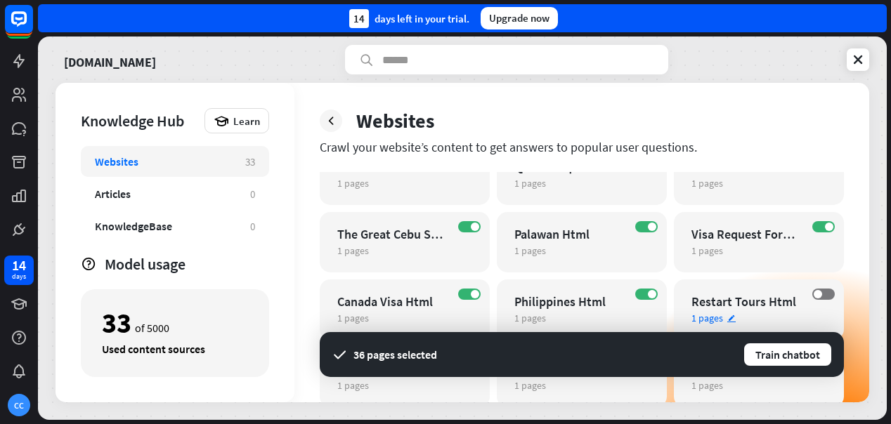
scroll to position [21, 0]
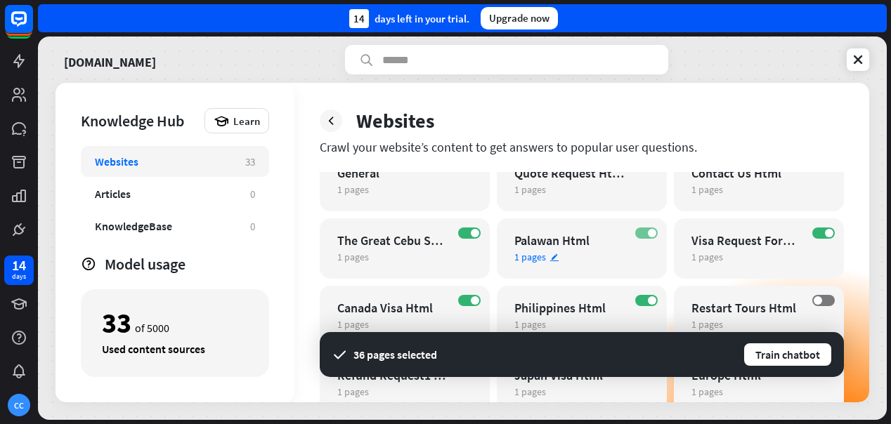
click at [649, 231] on span at bounding box center [652, 233] width 8 height 8
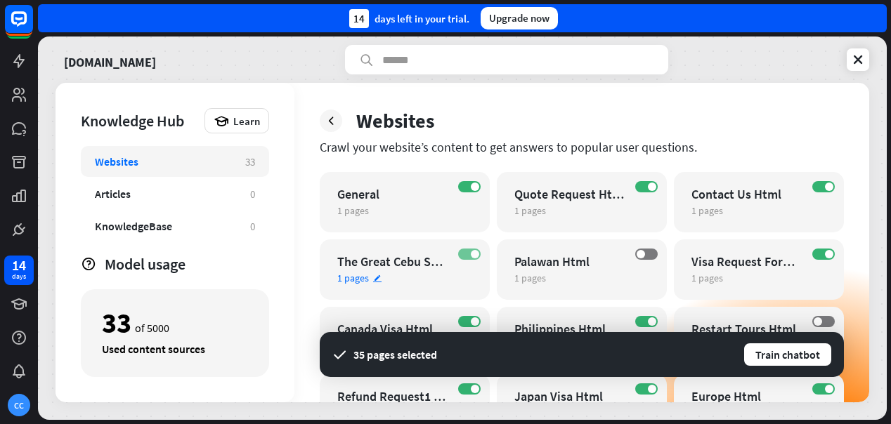
click at [473, 255] on span at bounding box center [475, 254] width 8 height 8
click at [805, 356] on button "Train chatbot" at bounding box center [788, 354] width 90 height 25
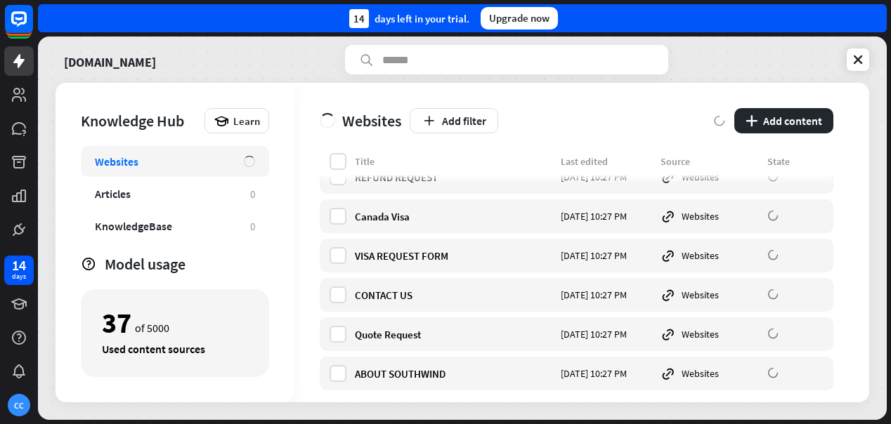
scroll to position [1260, 0]
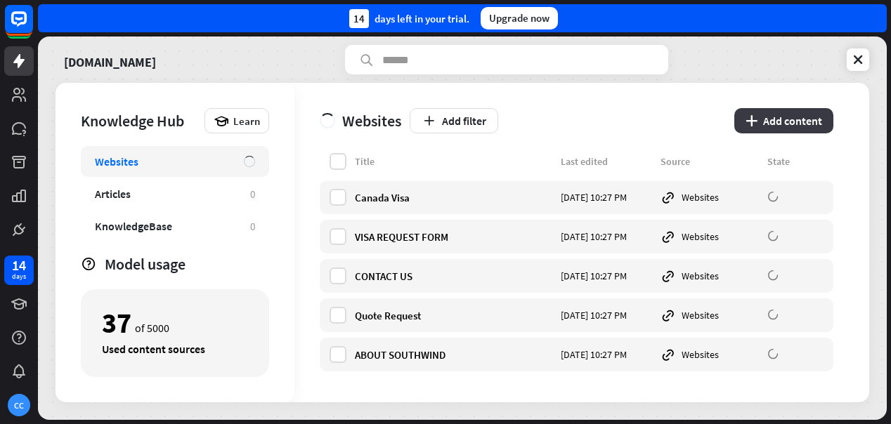
click at [821, 117] on button "plus Add content" at bounding box center [783, 120] width 99 height 25
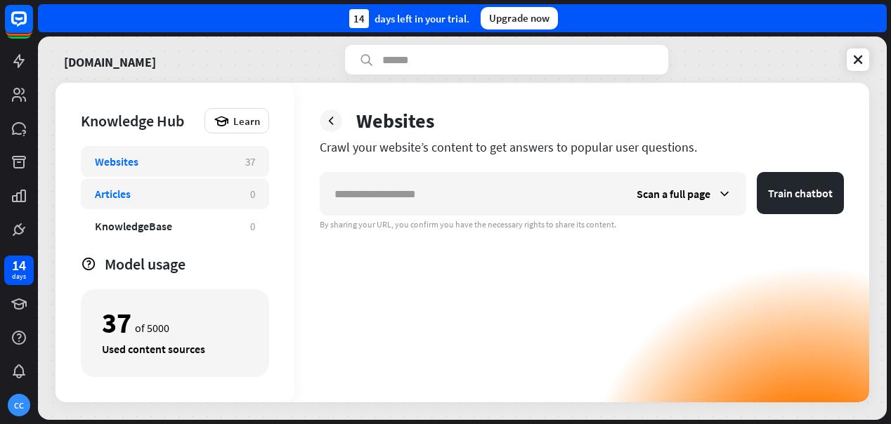
click at [177, 200] on div "Articles" at bounding box center [165, 194] width 141 height 14
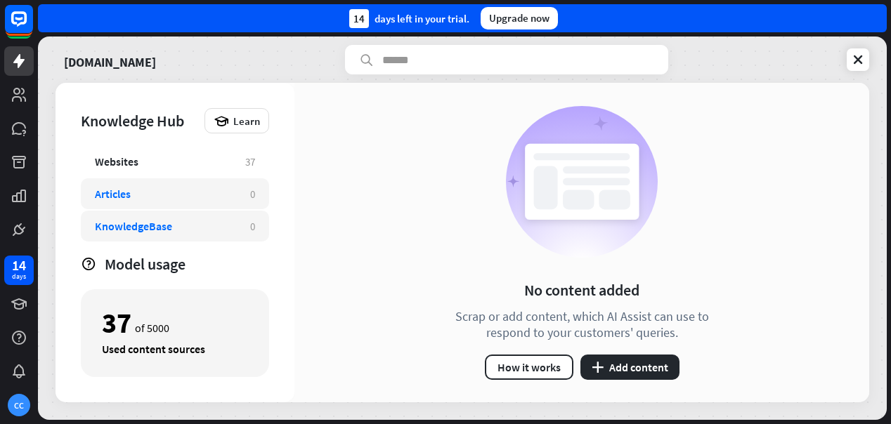
click at [219, 230] on div "KnowledgeBase" at bounding box center [165, 226] width 141 height 14
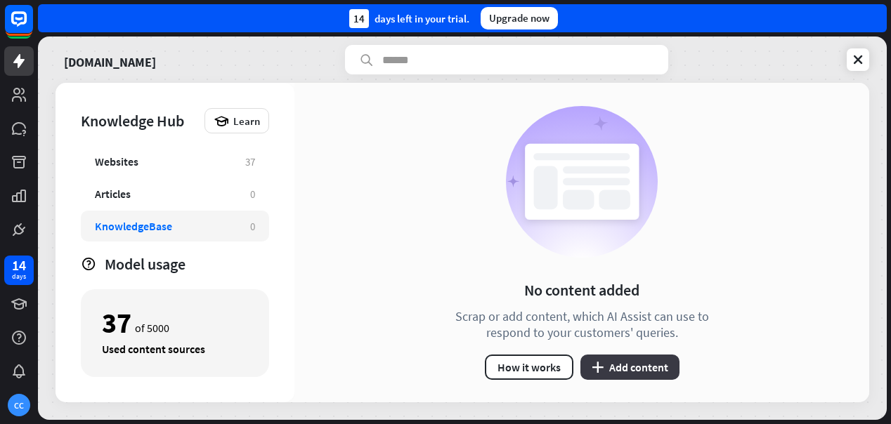
click at [634, 368] on button "plus Add content" at bounding box center [630, 367] width 99 height 25
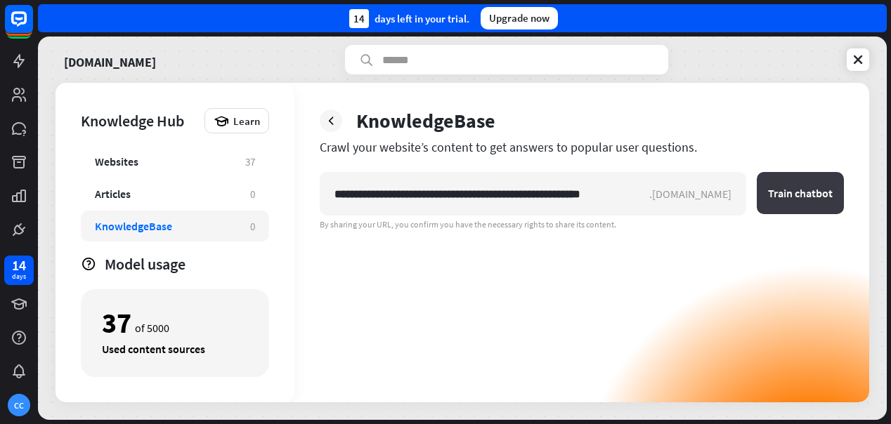
click at [828, 193] on button "Train chatbot" at bounding box center [800, 193] width 87 height 42
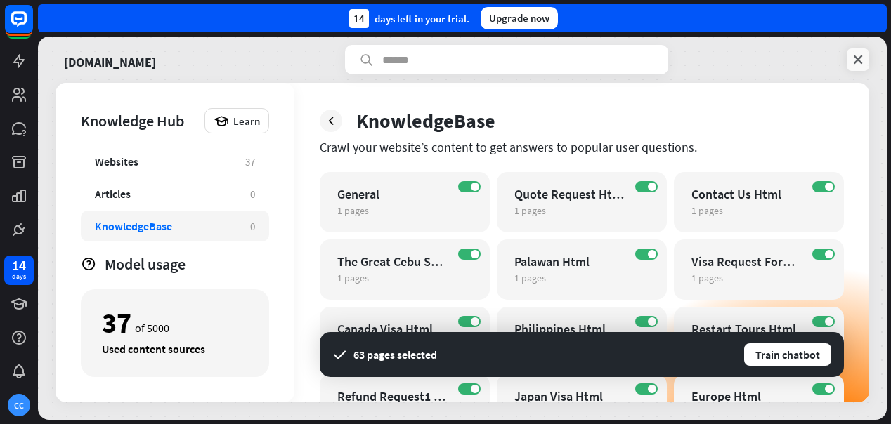
click at [864, 57] on icon at bounding box center [858, 60] width 14 height 14
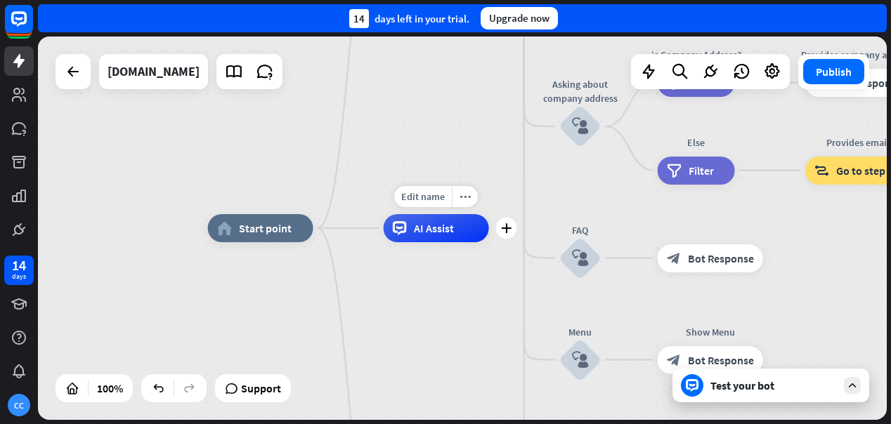
click at [475, 238] on div "AI Assist" at bounding box center [436, 228] width 105 height 28
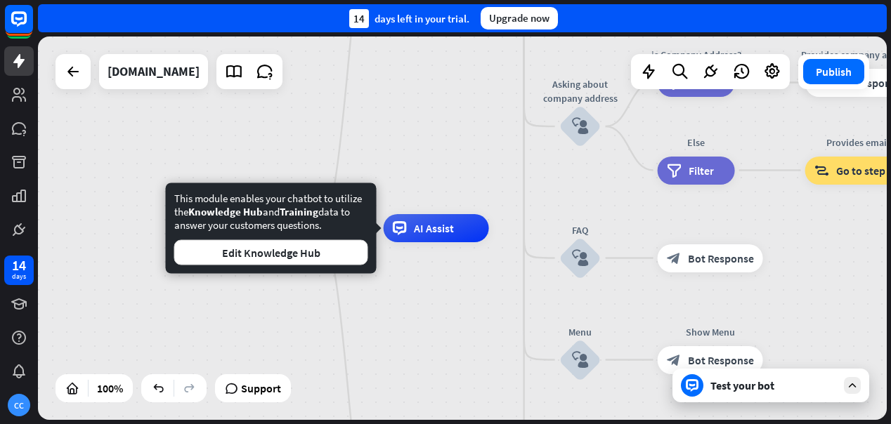
click at [342, 266] on div "This module enables your chatbot to utilize the Knowledge Hub and Training data…" at bounding box center [271, 228] width 211 height 91
click at [342, 258] on button "Edit Knowledge Hub" at bounding box center [271, 252] width 194 height 25
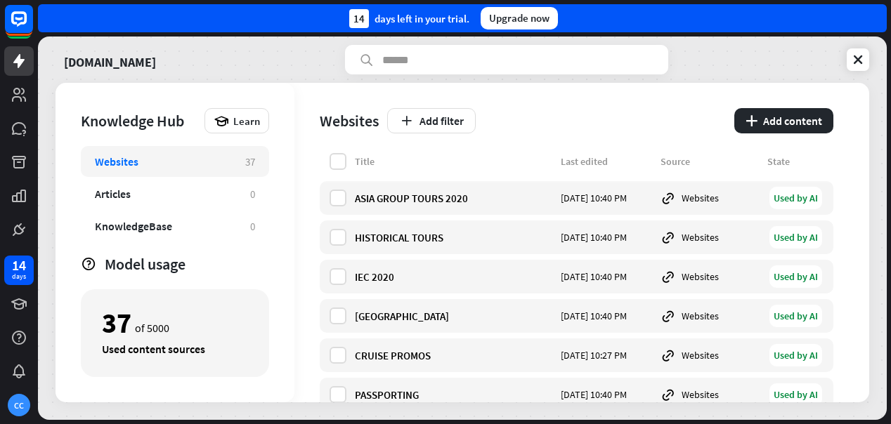
click at [200, 166] on div "Websites" at bounding box center [163, 162] width 136 height 14
click at [418, 124] on button "Add filter" at bounding box center [431, 120] width 89 height 25
click at [788, 117] on button "plus Add content" at bounding box center [783, 120] width 99 height 25
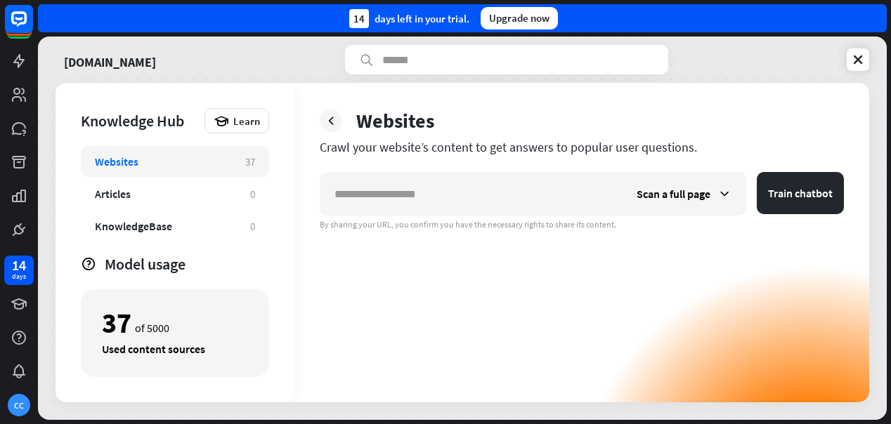
click at [343, 126] on div "Websites" at bounding box center [582, 120] width 524 height 25
click at [333, 120] on icon at bounding box center [331, 121] width 14 height 14
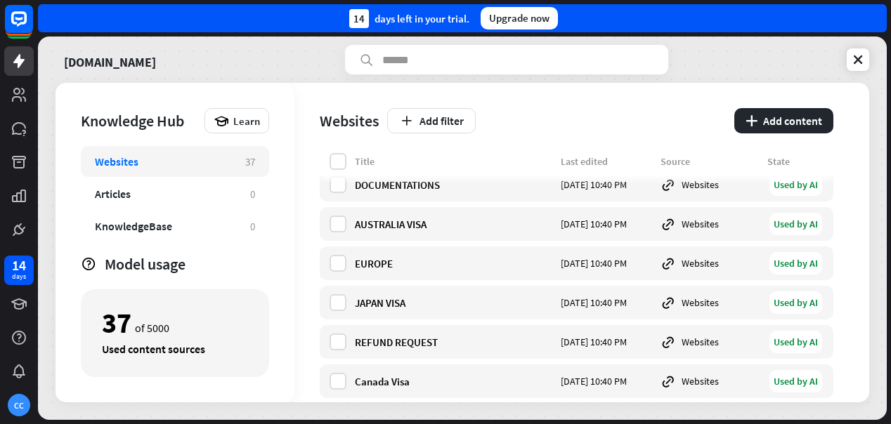
scroll to position [1260, 0]
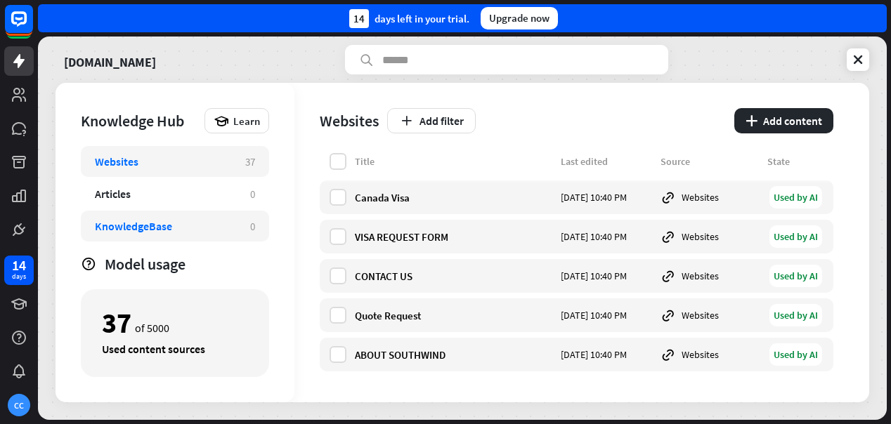
click at [164, 222] on div "KnowledgeBase" at bounding box center [133, 226] width 77 height 14
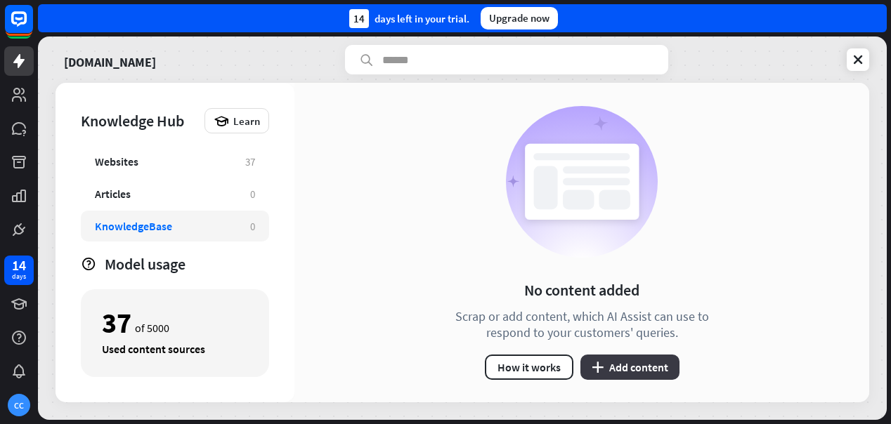
click at [631, 364] on button "plus Add content" at bounding box center [630, 367] width 99 height 25
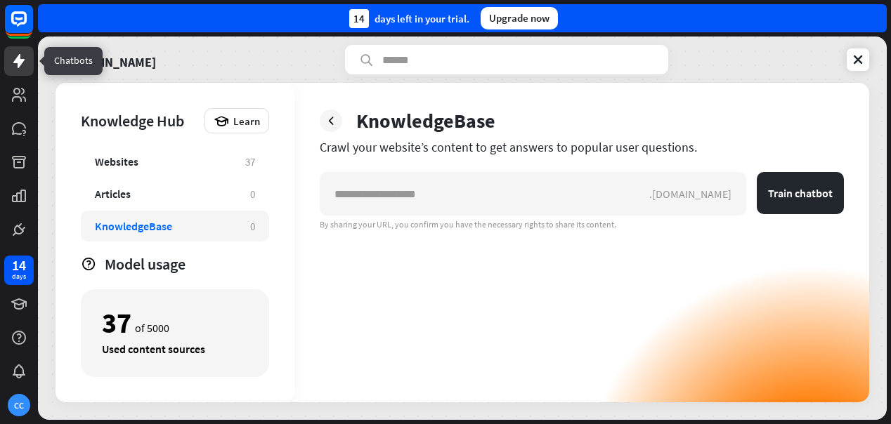
click at [25, 64] on icon at bounding box center [19, 61] width 17 height 17
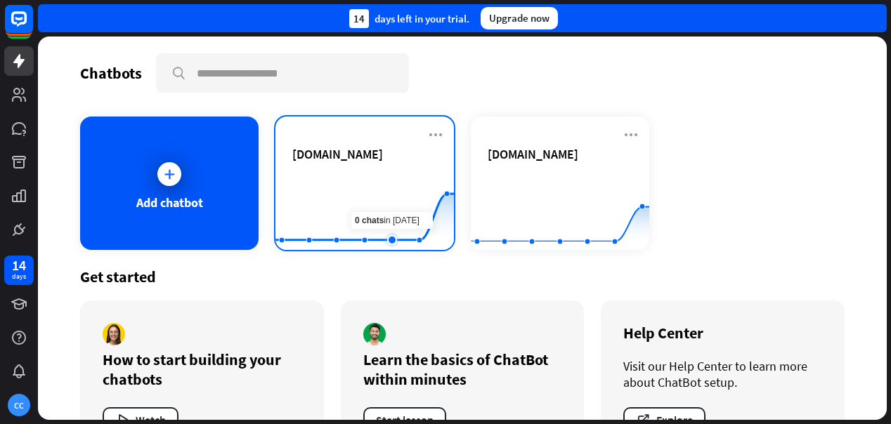
click at [387, 184] on rect at bounding box center [365, 215] width 179 height 88
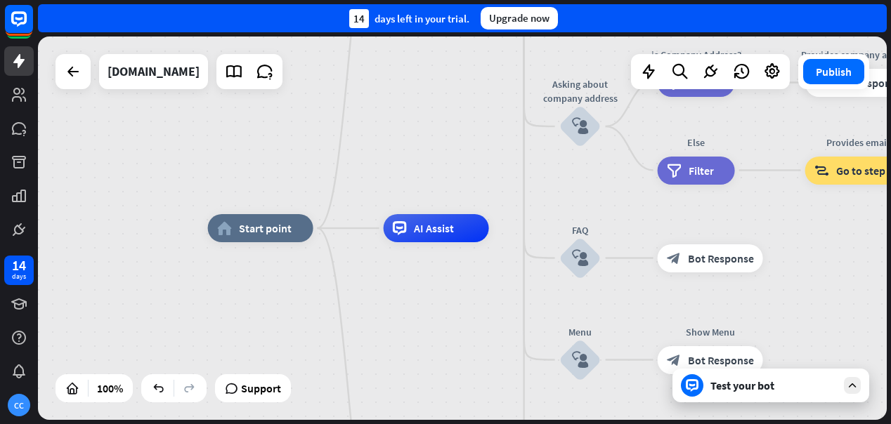
click at [767, 389] on div "Test your bot" at bounding box center [774, 386] width 127 height 14
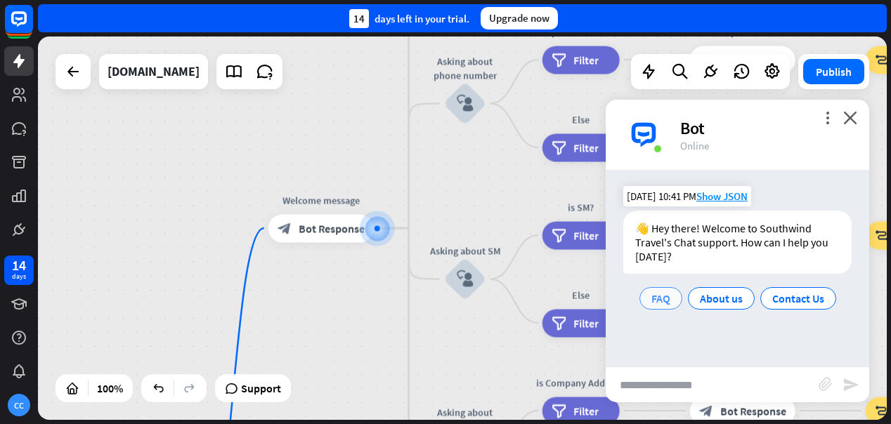
click at [661, 299] on span "FAQ" at bounding box center [661, 299] width 19 height 14
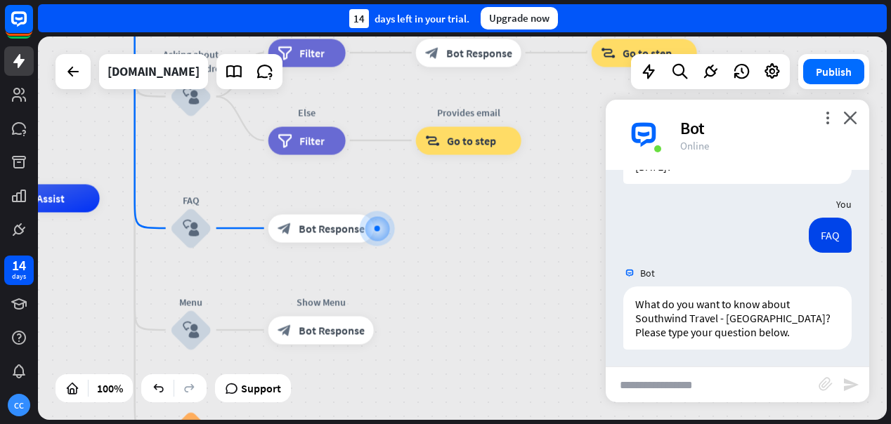
scroll to position [94, 0]
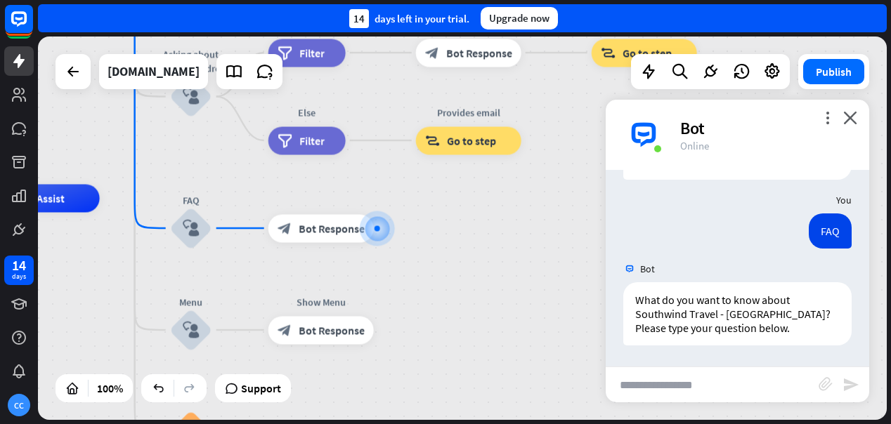
click at [752, 390] on input "text" at bounding box center [712, 385] width 213 height 35
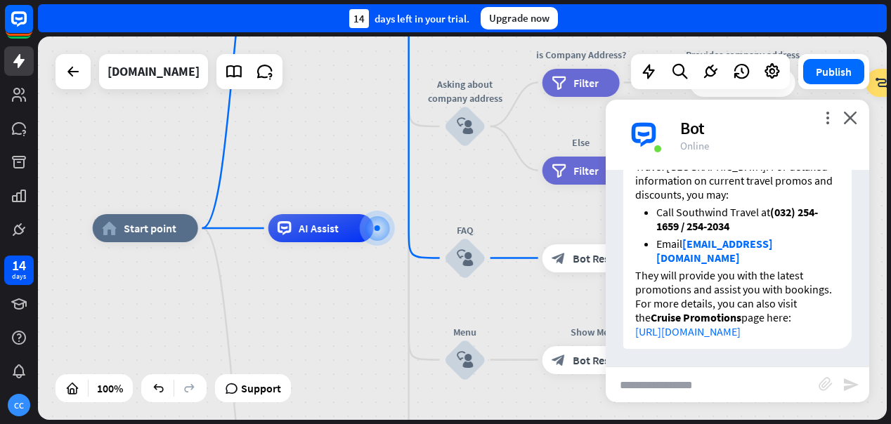
scroll to position [425, 0]
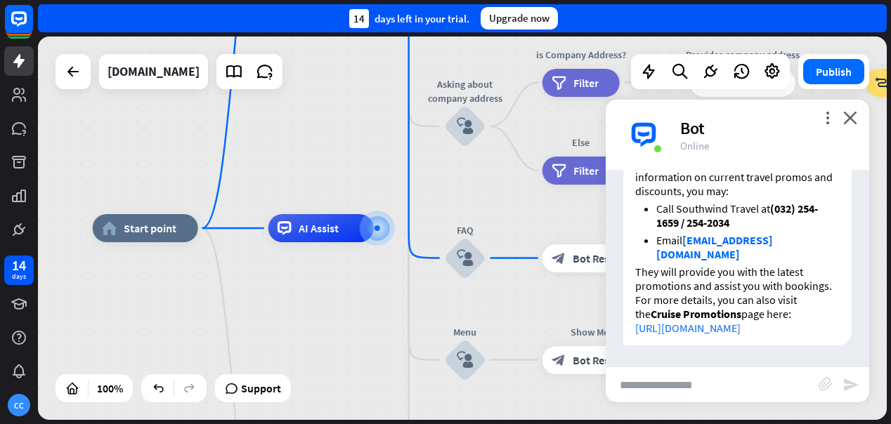
click at [741, 321] on link "[URL][DOMAIN_NAME]" at bounding box center [687, 328] width 105 height 14
click at [855, 122] on icon "close" at bounding box center [850, 117] width 14 height 13
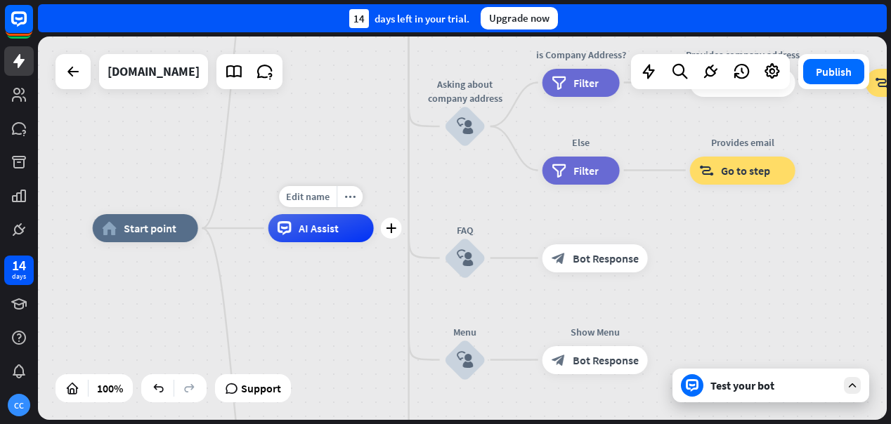
click at [325, 229] on span "AI Assist" at bounding box center [319, 228] width 40 height 14
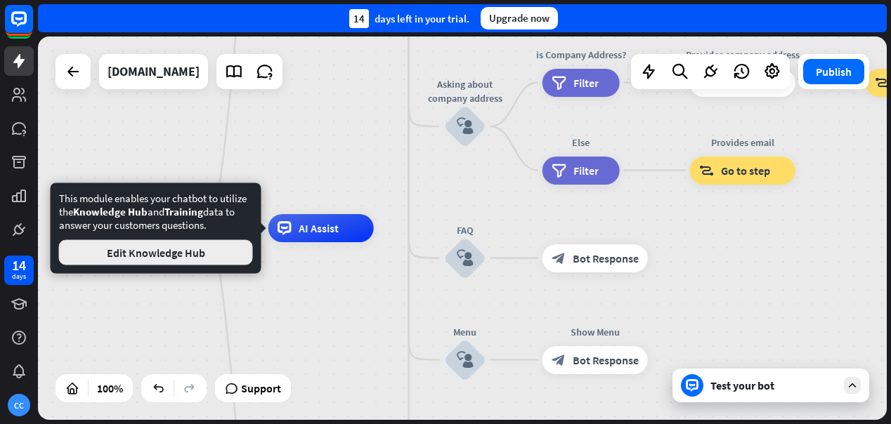
click at [236, 254] on button "Edit Knowledge Hub" at bounding box center [156, 252] width 194 height 25
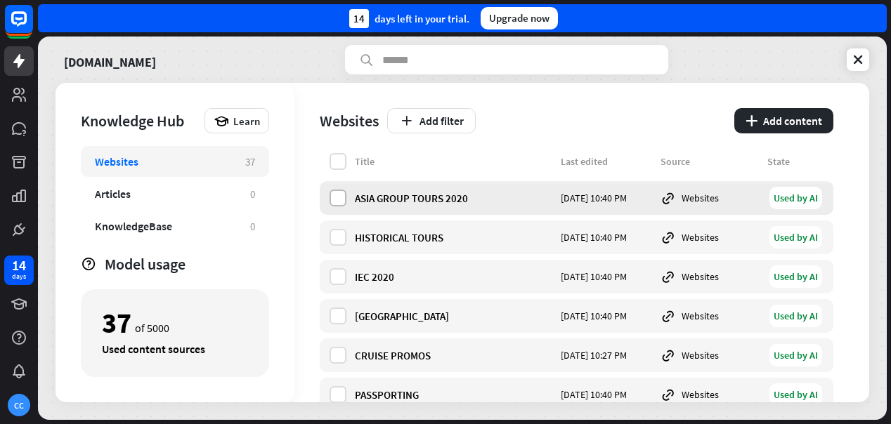
click at [340, 194] on label at bounding box center [338, 198] width 17 height 17
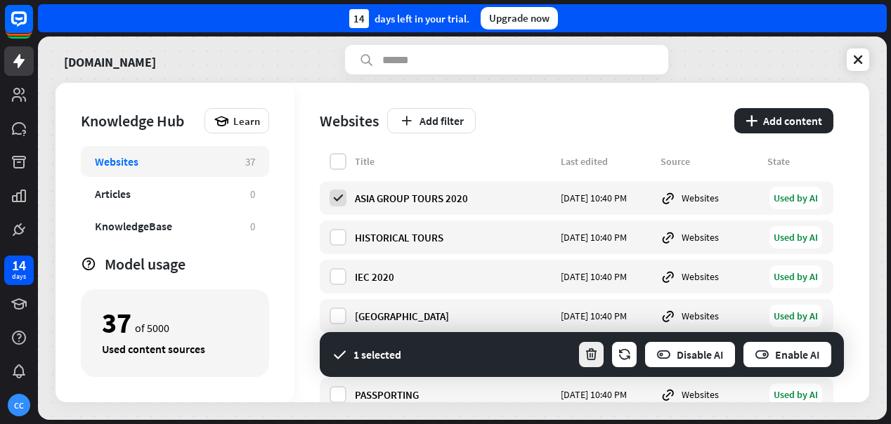
click at [591, 353] on icon "button" at bounding box center [591, 355] width 15 height 15
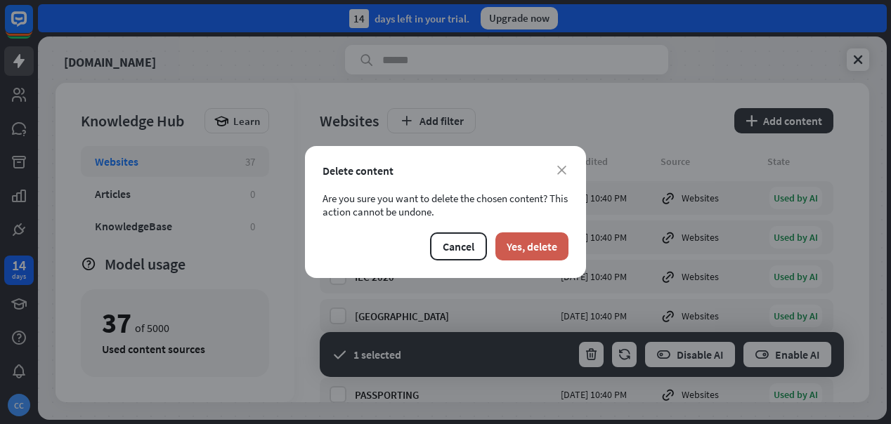
click at [535, 248] on button "Yes, delete" at bounding box center [531, 247] width 73 height 28
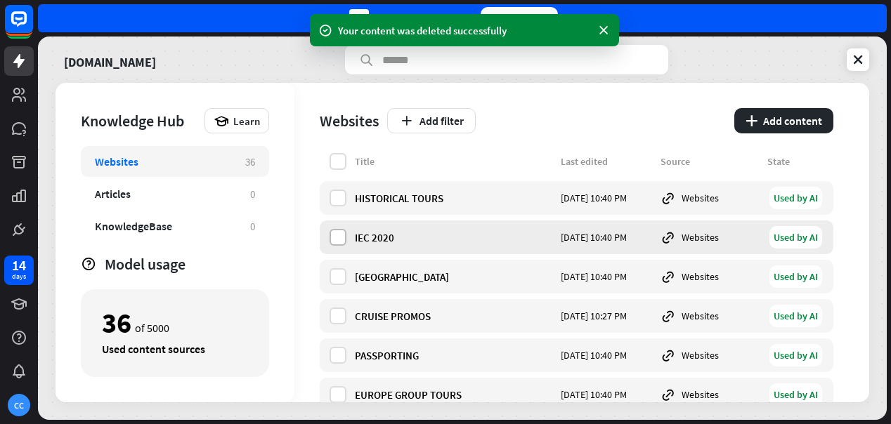
click at [339, 237] on label at bounding box center [338, 237] width 17 height 17
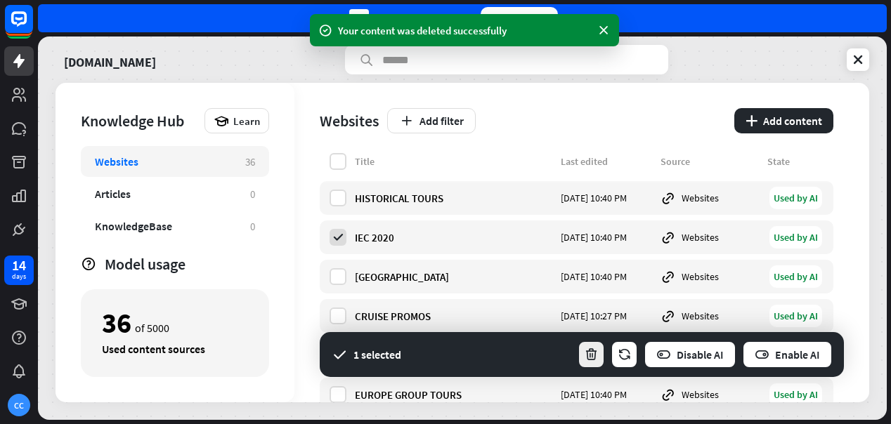
click at [594, 355] on icon "button" at bounding box center [591, 355] width 15 height 15
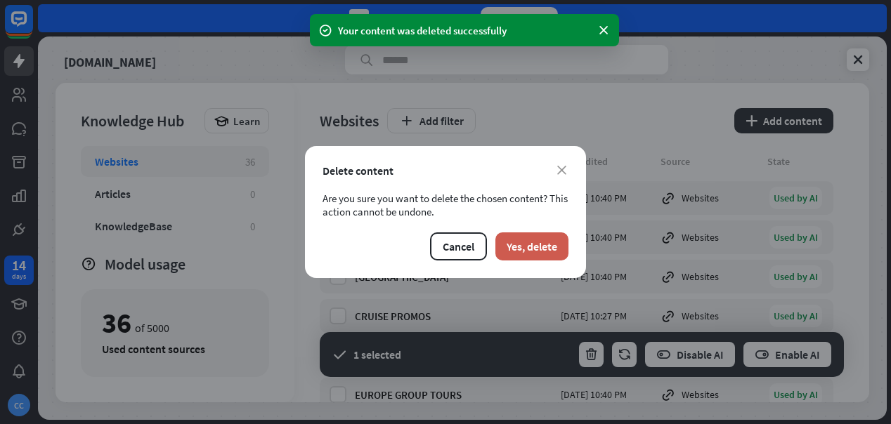
click at [557, 248] on button "Yes, delete" at bounding box center [531, 247] width 73 height 28
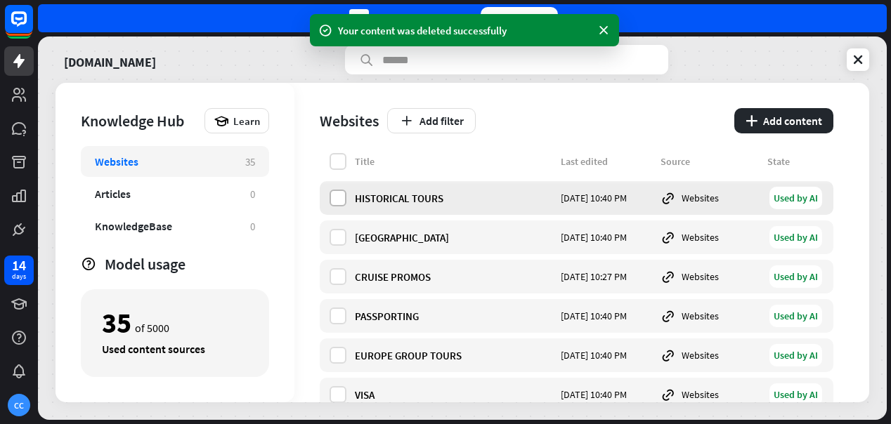
click at [340, 202] on label at bounding box center [338, 198] width 17 height 17
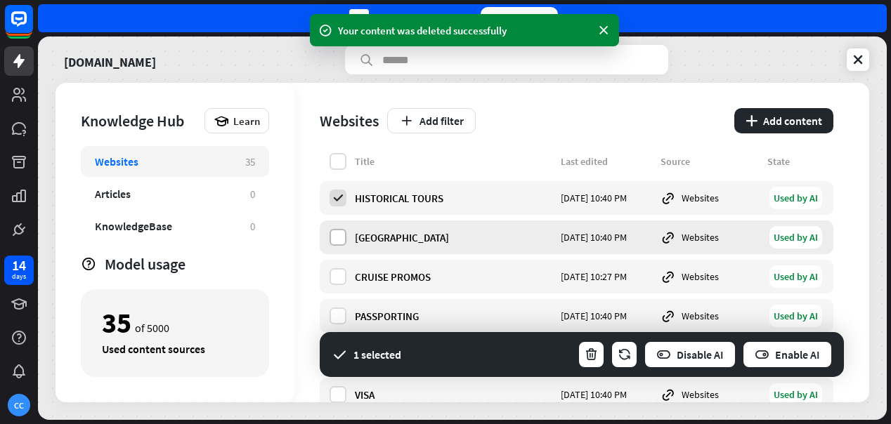
click at [336, 237] on label at bounding box center [338, 237] width 17 height 17
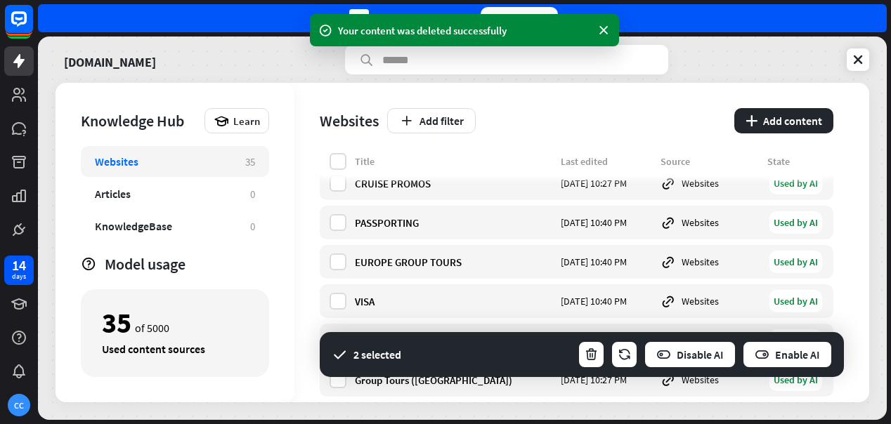
scroll to position [86, 0]
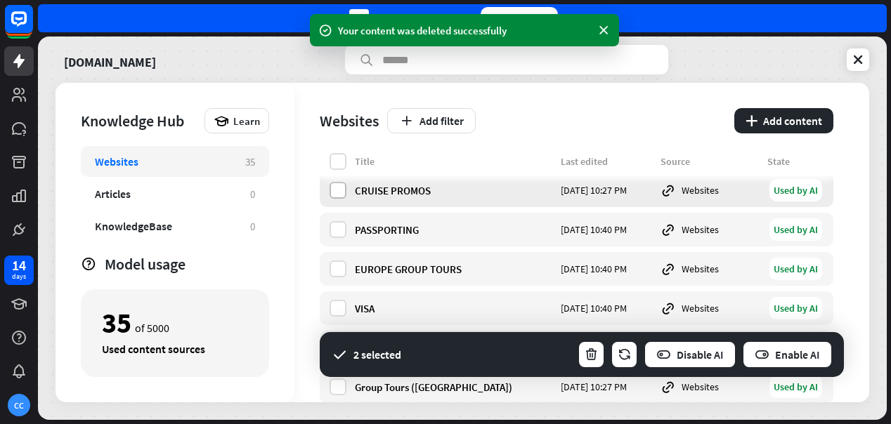
click at [336, 197] on label at bounding box center [338, 190] width 17 height 17
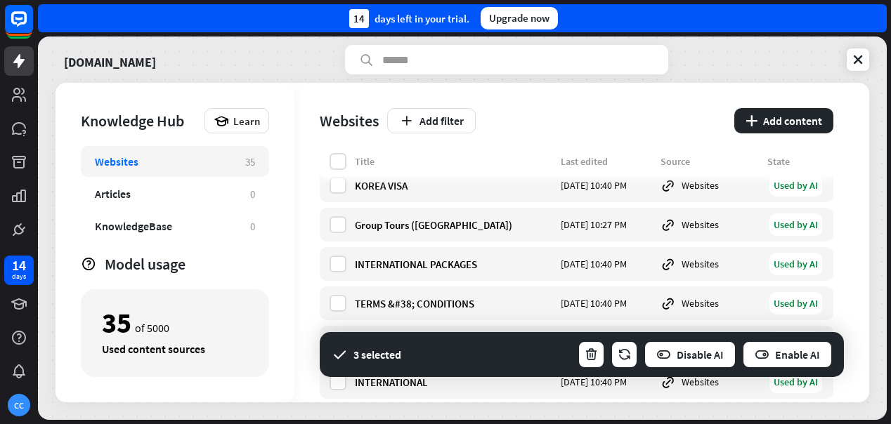
scroll to position [252, 0]
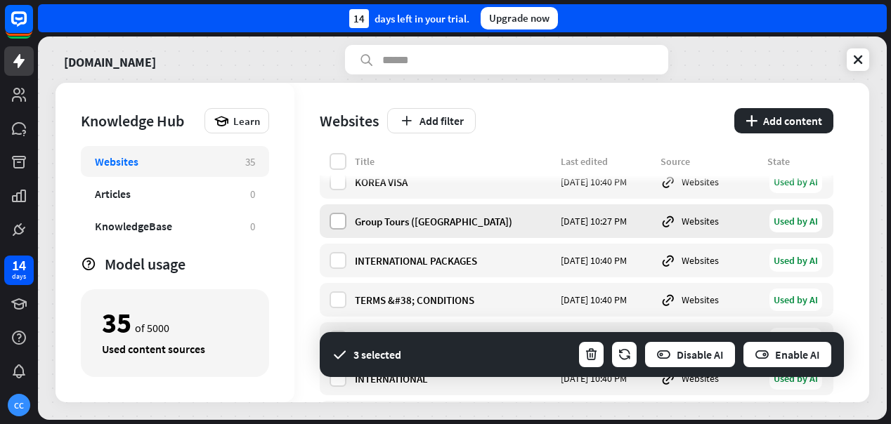
click at [339, 223] on label at bounding box center [338, 221] width 17 height 17
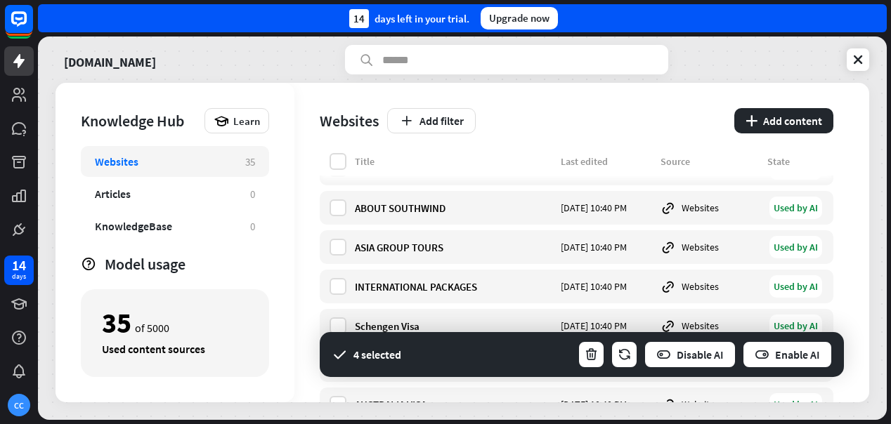
scroll to position [764, 0]
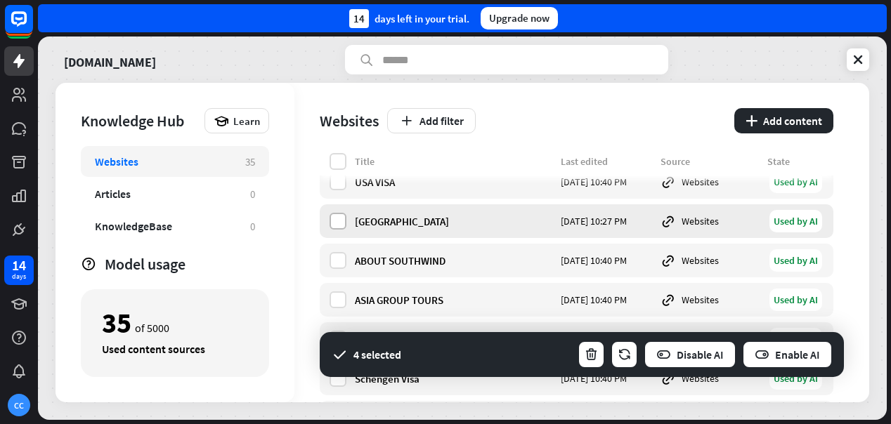
click at [338, 223] on label at bounding box center [338, 221] width 17 height 17
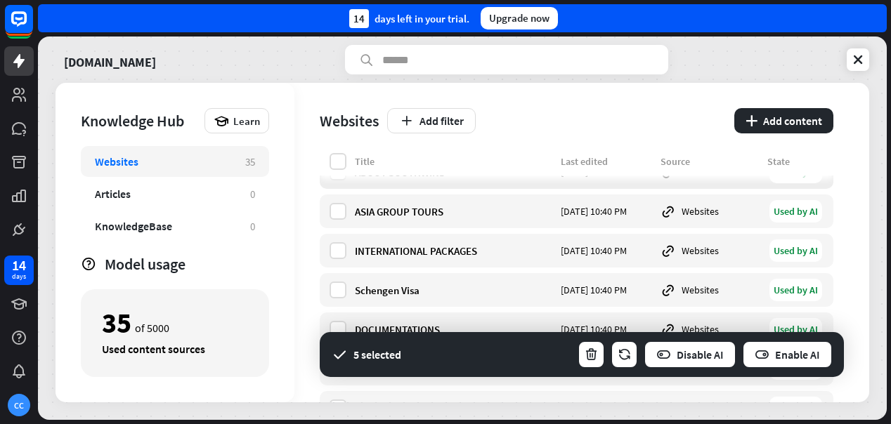
scroll to position [855, 0]
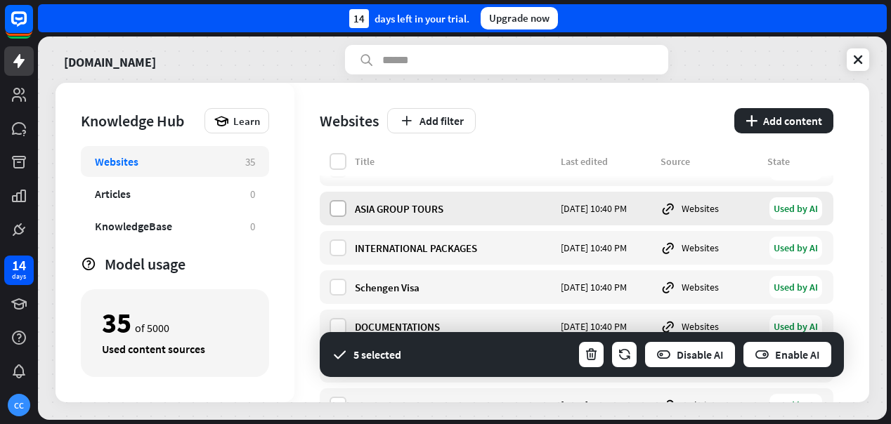
click at [340, 209] on label at bounding box center [338, 208] width 17 height 17
click at [340, 209] on icon at bounding box center [338, 208] width 13 height 13
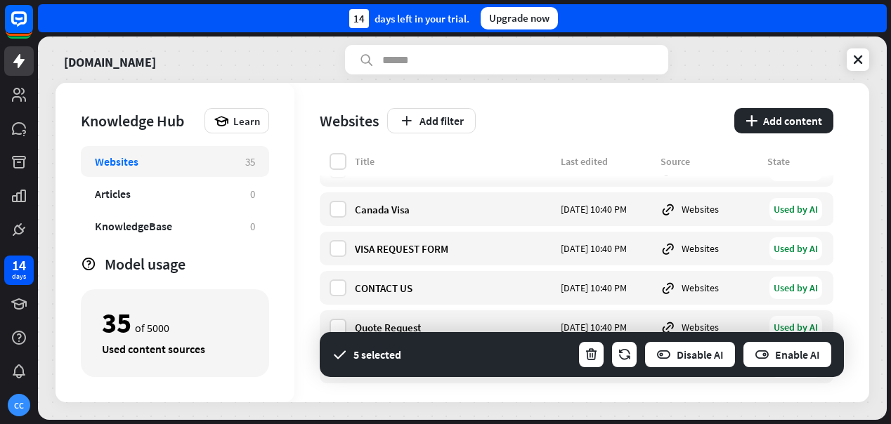
scroll to position [1181, 0]
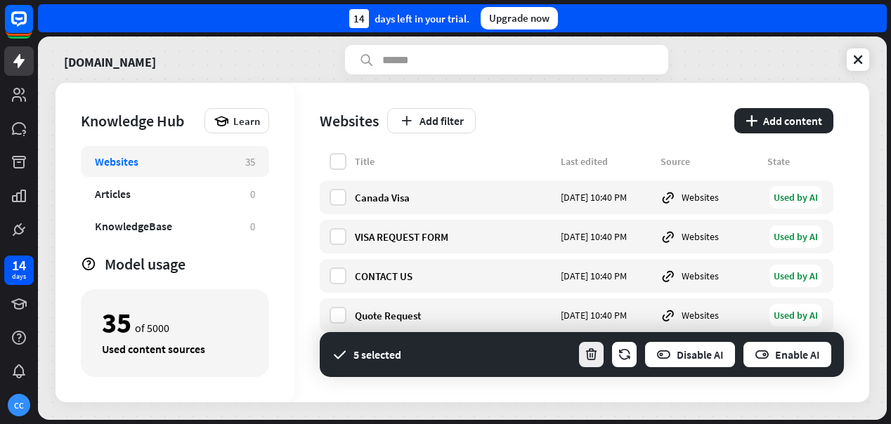
click at [592, 353] on icon "button" at bounding box center [591, 355] width 15 height 15
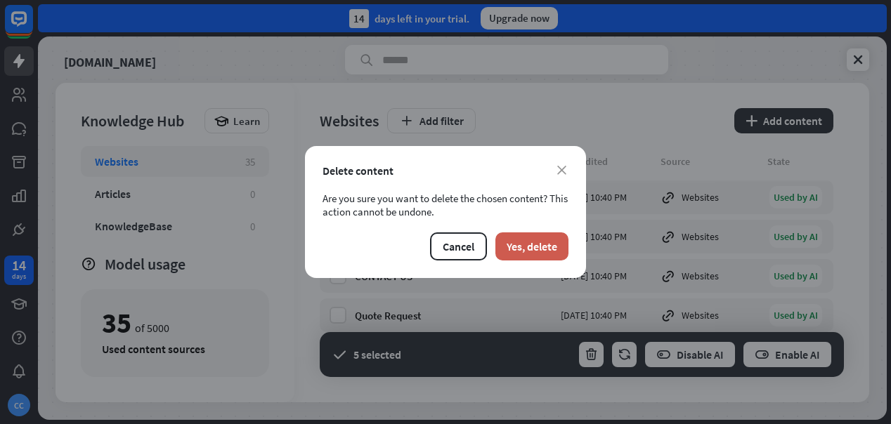
click at [559, 242] on button "Yes, delete" at bounding box center [531, 247] width 73 height 28
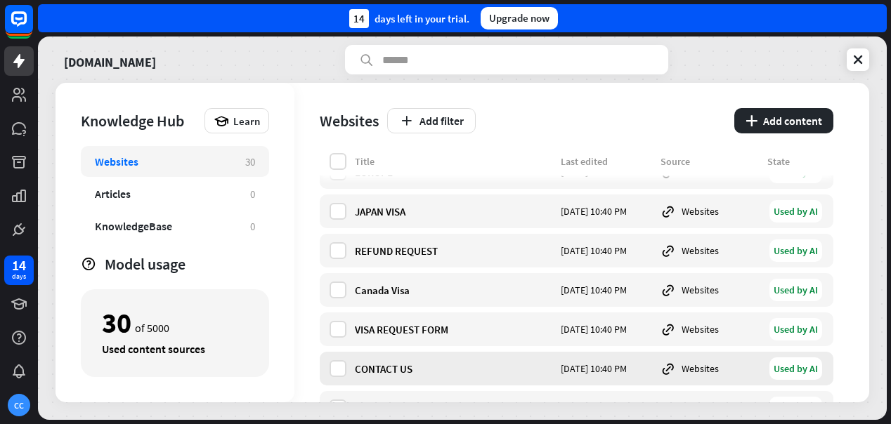
scroll to position [985, 0]
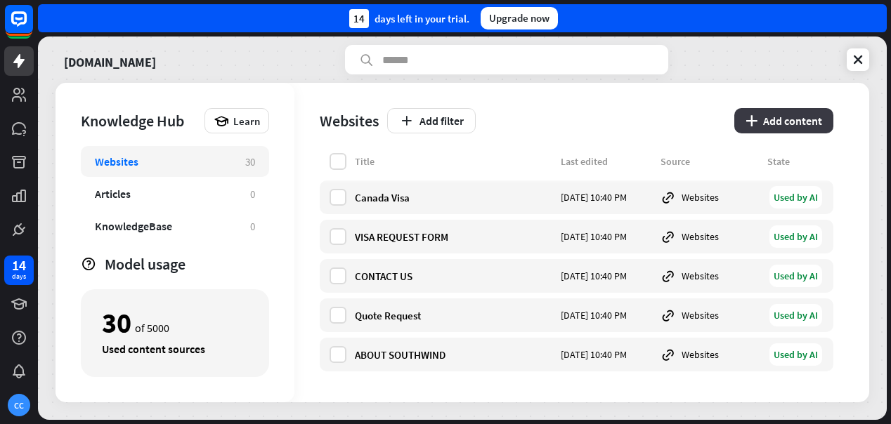
click at [809, 121] on button "plus Add content" at bounding box center [783, 120] width 99 height 25
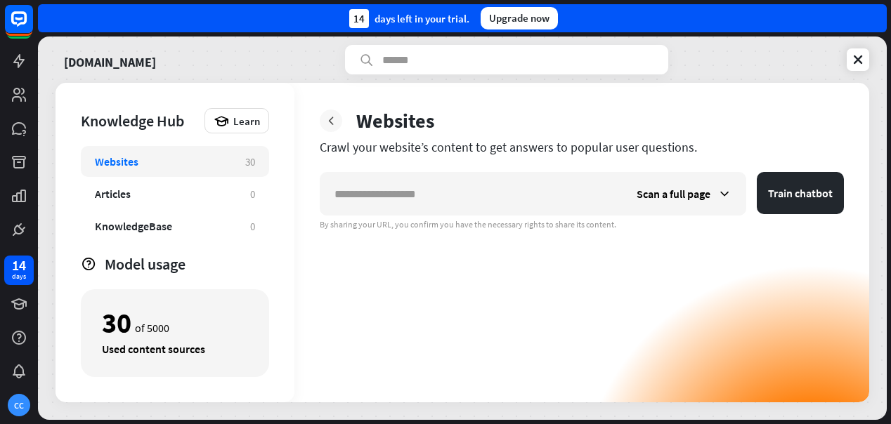
click at [332, 119] on icon at bounding box center [331, 121] width 14 height 14
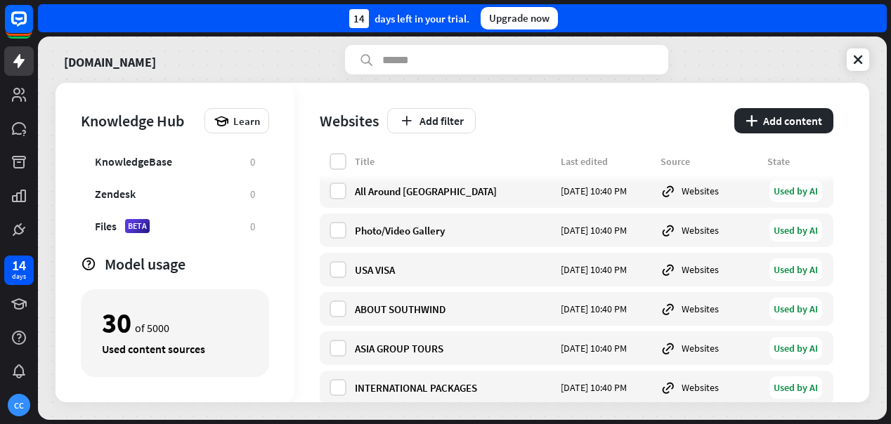
scroll to position [621, 0]
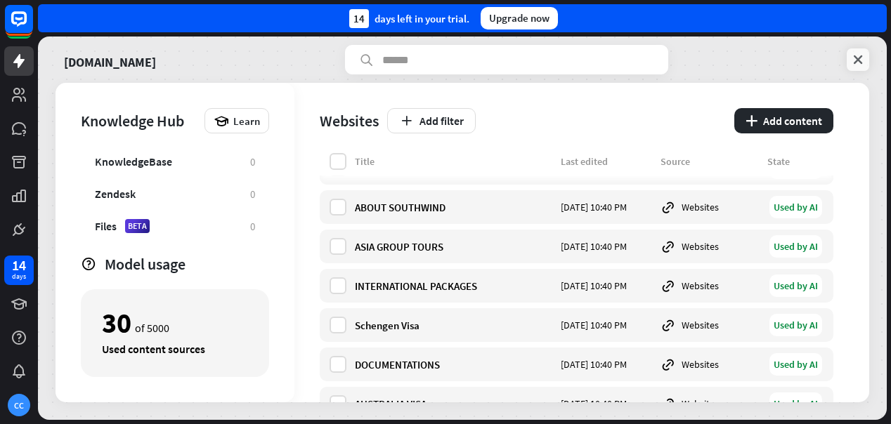
click at [863, 58] on icon at bounding box center [858, 60] width 14 height 14
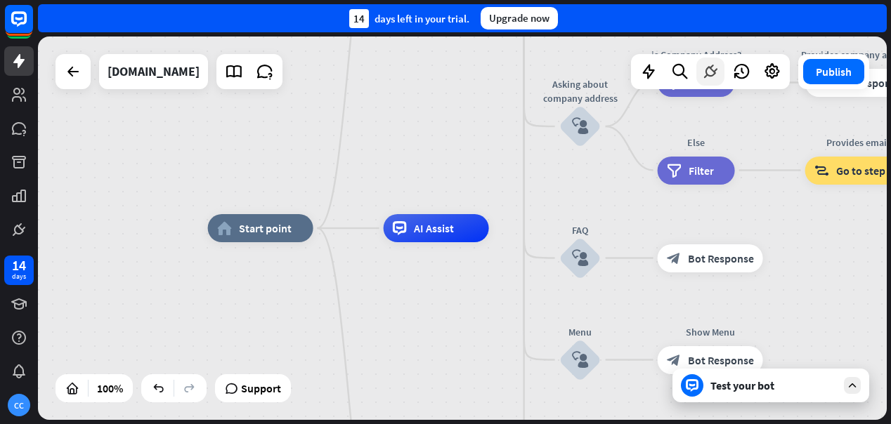
click at [716, 70] on icon at bounding box center [710, 72] width 18 height 18
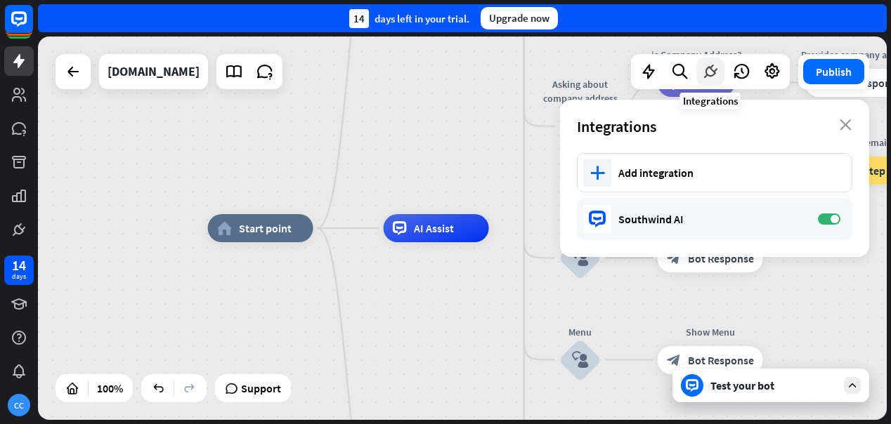
click at [717, 70] on icon at bounding box center [710, 72] width 18 height 18
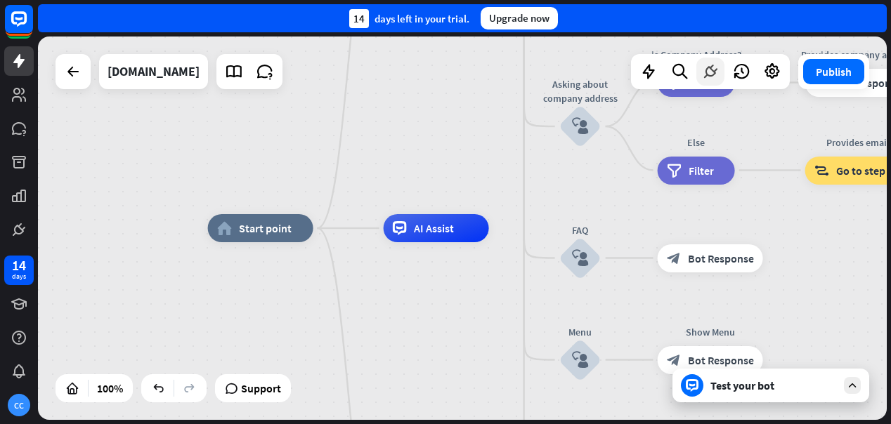
click at [710, 74] on icon at bounding box center [710, 72] width 18 height 18
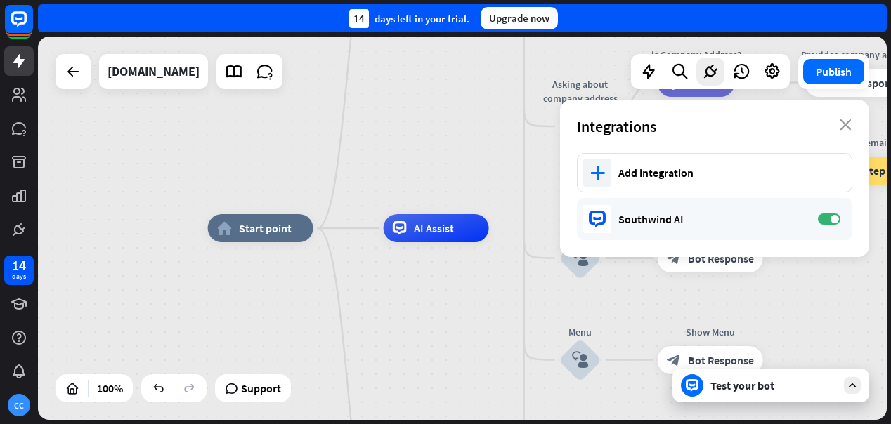
click at [458, 366] on div "home_2 Start point Welcome message block_bot_response Bot Response About us blo…" at bounding box center [632, 420] width 849 height 384
click at [772, 78] on icon at bounding box center [772, 72] width 18 height 18
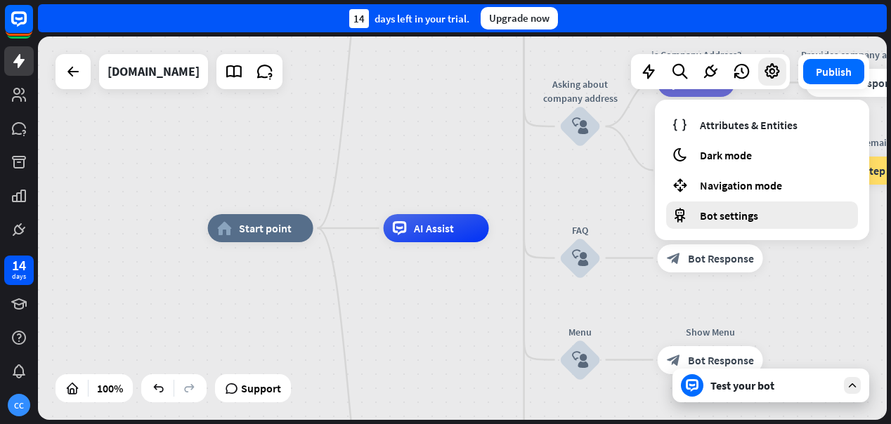
click at [737, 210] on span "Bot settings" at bounding box center [729, 216] width 58 height 14
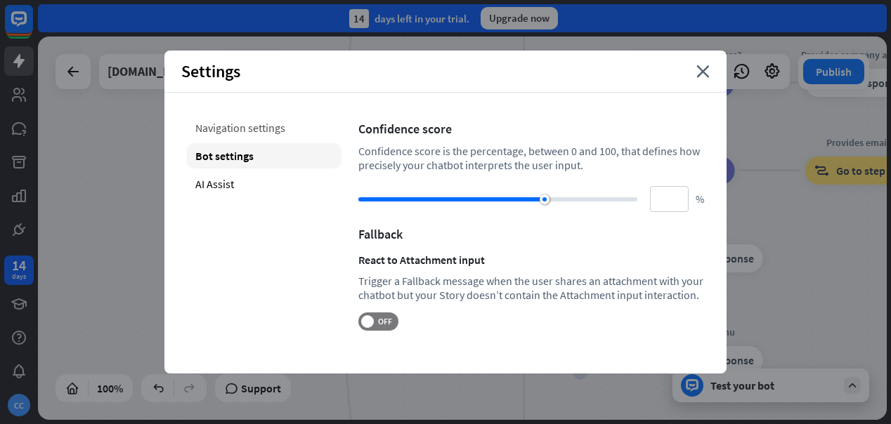
click at [261, 138] on div "Navigation settings" at bounding box center [264, 127] width 155 height 25
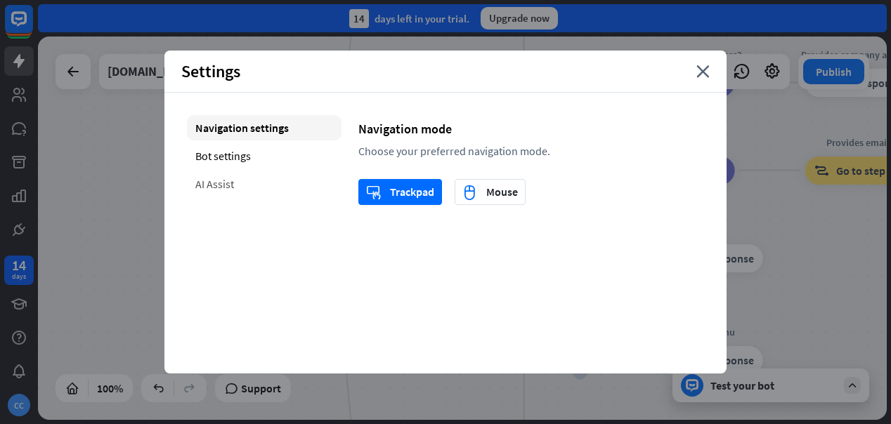
click at [228, 195] on div "AI Assist" at bounding box center [264, 183] width 155 height 25
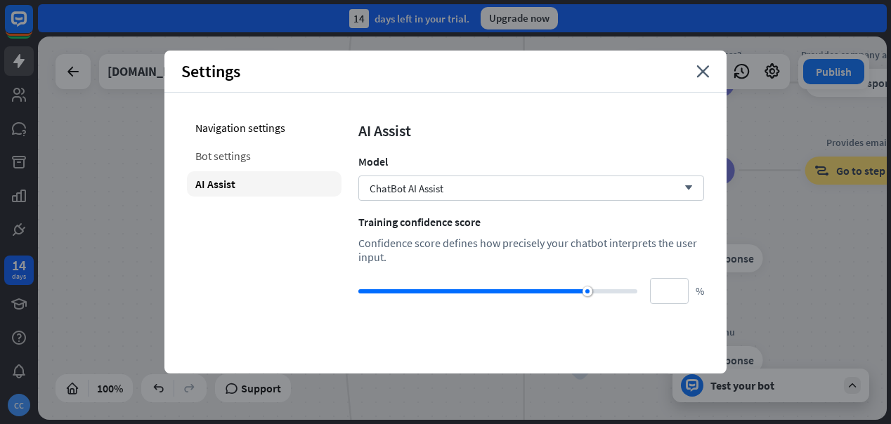
click at [238, 166] on div "Bot settings" at bounding box center [264, 155] width 155 height 25
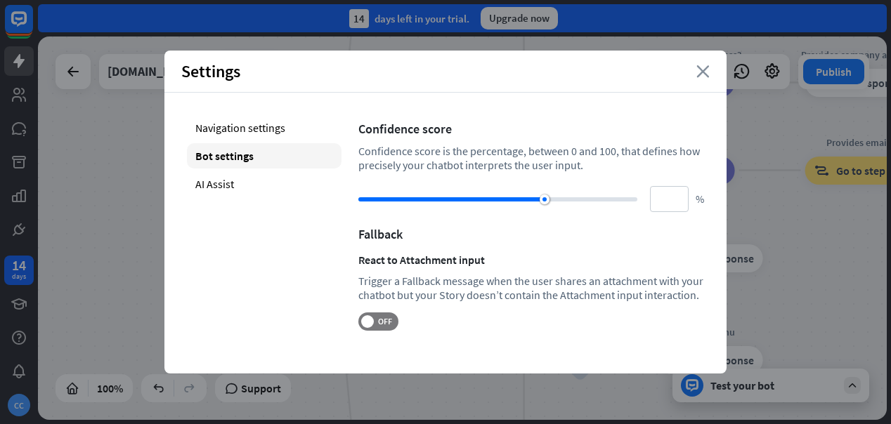
click at [704, 71] on icon "close" at bounding box center [702, 71] width 13 height 13
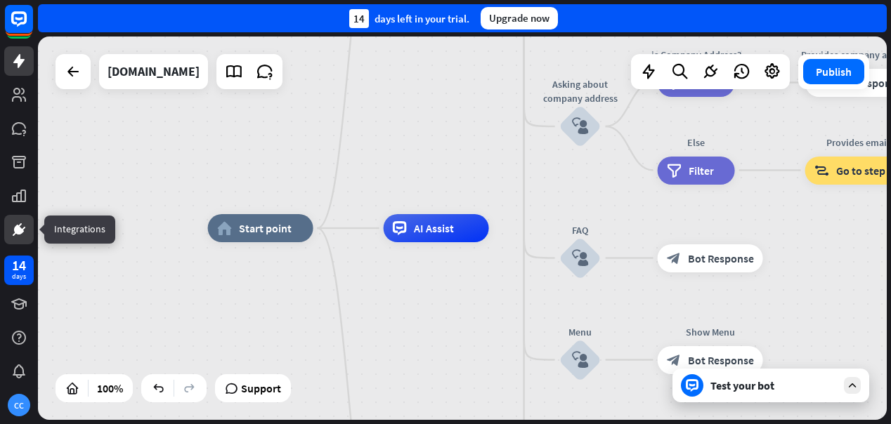
click at [22, 234] on icon at bounding box center [19, 229] width 17 height 17
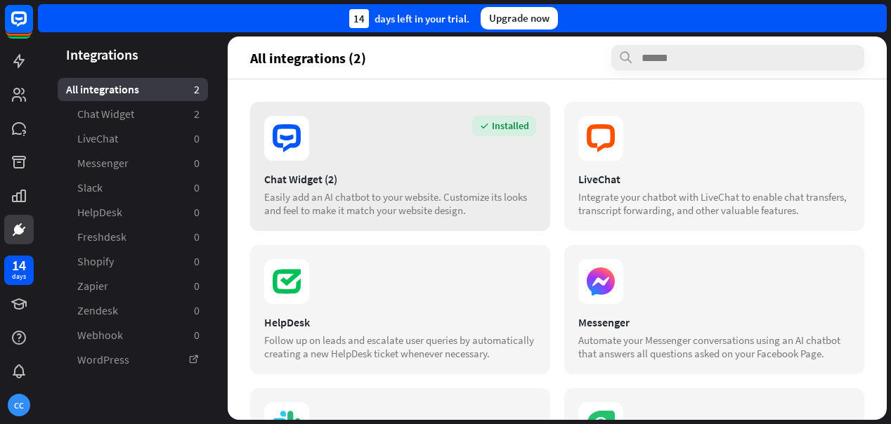
click at [305, 162] on div "Installed Chat Widget (2) Easily add an AI chatbot to your website. Customize i…" at bounding box center [400, 166] width 300 height 129
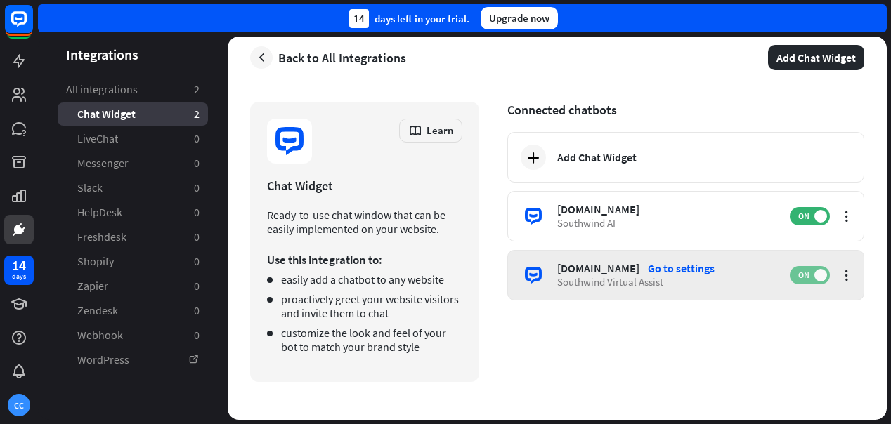
click at [808, 276] on span "ON" at bounding box center [804, 275] width 22 height 11
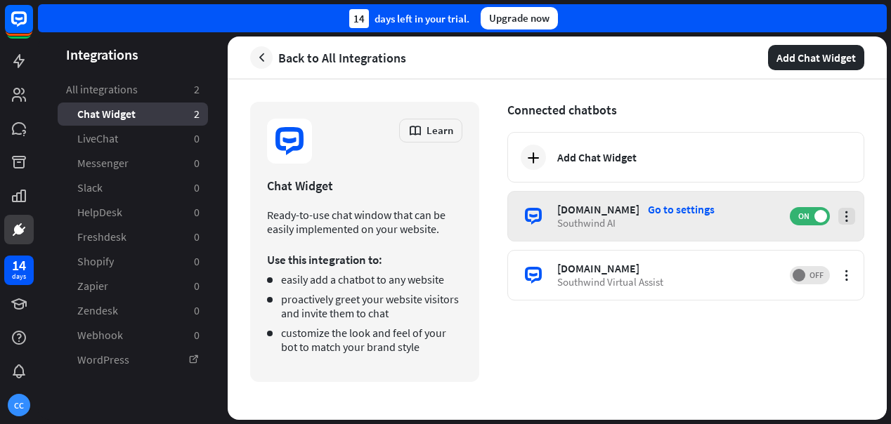
click at [848, 213] on icon at bounding box center [847, 216] width 14 height 14
click at [713, 206] on div "Go to settings" at bounding box center [681, 209] width 67 height 14
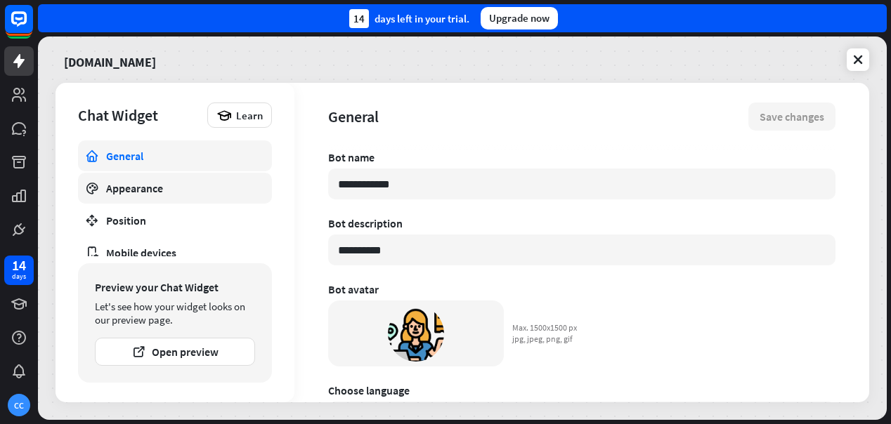
click at [157, 189] on div "Appearance" at bounding box center [175, 188] width 138 height 14
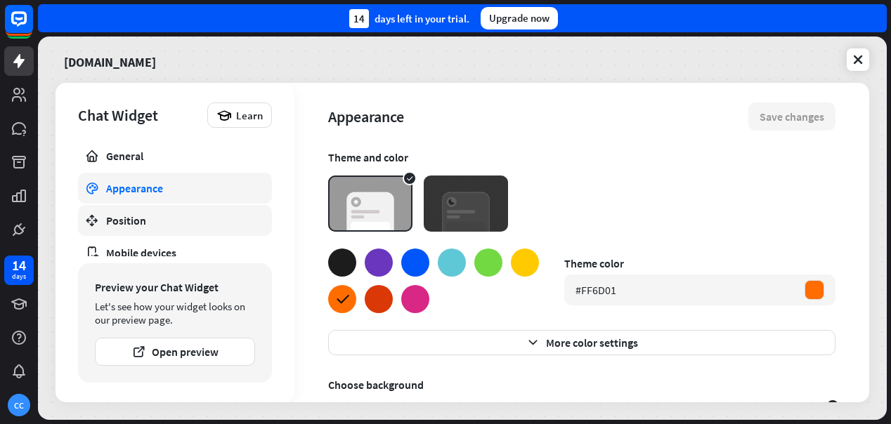
click at [141, 216] on div "Position" at bounding box center [175, 221] width 138 height 14
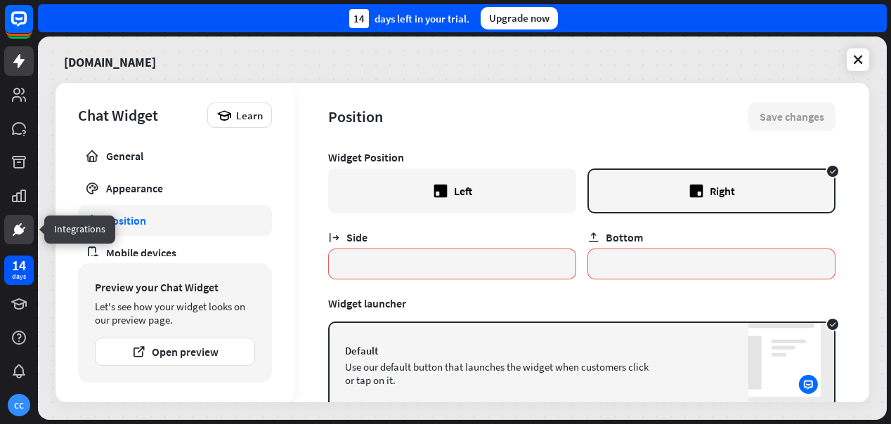
click at [21, 230] on icon at bounding box center [19, 230] width 10 height 10
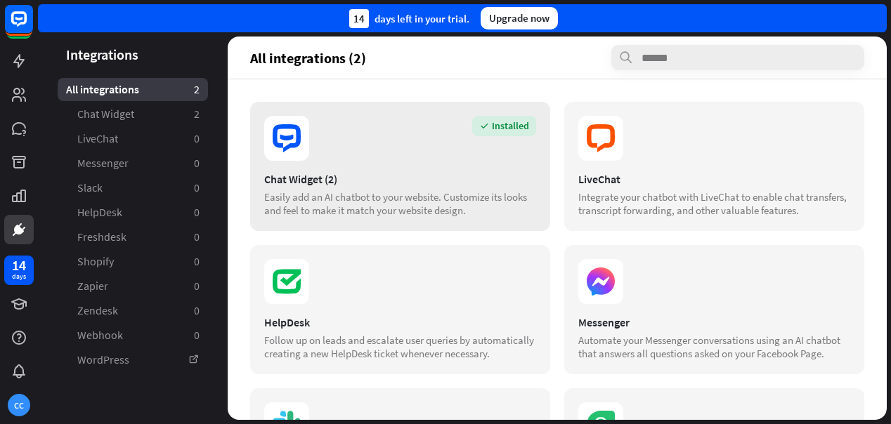
click at [503, 160] on section "Installed" at bounding box center [400, 138] width 272 height 45
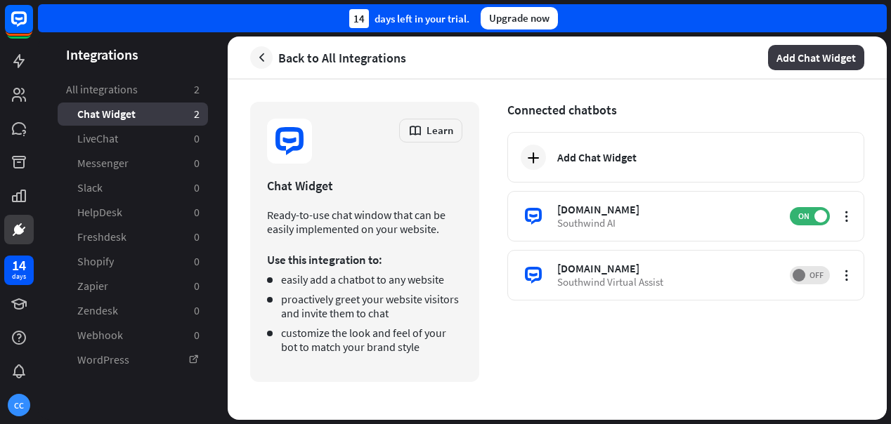
click at [824, 56] on button "Add Chat Widget" at bounding box center [816, 57] width 96 height 25
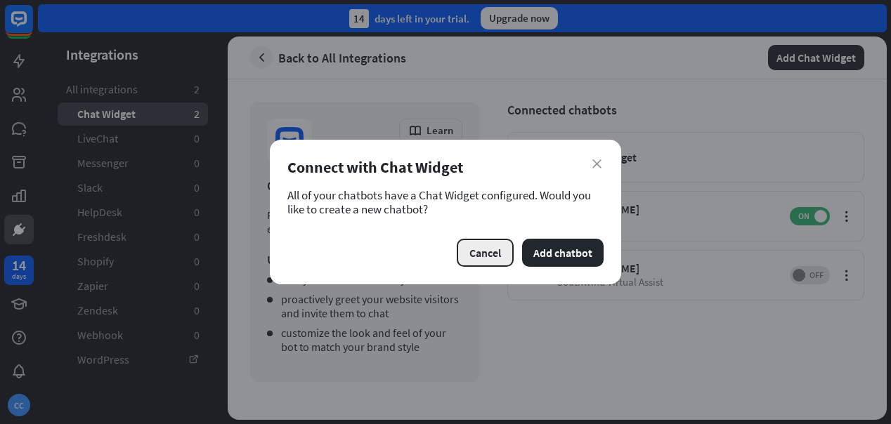
click at [488, 255] on button "Cancel" at bounding box center [485, 253] width 57 height 28
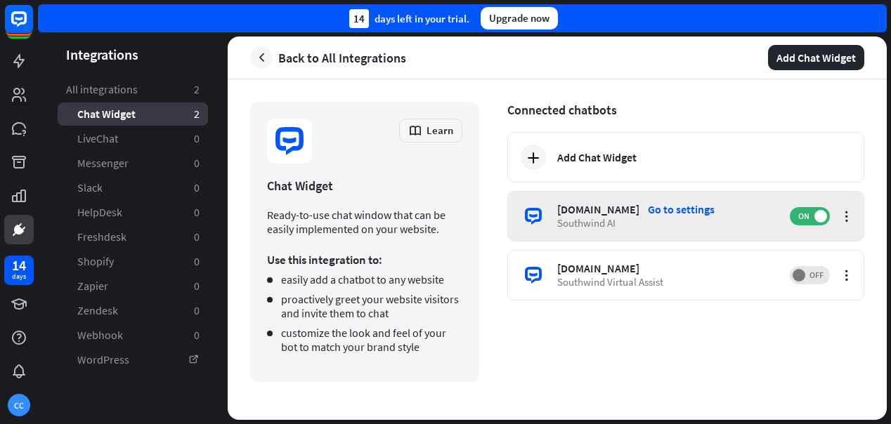
click at [597, 220] on div "Southwind AI" at bounding box center [666, 222] width 219 height 13
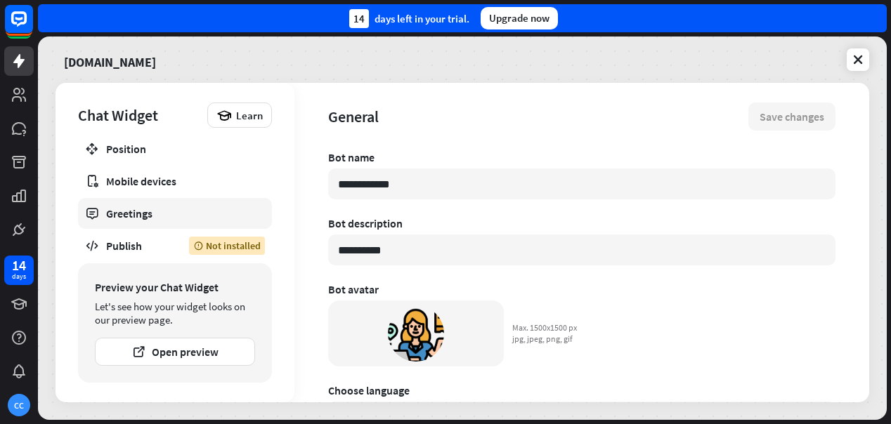
scroll to position [77, 0]
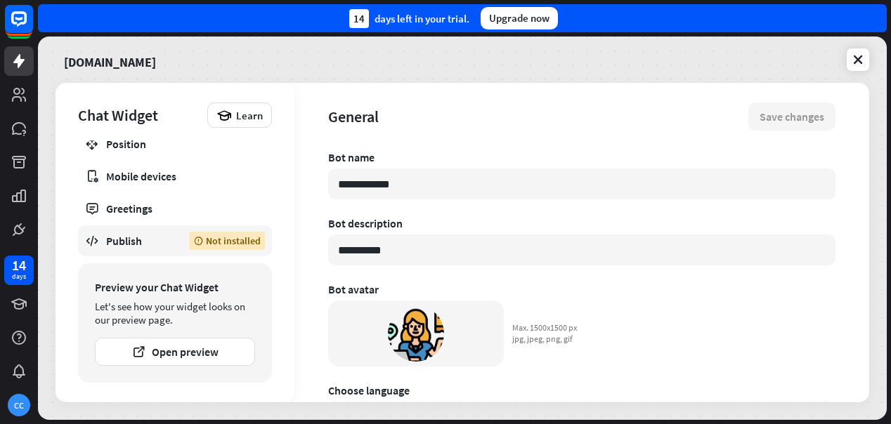
click at [141, 243] on div "Publish" at bounding box center [137, 241] width 62 height 14
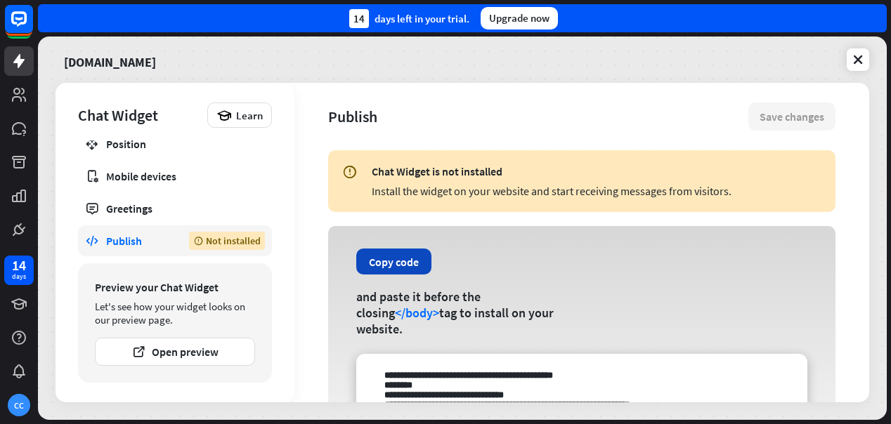
click at [394, 273] on button "Copy code" at bounding box center [393, 262] width 75 height 26
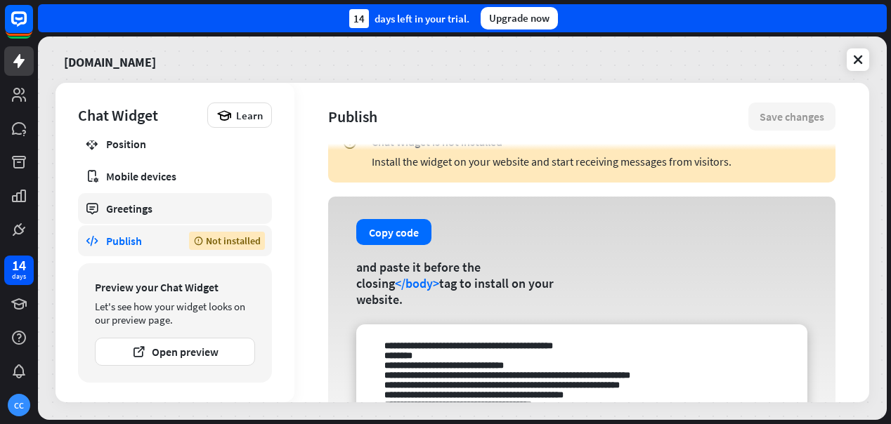
scroll to position [71, 0]
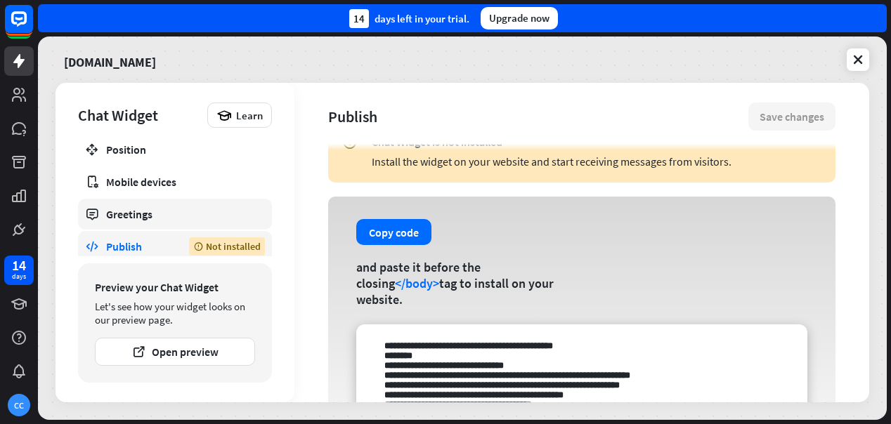
click at [175, 218] on div "Greetings" at bounding box center [175, 214] width 138 height 14
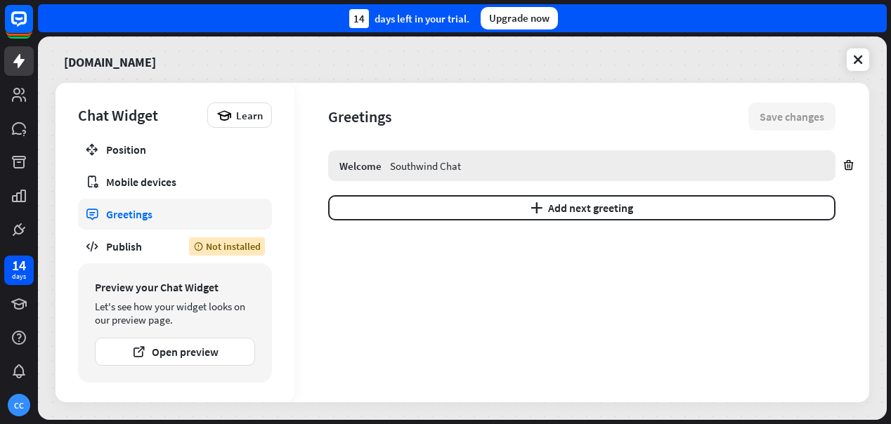
click at [524, 171] on div "Southwind Chat" at bounding box center [607, 166] width 434 height 13
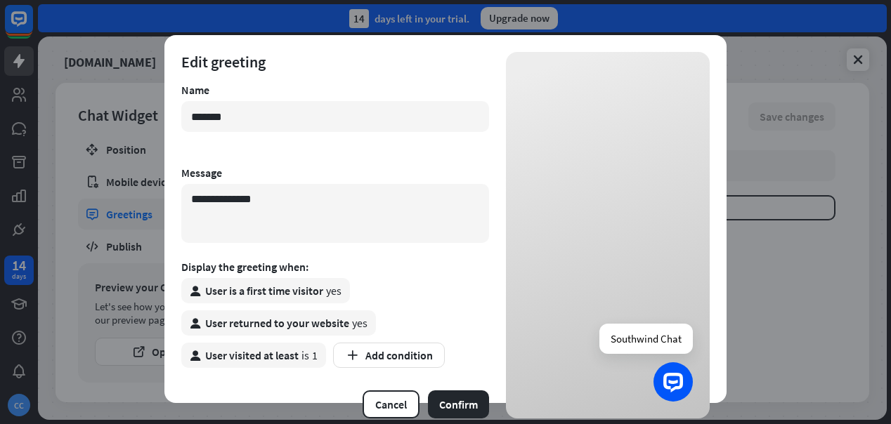
click at [460, 404] on div "**********" at bounding box center [445, 212] width 891 height 424
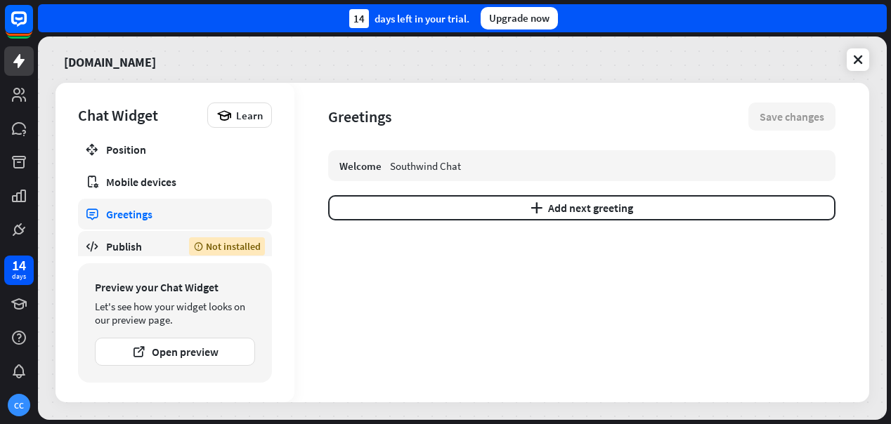
scroll to position [77, 0]
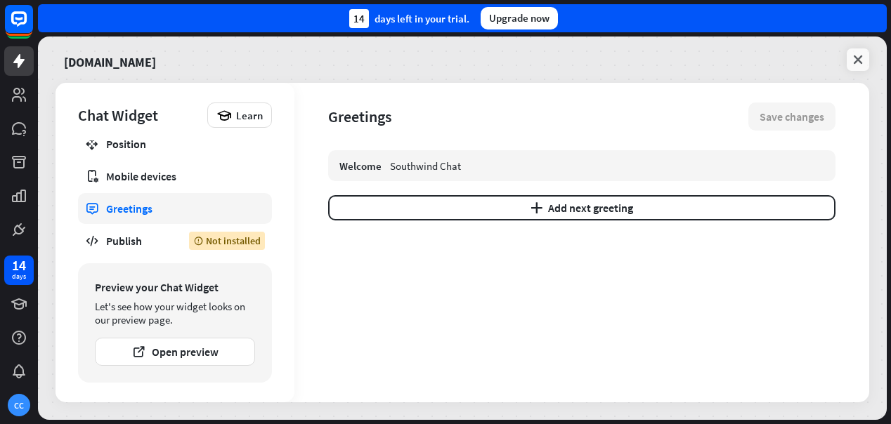
click at [859, 55] on icon at bounding box center [858, 60] width 14 height 14
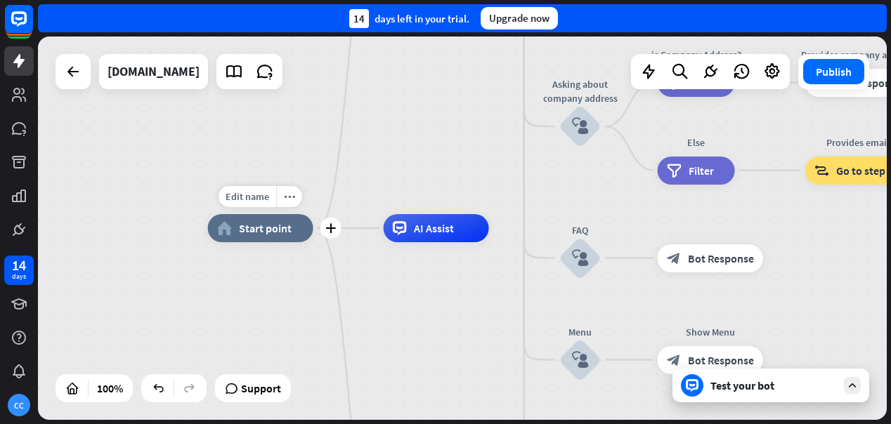
click at [279, 229] on span "Start point" at bounding box center [265, 228] width 53 height 14
click at [507, 150] on div "home_2 Start point Welcome message block_bot_response Bot Response About us blo…" at bounding box center [462, 229] width 849 height 384
click at [469, 235] on div "AI Assist" at bounding box center [436, 228] width 105 height 28
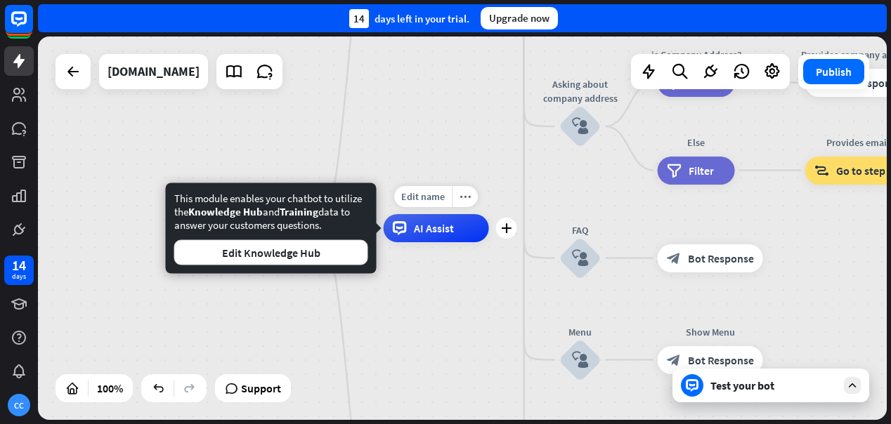
click at [469, 235] on div "AI Assist" at bounding box center [436, 228] width 105 height 28
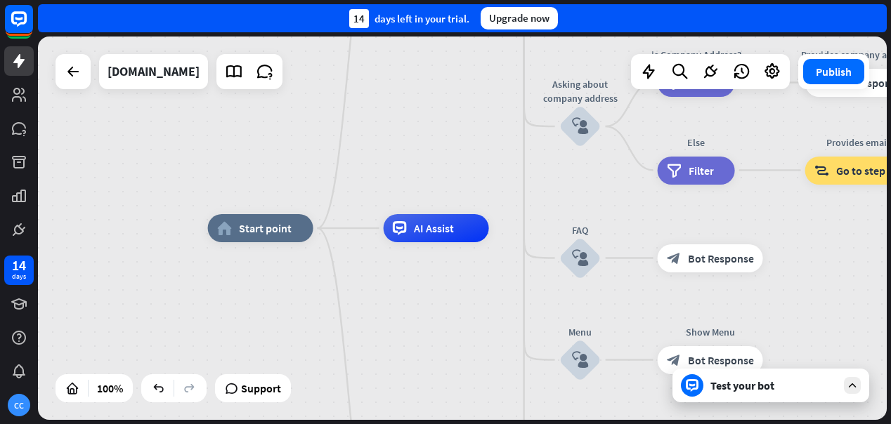
click at [727, 384] on div "Test your bot" at bounding box center [774, 386] width 127 height 14
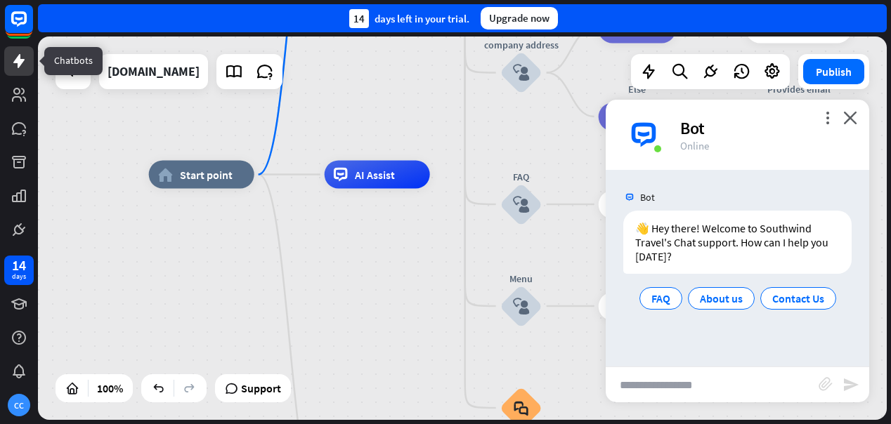
click at [20, 67] on icon at bounding box center [19, 61] width 17 height 17
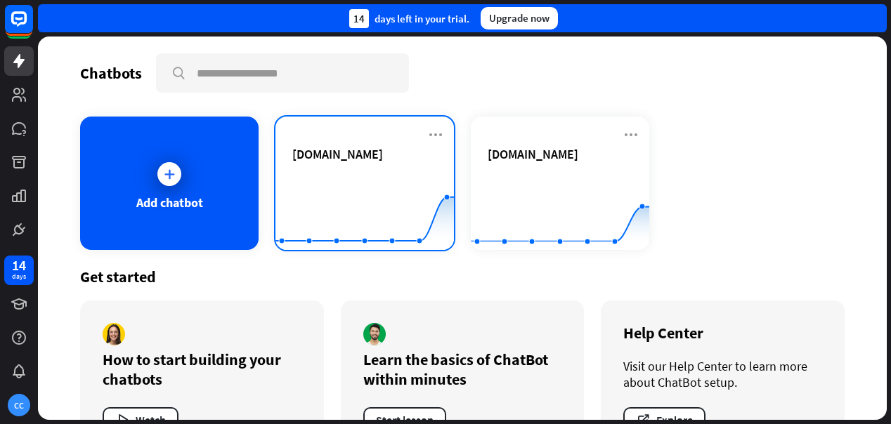
click at [393, 175] on rect at bounding box center [365, 215] width 179 height 88
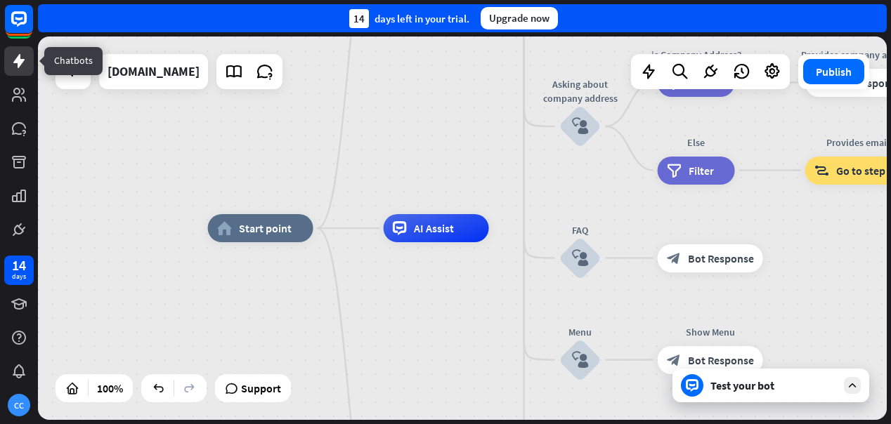
click at [20, 66] on icon at bounding box center [18, 61] width 11 height 14
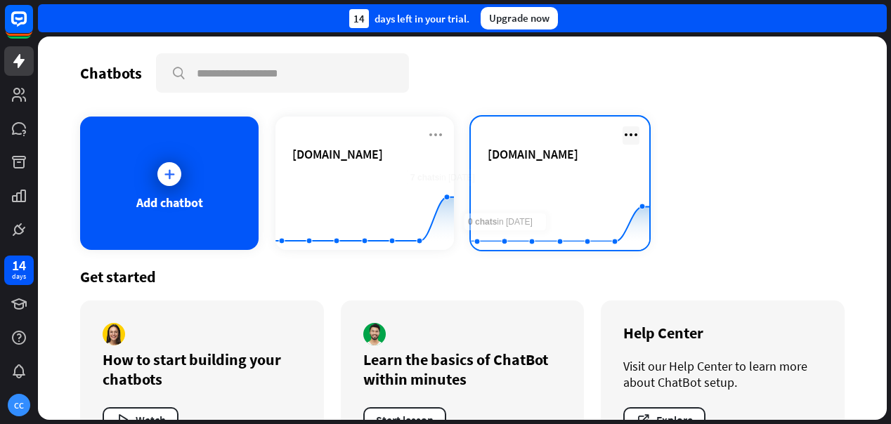
click at [635, 133] on icon at bounding box center [631, 135] width 17 height 17
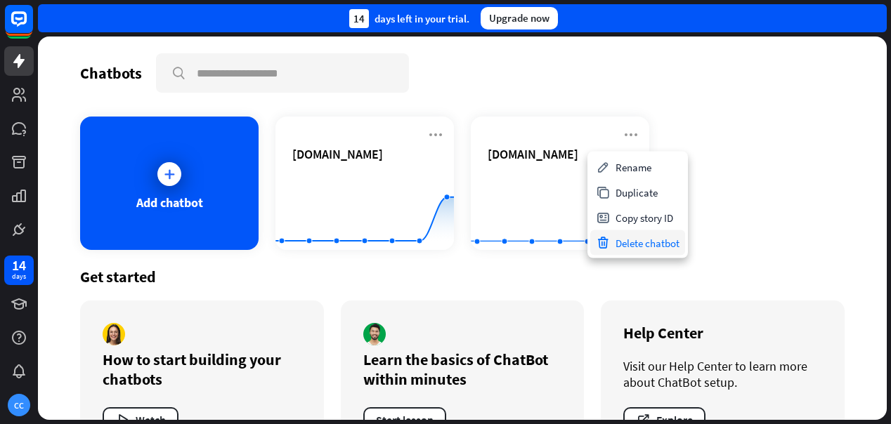
click at [642, 243] on div "Delete chatbot" at bounding box center [637, 243] width 95 height 25
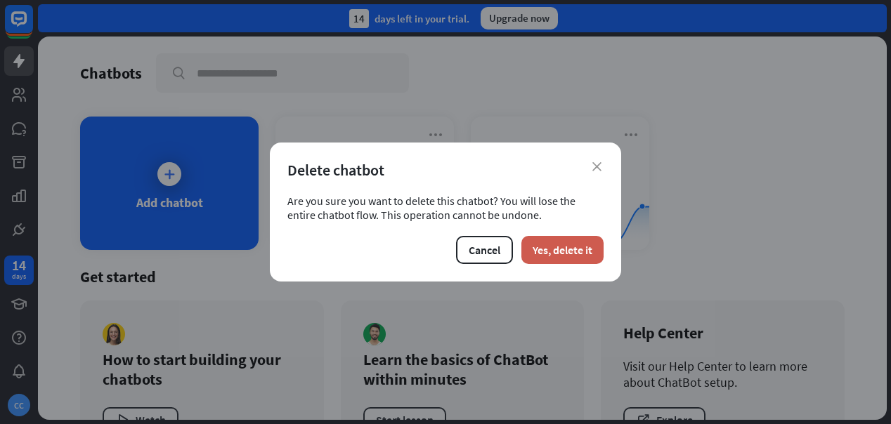
click at [583, 254] on button "Yes, delete it" at bounding box center [562, 250] width 82 height 28
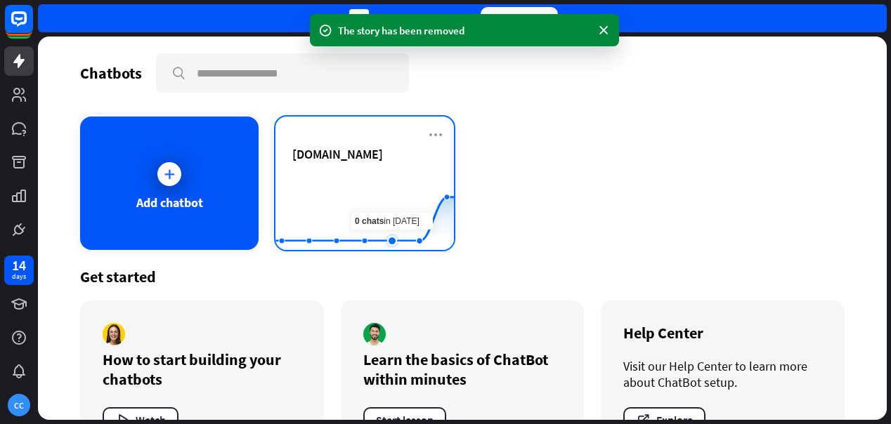
click at [406, 186] on rect at bounding box center [365, 215] width 179 height 88
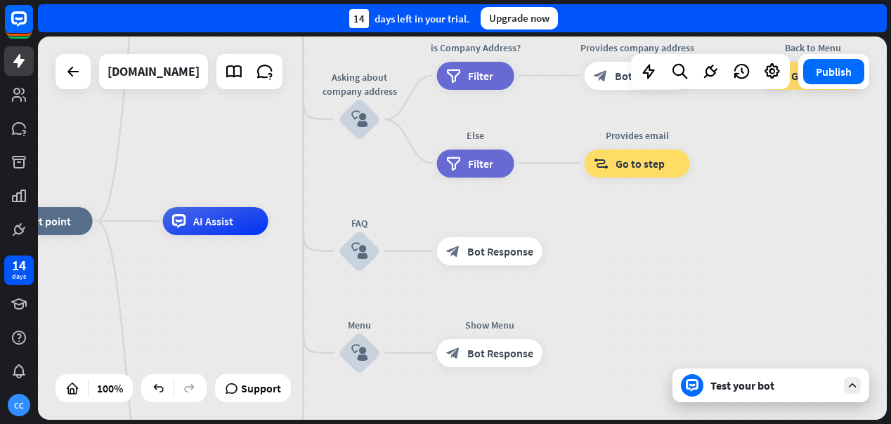
click at [758, 386] on div "Test your bot" at bounding box center [774, 386] width 127 height 14
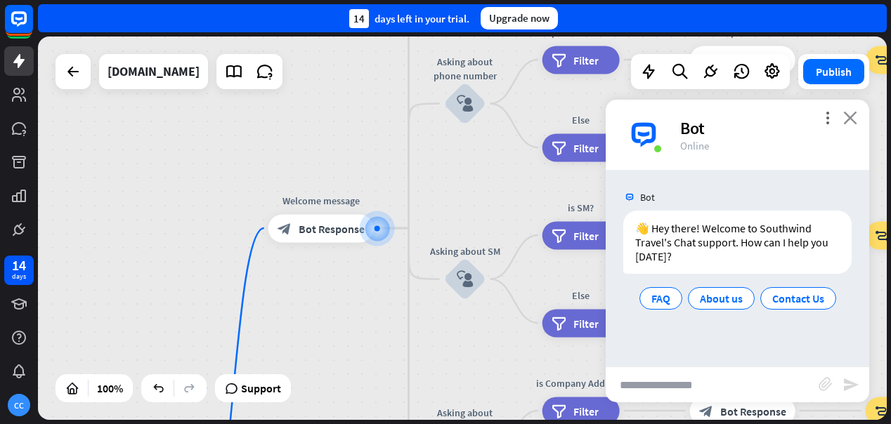
click at [855, 119] on icon "close" at bounding box center [850, 117] width 14 height 13
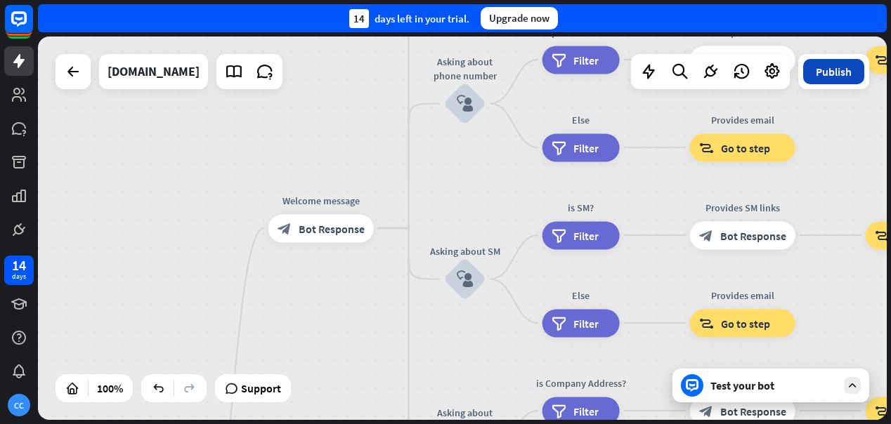
click at [848, 80] on button "Publish" at bounding box center [833, 71] width 61 height 25
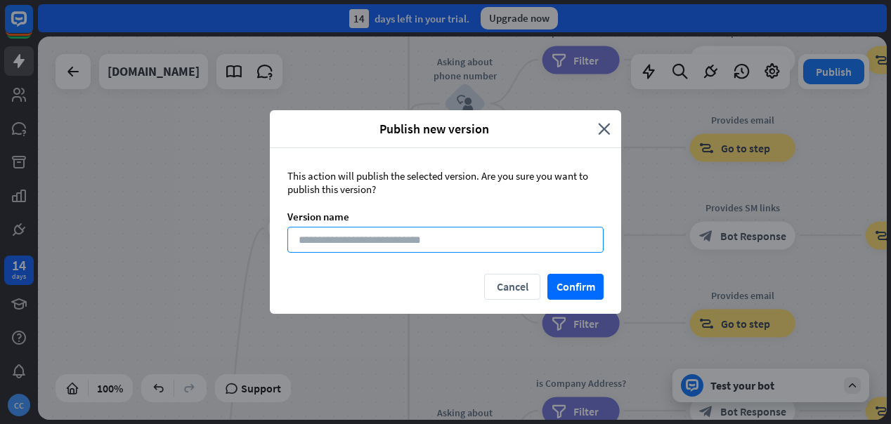
click at [564, 247] on input at bounding box center [445, 240] width 316 height 26
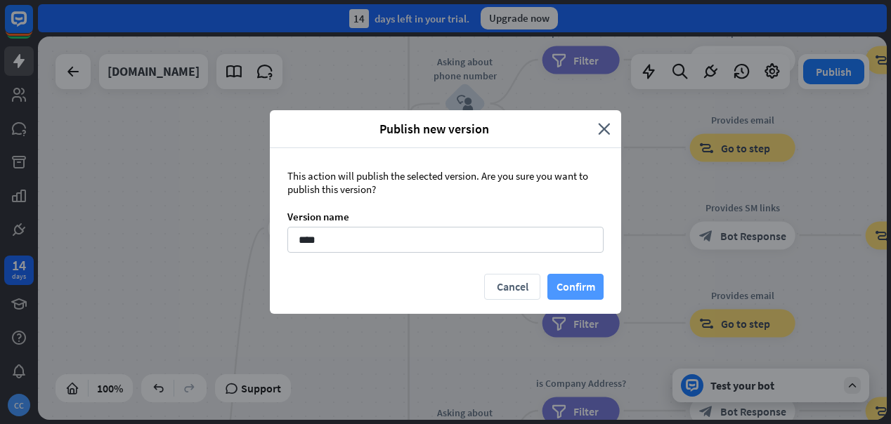
click at [588, 285] on button "Confirm" at bounding box center [575, 287] width 56 height 26
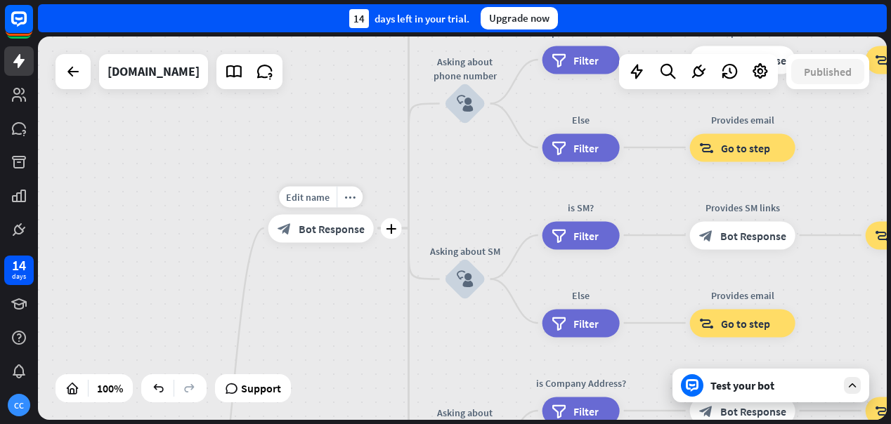
click at [349, 231] on span "Bot Response" at bounding box center [332, 228] width 66 height 14
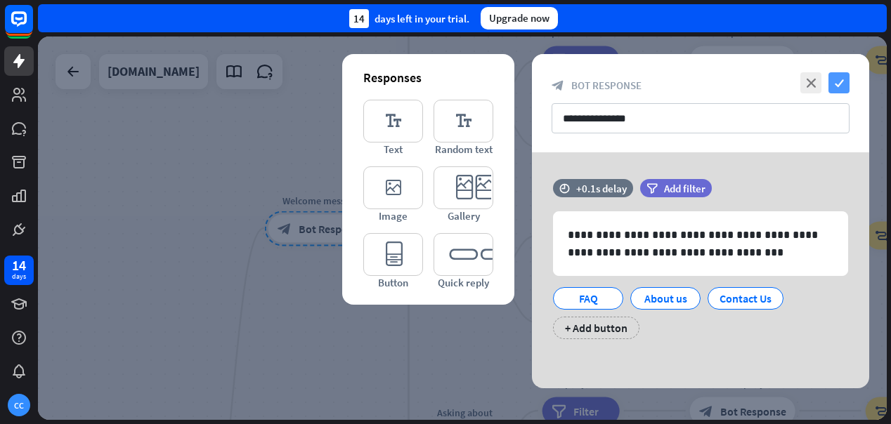
click at [841, 81] on icon "check" at bounding box center [839, 82] width 21 height 21
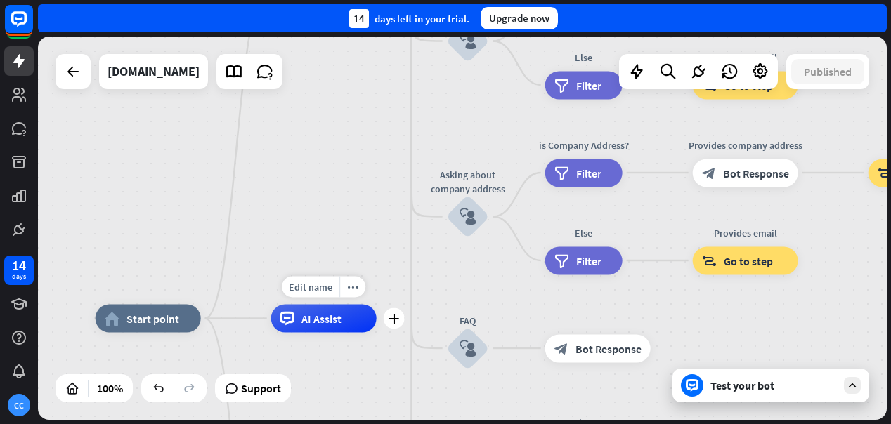
click at [345, 323] on div "AI Assist" at bounding box center [323, 319] width 105 height 28
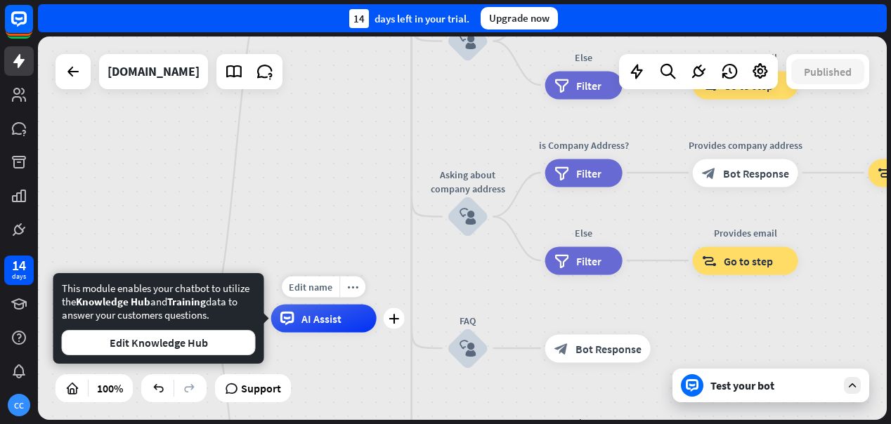
click at [345, 323] on div "AI Assist" at bounding box center [323, 319] width 105 height 28
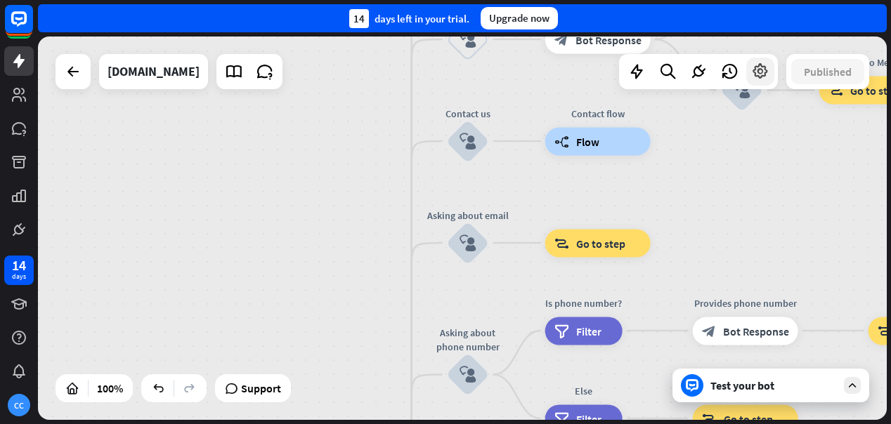
click at [760, 72] on icon at bounding box center [760, 72] width 18 height 18
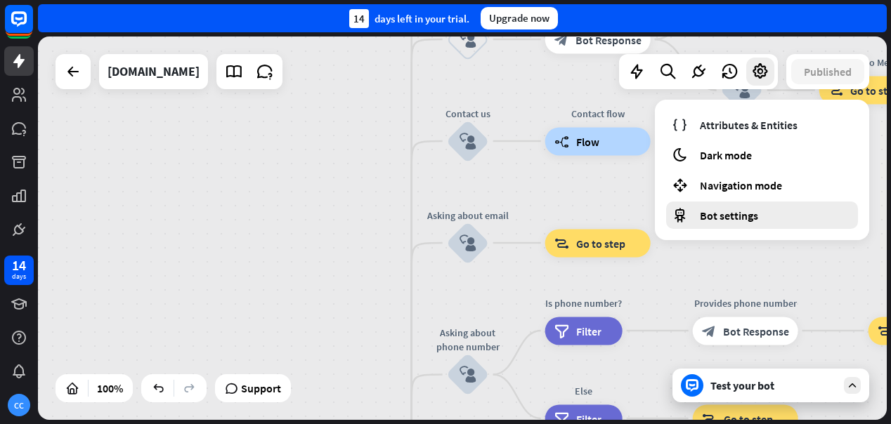
click at [737, 219] on span "Bot settings" at bounding box center [729, 216] width 58 height 14
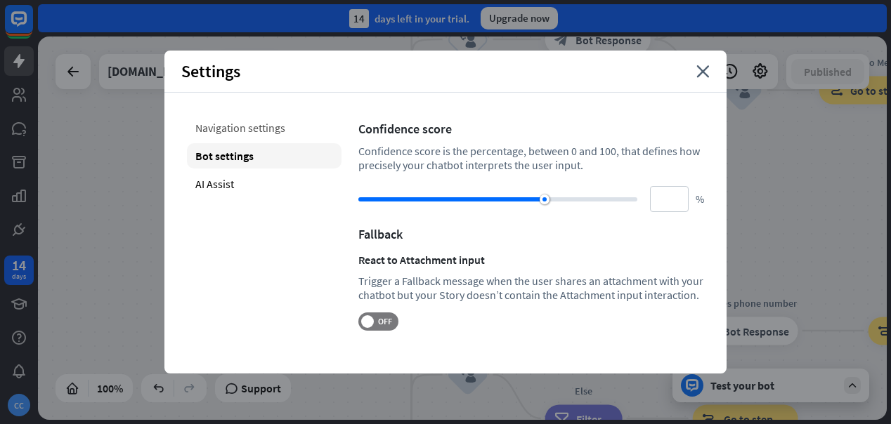
click at [266, 122] on div "Navigation settings" at bounding box center [264, 127] width 155 height 25
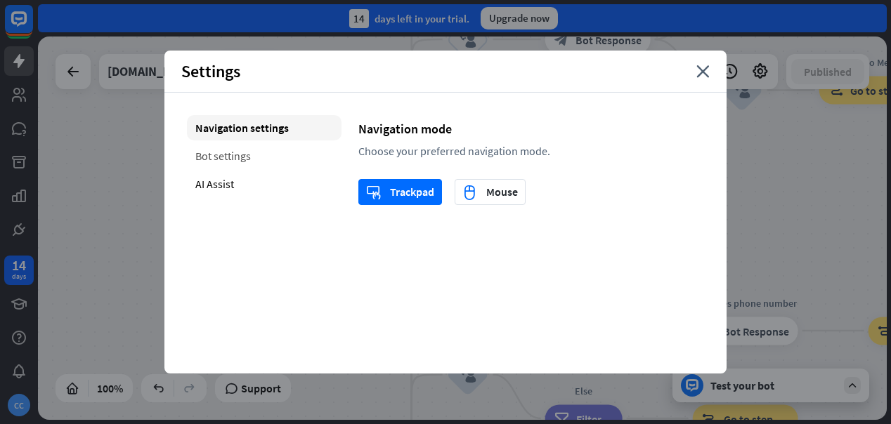
click at [230, 155] on div "Bot settings" at bounding box center [264, 155] width 155 height 25
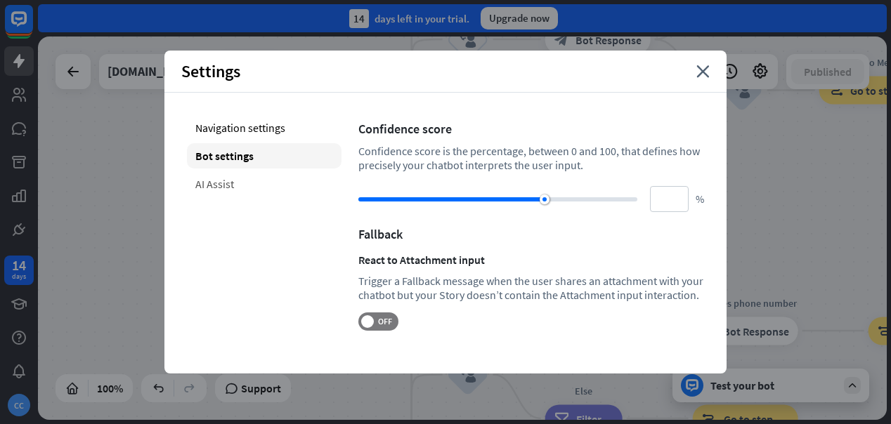
click at [223, 181] on div "AI Assist" at bounding box center [264, 183] width 155 height 25
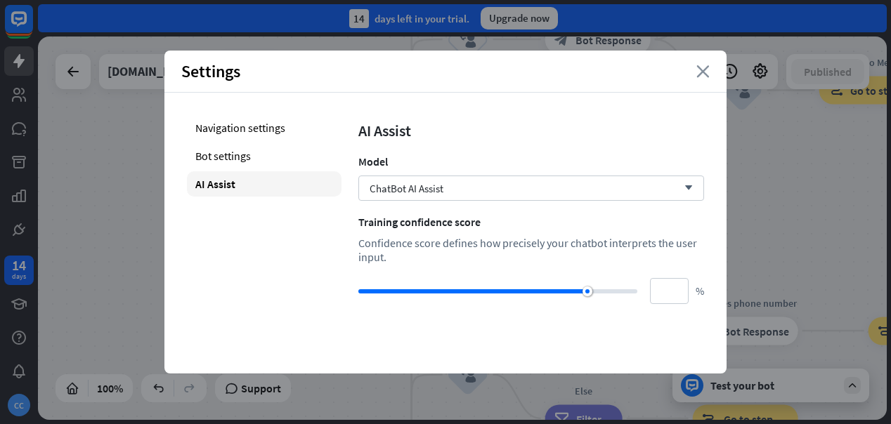
click at [702, 66] on icon "close" at bounding box center [702, 71] width 13 height 13
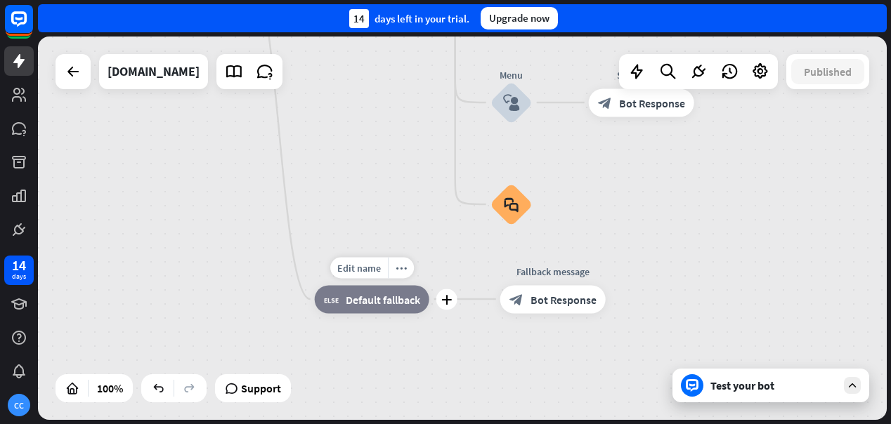
click at [395, 300] on span "Default fallback" at bounding box center [383, 299] width 74 height 14
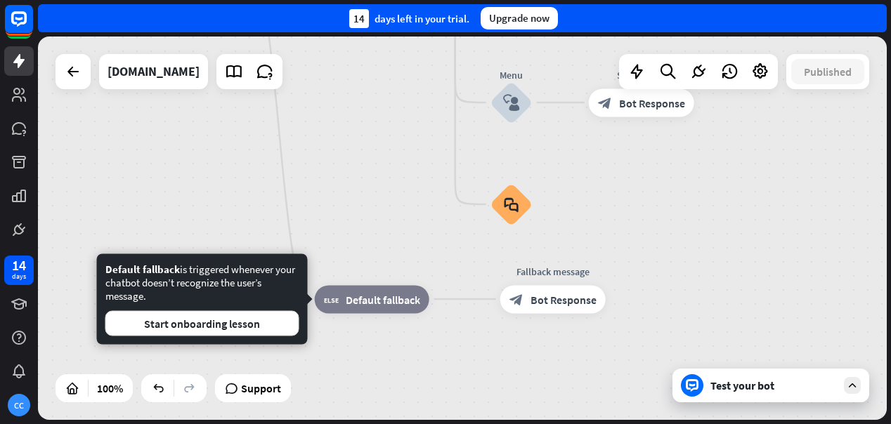
click at [363, 203] on div "home_2 Start point Welcome message block_bot_response Bot Response About us blo…" at bounding box center [563, 163] width 849 height 384
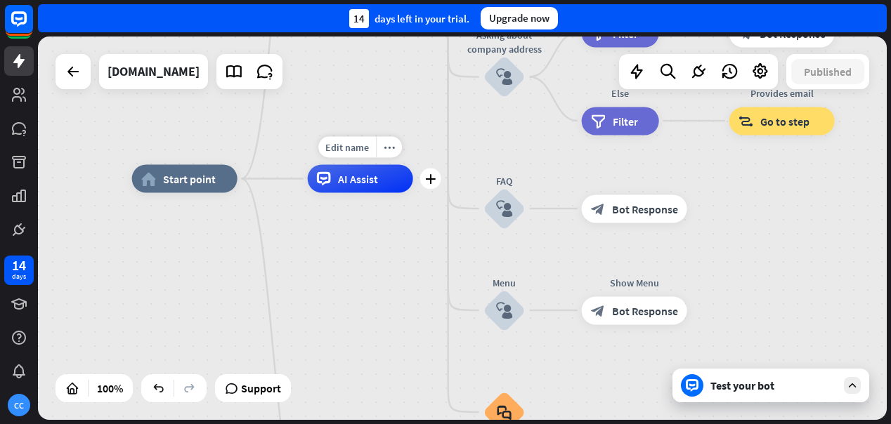
click at [365, 188] on div "AI Assist" at bounding box center [360, 179] width 105 height 28
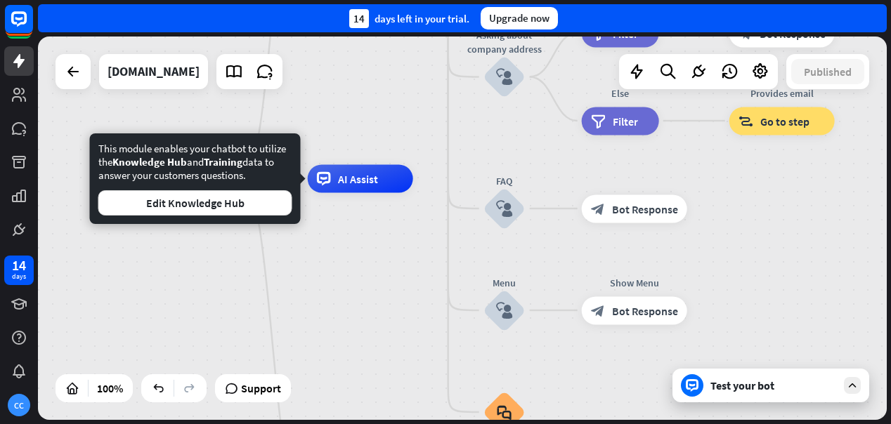
click at [242, 219] on div "This module enables your chatbot to utilize the Knowledge Hub and Training data…" at bounding box center [195, 179] width 211 height 91
click at [243, 201] on button "Edit Knowledge Hub" at bounding box center [195, 202] width 194 height 25
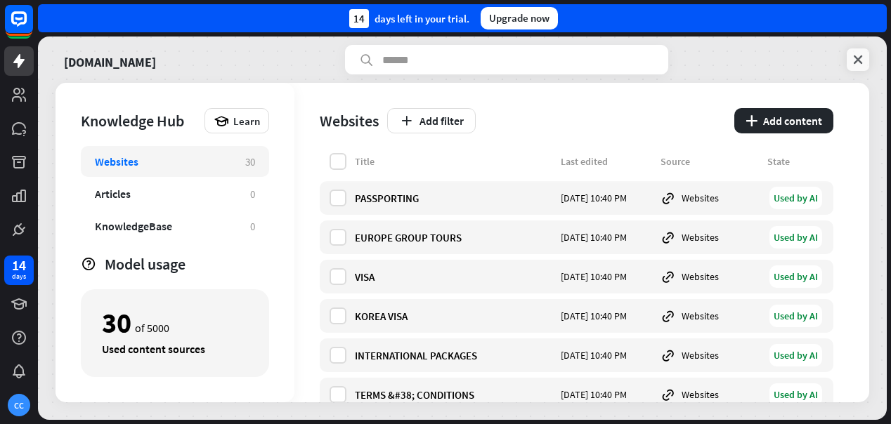
click at [860, 60] on icon at bounding box center [858, 60] width 14 height 14
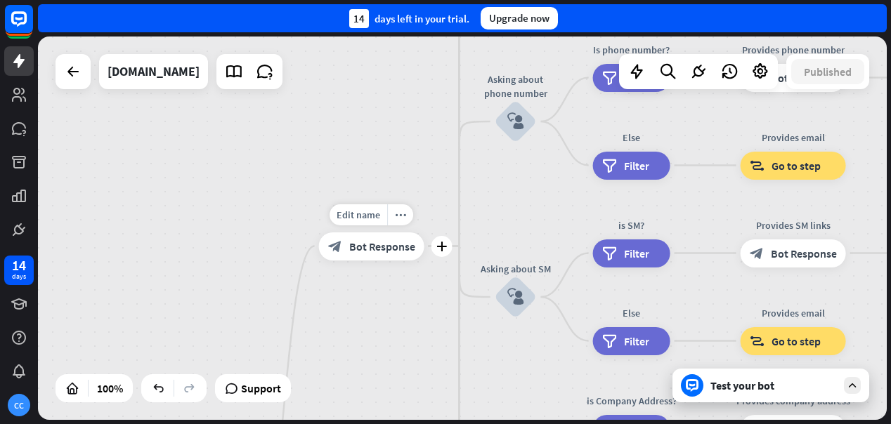
click at [380, 247] on span "Bot Response" at bounding box center [382, 247] width 66 height 14
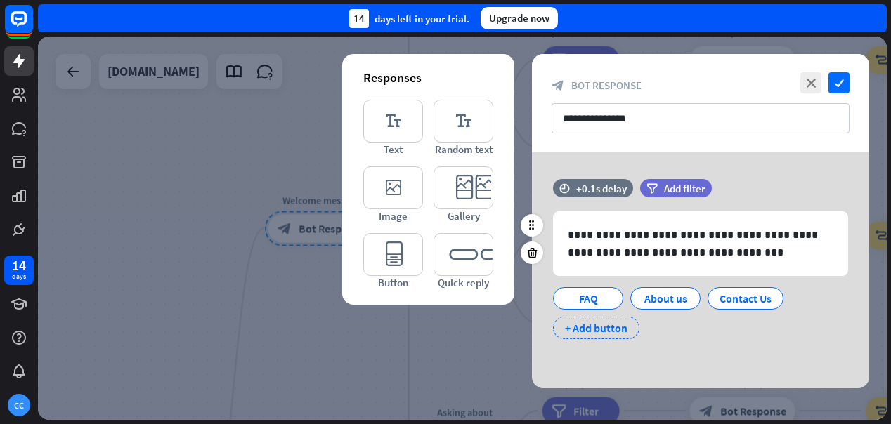
click at [609, 325] on div "+ Add button" at bounding box center [596, 328] width 86 height 22
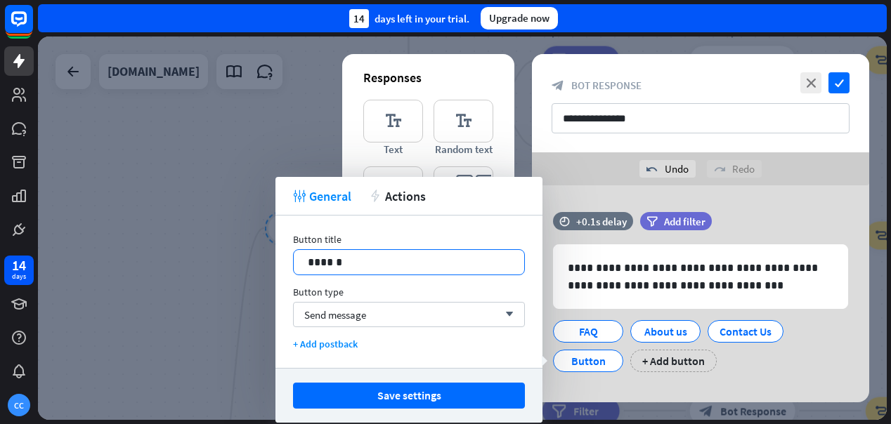
click at [404, 259] on p "******" at bounding box center [409, 263] width 202 height 18
drag, startPoint x: 404, startPoint y: 259, endPoint x: 265, endPoint y: 244, distance: 140.0
click at [265, 244] on body "14 days CC close Product Help First steps Get started with ChatBot Help Center …" at bounding box center [445, 212] width 891 height 424
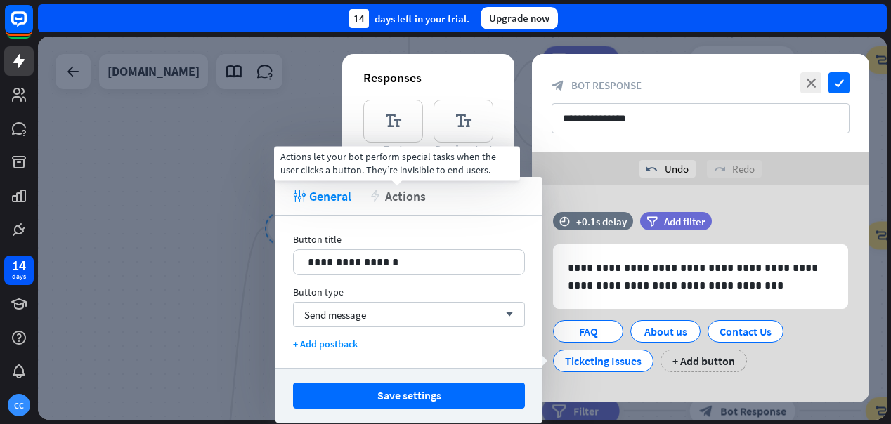
click at [406, 197] on span "Actions" at bounding box center [405, 196] width 41 height 16
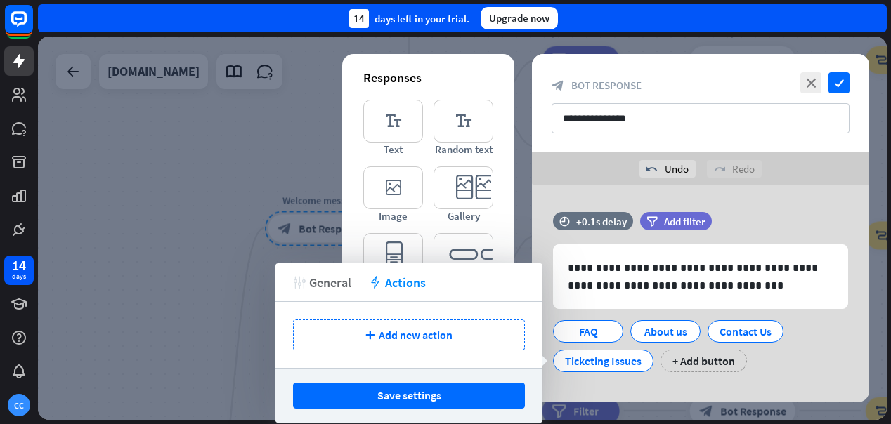
click at [330, 278] on span "General" at bounding box center [330, 283] width 42 height 16
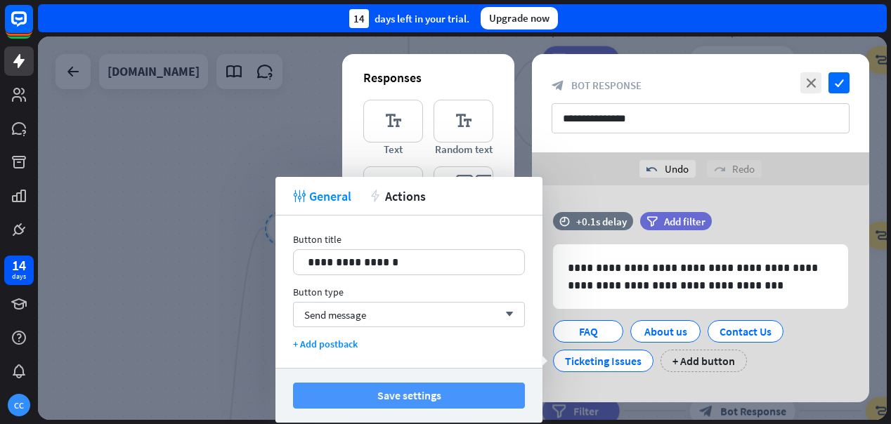
click at [412, 397] on button "Save settings" at bounding box center [409, 396] width 232 height 26
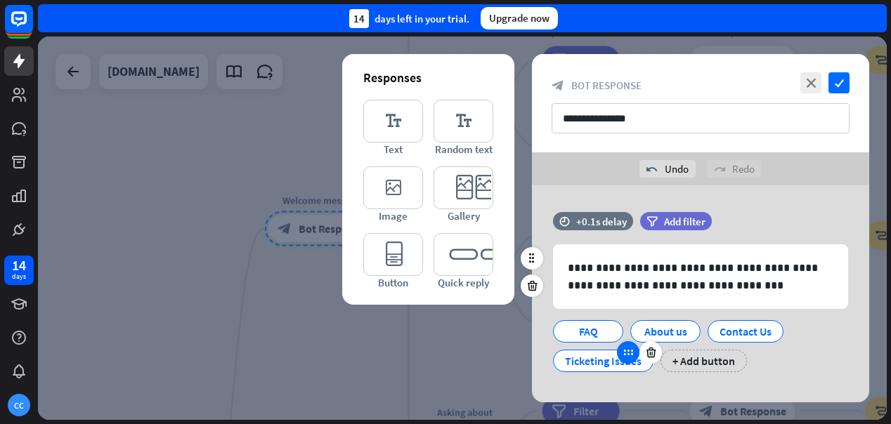
click at [622, 362] on div at bounding box center [628, 353] width 22 height 22
click at [598, 370] on div "Ticketing Issues" at bounding box center [603, 361] width 77 height 21
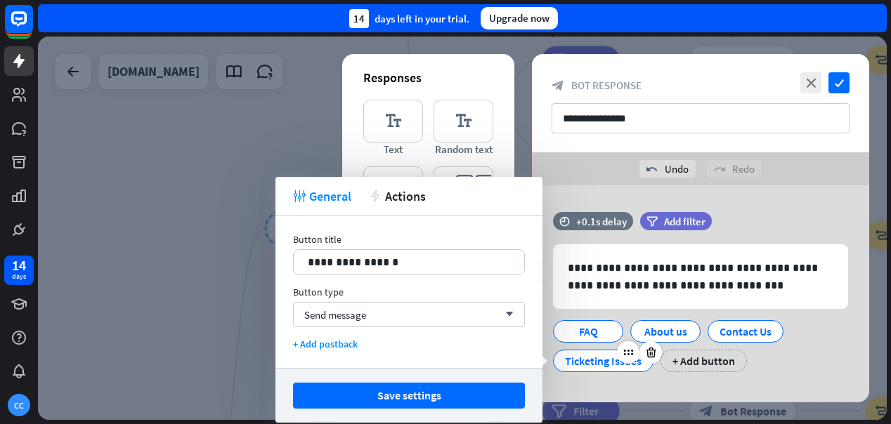
click at [599, 361] on div "Ticketing Issues" at bounding box center [603, 361] width 77 height 21
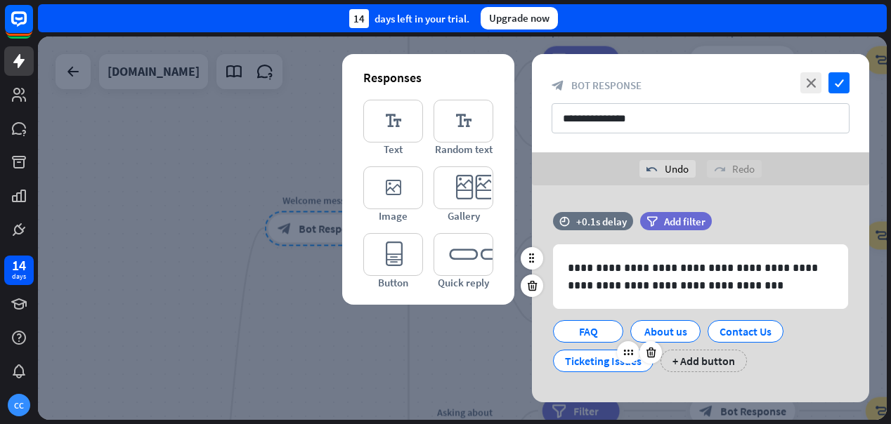
click at [599, 361] on div "Ticketing Issues" at bounding box center [603, 361] width 77 height 21
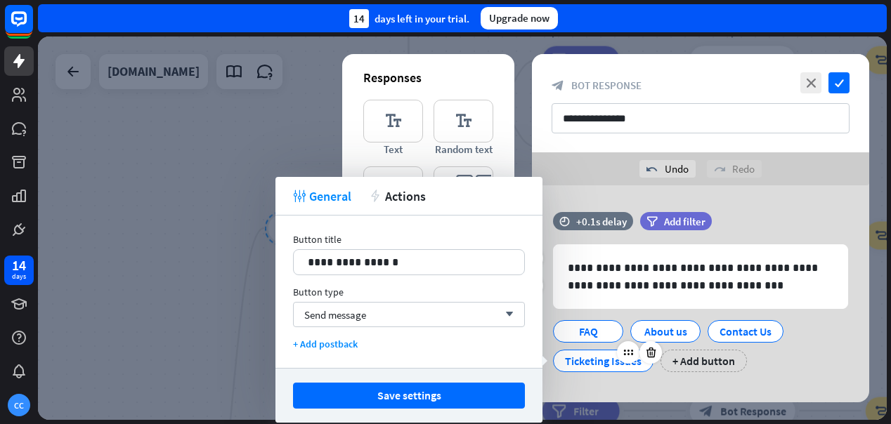
click at [599, 361] on div "Ticketing Issues" at bounding box center [603, 361] width 77 height 21
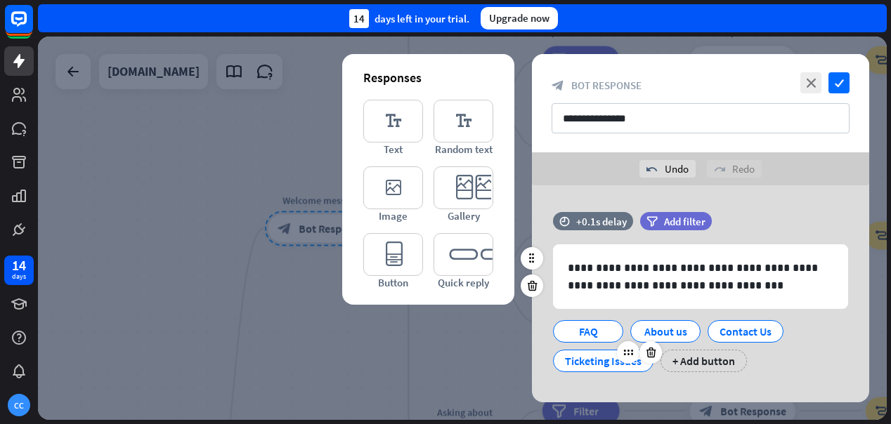
click at [580, 365] on div "Ticketing Issues" at bounding box center [603, 361] width 77 height 21
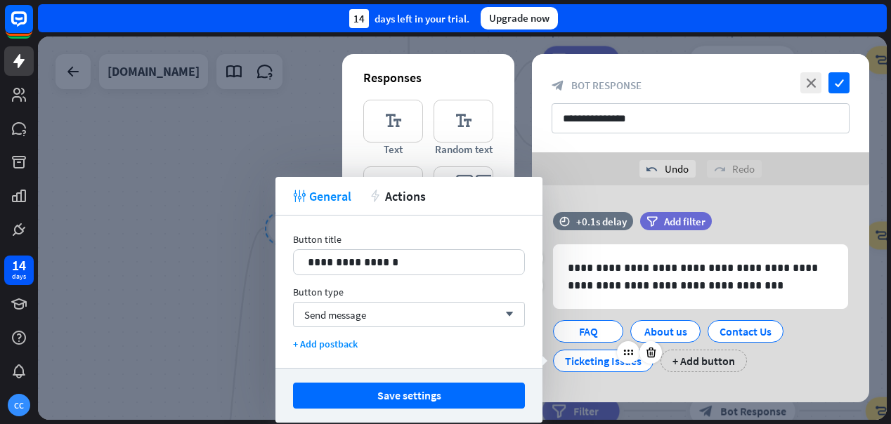
click at [580, 365] on div "Ticketing Issues" at bounding box center [603, 361] width 77 height 21
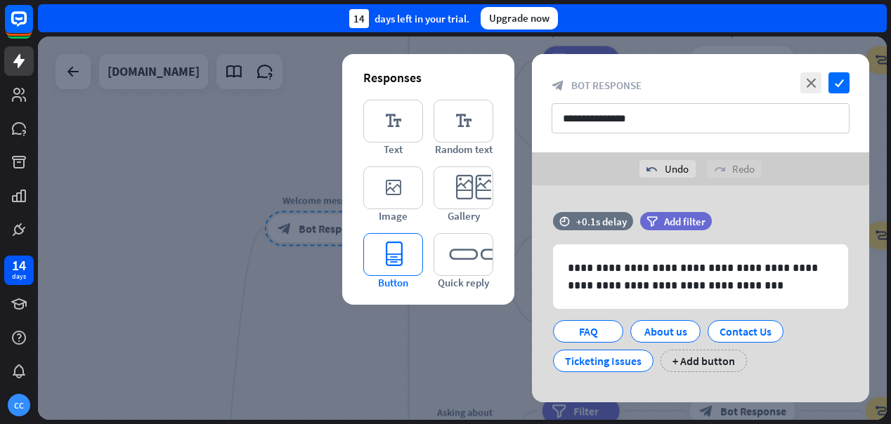
click at [405, 252] on icon "editor_button" at bounding box center [393, 254] width 60 height 43
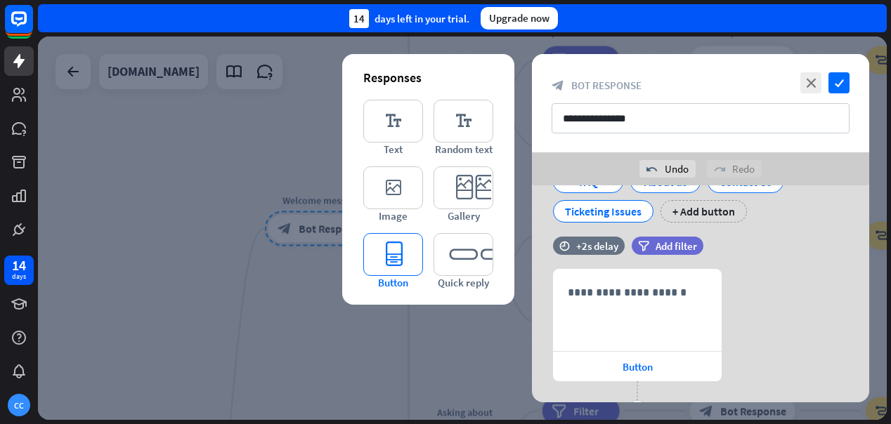
scroll to position [201, 0]
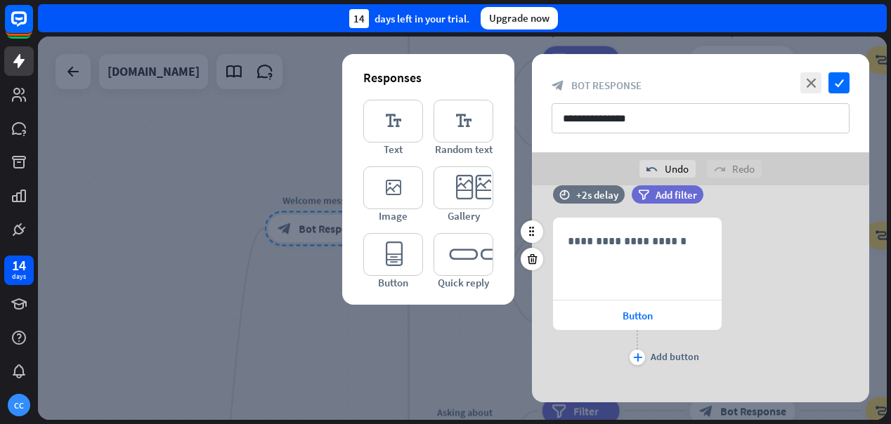
click at [770, 309] on div "**********" at bounding box center [700, 293] width 337 height 151
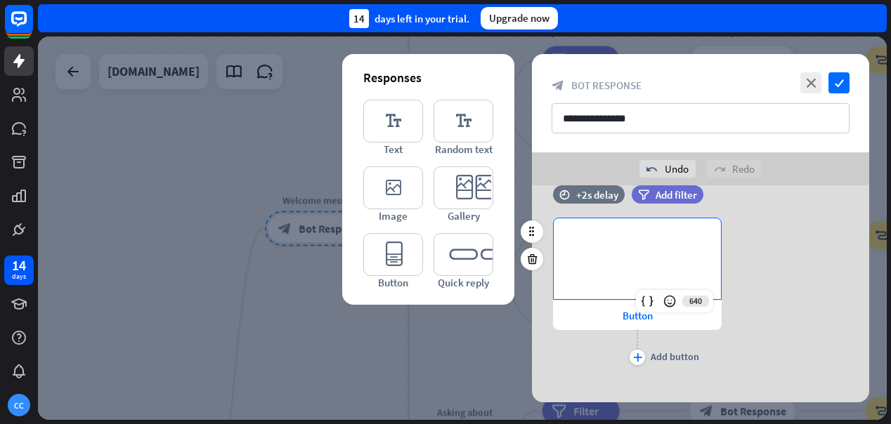
click at [692, 235] on p "**********" at bounding box center [637, 242] width 139 height 18
click at [760, 238] on div "**********" at bounding box center [700, 293] width 337 height 151
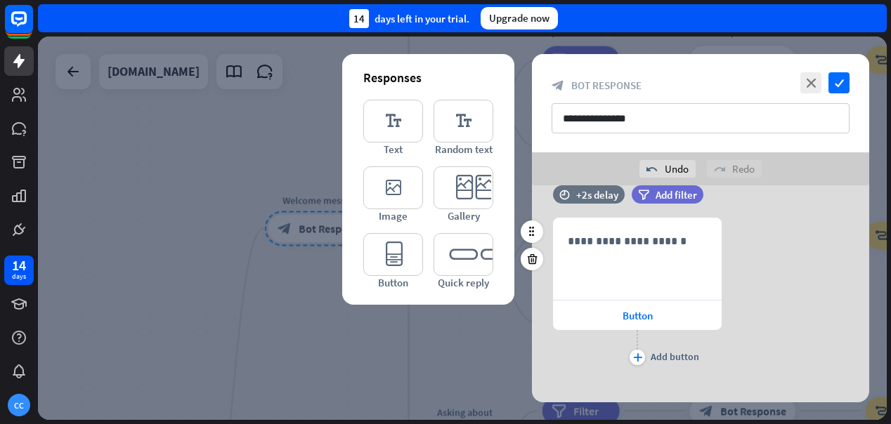
scroll to position [141, 0]
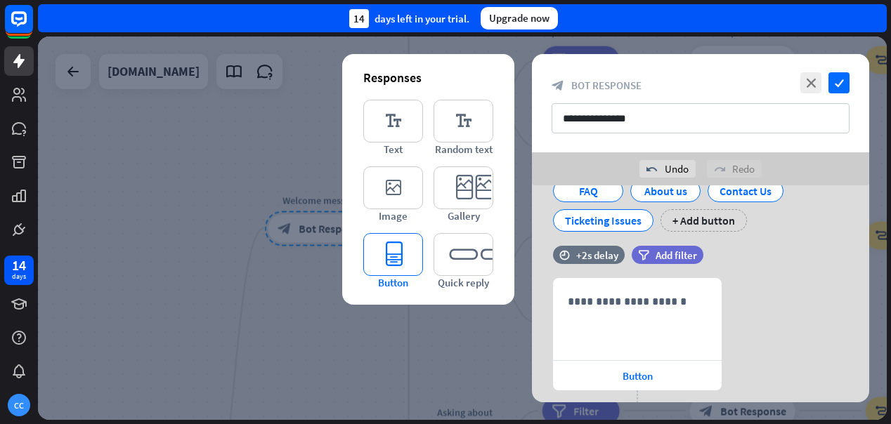
click at [406, 260] on icon "editor_button" at bounding box center [393, 254] width 60 height 43
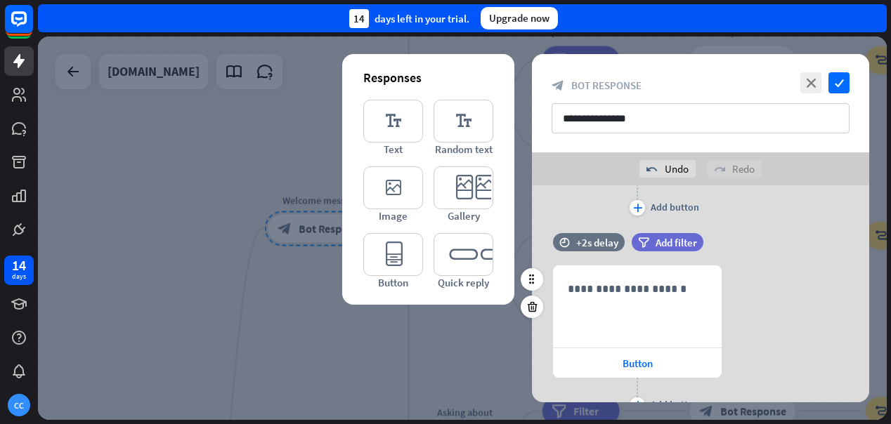
scroll to position [323, 0]
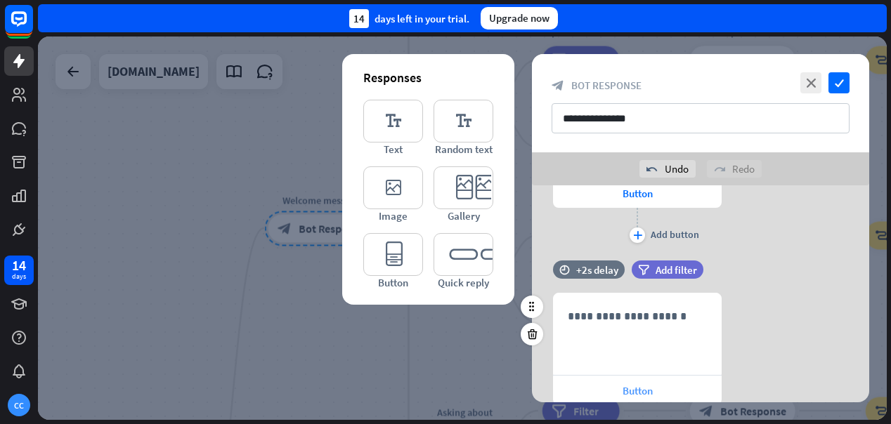
click at [685, 389] on div "Button" at bounding box center [637, 391] width 169 height 30
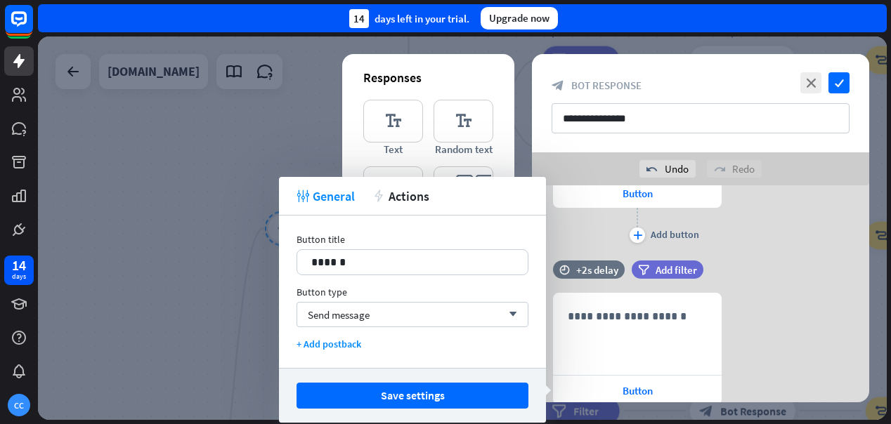
click at [793, 245] on div "**********" at bounding box center [700, 171] width 337 height 151
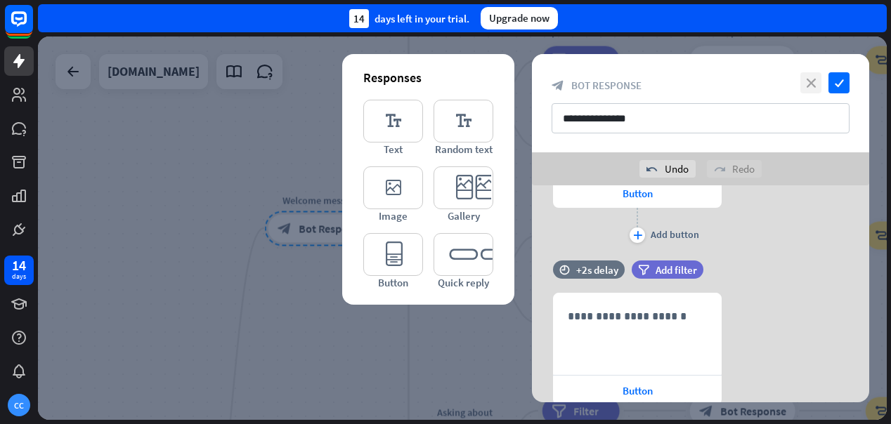
click at [810, 86] on icon "close" at bounding box center [811, 82] width 21 height 21
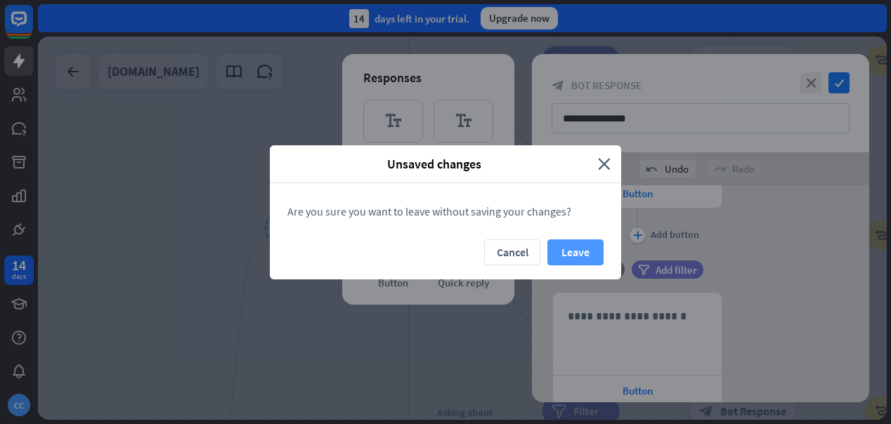
click at [576, 258] on button "Leave" at bounding box center [575, 253] width 56 height 26
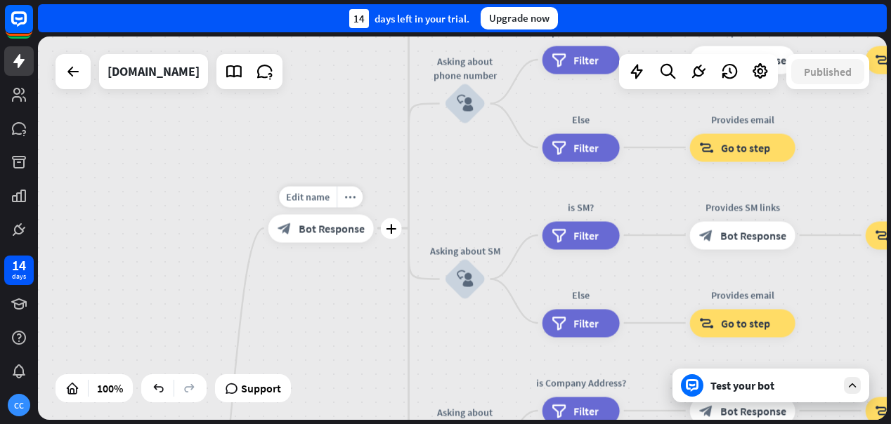
click at [343, 228] on span "Bot Response" at bounding box center [332, 228] width 66 height 14
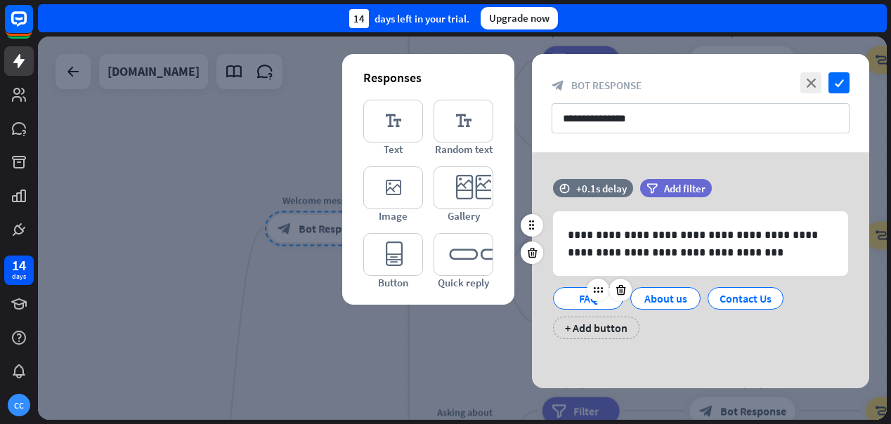
click at [575, 302] on div "FAQ" at bounding box center [588, 298] width 46 height 21
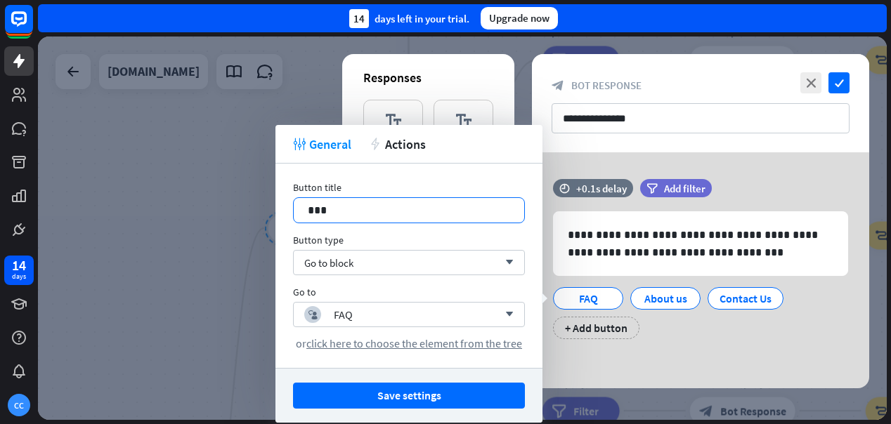
click at [400, 214] on p "***" at bounding box center [409, 211] width 202 height 18
drag, startPoint x: 400, startPoint y: 214, endPoint x: 287, endPoint y: 196, distance: 113.8
click at [287, 196] on div "Button title 17 *** Button type Go to block arrow_down Go to block_user_input F…" at bounding box center [409, 266] width 267 height 205
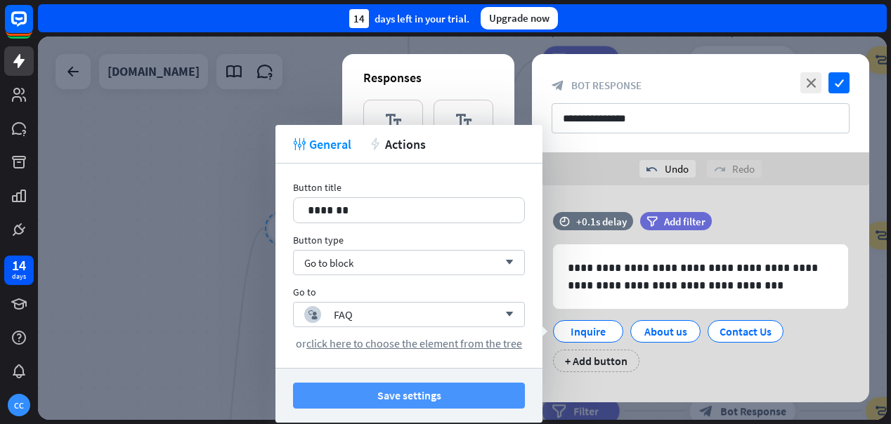
click at [396, 401] on button "Save settings" at bounding box center [409, 396] width 232 height 26
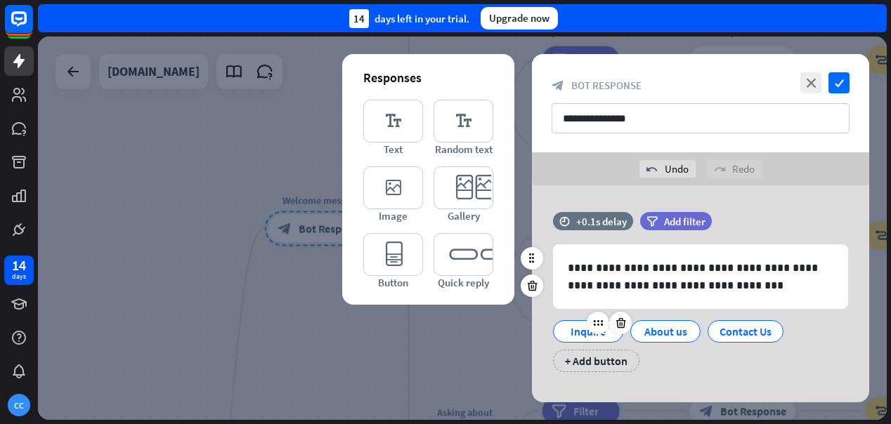
drag, startPoint x: 670, startPoint y: 337, endPoint x: 583, endPoint y: 334, distance: 86.5
click at [583, 334] on div "Inquire About us Contact Us + Add button" at bounding box center [697, 342] width 295 height 59
click at [676, 337] on div "About us" at bounding box center [665, 331] width 46 height 21
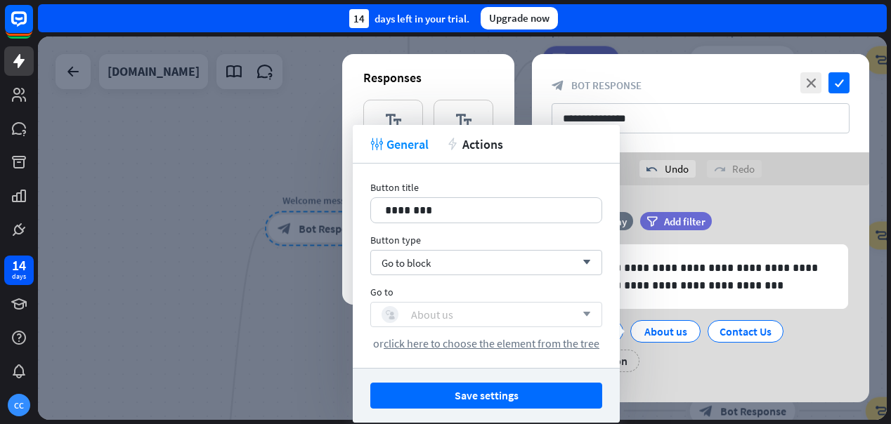
click at [521, 316] on div "block_user_input About us" at bounding box center [479, 314] width 194 height 17
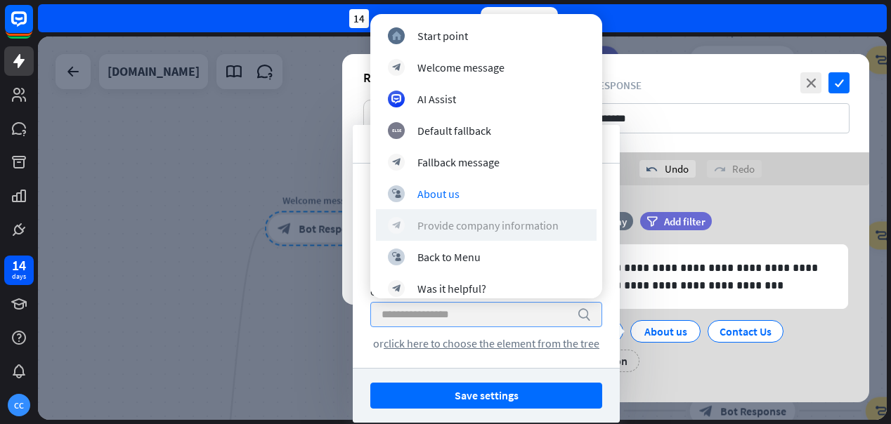
click at [532, 227] on div "Provide company information" at bounding box center [487, 226] width 141 height 14
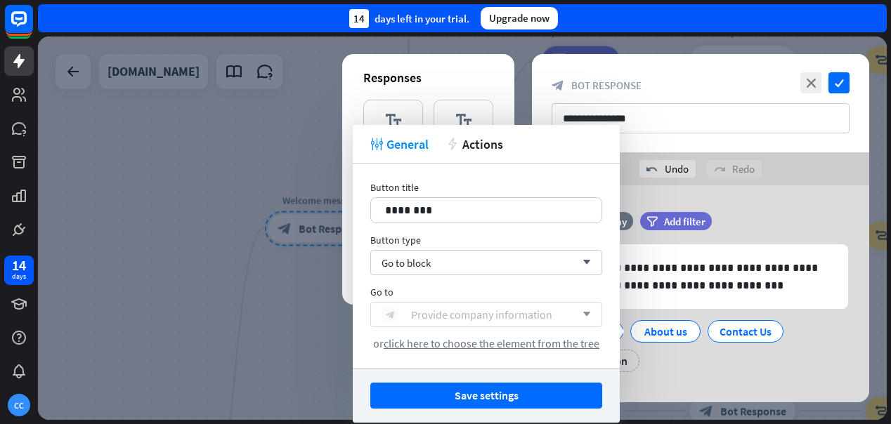
click at [531, 319] on div "Provide company information" at bounding box center [481, 315] width 141 height 14
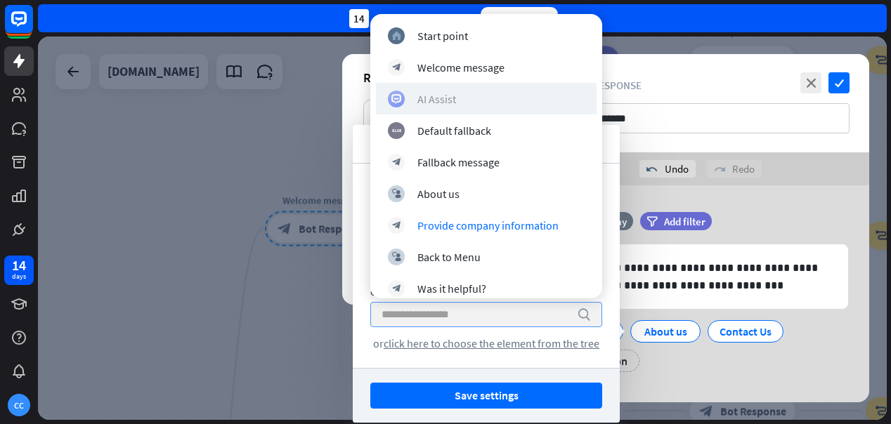
click at [499, 101] on div "AI Assist" at bounding box center [486, 99] width 197 height 17
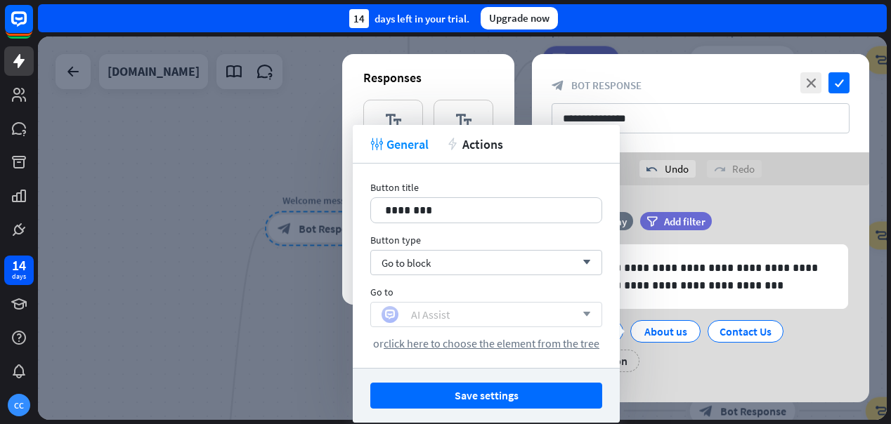
click at [510, 315] on div "AI Assist" at bounding box center [479, 314] width 194 height 17
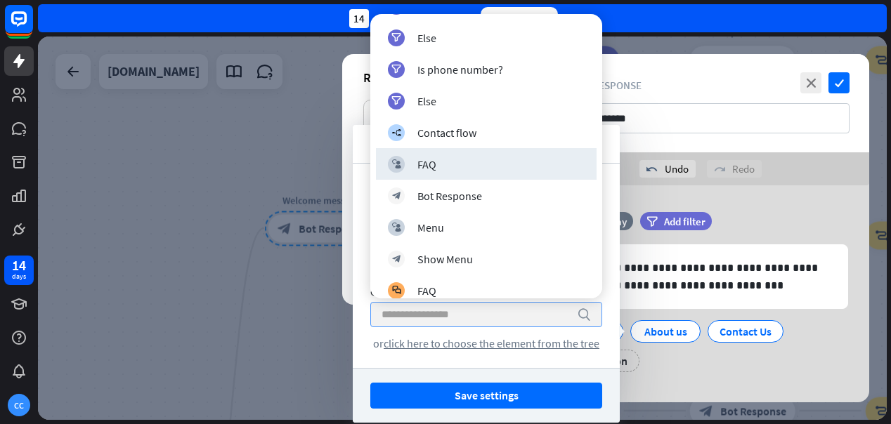
scroll to position [1181, 0]
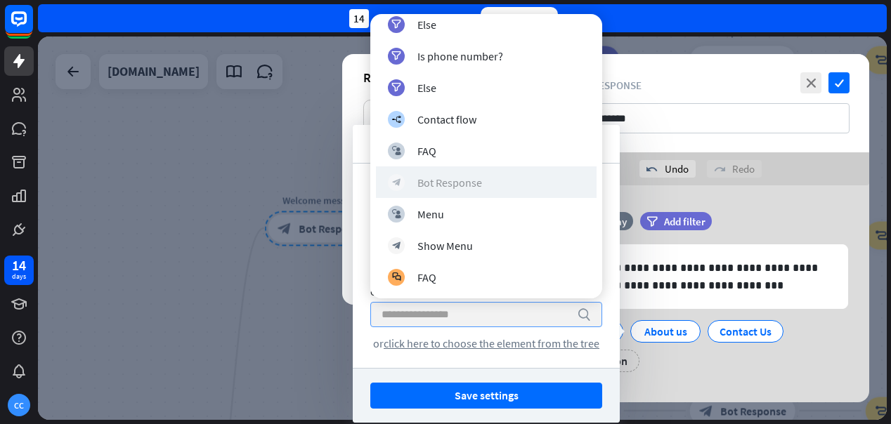
click at [507, 177] on div "block_bot_response Bot Response" at bounding box center [486, 182] width 197 height 17
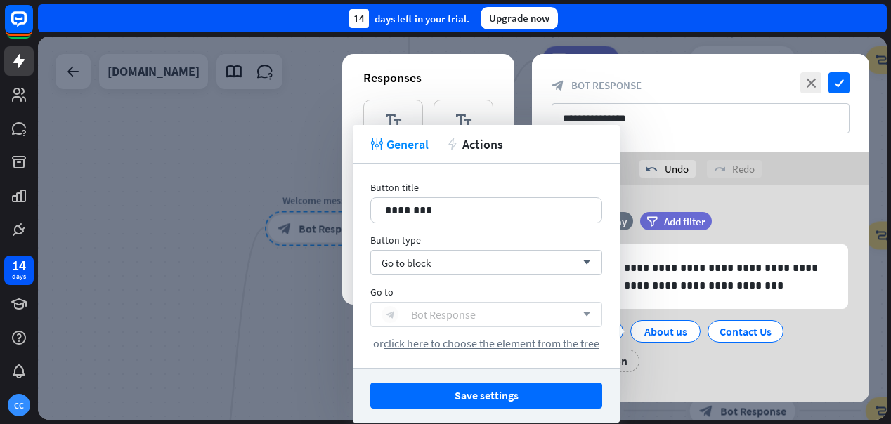
click at [514, 315] on div "block_bot_response Bot Response" at bounding box center [479, 314] width 194 height 17
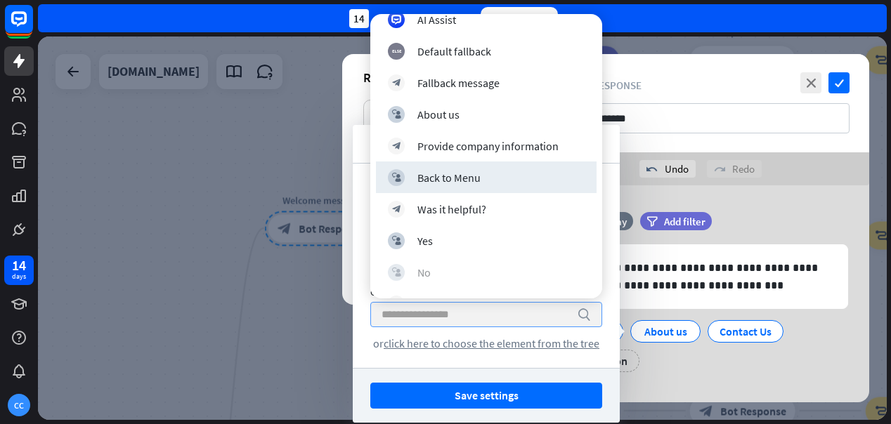
scroll to position [0, 0]
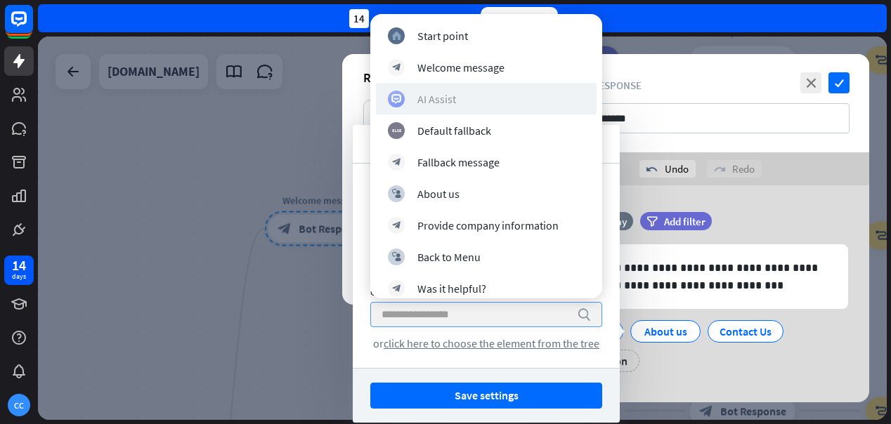
click at [500, 101] on div "AI Assist" at bounding box center [486, 99] width 197 height 17
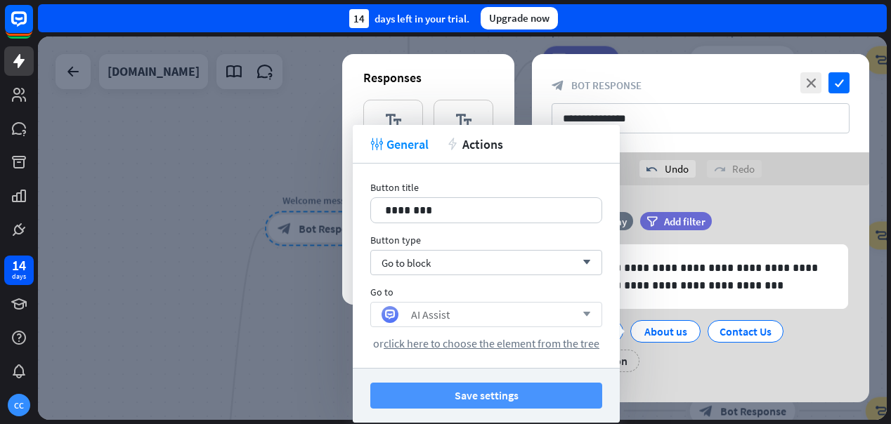
click at [526, 398] on button "Save settings" at bounding box center [486, 396] width 232 height 26
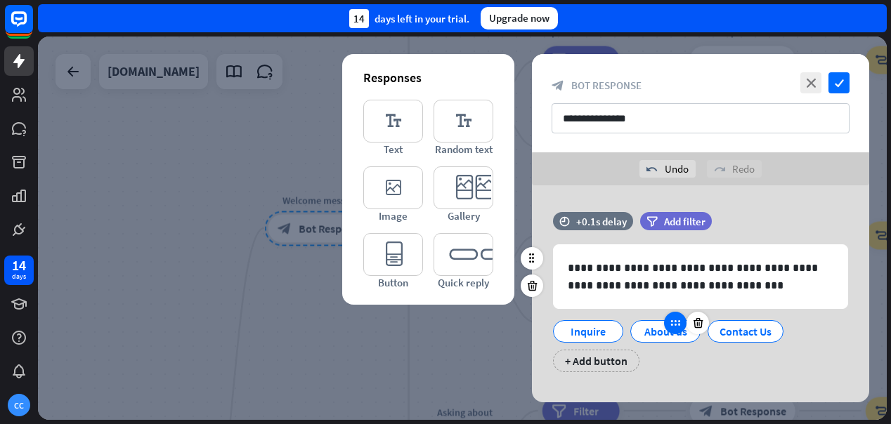
click at [676, 330] on div at bounding box center [675, 323] width 22 height 22
click at [656, 340] on div "About us" at bounding box center [665, 331] width 46 height 21
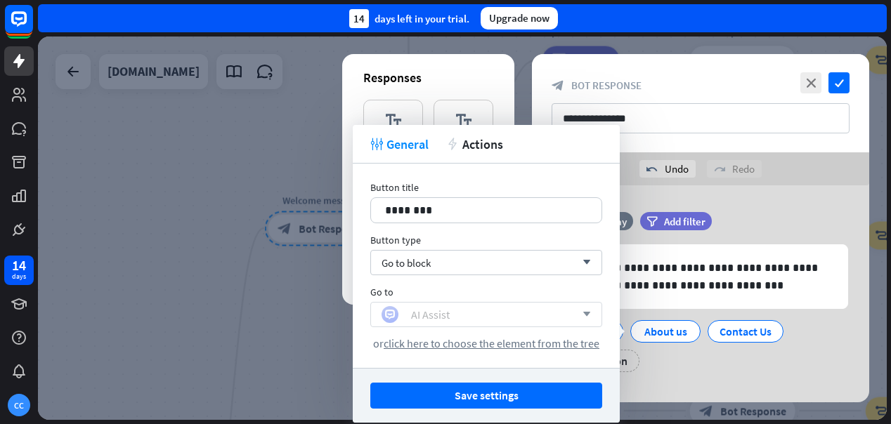
click at [539, 318] on div "AI Assist" at bounding box center [479, 314] width 194 height 17
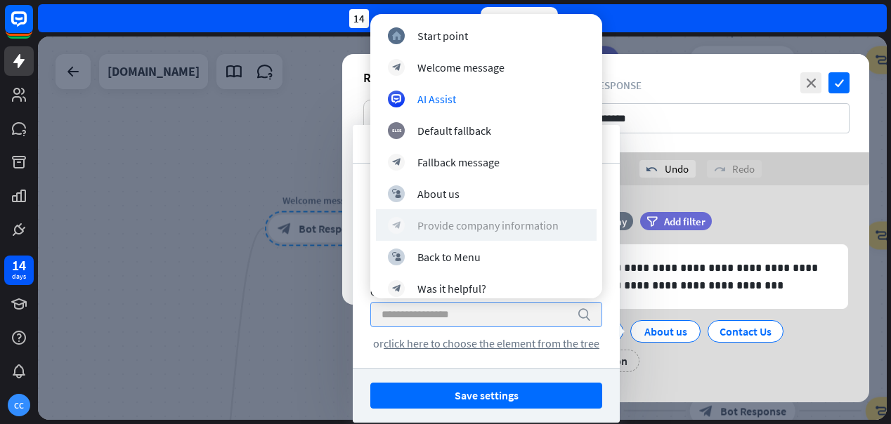
click at [530, 225] on div "Provide company information" at bounding box center [487, 226] width 141 height 14
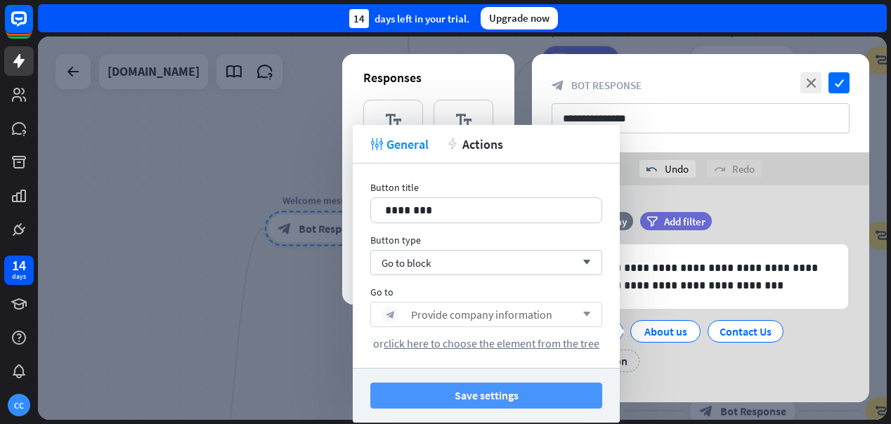
click at [524, 398] on button "Save settings" at bounding box center [486, 396] width 232 height 26
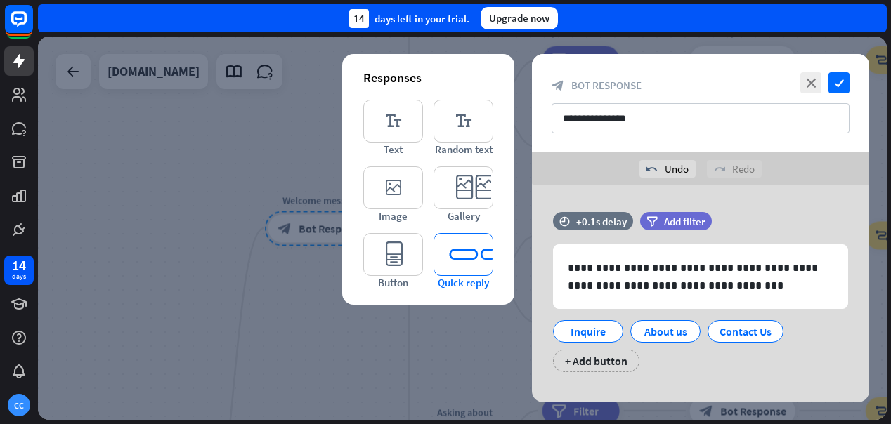
click at [477, 256] on icon "editor_quick_replies" at bounding box center [464, 254] width 60 height 43
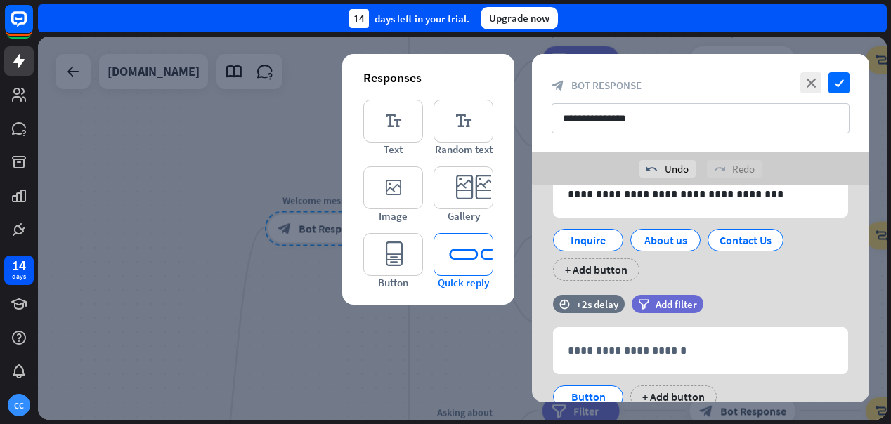
scroll to position [146, 0]
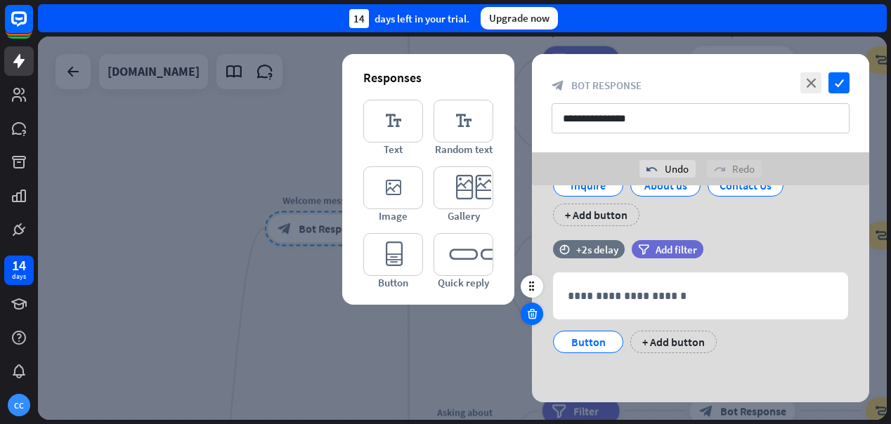
click at [528, 314] on icon at bounding box center [532, 314] width 13 height 13
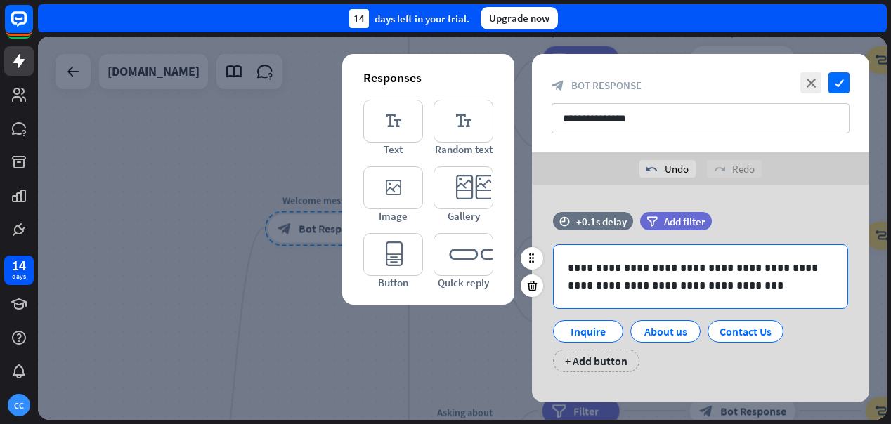
scroll to position [15, 0]
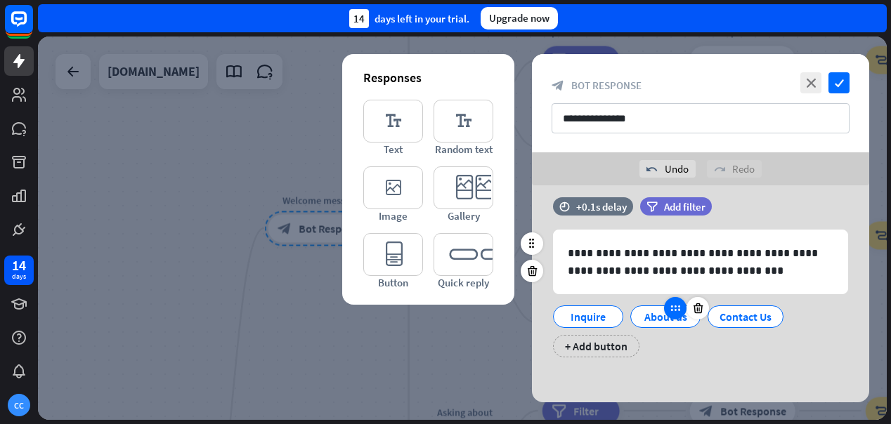
click at [676, 316] on div at bounding box center [675, 308] width 22 height 22
click at [658, 319] on div "About us" at bounding box center [665, 316] width 46 height 21
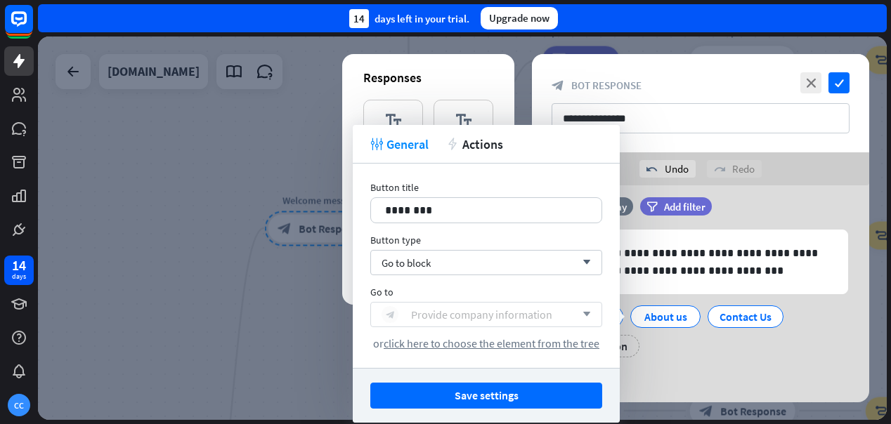
click at [505, 317] on div "Provide company information" at bounding box center [481, 315] width 141 height 14
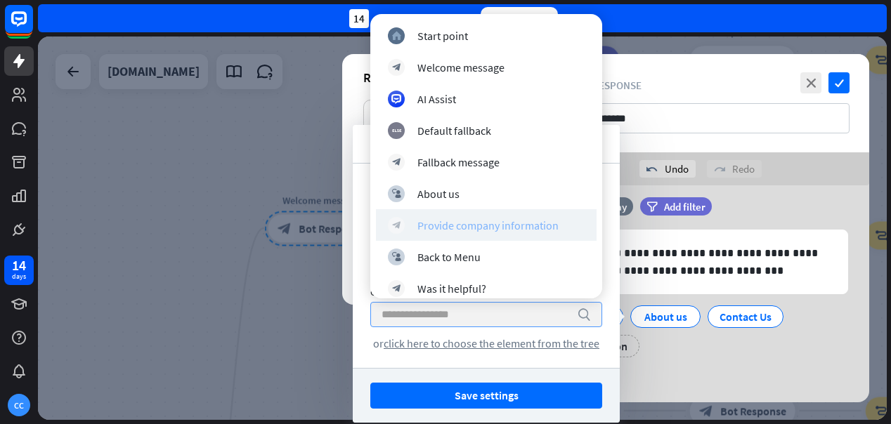
click at [518, 224] on div "Provide company information" at bounding box center [487, 226] width 141 height 14
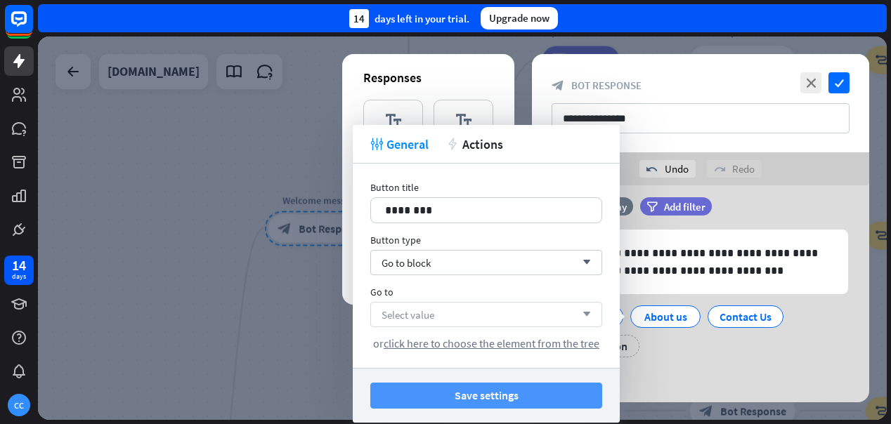
click at [540, 397] on button "Save settings" at bounding box center [486, 396] width 232 height 26
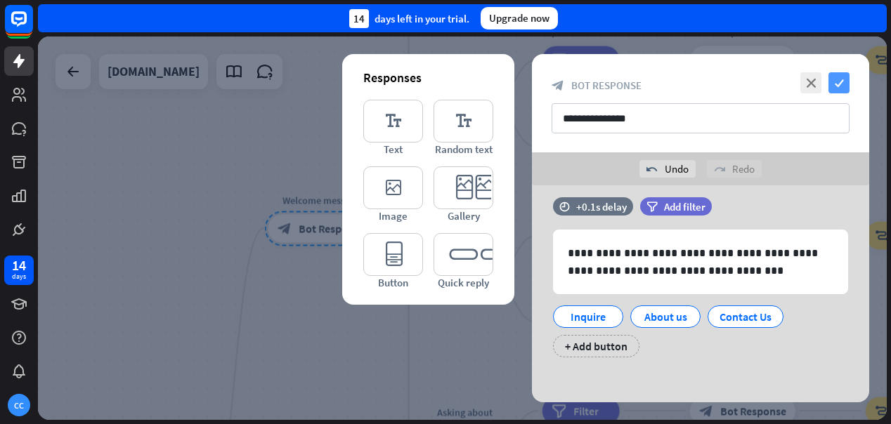
click at [842, 79] on icon "check" at bounding box center [839, 82] width 21 height 21
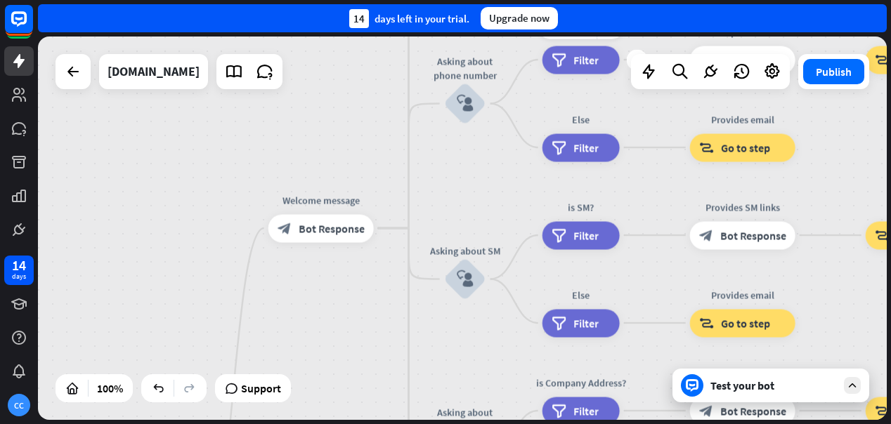
click at [585, 60] on span "Filter" at bounding box center [585, 60] width 25 height 14
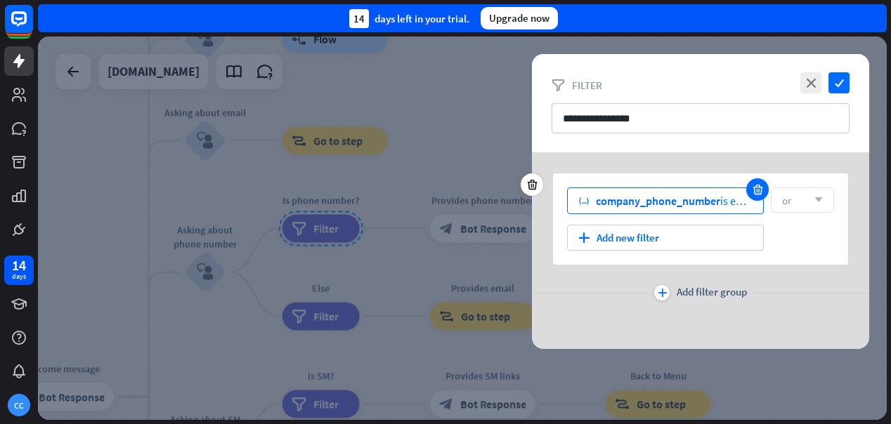
click at [761, 189] on icon at bounding box center [757, 189] width 13 height 13
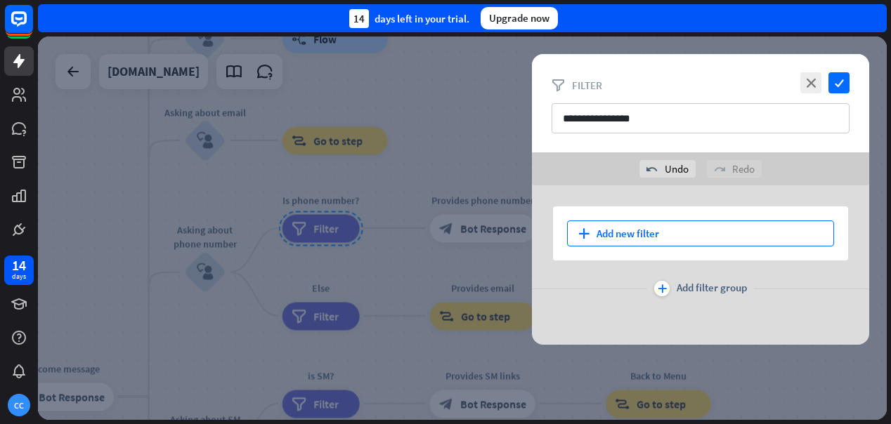
click at [703, 235] on div "plus Add new filter" at bounding box center [700, 234] width 267 height 26
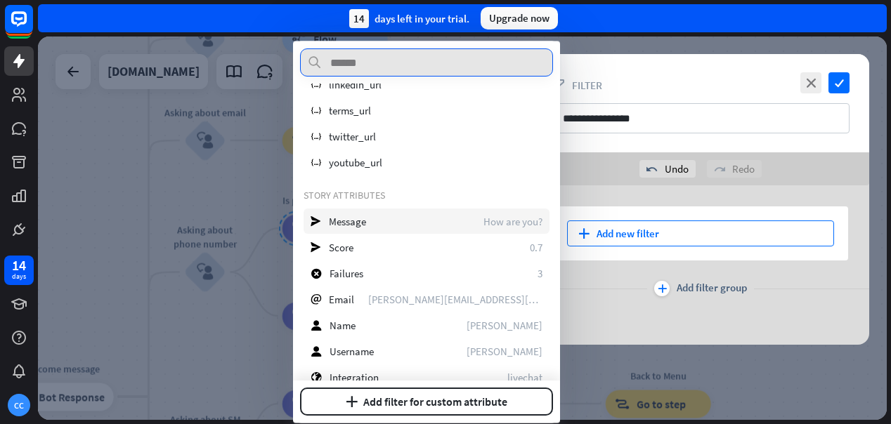
scroll to position [256, 0]
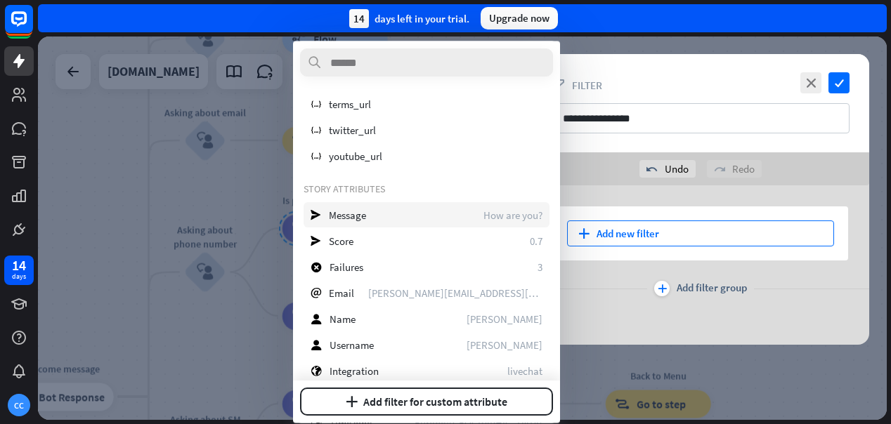
click at [384, 218] on div "send Message How are you?" at bounding box center [427, 215] width 246 height 25
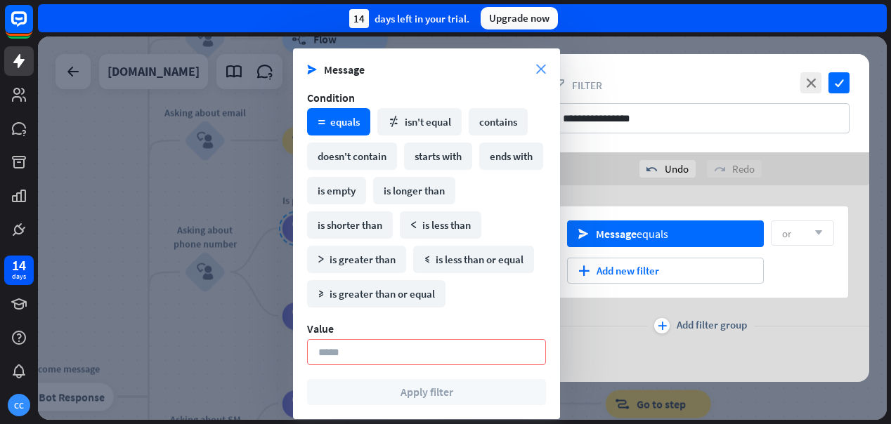
click at [540, 67] on icon "close" at bounding box center [541, 70] width 10 height 10
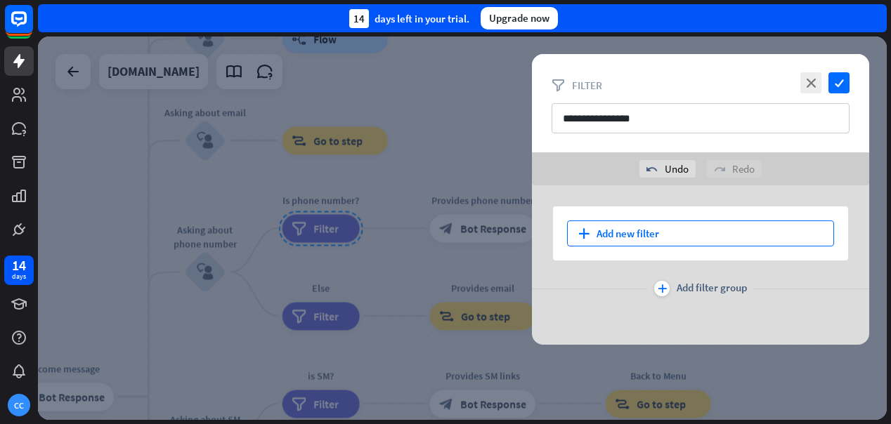
click at [649, 238] on div "plus Add new filter" at bounding box center [700, 234] width 267 height 26
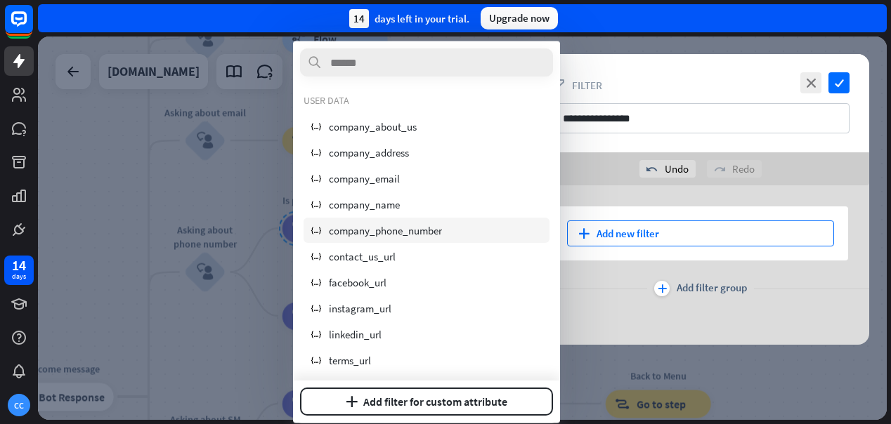
click at [418, 231] on span "company_phone_number" at bounding box center [385, 229] width 113 height 13
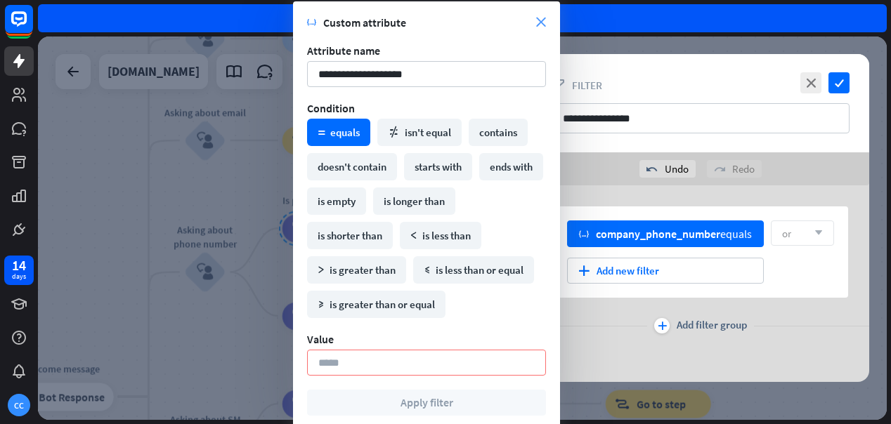
click at [545, 21] on icon "close" at bounding box center [541, 23] width 10 height 10
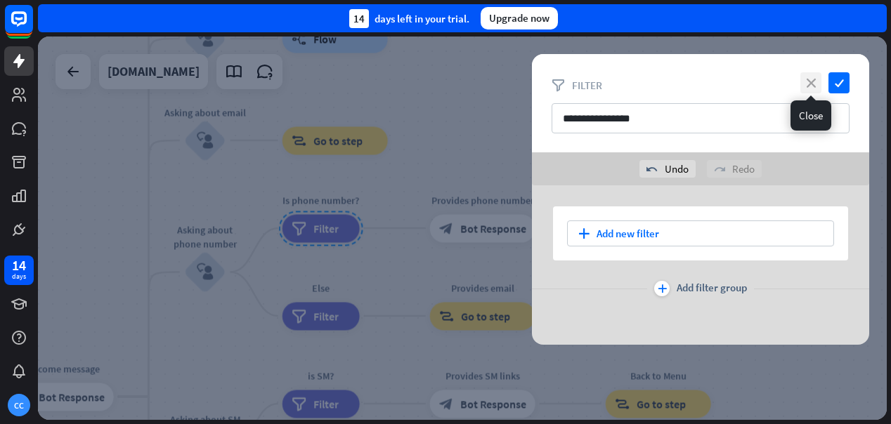
click at [810, 79] on icon "close" at bounding box center [811, 82] width 21 height 21
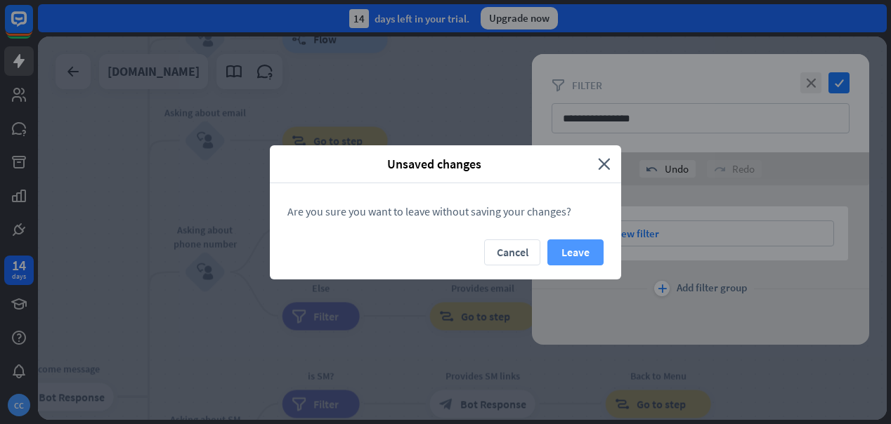
click at [583, 254] on button "Leave" at bounding box center [575, 253] width 56 height 26
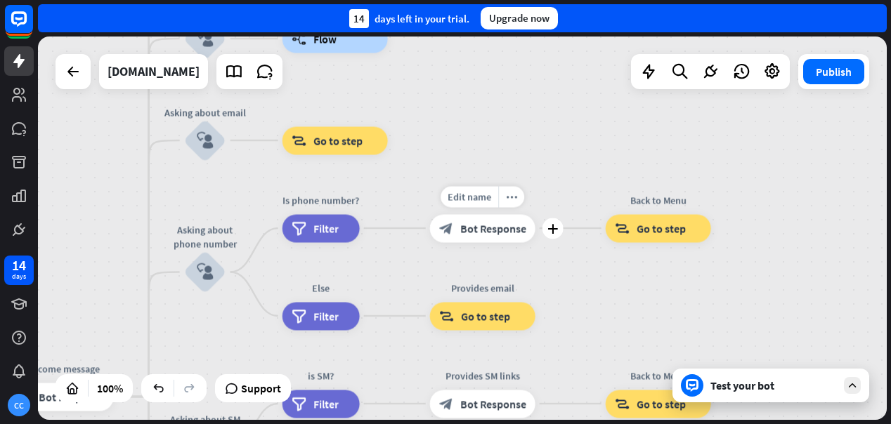
click at [484, 230] on span "Bot Response" at bounding box center [493, 228] width 66 height 14
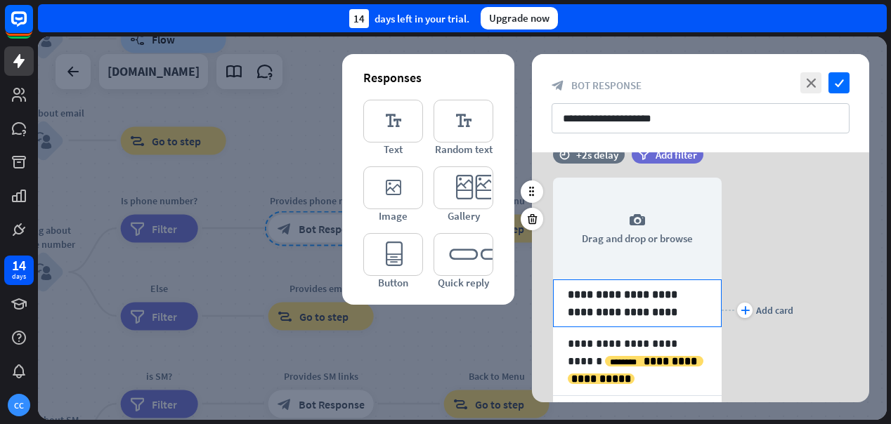
scroll to position [18, 0]
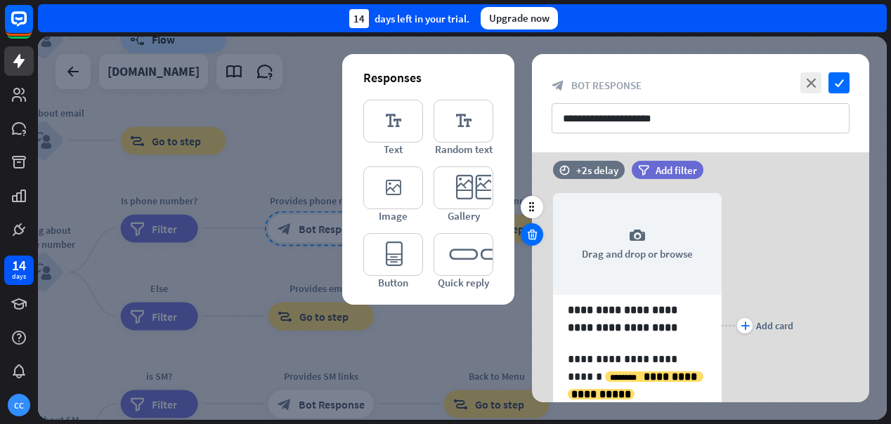
click at [531, 235] on icon at bounding box center [532, 234] width 13 height 13
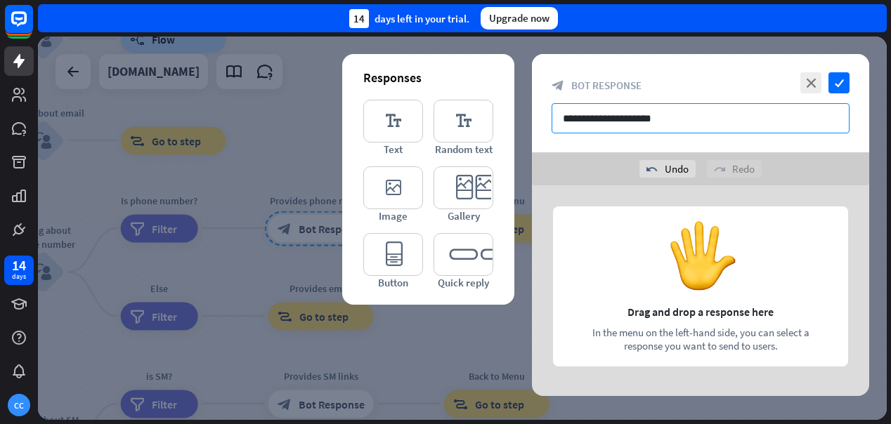
click at [706, 122] on input "**********" at bounding box center [701, 118] width 298 height 30
drag, startPoint x: 704, startPoint y: 122, endPoint x: 541, endPoint y: 110, distance: 163.5
click at [541, 110] on div "**********" at bounding box center [700, 103] width 337 height 98
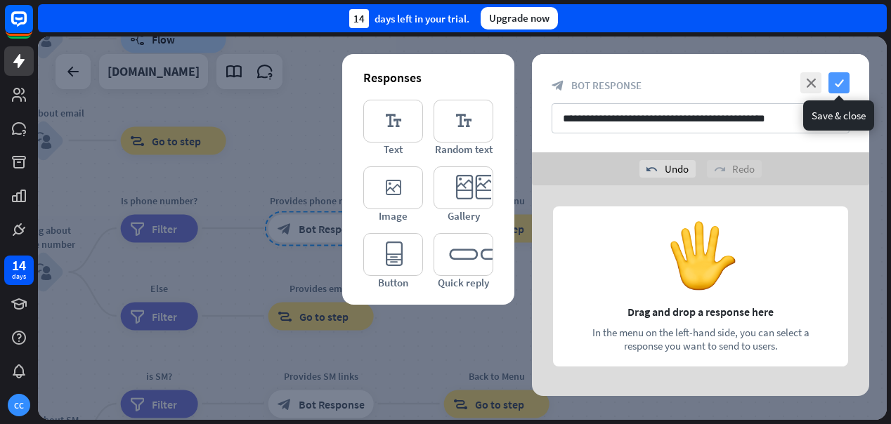
click at [838, 79] on icon "check" at bounding box center [839, 82] width 21 height 21
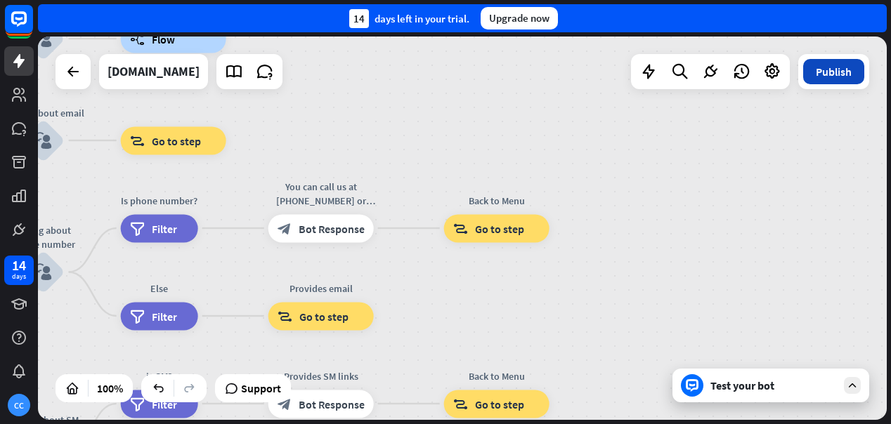
click at [851, 67] on button "Publish" at bounding box center [833, 71] width 61 height 25
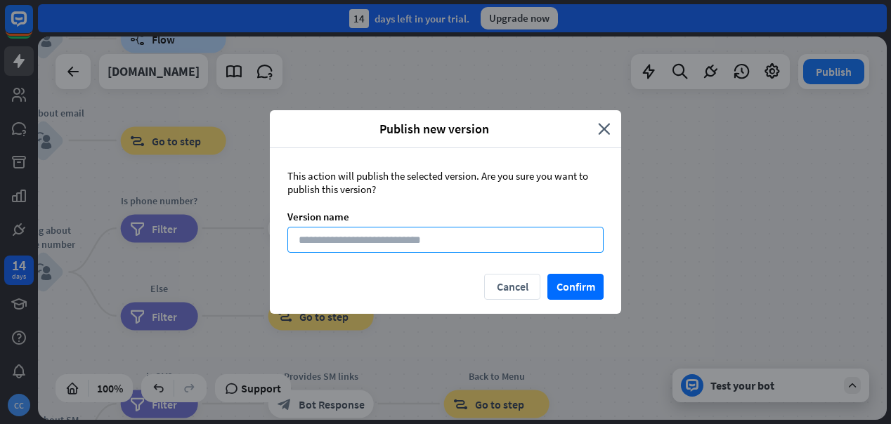
click at [540, 241] on input at bounding box center [445, 240] width 316 height 26
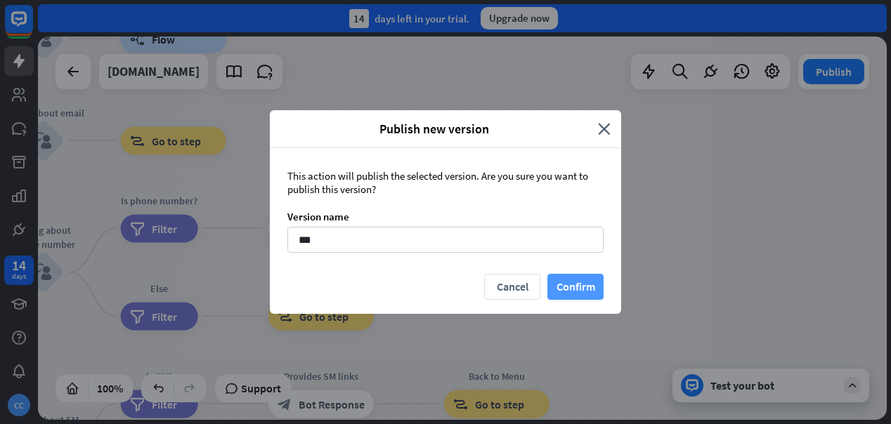
click at [597, 295] on button "Confirm" at bounding box center [575, 287] width 56 height 26
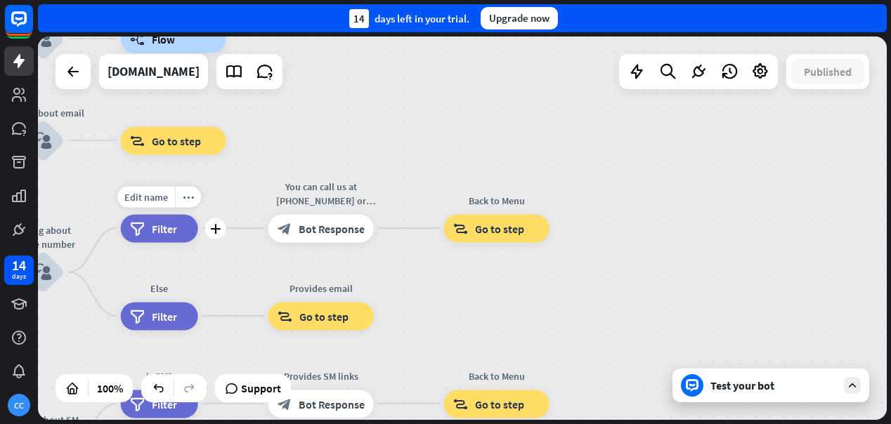
click at [169, 225] on span "Filter" at bounding box center [164, 228] width 25 height 14
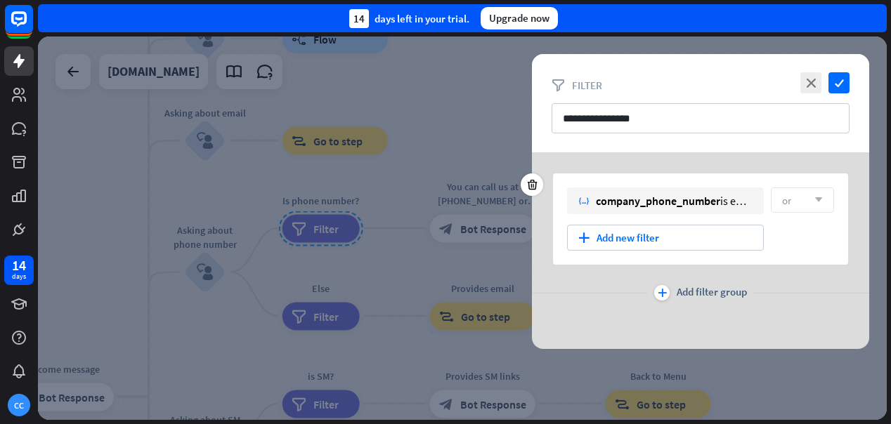
click at [803, 198] on div "or arrow_down" at bounding box center [802, 200] width 63 height 25
click at [793, 199] on div "or arrow_down" at bounding box center [802, 200] width 63 height 25
click at [843, 82] on icon "check" at bounding box center [839, 82] width 21 height 21
